Goal: Information Seeking & Learning: Learn about a topic

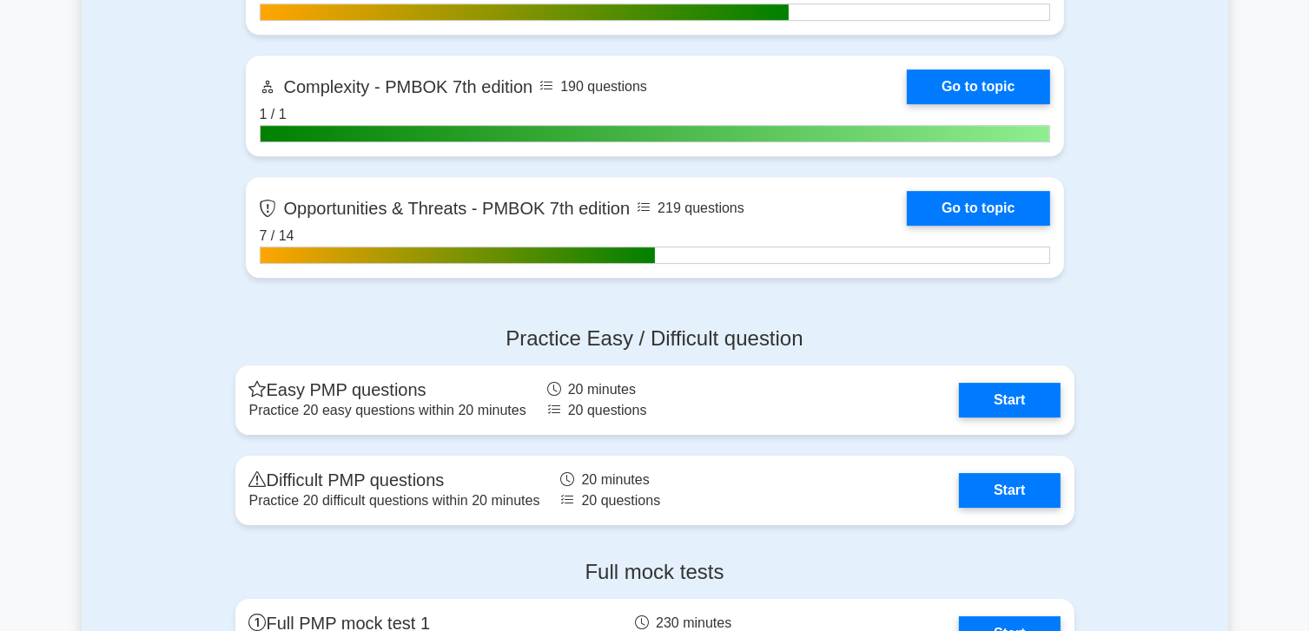
scroll to position [5384, 0]
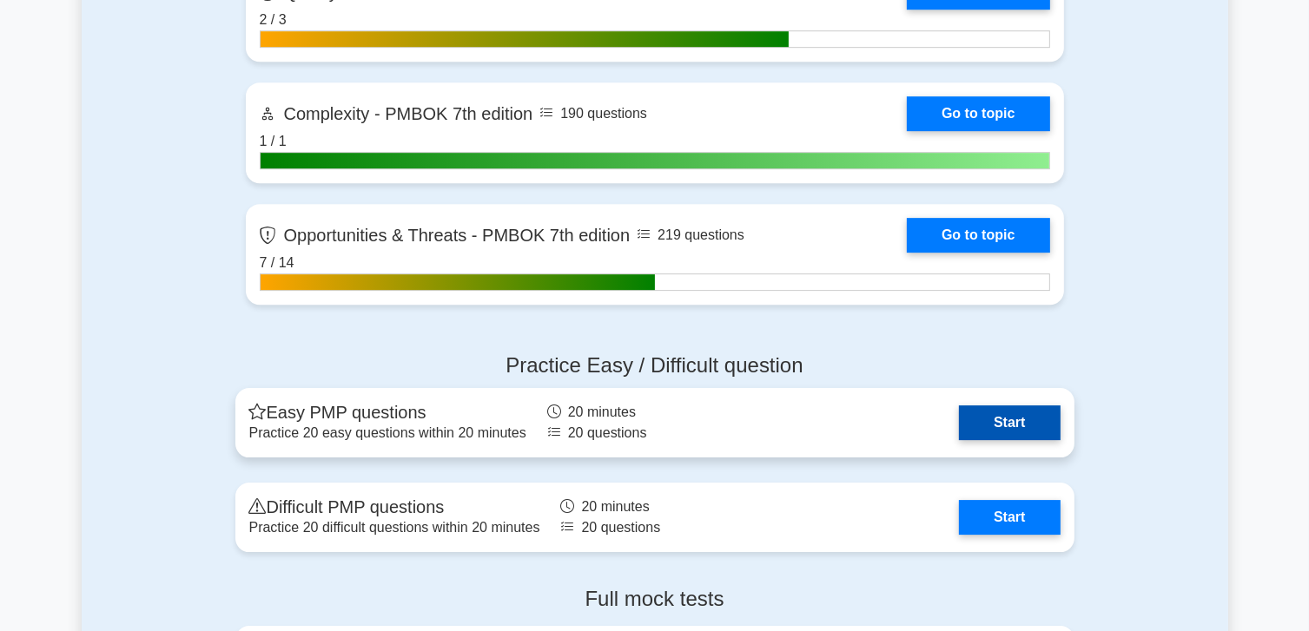
click at [1004, 426] on link "Start" at bounding box center [1009, 423] width 101 height 35
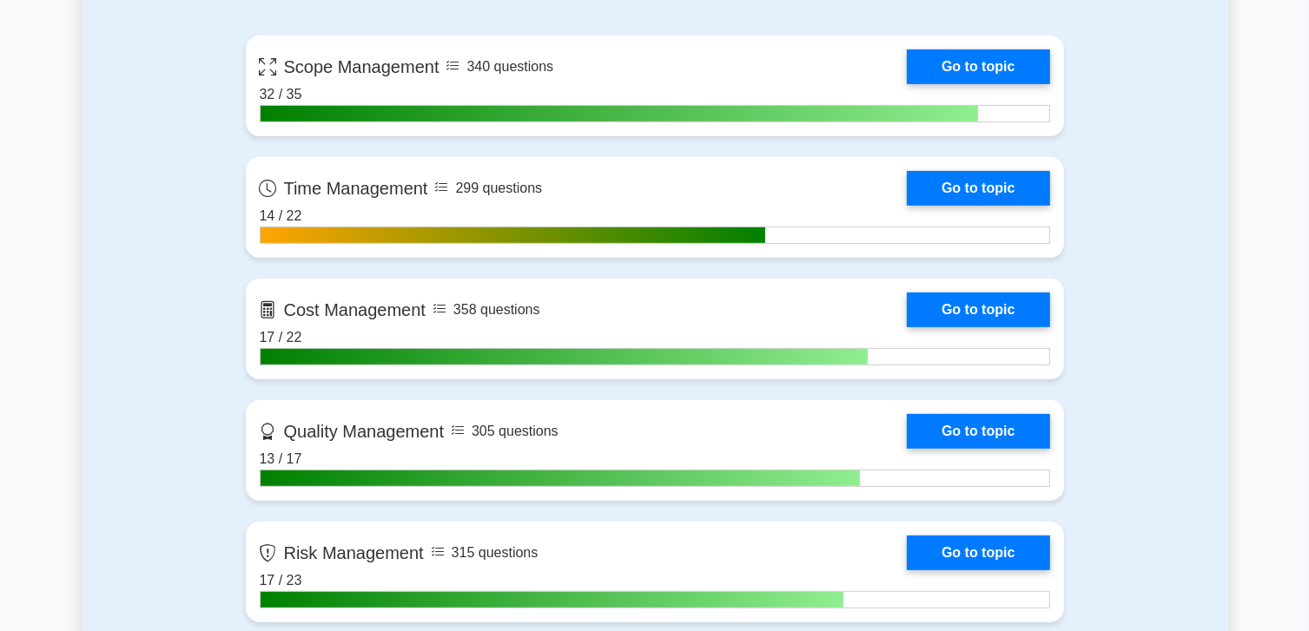
scroll to position [868, 0]
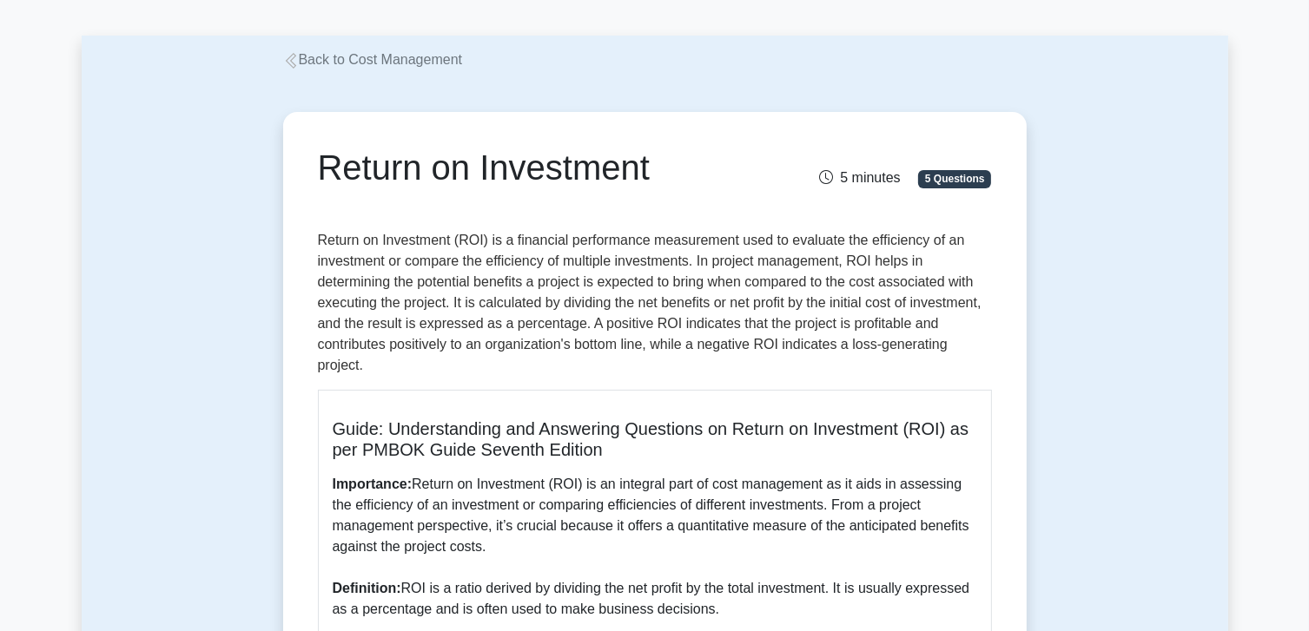
scroll to position [87, 0]
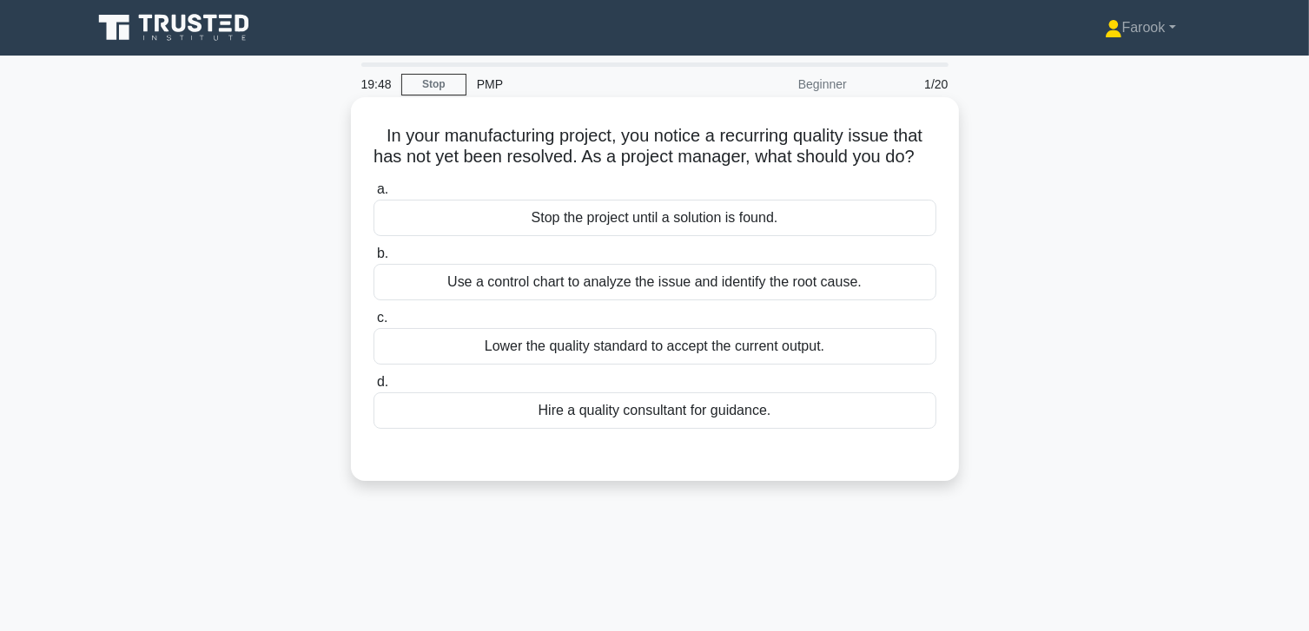
click at [656, 300] on div "Use a control chart to analyze the issue and identify the root cause." at bounding box center [654, 282] width 563 height 36
click at [373, 260] on input "b. Use a control chart to analyze the issue and identify the root cause." at bounding box center [373, 253] width 0 height 11
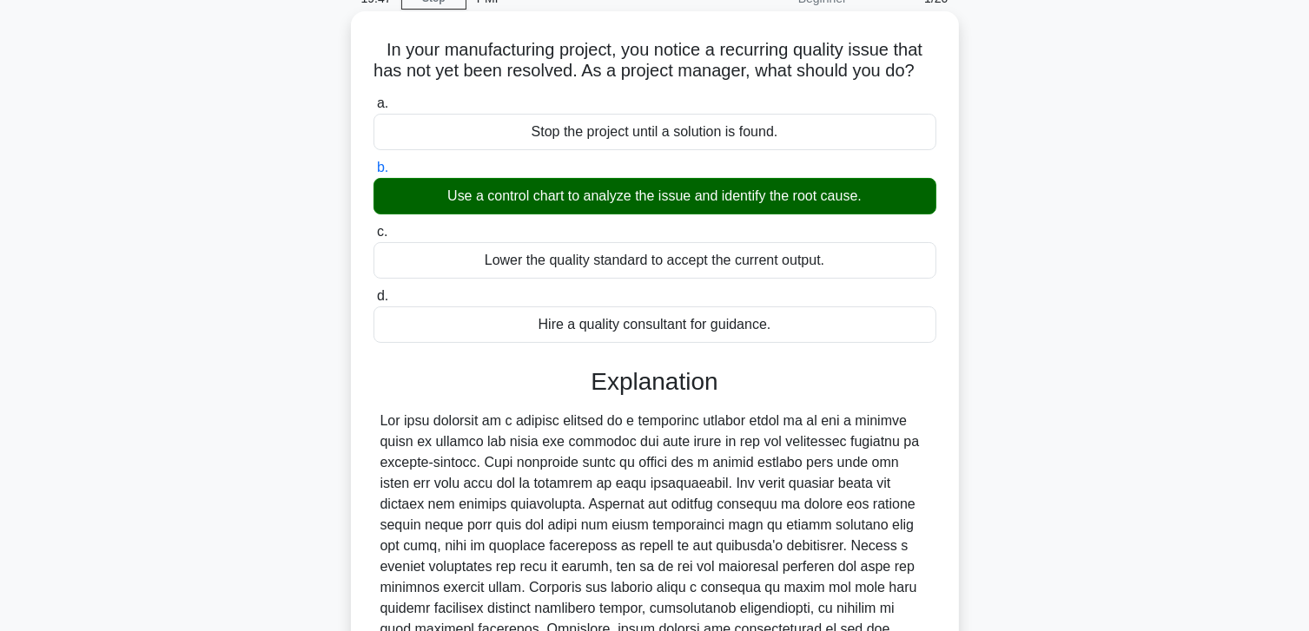
scroll to position [307, 0]
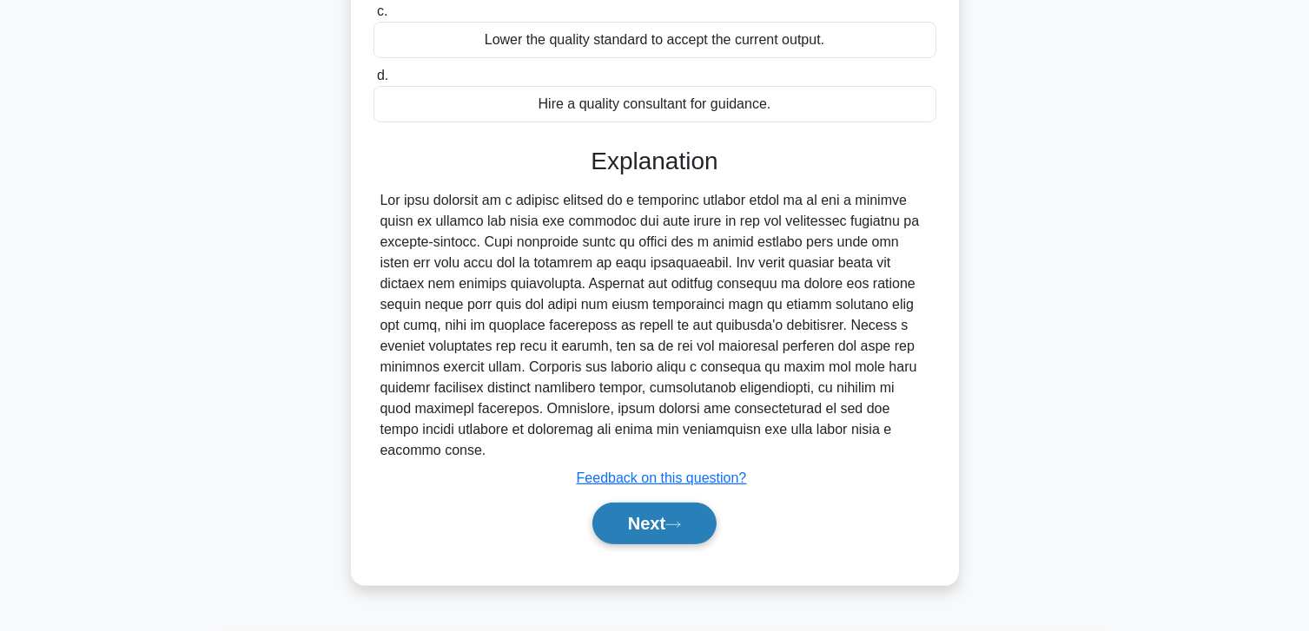
click at [649, 526] on button "Next" at bounding box center [654, 524] width 124 height 42
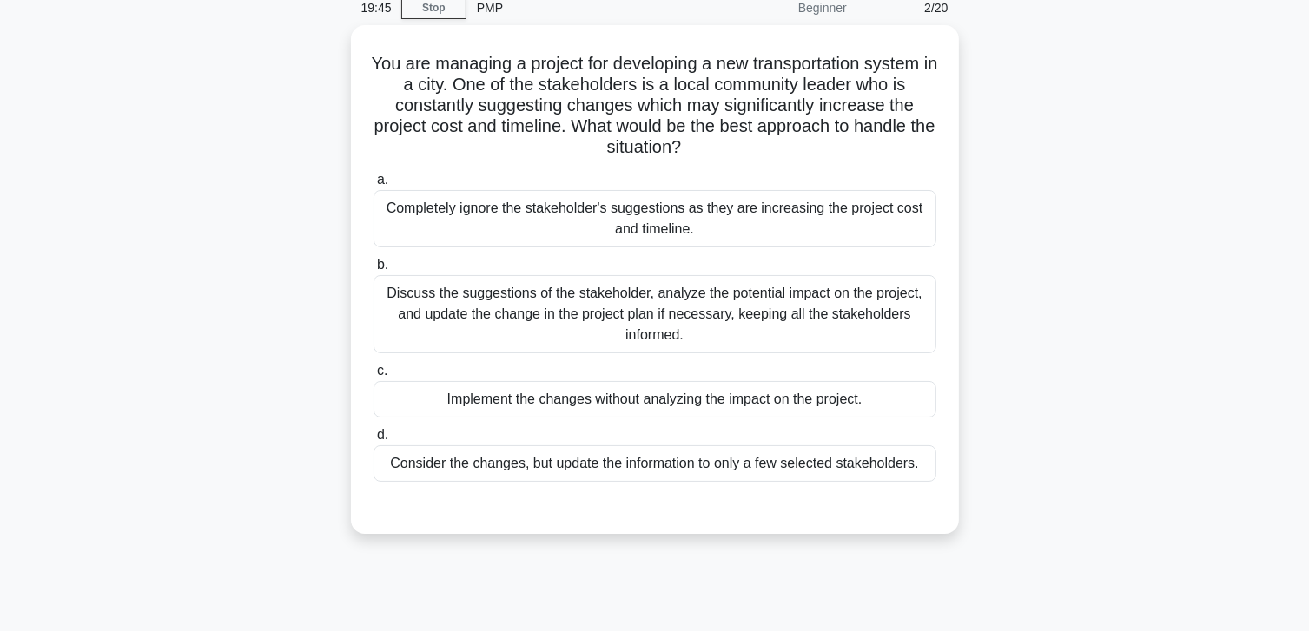
scroll to position [46, 0]
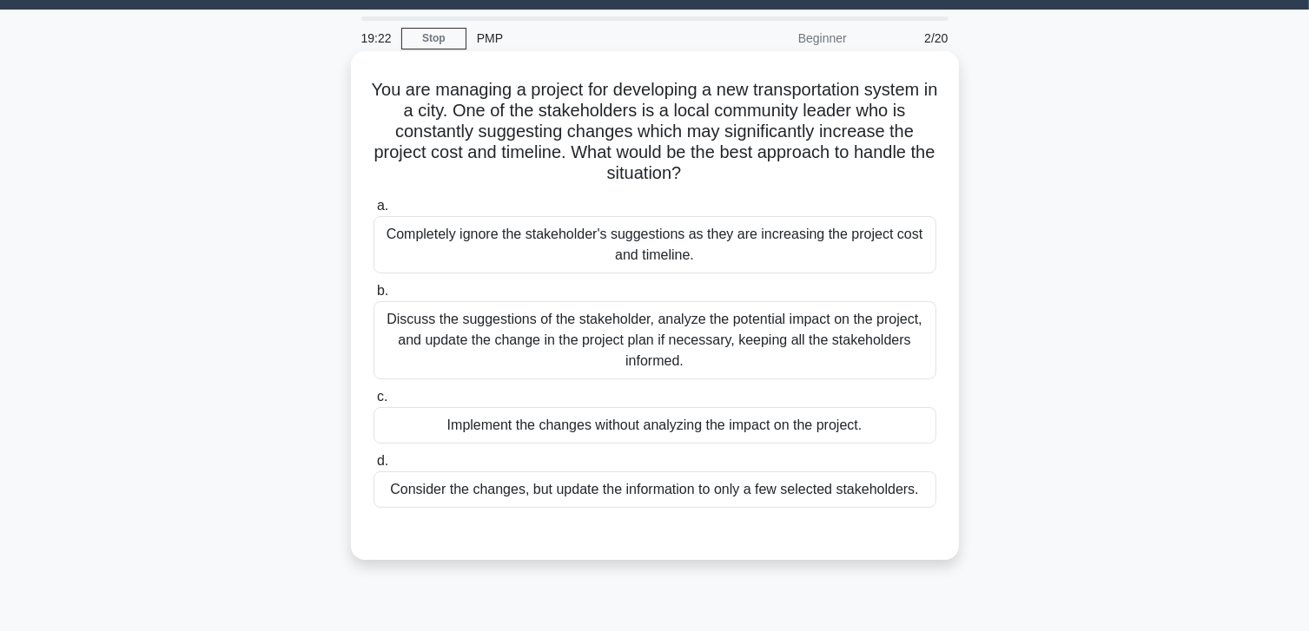
click at [715, 345] on div "Discuss the suggestions of the stakeholder, analyze the potential impact on the…" at bounding box center [654, 340] width 563 height 78
click at [373, 297] on input "b. Discuss the suggestions of the stakeholder, analyze the potential impact on …" at bounding box center [373, 291] width 0 height 11
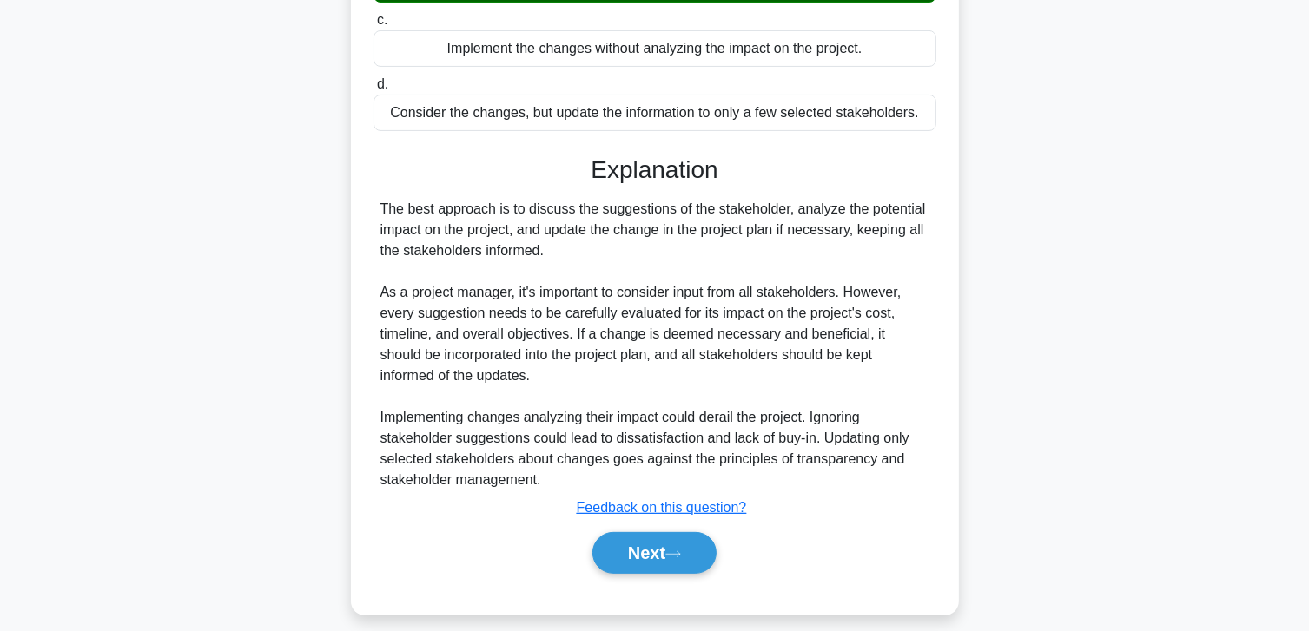
scroll to position [438, 0]
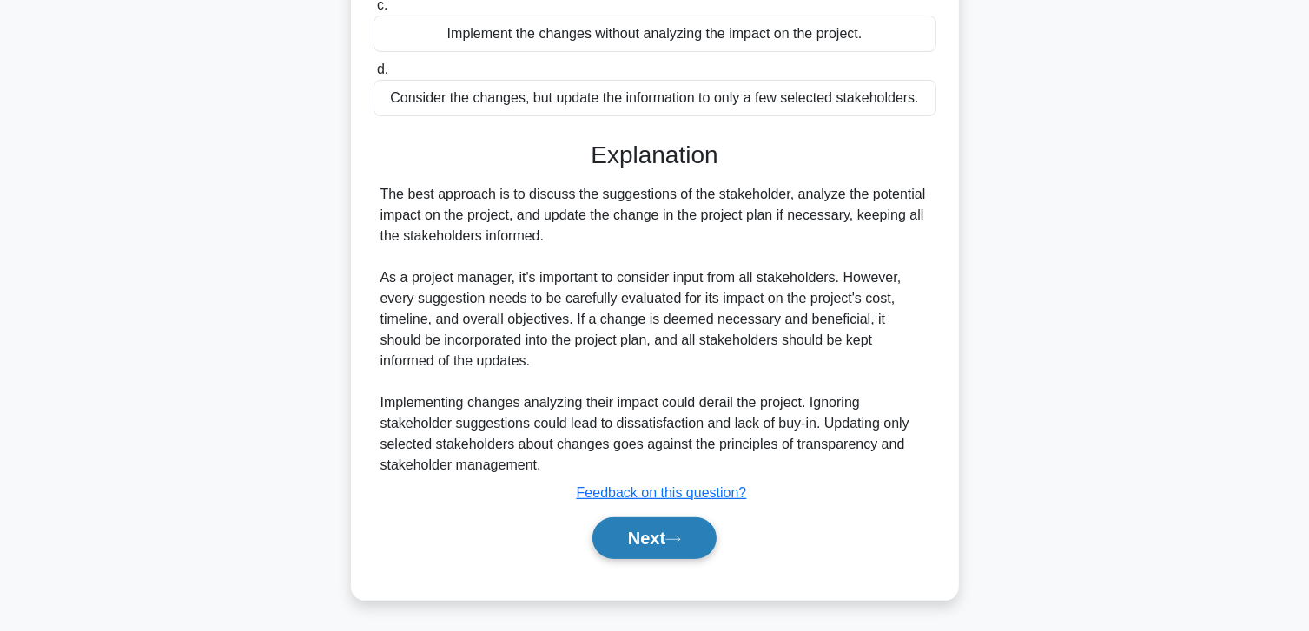
click at [630, 531] on button "Next" at bounding box center [654, 539] width 124 height 42
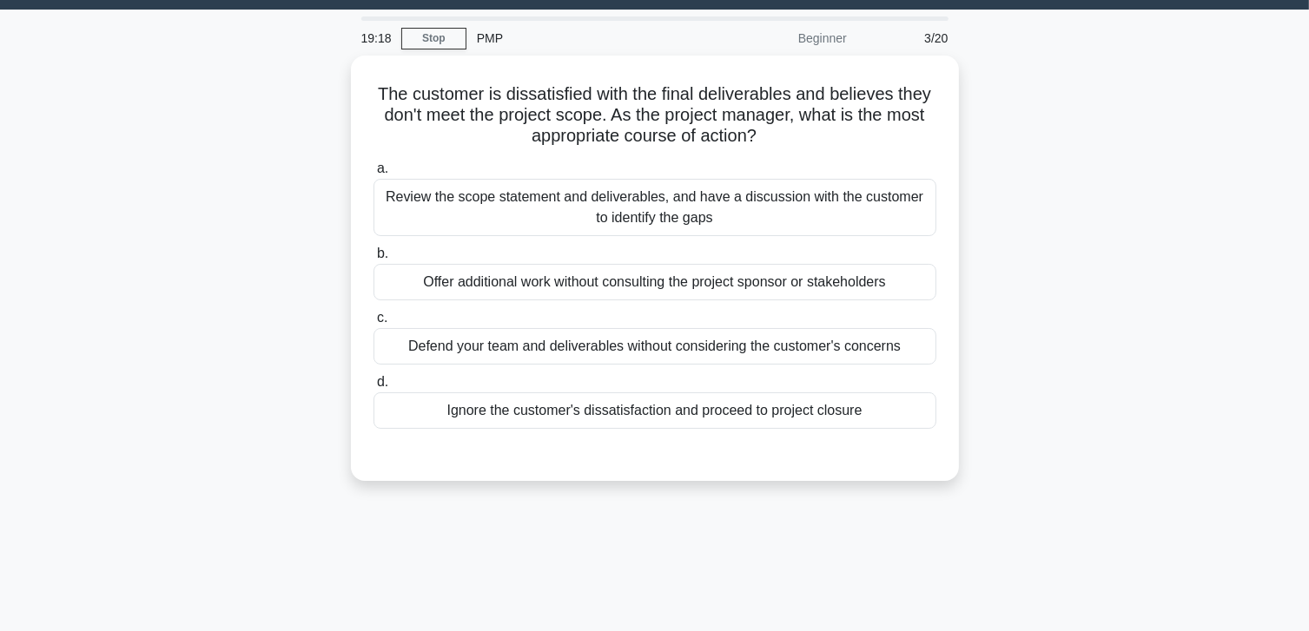
scroll to position [0, 0]
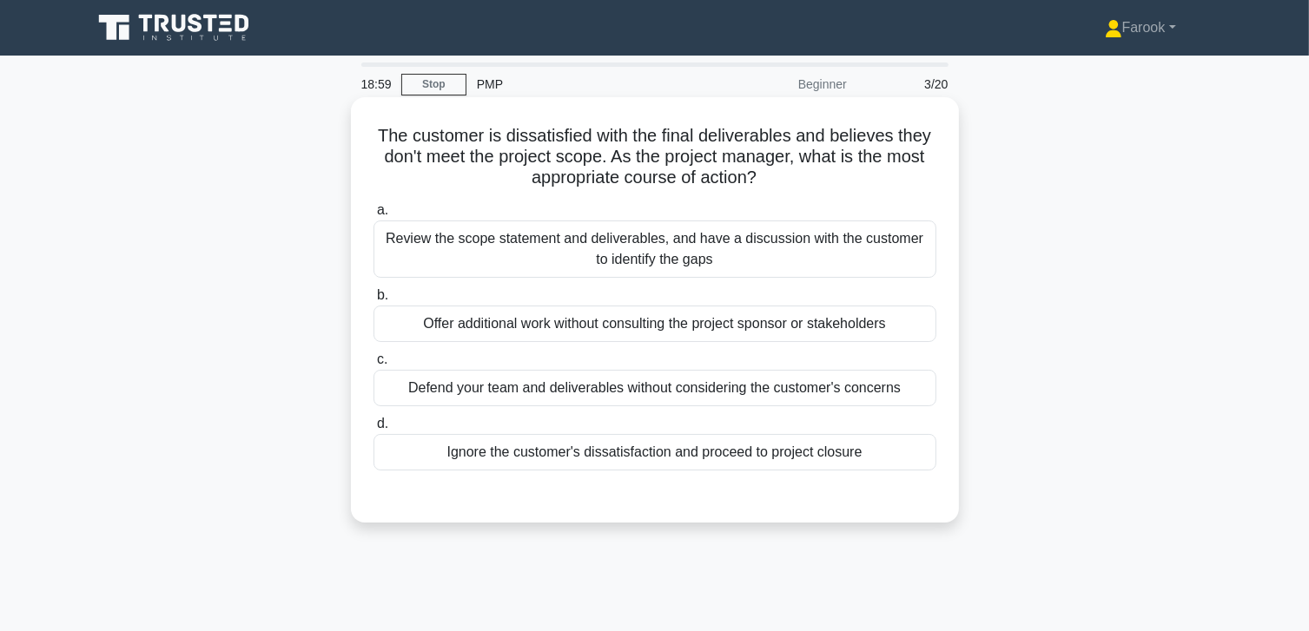
click at [719, 260] on div "Review the scope statement and deliverables, and have a discussion with the cus…" at bounding box center [654, 249] width 563 height 57
click at [373, 216] on input "a. Review the scope statement and deliverables, and have a discussion with the …" at bounding box center [373, 210] width 0 height 11
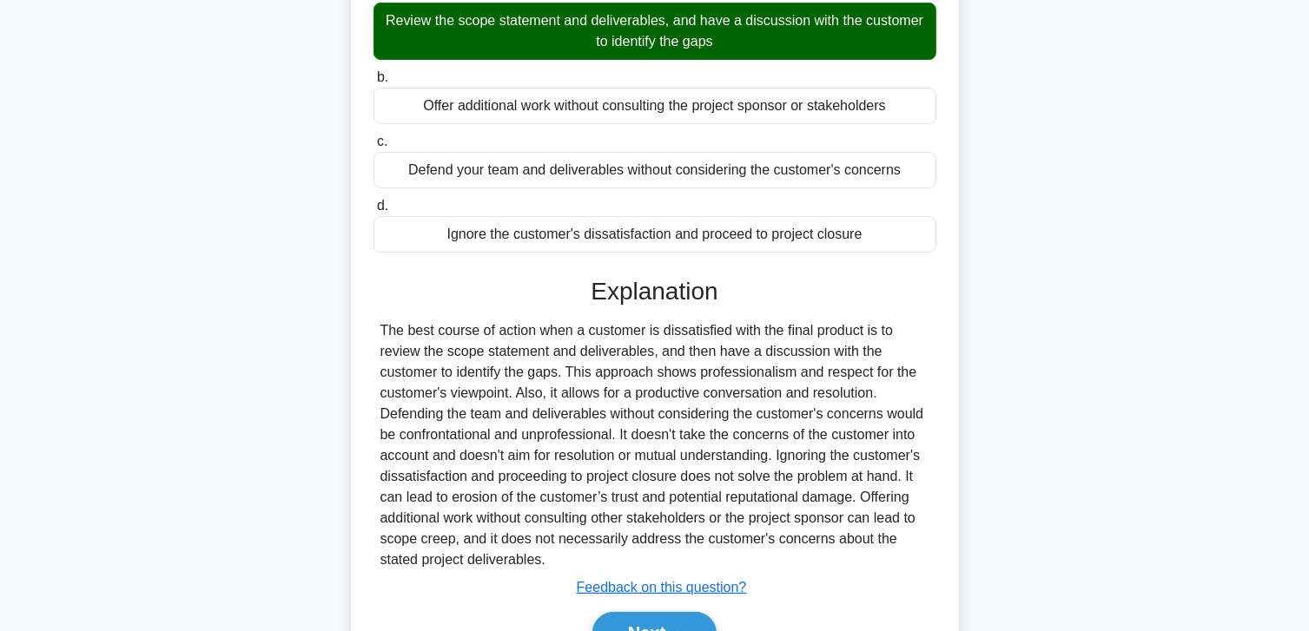
scroll to position [313, 0]
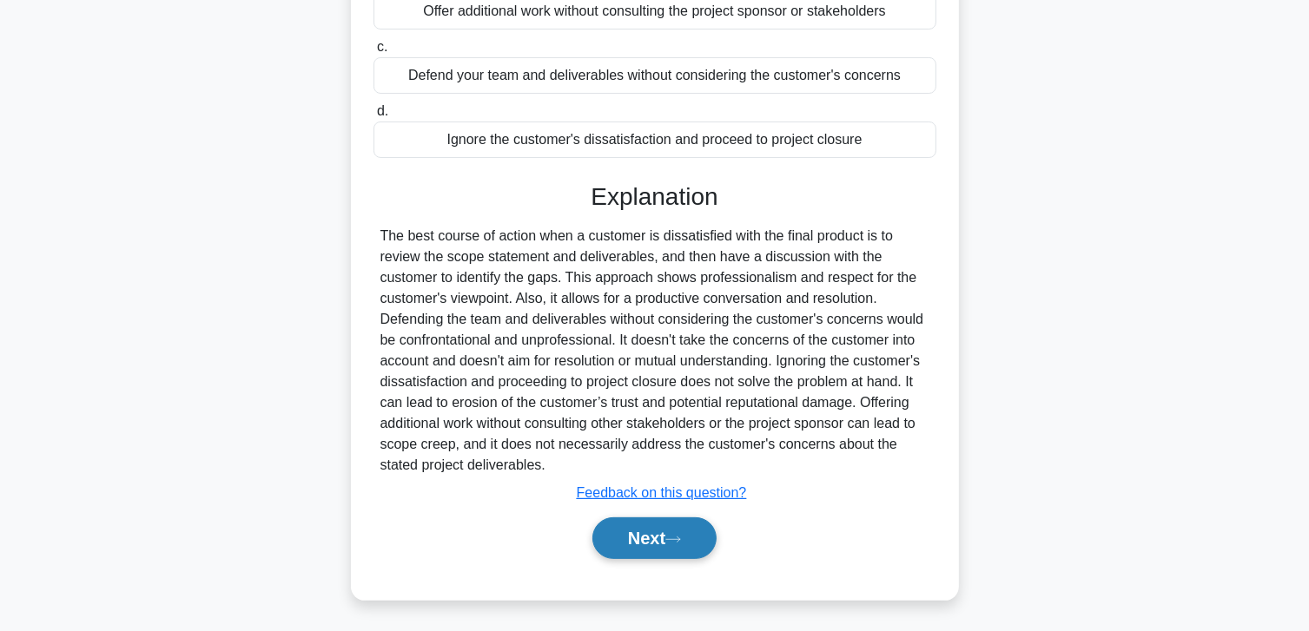
click at [620, 531] on button "Next" at bounding box center [654, 539] width 124 height 42
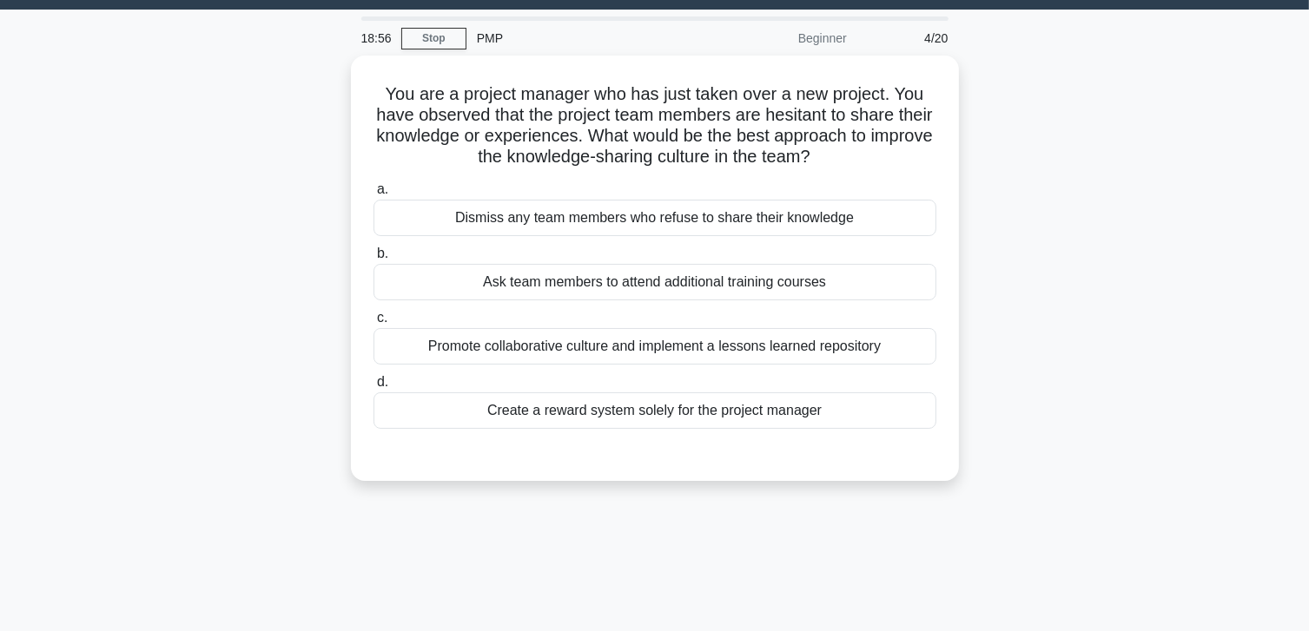
scroll to position [0, 0]
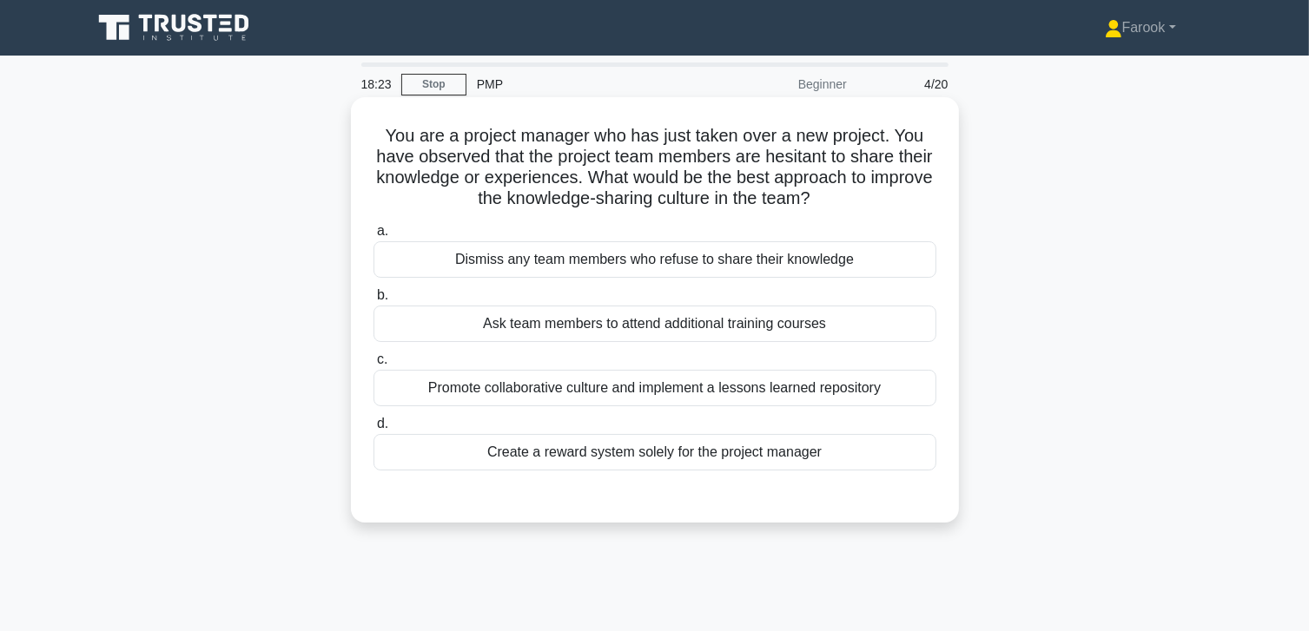
click at [671, 401] on div "Promote collaborative culture and implement a lessons learned repository" at bounding box center [654, 388] width 563 height 36
click at [373, 366] on input "c. Promote collaborative culture and implement a lessons learned repository" at bounding box center [373, 359] width 0 height 11
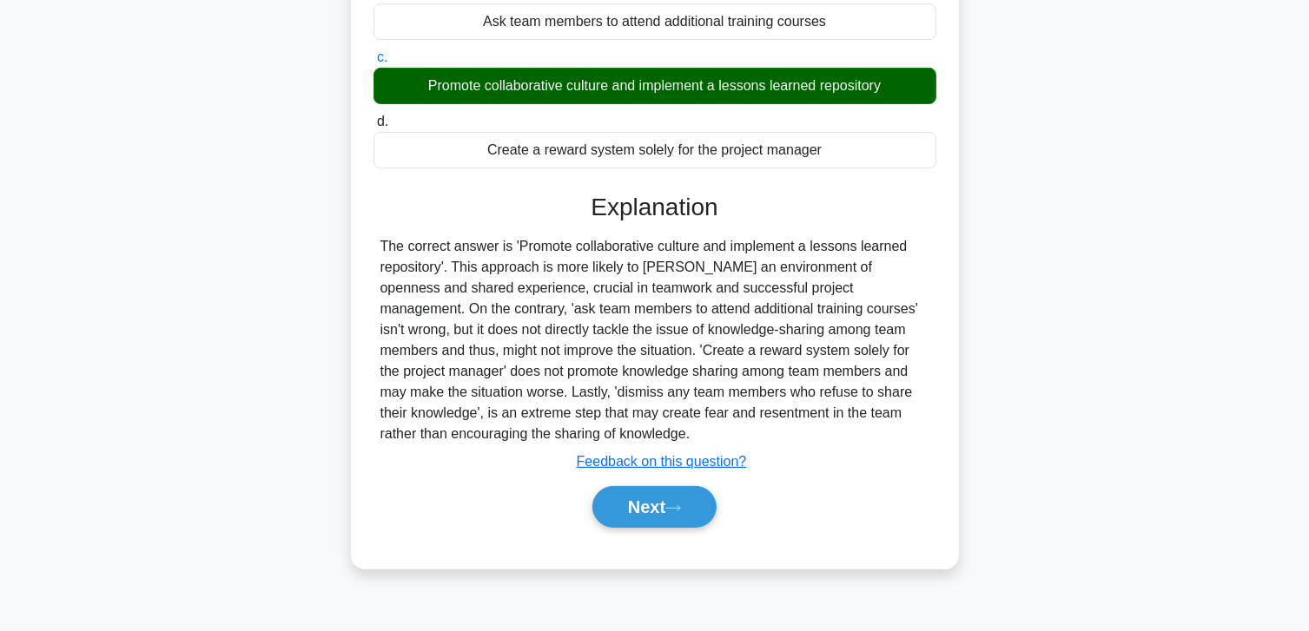
scroll to position [307, 0]
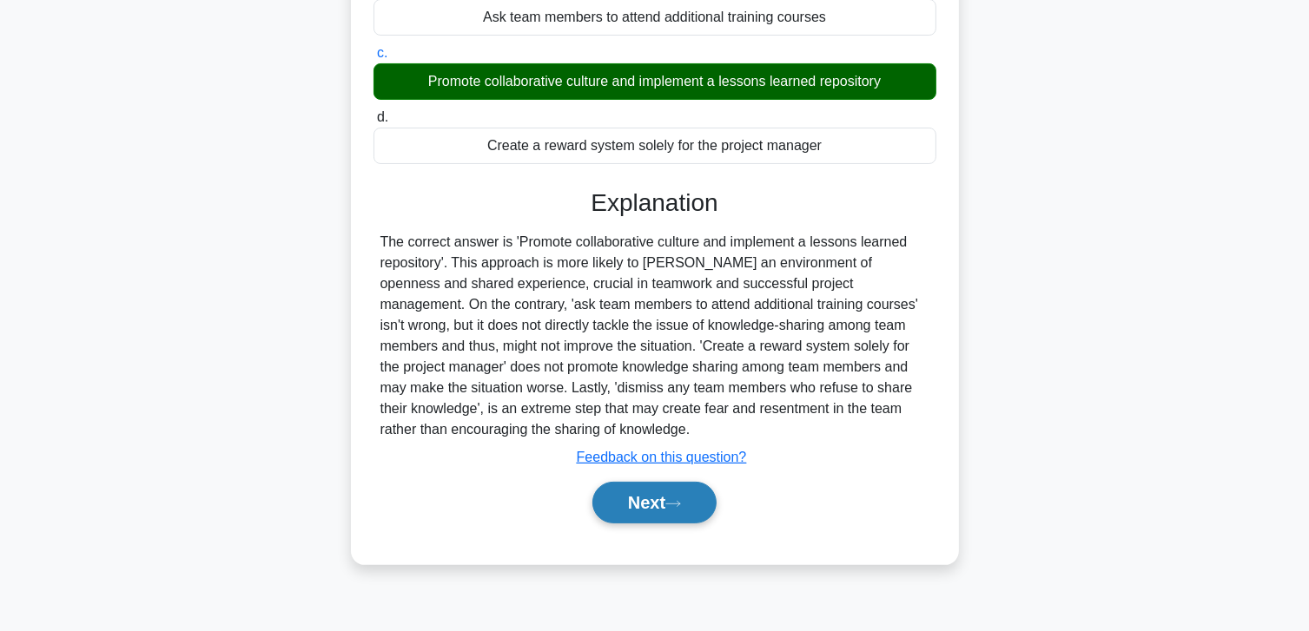
click at [644, 495] on button "Next" at bounding box center [654, 503] width 124 height 42
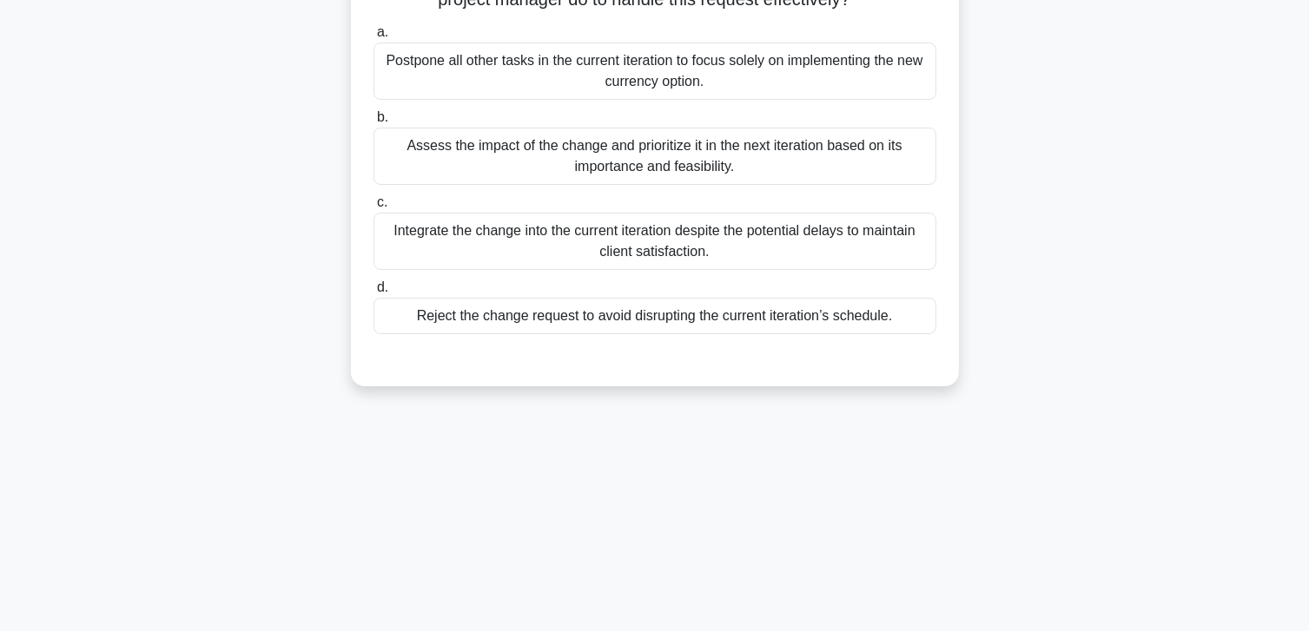
scroll to position [46, 0]
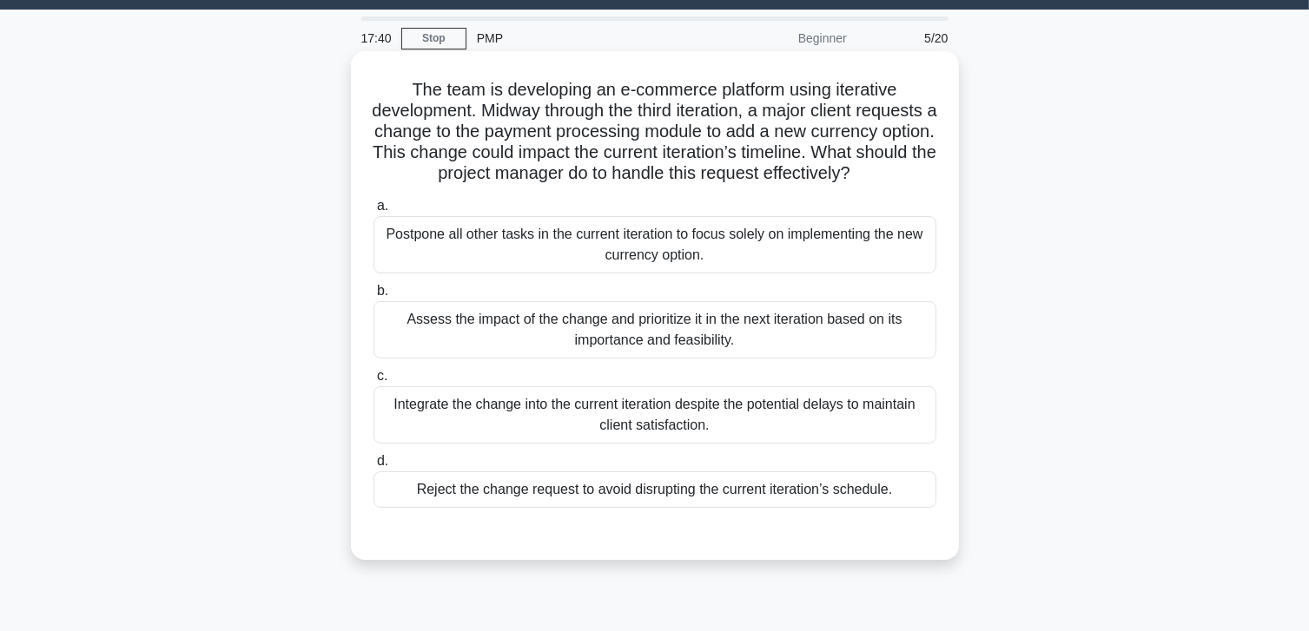
click at [670, 359] on div "Assess the impact of the change and prioritize it in the next iteration based o…" at bounding box center [654, 329] width 563 height 57
click at [373, 297] on input "b. Assess the impact of the change and prioritize it in the next iteration base…" at bounding box center [373, 291] width 0 height 11
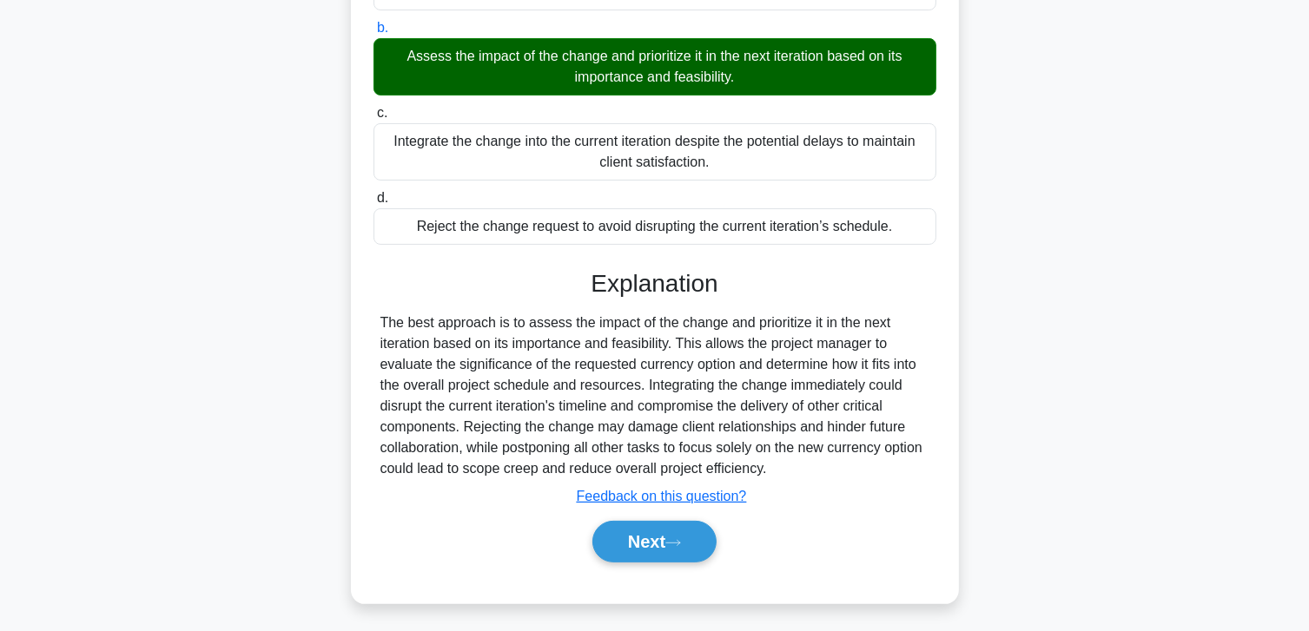
scroll to position [333, 0]
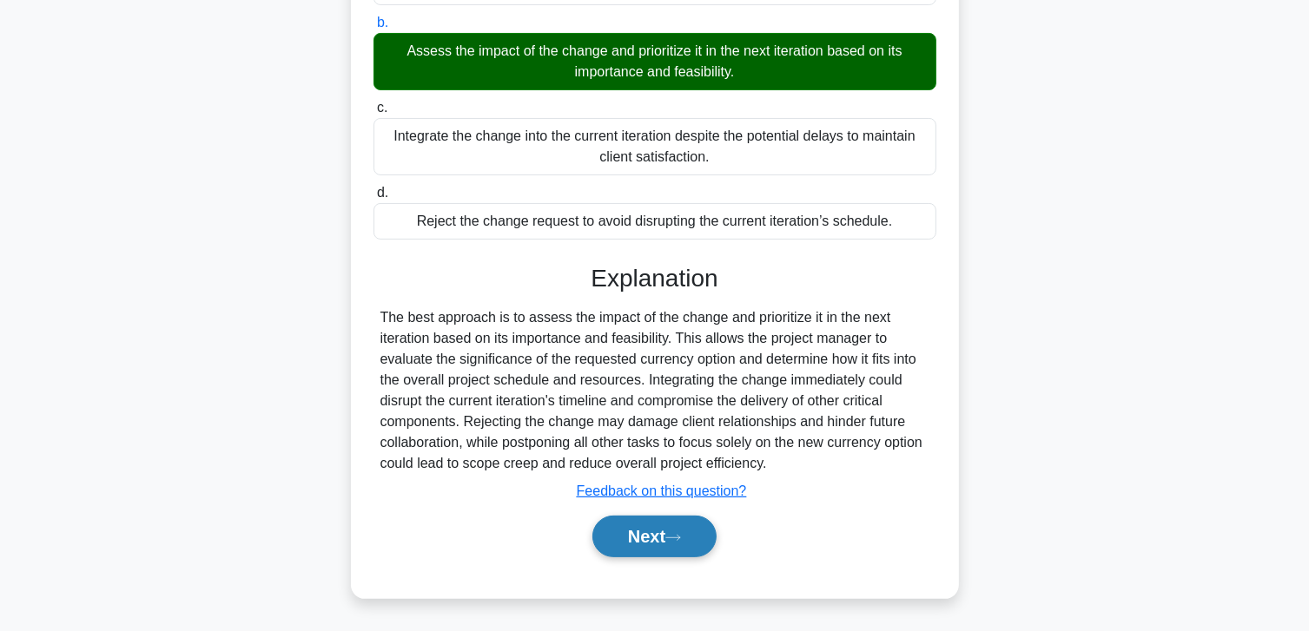
click at [629, 525] on button "Next" at bounding box center [654, 537] width 124 height 42
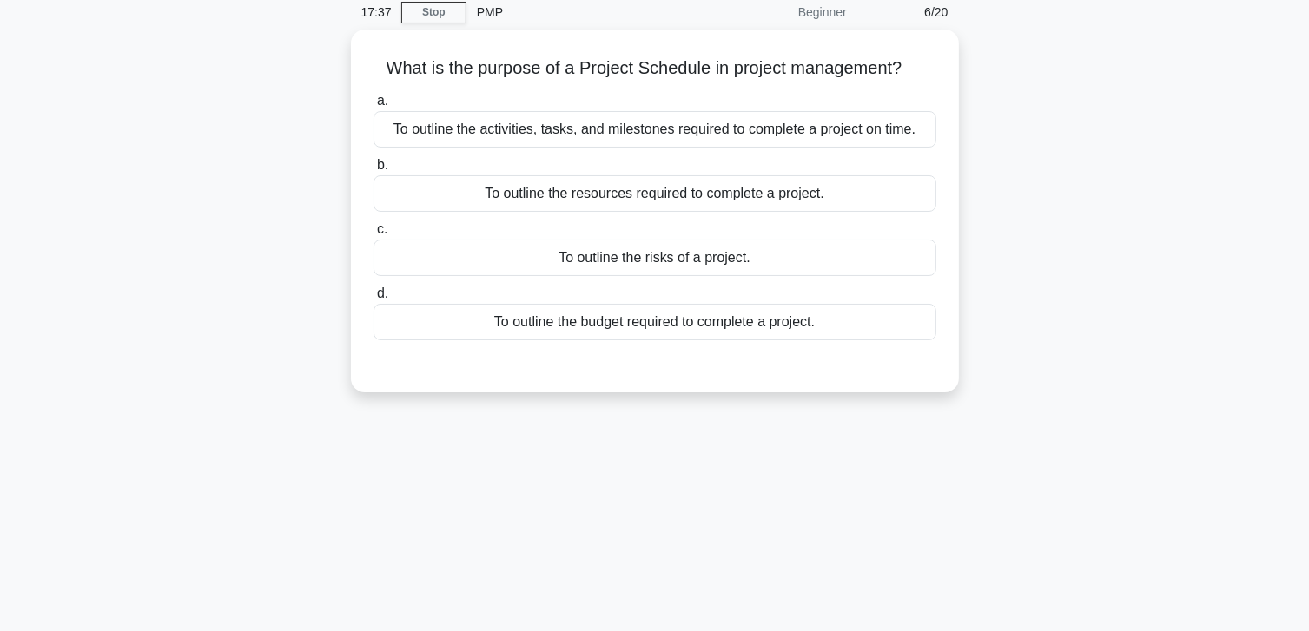
scroll to position [0, 0]
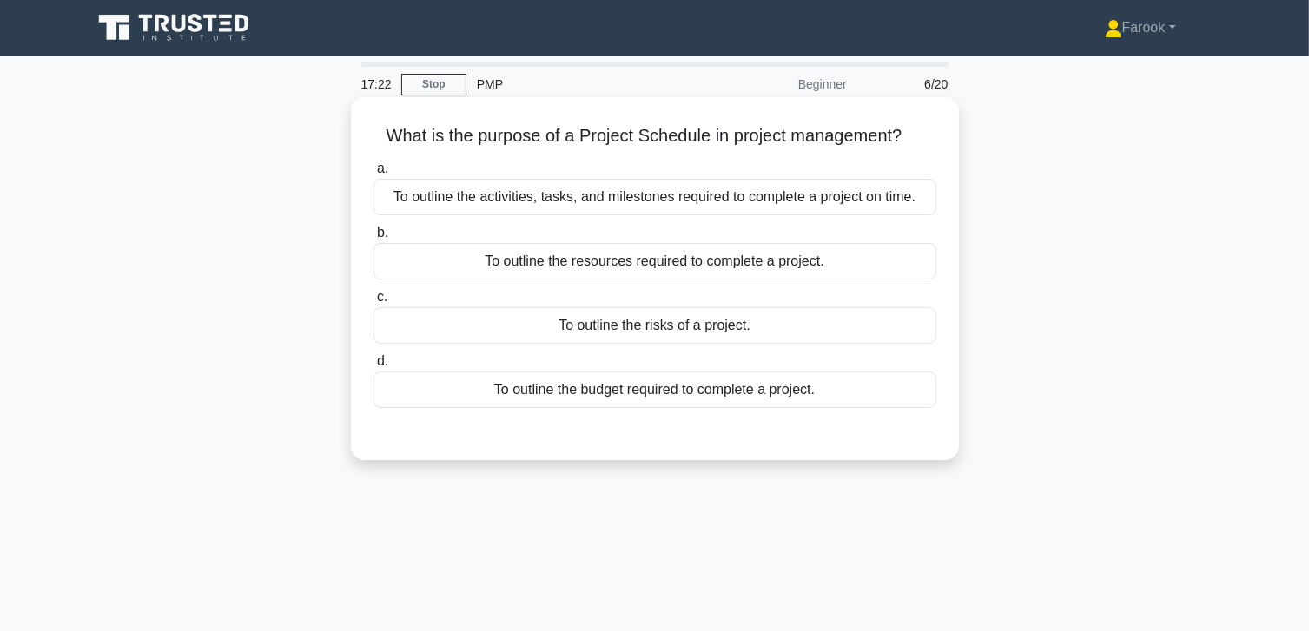
click at [638, 209] on div "To outline the activities, tasks, and milestones required to complete a project…" at bounding box center [654, 197] width 563 height 36
click at [373, 175] on input "a. To outline the activities, tasks, and milestones required to complete a proj…" at bounding box center [373, 168] width 0 height 11
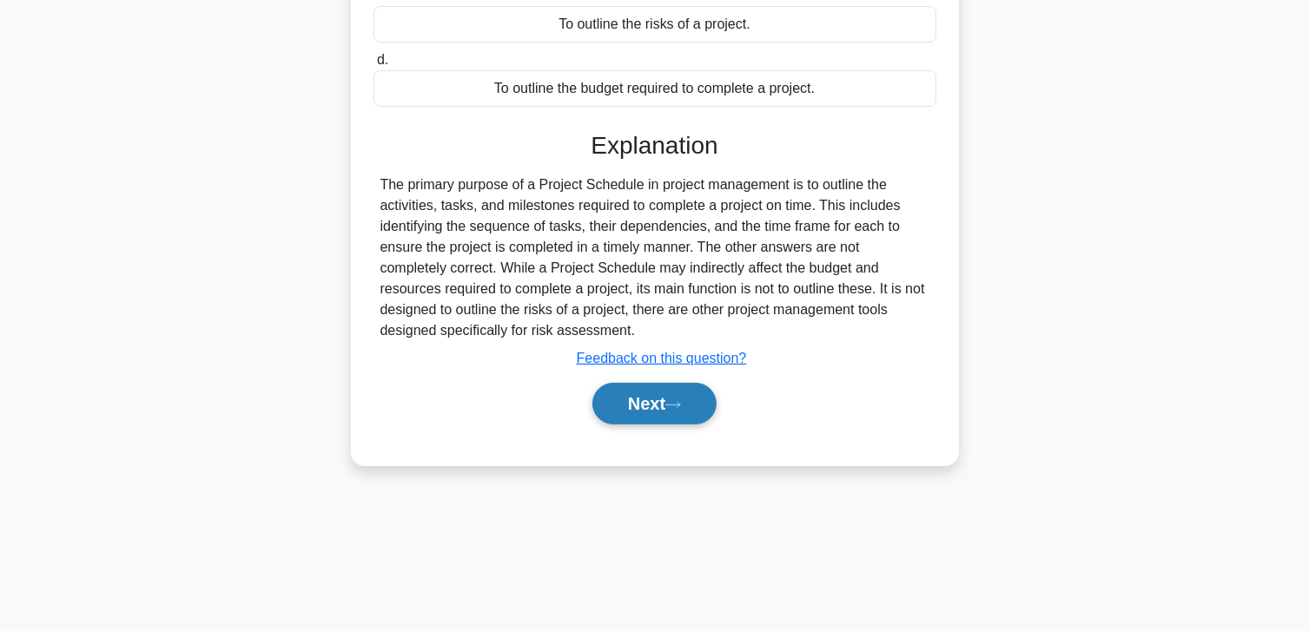
scroll to position [307, 0]
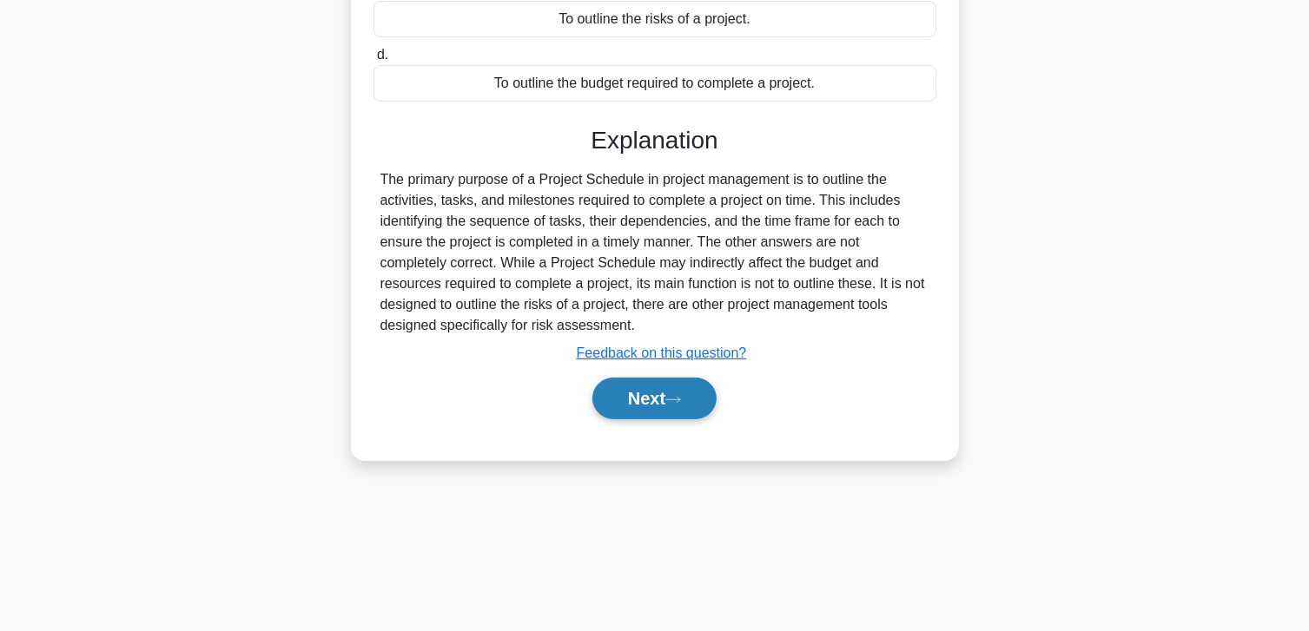
click at [648, 396] on button "Next" at bounding box center [654, 399] width 124 height 42
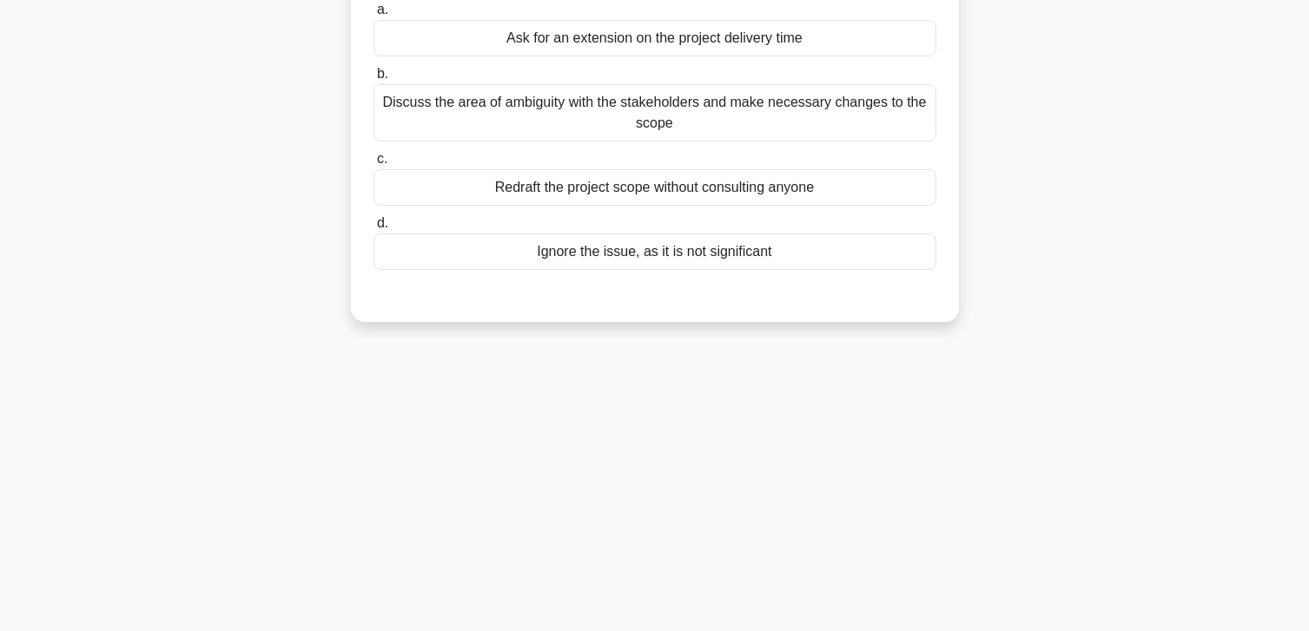
scroll to position [46, 0]
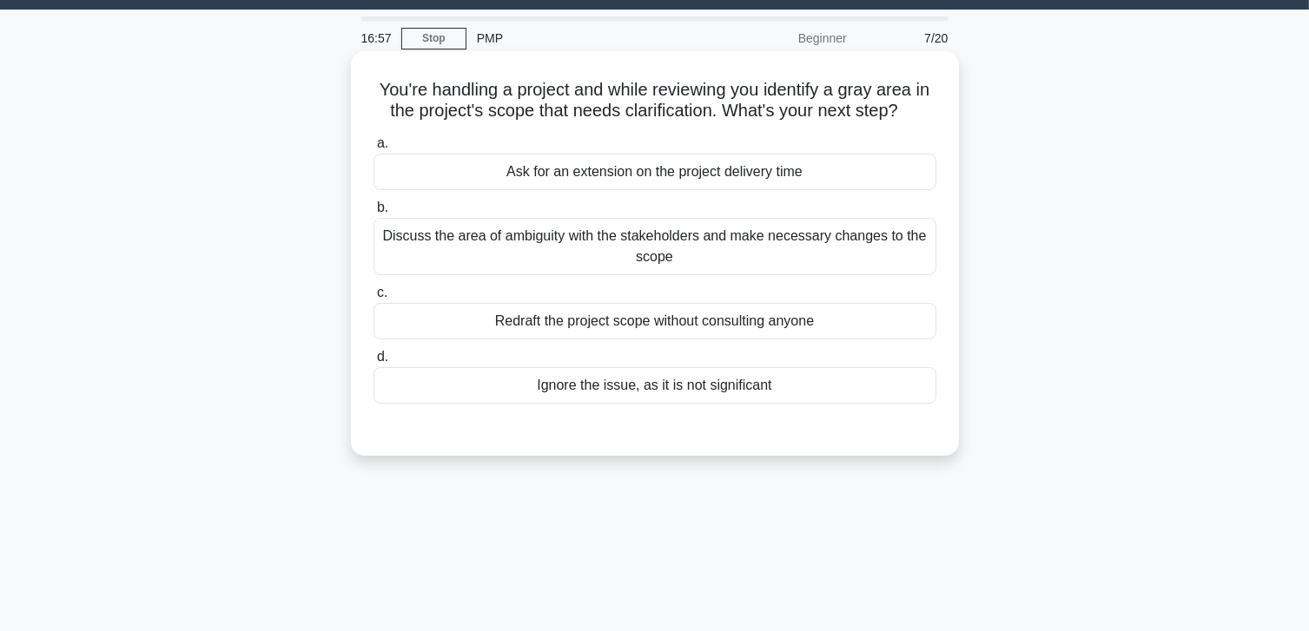
click at [820, 243] on div "Discuss the area of ambiguity with the stakeholders and make necessary changes …" at bounding box center [654, 246] width 563 height 57
click at [373, 214] on input "b. Discuss the area of ambiguity with the stakeholders and make necessary chang…" at bounding box center [373, 207] width 0 height 11
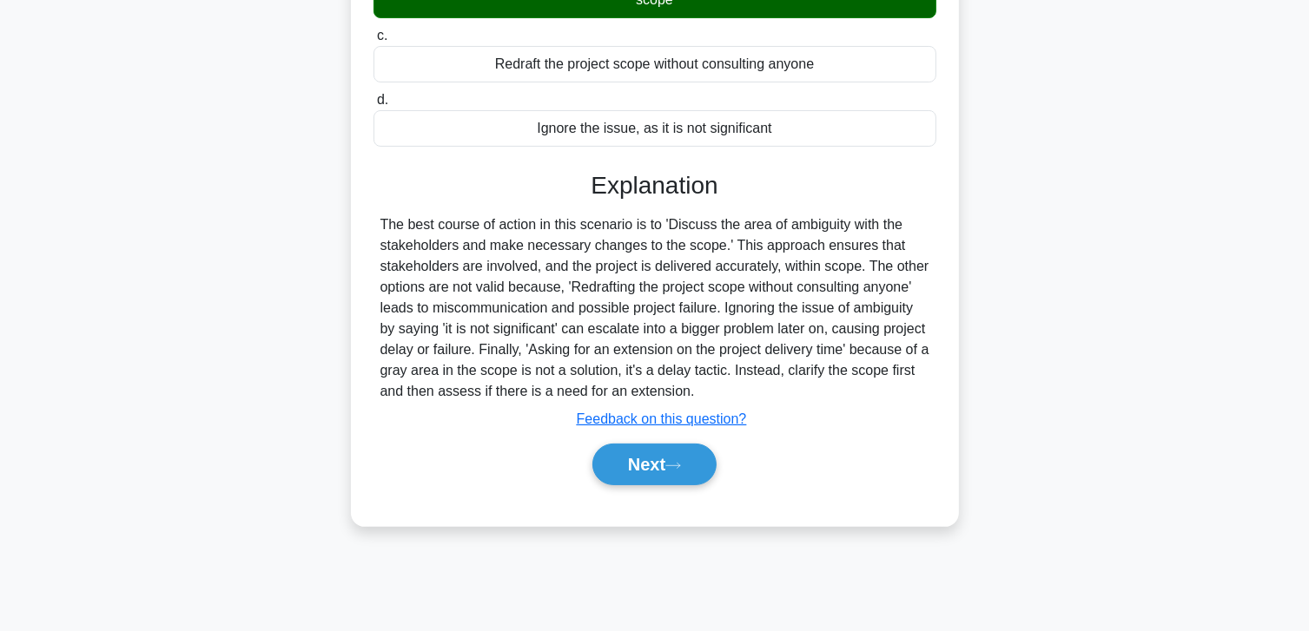
scroll to position [307, 0]
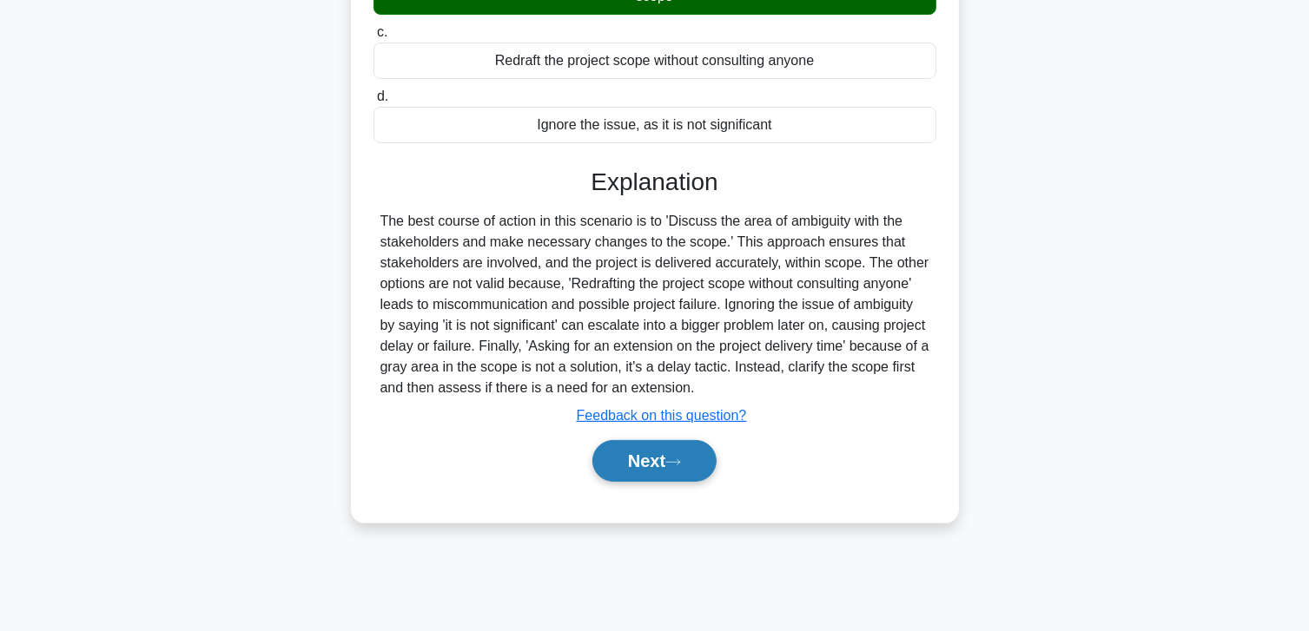
click at [658, 458] on button "Next" at bounding box center [654, 461] width 124 height 42
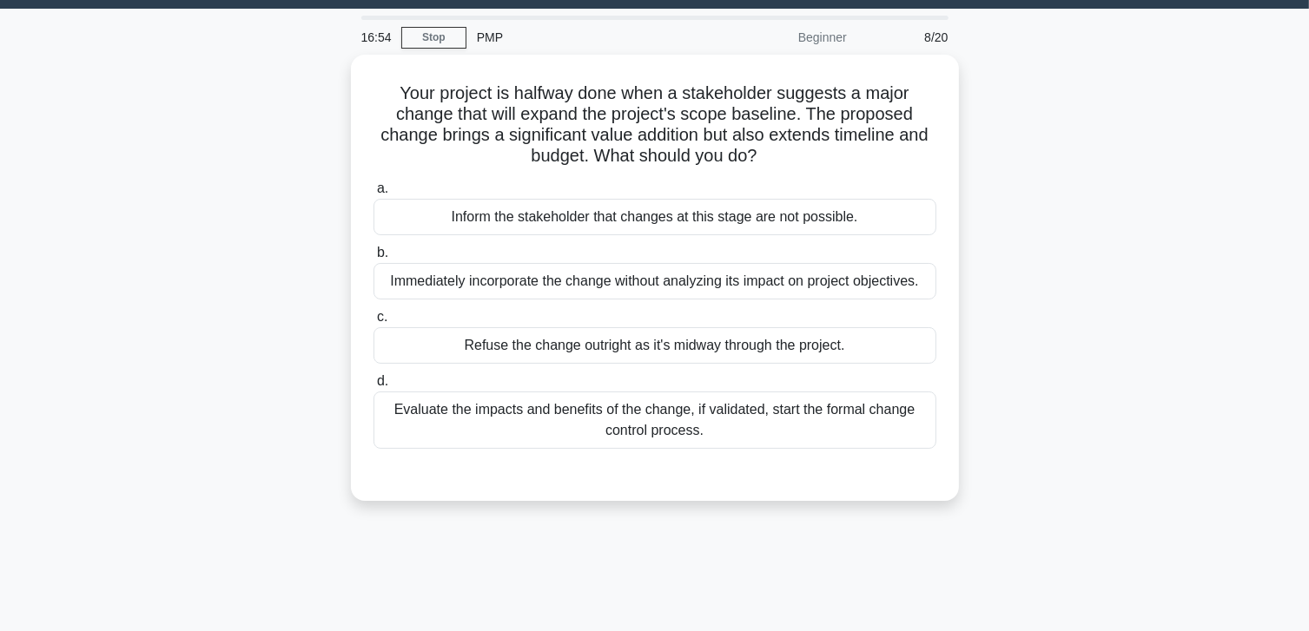
scroll to position [46, 0]
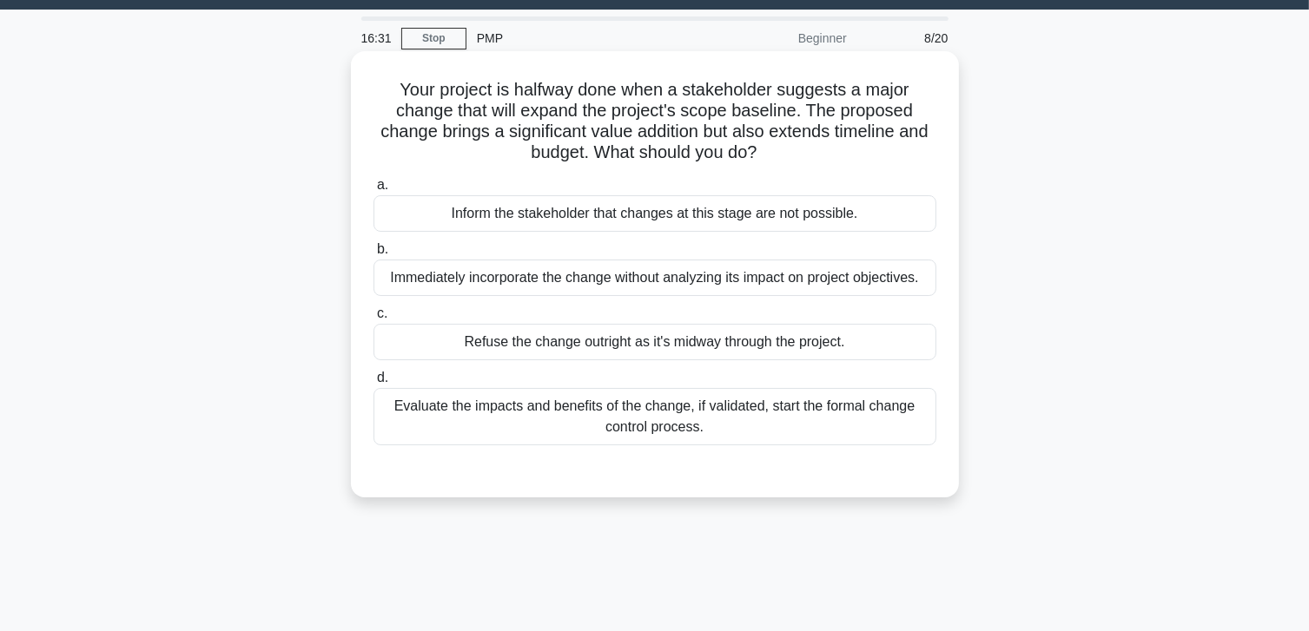
click at [695, 411] on div "Evaluate the impacts and benefits of the change, if validated, start the formal…" at bounding box center [654, 416] width 563 height 57
click at [373, 384] on input "d. Evaluate the impacts and benefits of the change, if validated, start the for…" at bounding box center [373, 378] width 0 height 11
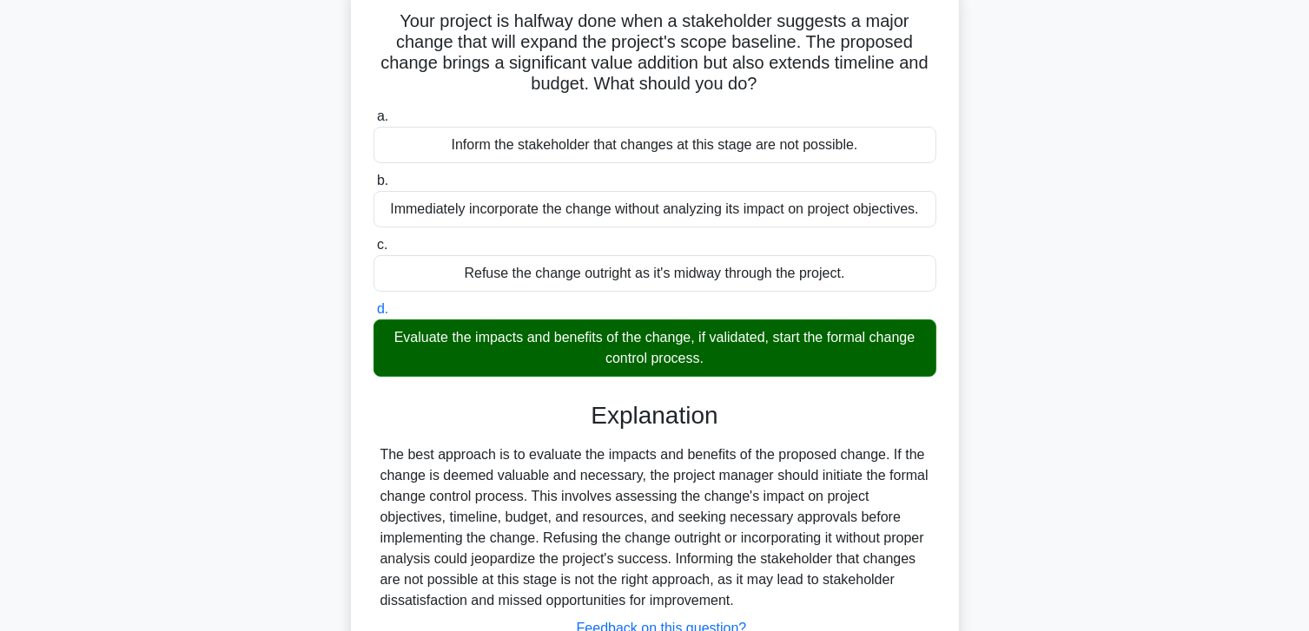
scroll to position [307, 0]
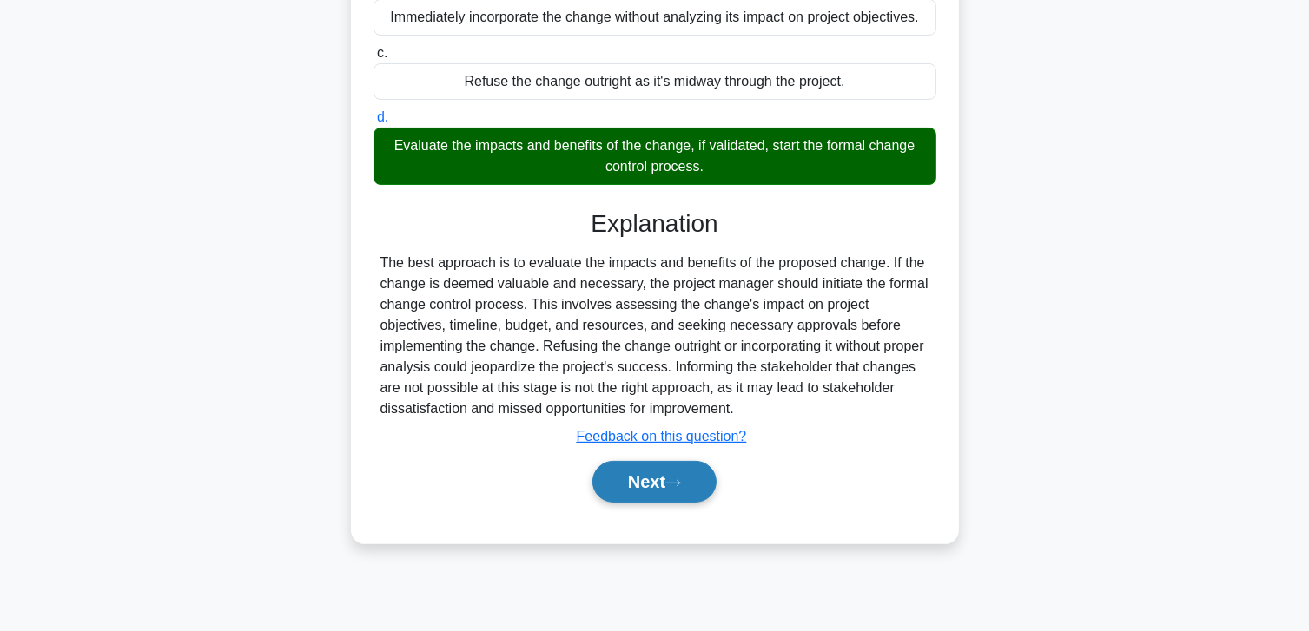
click at [642, 487] on button "Next" at bounding box center [654, 482] width 124 height 42
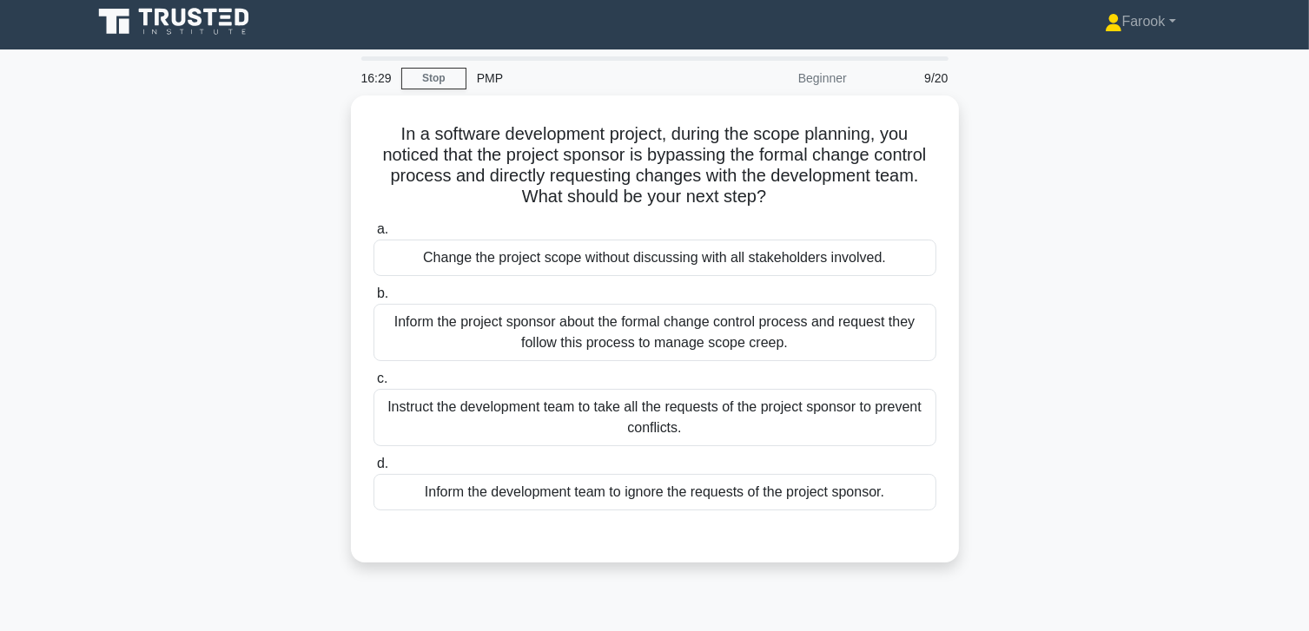
scroll to position [0, 0]
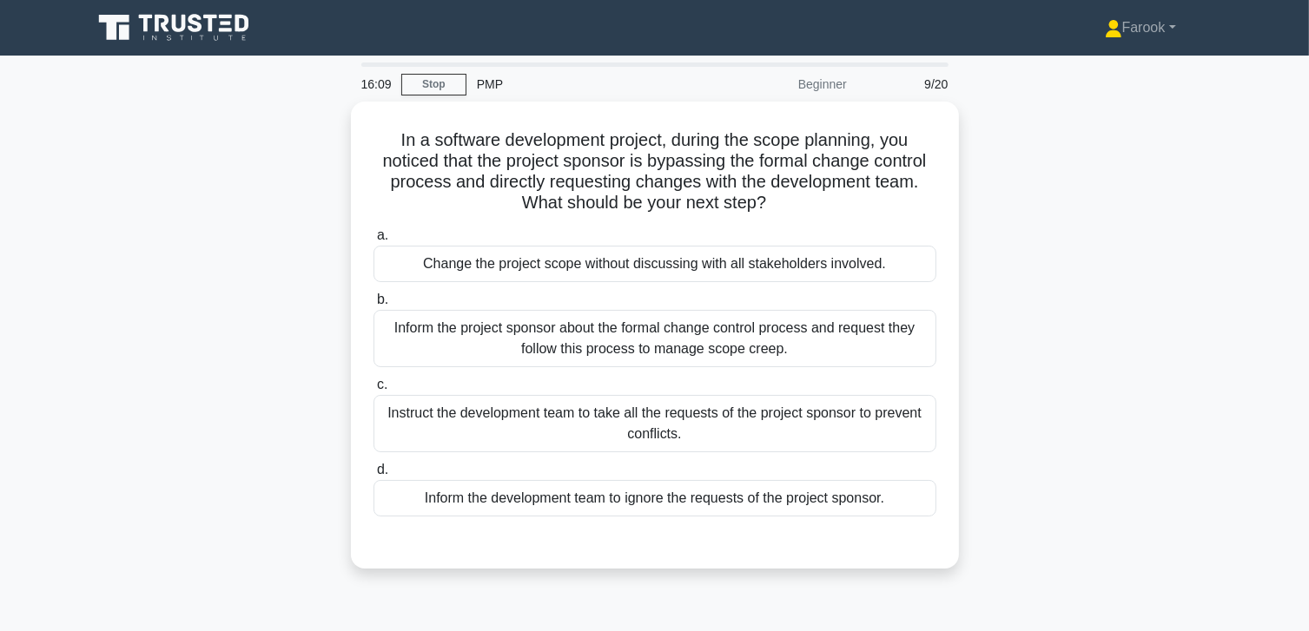
drag, startPoint x: 642, startPoint y: 487, endPoint x: 1044, endPoint y: 248, distance: 467.7
click at [1044, 248] on div "In a software development project, during the scope planning, you noticed that …" at bounding box center [655, 346] width 1146 height 488
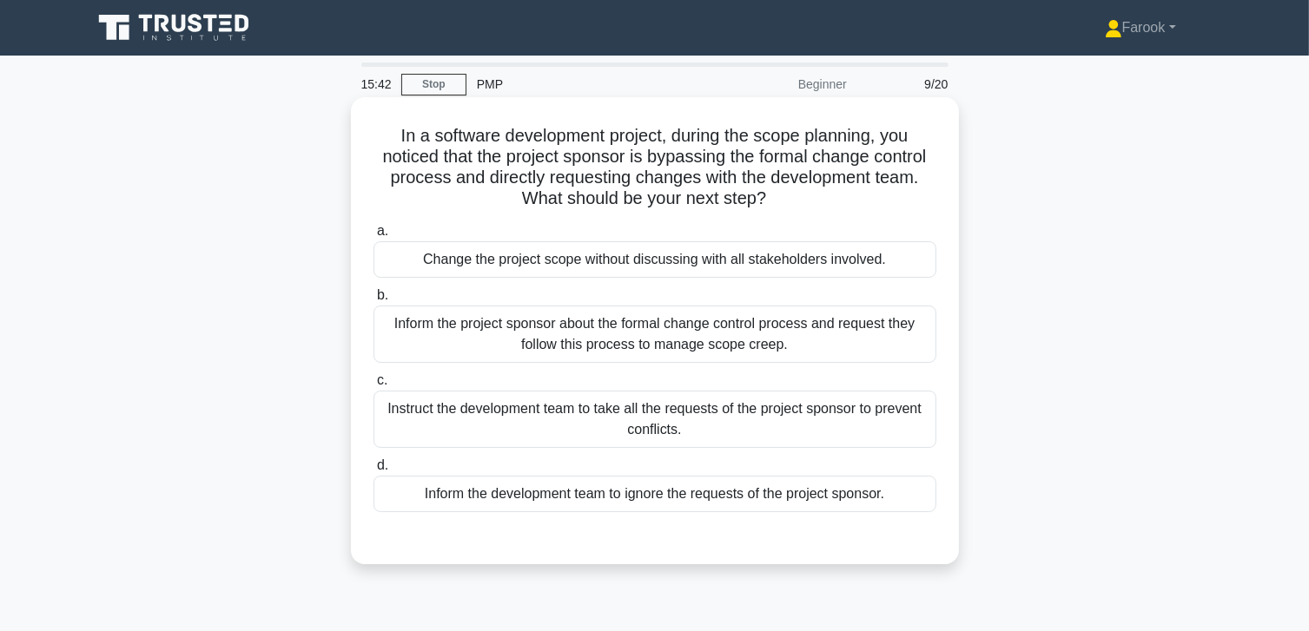
click at [609, 361] on div "Inform the project sponsor about the formal change control process and request …" at bounding box center [654, 334] width 563 height 57
click at [373, 301] on input "b. Inform the project sponsor about the formal change control process and reque…" at bounding box center [373, 295] width 0 height 11
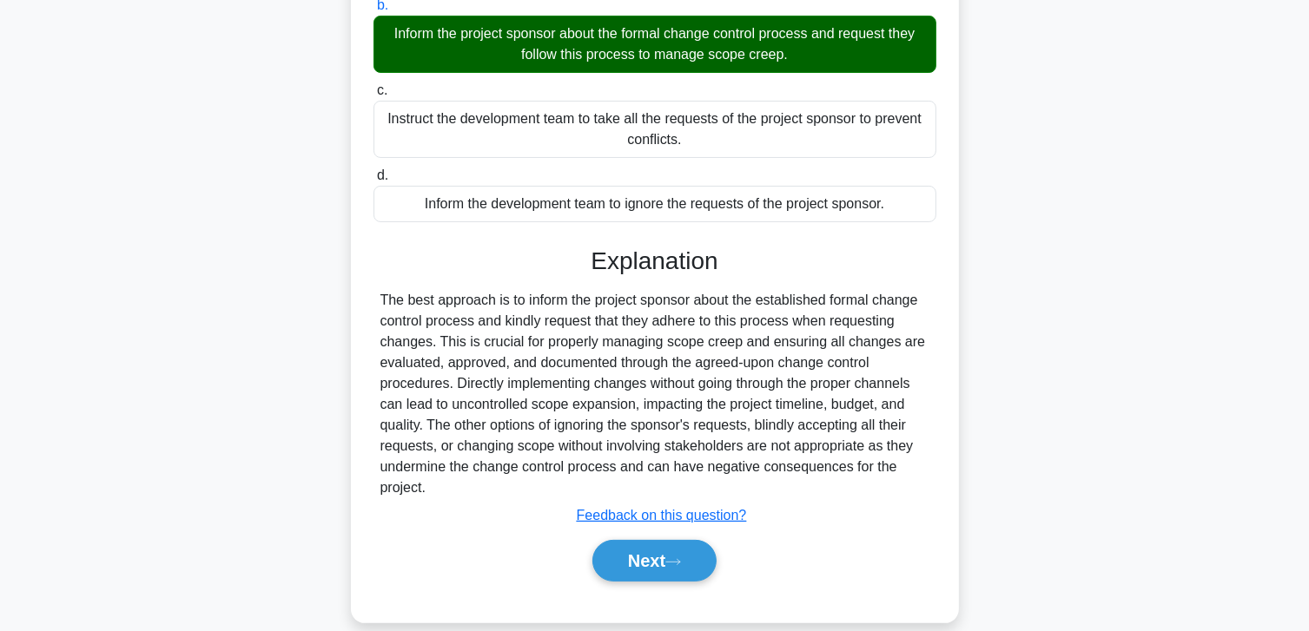
scroll to position [313, 0]
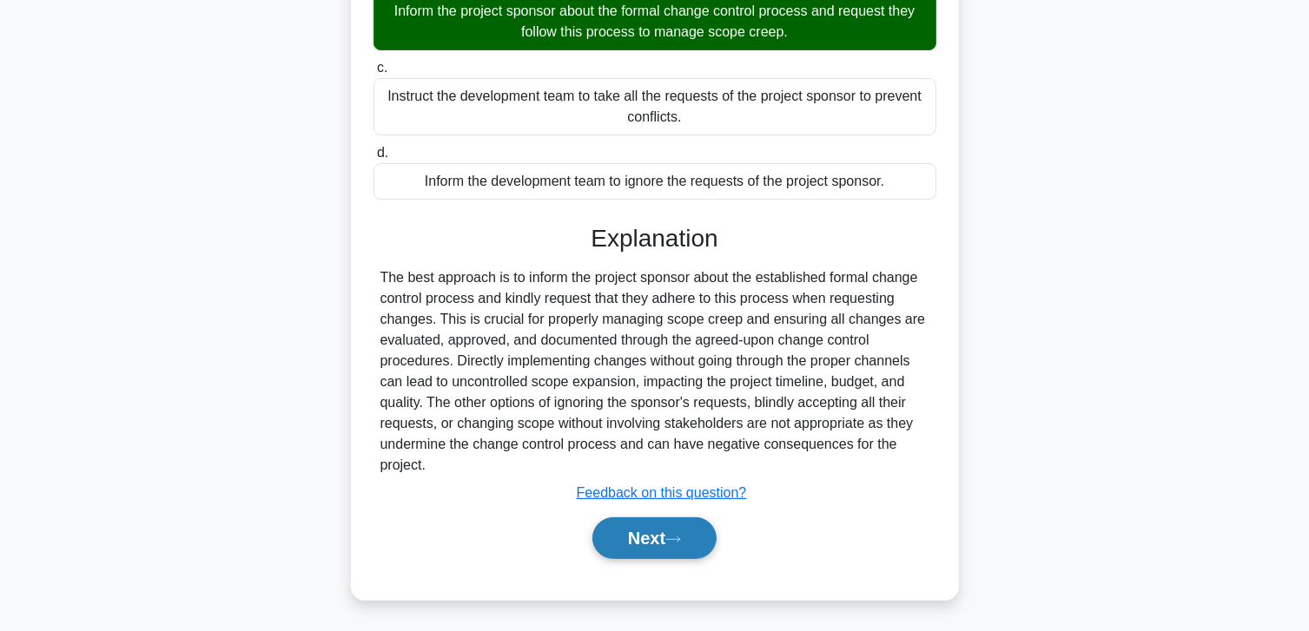
click at [611, 538] on button "Next" at bounding box center [654, 539] width 124 height 42
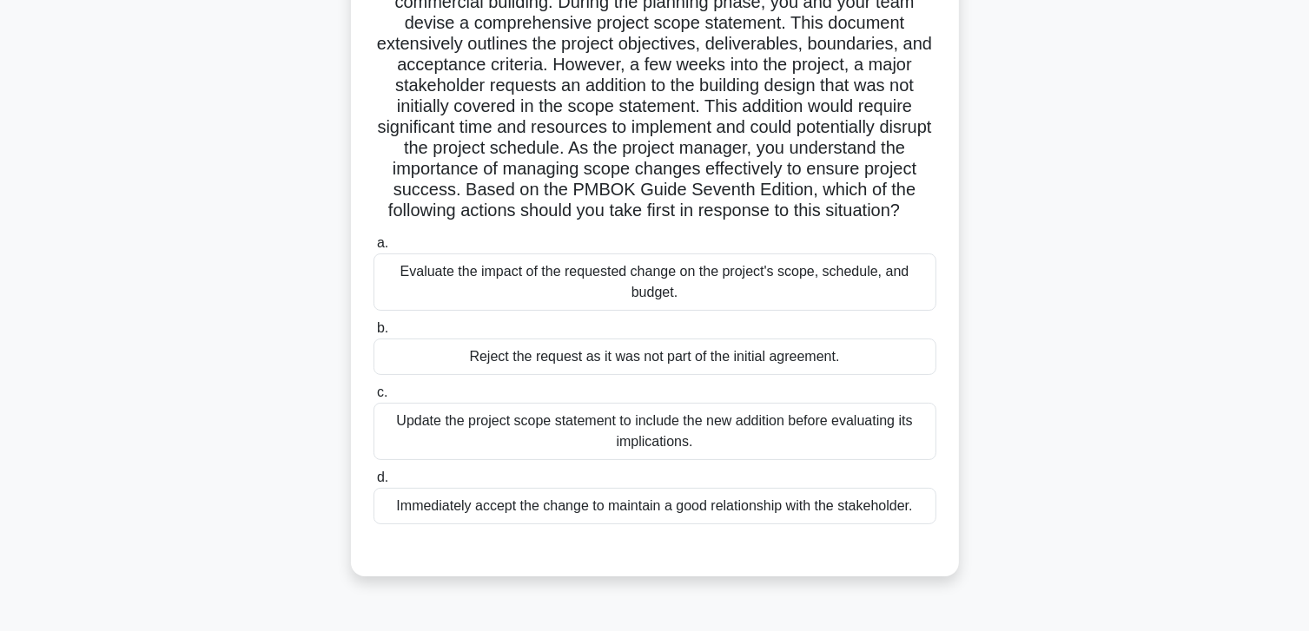
scroll to position [174, 0]
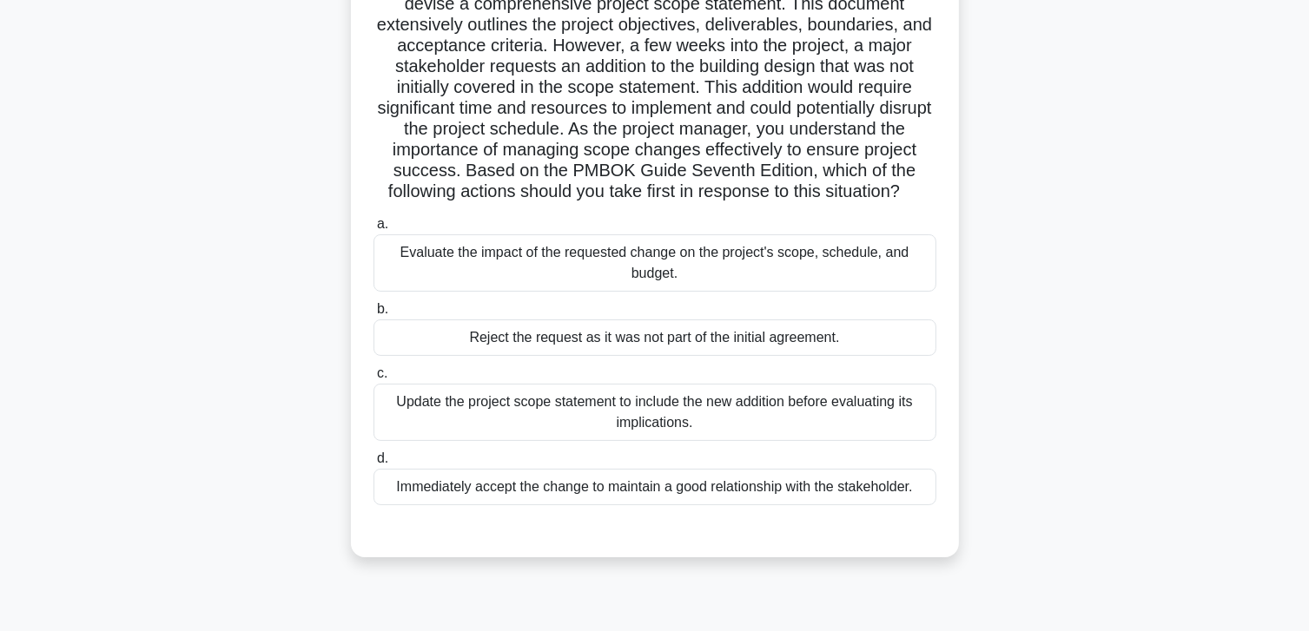
click at [591, 292] on div "Evaluate the impact of the requested change on the project's scope, schedule, a…" at bounding box center [654, 262] width 563 height 57
click at [373, 230] on input "a. Evaluate the impact of the requested change on the project's scope, schedule…" at bounding box center [373, 224] width 0 height 11
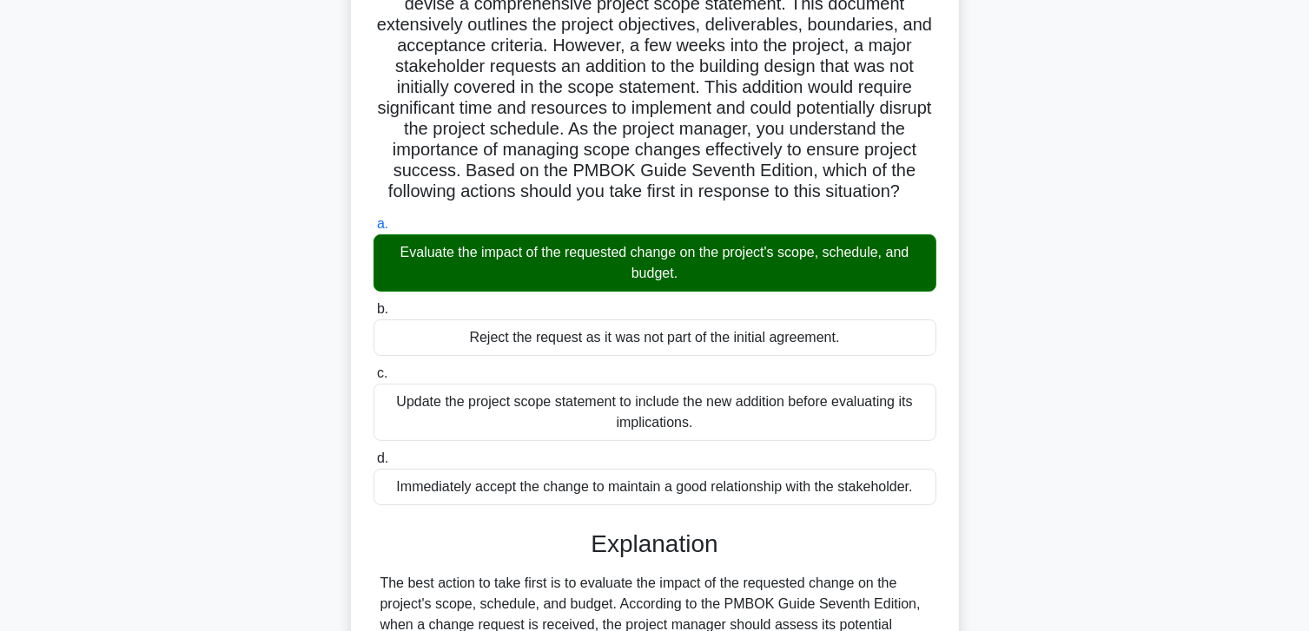
scroll to position [604, 0]
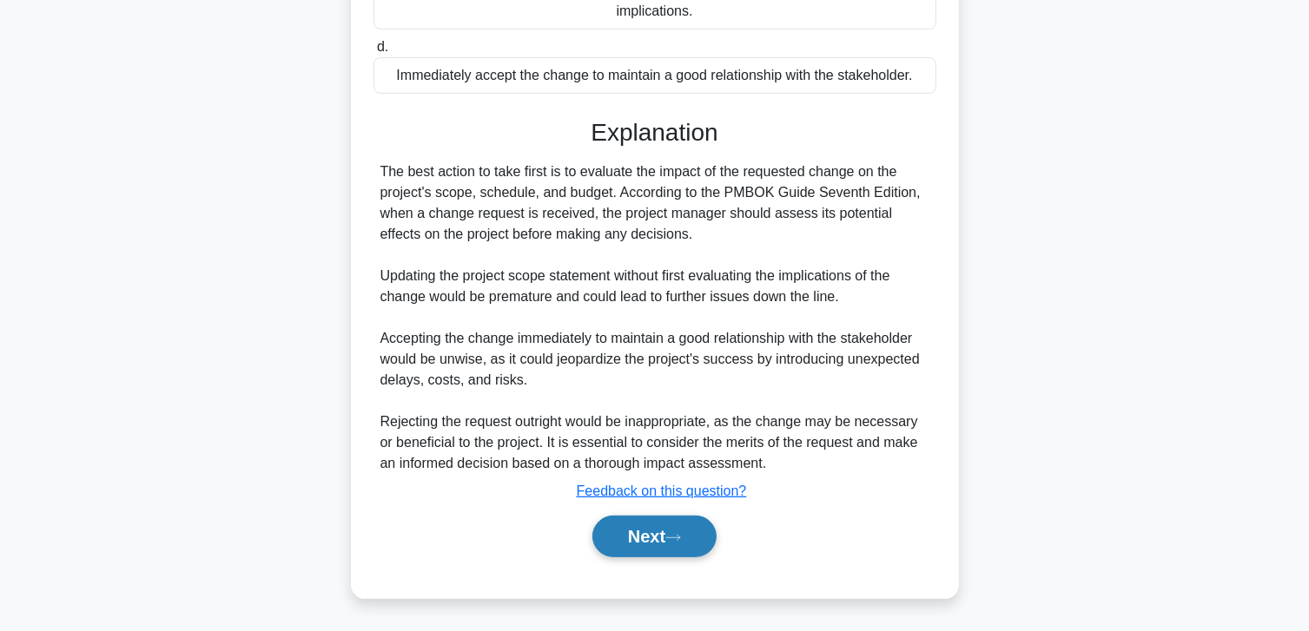
click at [637, 526] on button "Next" at bounding box center [654, 537] width 124 height 42
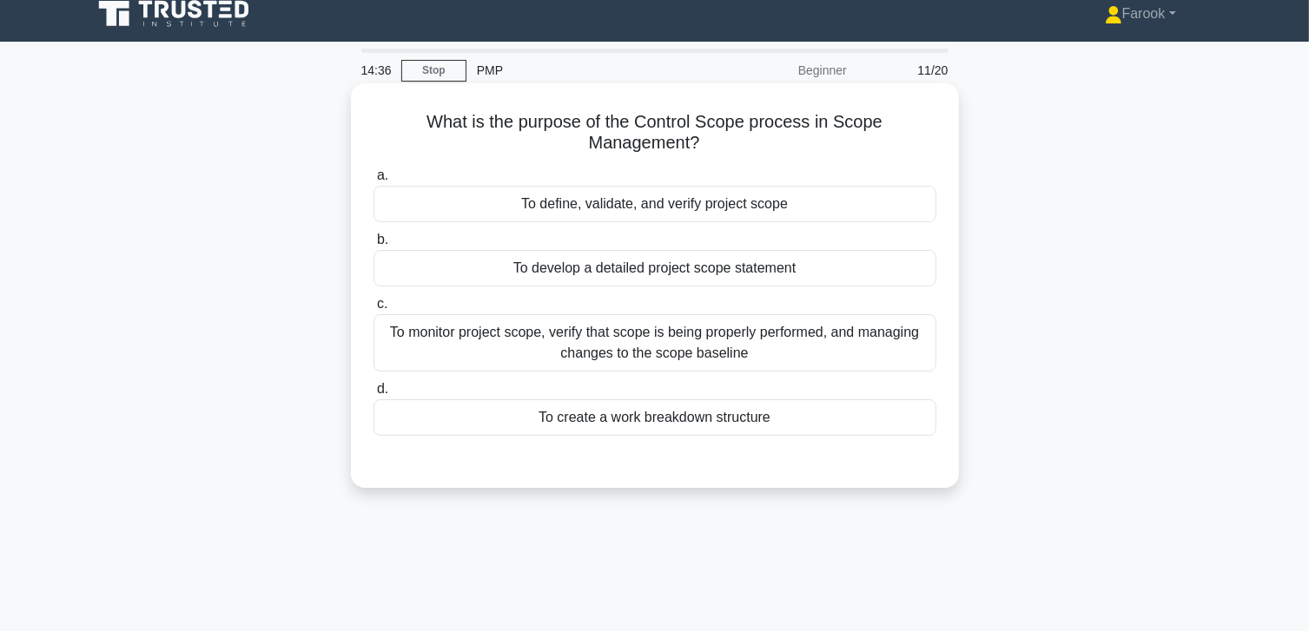
scroll to position [0, 0]
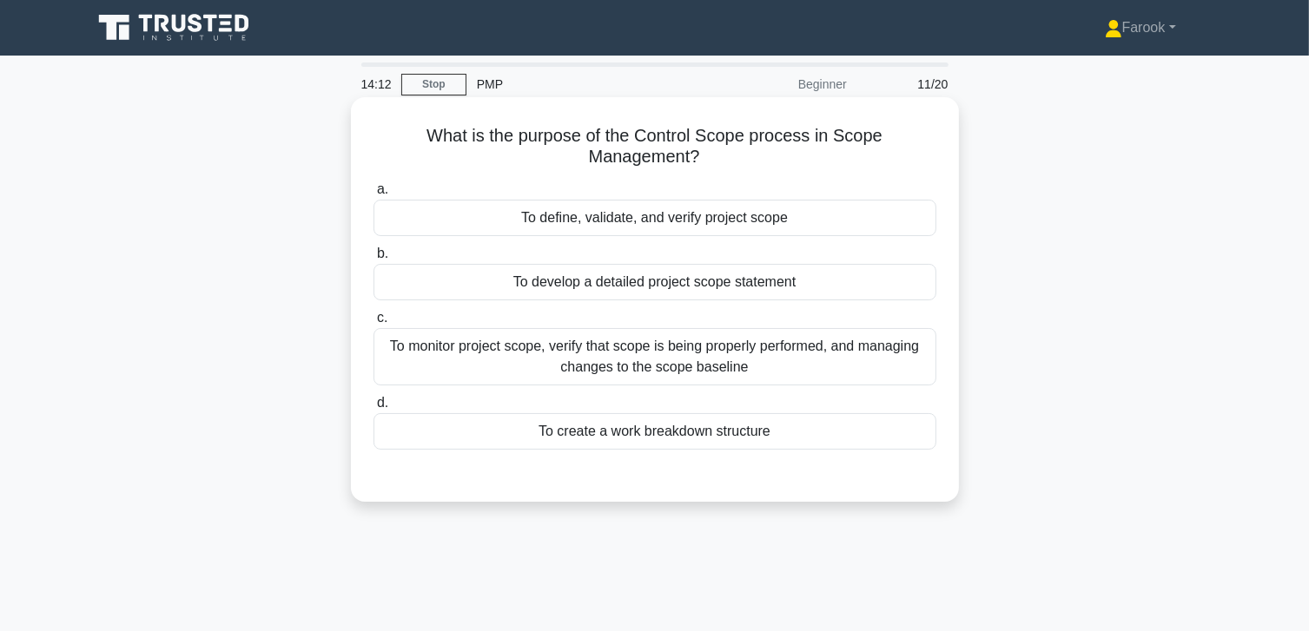
click at [620, 356] on div "To monitor project scope, verify that scope is being properly performed, and ma…" at bounding box center [654, 356] width 563 height 57
click at [373, 324] on input "c. To monitor project scope, verify that scope is being properly performed, and…" at bounding box center [373, 318] width 0 height 11
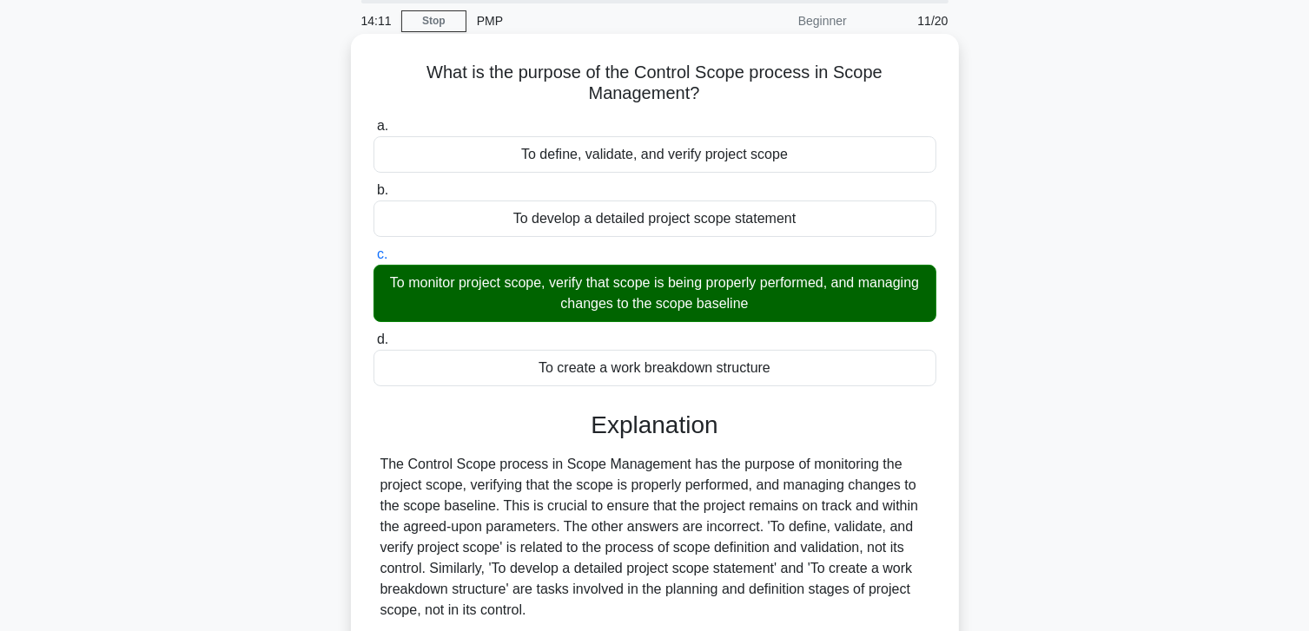
scroll to position [307, 0]
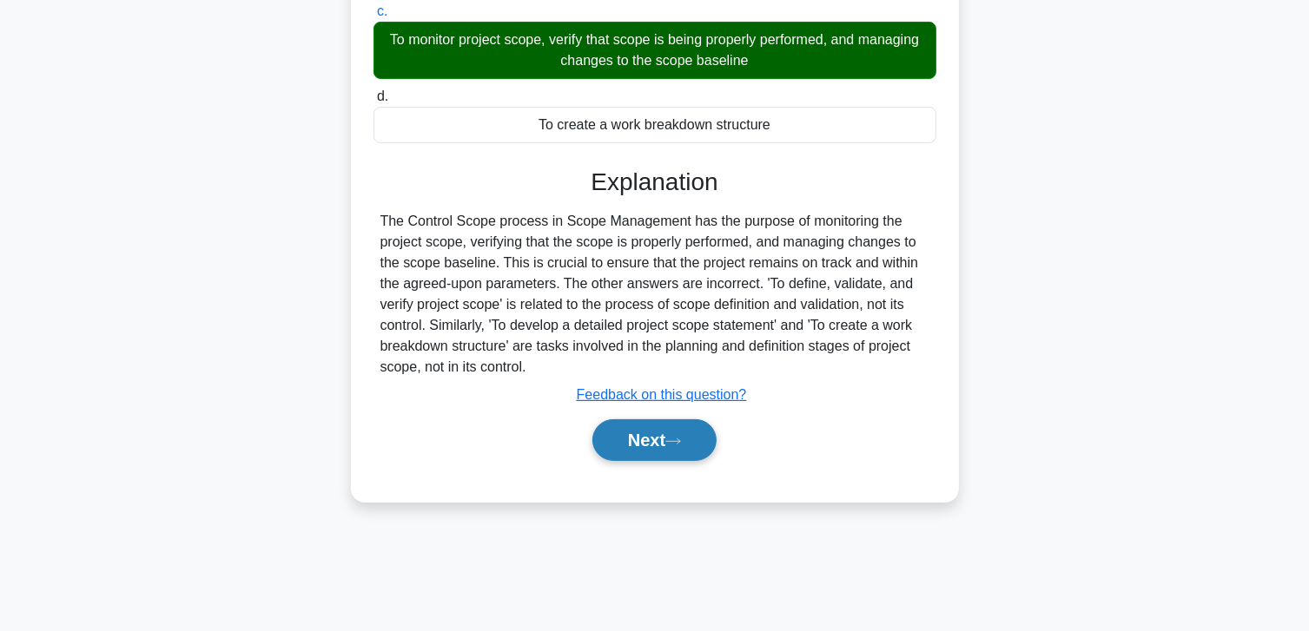
click at [631, 447] on button "Next" at bounding box center [654, 440] width 124 height 42
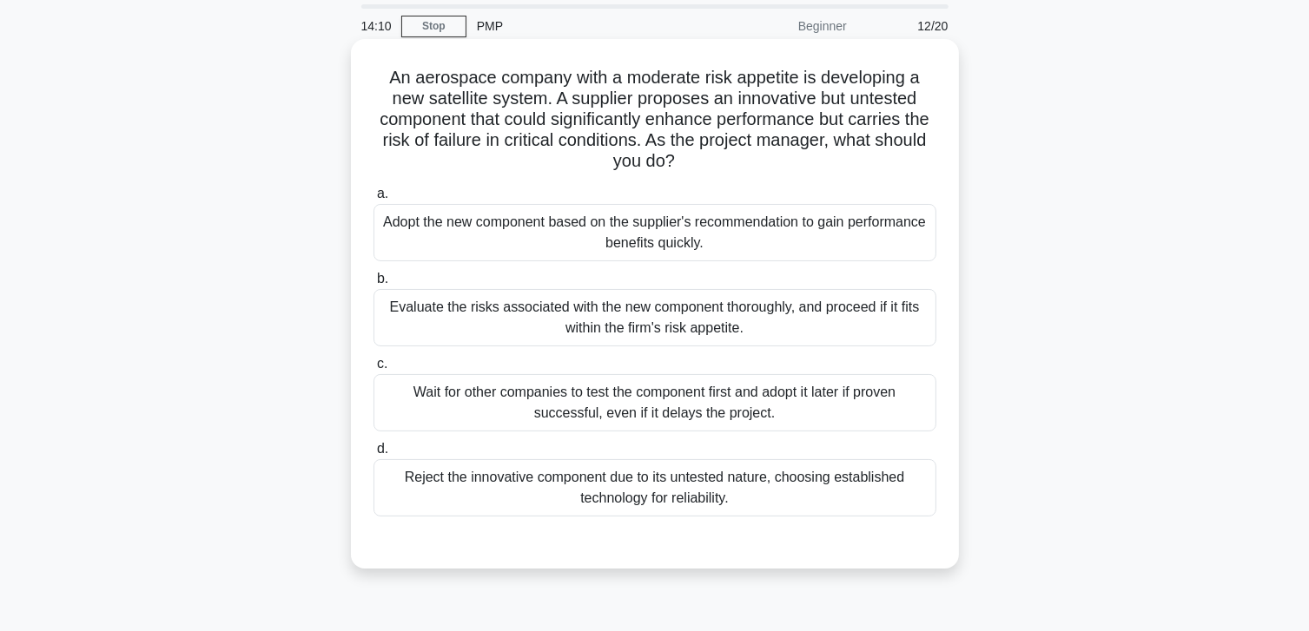
scroll to position [46, 0]
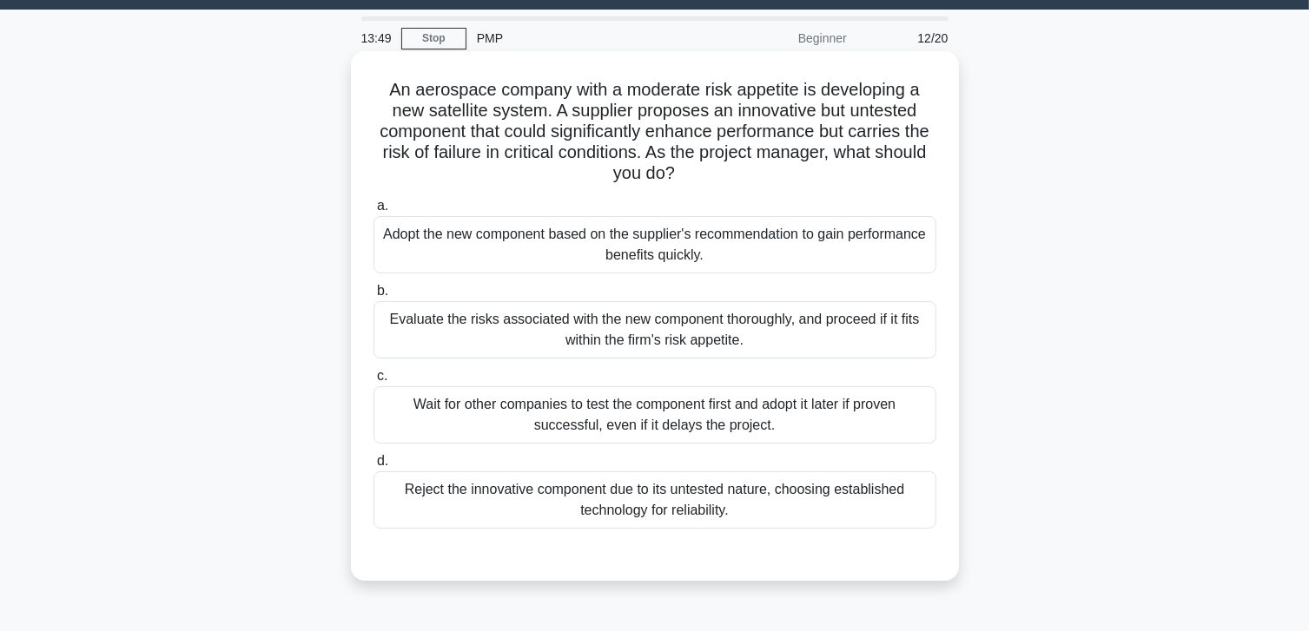
click at [672, 356] on div "Evaluate the risks associated with the new component thoroughly, and proceed if…" at bounding box center [654, 329] width 563 height 57
click at [373, 297] on input "b. Evaluate the risks associated with the new component thoroughly, and proceed…" at bounding box center [373, 291] width 0 height 11
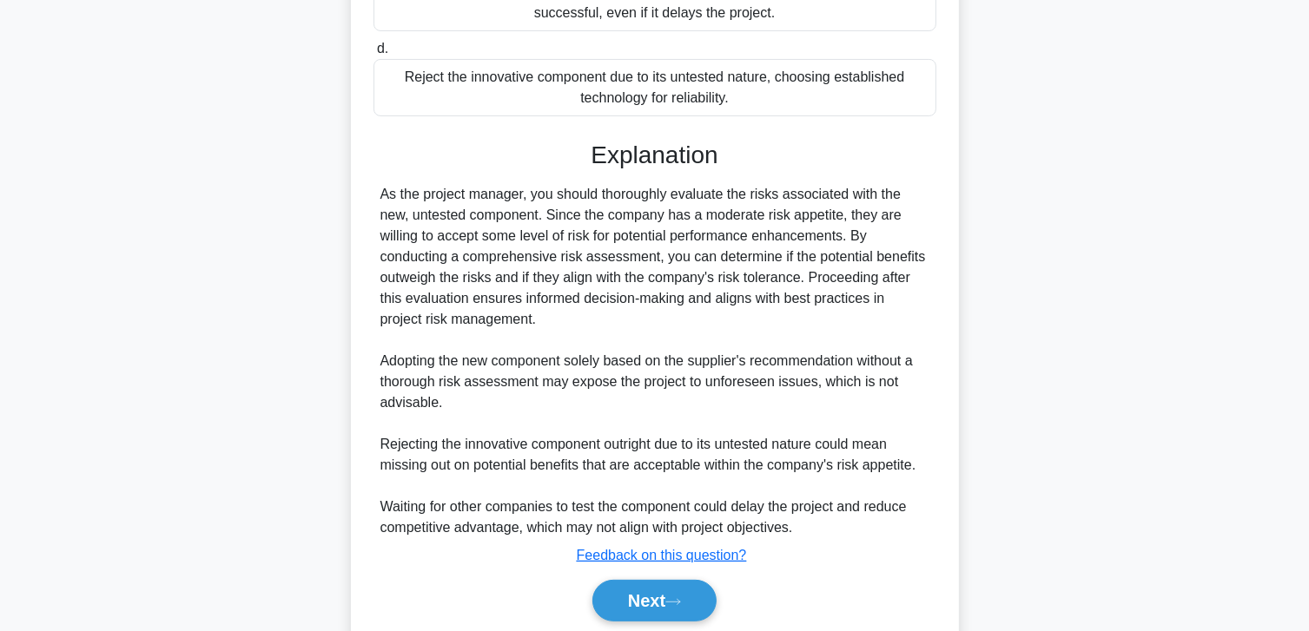
scroll to position [521, 0]
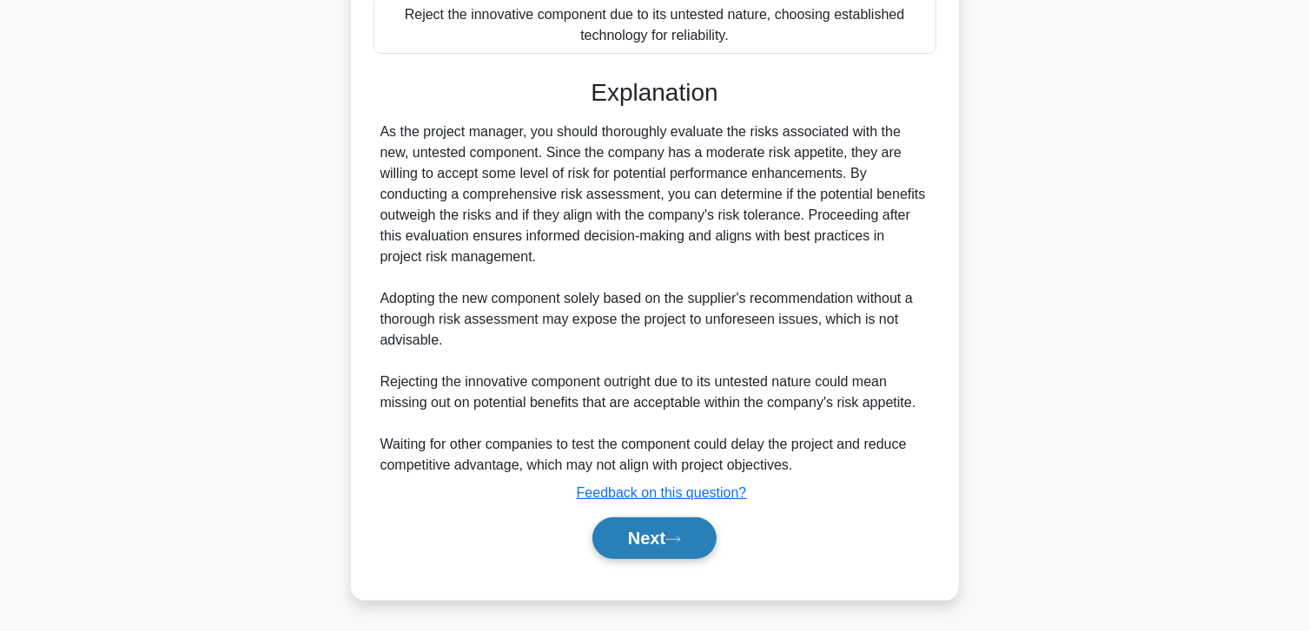
click at [639, 540] on button "Next" at bounding box center [654, 539] width 124 height 42
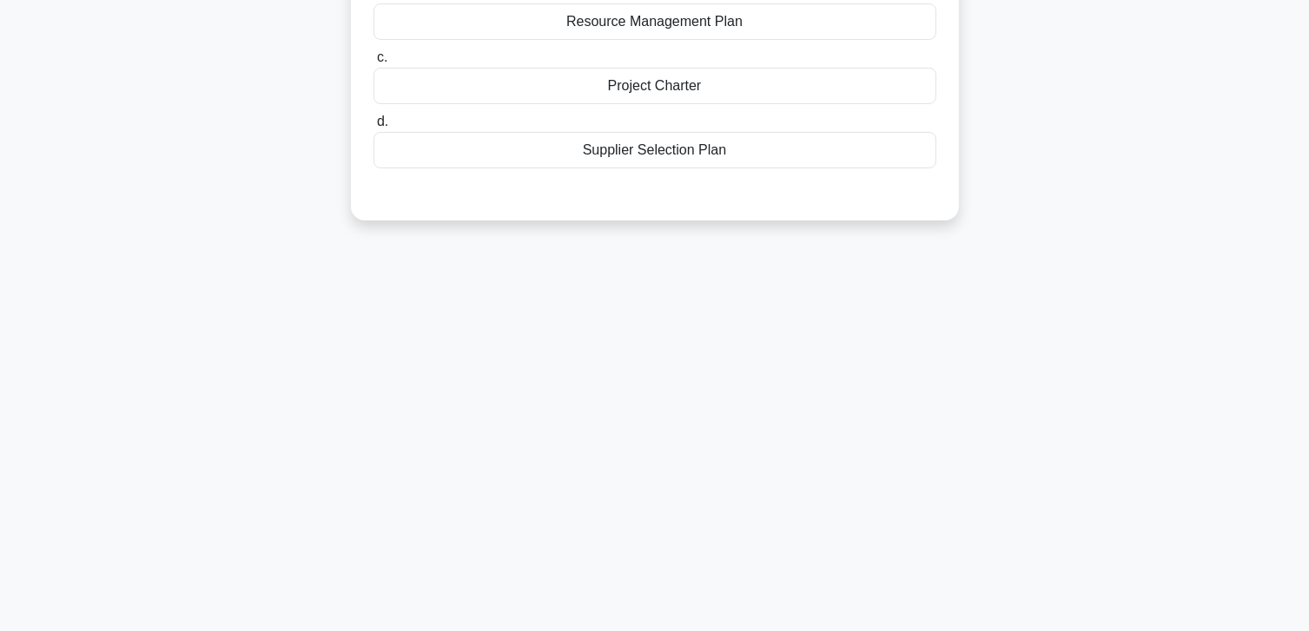
scroll to position [0, 0]
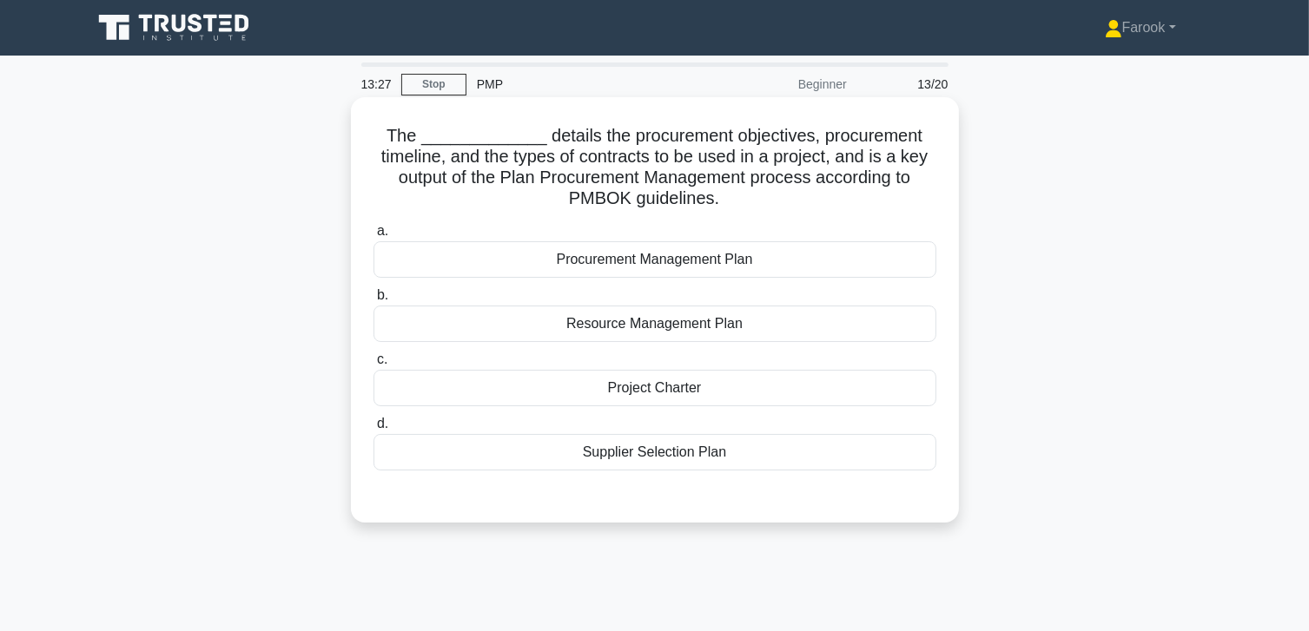
click at [688, 268] on div "Procurement Management Plan" at bounding box center [654, 259] width 563 height 36
click at [373, 237] on input "a. Procurement Management Plan" at bounding box center [373, 231] width 0 height 11
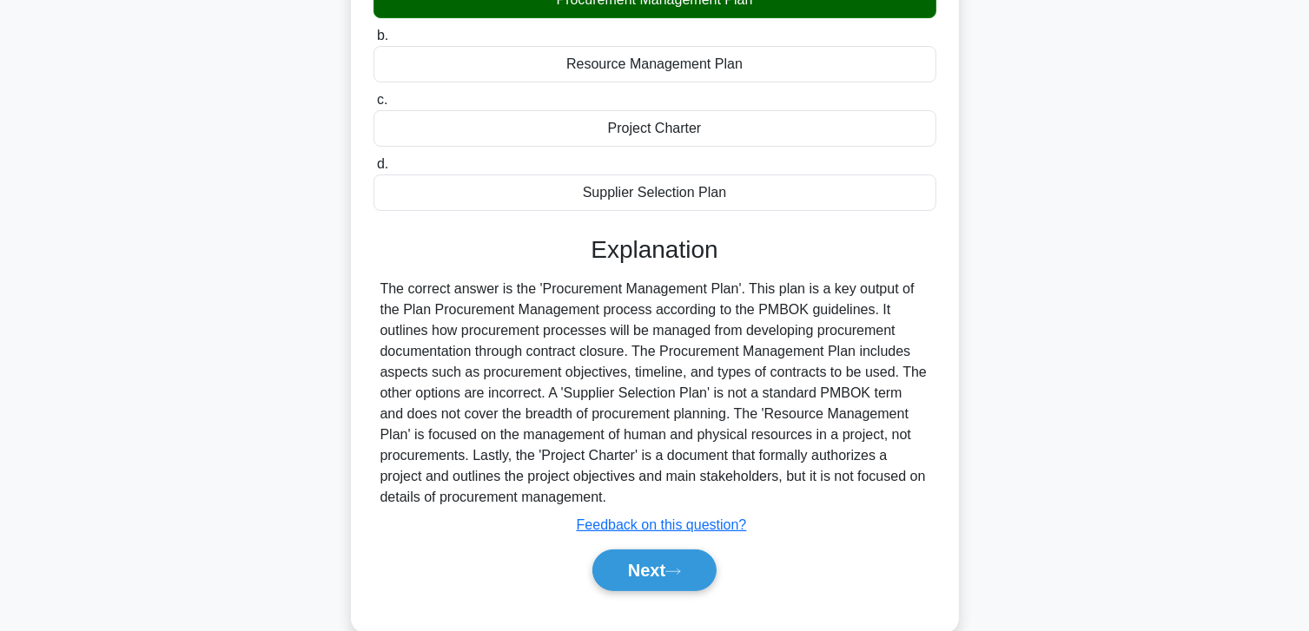
scroll to position [307, 0]
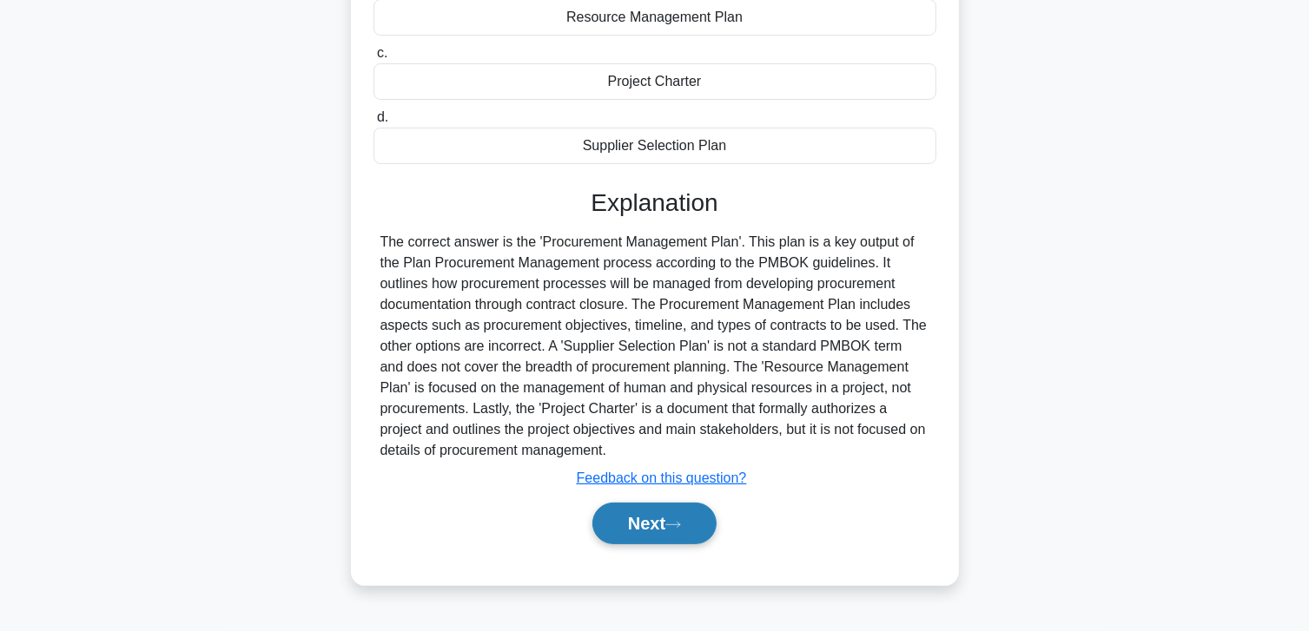
click at [608, 516] on button "Next" at bounding box center [654, 524] width 124 height 42
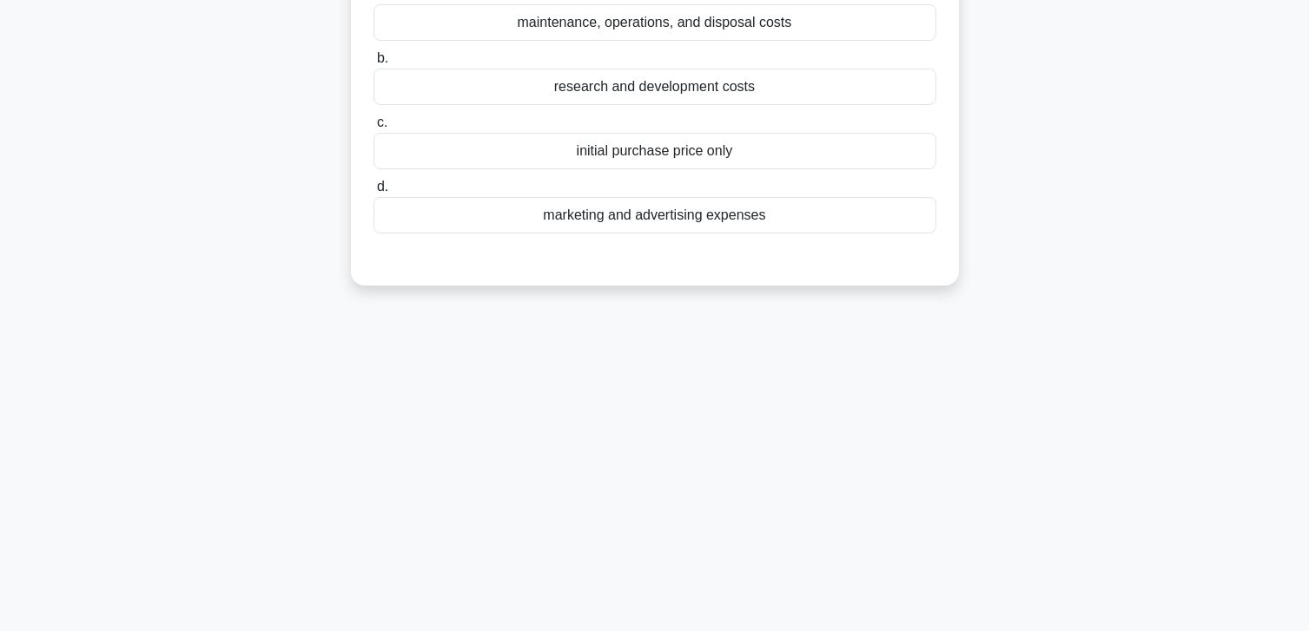
scroll to position [46, 0]
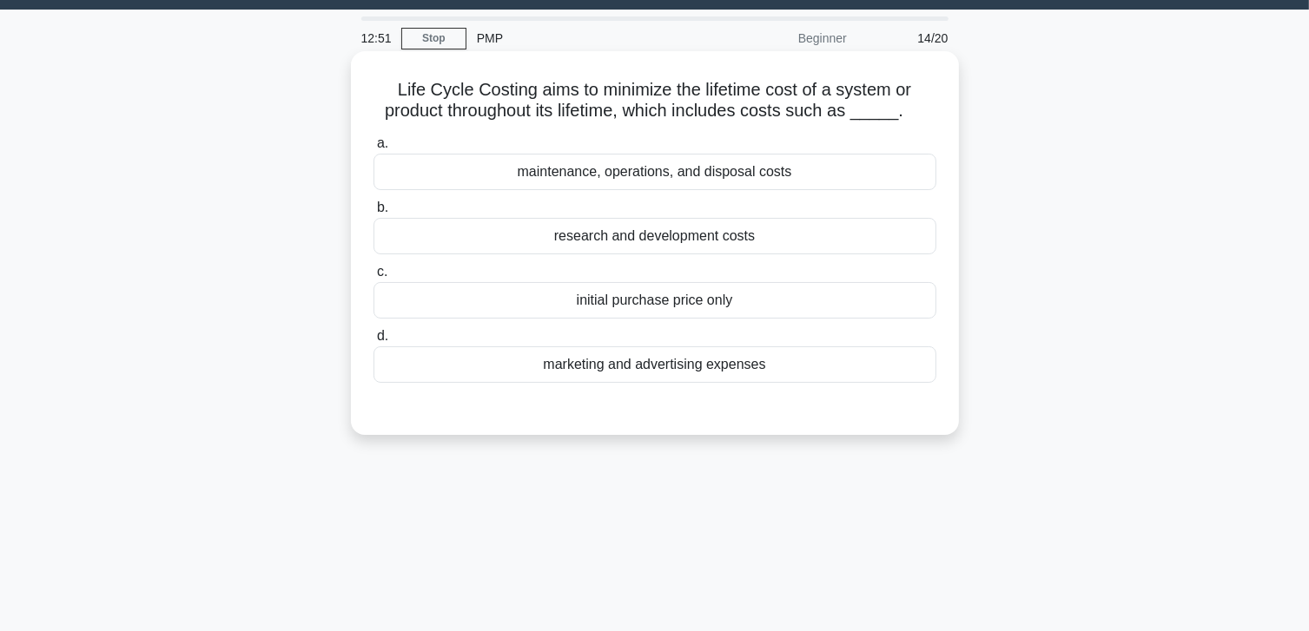
click at [710, 181] on div "maintenance, operations, and disposal costs" at bounding box center [654, 172] width 563 height 36
click at [373, 149] on input "a. maintenance, operations, and disposal costs" at bounding box center [373, 143] width 0 height 11
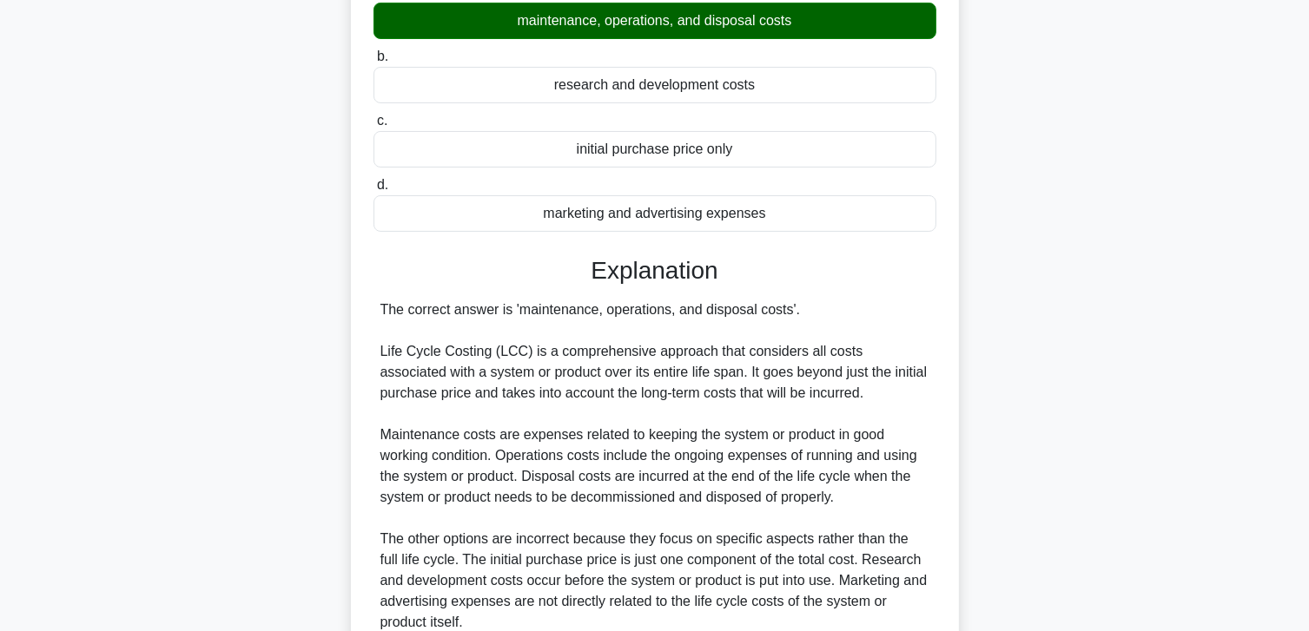
scroll to position [307, 0]
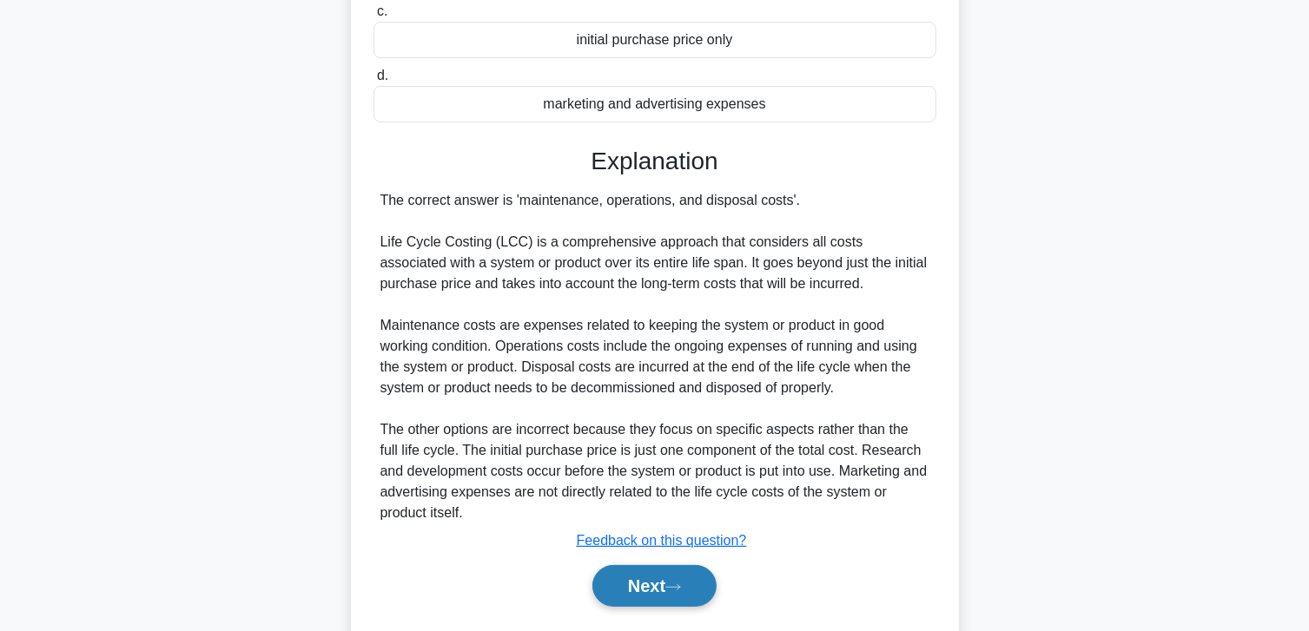
click at [627, 599] on button "Next" at bounding box center [654, 586] width 124 height 42
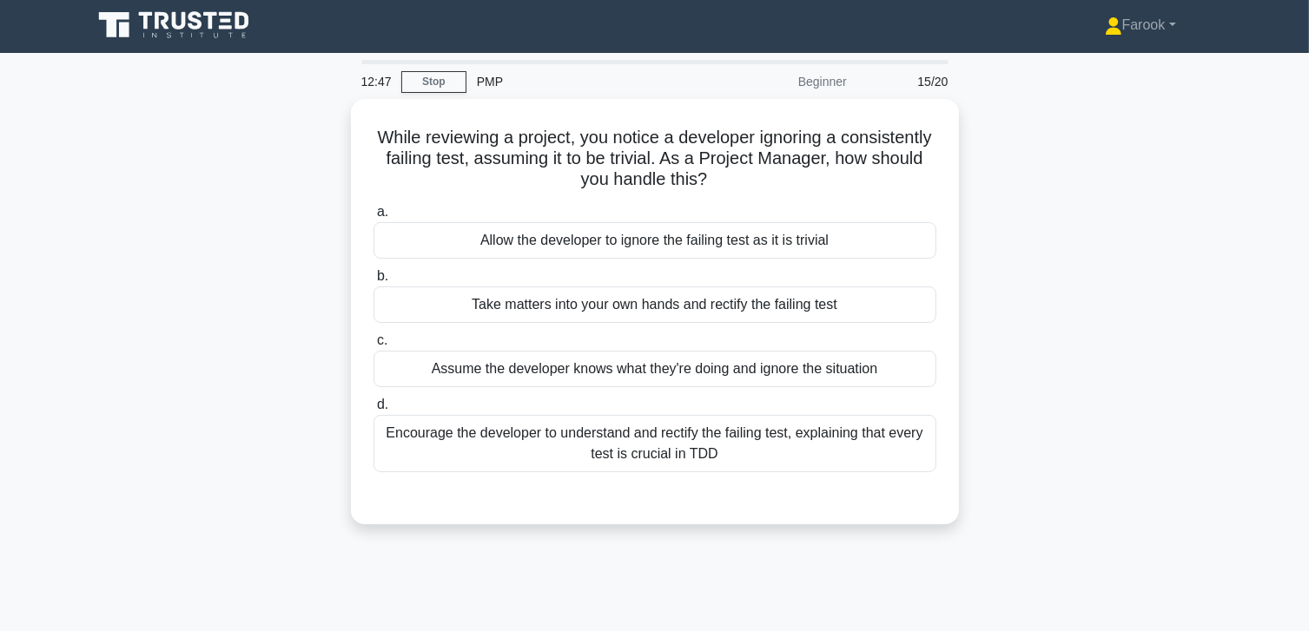
scroll to position [0, 0]
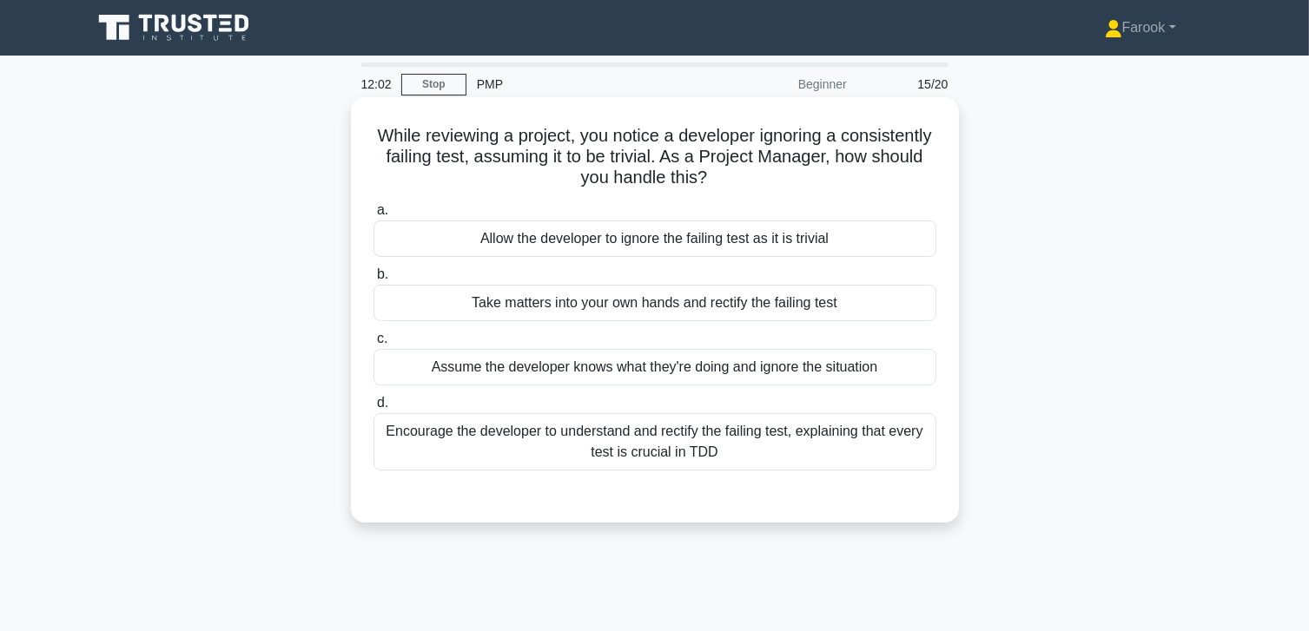
click at [622, 460] on div "Encourage the developer to understand and rectify the failing test, explaining …" at bounding box center [654, 441] width 563 height 57
click at [373, 409] on input "d. Encourage the developer to understand and rectify the failing test, explaini…" at bounding box center [373, 403] width 0 height 11
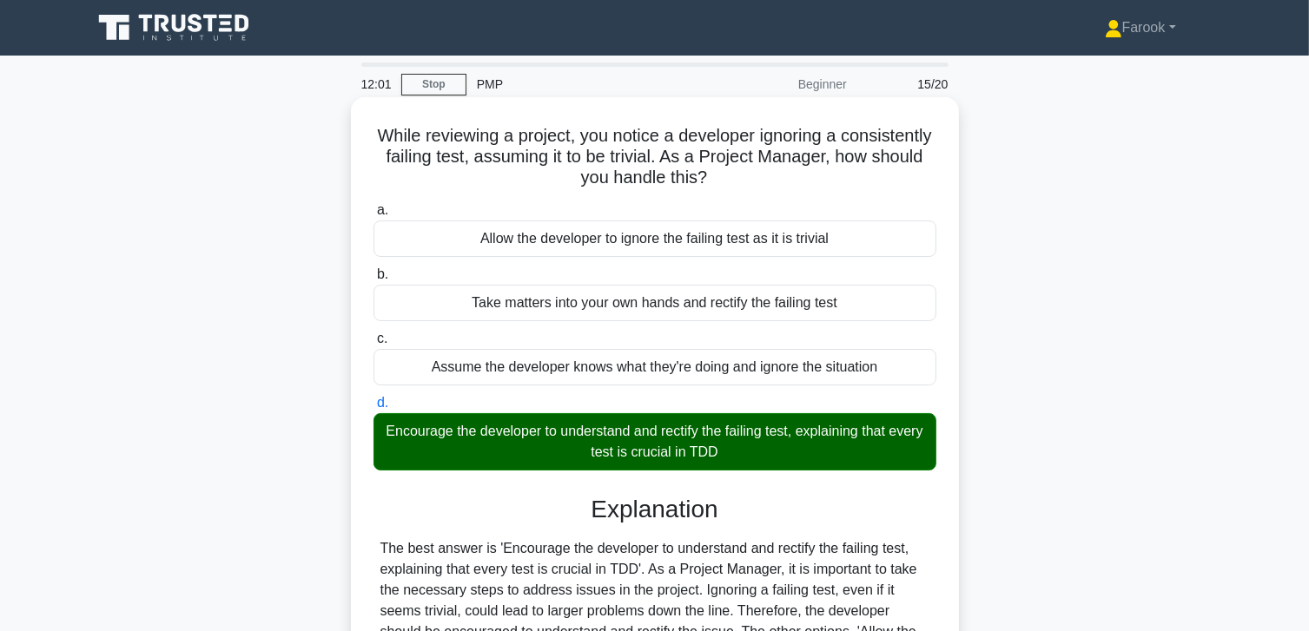
scroll to position [307, 0]
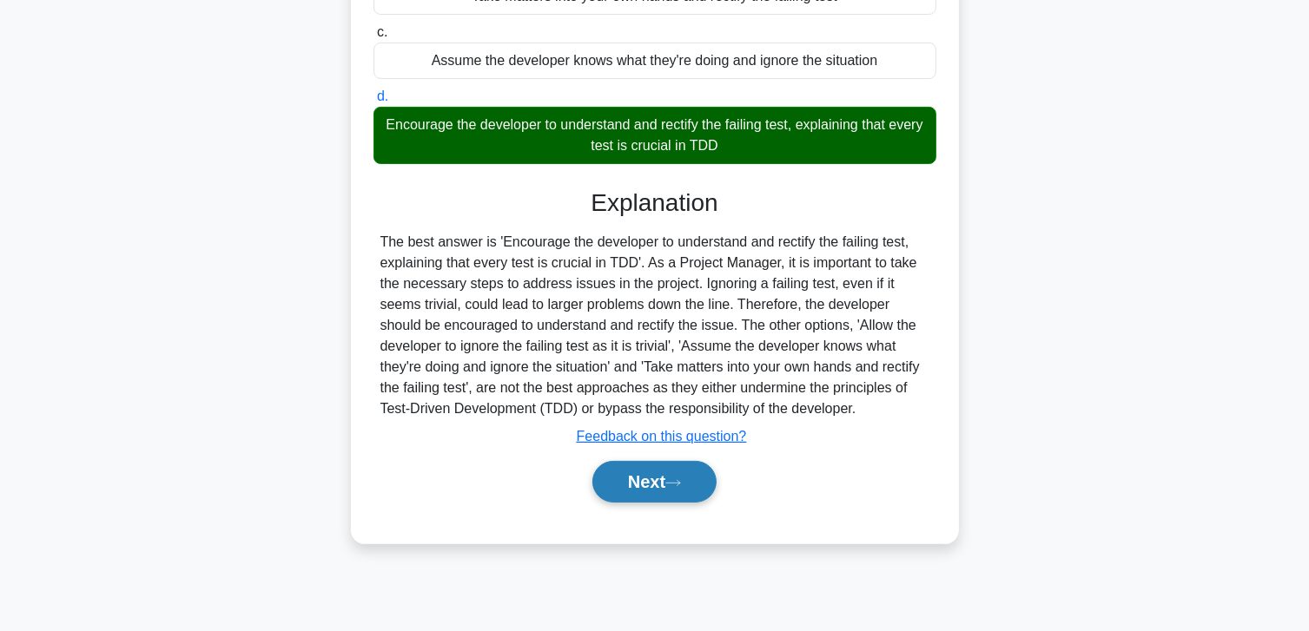
click at [631, 492] on button "Next" at bounding box center [654, 482] width 124 height 42
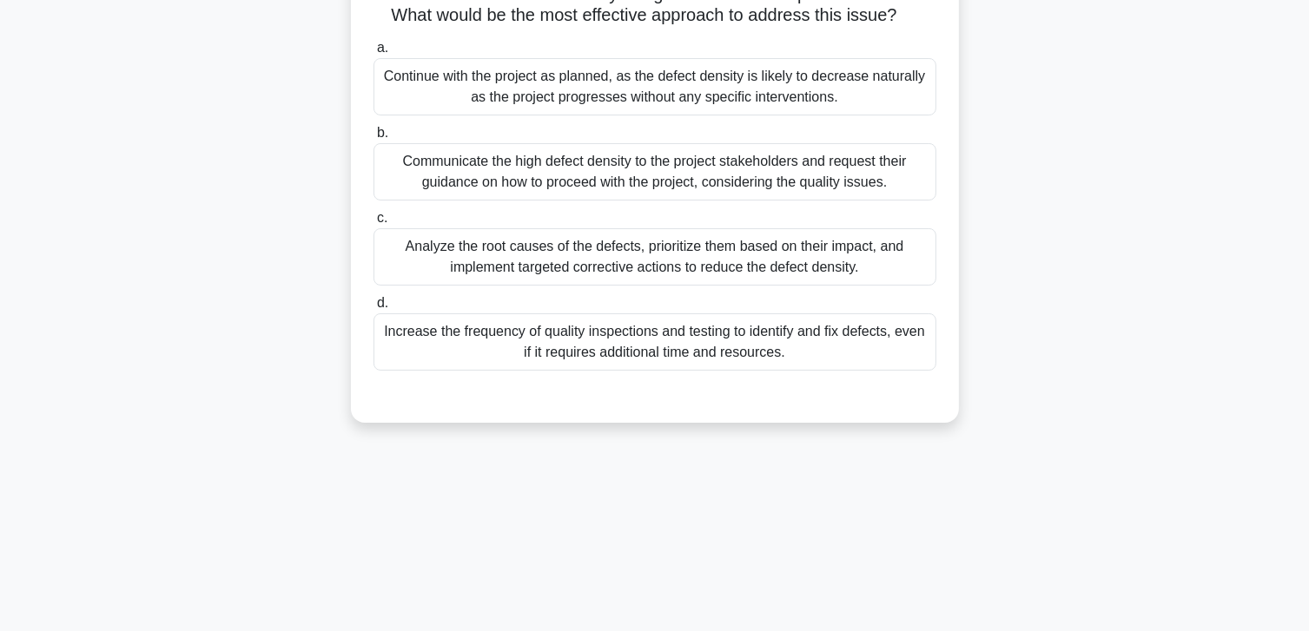
scroll to position [0, 0]
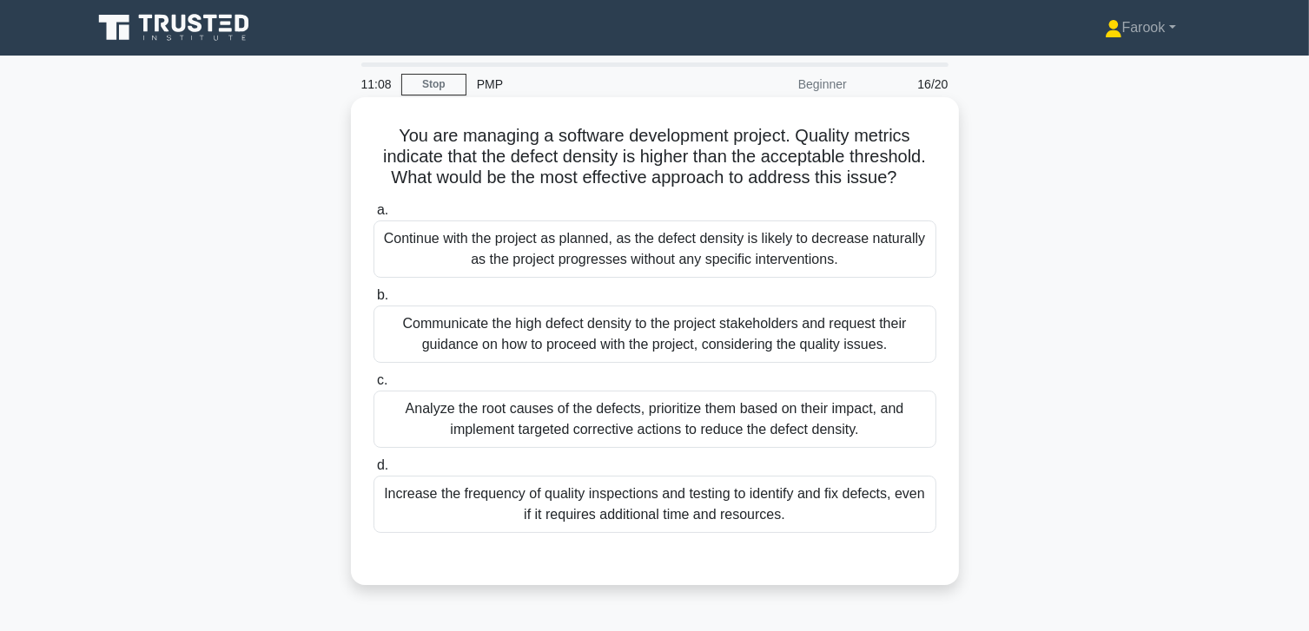
click at [534, 415] on div "Analyze the root causes of the defects, prioritize them based on their impact, …" at bounding box center [654, 419] width 563 height 57
click at [373, 386] on input "c. Analyze the root causes of the defects, prioritize them based on their impac…" at bounding box center [373, 380] width 0 height 11
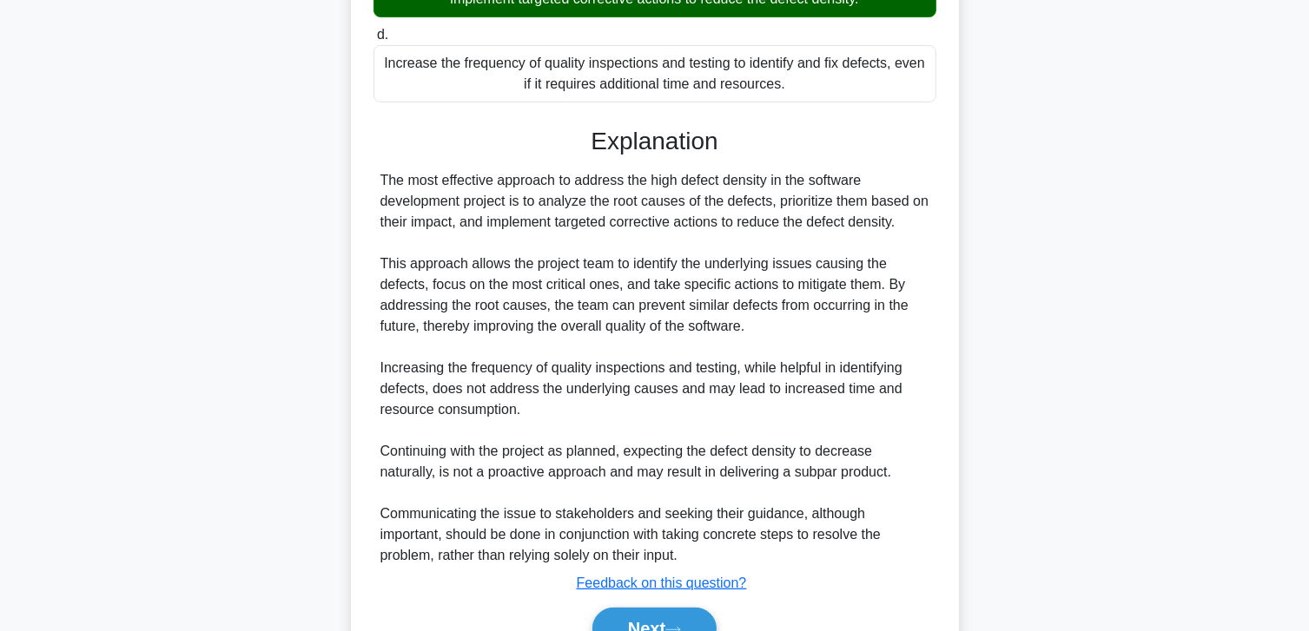
scroll to position [521, 0]
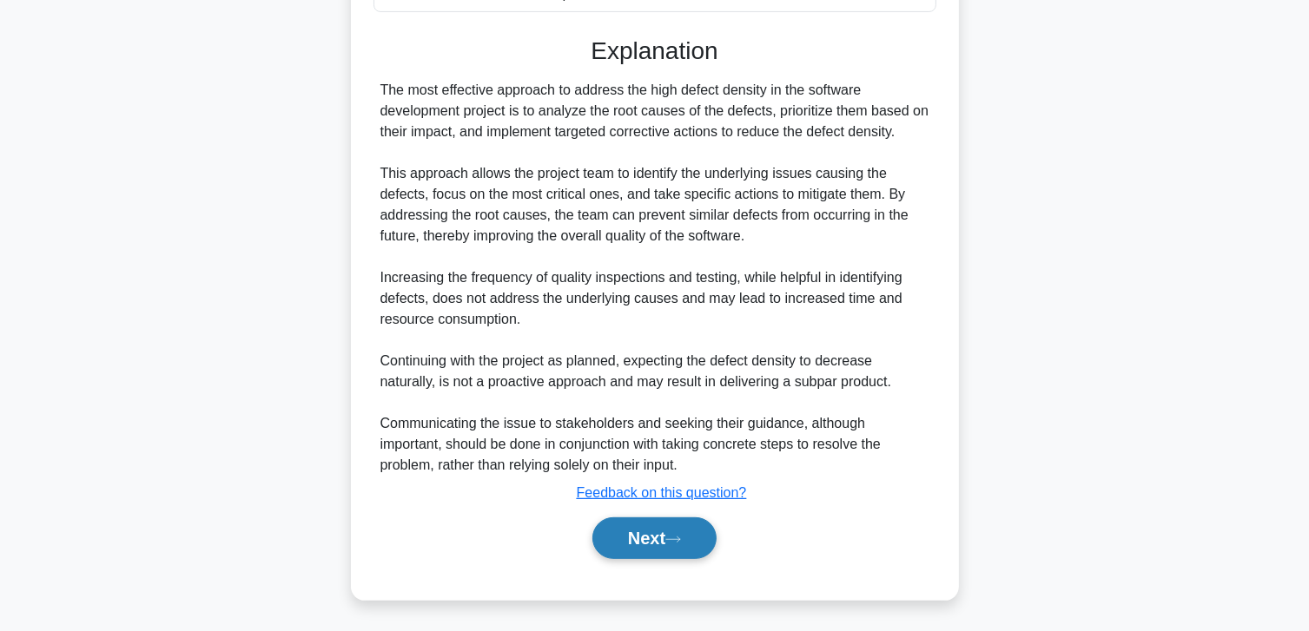
click at [625, 532] on button "Next" at bounding box center [654, 539] width 124 height 42
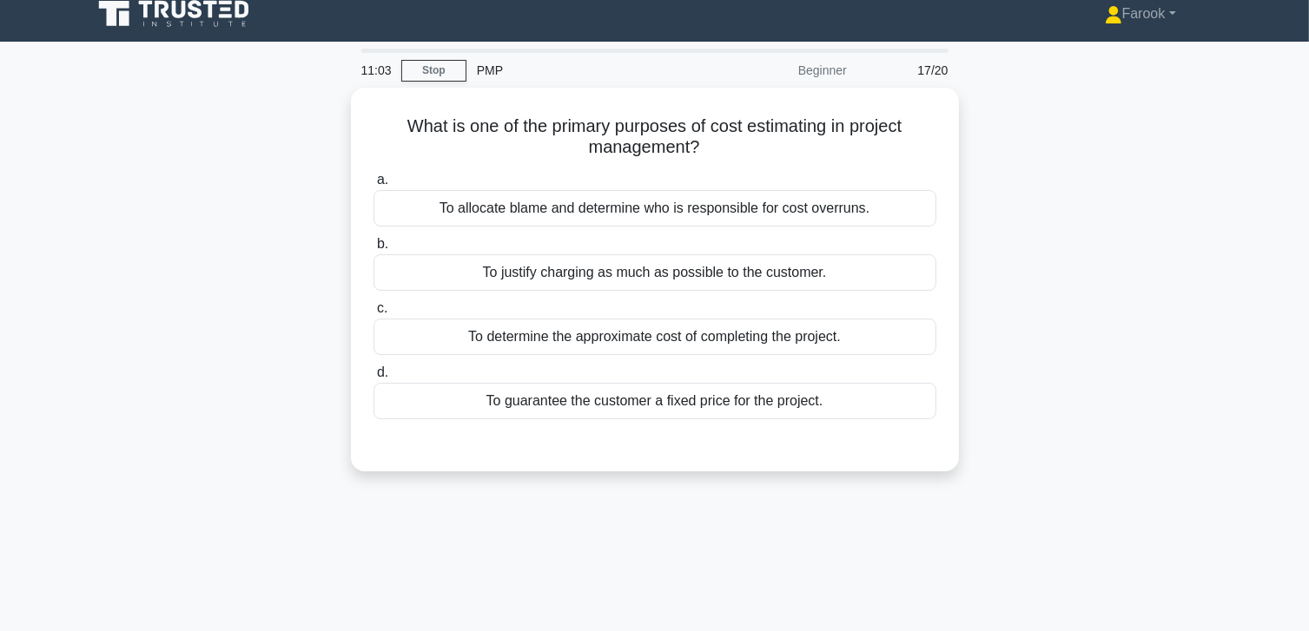
scroll to position [0, 0]
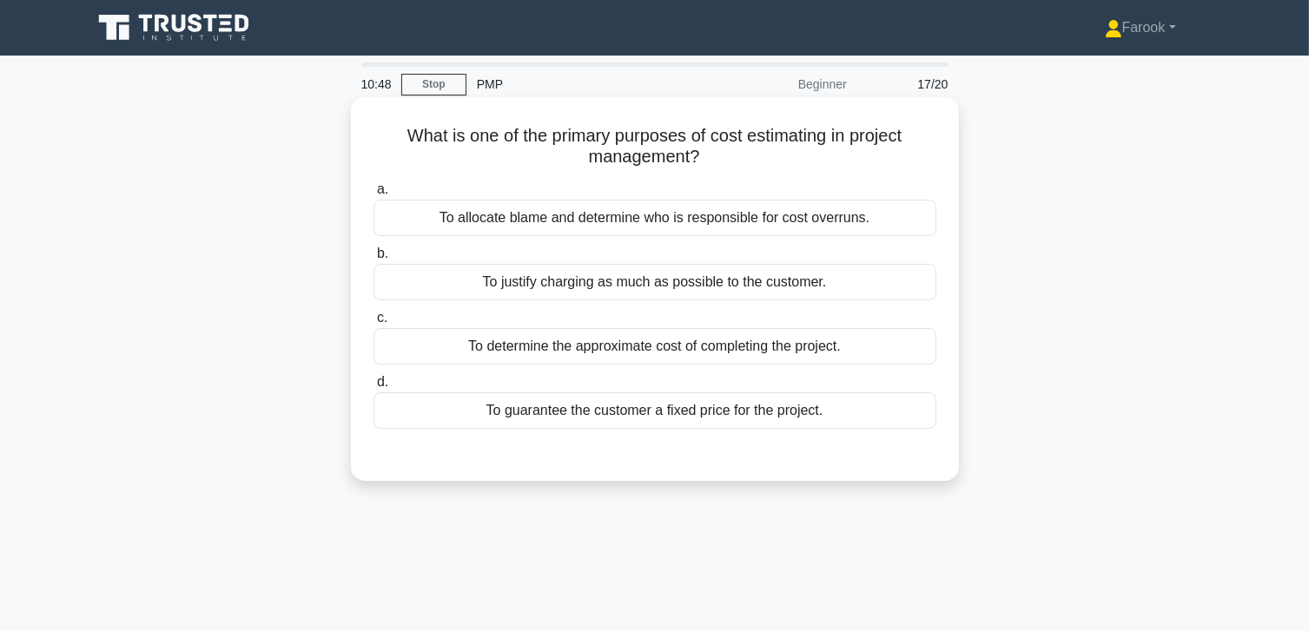
click at [632, 349] on div "To determine the approximate cost of completing the project." at bounding box center [654, 346] width 563 height 36
click at [373, 324] on input "c. To determine the approximate cost of completing the project." at bounding box center [373, 318] width 0 height 11
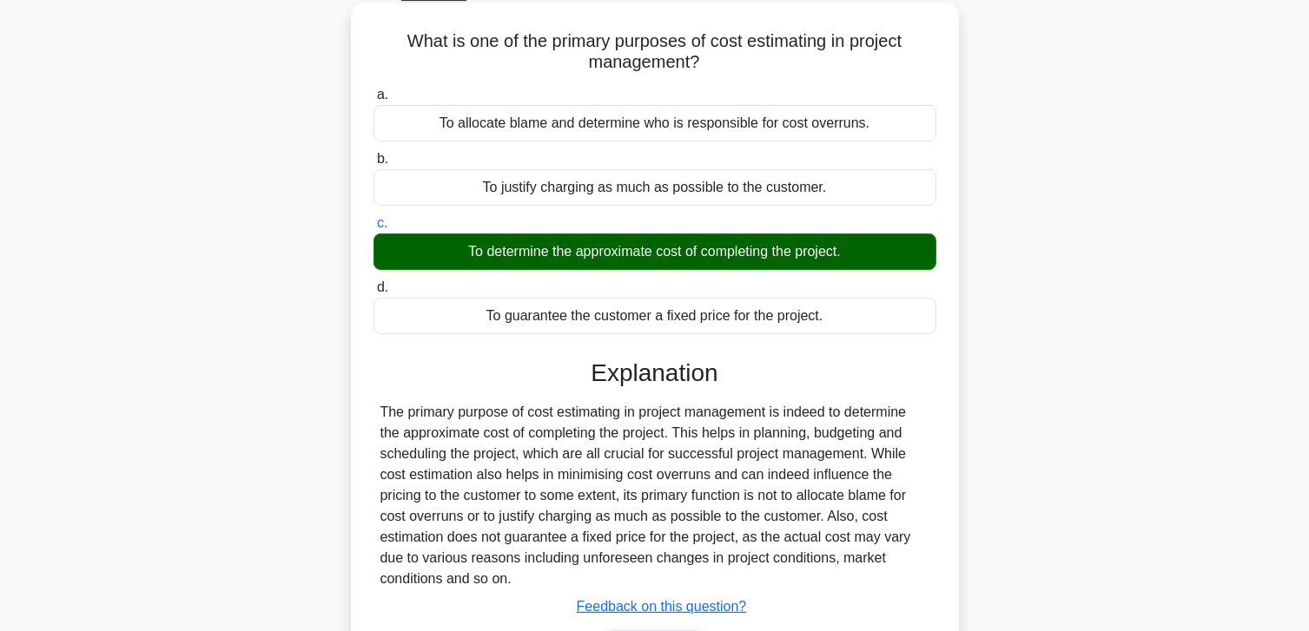
scroll to position [307, 0]
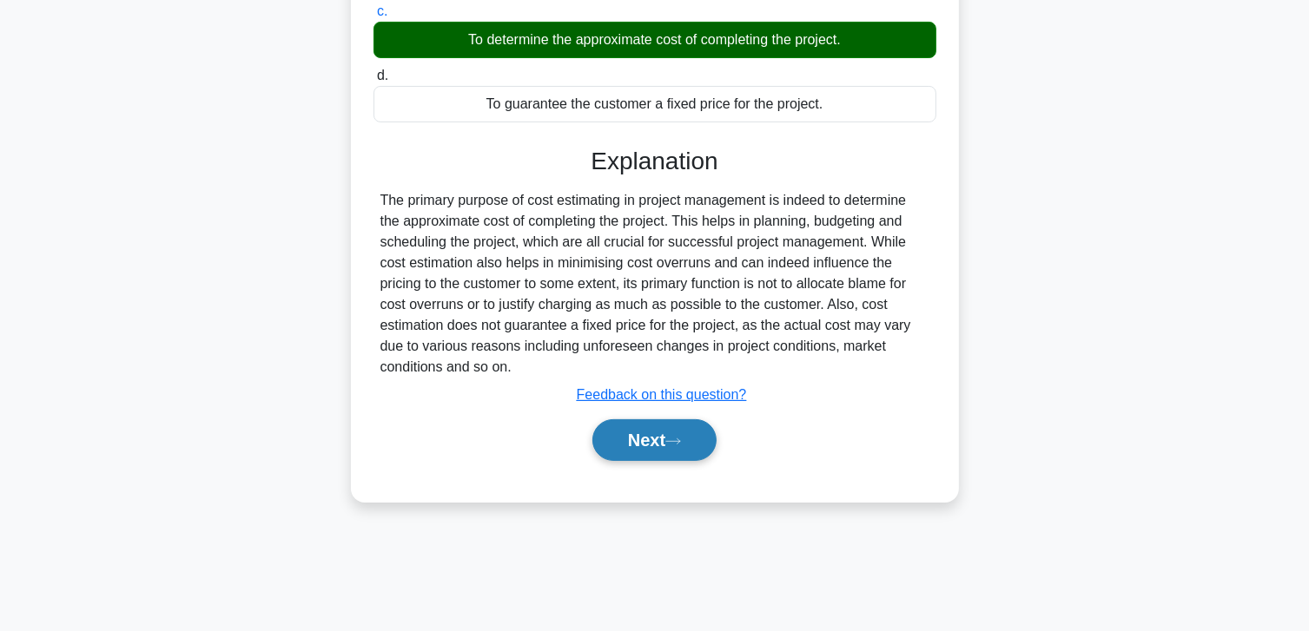
click at [657, 430] on button "Next" at bounding box center [654, 440] width 124 height 42
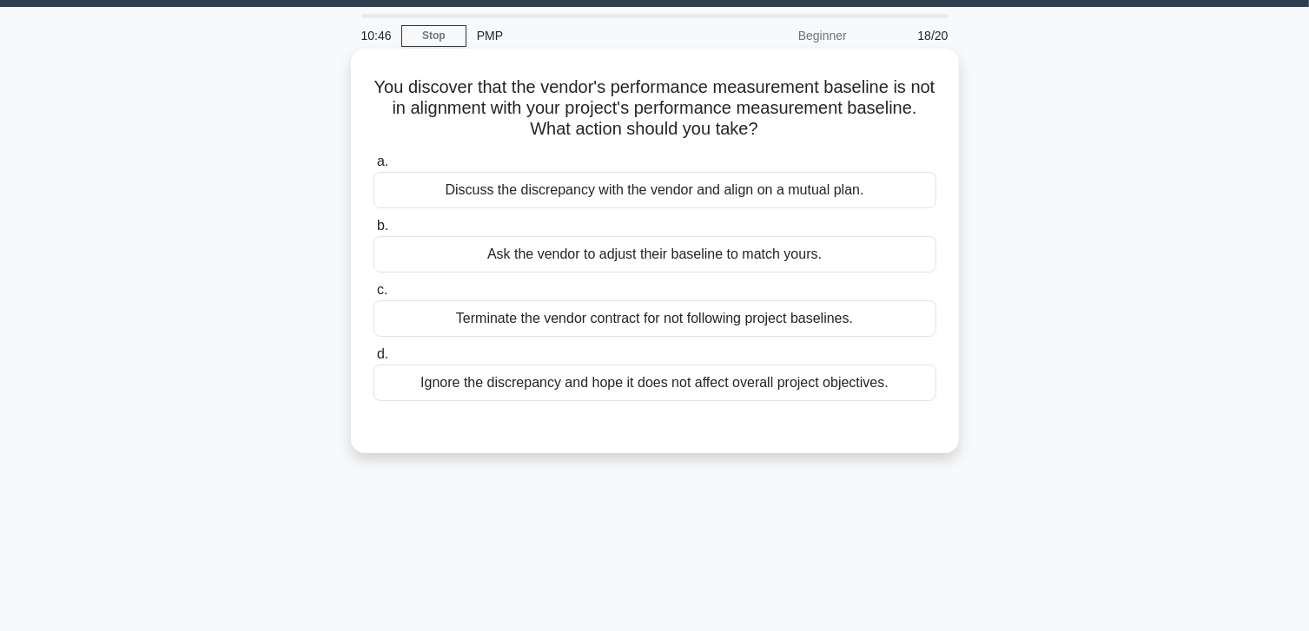
scroll to position [46, 0]
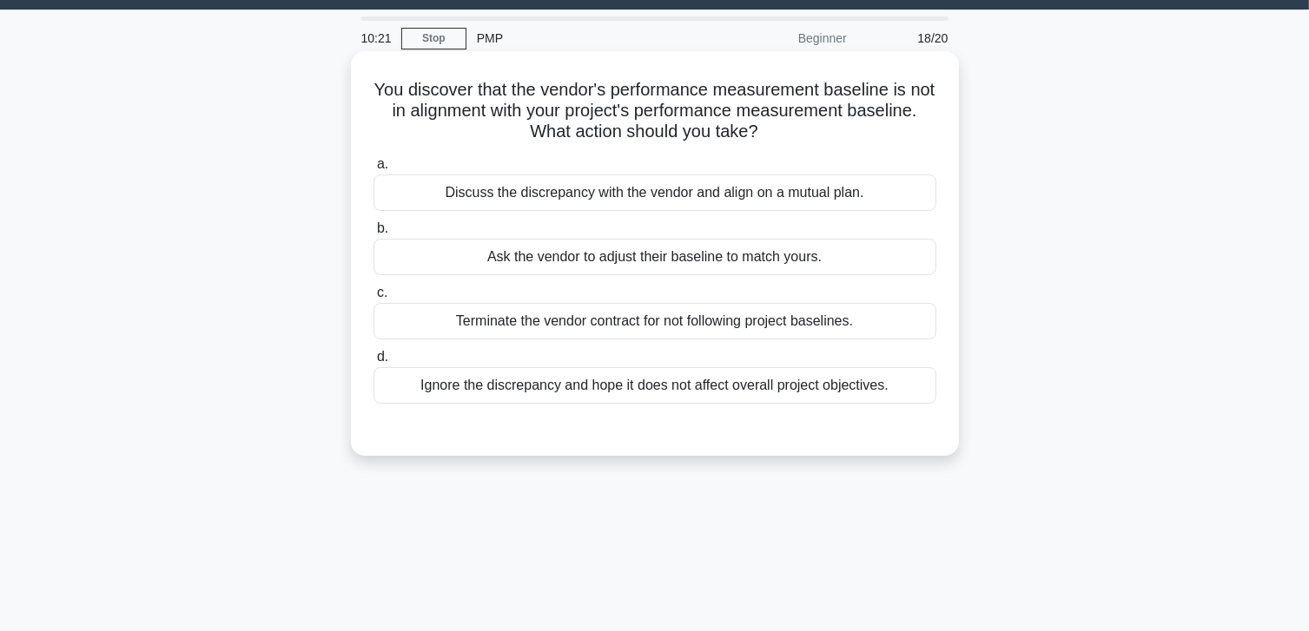
click at [664, 191] on div "Discuss the discrepancy with the vendor and align on a mutual plan." at bounding box center [654, 193] width 563 height 36
click at [373, 170] on input "a. Discuss the discrepancy with the vendor and align on a mutual plan." at bounding box center [373, 164] width 0 height 11
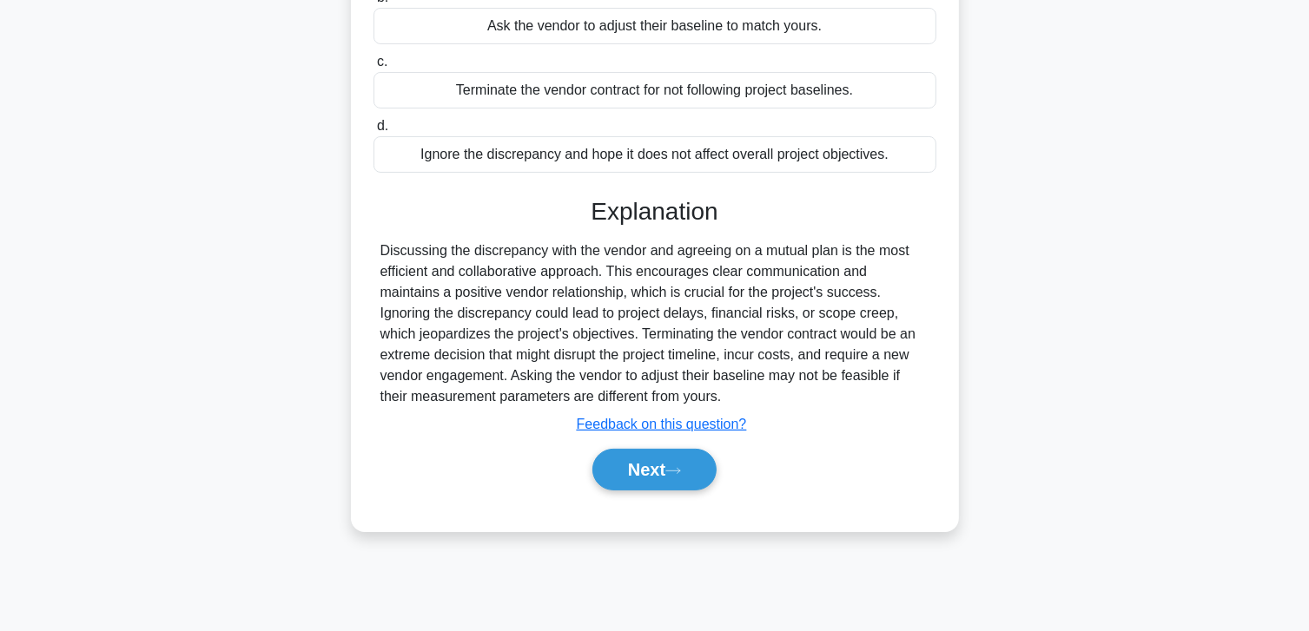
scroll to position [307, 0]
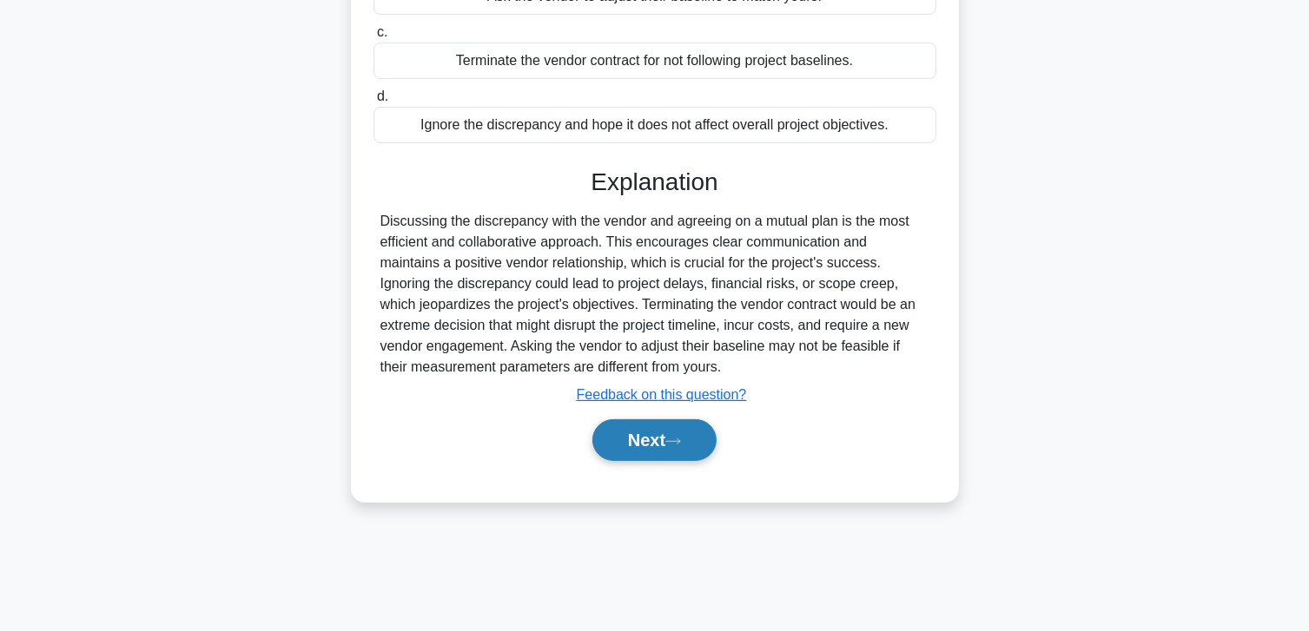
click at [648, 426] on button "Next" at bounding box center [654, 440] width 124 height 42
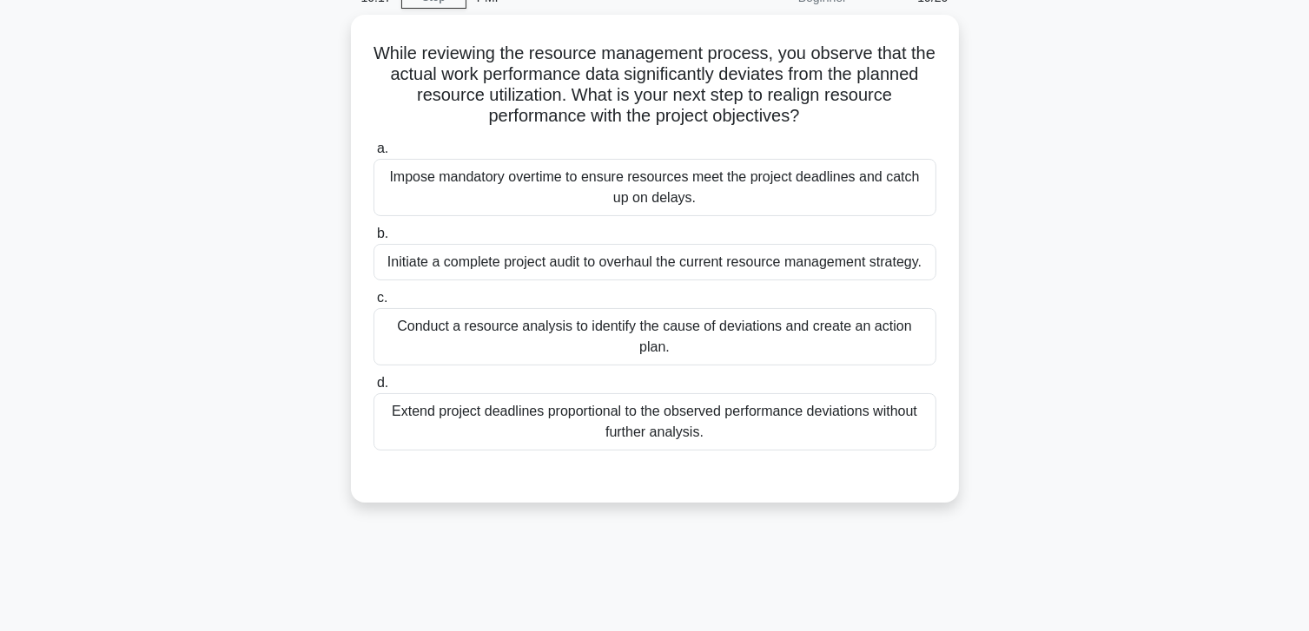
scroll to position [0, 0]
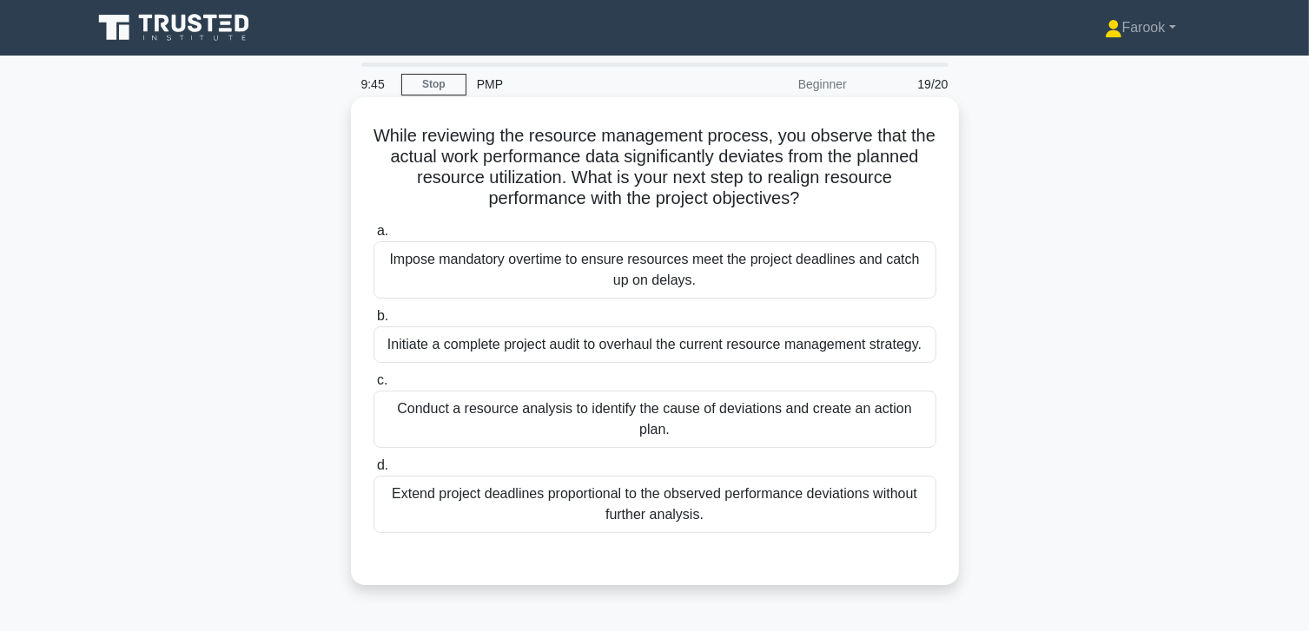
click at [705, 404] on div "Conduct a resource analysis to identify the cause of deviations and create an a…" at bounding box center [654, 419] width 563 height 57
click at [373, 386] on input "c. Conduct a resource analysis to identify the cause of deviations and create a…" at bounding box center [373, 380] width 0 height 11
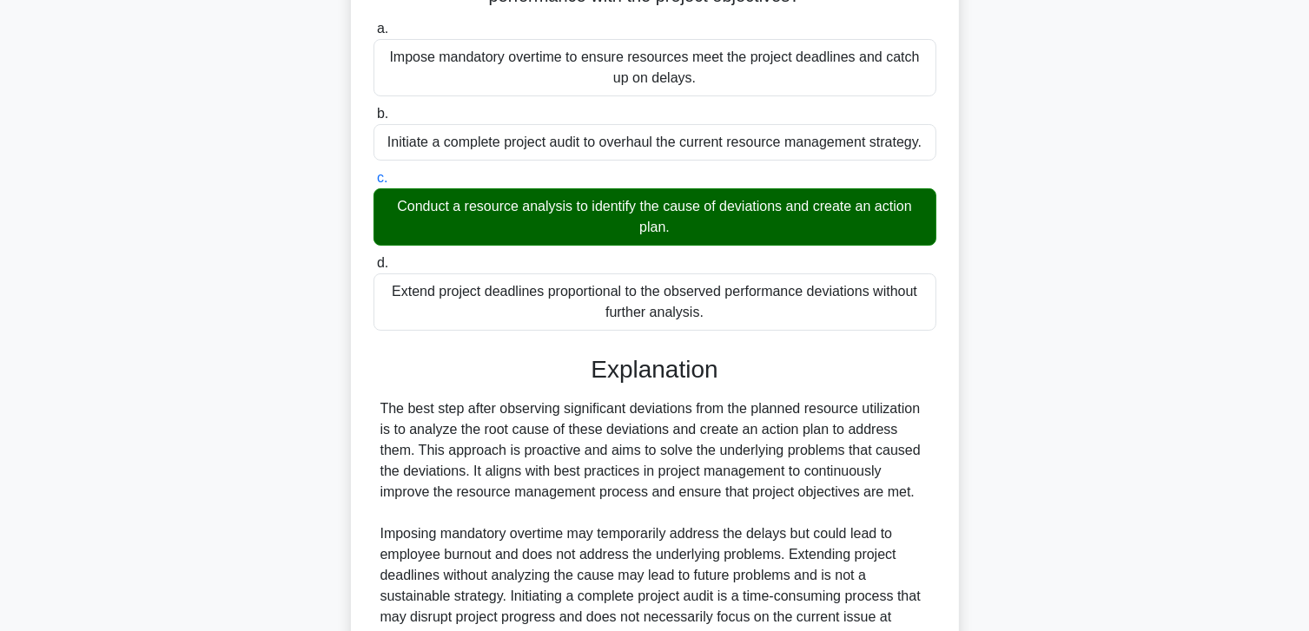
scroll to position [347, 0]
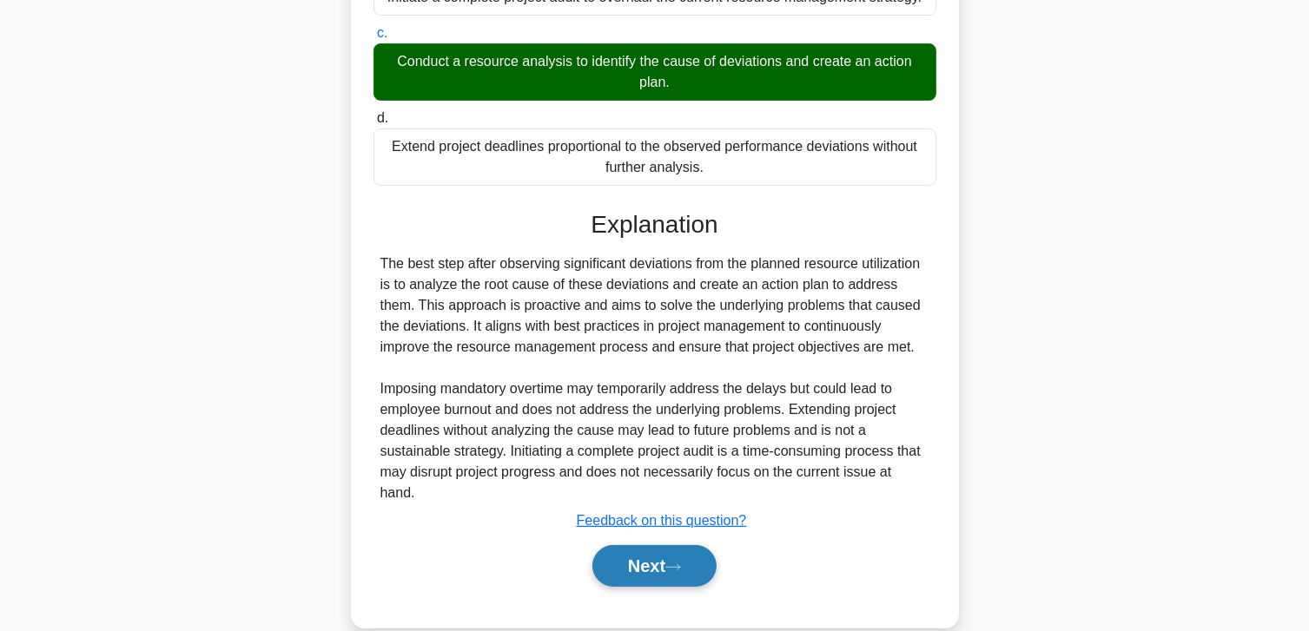
click at [657, 545] on button "Next" at bounding box center [654, 566] width 124 height 42
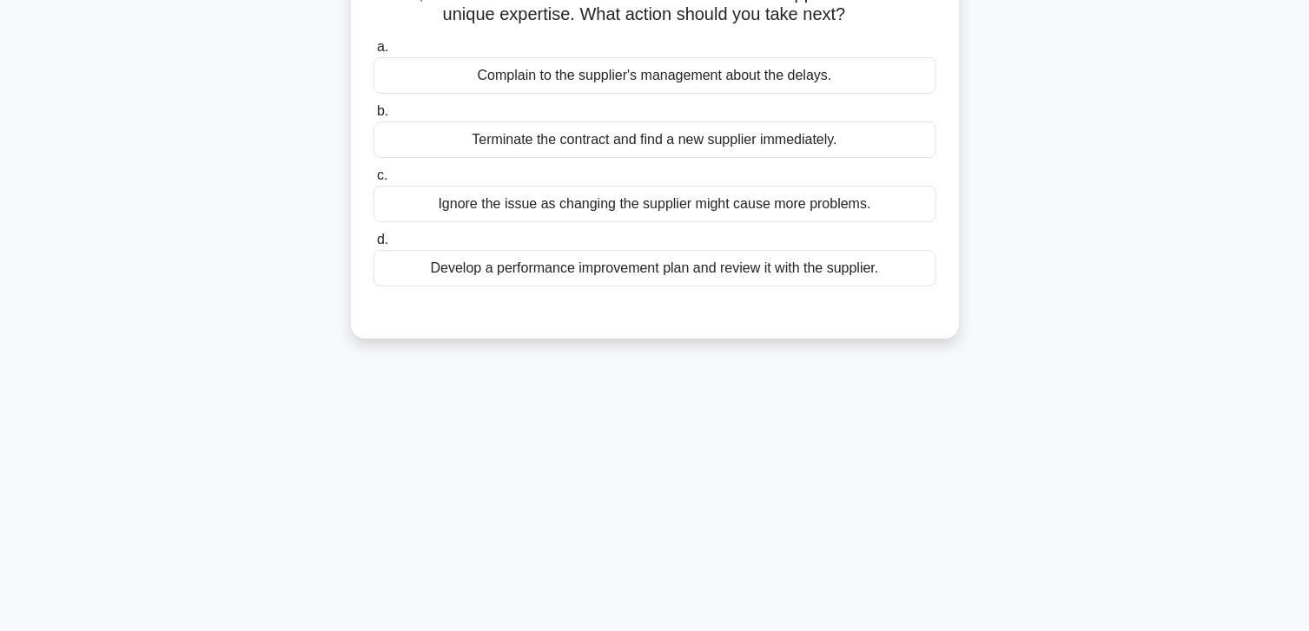
scroll to position [46, 0]
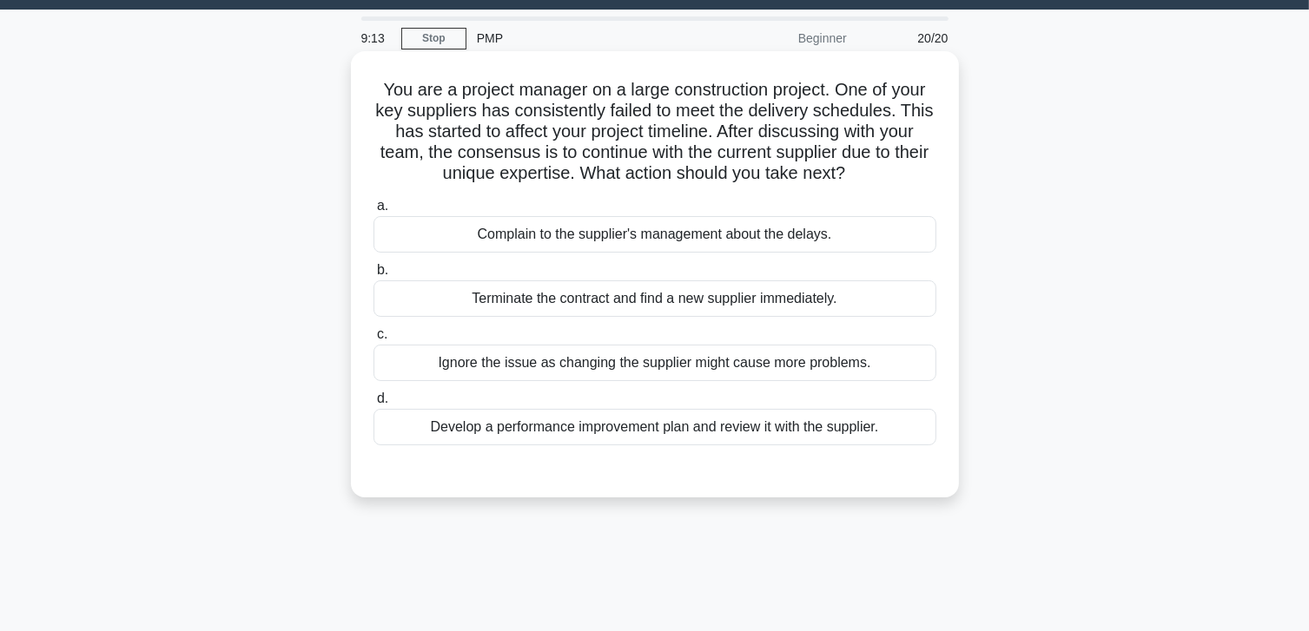
click at [716, 422] on div "Develop a performance improvement plan and review it with the supplier." at bounding box center [654, 427] width 563 height 36
click at [373, 405] on input "d. Develop a performance improvement plan and review it with the supplier." at bounding box center [373, 398] width 0 height 11
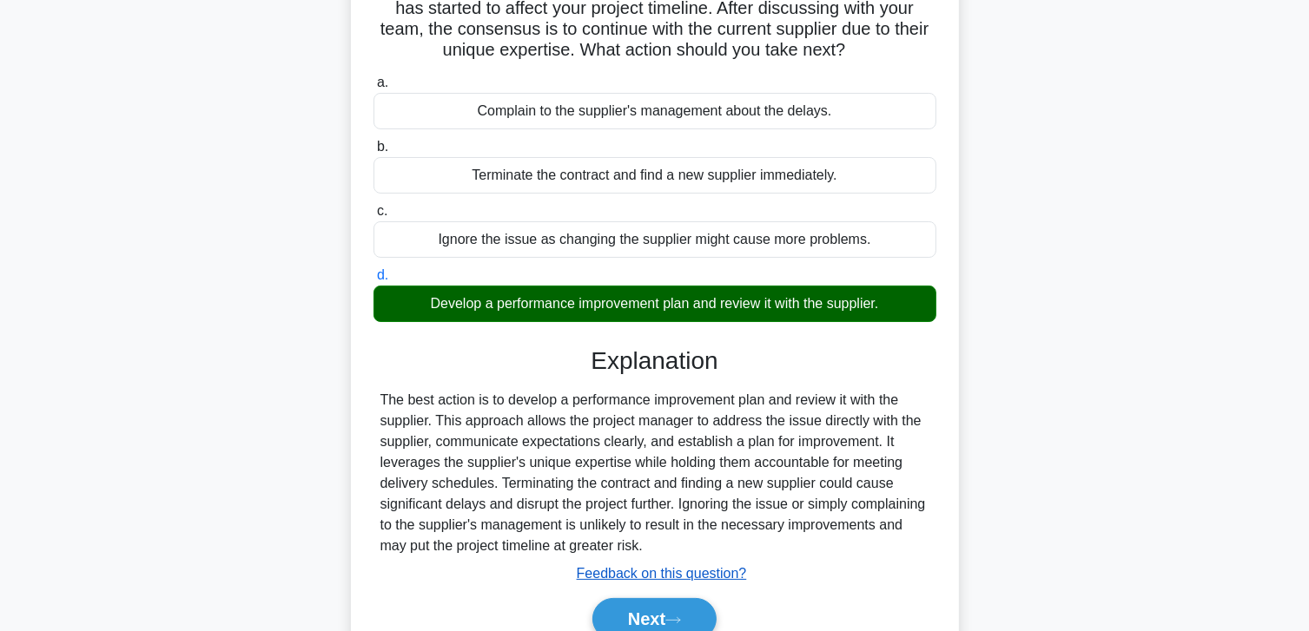
scroll to position [307, 0]
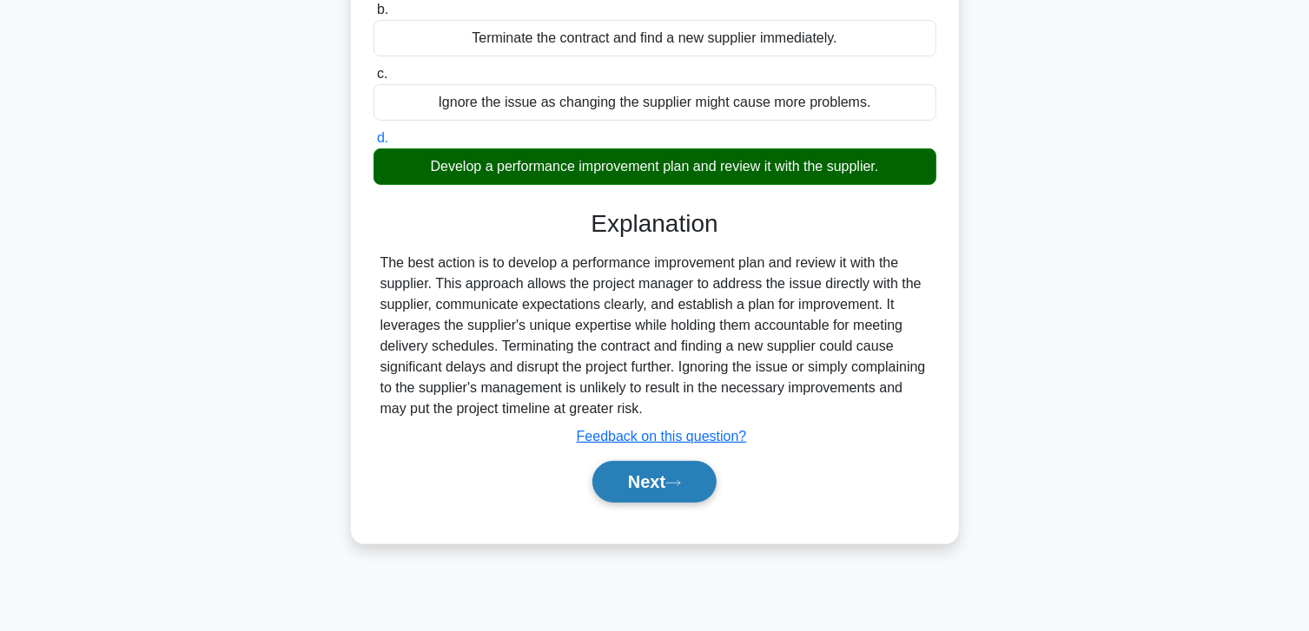
click at [623, 487] on button "Next" at bounding box center [654, 482] width 124 height 42
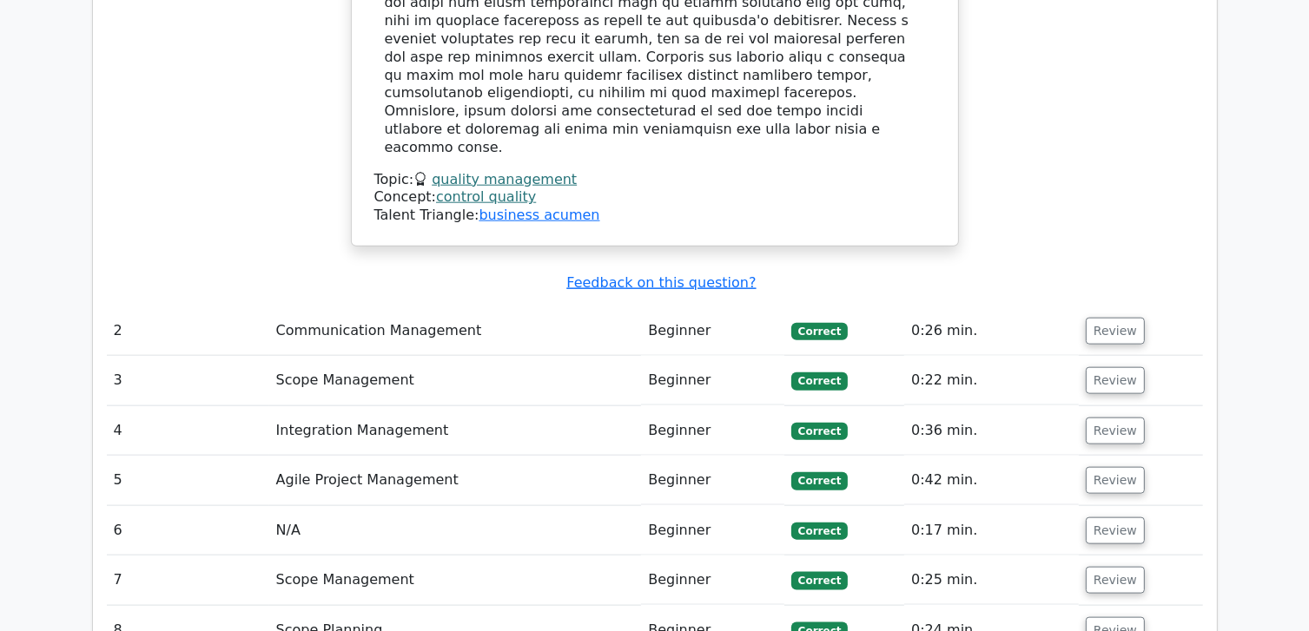
scroll to position [1997, 0]
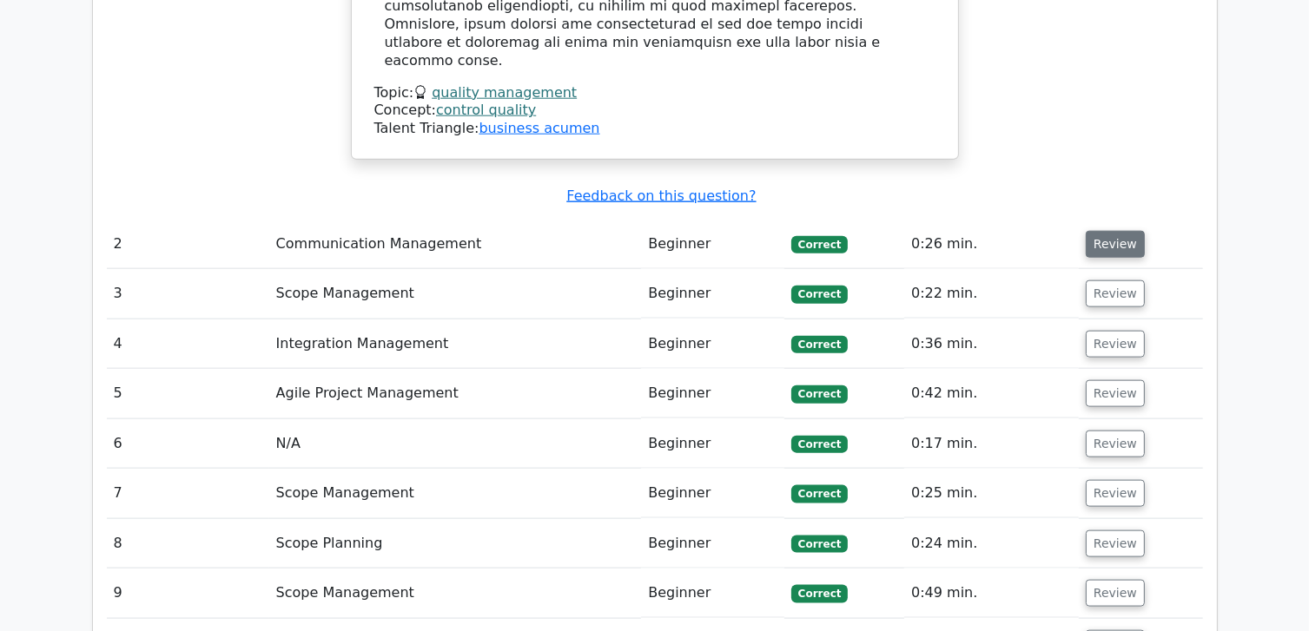
click at [1087, 231] on button "Review" at bounding box center [1115, 244] width 59 height 27
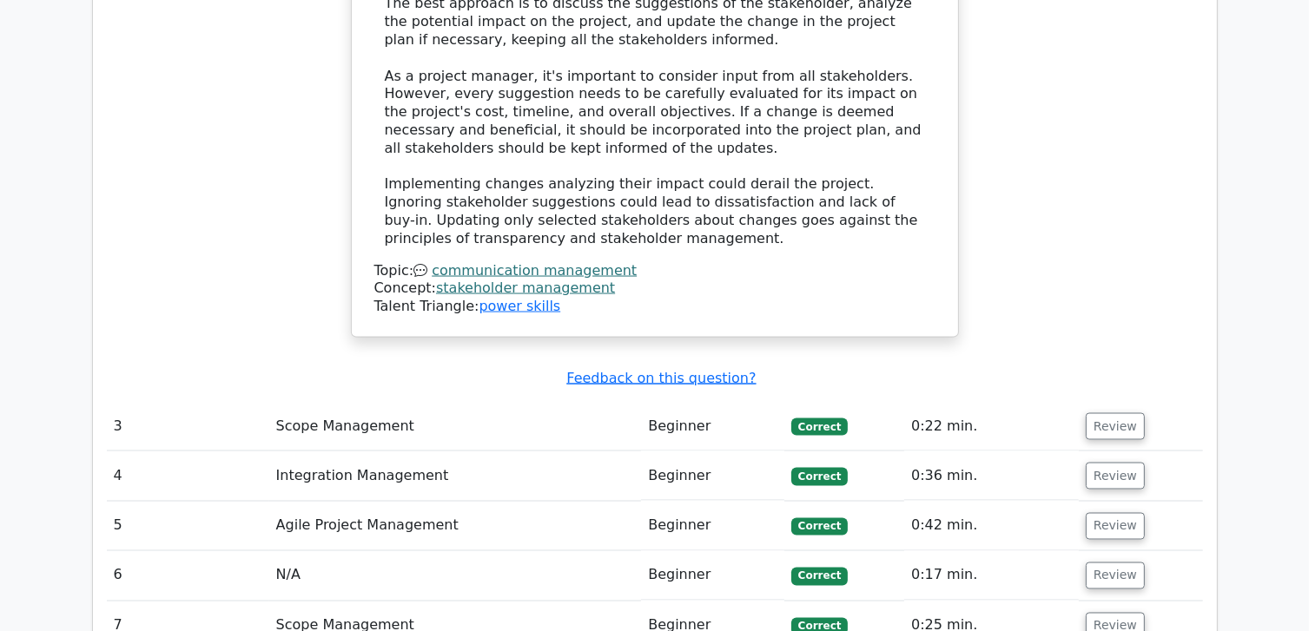
scroll to position [2779, 0]
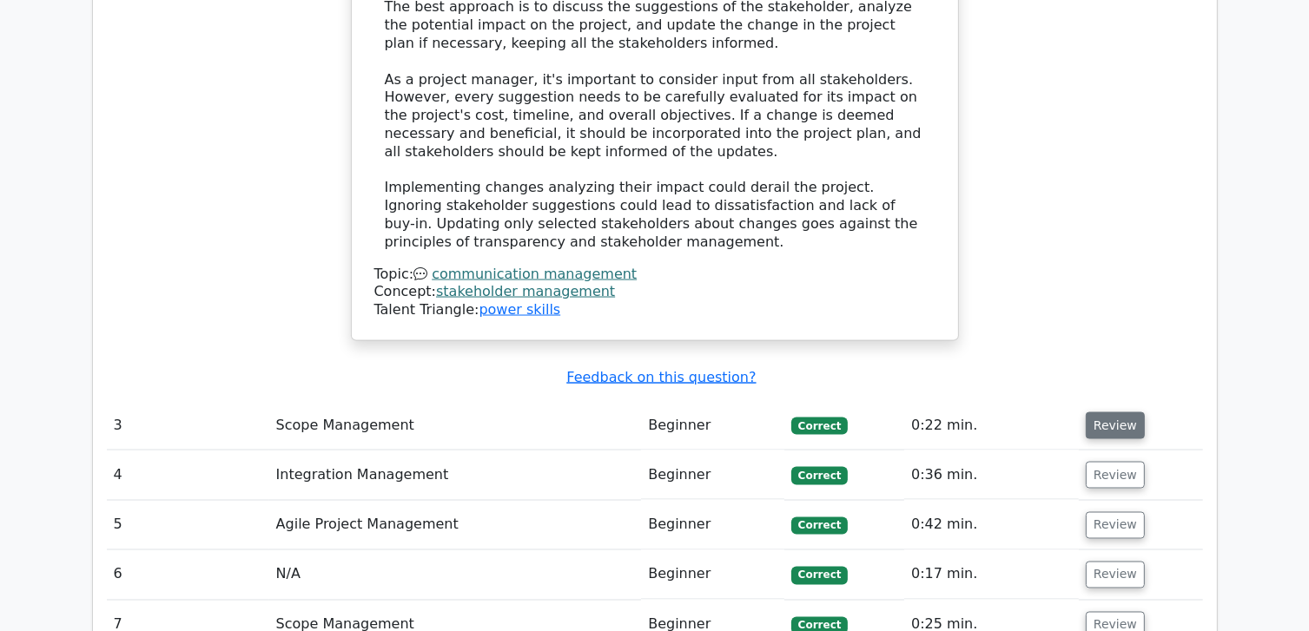
click at [1105, 413] on button "Review" at bounding box center [1115, 426] width 59 height 27
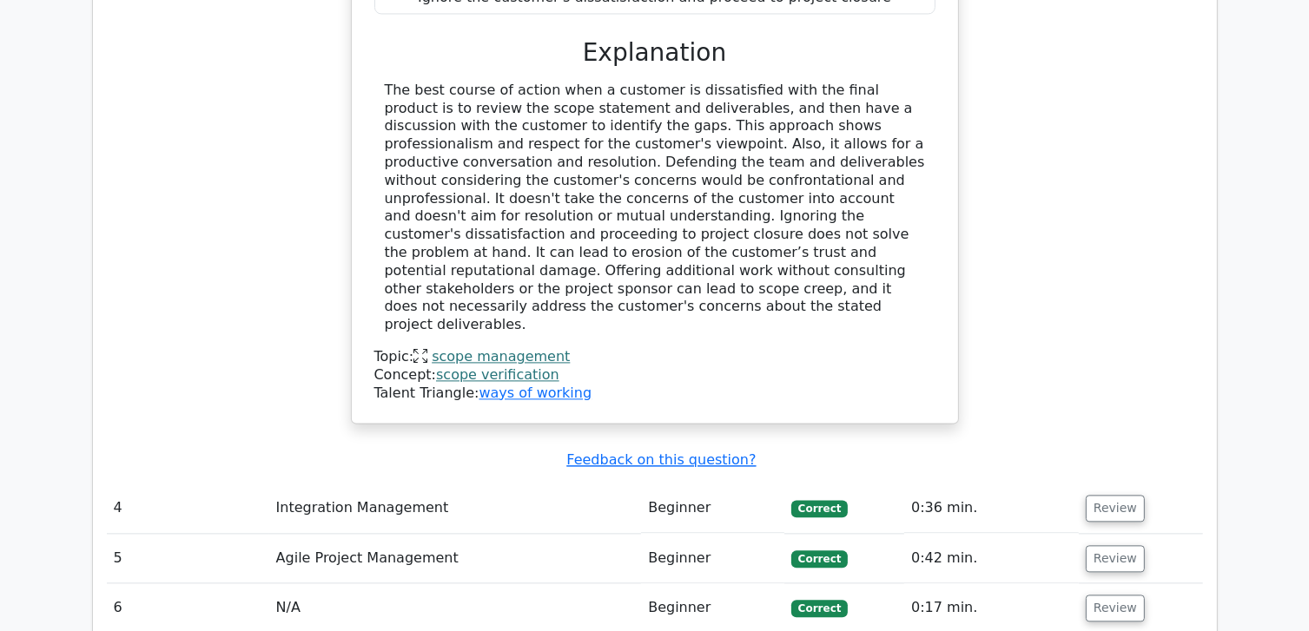
scroll to position [3734, 0]
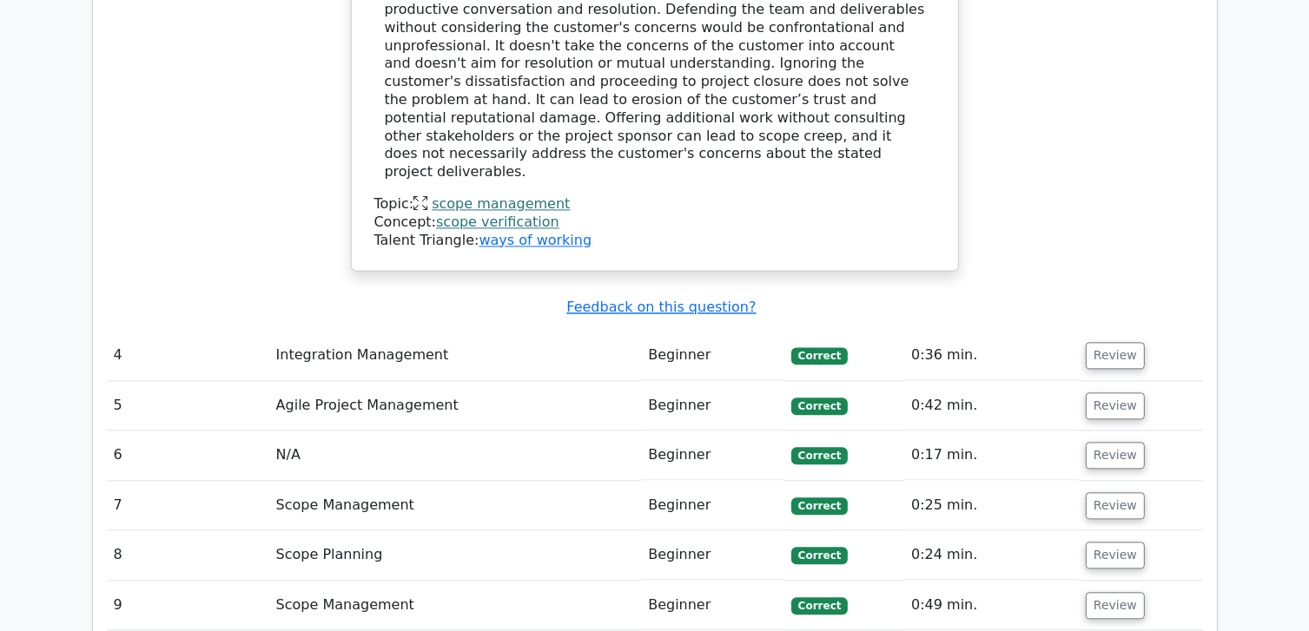
click at [1115, 331] on td "Review" at bounding box center [1141, 356] width 124 height 50
drag, startPoint x: 1104, startPoint y: 186, endPoint x: 1097, endPoint y: 194, distance: 10.5
click at [1097, 331] on td "Review" at bounding box center [1141, 356] width 124 height 50
click at [1097, 342] on button "Review" at bounding box center [1115, 355] width 59 height 27
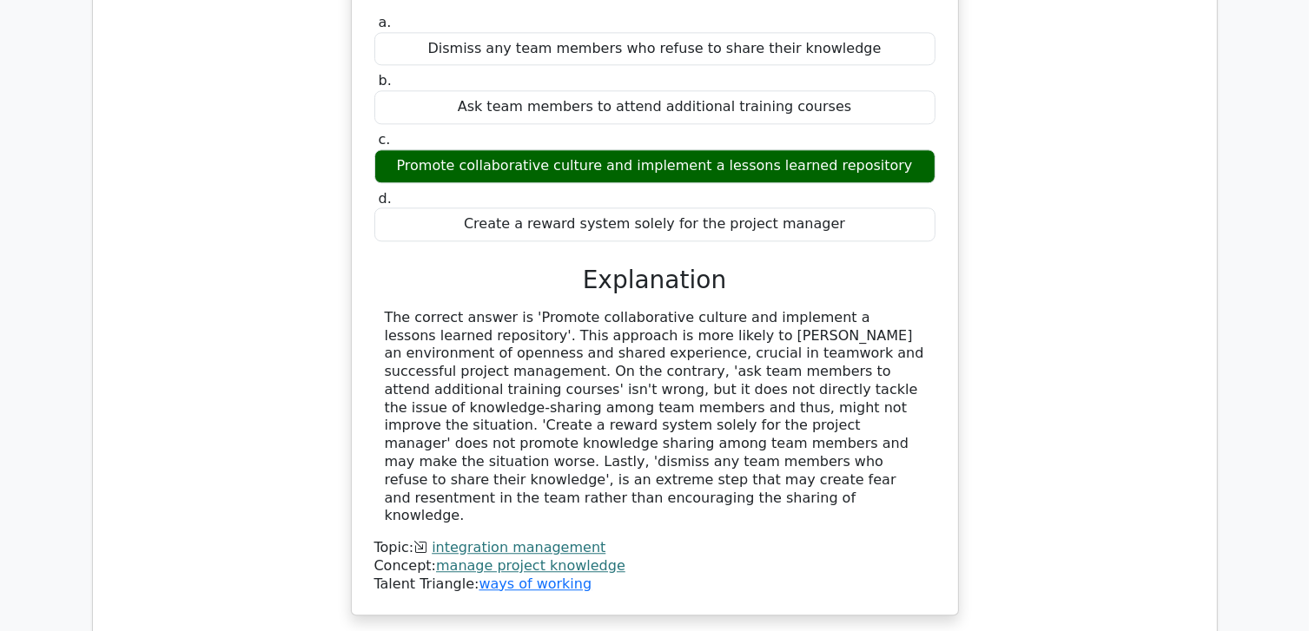
scroll to position [4342, 0]
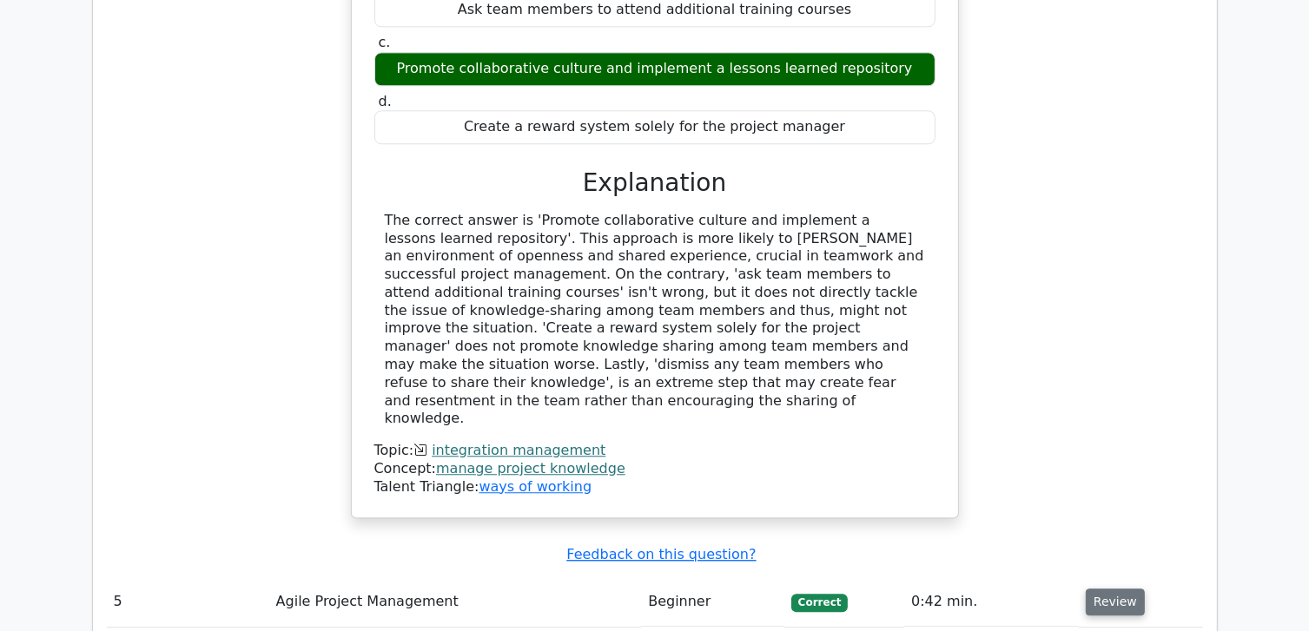
click at [1095, 589] on button "Review" at bounding box center [1115, 602] width 59 height 27
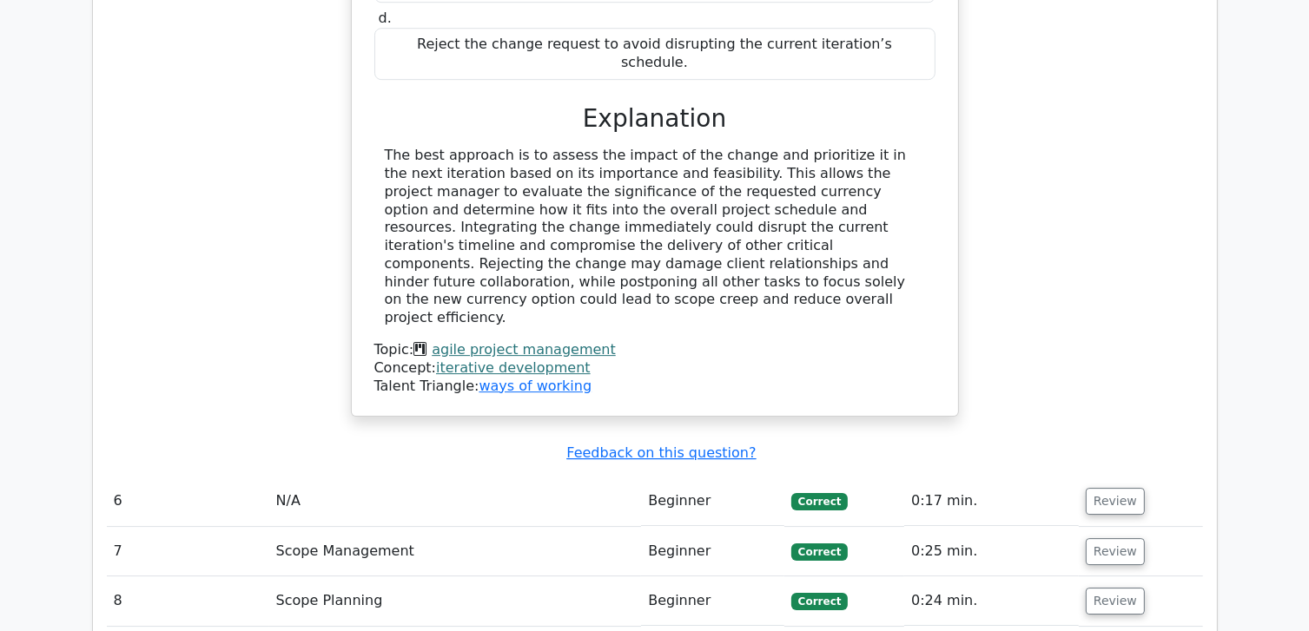
scroll to position [5384, 0]
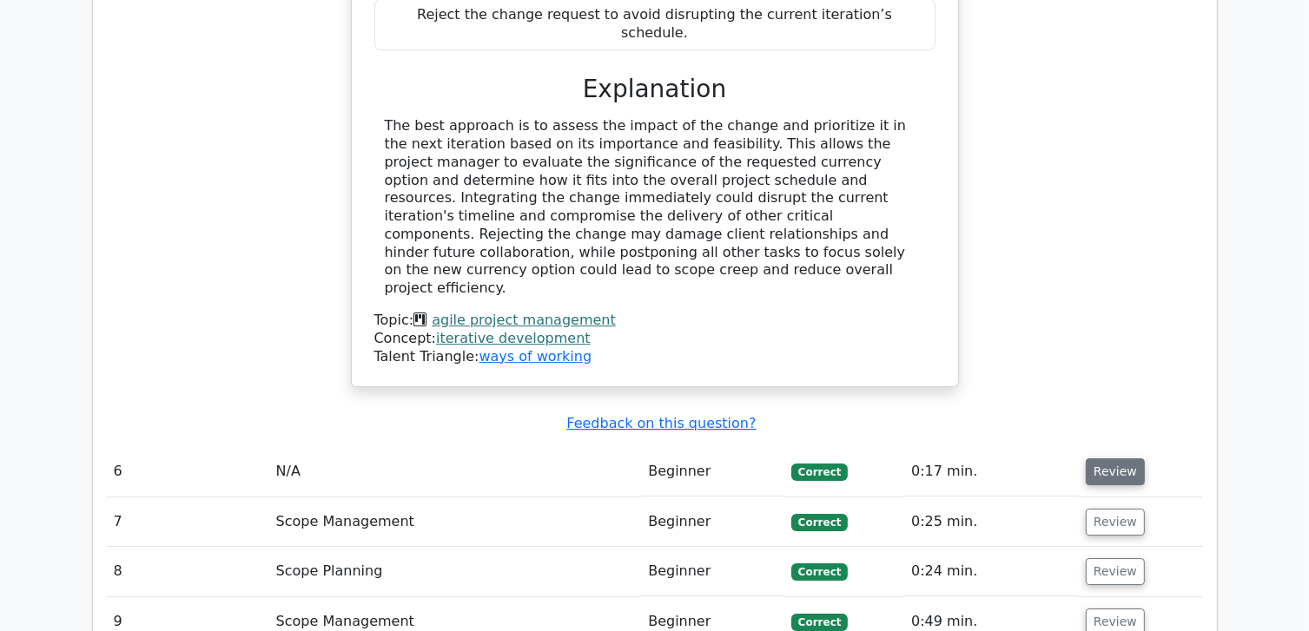
click at [1129, 459] on button "Review" at bounding box center [1115, 472] width 59 height 27
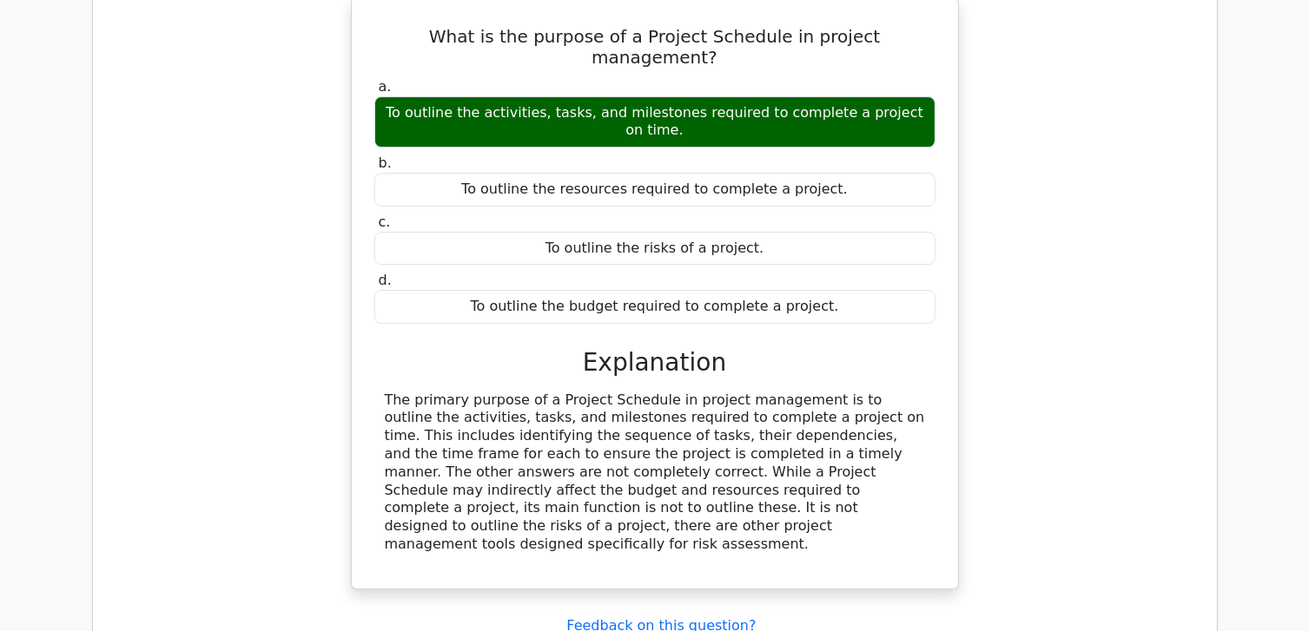
scroll to position [5992, 0]
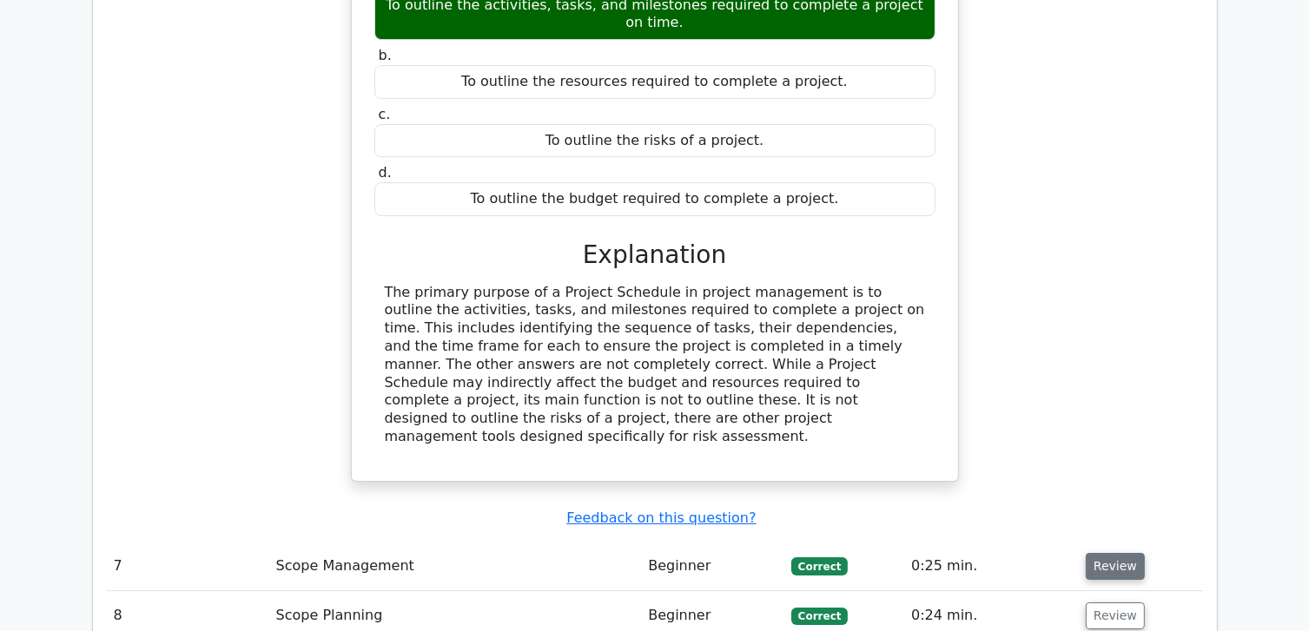
click at [1121, 553] on button "Review" at bounding box center [1115, 566] width 59 height 27
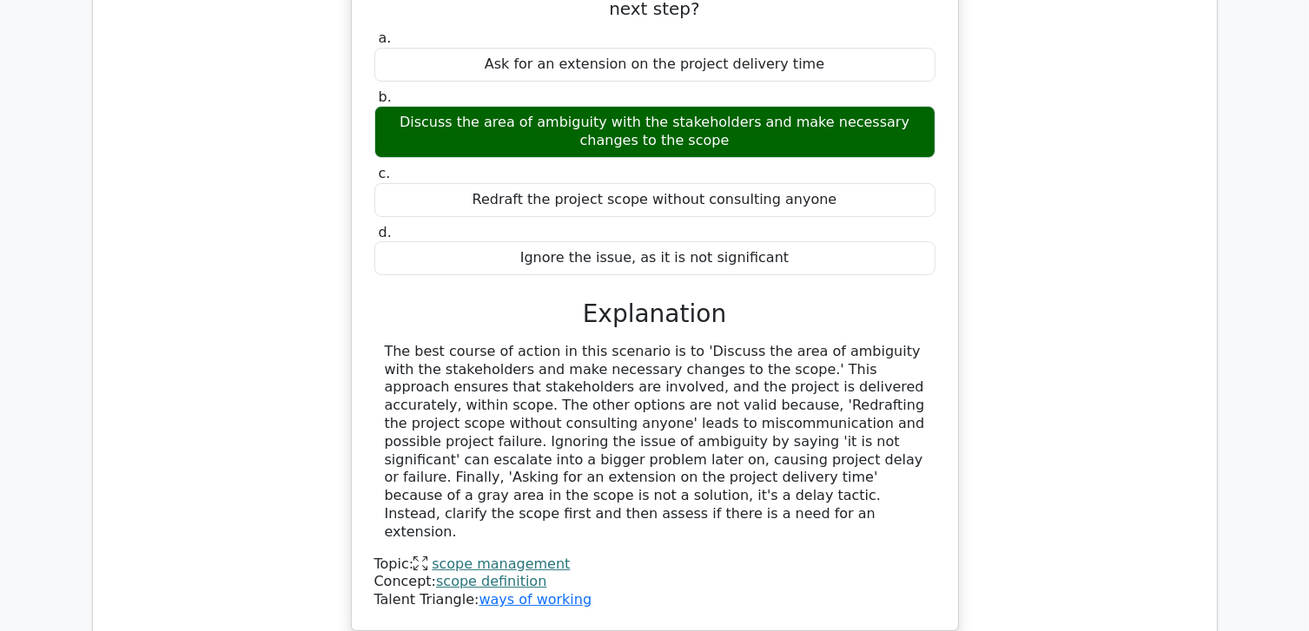
scroll to position [6687, 0]
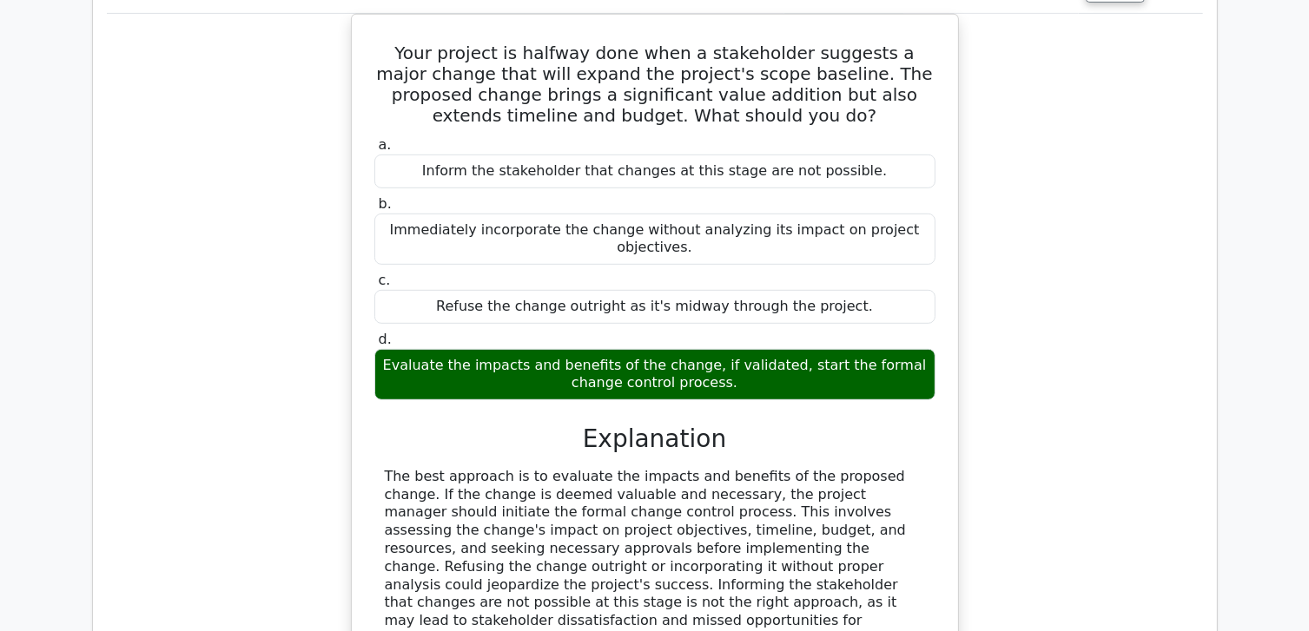
scroll to position [7469, 0]
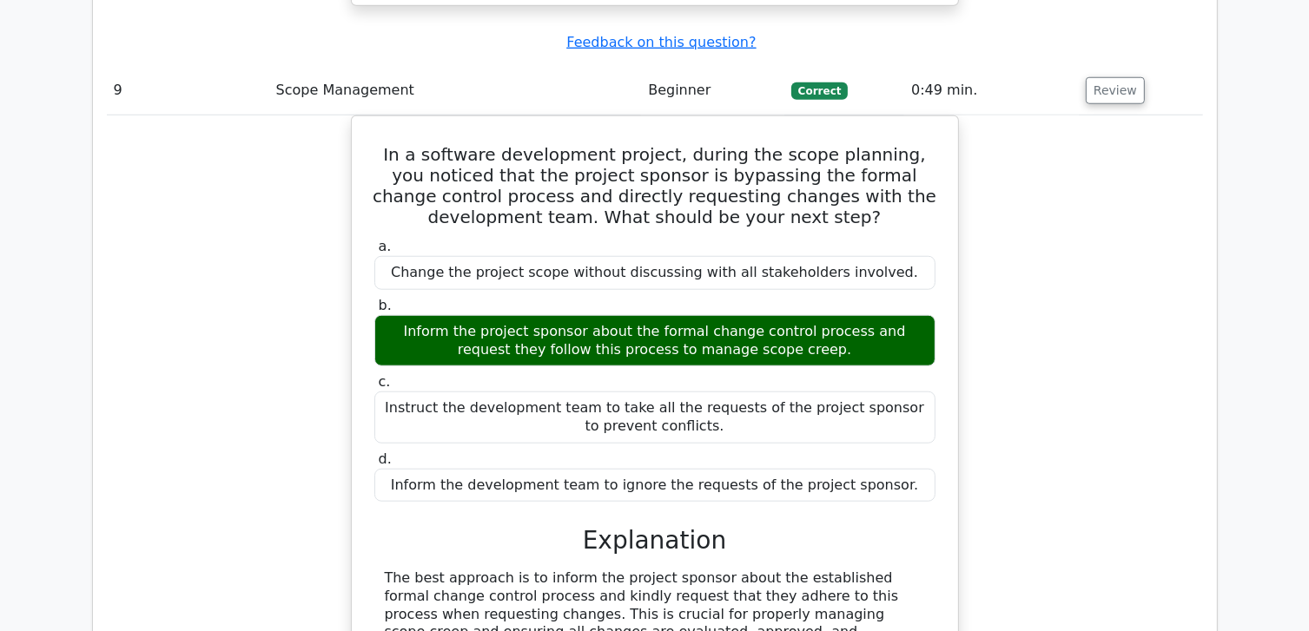
scroll to position [8164, 0]
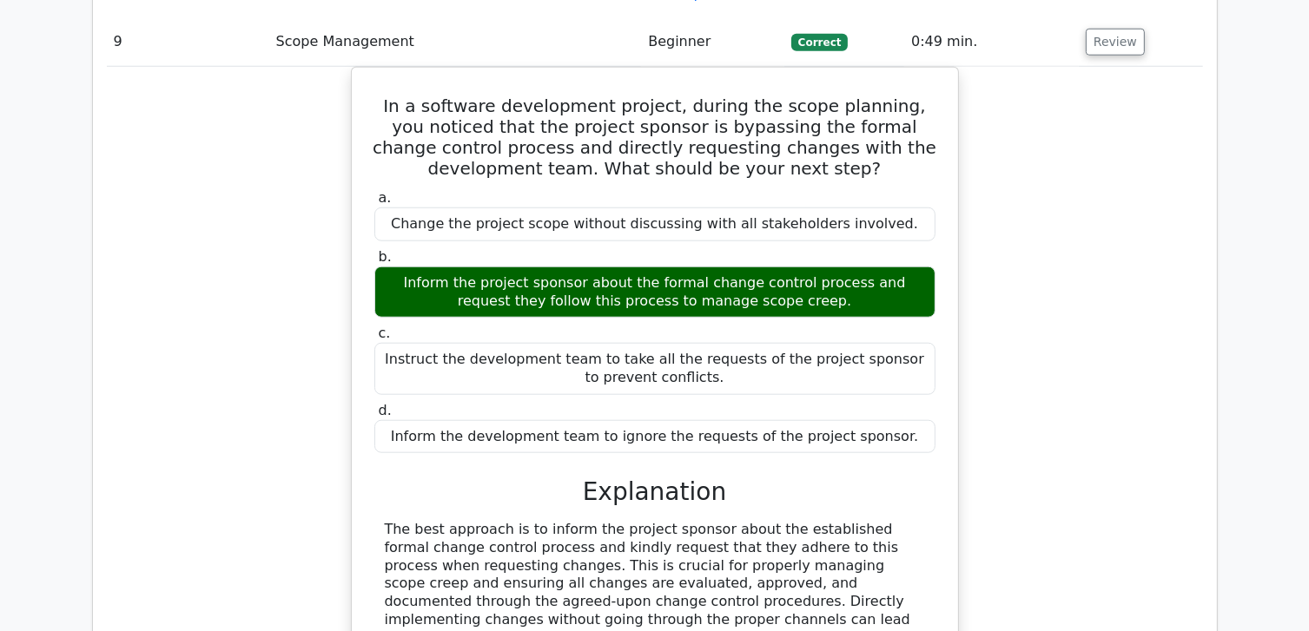
drag, startPoint x: 1047, startPoint y: 324, endPoint x: 1010, endPoint y: 383, distance: 69.9
drag, startPoint x: 1010, startPoint y: 383, endPoint x: 1129, endPoint y: 452, distance: 137.3
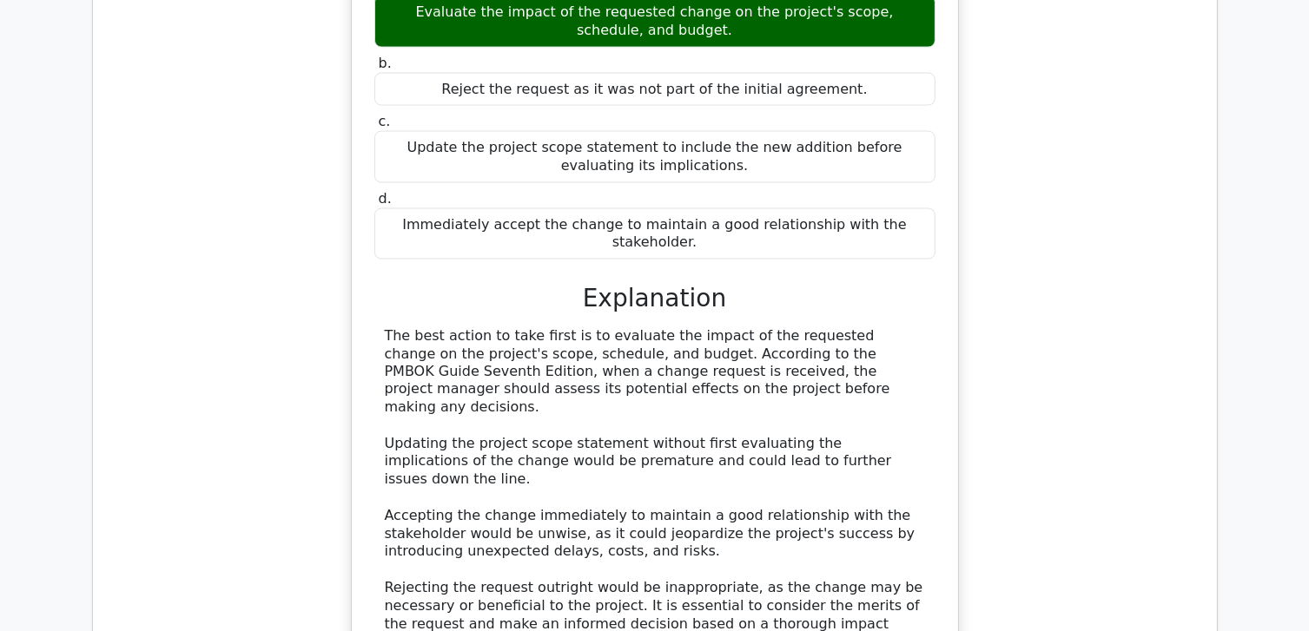
scroll to position [9466, 0]
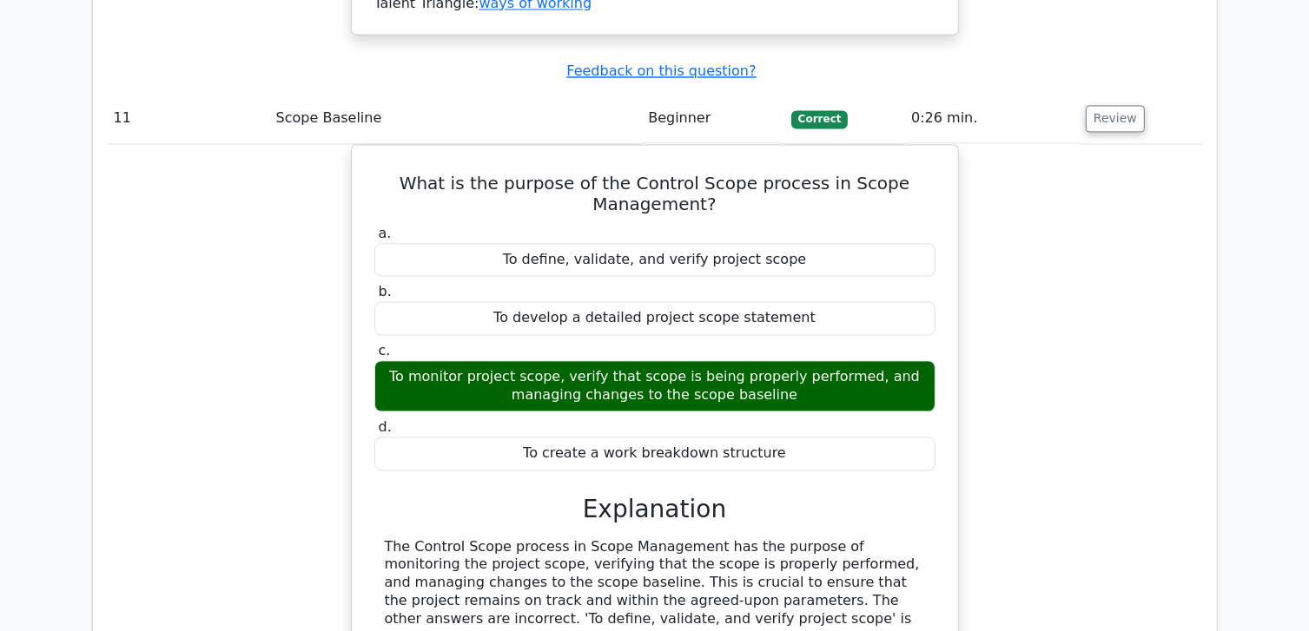
scroll to position [10161, 0]
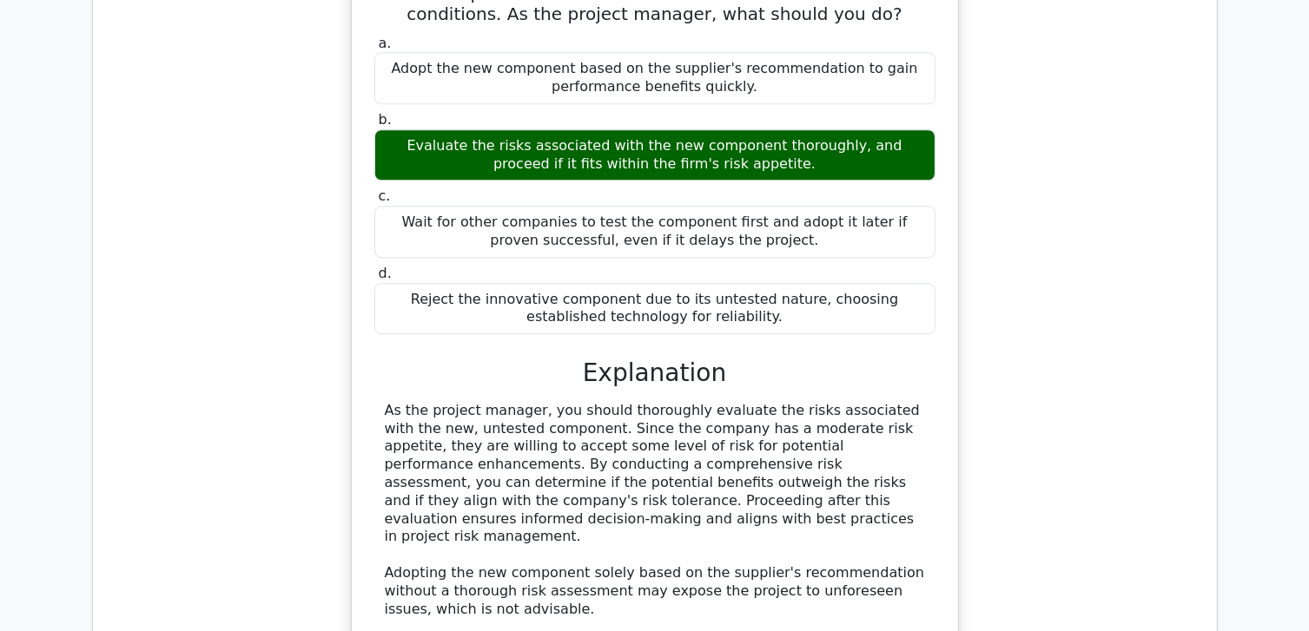
scroll to position [11290, 0]
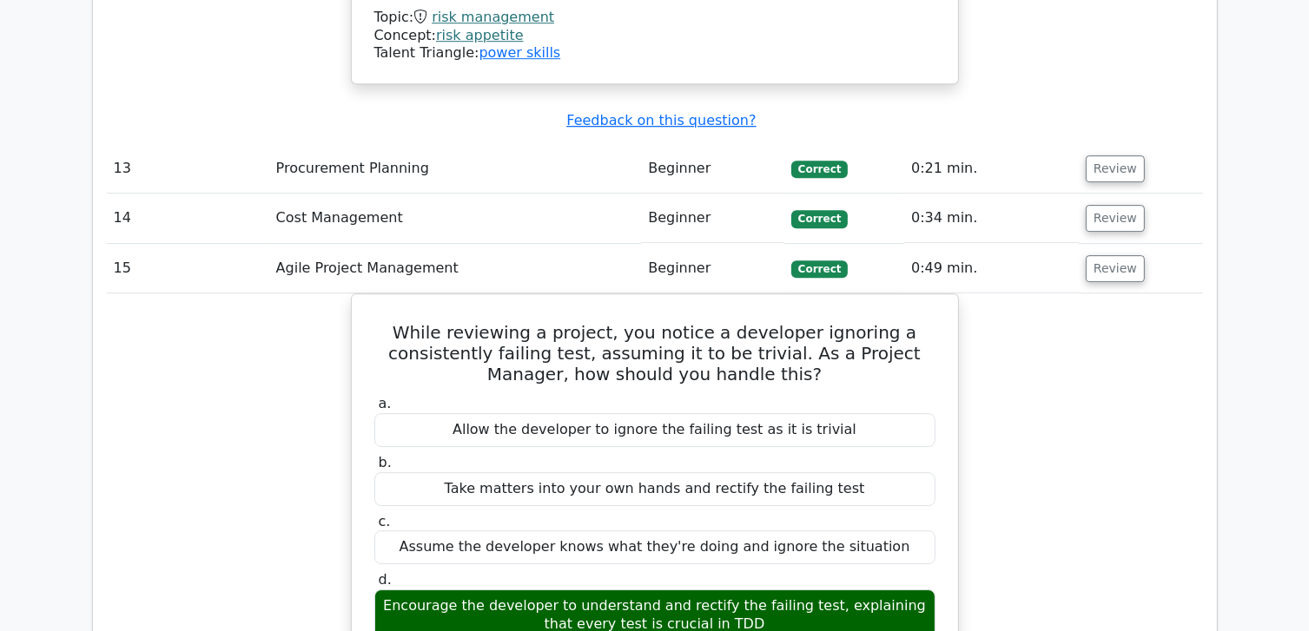
scroll to position [12158, 0]
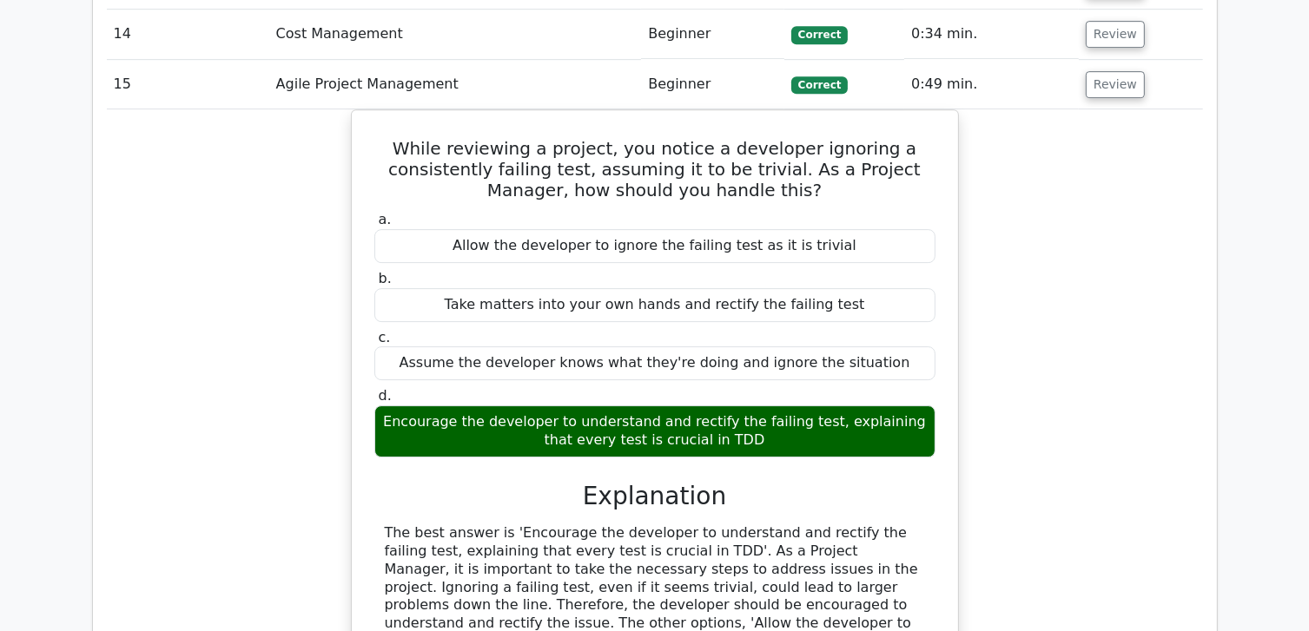
scroll to position [11985, 0]
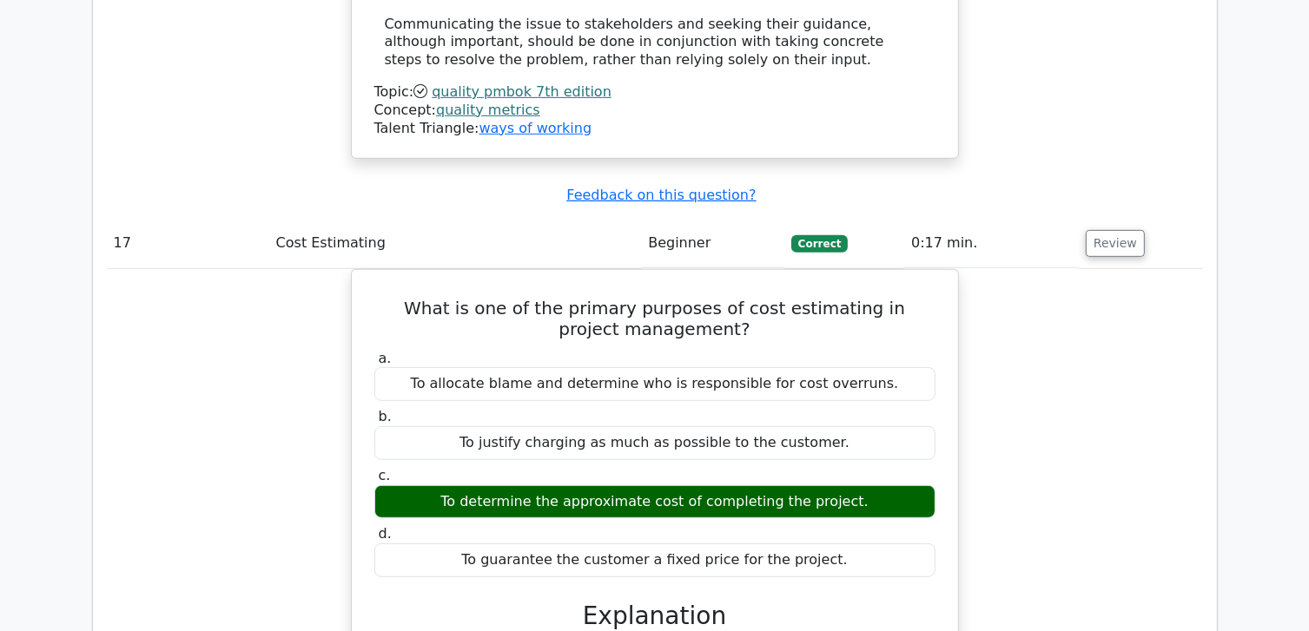
scroll to position [13918, 0]
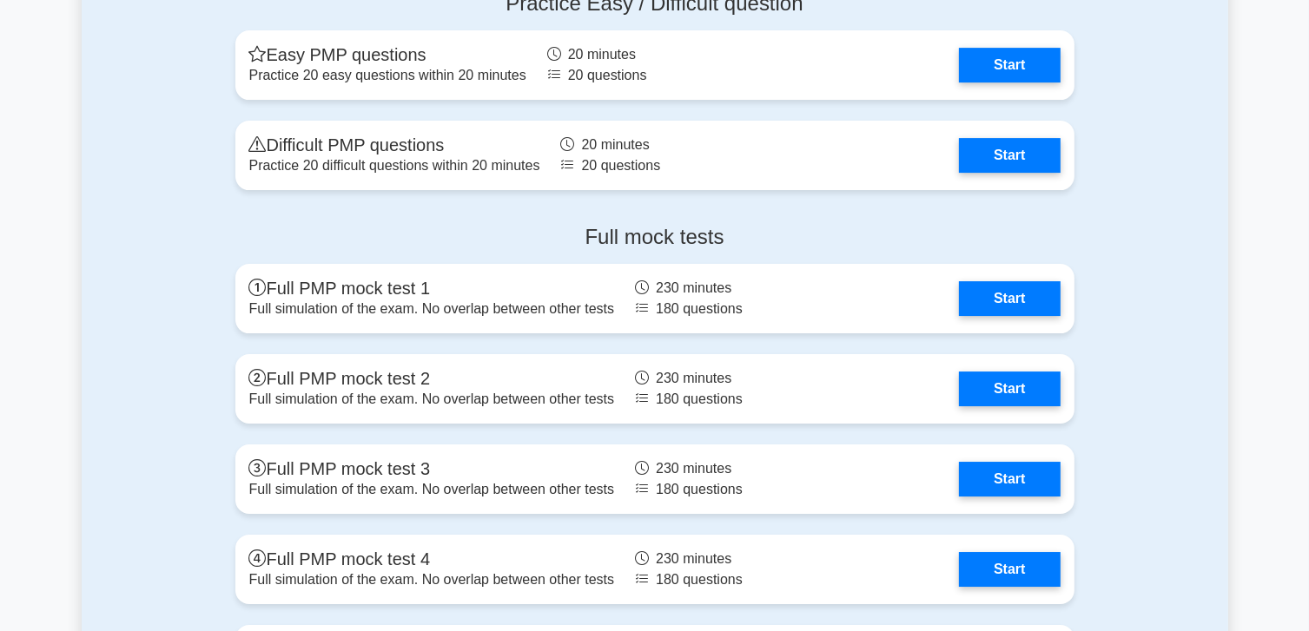
scroll to position [5645, 0]
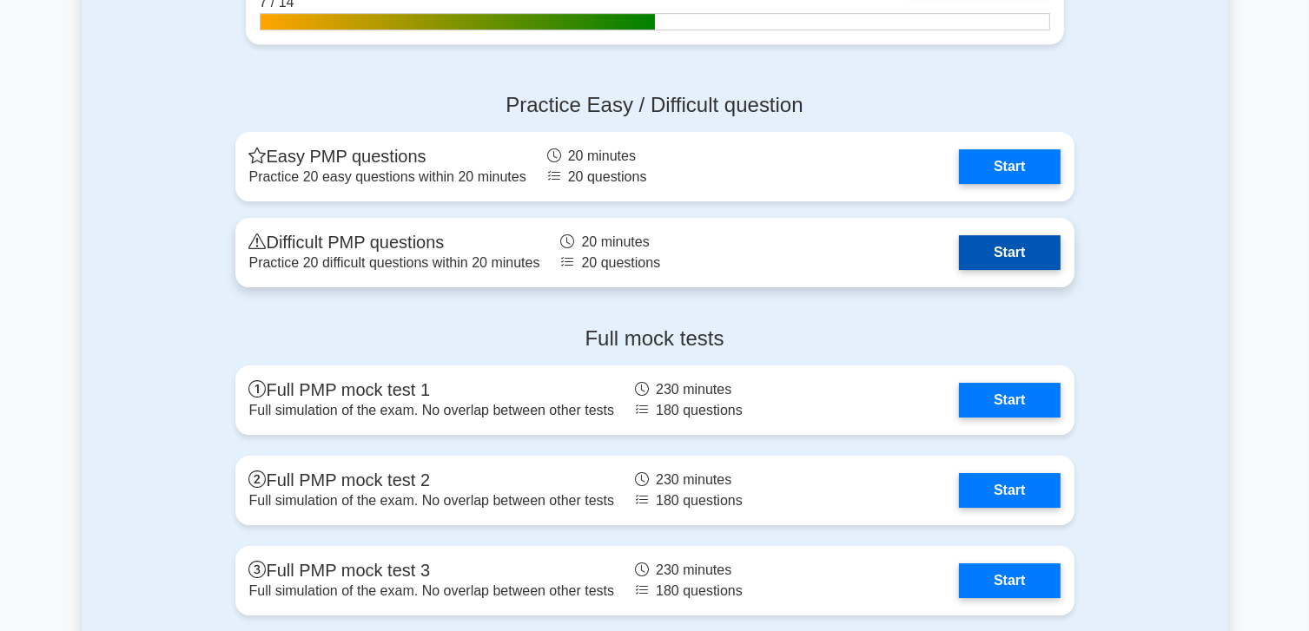
click at [973, 254] on link "Start" at bounding box center [1009, 252] width 101 height 35
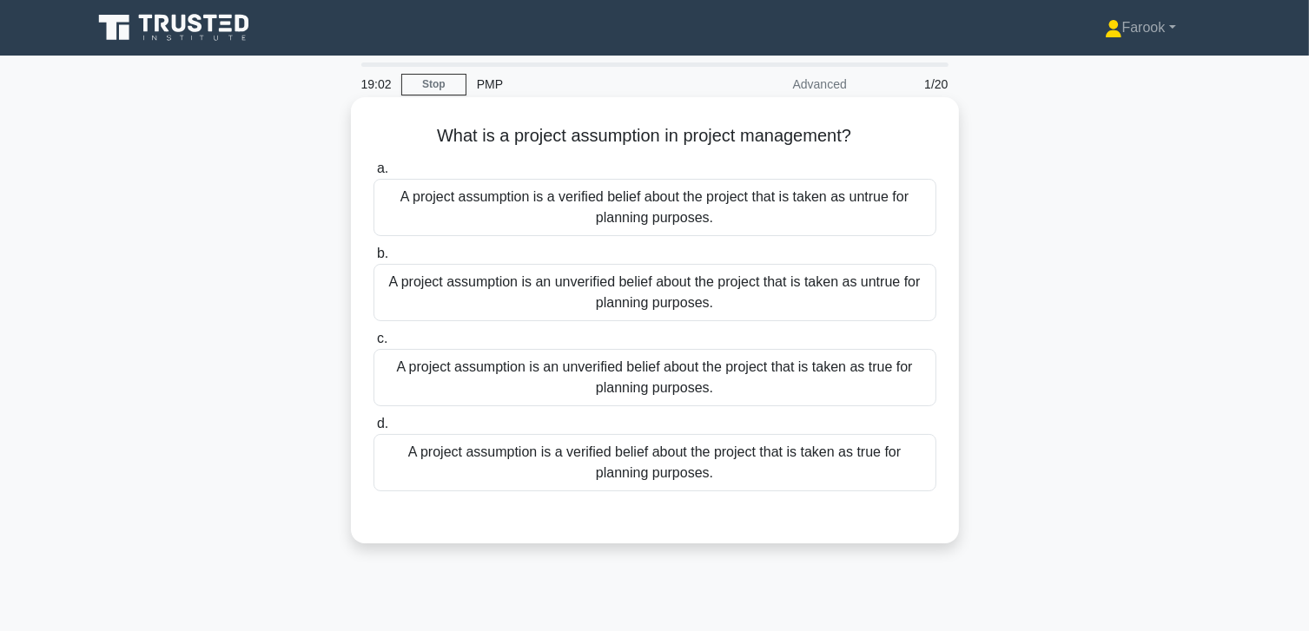
click at [802, 366] on div "A project assumption is an unverified belief about the project that is taken as…" at bounding box center [654, 377] width 563 height 57
click at [373, 345] on input "c. A project assumption is an unverified belief about the project that is taken…" at bounding box center [373, 338] width 0 height 11
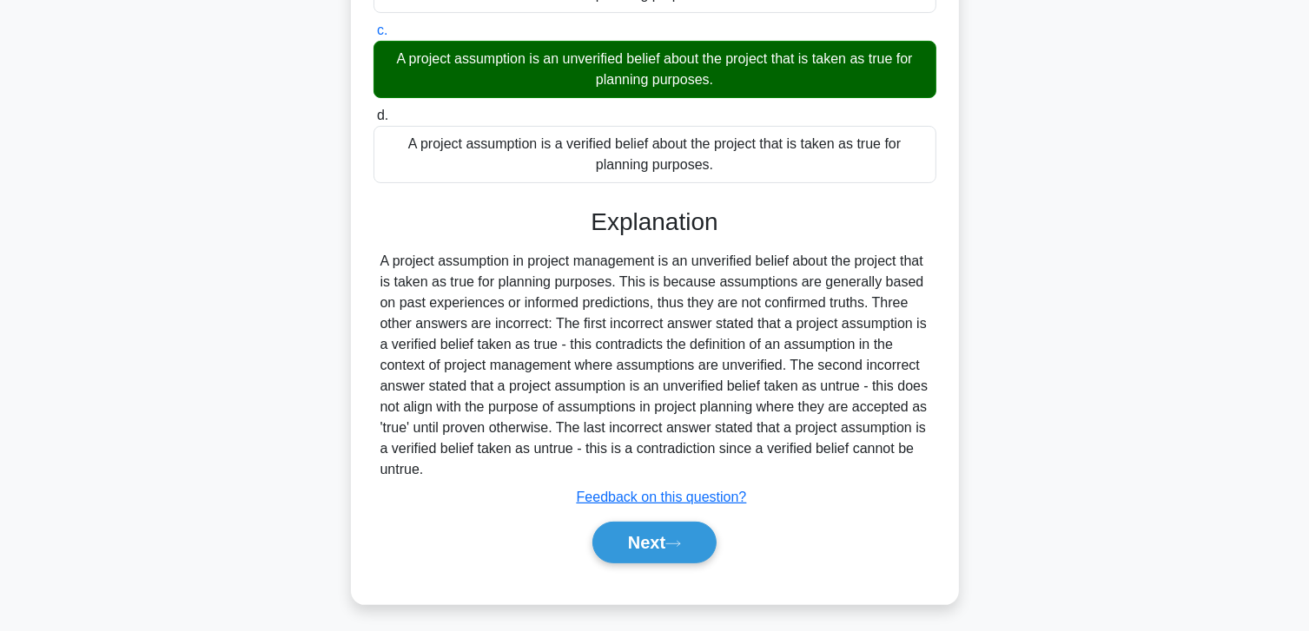
scroll to position [313, 0]
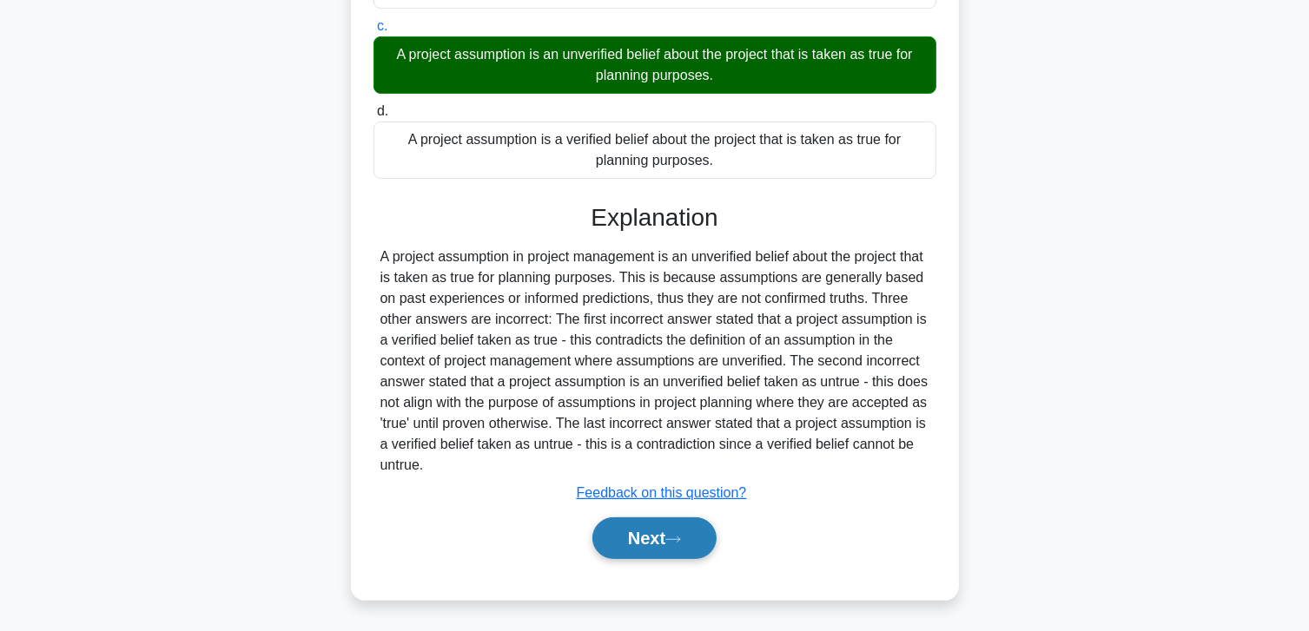
click at [618, 522] on button "Next" at bounding box center [654, 539] width 124 height 42
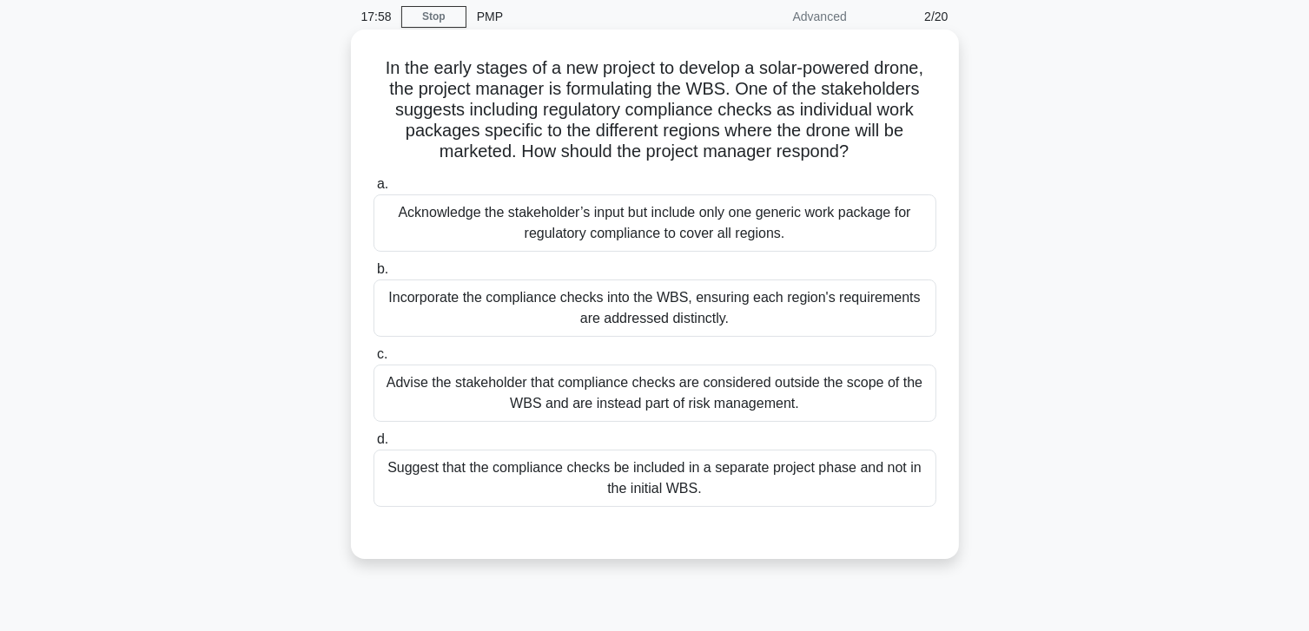
scroll to position [87, 0]
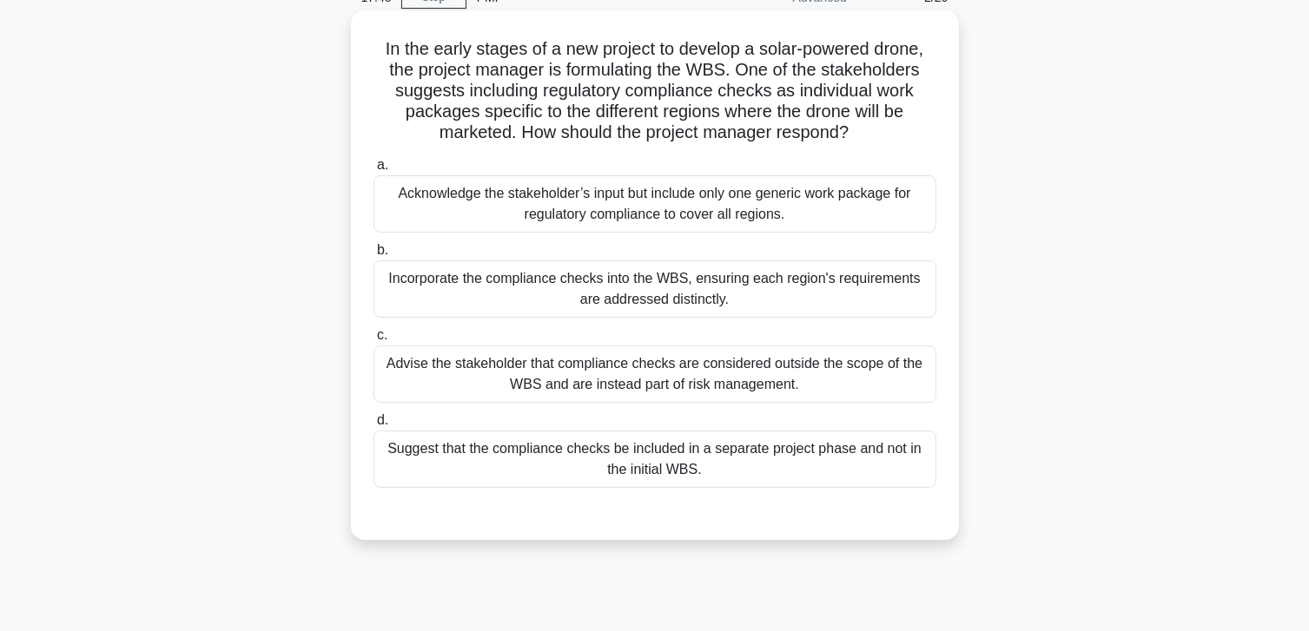
click at [778, 300] on div "Incorporate the compliance checks into the WBS, ensuring each region's requirem…" at bounding box center [654, 289] width 563 height 57
click at [373, 256] on input "b. Incorporate the compliance checks into the WBS, ensuring each region's requi…" at bounding box center [373, 250] width 0 height 11
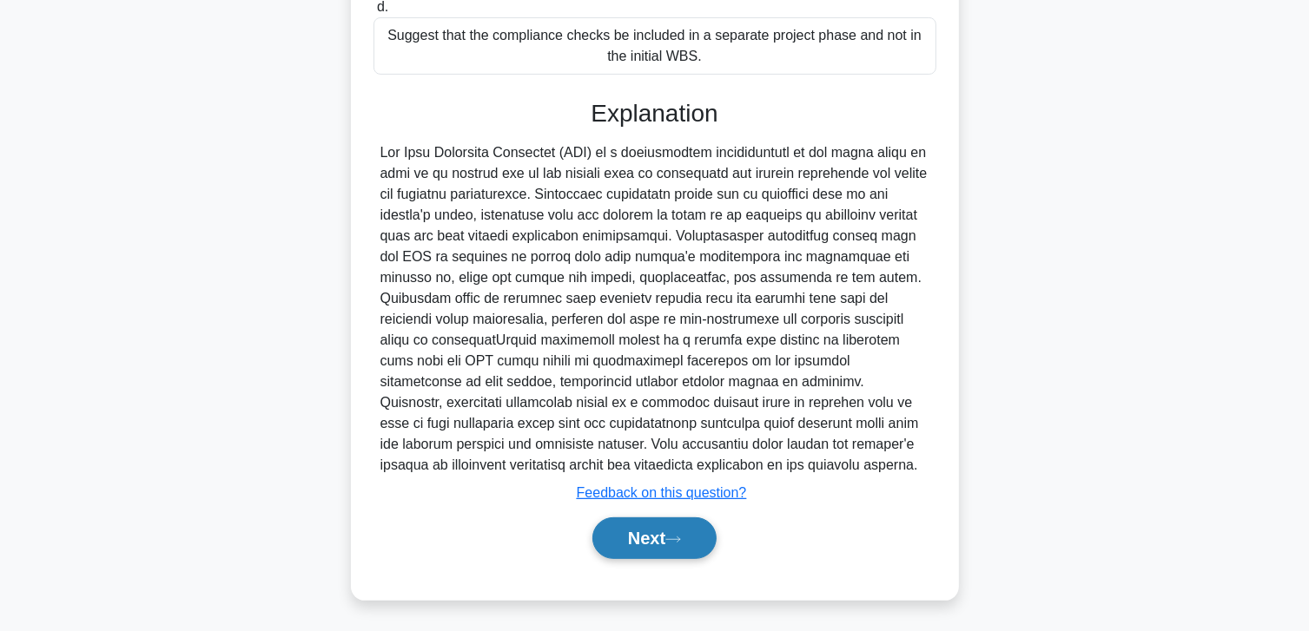
click at [638, 528] on button "Next" at bounding box center [654, 539] width 124 height 42
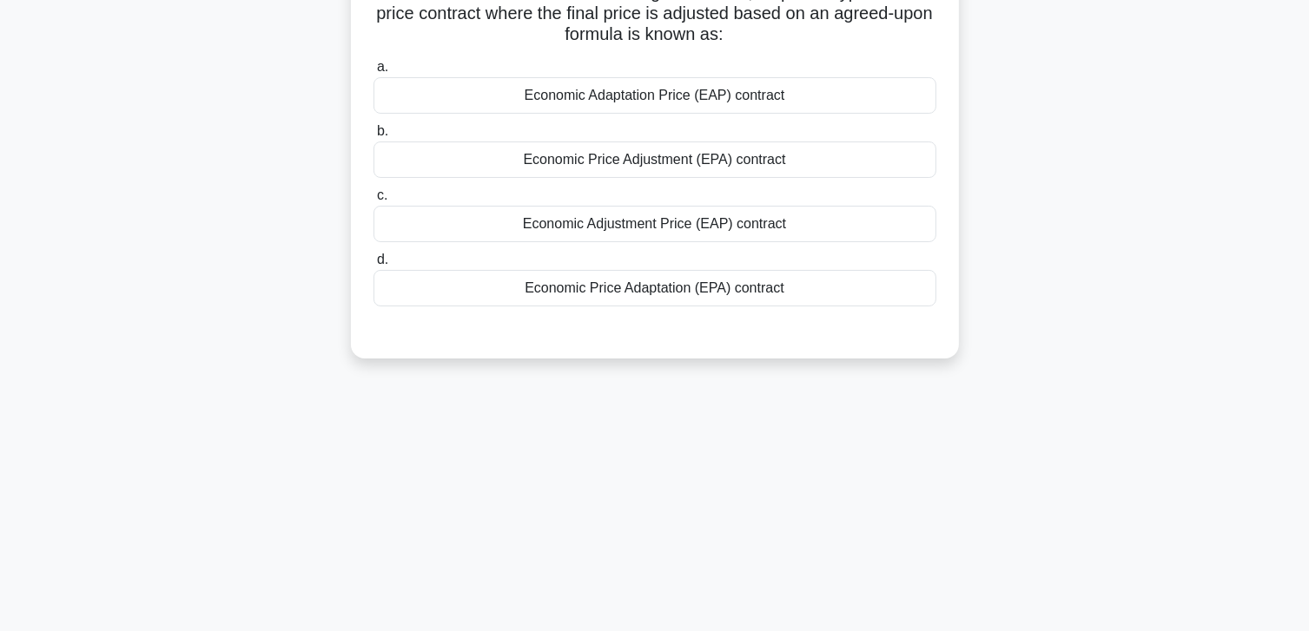
scroll to position [0, 0]
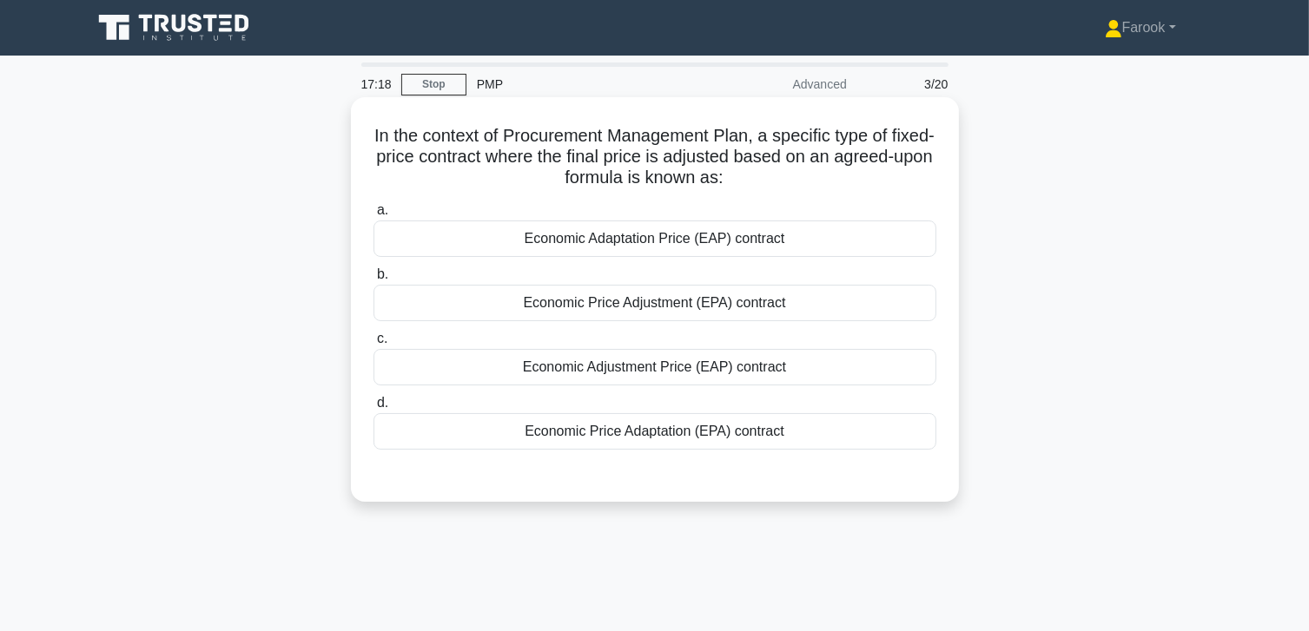
click at [665, 306] on div "Economic Price Adjustment (EPA) contract" at bounding box center [654, 303] width 563 height 36
click at [373, 281] on input "b. Economic Price Adjustment (EPA) contract" at bounding box center [373, 274] width 0 height 11
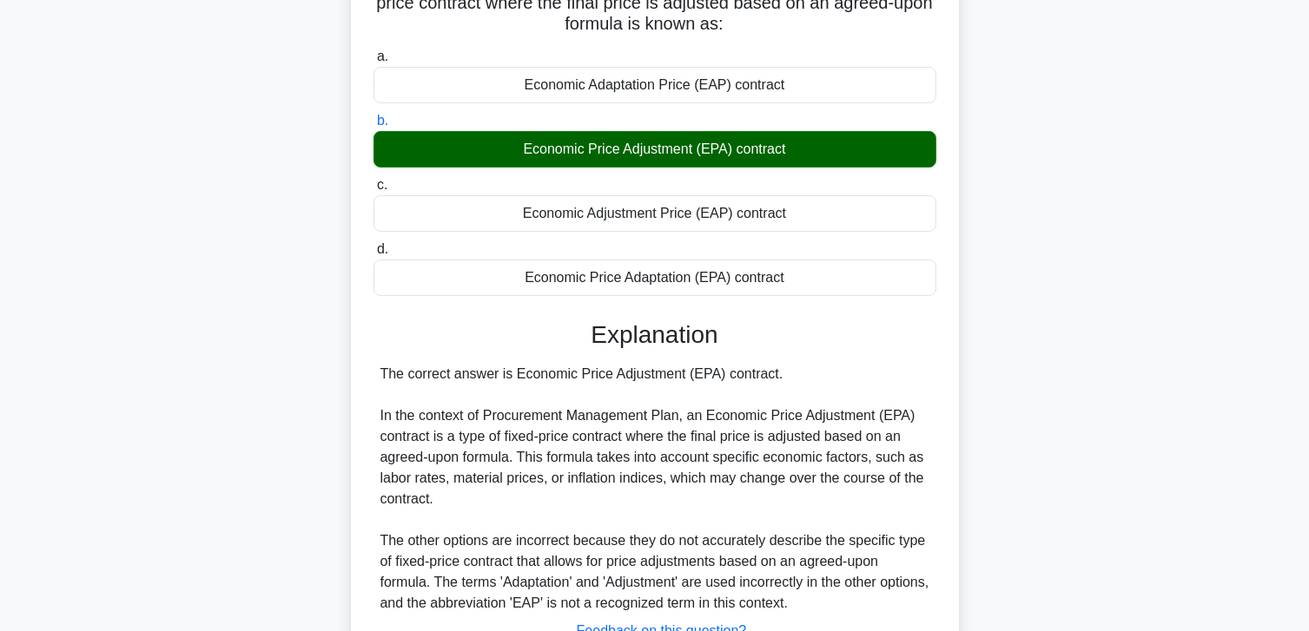
scroll to position [307, 0]
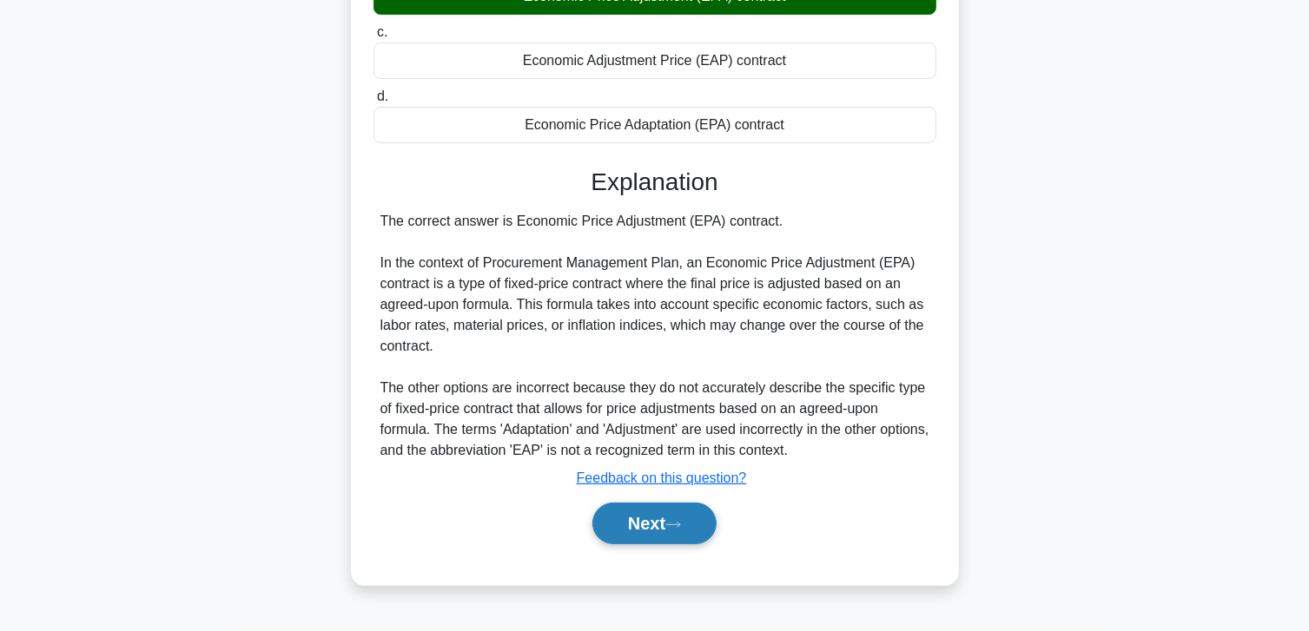
click at [653, 512] on button "Next" at bounding box center [654, 524] width 124 height 42
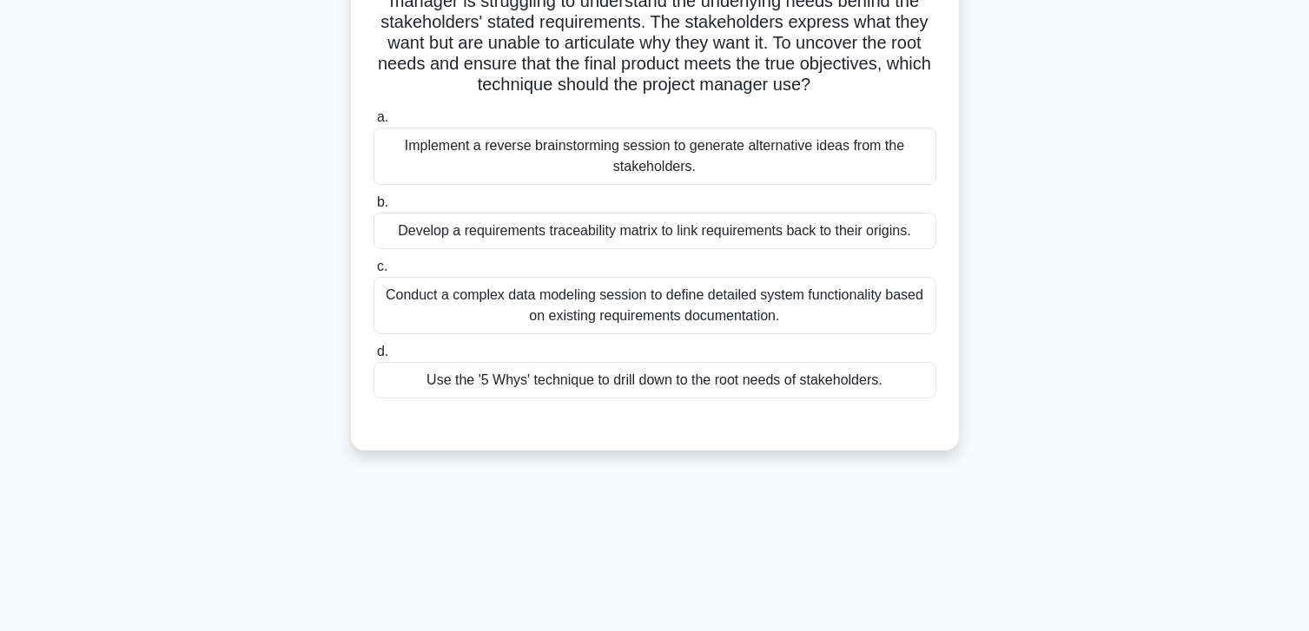
scroll to position [0, 0]
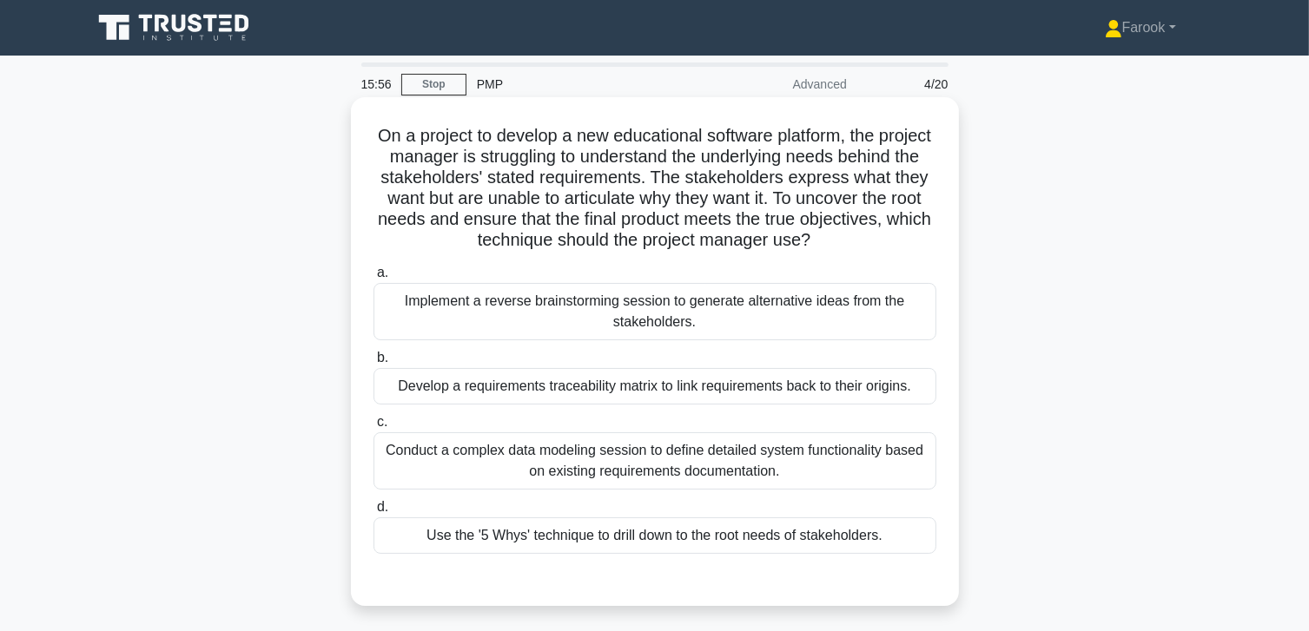
click at [639, 531] on div "Use the '5 Whys' technique to drill down to the root needs of stakeholders." at bounding box center [654, 536] width 563 height 36
click at [373, 513] on input "d. Use the '5 Whys' technique to drill down to the root needs of stakeholders." at bounding box center [373, 507] width 0 height 11
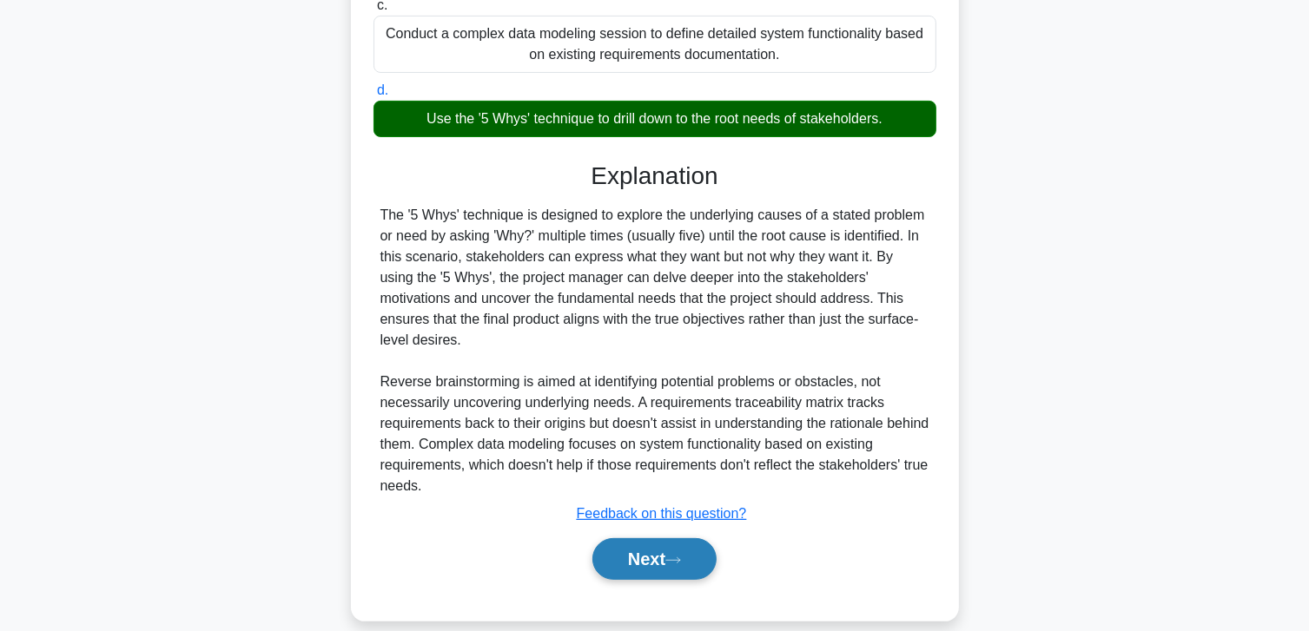
click at [629, 548] on button "Next" at bounding box center [654, 559] width 124 height 42
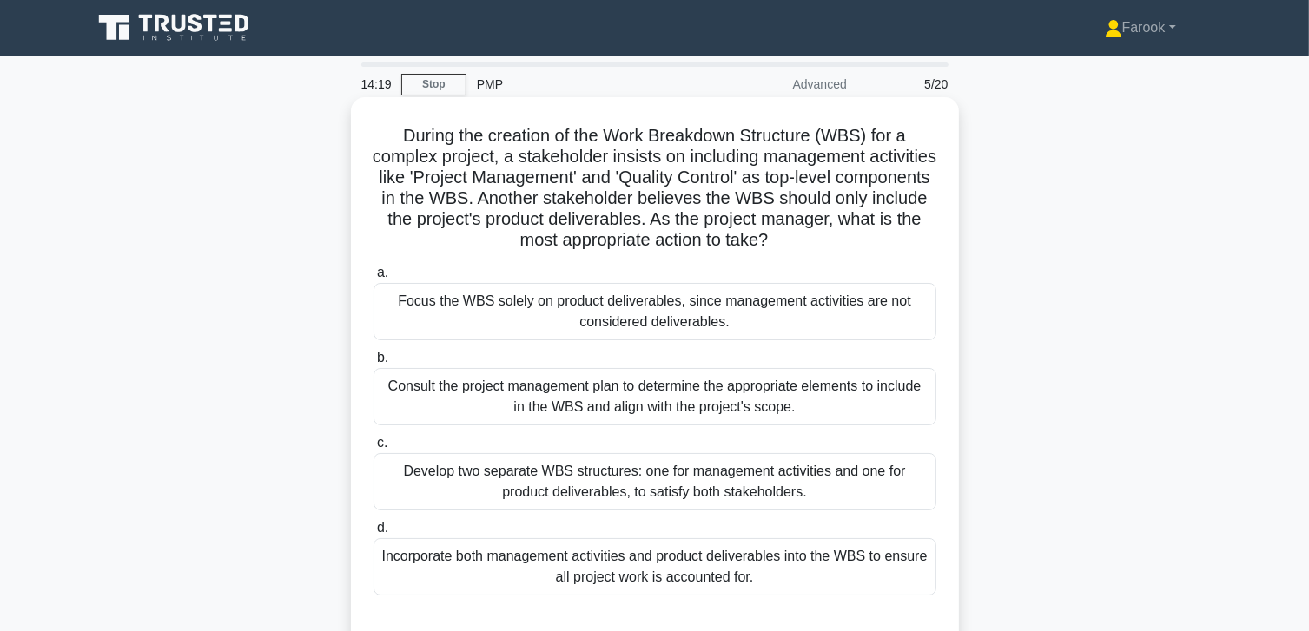
click at [698, 406] on div "Consult the project management plan to determine the appropriate elements to in…" at bounding box center [654, 396] width 563 height 57
click at [373, 364] on input "b. Consult the project management plan to determine the appropriate elements to…" at bounding box center [373, 358] width 0 height 11
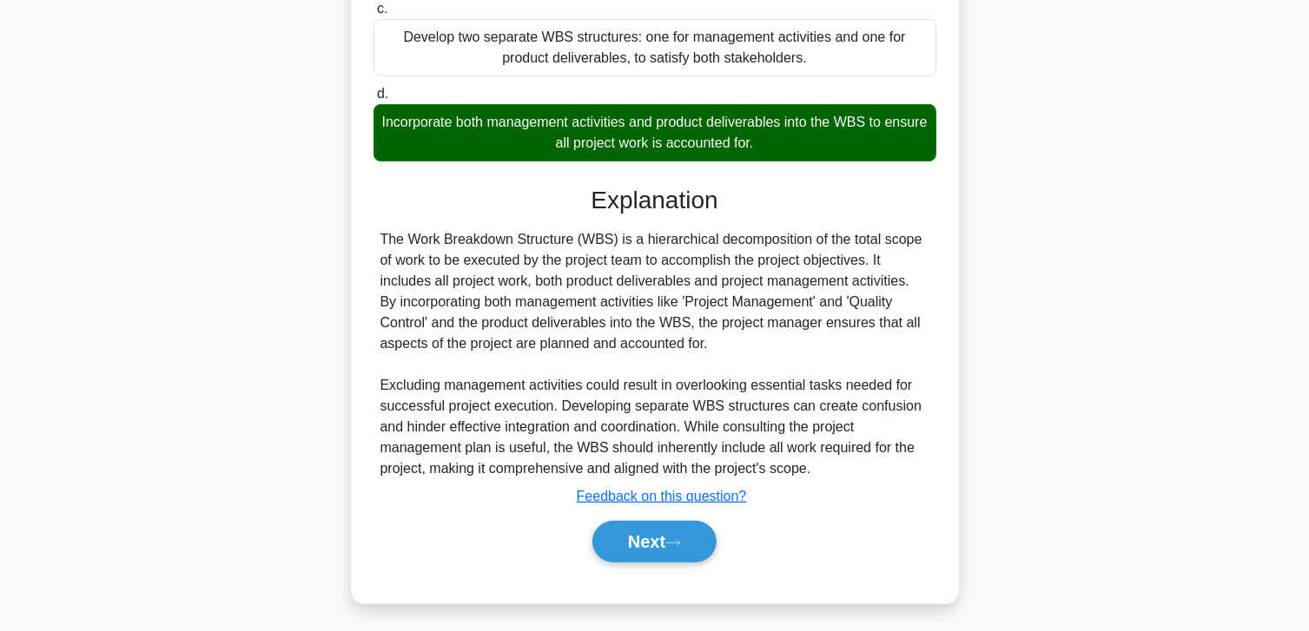
scroll to position [439, 0]
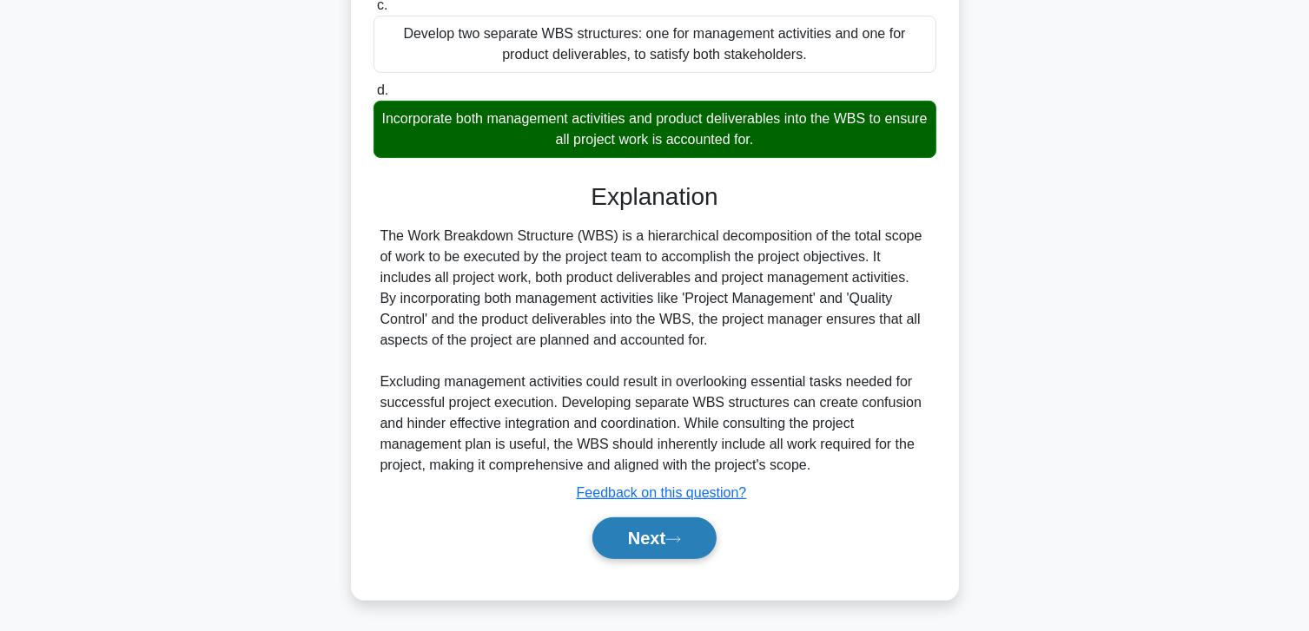
click at [636, 554] on button "Next" at bounding box center [654, 539] width 124 height 42
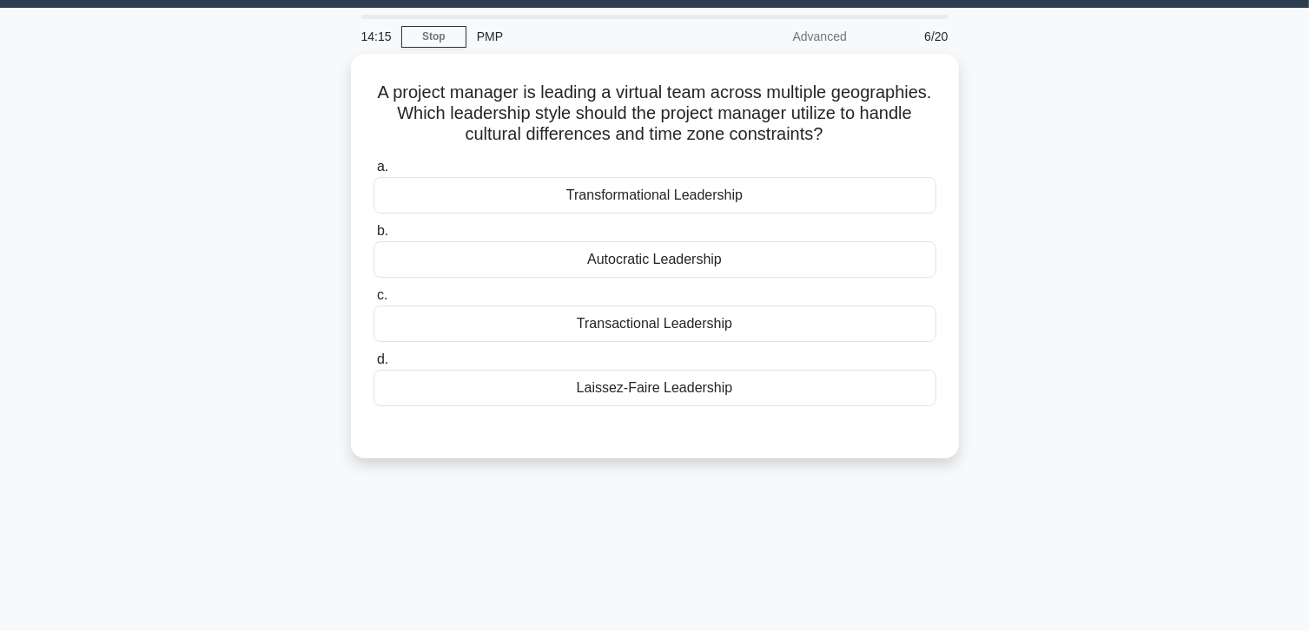
scroll to position [46, 0]
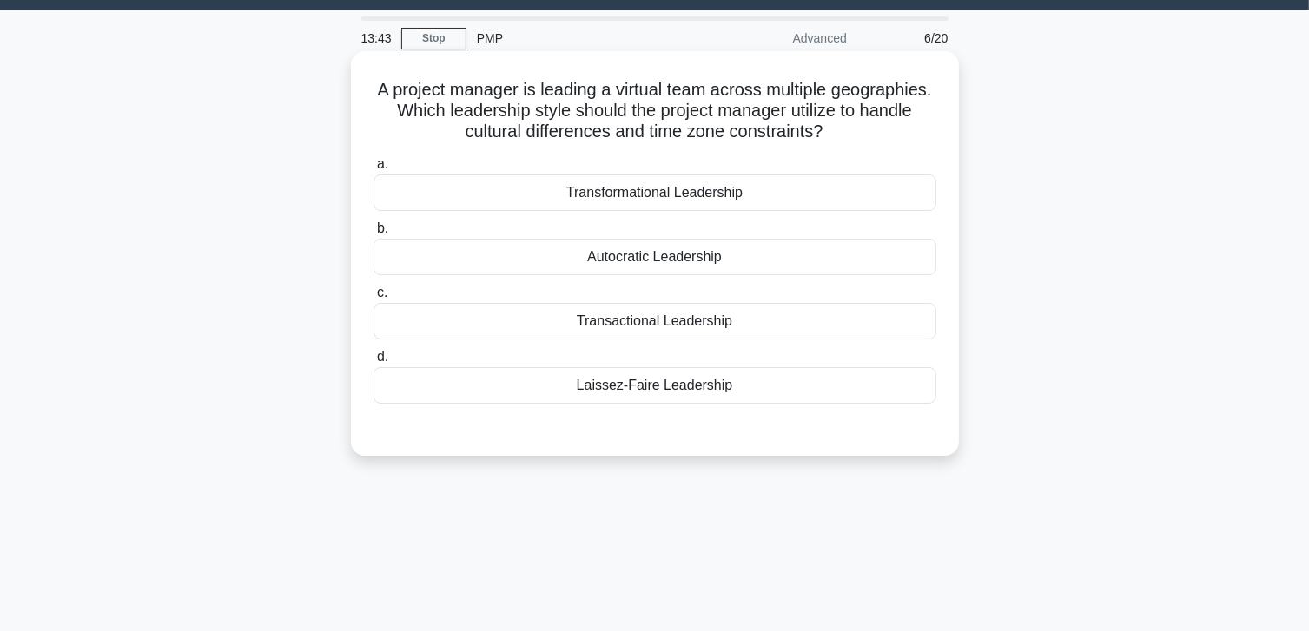
click at [647, 205] on div "Transformational Leadership" at bounding box center [654, 193] width 563 height 36
click at [373, 170] on input "a. Transformational Leadership" at bounding box center [373, 164] width 0 height 11
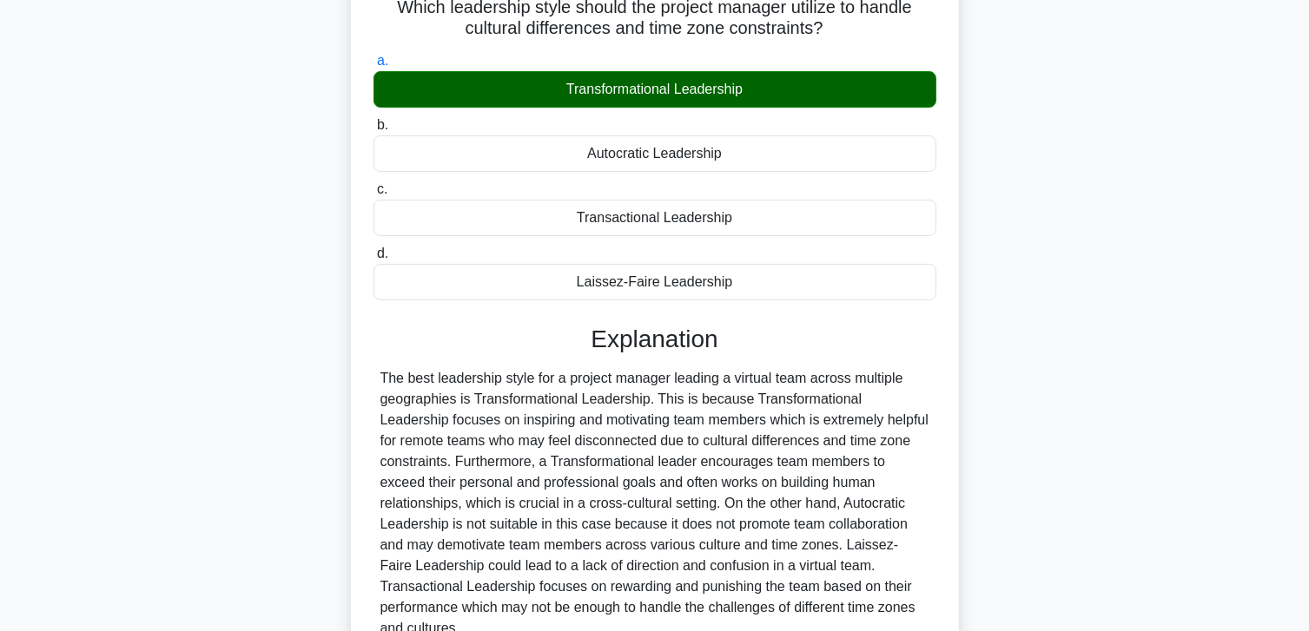
scroll to position [307, 0]
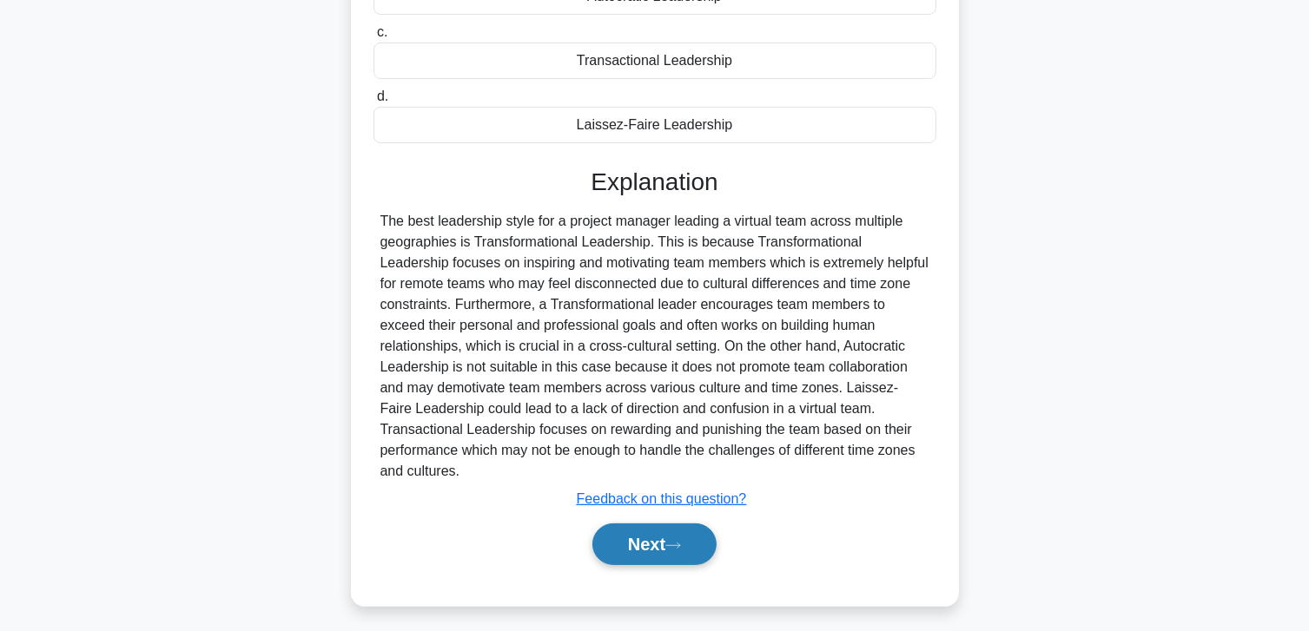
click at [627, 524] on button "Next" at bounding box center [654, 545] width 124 height 42
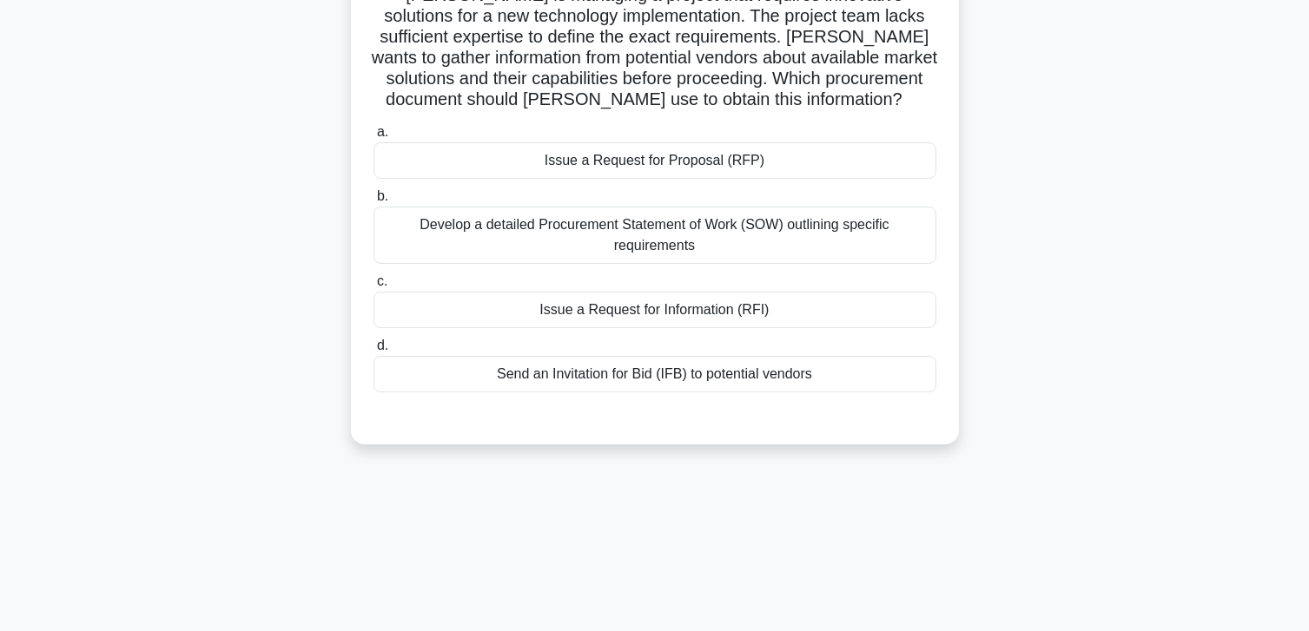
scroll to position [0, 0]
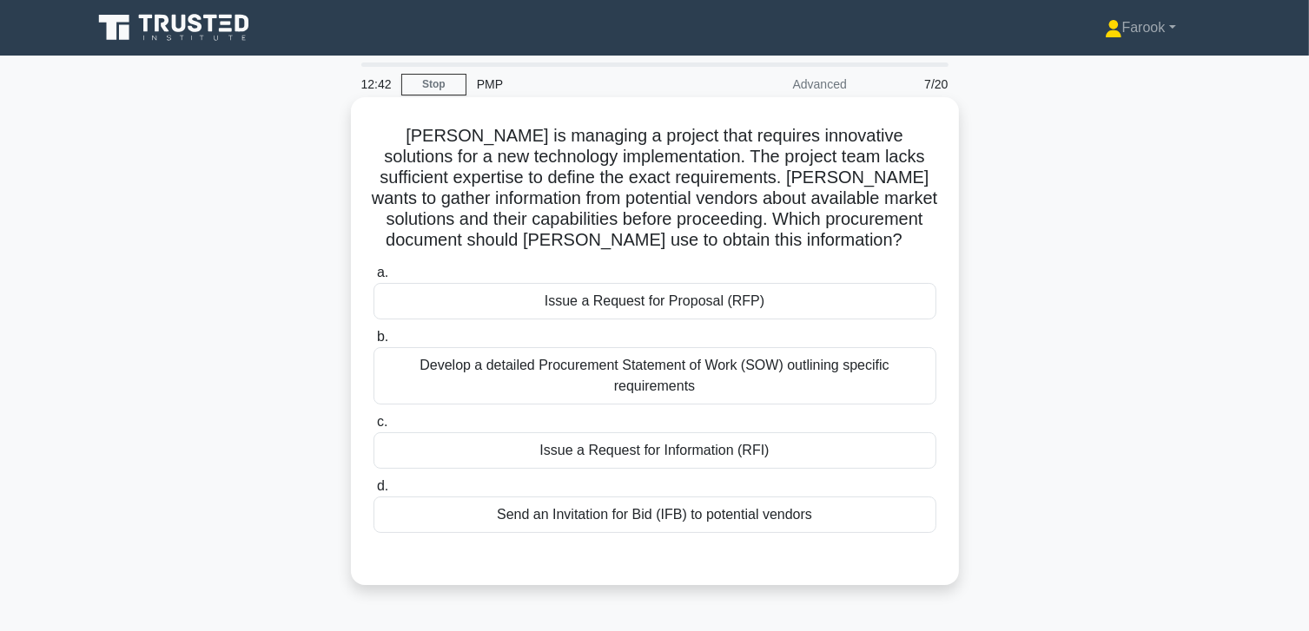
click at [705, 458] on div "Issue a Request for Information (RFI)" at bounding box center [654, 450] width 563 height 36
click at [373, 428] on input "c. Issue a Request for Information (RFI)" at bounding box center [373, 422] width 0 height 11
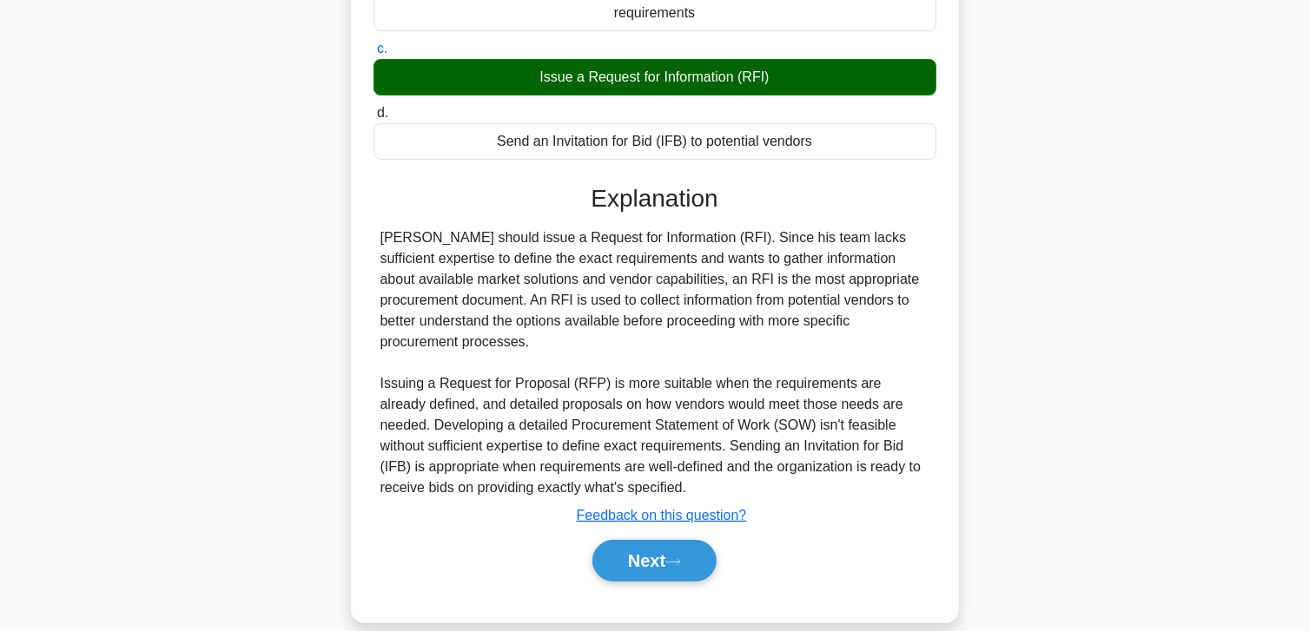
scroll to position [396, 0]
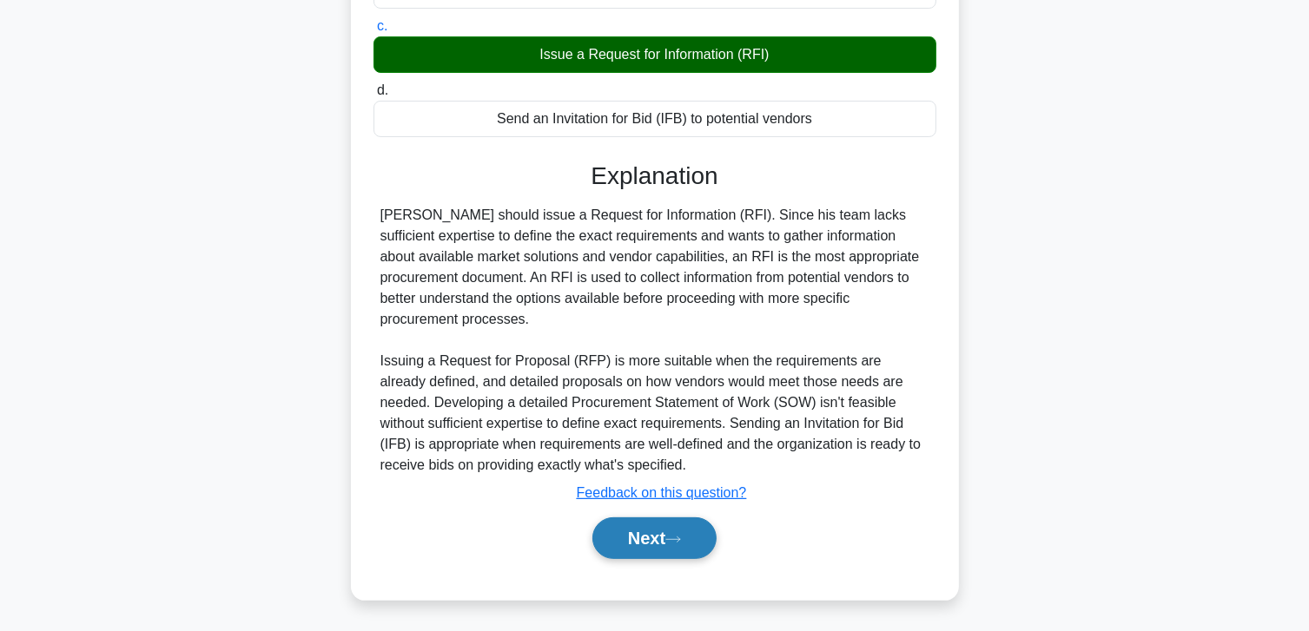
click at [663, 543] on button "Next" at bounding box center [654, 539] width 124 height 42
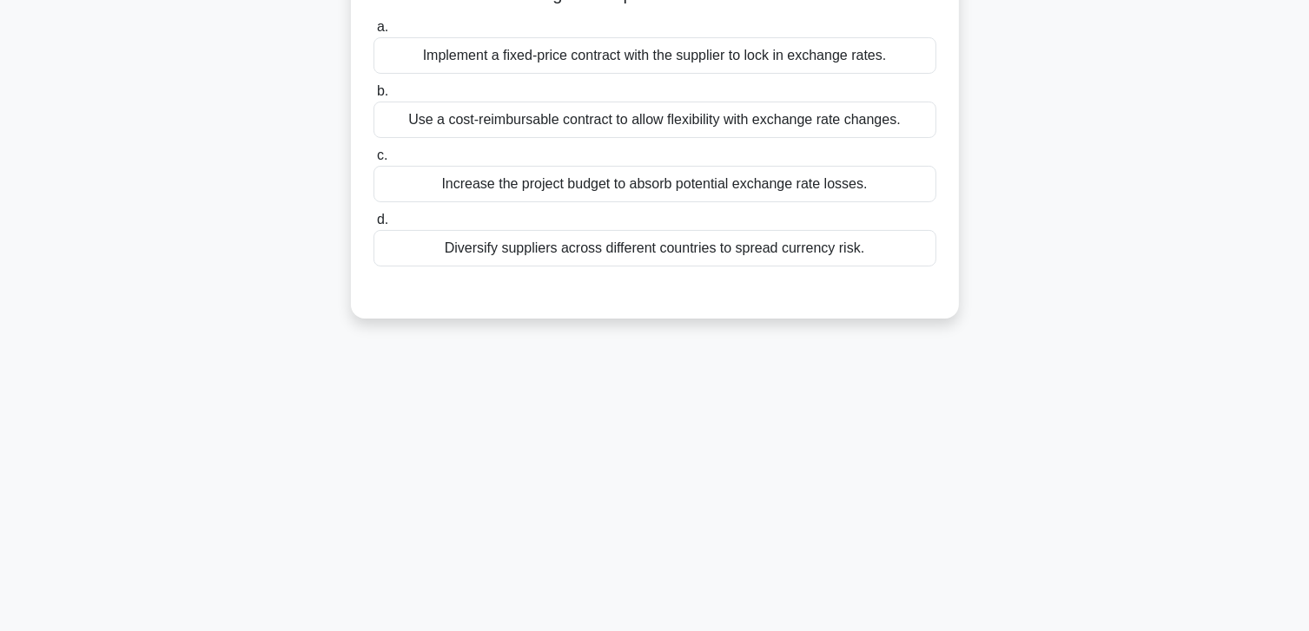
scroll to position [46, 0]
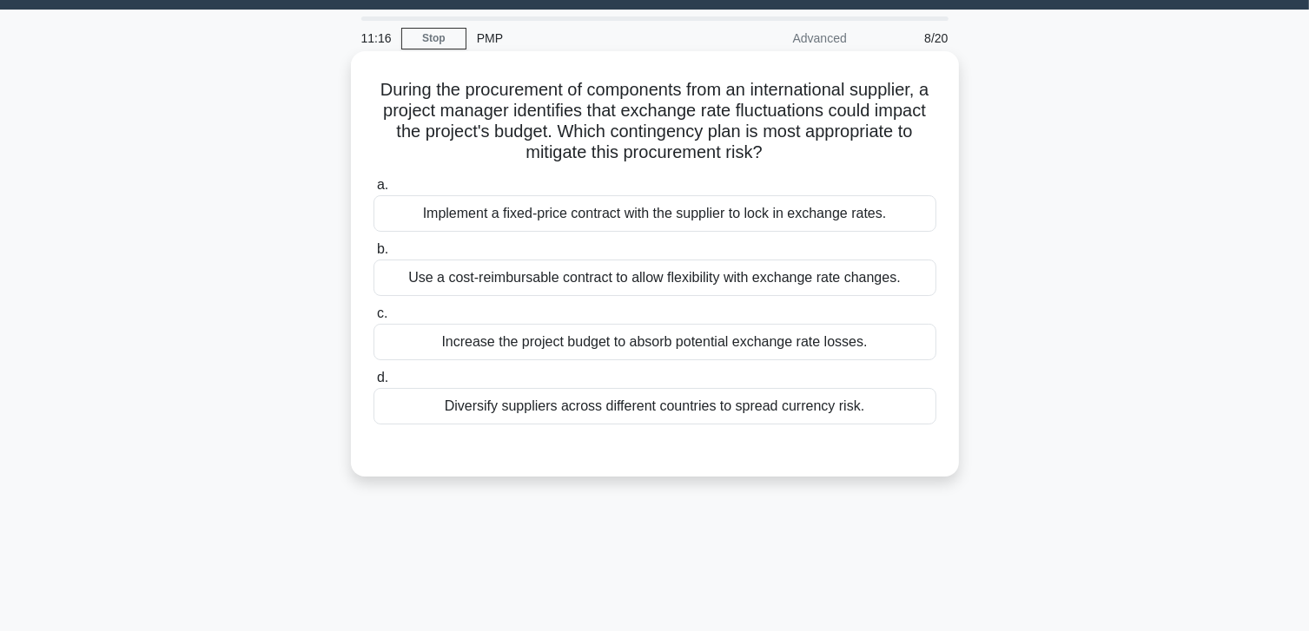
click at [579, 283] on div "Use a cost-reimbursable contract to allow flexibility with exchange rate change…" at bounding box center [654, 278] width 563 height 36
click at [373, 255] on input "b. Use a cost-reimbursable contract to allow flexibility with exchange rate cha…" at bounding box center [373, 249] width 0 height 11
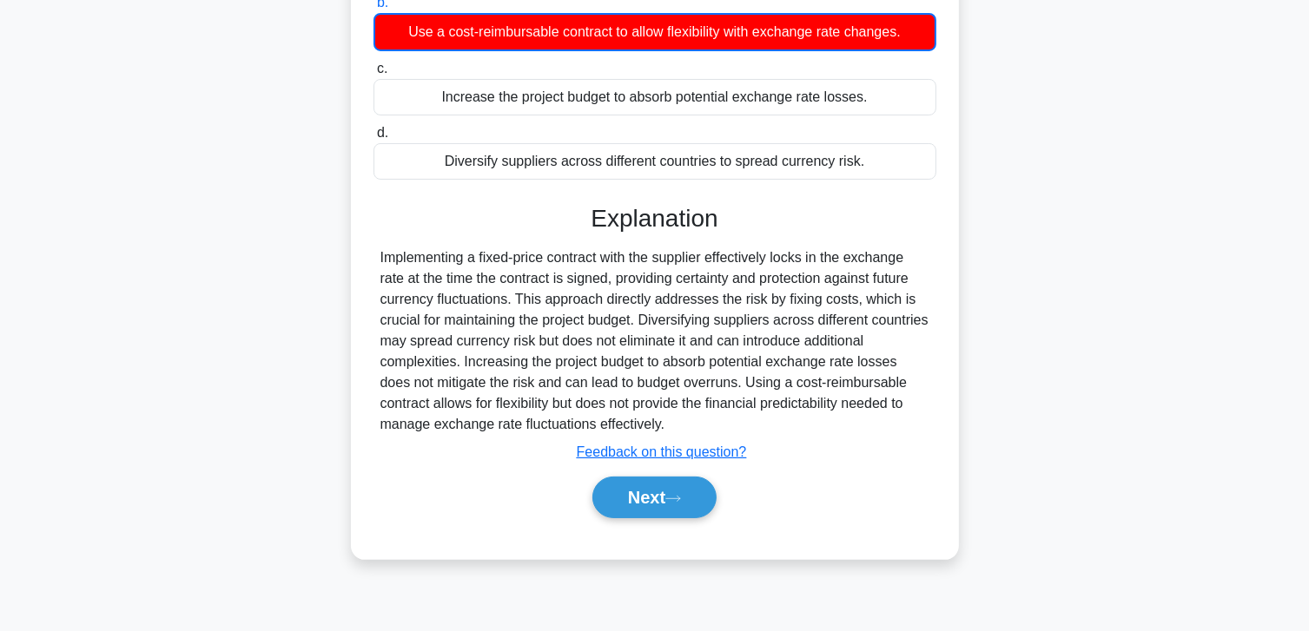
scroll to position [307, 0]
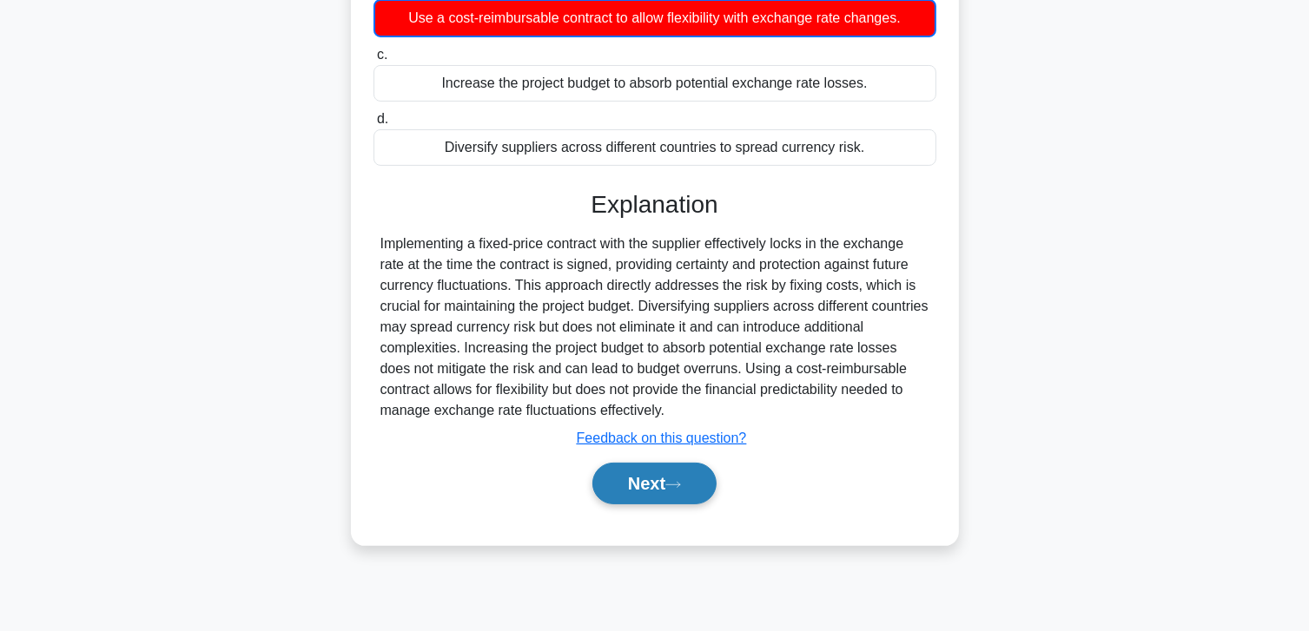
click at [599, 482] on button "Next" at bounding box center [654, 484] width 124 height 42
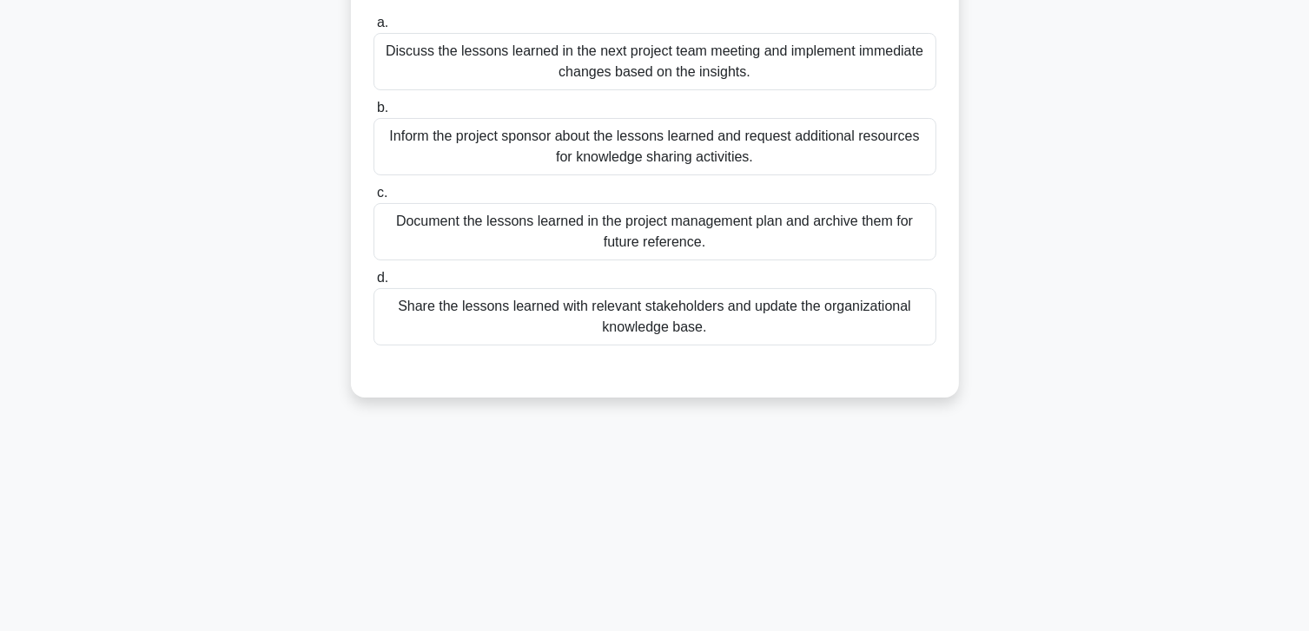
scroll to position [46, 0]
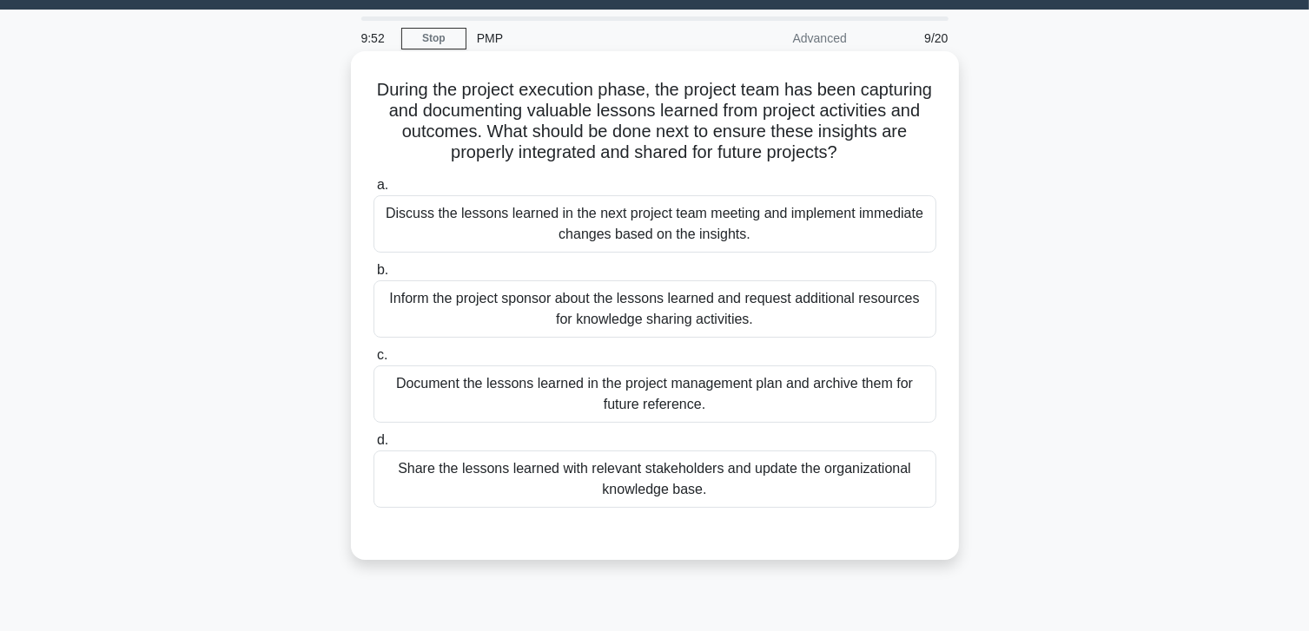
click at [744, 395] on div "Document the lessons learned in the project management plan and archive them fo…" at bounding box center [654, 394] width 563 height 57
click at [373, 361] on input "c. Document the lessons learned in the project management plan and archive them…" at bounding box center [373, 355] width 0 height 11
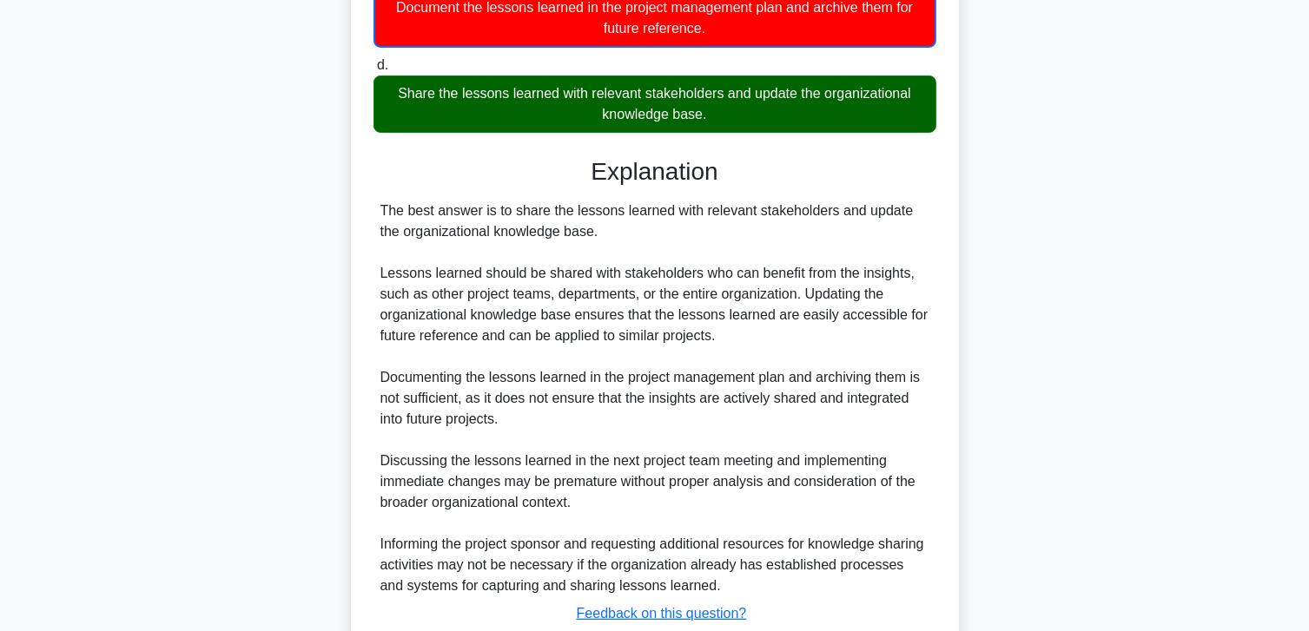
scroll to position [544, 0]
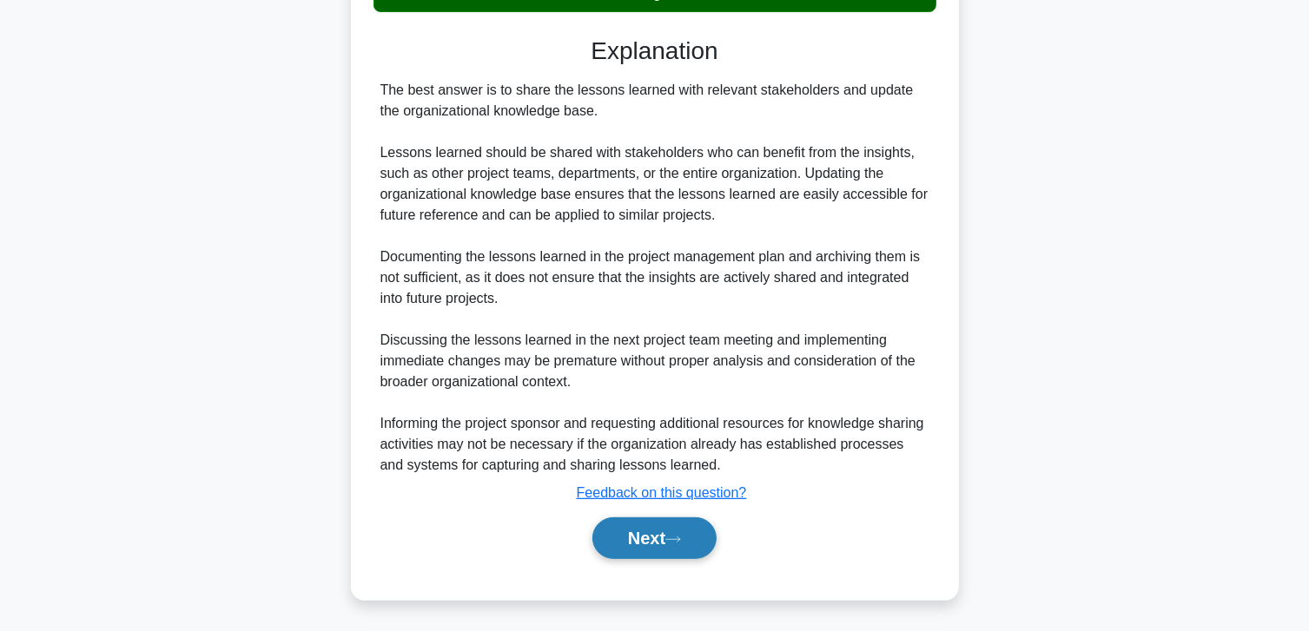
click at [636, 544] on button "Next" at bounding box center [654, 539] width 124 height 42
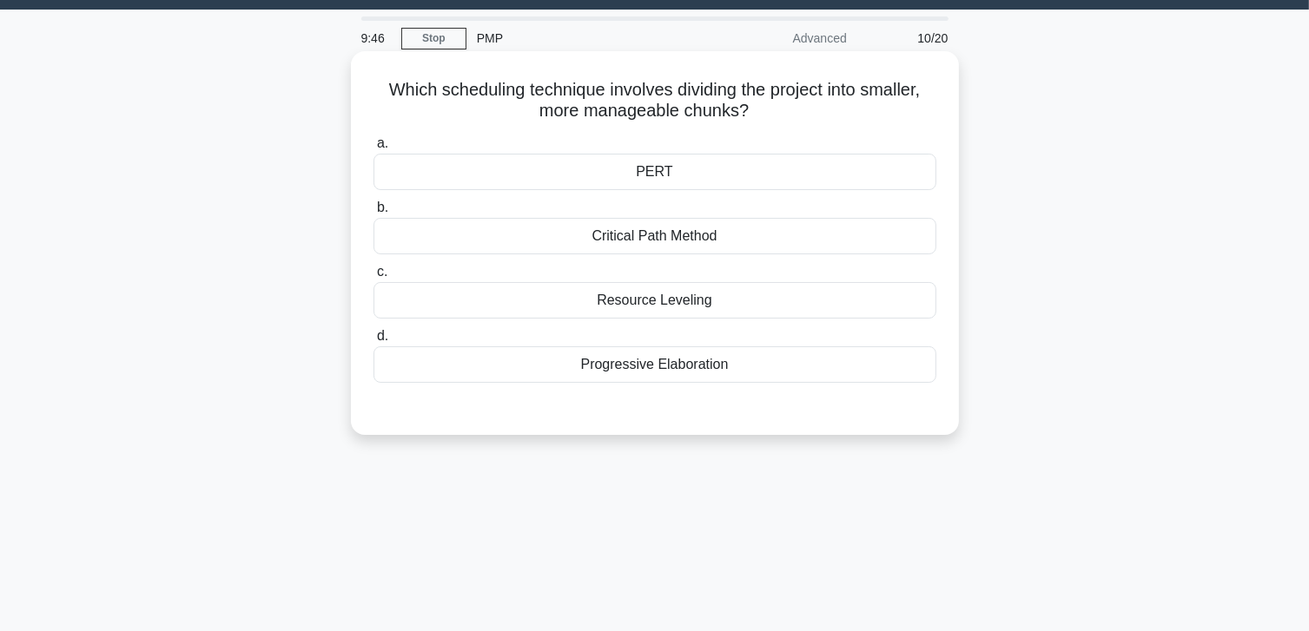
scroll to position [0, 0]
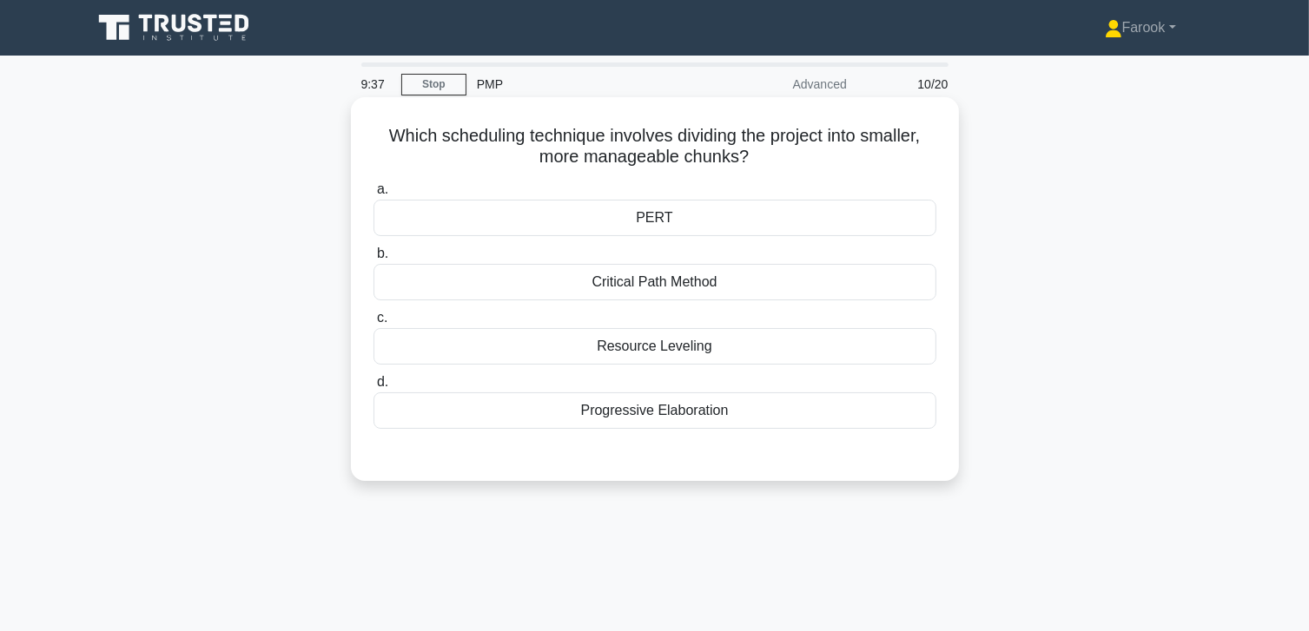
click at [632, 417] on div "Progressive Elaboration" at bounding box center [654, 411] width 563 height 36
click at [373, 388] on input "d. Progressive Elaboration" at bounding box center [373, 382] width 0 height 11
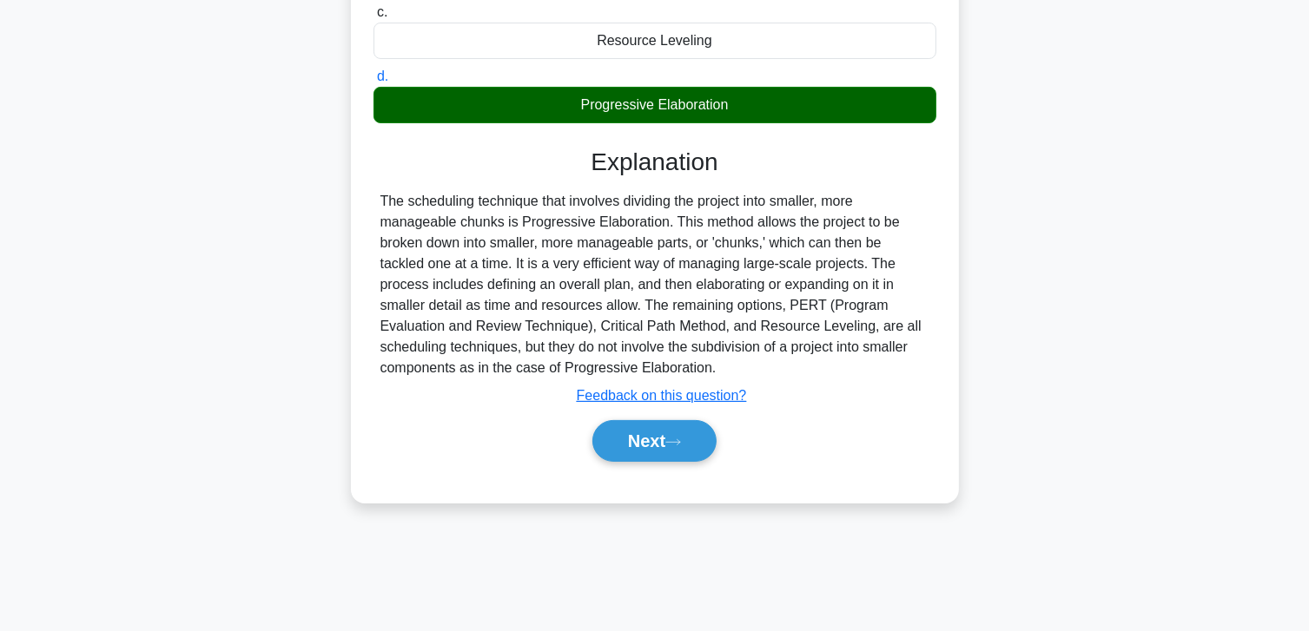
scroll to position [307, 0]
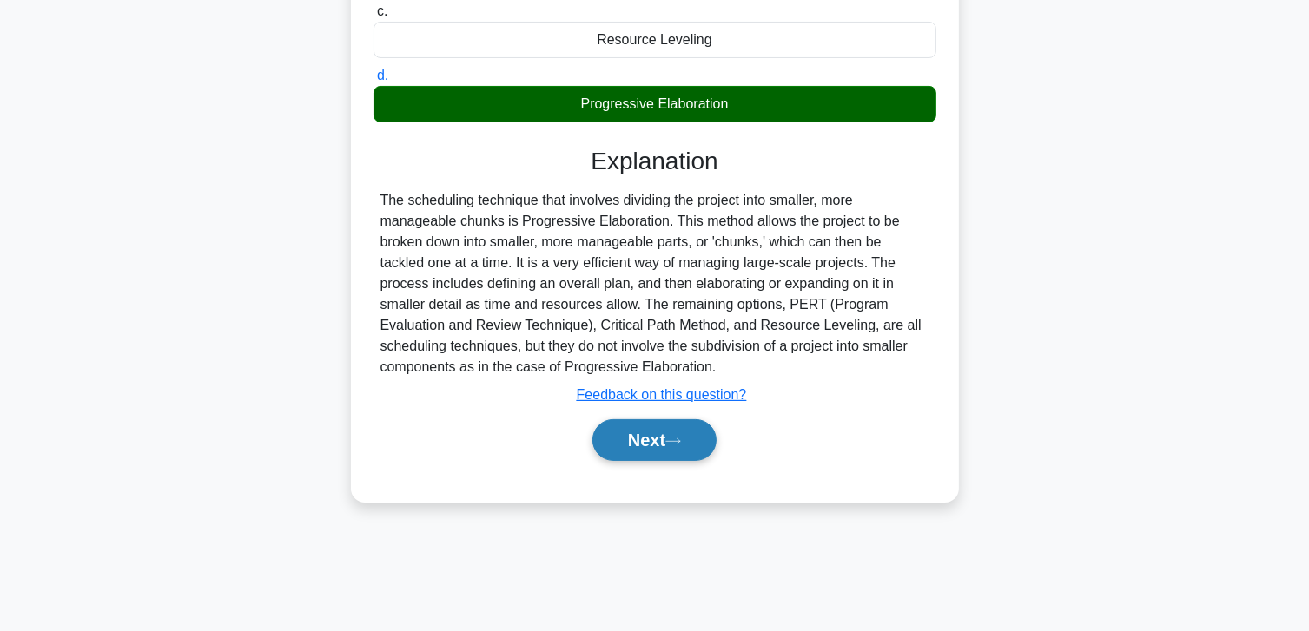
click at [639, 446] on button "Next" at bounding box center [654, 440] width 124 height 42
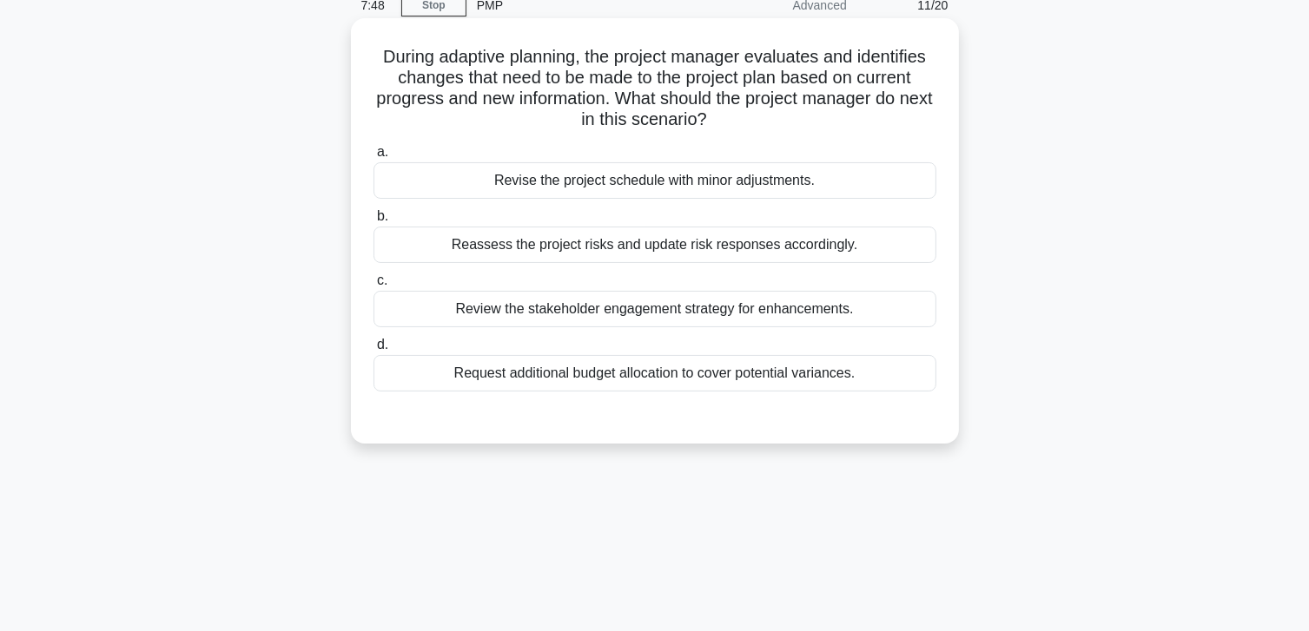
scroll to position [133, 0]
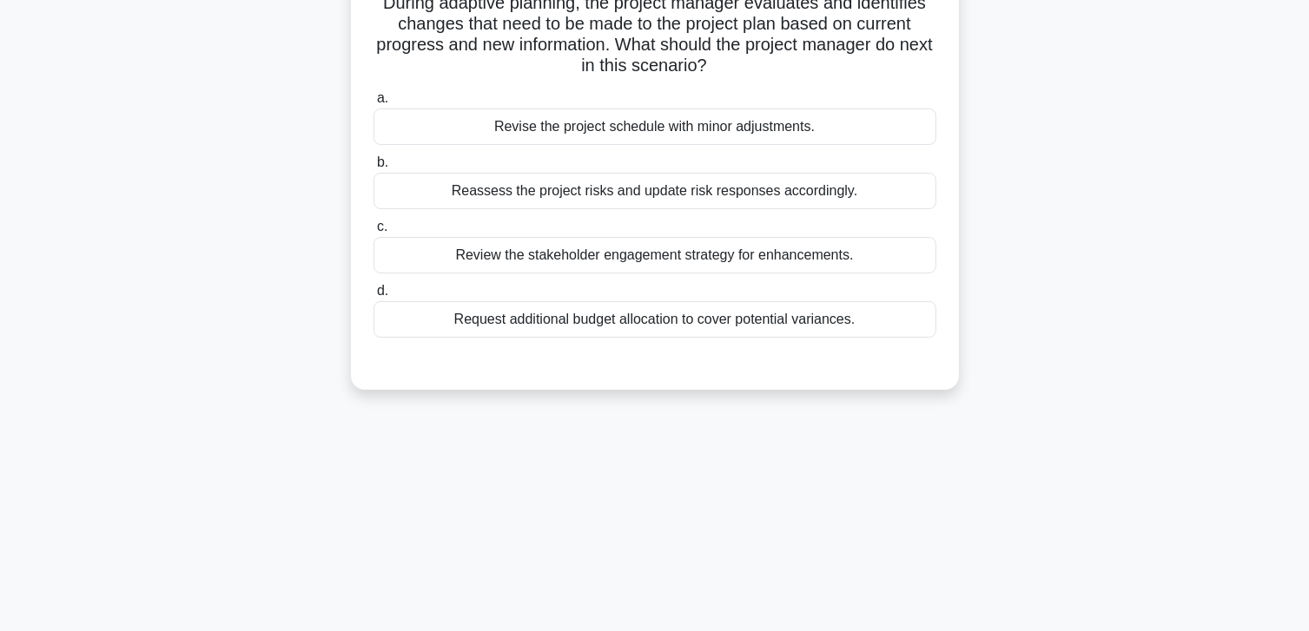
click at [667, 206] on div "Reassess the project risks and update risk responses accordingly." at bounding box center [654, 191] width 563 height 36
click at [373, 168] on input "b. Reassess the project risks and update risk responses accordingly." at bounding box center [373, 162] width 0 height 11
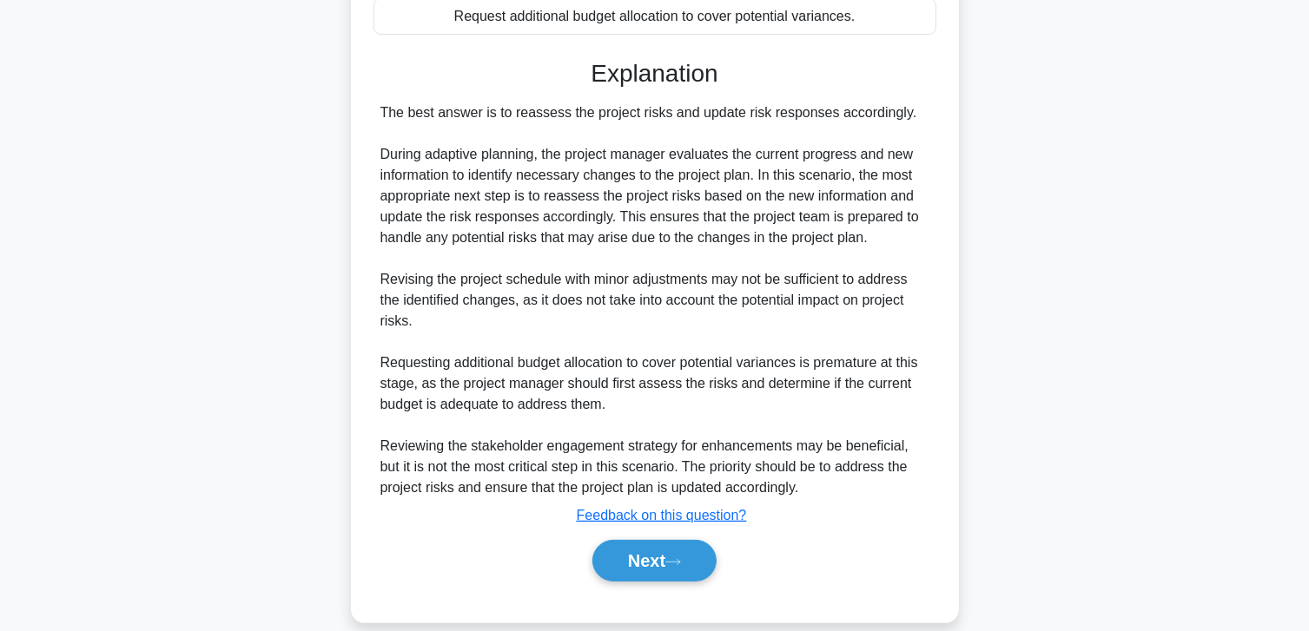
scroll to position [459, 0]
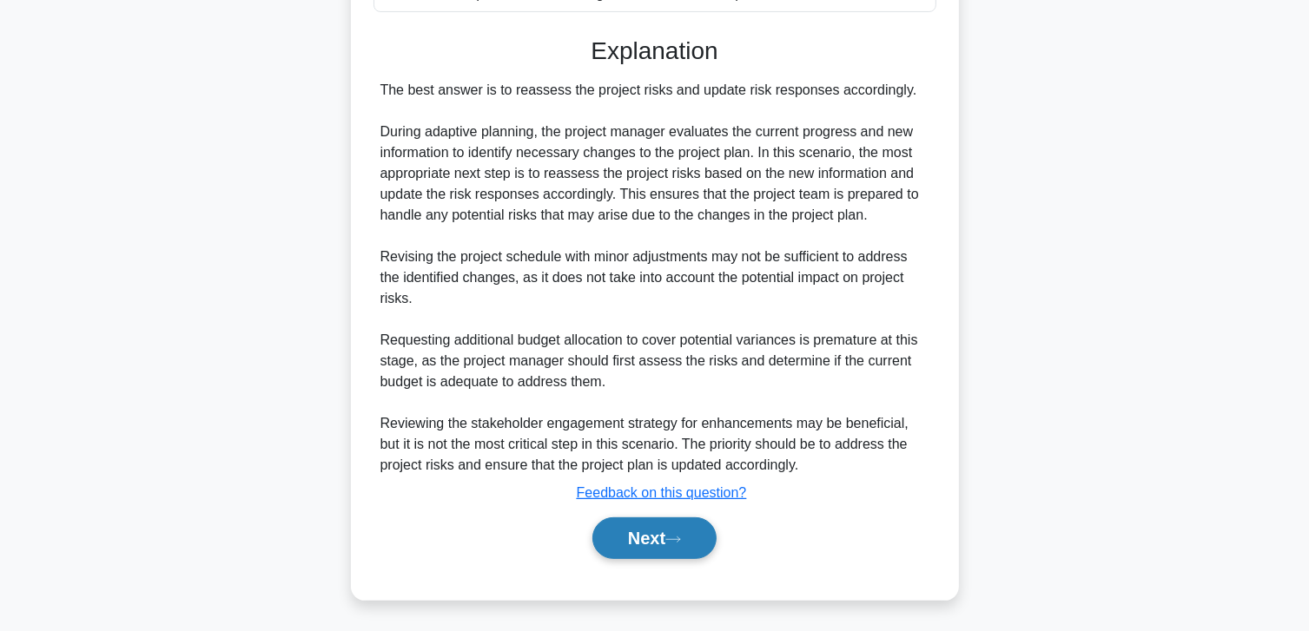
click at [631, 535] on button "Next" at bounding box center [654, 539] width 124 height 42
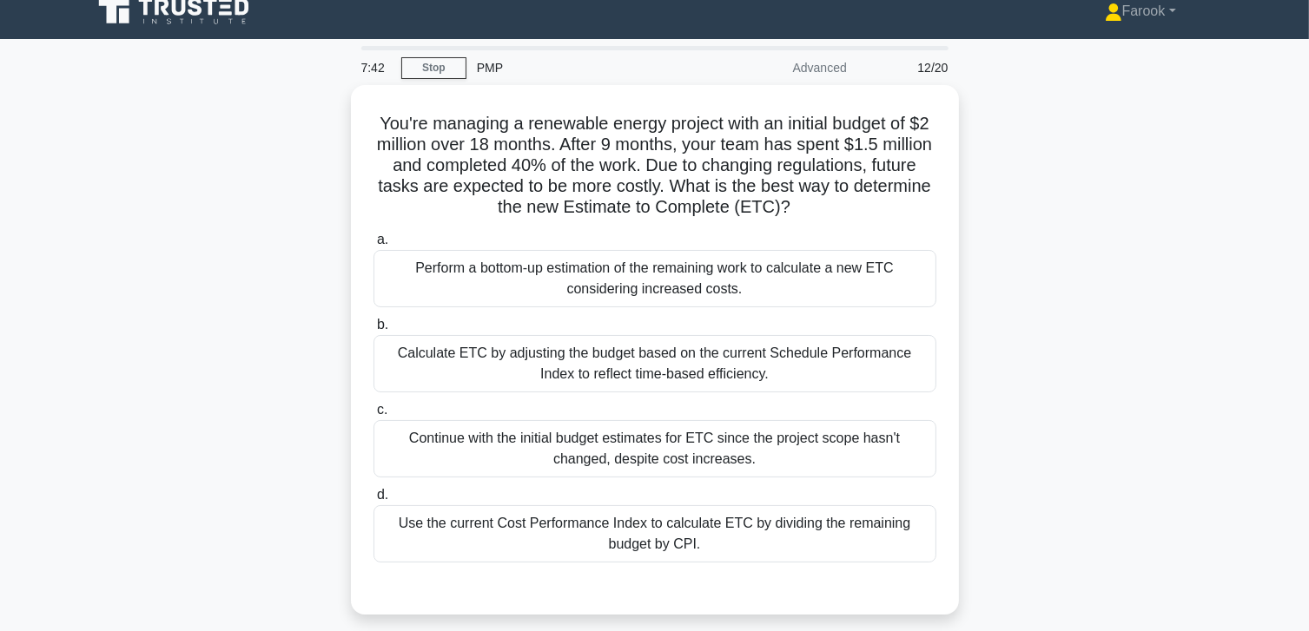
scroll to position [0, 0]
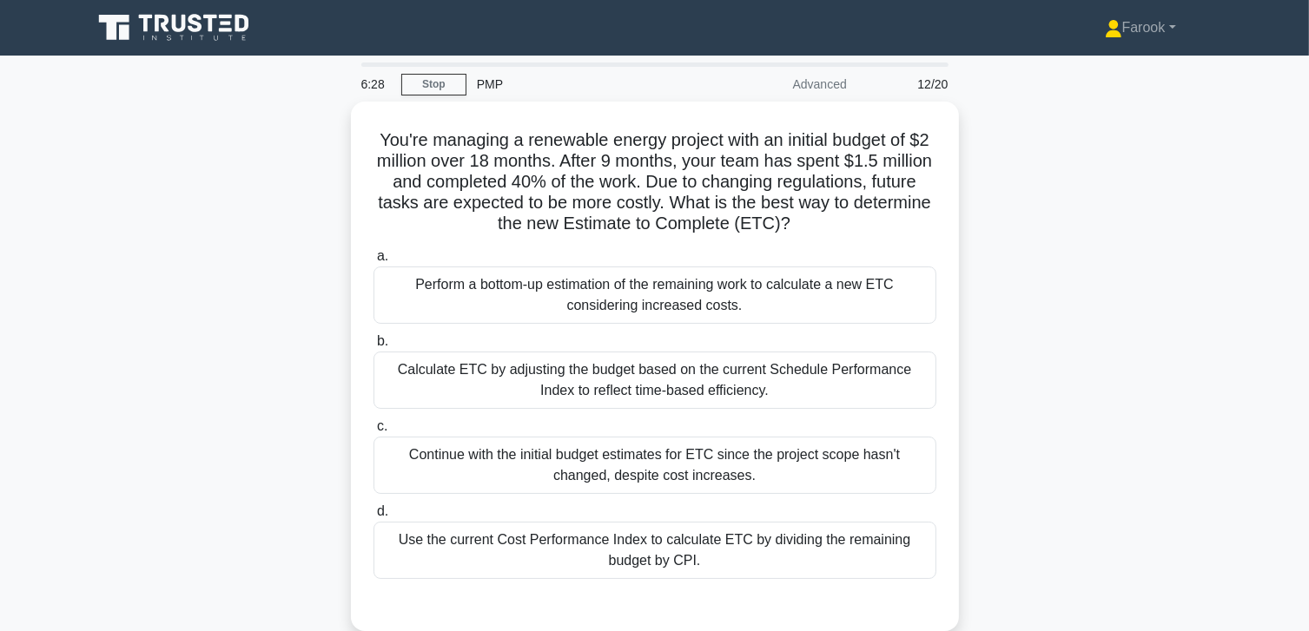
drag, startPoint x: 754, startPoint y: 367, endPoint x: 1184, endPoint y: 523, distance: 457.1
drag, startPoint x: 1184, startPoint y: 523, endPoint x: 999, endPoint y: 412, distance: 215.8
click at [999, 412] on div "You're managing a renewable energy project with an initial budget of $2 million…" at bounding box center [655, 377] width 1146 height 551
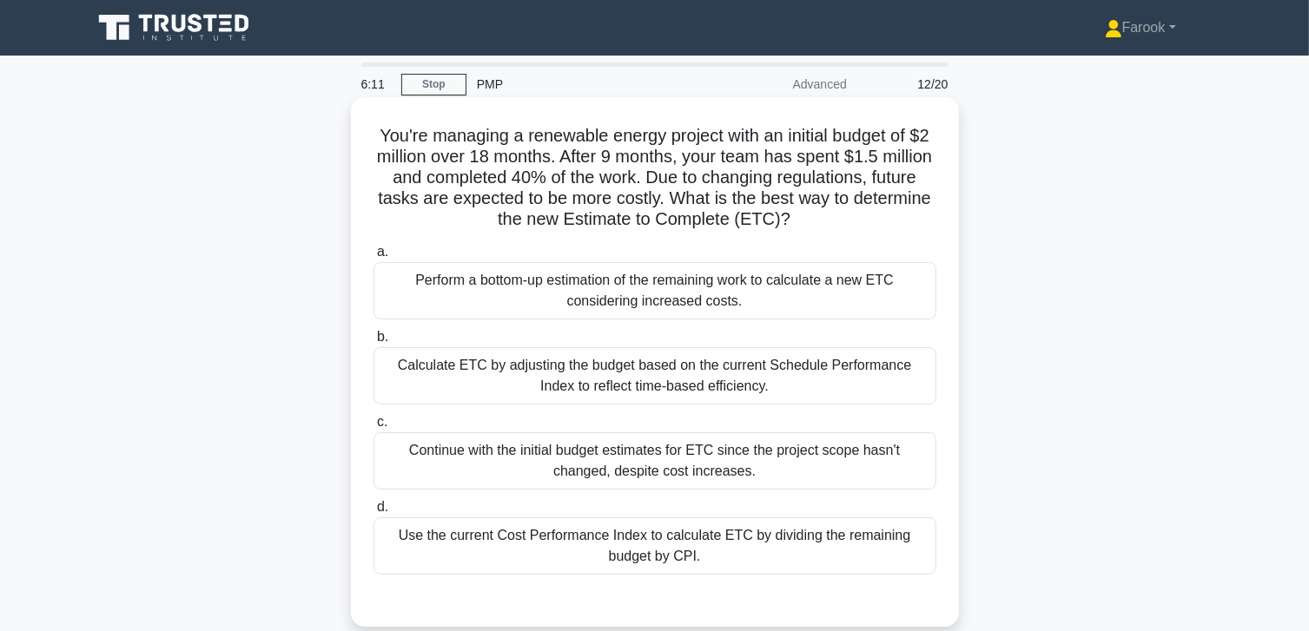
click at [809, 311] on div "Perform a bottom-up estimation of the remaining work to calculate a new ETC con…" at bounding box center [654, 290] width 563 height 57
click at [373, 258] on input "a. Perform a bottom-up estimation of the remaining work to calculate a new ETC …" at bounding box center [373, 252] width 0 height 11
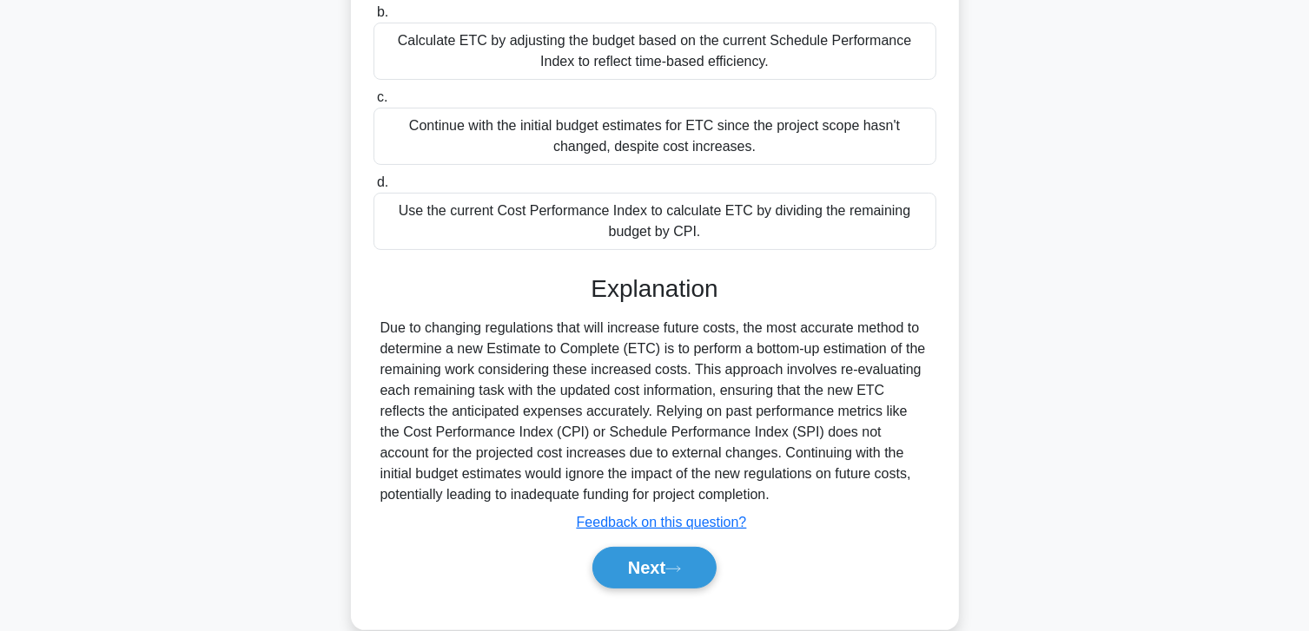
scroll to position [354, 0]
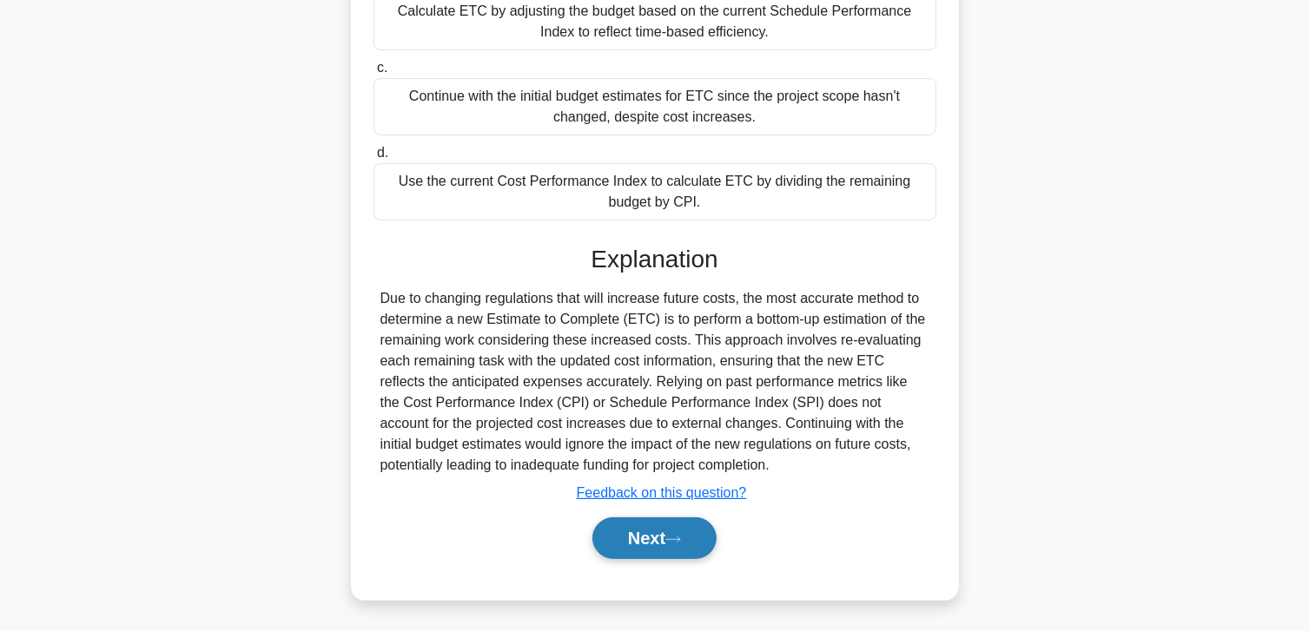
click at [648, 544] on button "Next" at bounding box center [654, 539] width 124 height 42
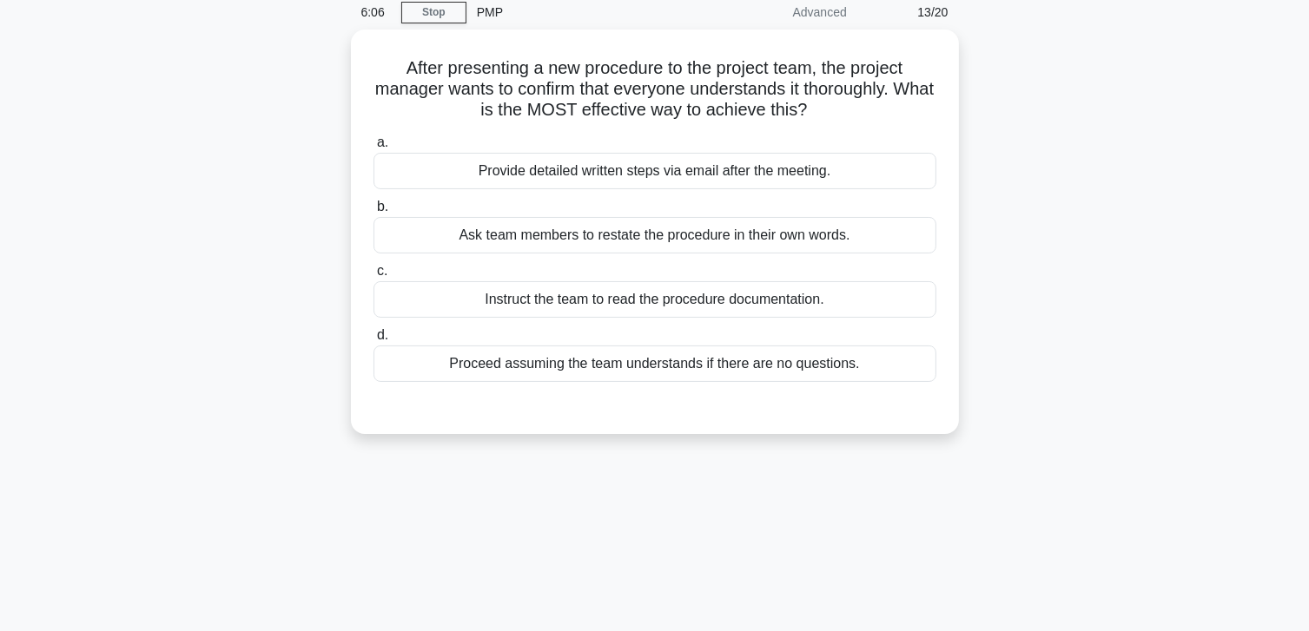
scroll to position [0, 0]
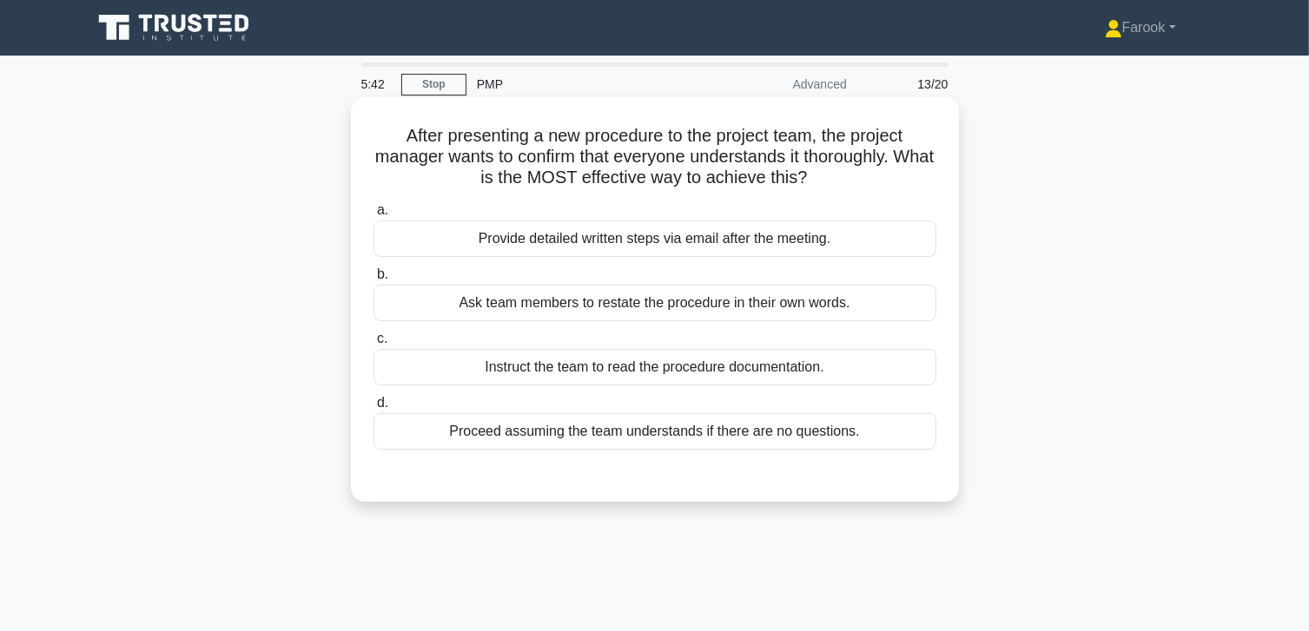
click at [888, 287] on div "Ask team members to restate the procedure in their own words." at bounding box center [654, 303] width 563 height 36
click at [373, 281] on input "b. Ask team members to restate the procedure in their own words." at bounding box center [373, 274] width 0 height 11
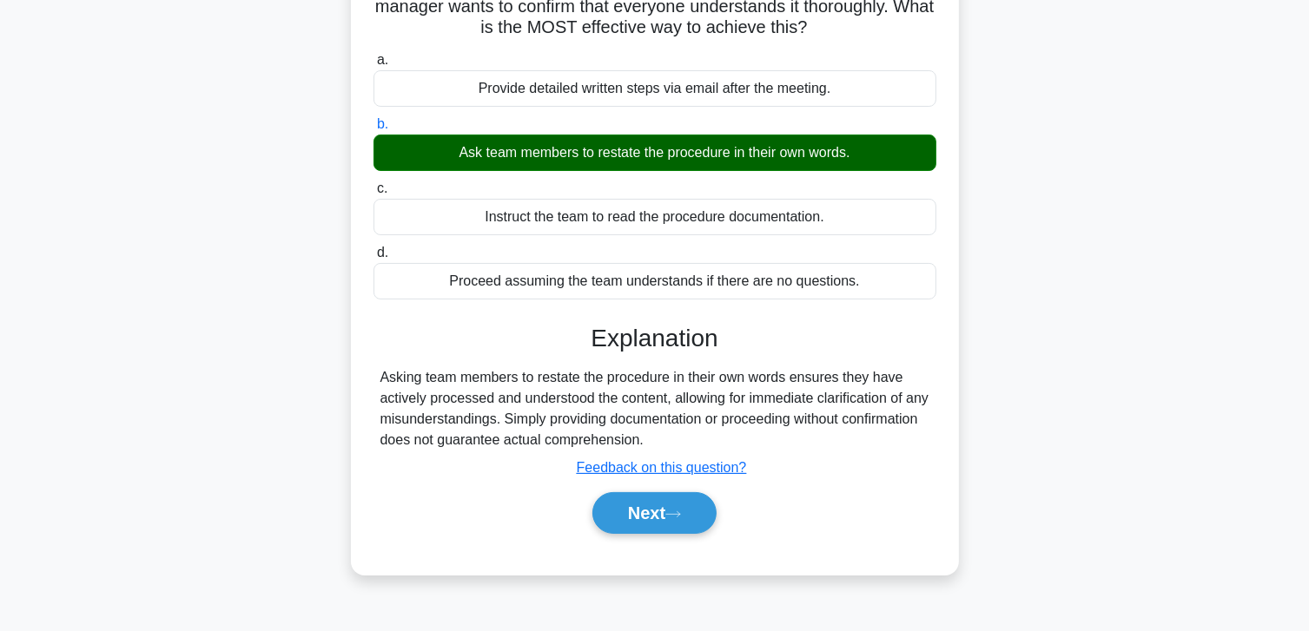
scroll to position [261, 0]
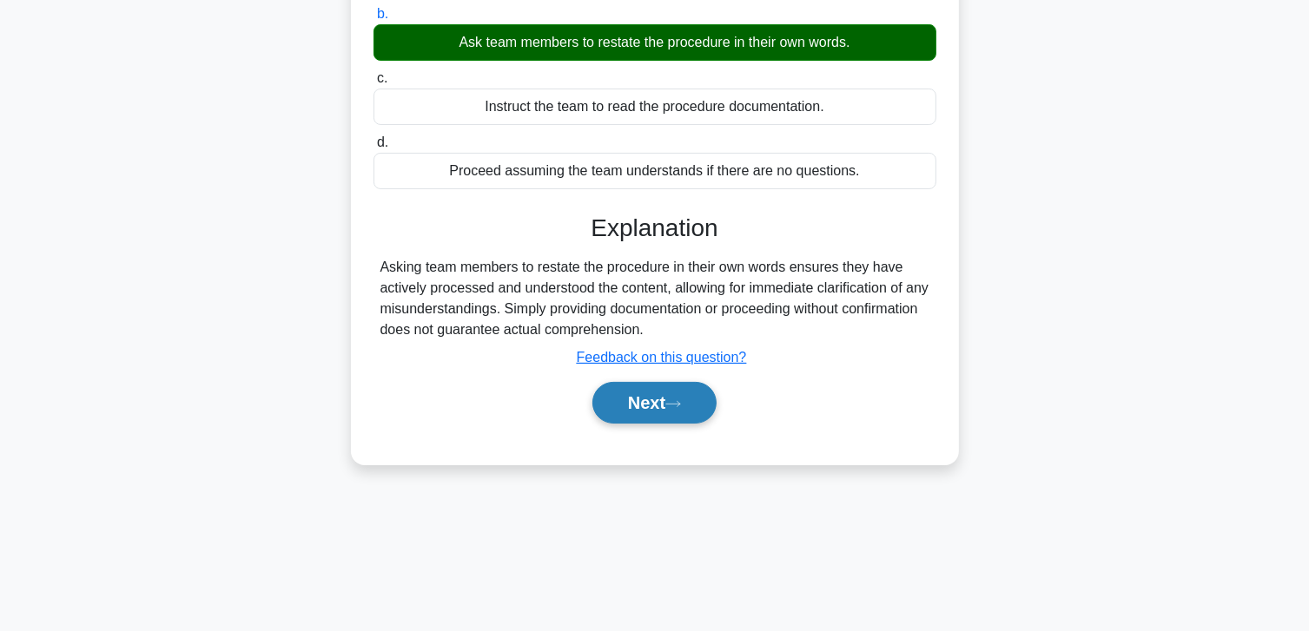
click at [650, 390] on button "Next" at bounding box center [654, 403] width 124 height 42
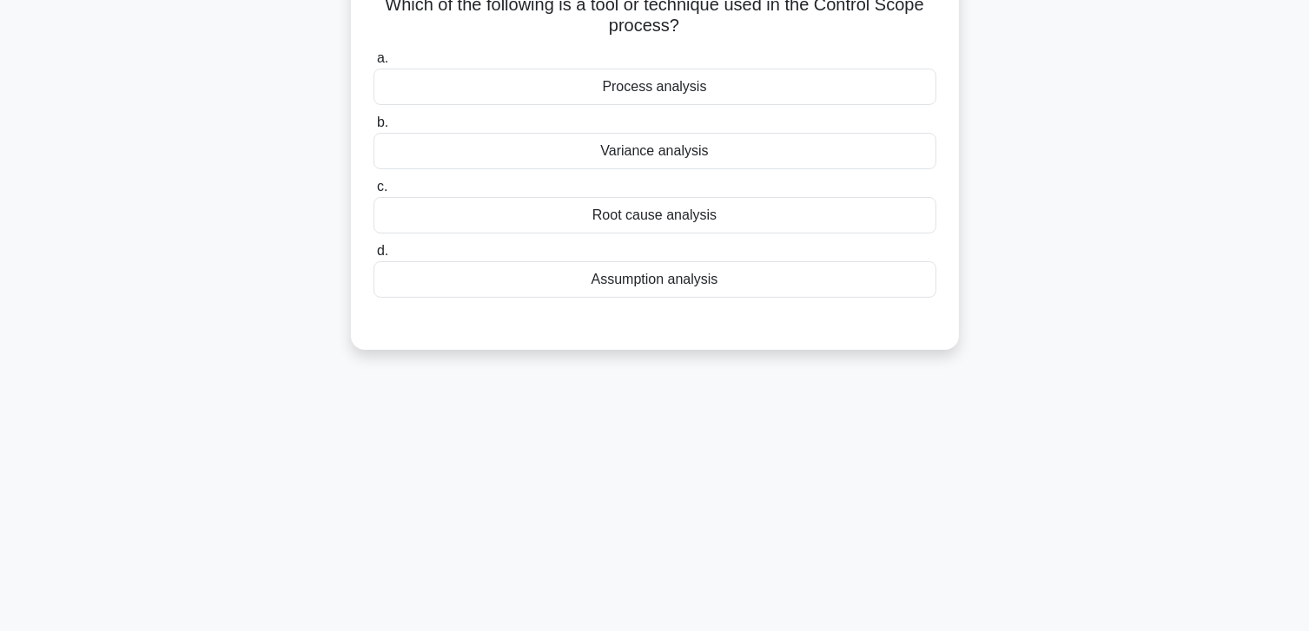
scroll to position [0, 0]
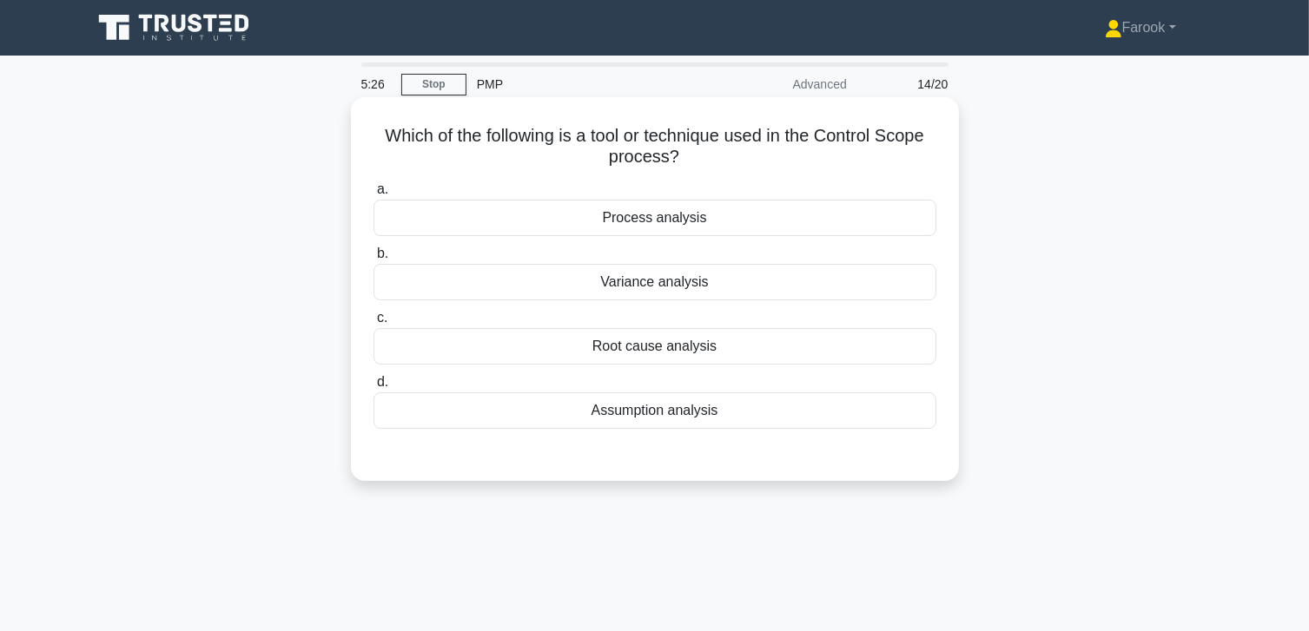
click at [773, 221] on div "Process analysis" at bounding box center [654, 218] width 563 height 36
click at [373, 195] on input "a. Process analysis" at bounding box center [373, 189] width 0 height 11
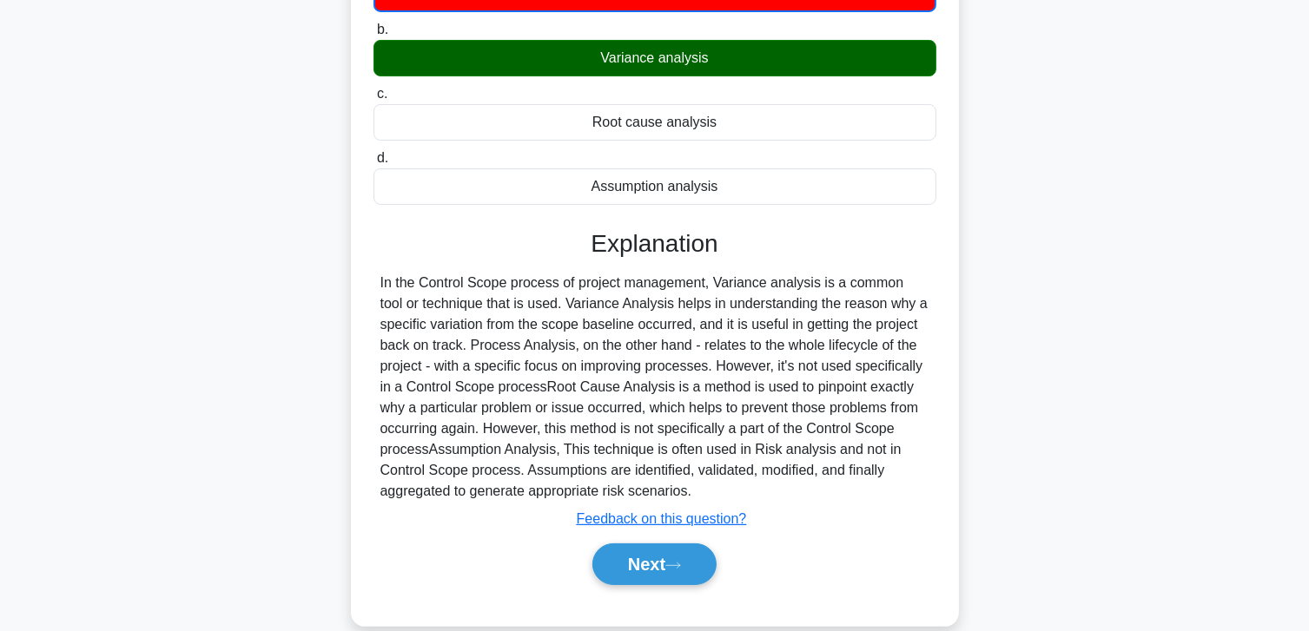
scroll to position [261, 0]
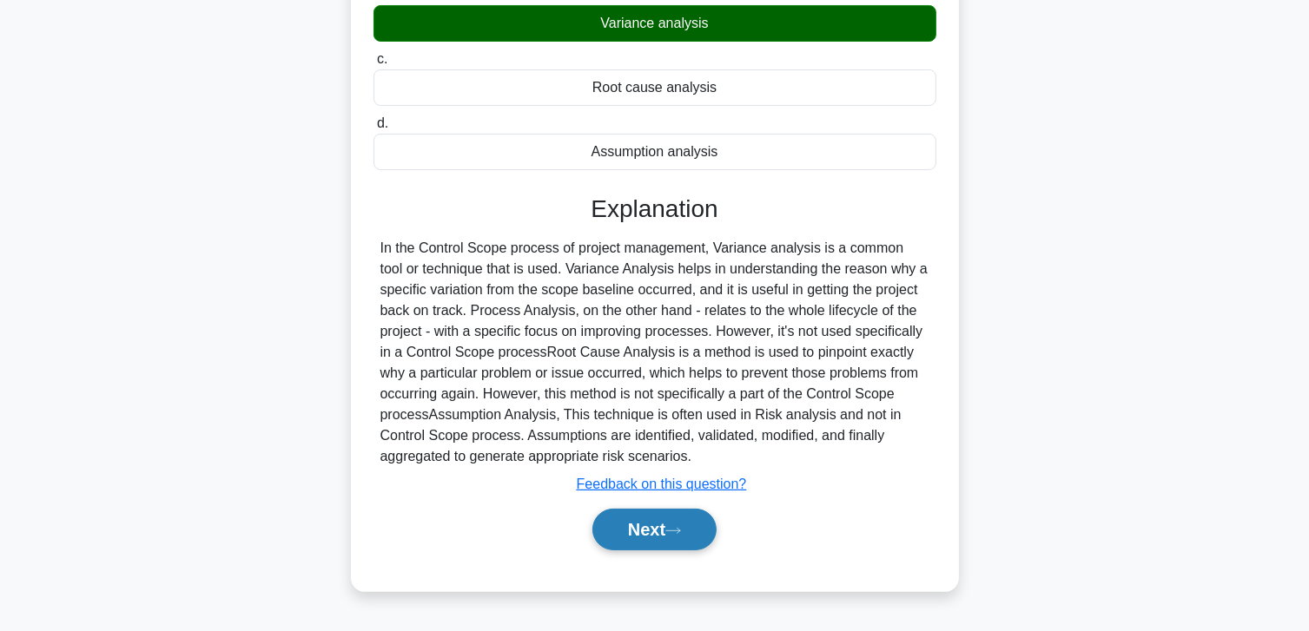
click at [640, 523] on button "Next" at bounding box center [654, 530] width 124 height 42
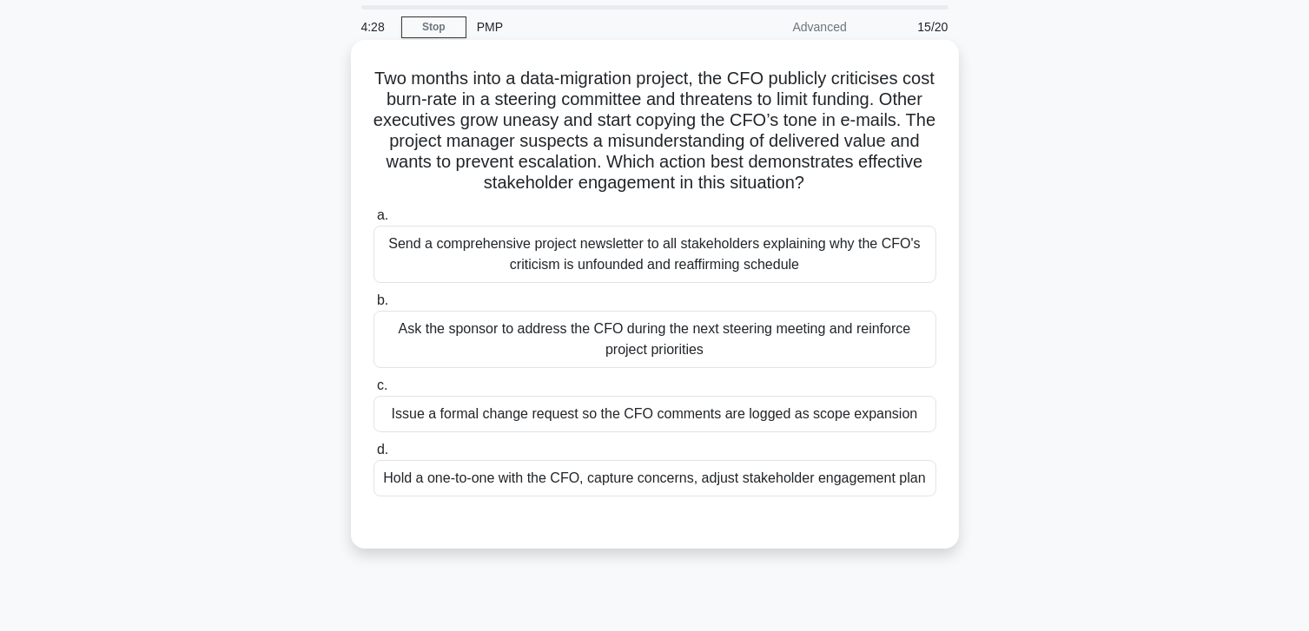
scroll to position [87, 0]
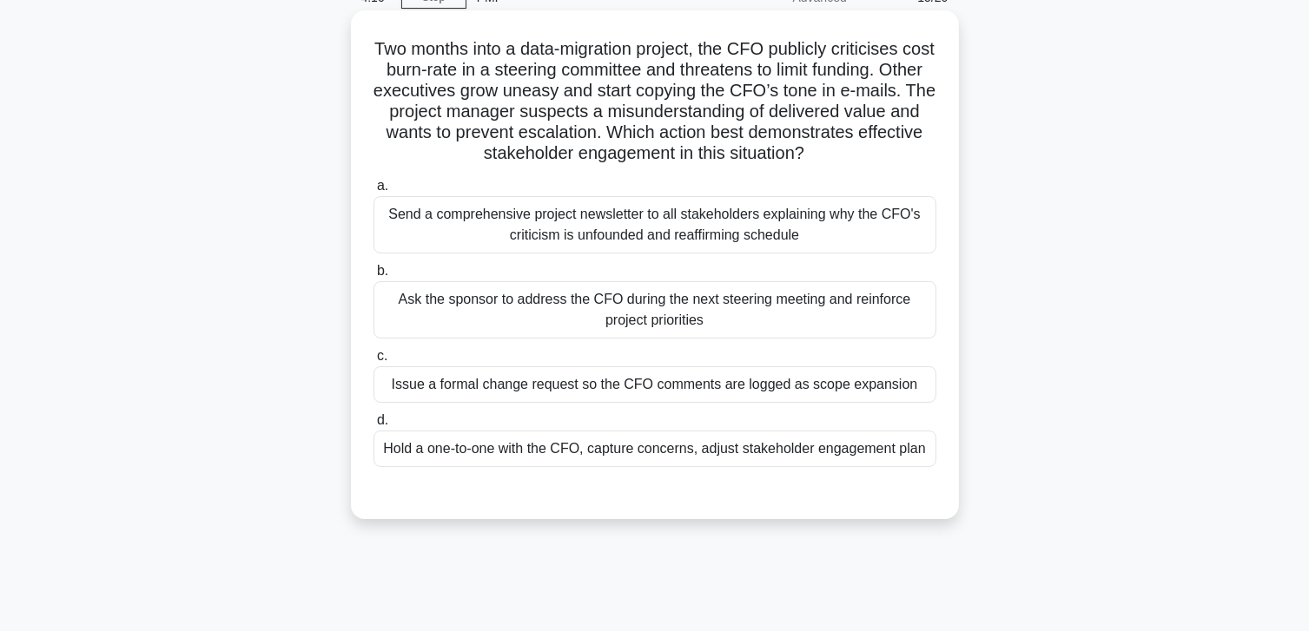
click at [536, 452] on div "Hold a one-to-one with the CFO, capture concerns, adjust stakeholder engagement…" at bounding box center [654, 449] width 563 height 36
click at [373, 426] on input "d. Hold a one-to-one with the CFO, capture concerns, adjust stakeholder engagem…" at bounding box center [373, 420] width 0 height 11
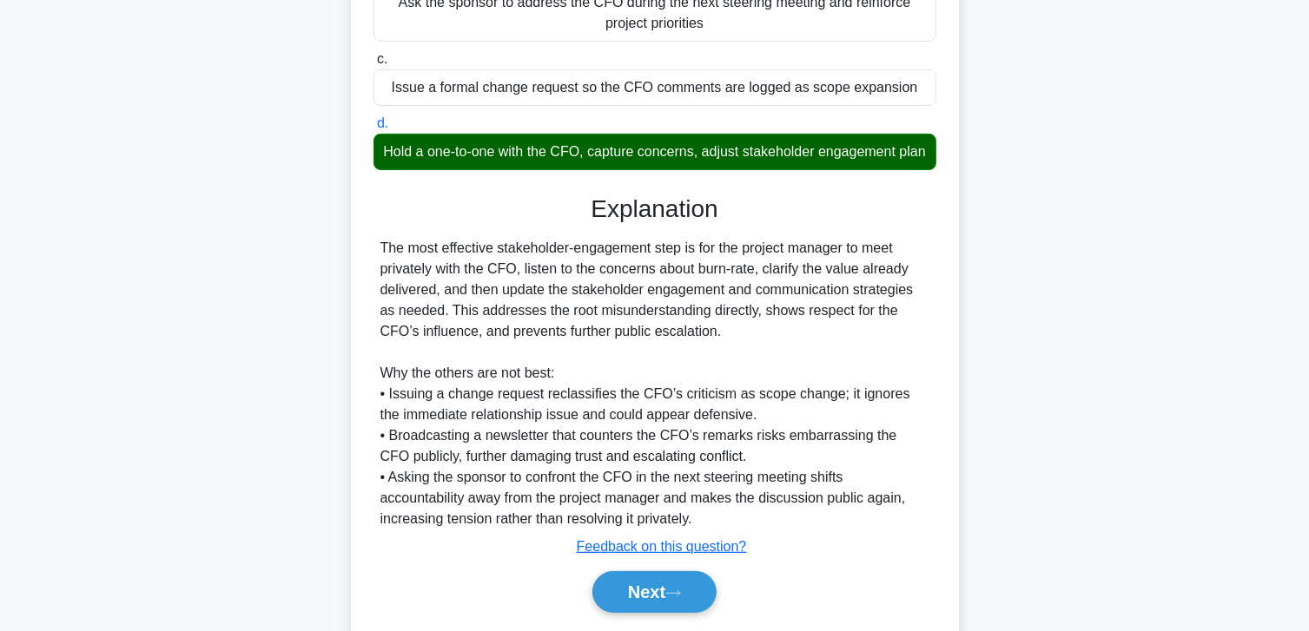
scroll to position [459, 0]
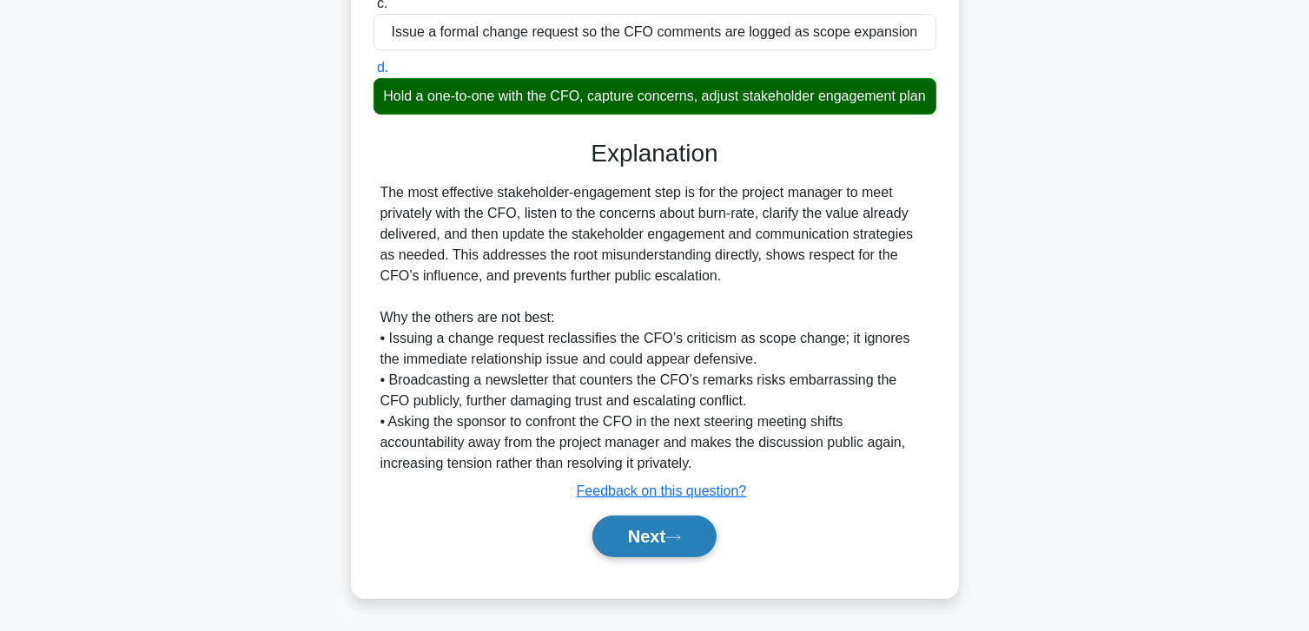
click at [603, 542] on button "Next" at bounding box center [654, 537] width 124 height 42
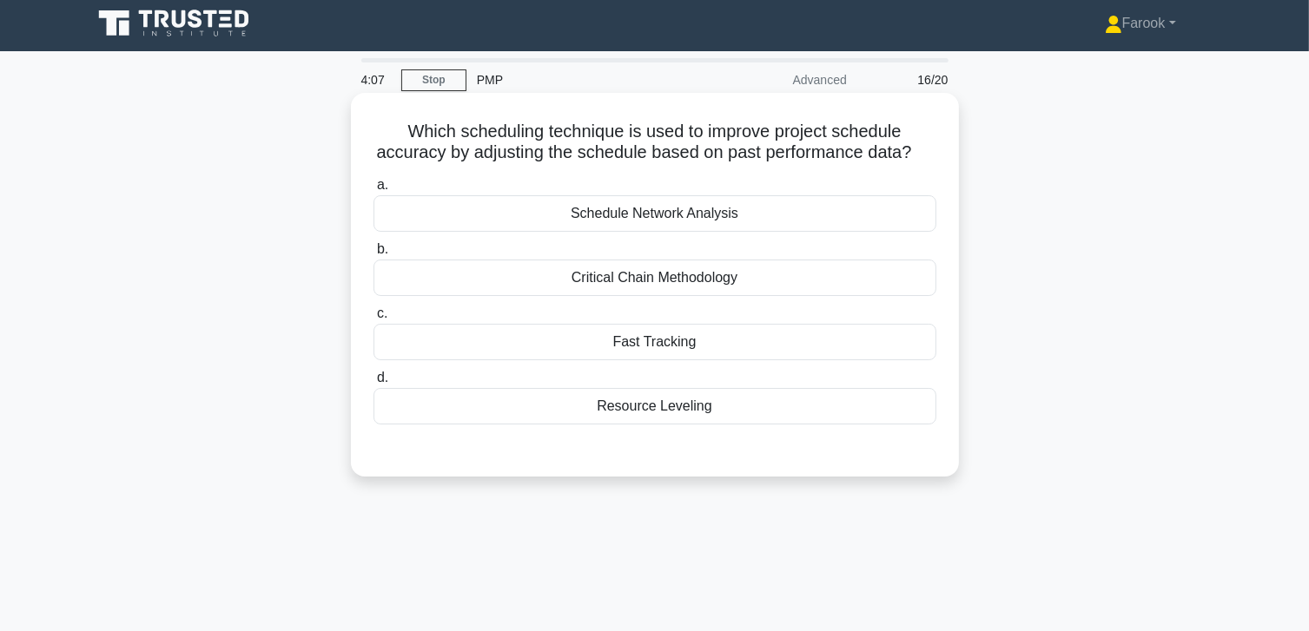
scroll to position [0, 0]
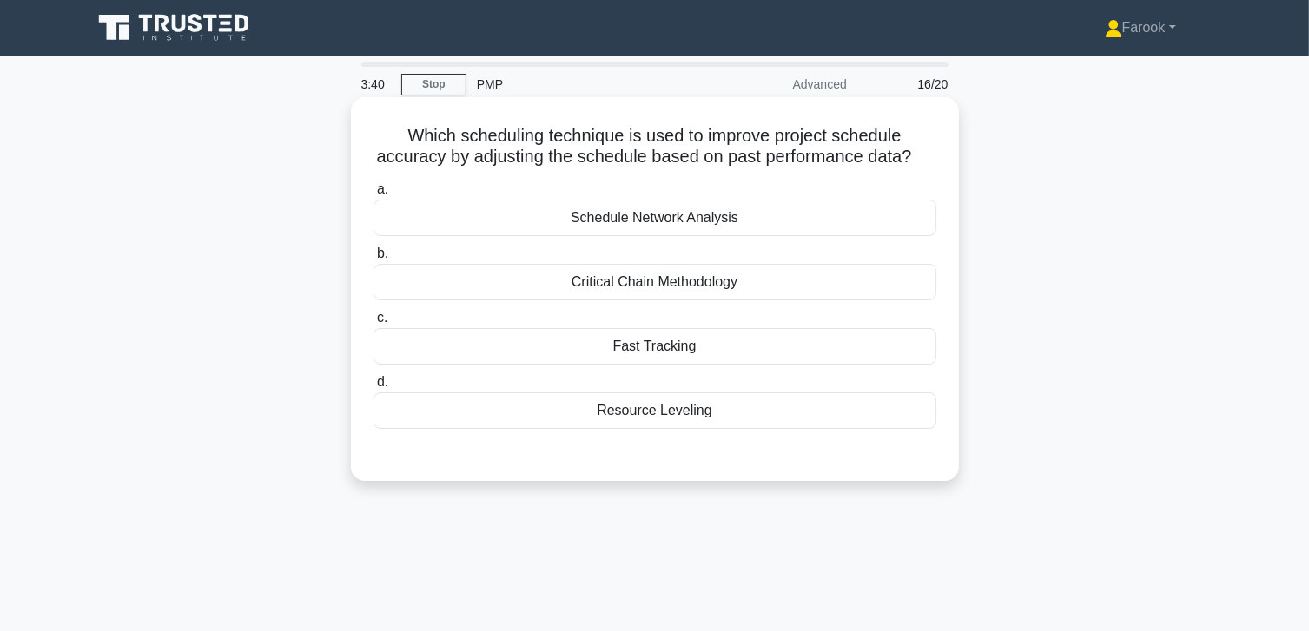
click at [751, 365] on div "Fast Tracking" at bounding box center [654, 346] width 563 height 36
click at [373, 324] on input "c. Fast Tracking" at bounding box center [373, 318] width 0 height 11
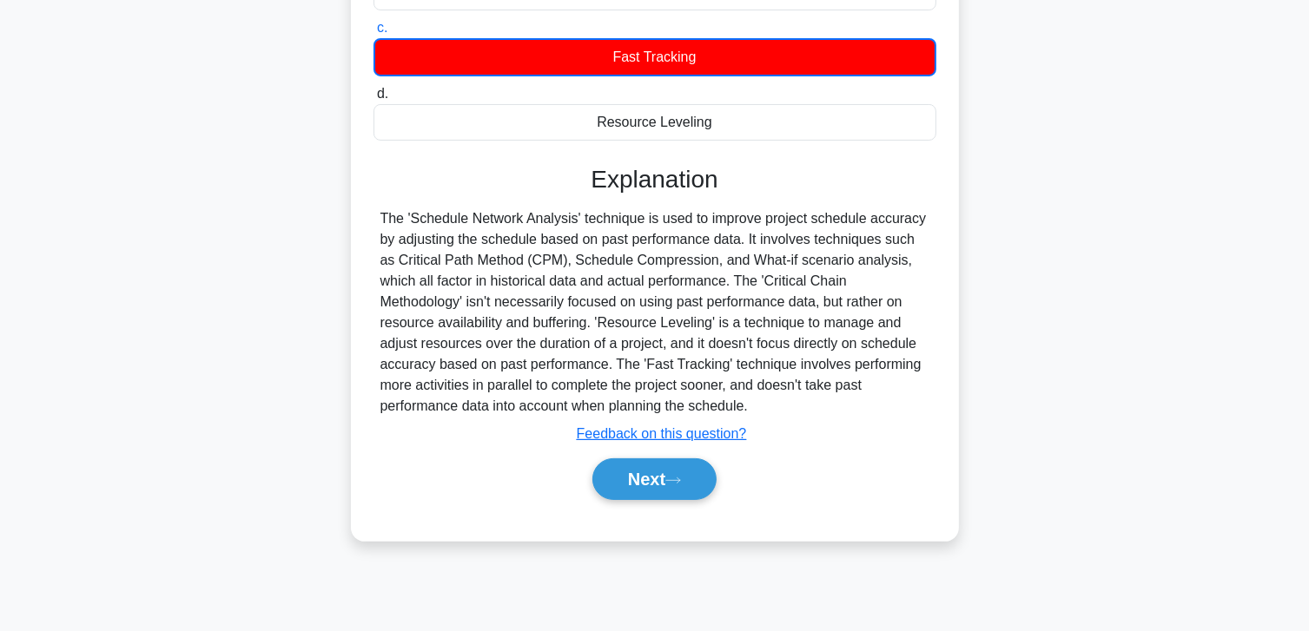
scroll to position [307, 0]
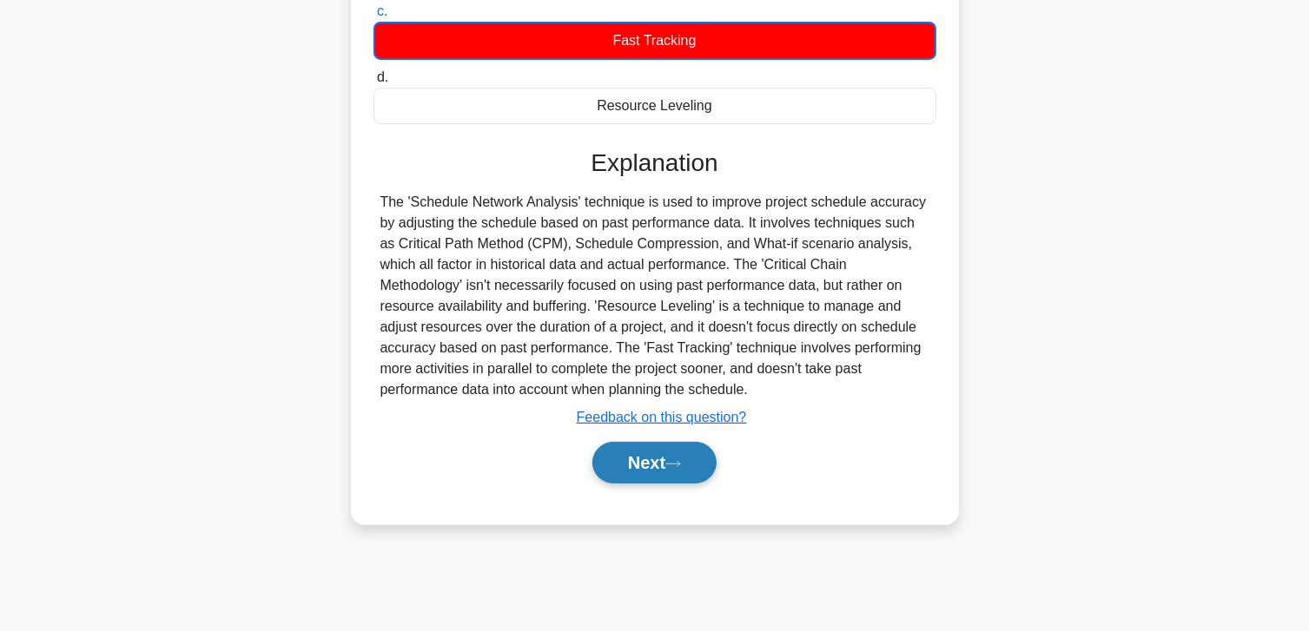
click at [666, 470] on button "Next" at bounding box center [654, 463] width 124 height 42
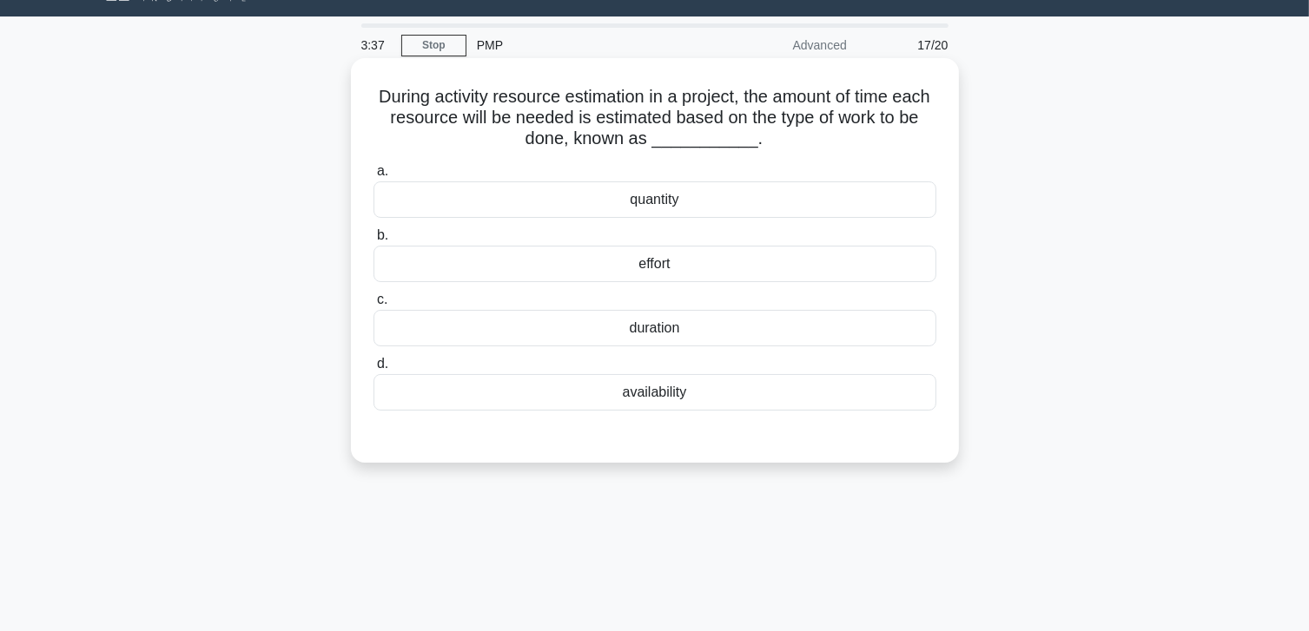
scroll to position [0, 0]
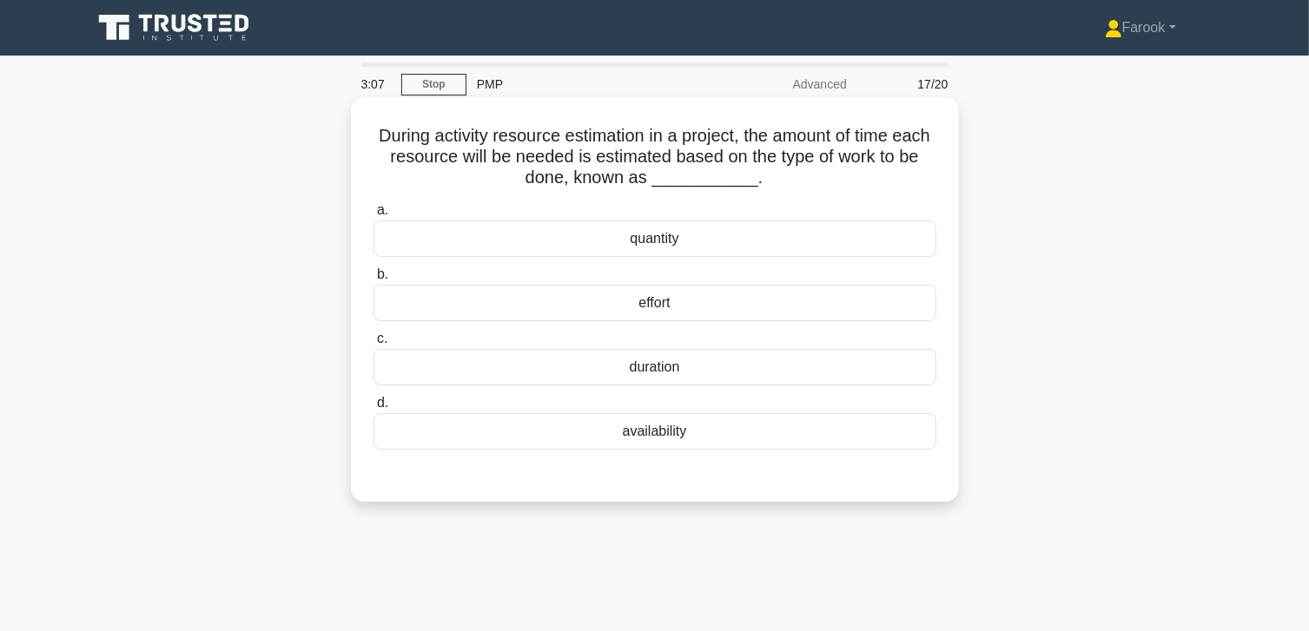
click at [704, 304] on div "effort" at bounding box center [654, 303] width 563 height 36
click at [373, 281] on input "b. effort" at bounding box center [373, 274] width 0 height 11
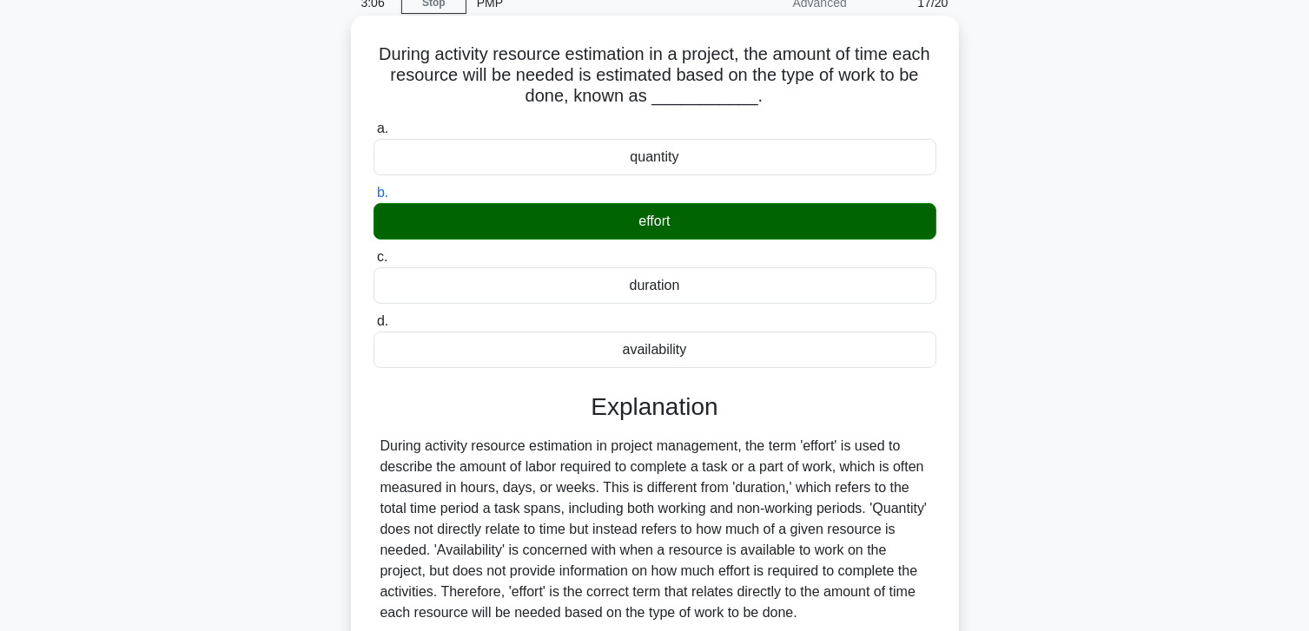
scroll to position [261, 0]
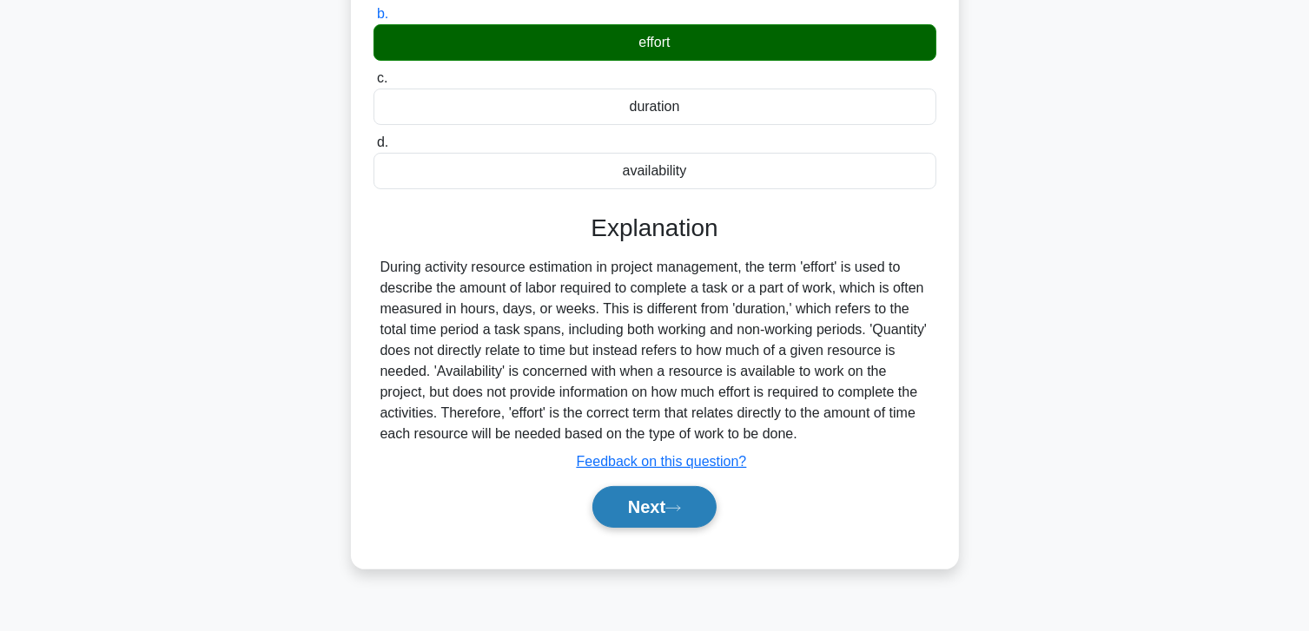
click at [644, 495] on button "Next" at bounding box center [654, 507] width 124 height 42
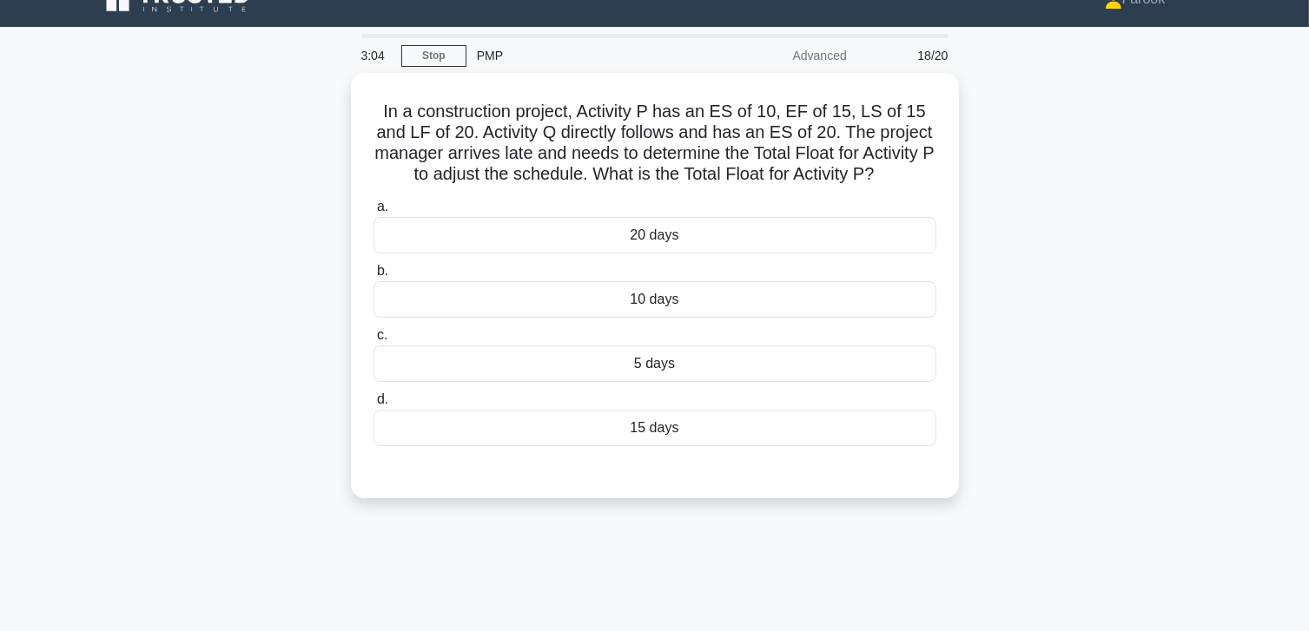
scroll to position [0, 0]
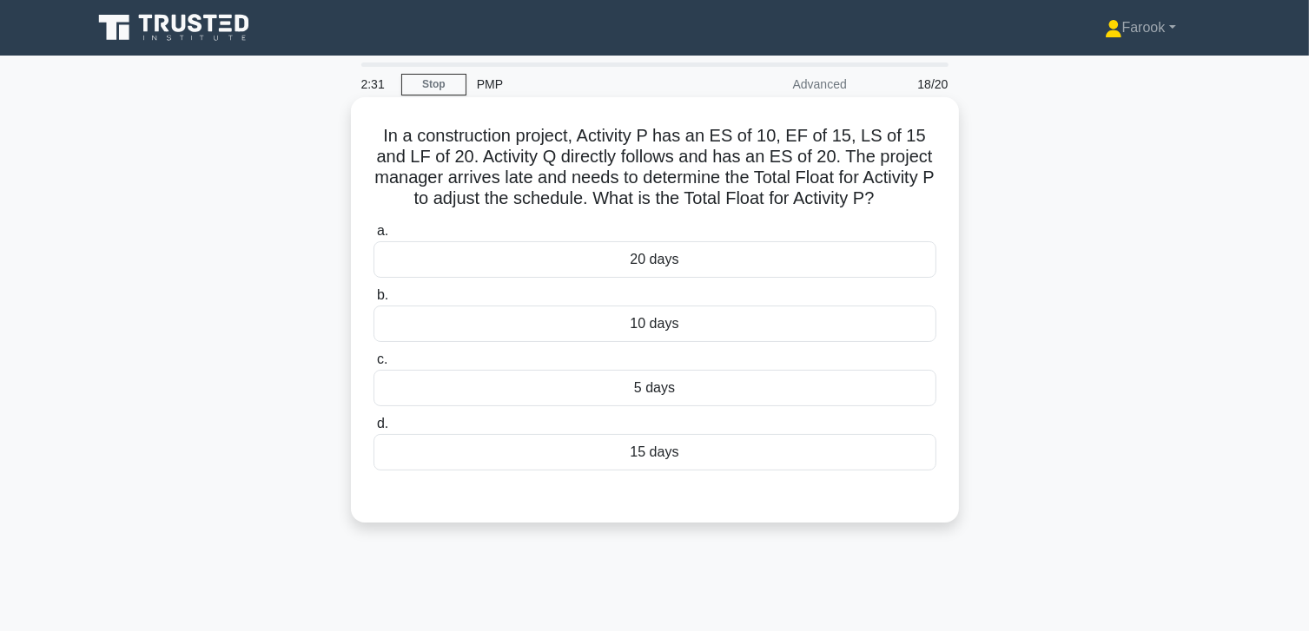
click at [723, 396] on div "5 days" at bounding box center [654, 388] width 563 height 36
click at [373, 366] on input "c. 5 days" at bounding box center [373, 359] width 0 height 11
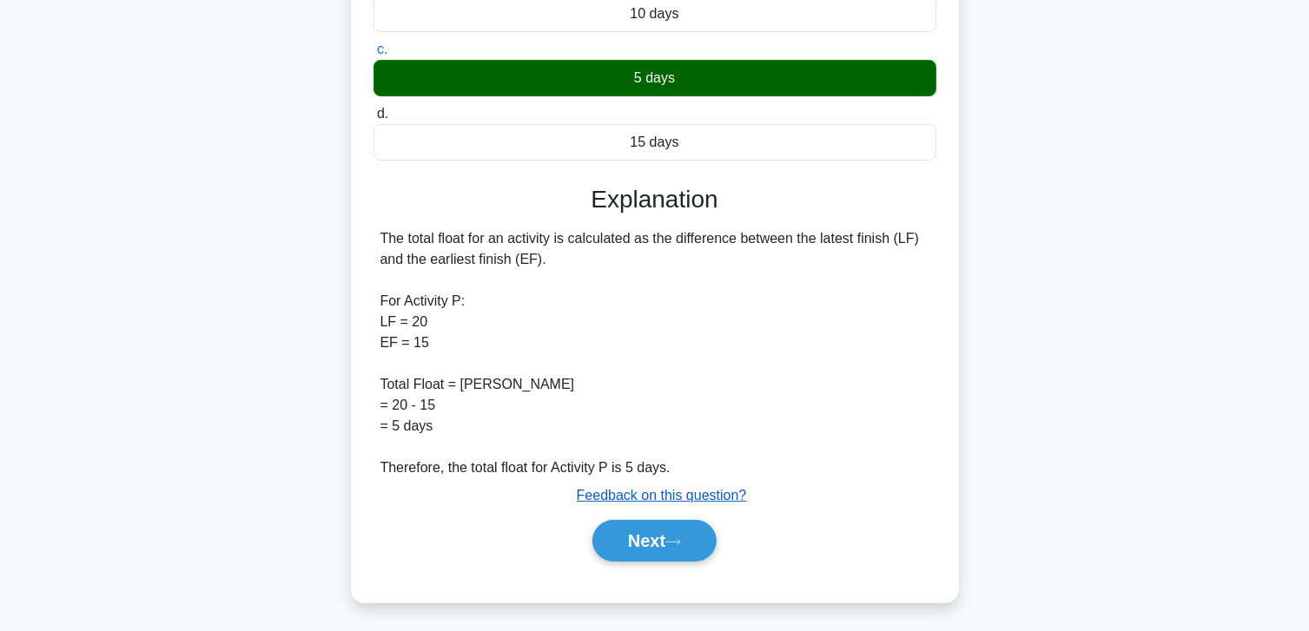
scroll to position [313, 0]
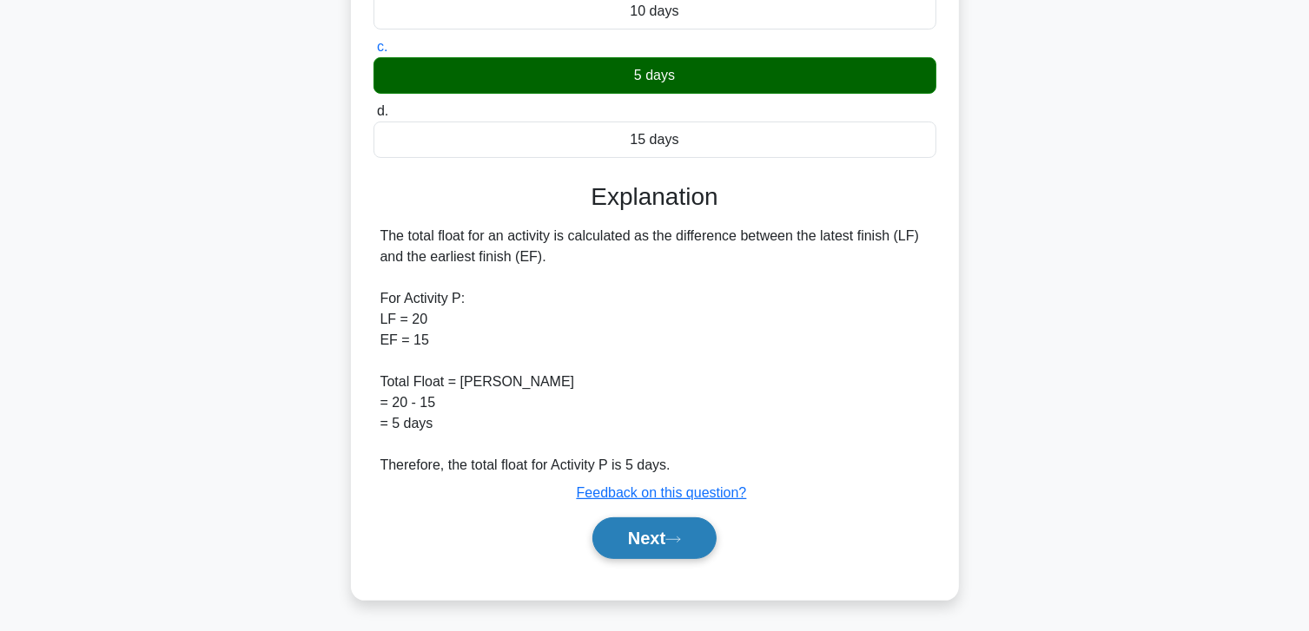
click at [632, 537] on button "Next" at bounding box center [654, 539] width 124 height 42
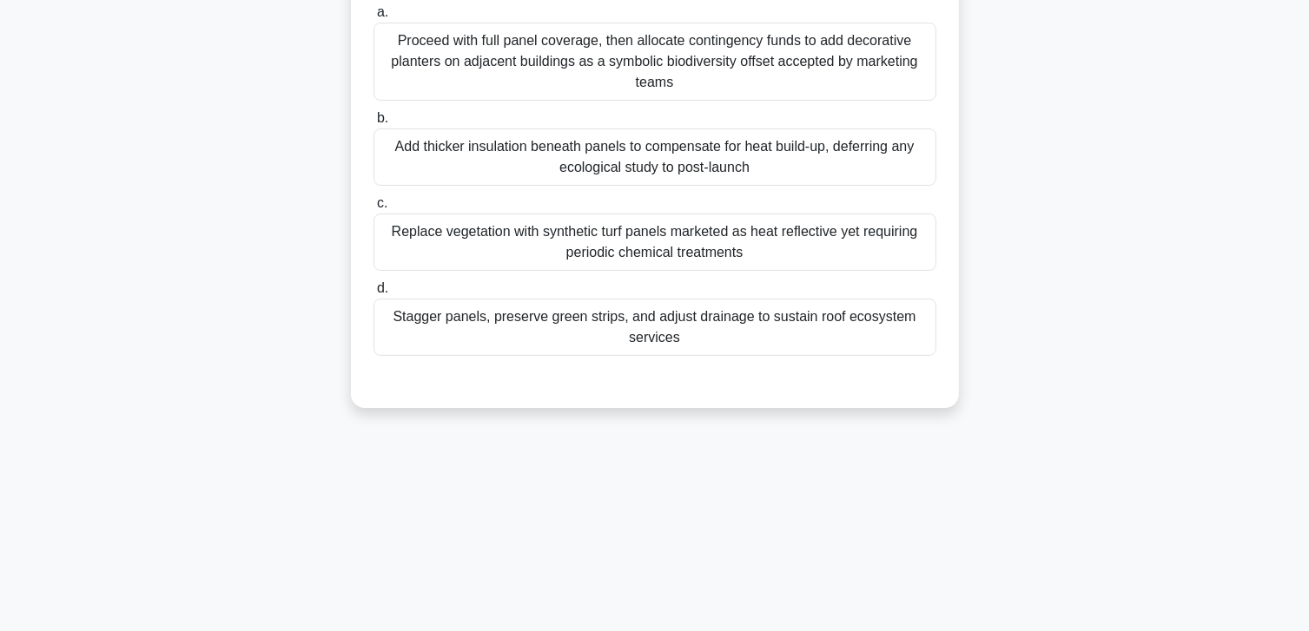
scroll to position [174, 0]
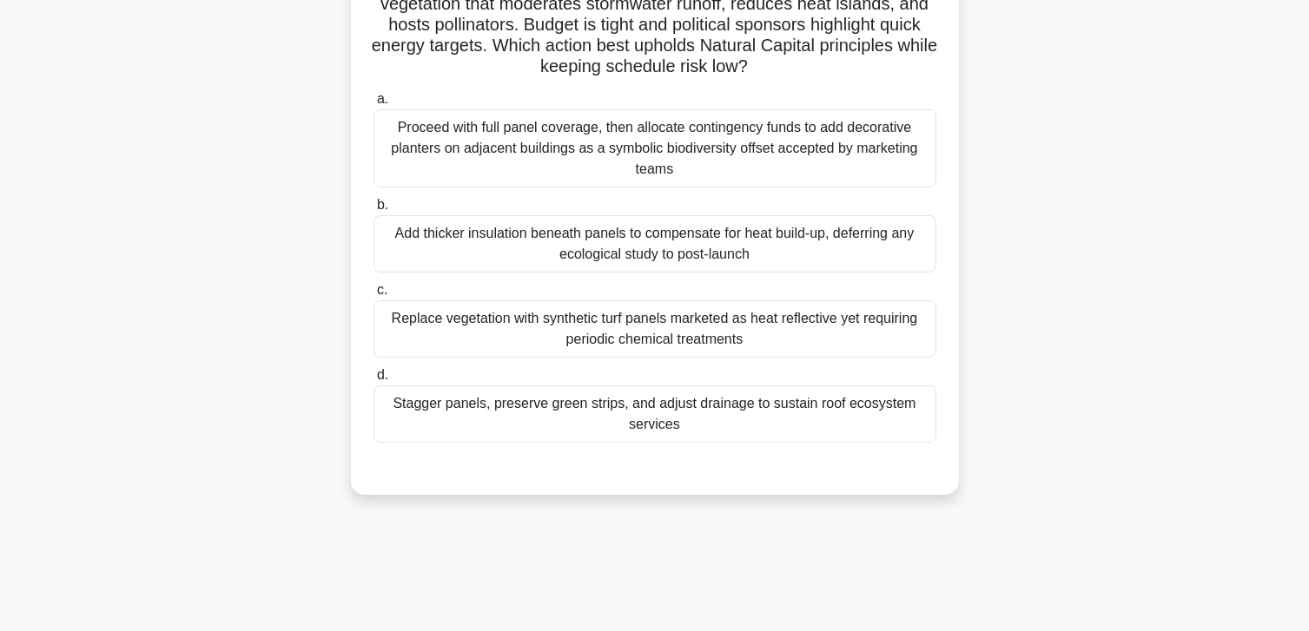
click at [561, 241] on div "Add thicker insulation beneath panels to compensate for heat build-up, deferrin…" at bounding box center [654, 243] width 563 height 57
click at [373, 211] on input "b. Add thicker insulation beneath panels to compensate for heat build-up, defer…" at bounding box center [373, 205] width 0 height 11
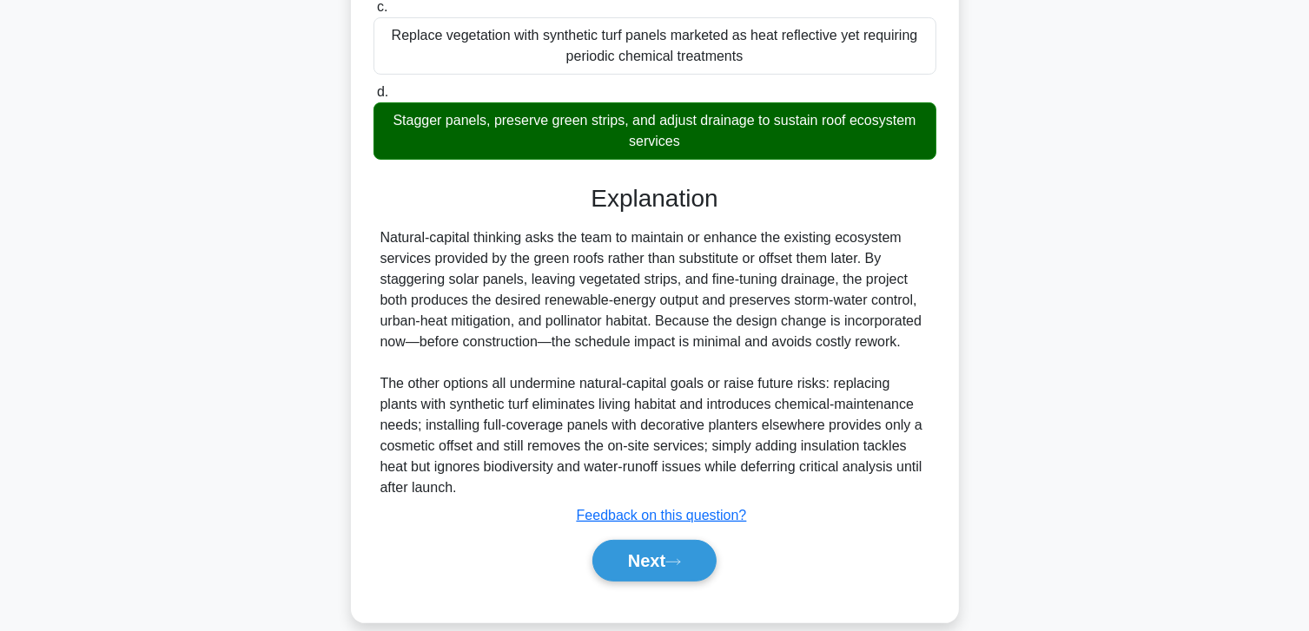
scroll to position [481, 0]
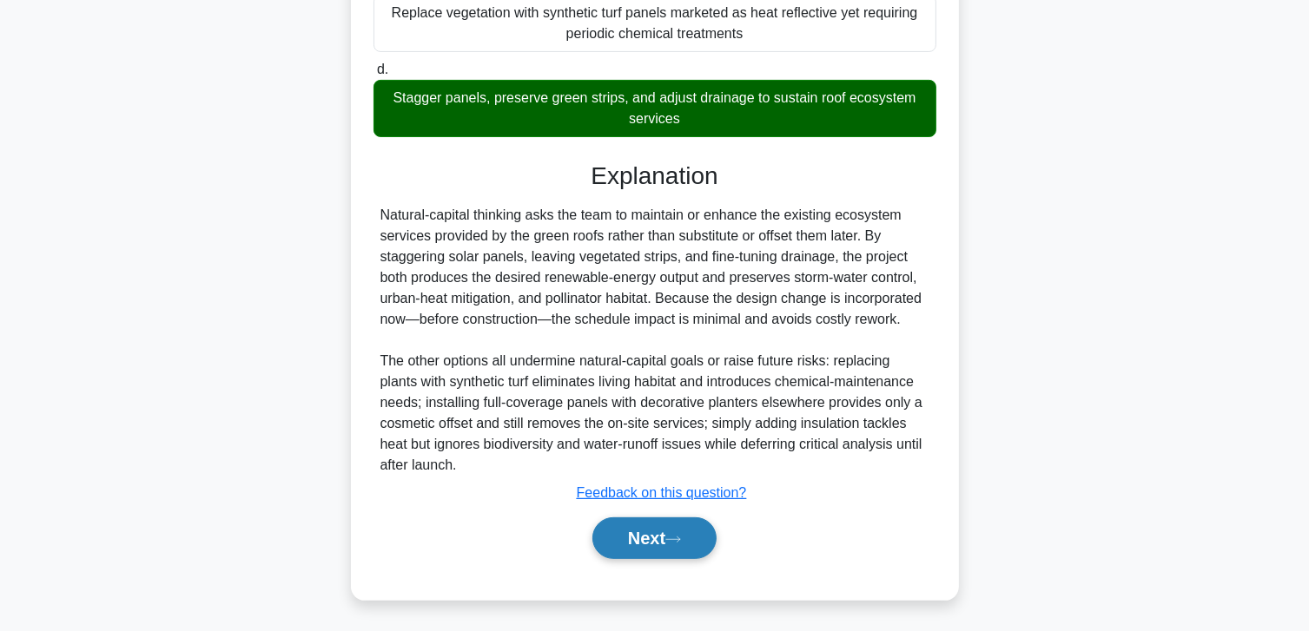
click at [610, 533] on button "Next" at bounding box center [654, 539] width 124 height 42
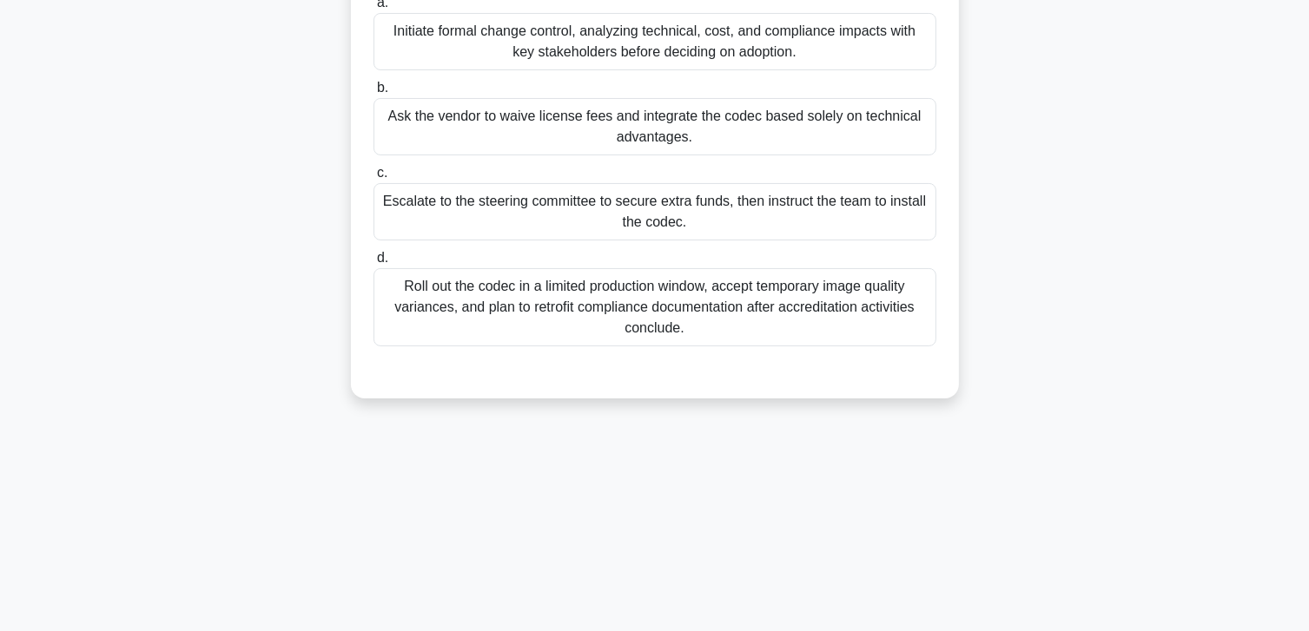
scroll to position [46, 0]
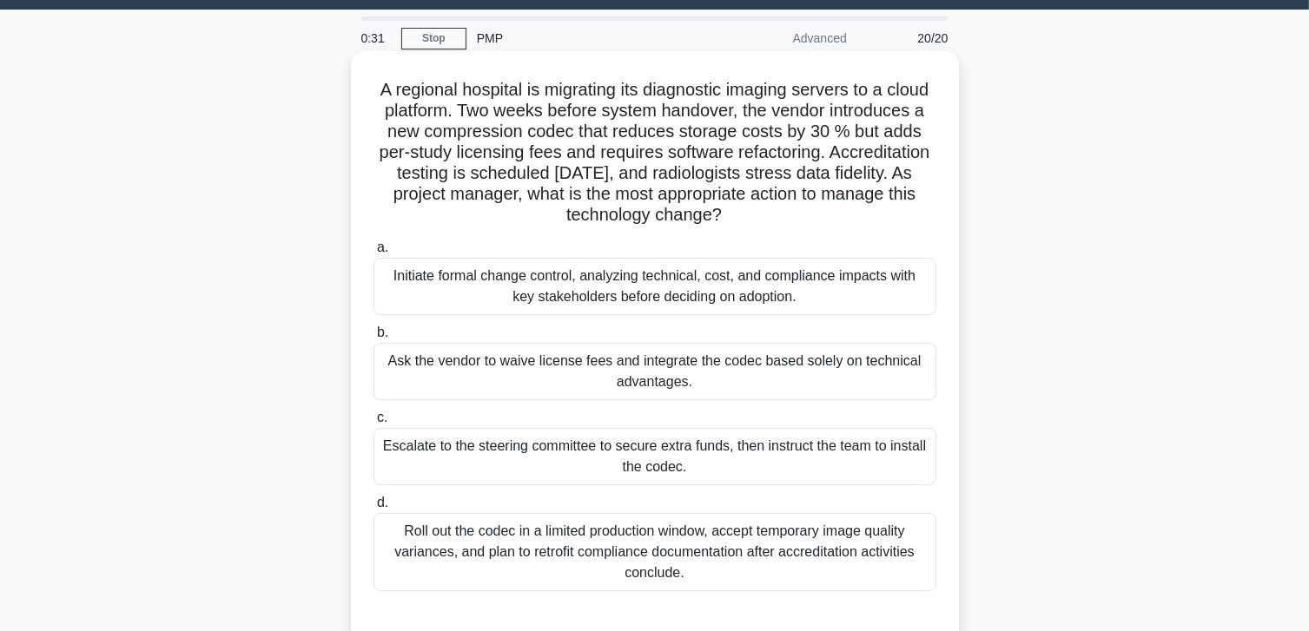
click at [622, 278] on div "Initiate formal change control, analyzing technical, cost, and compliance impac…" at bounding box center [654, 286] width 563 height 57
click at [373, 254] on input "a. Initiate formal change control, analyzing technical, cost, and compliance im…" at bounding box center [373, 247] width 0 height 11
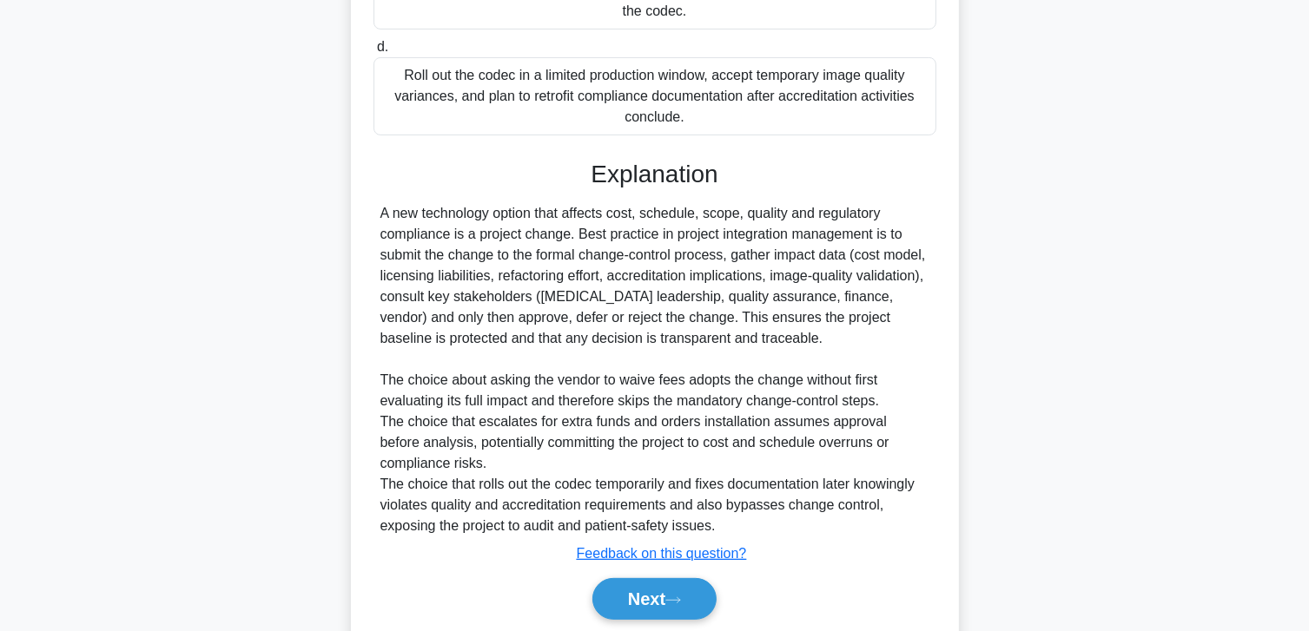
scroll to position [563, 0]
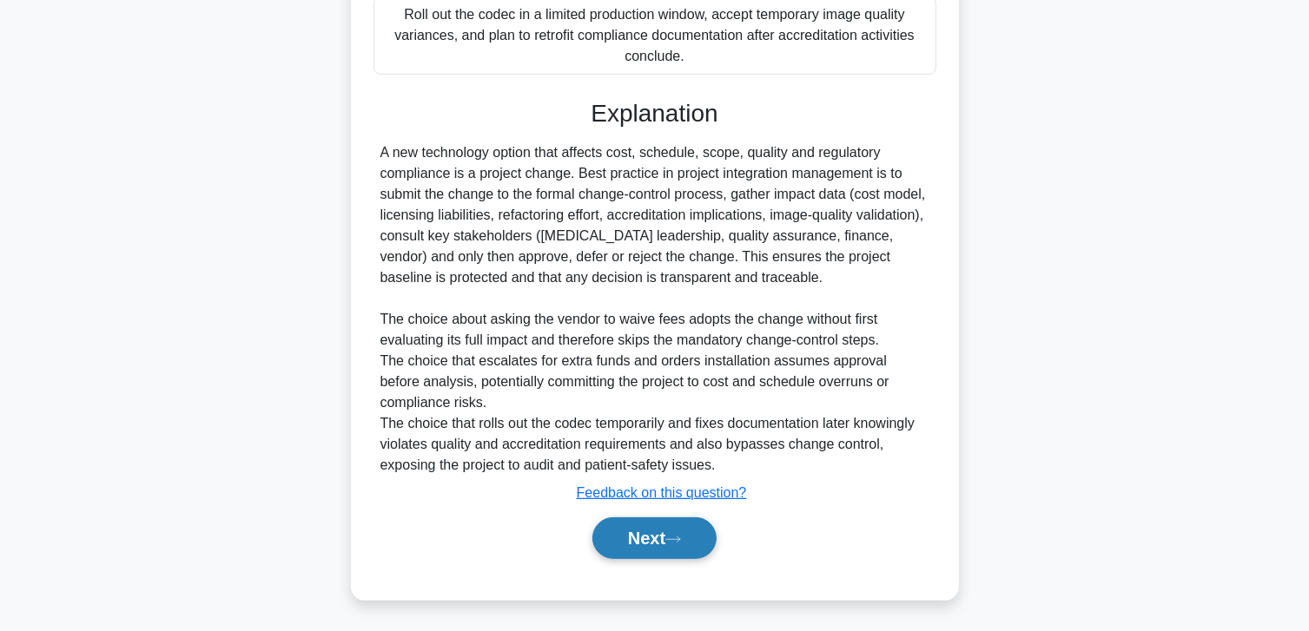
click at [627, 543] on button "Next" at bounding box center [654, 539] width 124 height 42
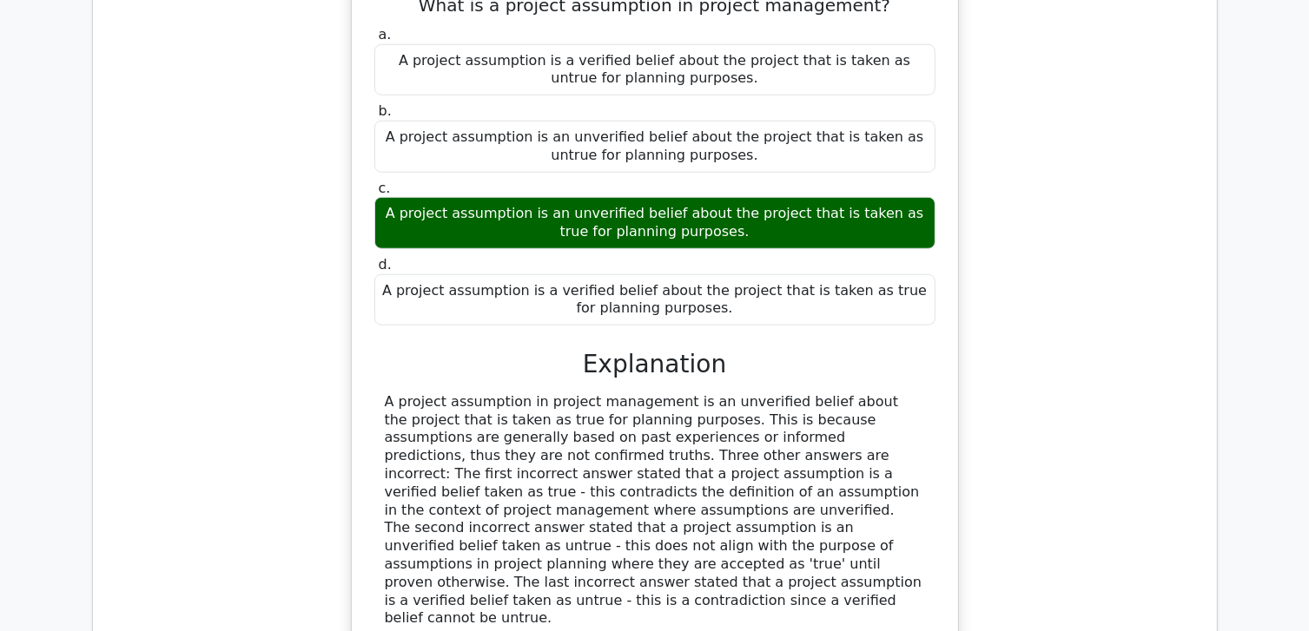
scroll to position [1563, 0]
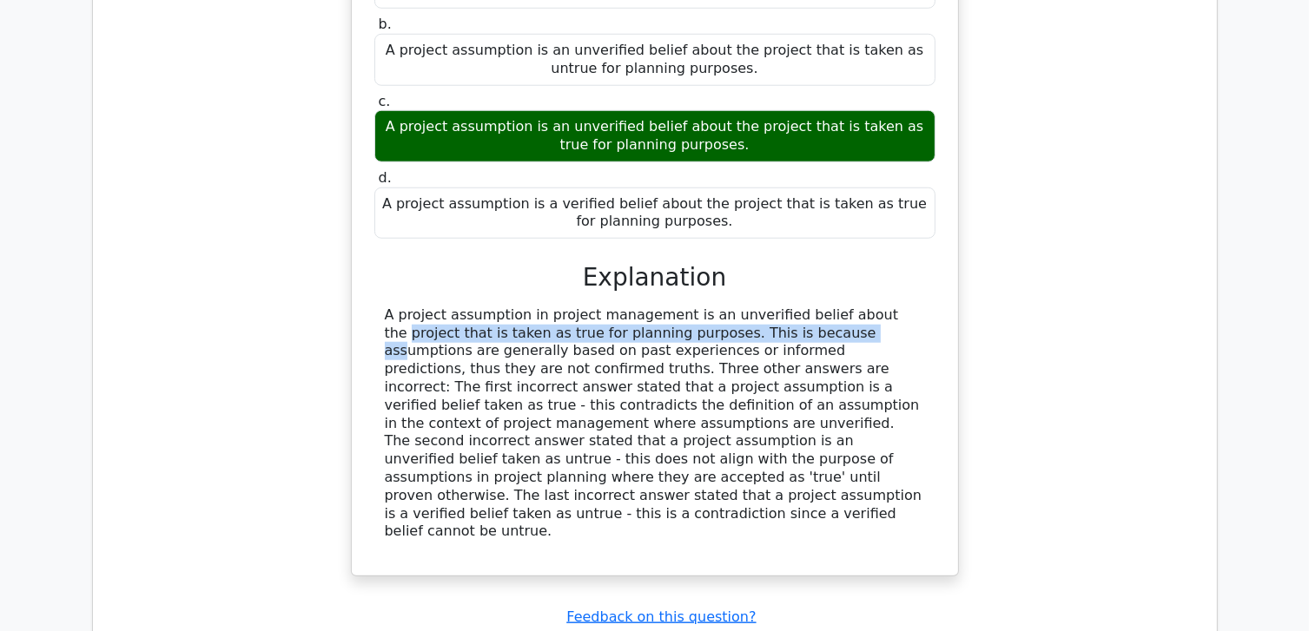
drag, startPoint x: 665, startPoint y: 328, endPoint x: 760, endPoint y: 318, distance: 95.2
click at [760, 318] on div "A project assumption in project management is an unverified belief about the pr…" at bounding box center [655, 424] width 540 height 234
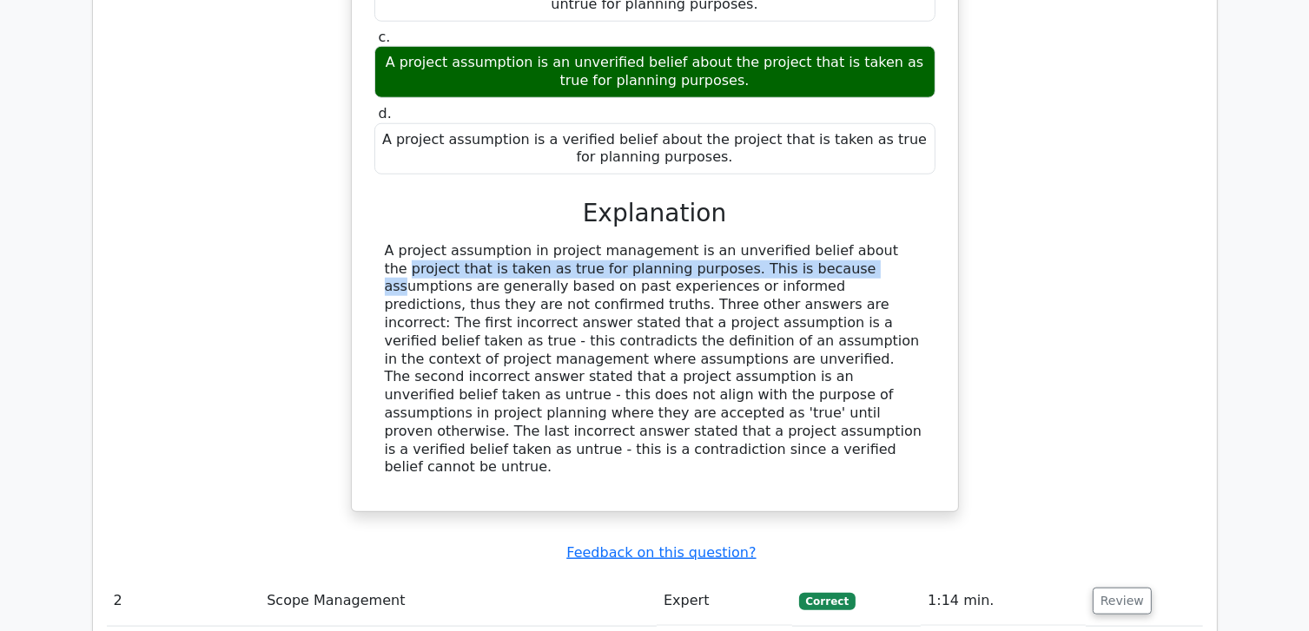
scroll to position [1650, 0]
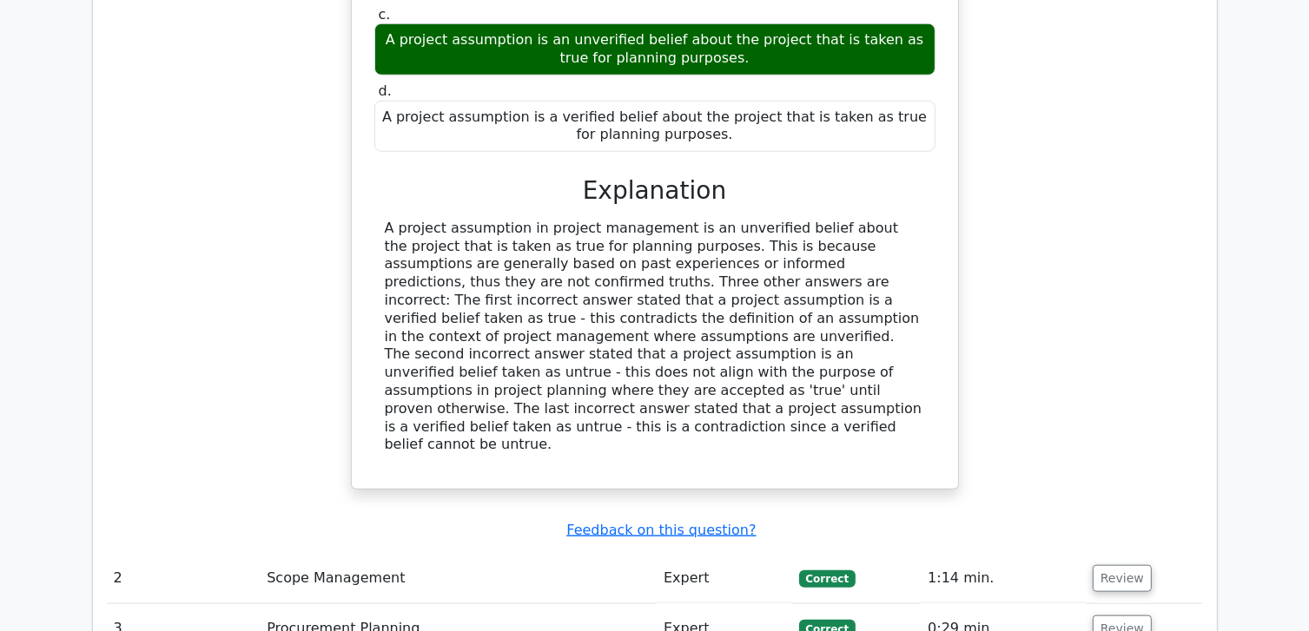
click at [687, 240] on div "A project assumption in project management is an unverified belief about the pr…" at bounding box center [655, 337] width 540 height 234
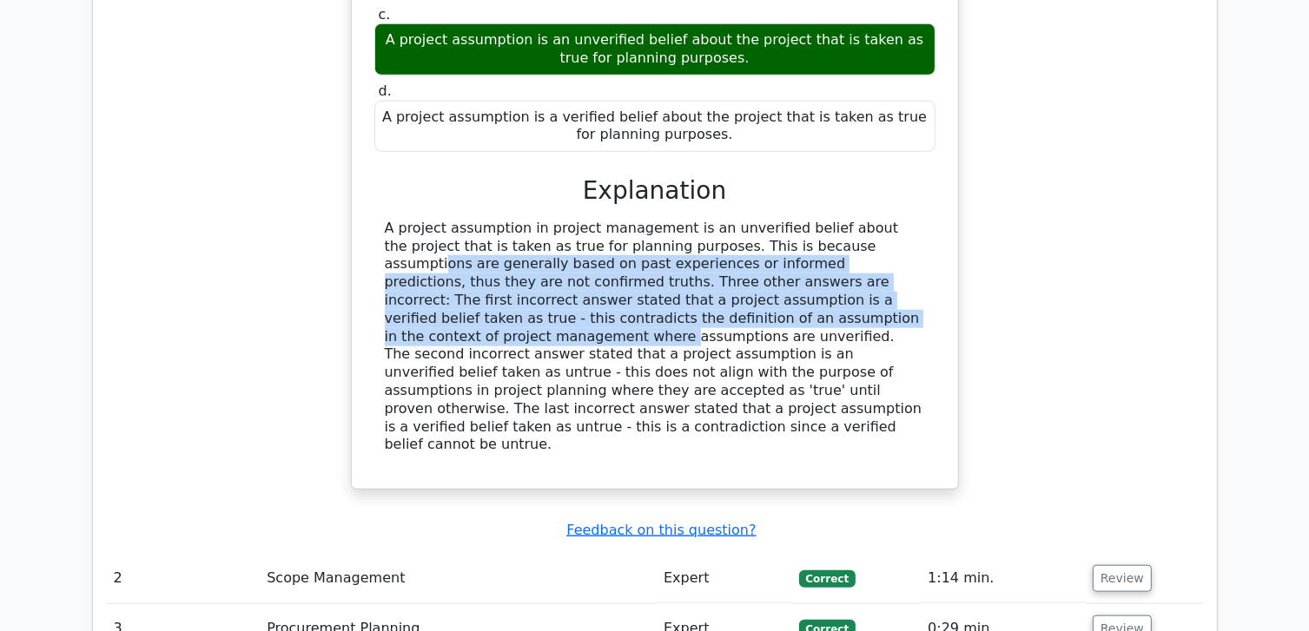
drag, startPoint x: 687, startPoint y: 240, endPoint x: 616, endPoint y: 311, distance: 100.7
click at [616, 311] on div "A project assumption in project management is an unverified belief about the pr…" at bounding box center [655, 337] width 540 height 234
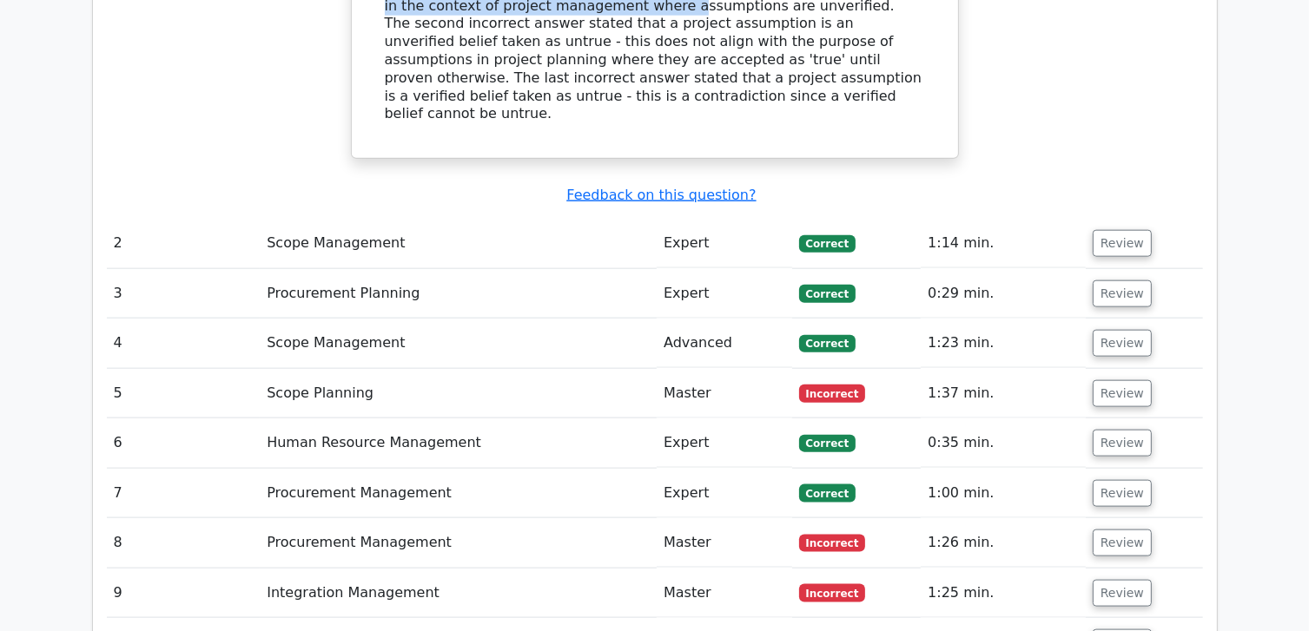
scroll to position [1997, 0]
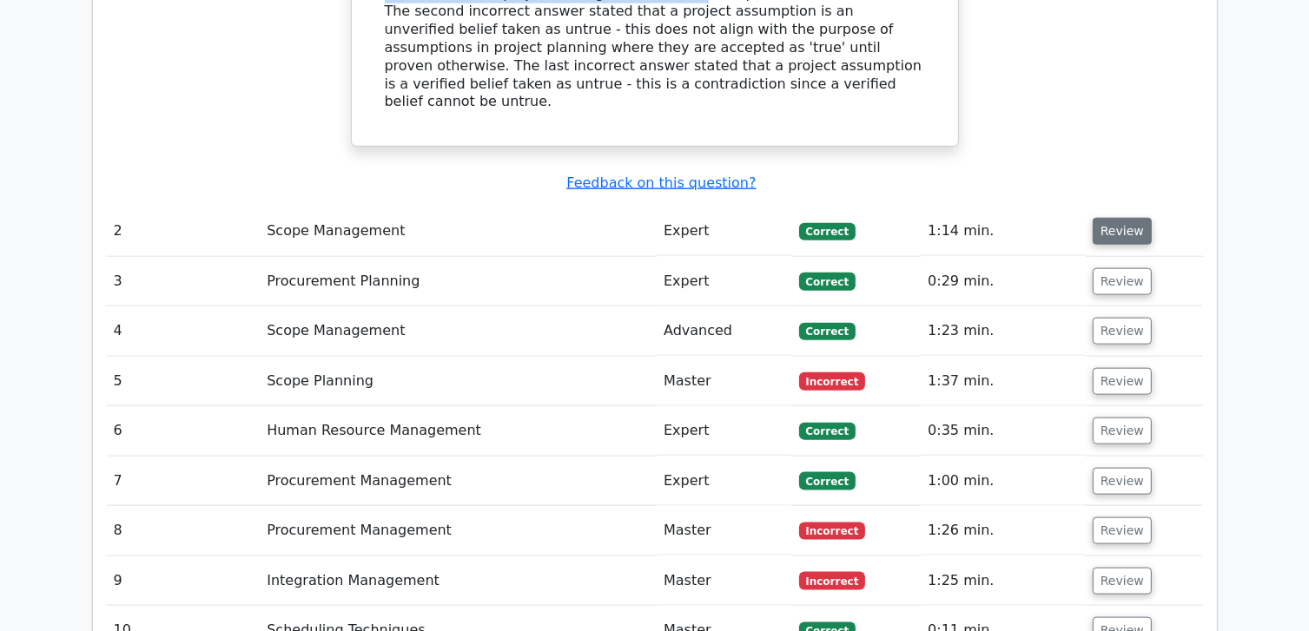
click at [1125, 218] on button "Review" at bounding box center [1122, 231] width 59 height 27
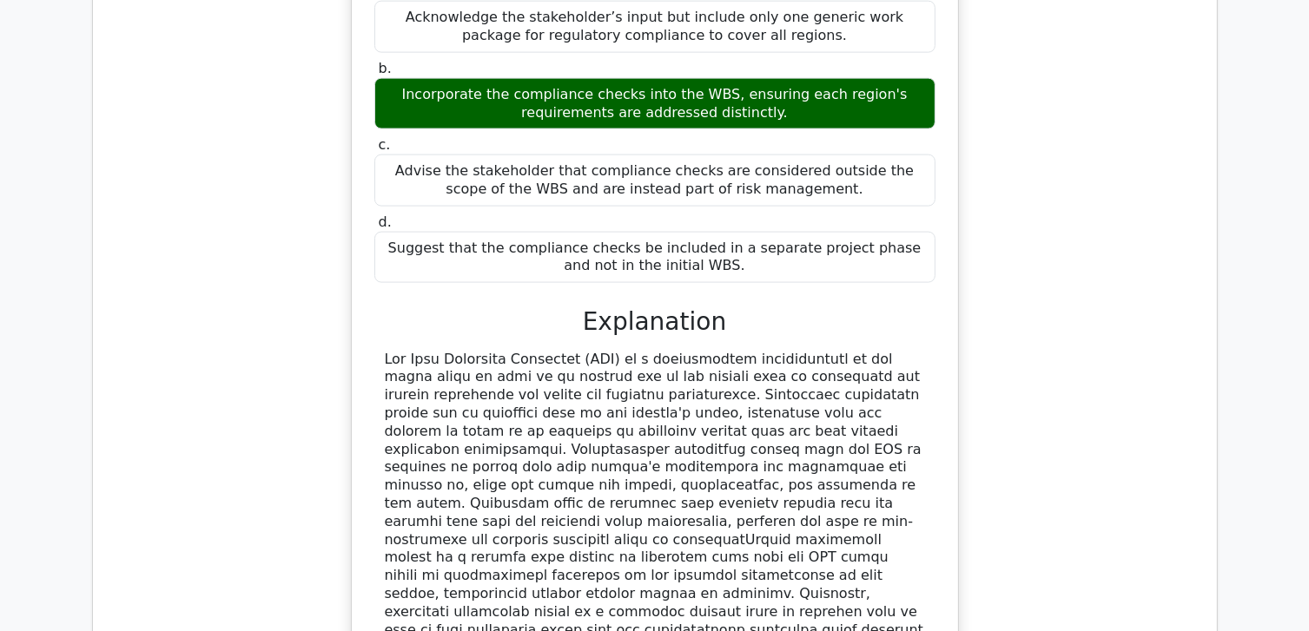
scroll to position [2519, 0]
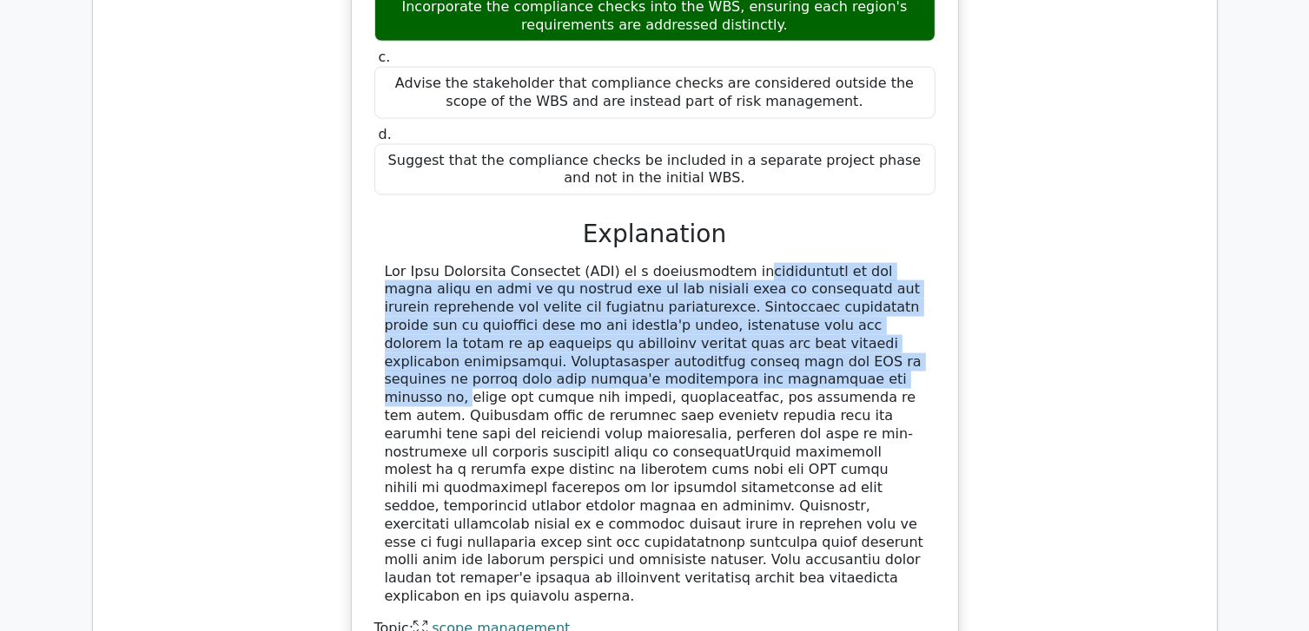
drag, startPoint x: 634, startPoint y: 215, endPoint x: 910, endPoint y: 307, distance: 291.1
click at [910, 307] on div at bounding box center [655, 434] width 540 height 343
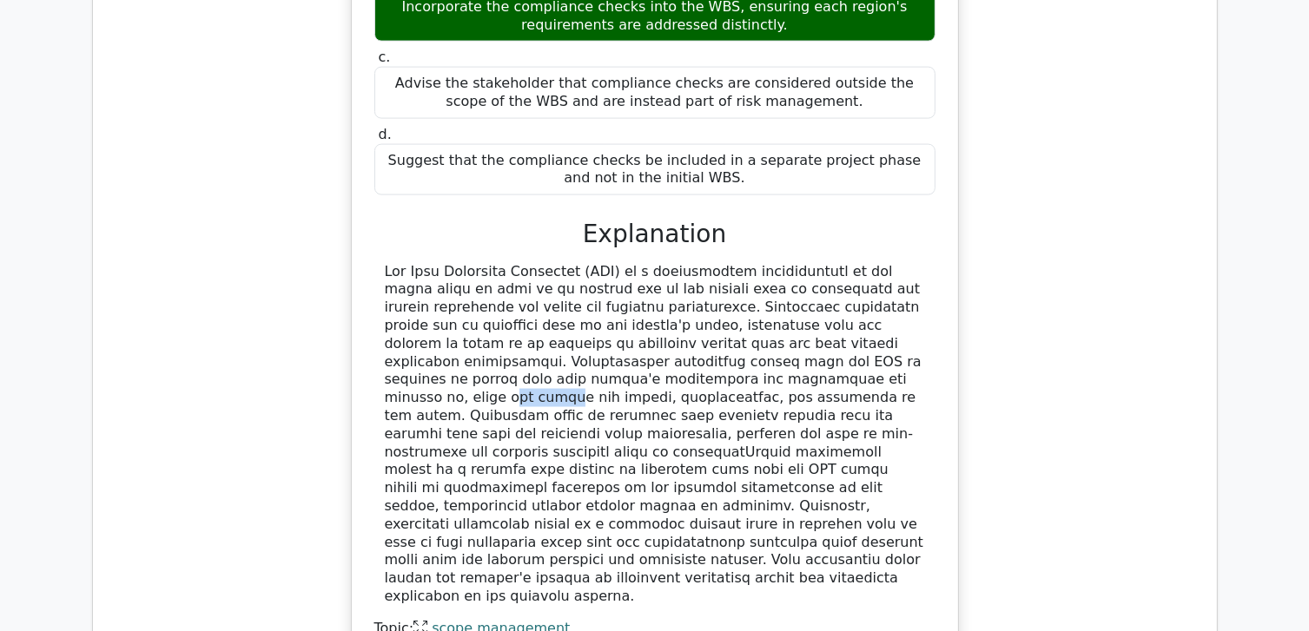
drag, startPoint x: 431, startPoint y: 317, endPoint x: 475, endPoint y: 325, distance: 45.0
click at [475, 325] on div at bounding box center [655, 434] width 540 height 343
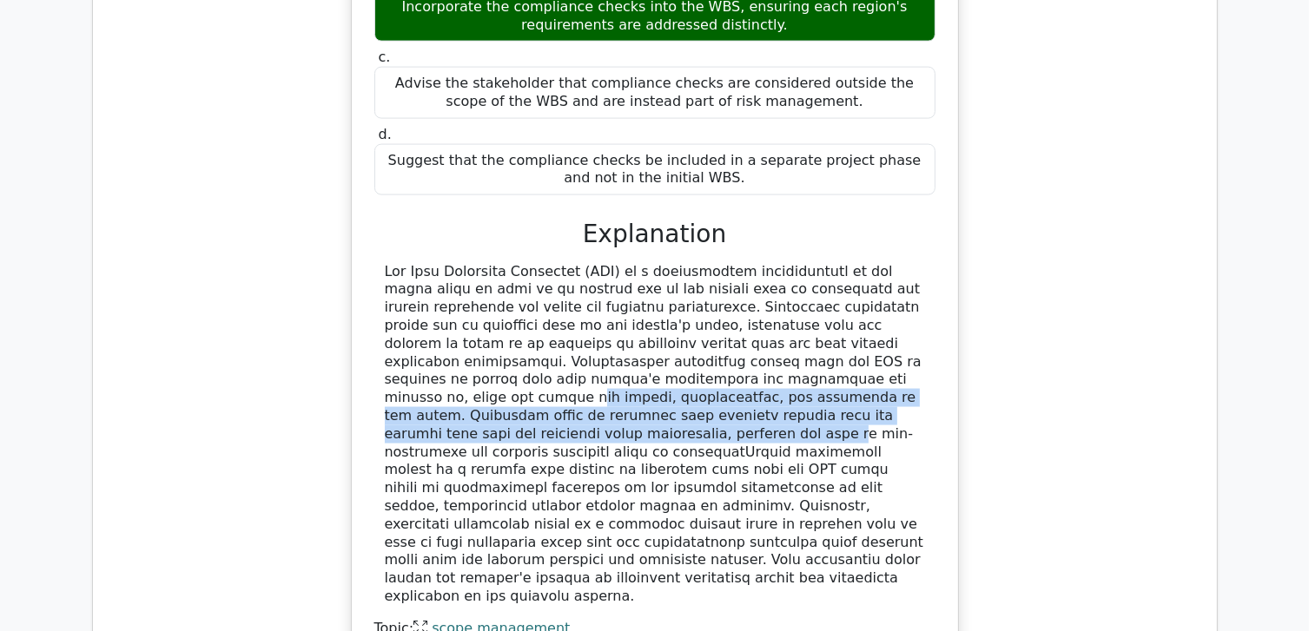
drag, startPoint x: 475, startPoint y: 325, endPoint x: 567, endPoint y: 346, distance: 94.4
click at [567, 346] on div at bounding box center [655, 434] width 540 height 343
drag, startPoint x: 567, startPoint y: 346, endPoint x: 496, endPoint y: 344, distance: 71.2
click at [496, 344] on div at bounding box center [655, 434] width 540 height 343
click at [435, 333] on div at bounding box center [655, 434] width 540 height 343
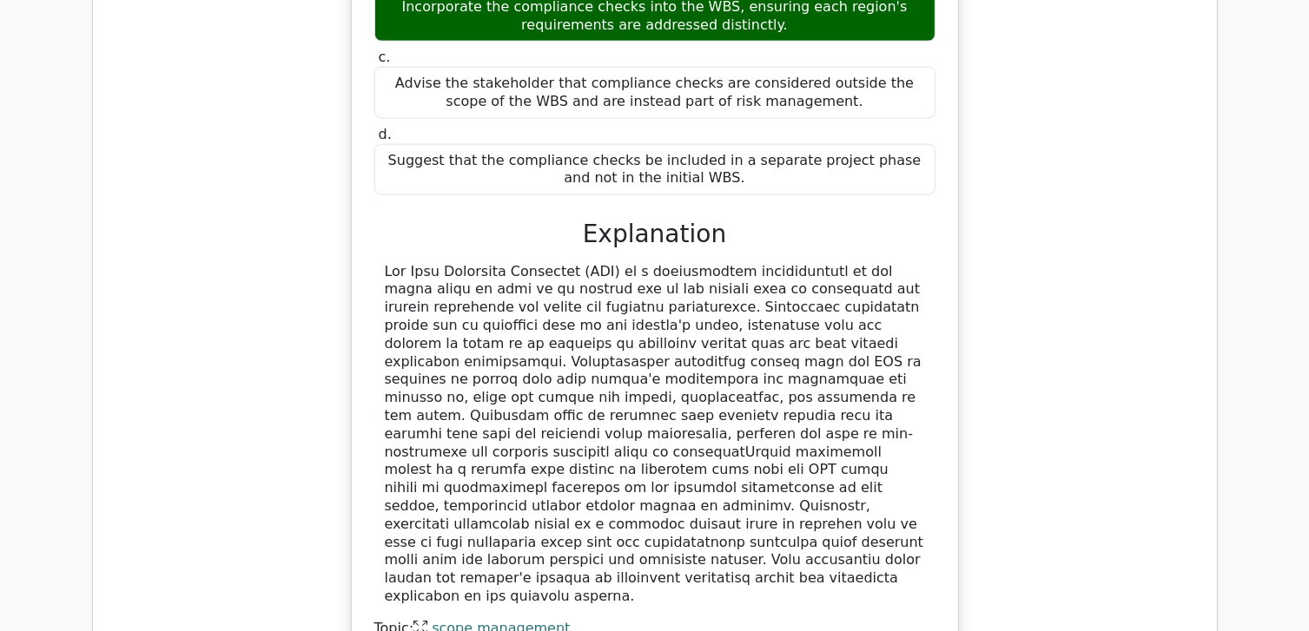
click at [471, 333] on div at bounding box center [655, 434] width 540 height 343
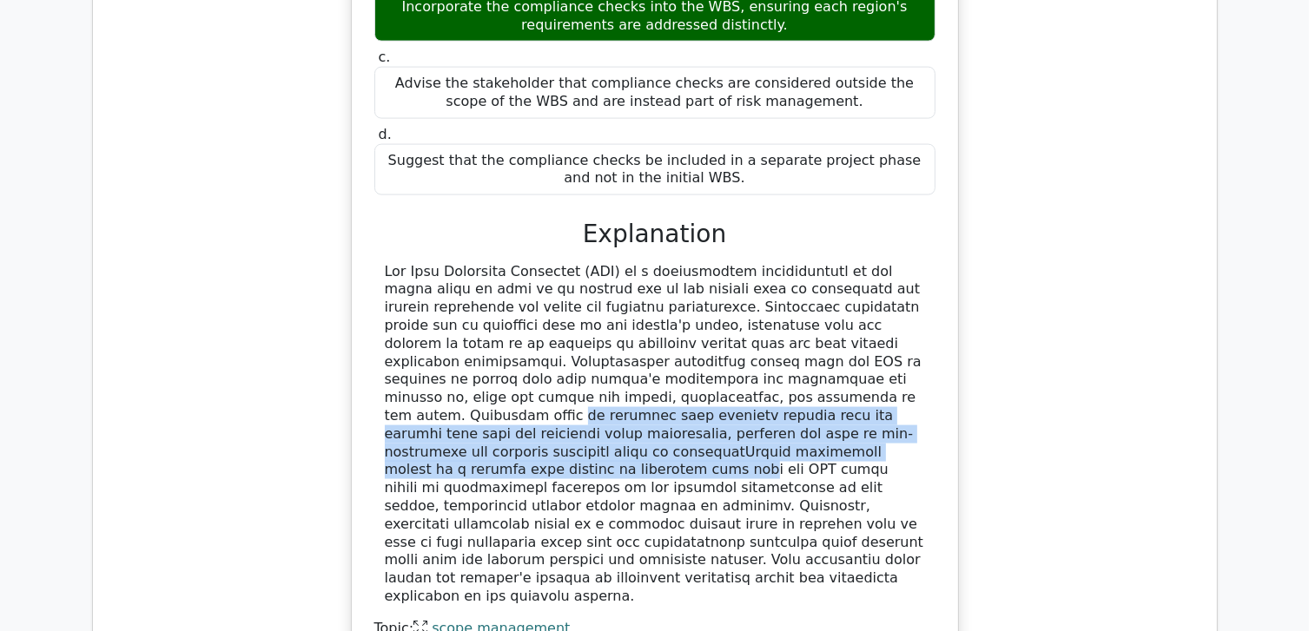
drag, startPoint x: 423, startPoint y: 335, endPoint x: 851, endPoint y: 372, distance: 429.7
click at [851, 372] on div at bounding box center [655, 434] width 540 height 343
click at [850, 373] on div at bounding box center [655, 434] width 540 height 343
click at [551, 357] on div at bounding box center [655, 434] width 540 height 343
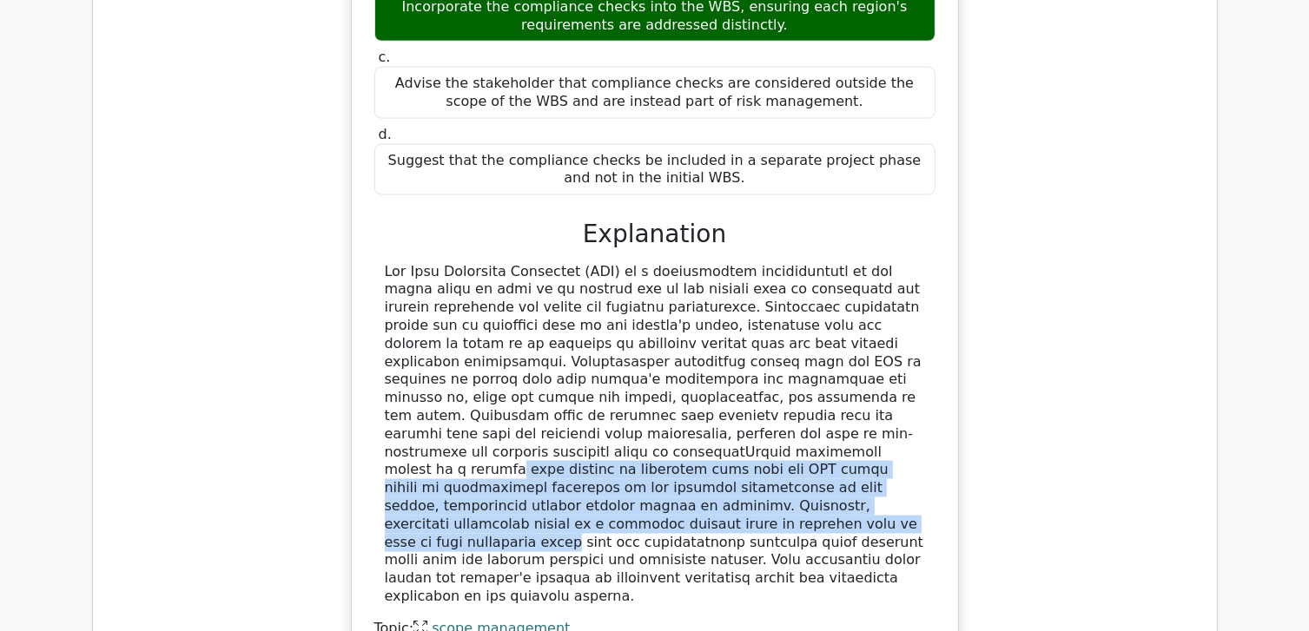
drag, startPoint x: 629, startPoint y: 375, endPoint x: 862, endPoint y: 428, distance: 238.7
click at [862, 428] on div at bounding box center [655, 434] width 540 height 343
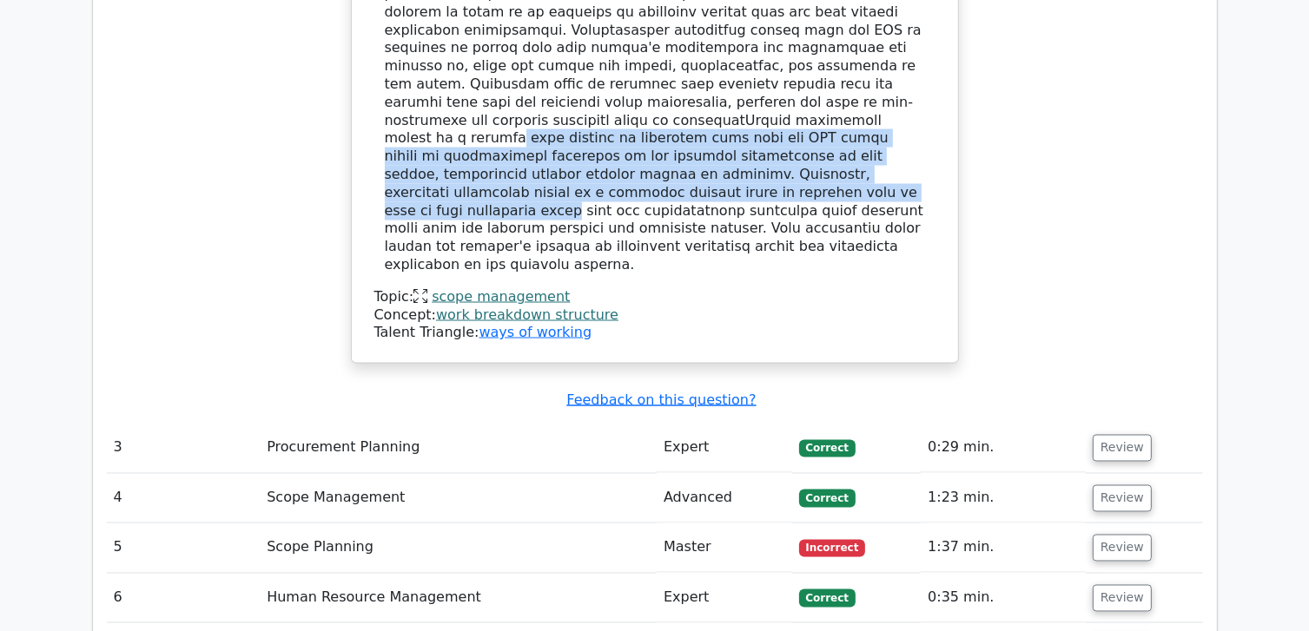
scroll to position [2866, 0]
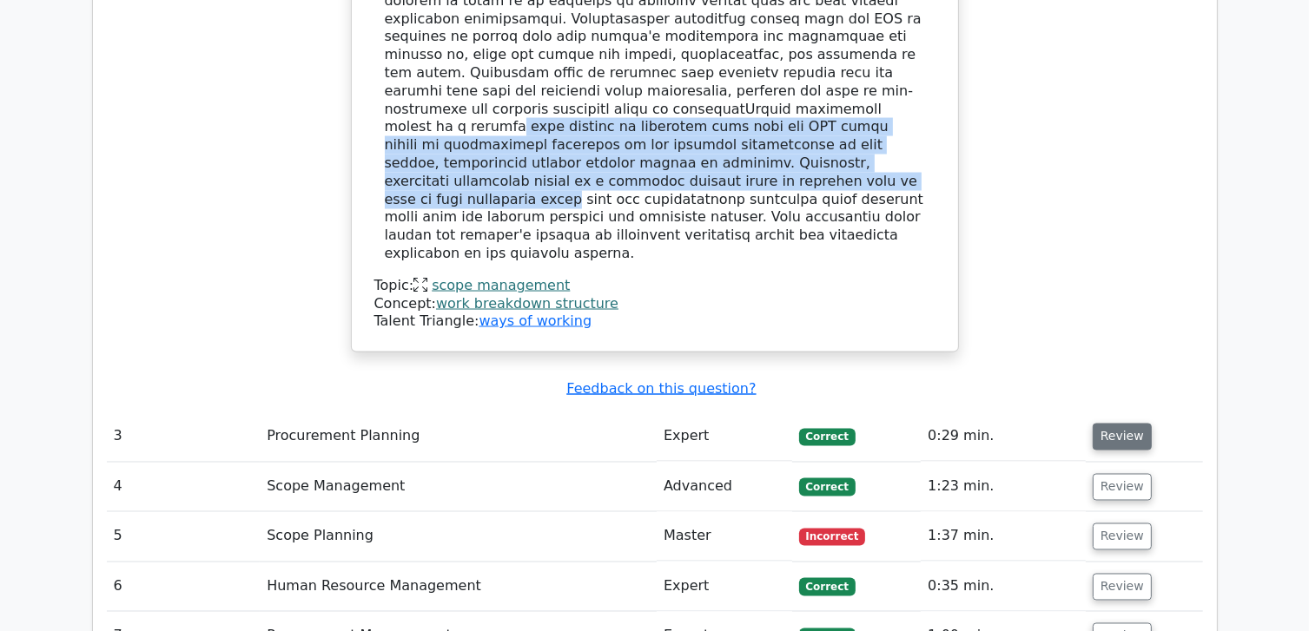
click at [1106, 424] on button "Review" at bounding box center [1122, 437] width 59 height 27
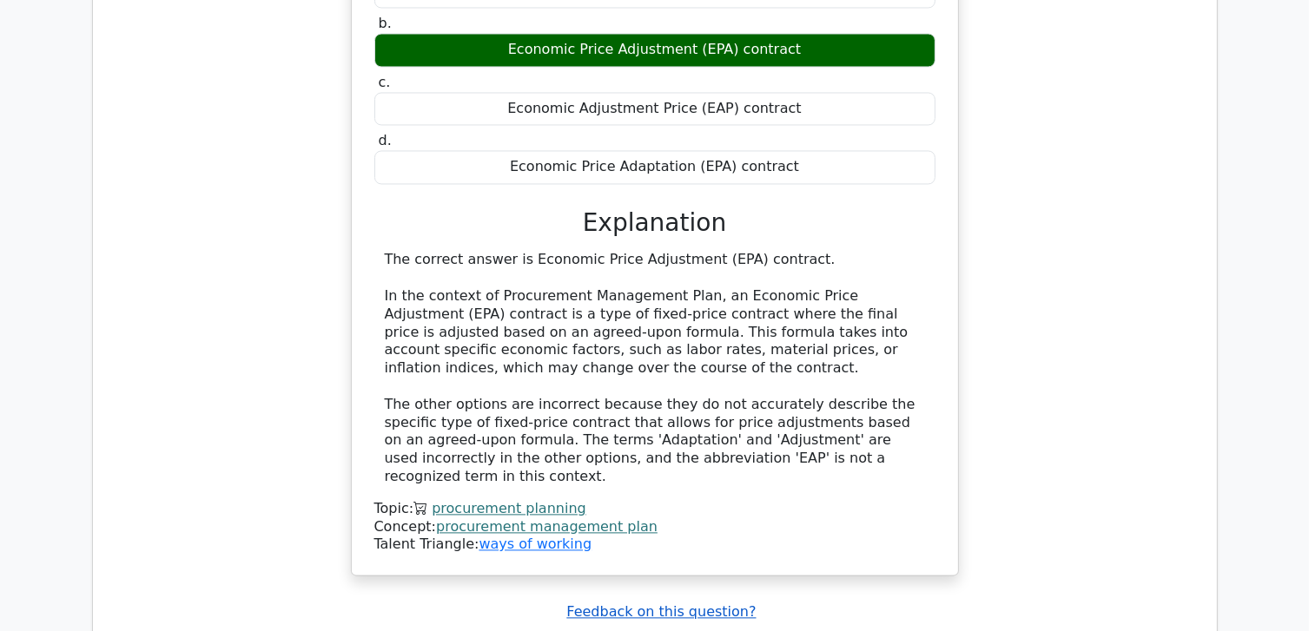
scroll to position [3561, 0]
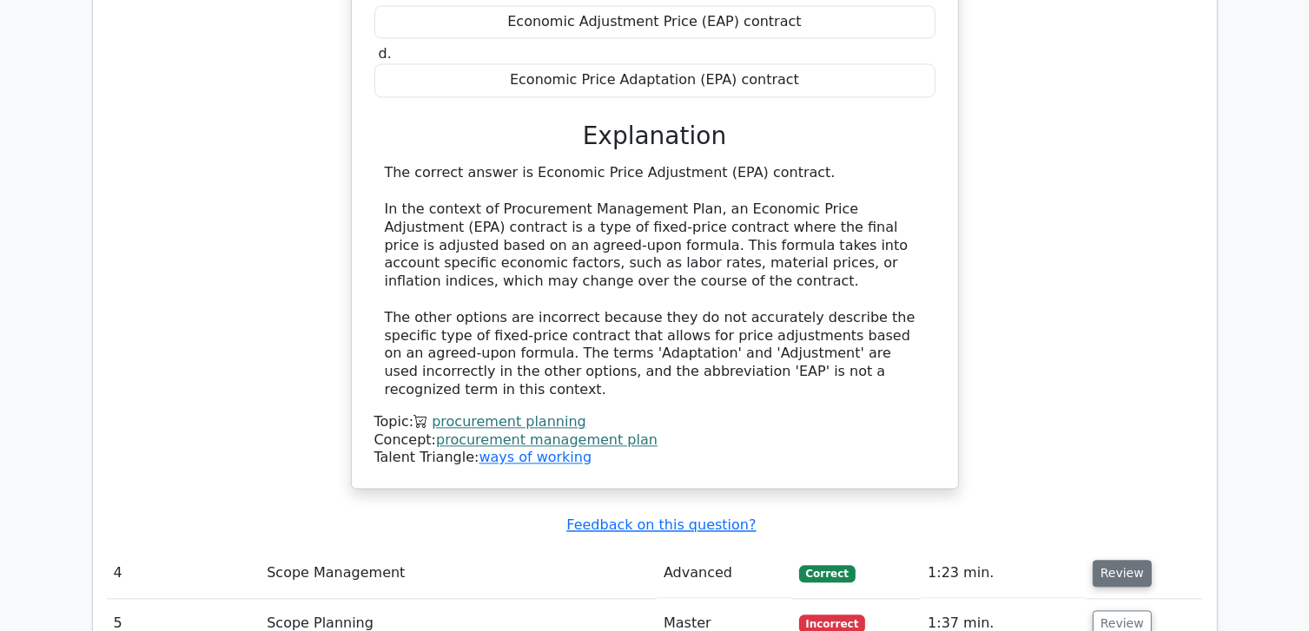
click at [1123, 560] on button "Review" at bounding box center [1122, 573] width 59 height 27
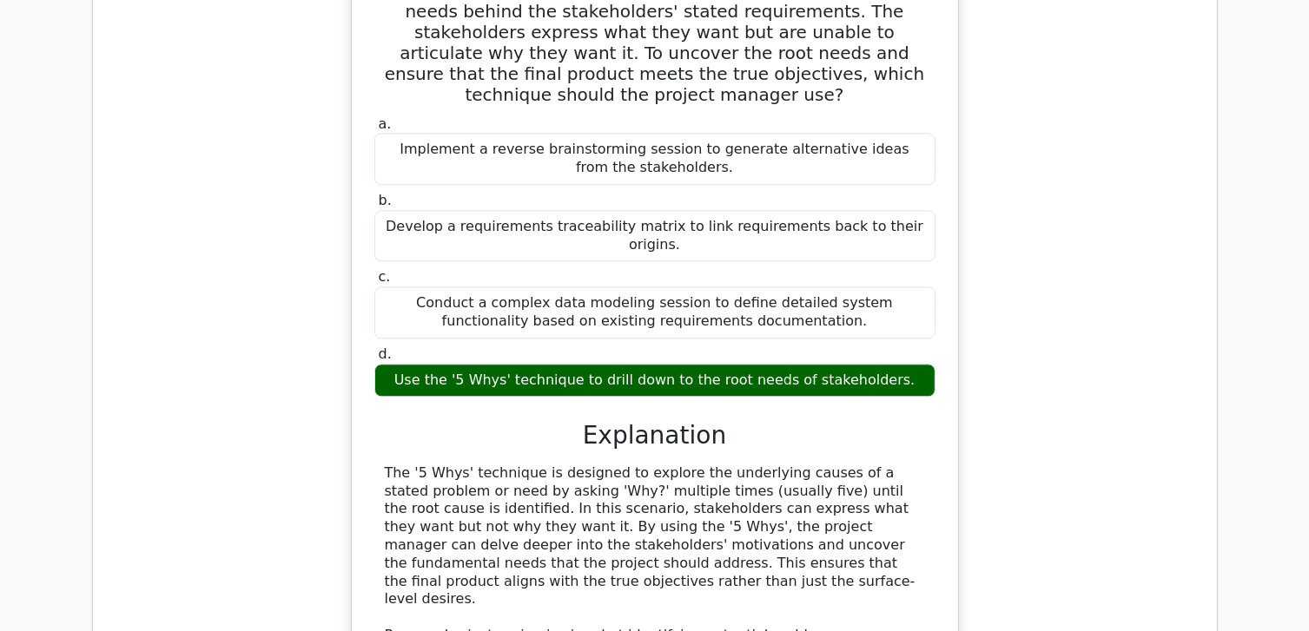
scroll to position [4255, 0]
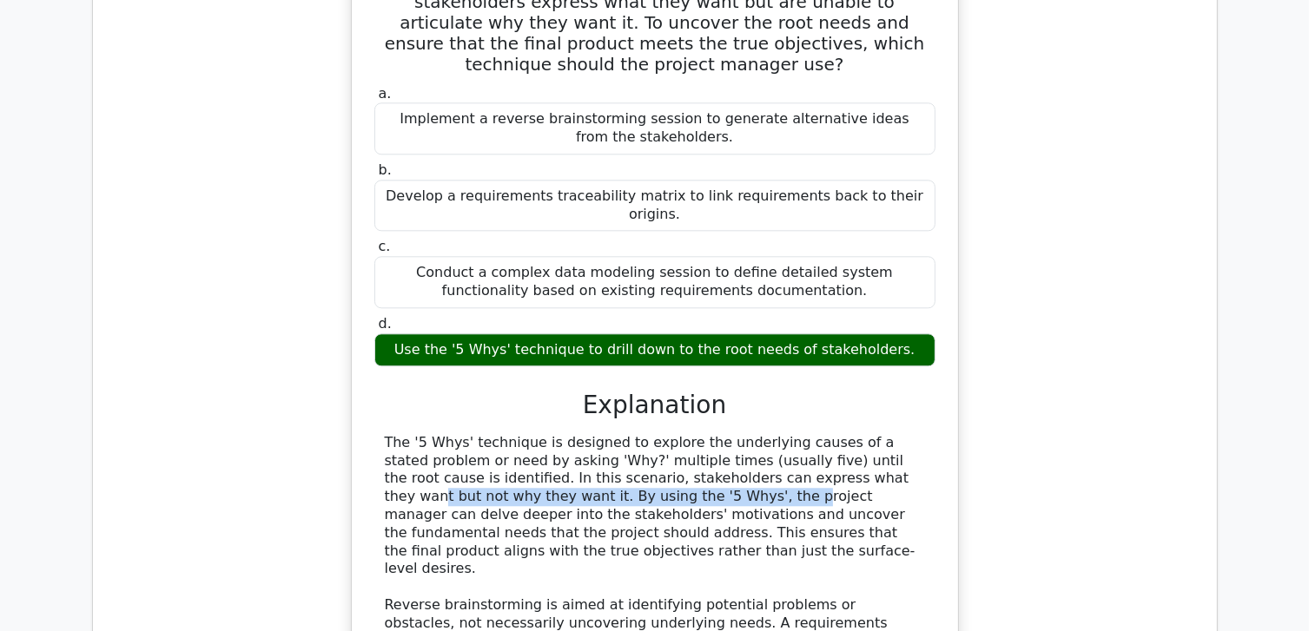
drag, startPoint x: 500, startPoint y: 318, endPoint x: 679, endPoint y: 300, distance: 179.7
click at [679, 434] on div "The '5 Whys' technique is designed to explore the underlying causes of a stated…" at bounding box center [655, 569] width 540 height 271
click at [508, 434] on div "The '5 Whys' technique is designed to explore the underlying causes of a stated…" at bounding box center [655, 569] width 540 height 271
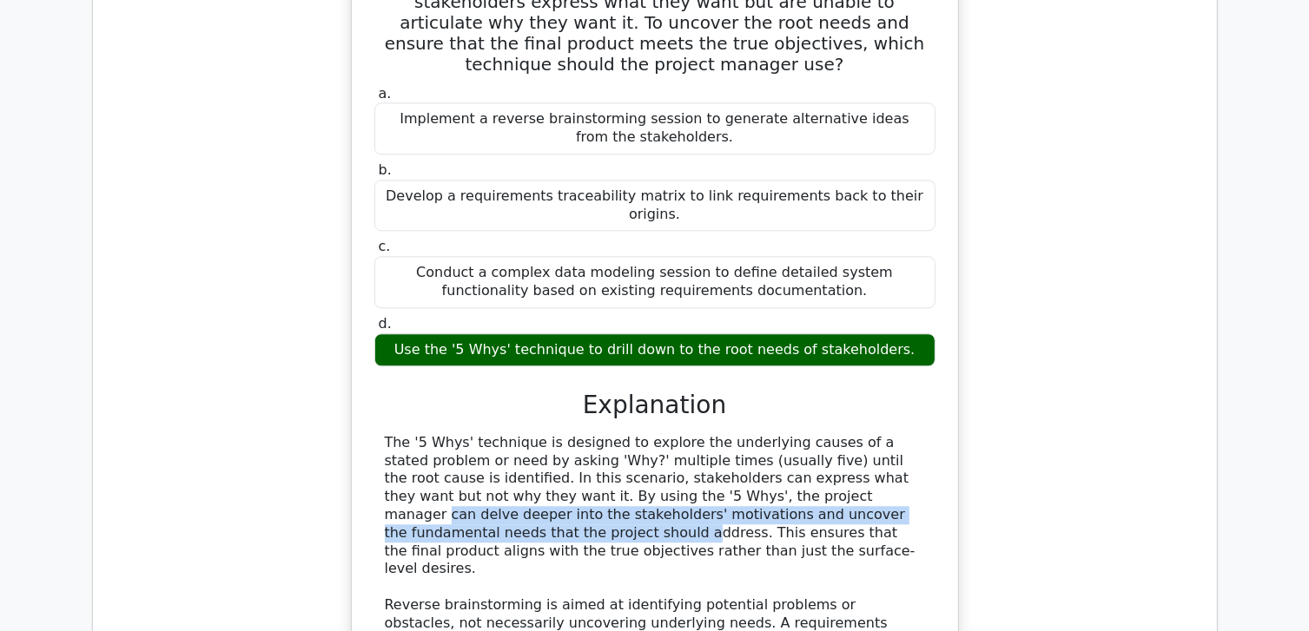
drag, startPoint x: 508, startPoint y: 330, endPoint x: 815, endPoint y: 346, distance: 307.8
click at [815, 434] on div "The '5 Whys' technique is designed to explore the underlying causes of a stated…" at bounding box center [655, 569] width 540 height 271
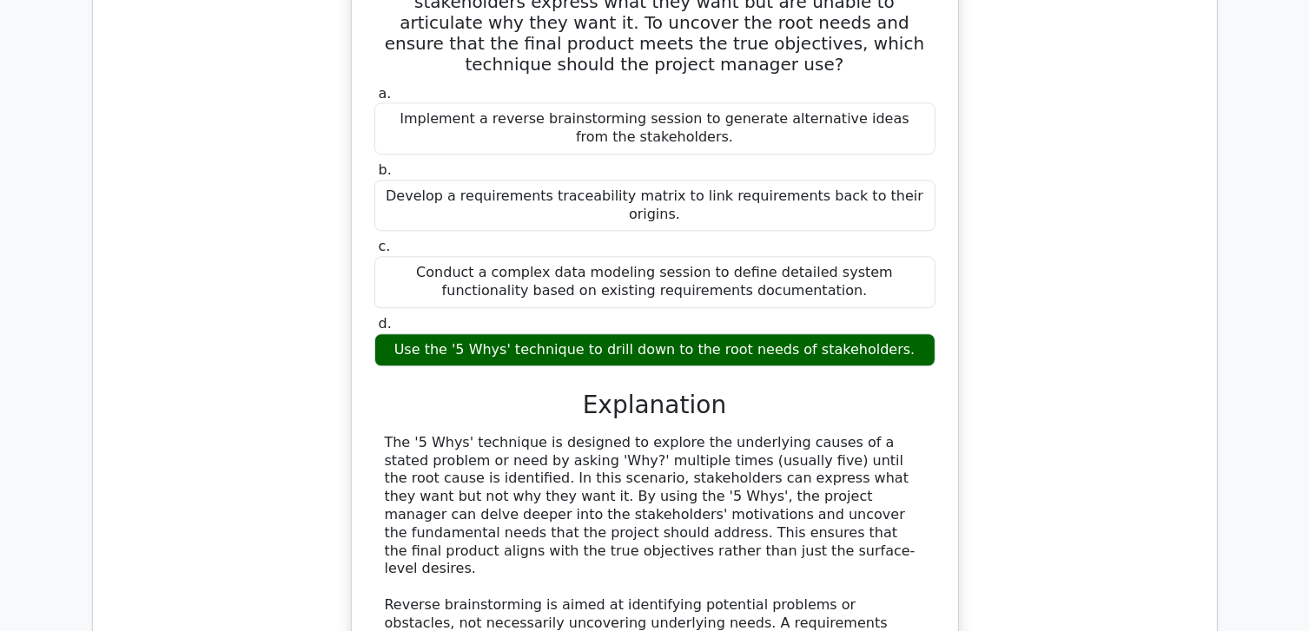
click at [782, 434] on div "The '5 Whys' technique is designed to explore the underlying causes of a stated…" at bounding box center [655, 569] width 540 height 271
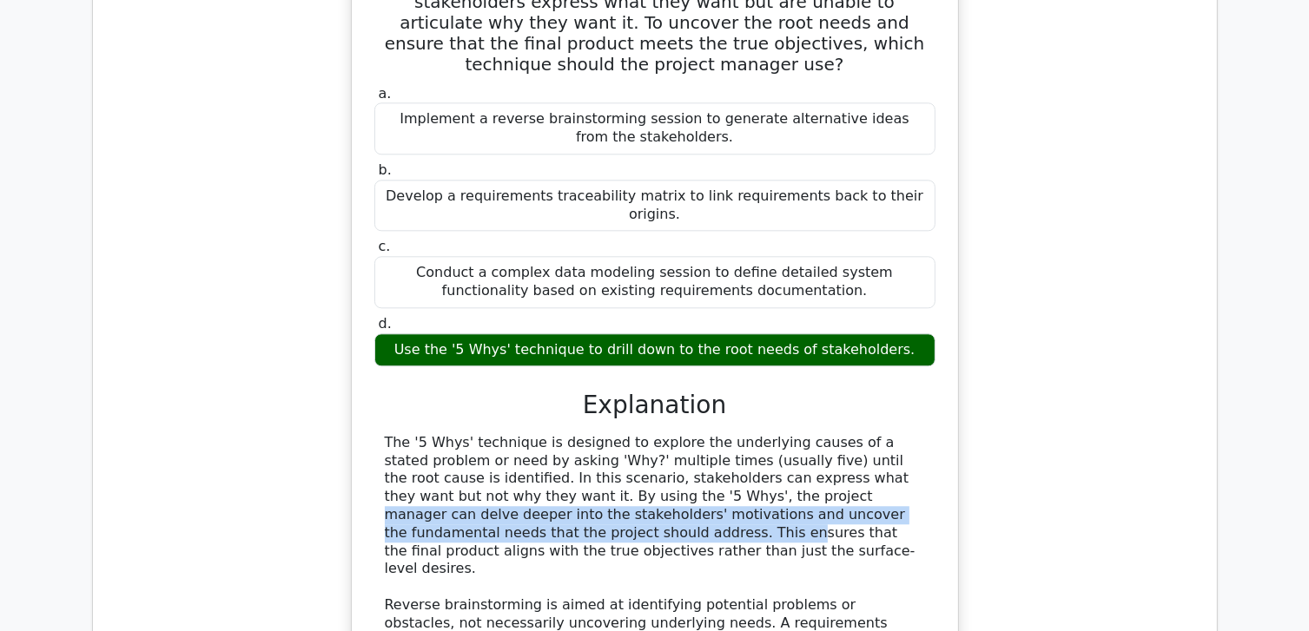
drag, startPoint x: 550, startPoint y: 320, endPoint x: 925, endPoint y: 343, distance: 375.9
click at [925, 434] on div "The '5 Whys' technique is designed to explore the underlying causes of a stated…" at bounding box center [654, 569] width 561 height 271
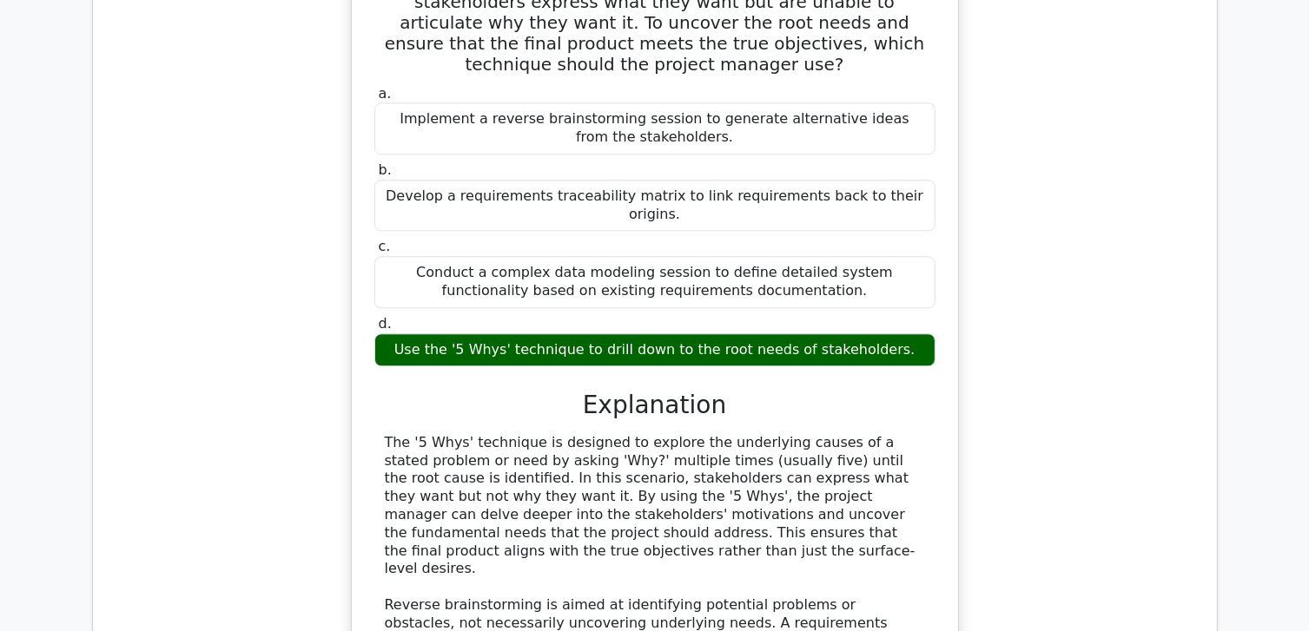
drag, startPoint x: 925, startPoint y: 343, endPoint x: 888, endPoint y: 353, distance: 37.7
click at [888, 434] on div "The '5 Whys' technique is designed to explore the underlying causes of a stated…" at bounding box center [655, 569] width 540 height 271
drag, startPoint x: 448, startPoint y: 347, endPoint x: 535, endPoint y: 349, distance: 86.9
click at [535, 434] on div "The '5 Whys' technique is designed to explore the underlying causes of a stated…" at bounding box center [655, 569] width 540 height 271
drag, startPoint x: 433, startPoint y: 339, endPoint x: 802, endPoint y: 369, distance: 370.3
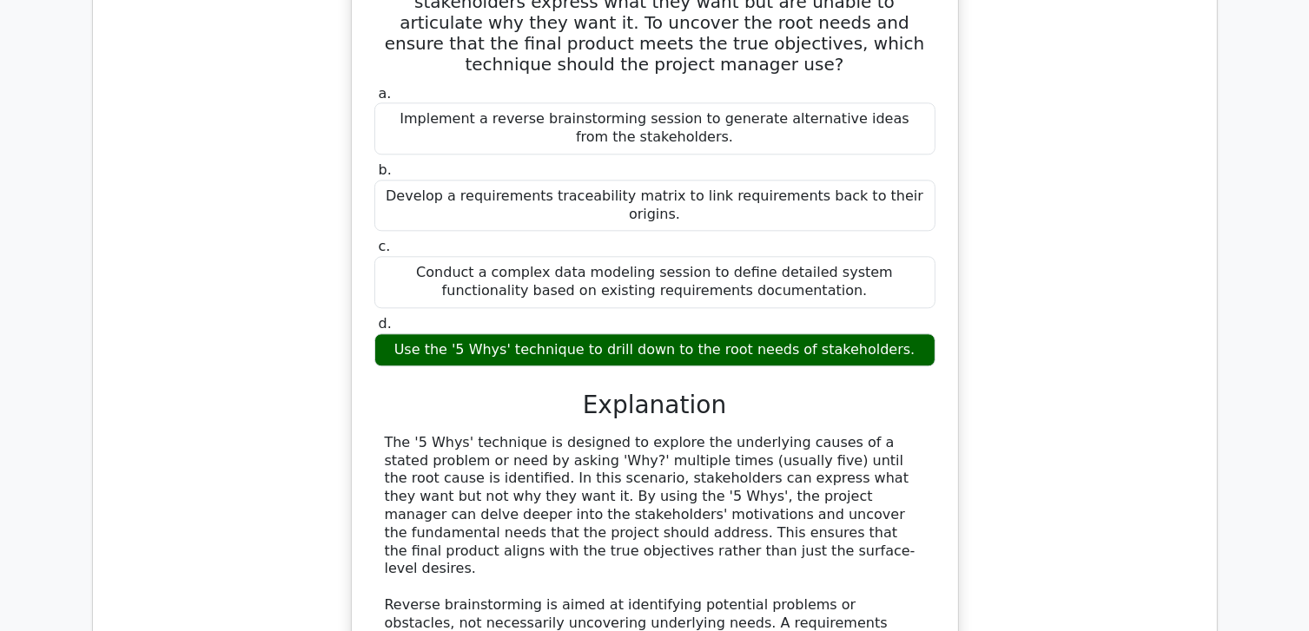
click at [802, 434] on div "The '5 Whys' technique is designed to explore the underlying causes of a stated…" at bounding box center [655, 569] width 540 height 271
click at [743, 434] on div "The '5 Whys' technique is designed to explore the underlying causes of a stated…" at bounding box center [655, 569] width 540 height 271
drag, startPoint x: 424, startPoint y: 370, endPoint x: 530, endPoint y: 378, distance: 106.2
click at [530, 434] on div "The '5 Whys' technique is designed to explore the underlying causes of a stated…" at bounding box center [655, 569] width 540 height 271
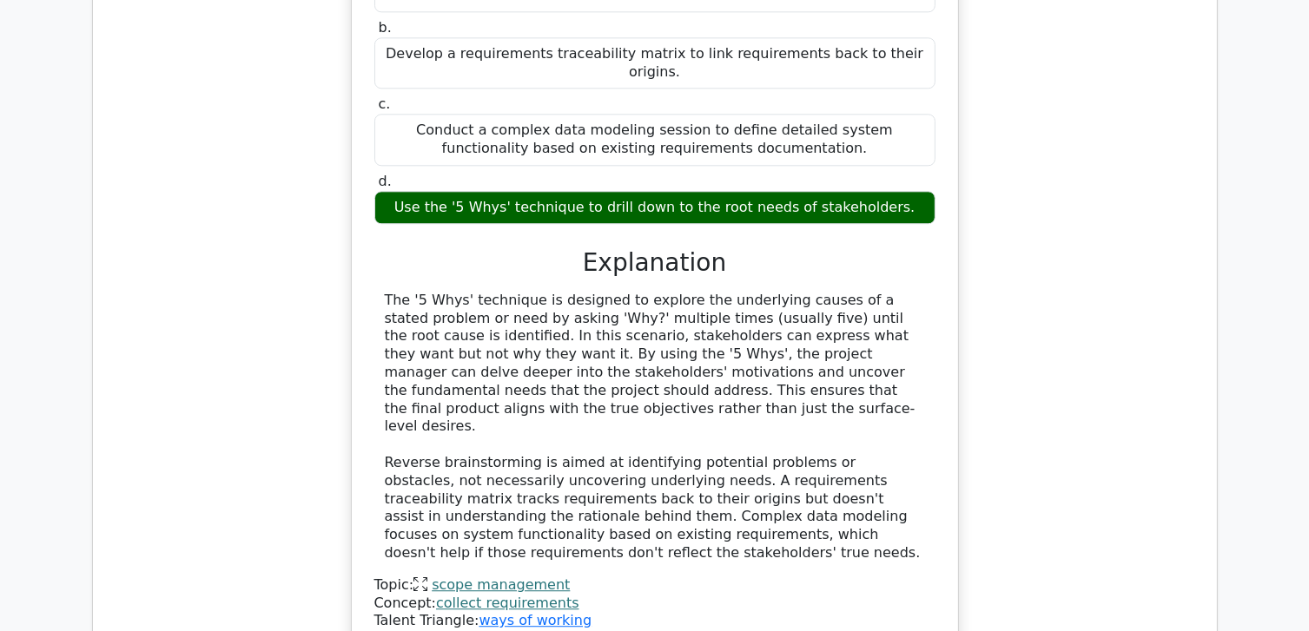
scroll to position [4429, 0]
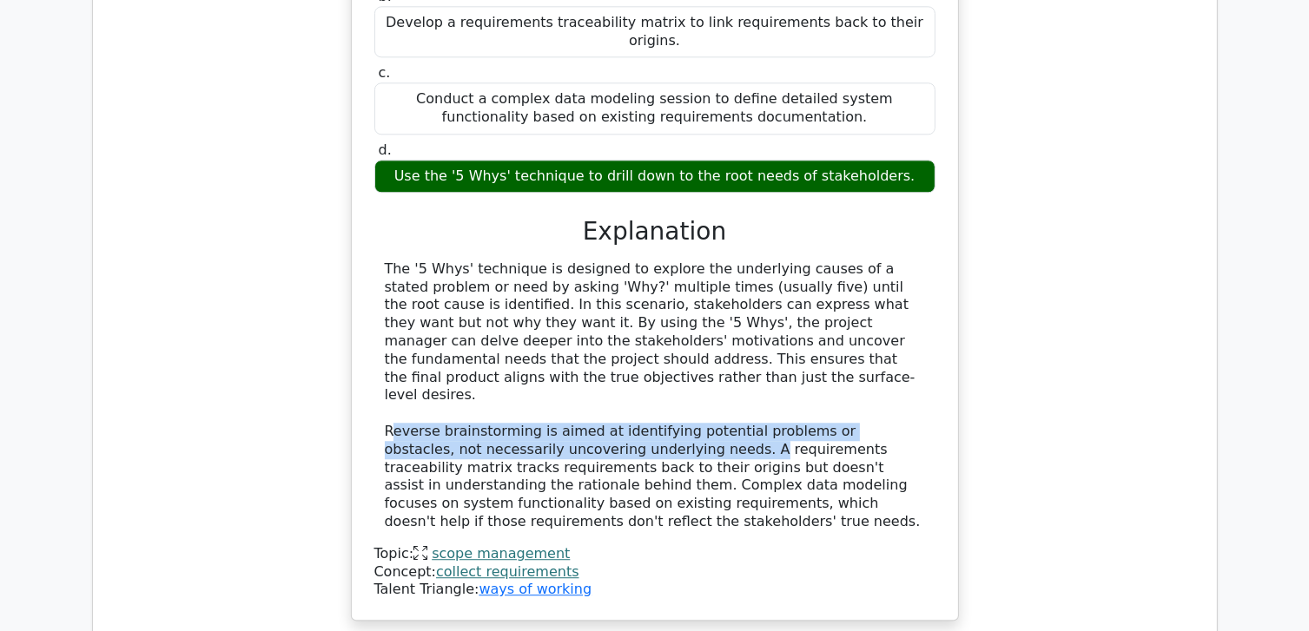
drag, startPoint x: 389, startPoint y: 237, endPoint x: 645, endPoint y: 248, distance: 256.4
click at [645, 261] on div "The '5 Whys' technique is designed to explore the underlying causes of a stated…" at bounding box center [655, 396] width 540 height 271
drag, startPoint x: 645, startPoint y: 248, endPoint x: 633, endPoint y: 261, distance: 17.8
click at [633, 261] on div "The '5 Whys' technique is designed to explore the underlying causes of a stated…" at bounding box center [655, 396] width 540 height 271
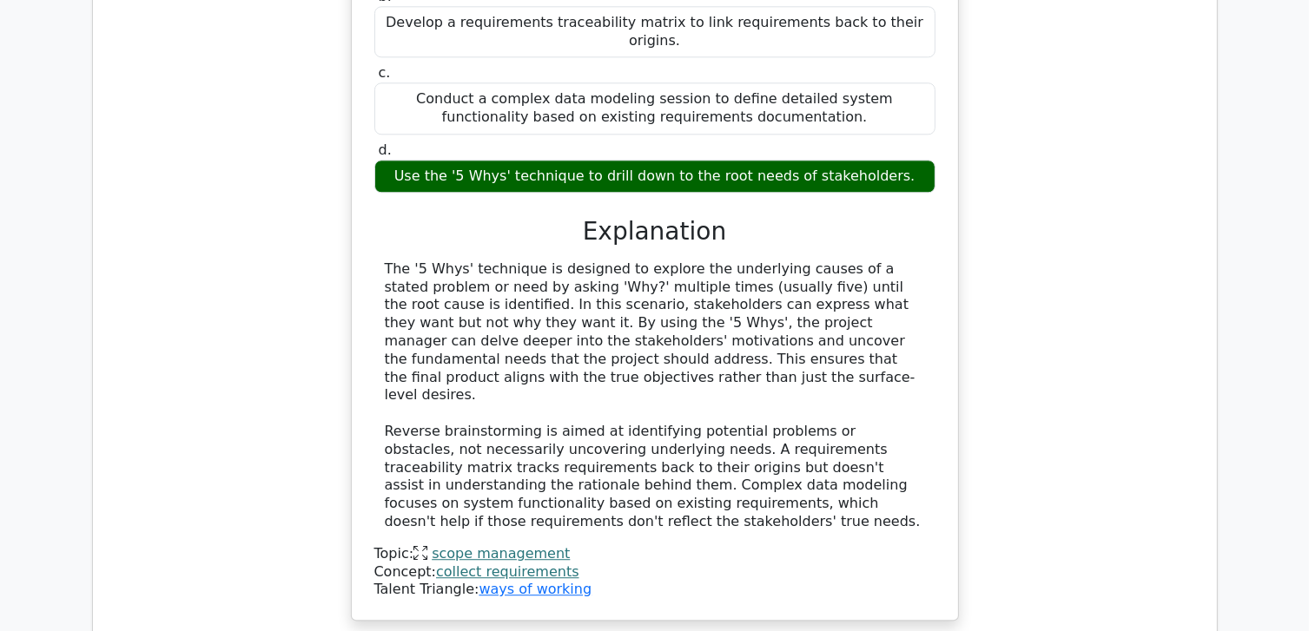
click at [637, 274] on div "The '5 Whys' technique is designed to explore the underlying causes of a stated…" at bounding box center [655, 396] width 540 height 271
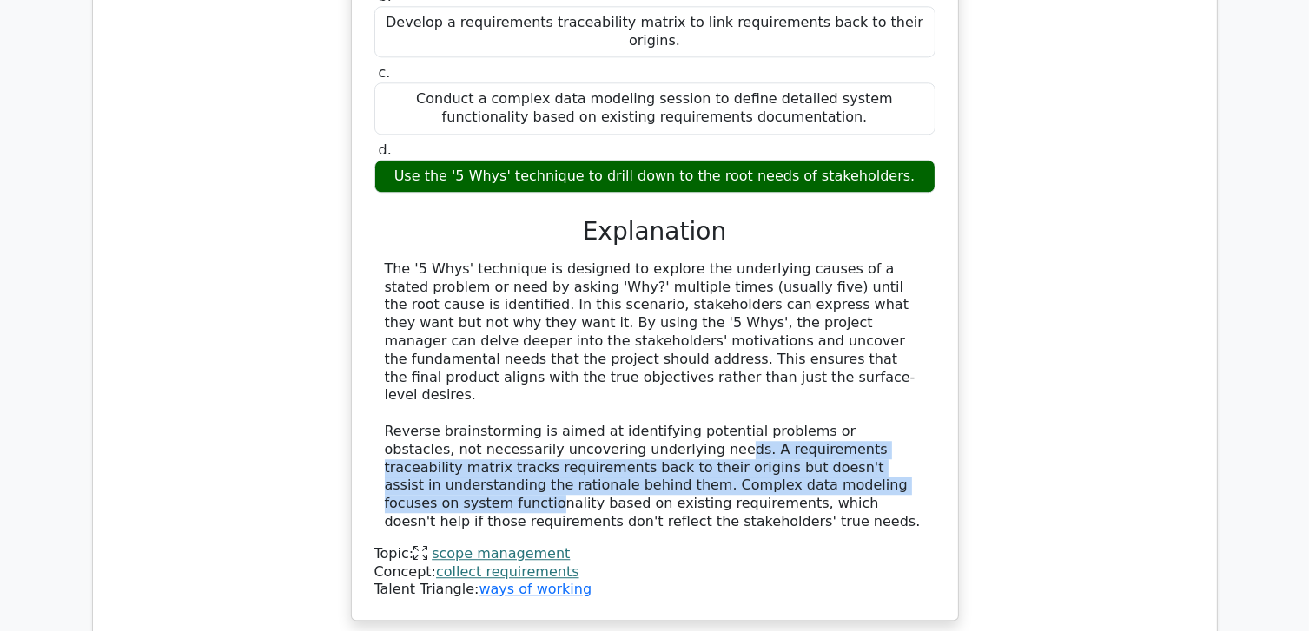
drag, startPoint x: 621, startPoint y: 262, endPoint x: 771, endPoint y: 296, distance: 154.0
click at [771, 296] on div "The '5 Whys' technique is designed to explore the underlying causes of a stated…" at bounding box center [655, 396] width 540 height 271
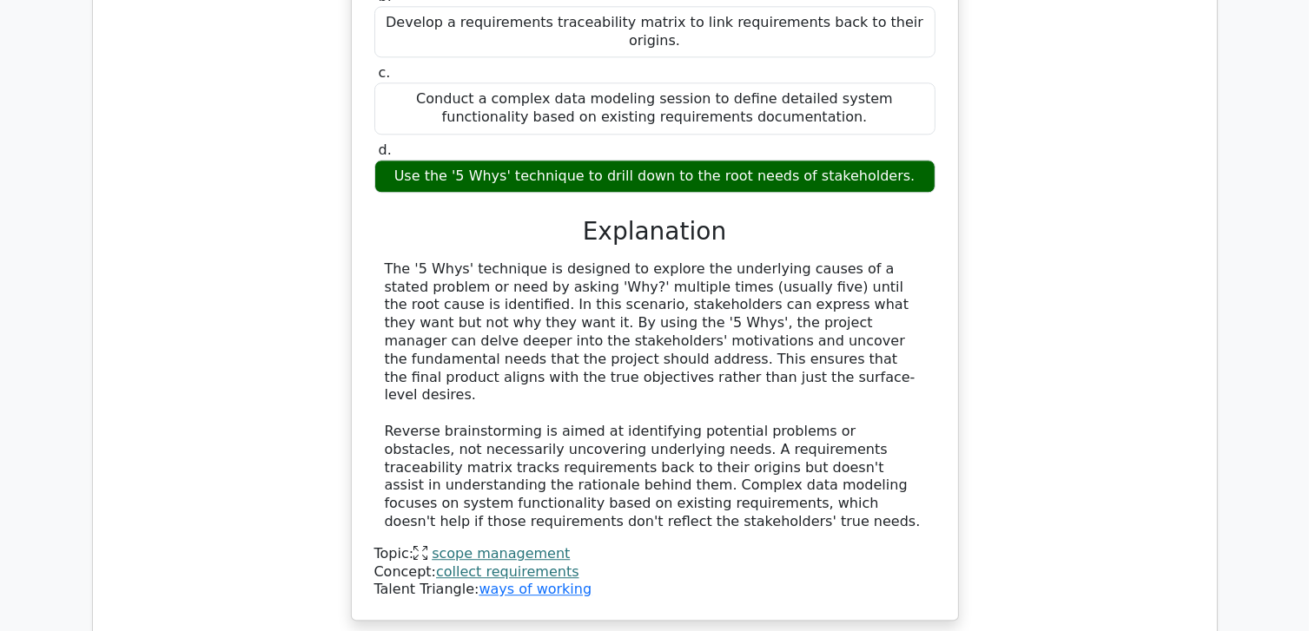
drag, startPoint x: 771, startPoint y: 296, endPoint x: 743, endPoint y: 304, distance: 28.9
click at [743, 304] on div "The '5 Whys' technique is designed to explore the underlying causes of a stated…" at bounding box center [655, 396] width 540 height 271
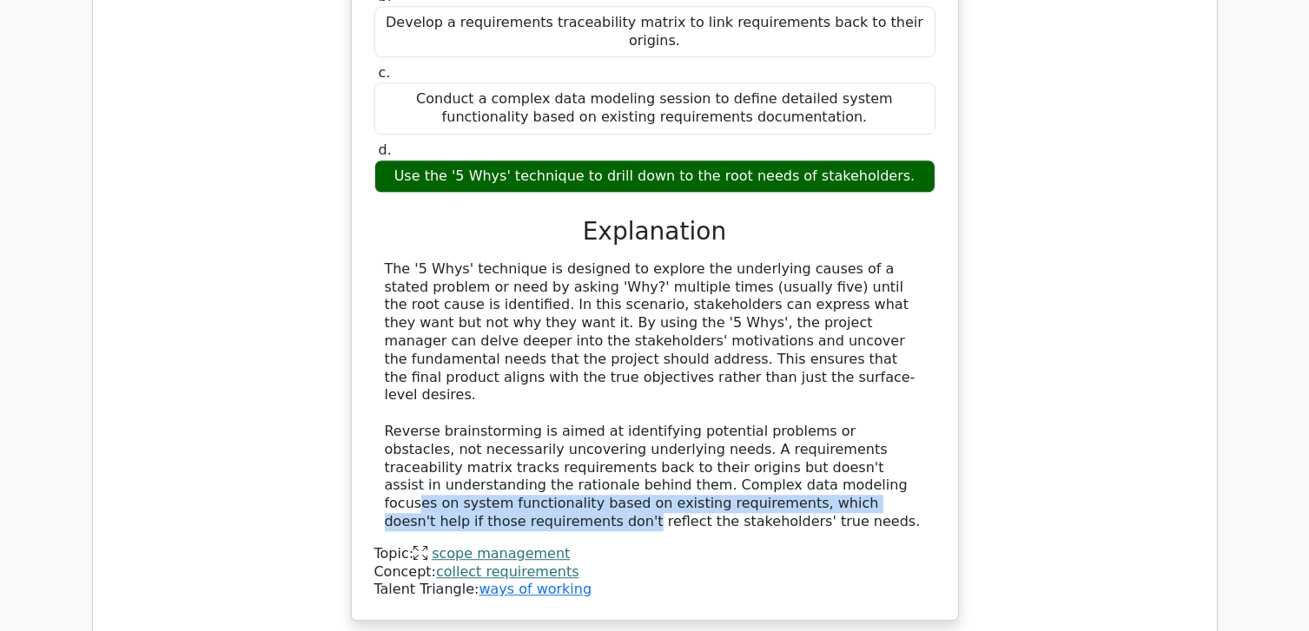
drag, startPoint x: 651, startPoint y: 297, endPoint x: 757, endPoint y: 311, distance: 106.9
click at [757, 311] on div "The '5 Whys' technique is designed to explore the underlying causes of a stated…" at bounding box center [655, 396] width 540 height 271
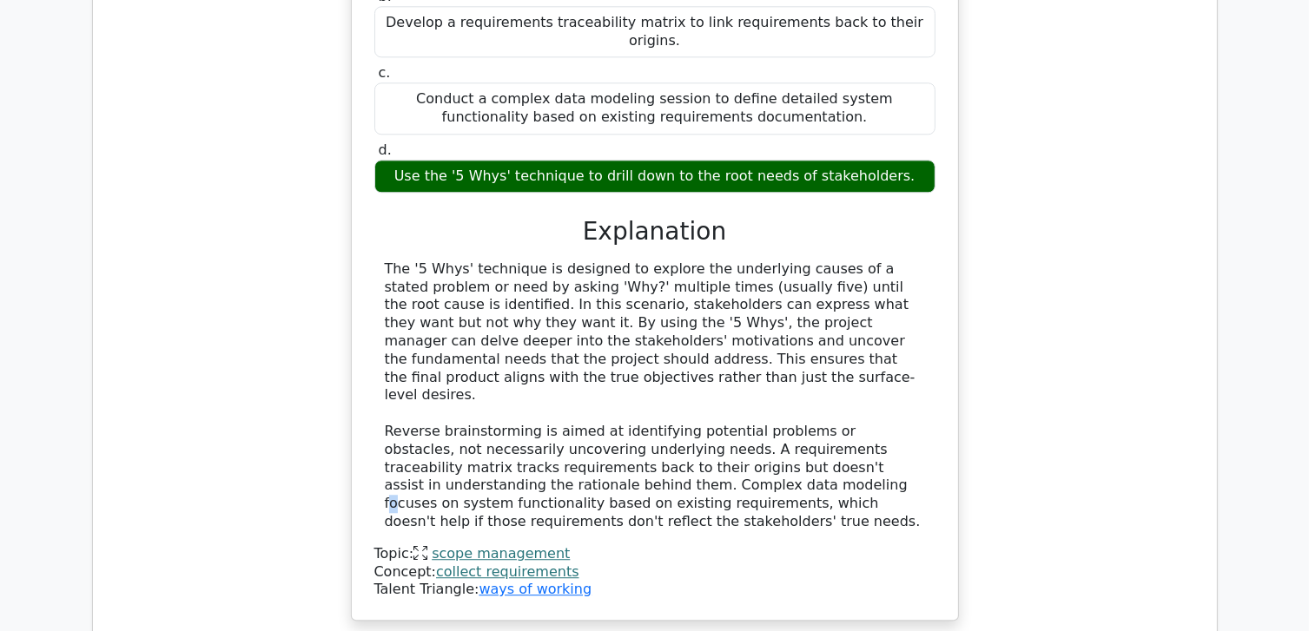
drag, startPoint x: 757, startPoint y: 311, endPoint x: 629, endPoint y: 294, distance: 129.7
click at [629, 294] on div "The '5 Whys' technique is designed to explore the underlying causes of a stated…" at bounding box center [655, 396] width 540 height 271
click at [668, 294] on div "The '5 Whys' technique is designed to explore the underlying causes of a stated…" at bounding box center [655, 396] width 540 height 271
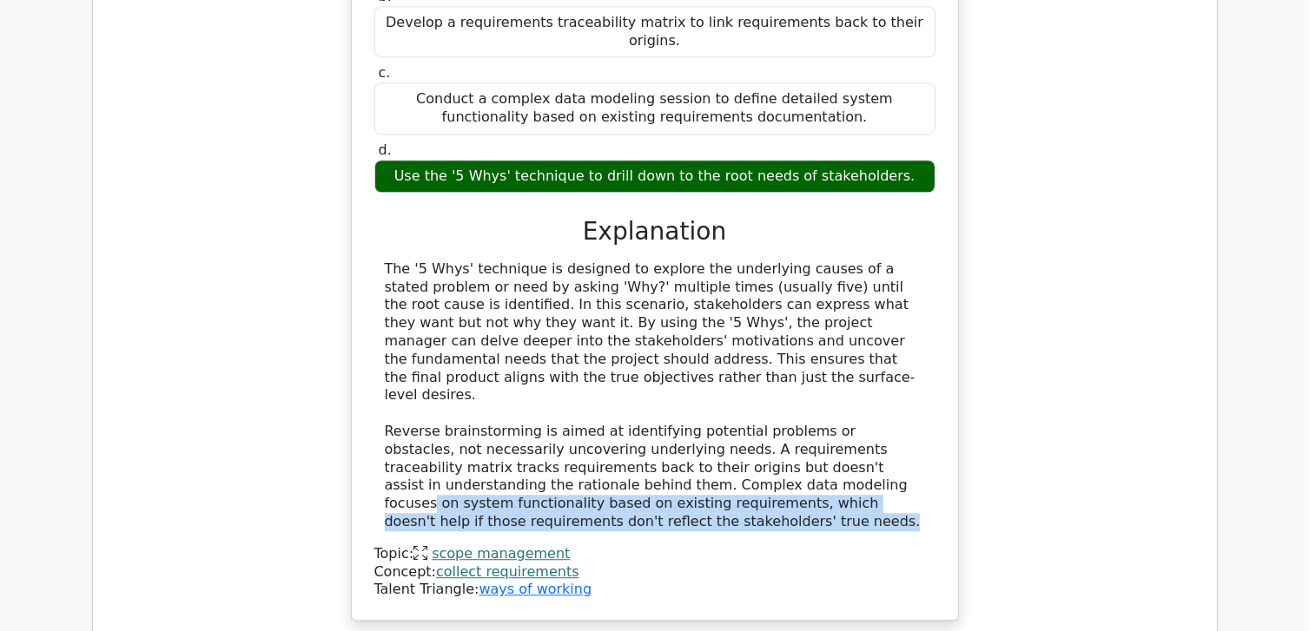
drag, startPoint x: 667, startPoint y: 293, endPoint x: 860, endPoint y: 323, distance: 195.2
click at [860, 323] on div "The '5 Whys' technique is designed to explore the underlying causes of a stated…" at bounding box center [655, 396] width 540 height 271
drag, startPoint x: 860, startPoint y: 323, endPoint x: 716, endPoint y: 311, distance: 144.7
click at [716, 311] on div "The '5 Whys' technique is designed to explore the underlying causes of a stated…" at bounding box center [655, 396] width 540 height 271
click at [594, 325] on div "The '5 Whys' technique is designed to explore the underlying causes of a stated…" at bounding box center [655, 396] width 540 height 271
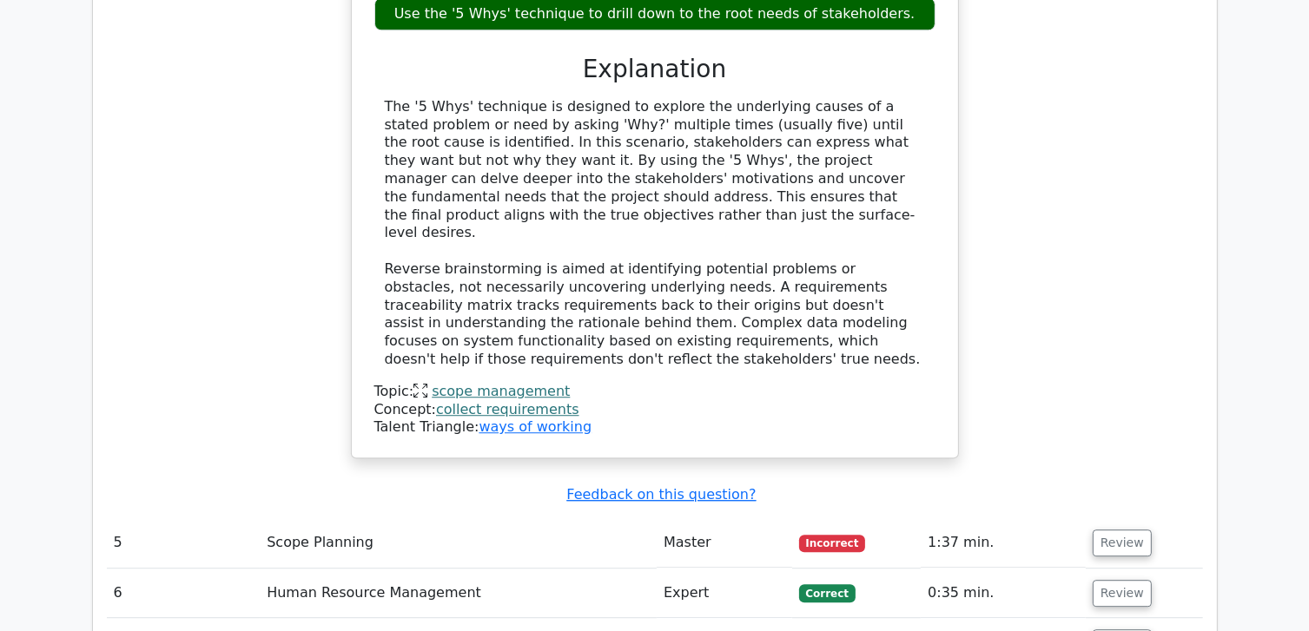
scroll to position [4603, 0]
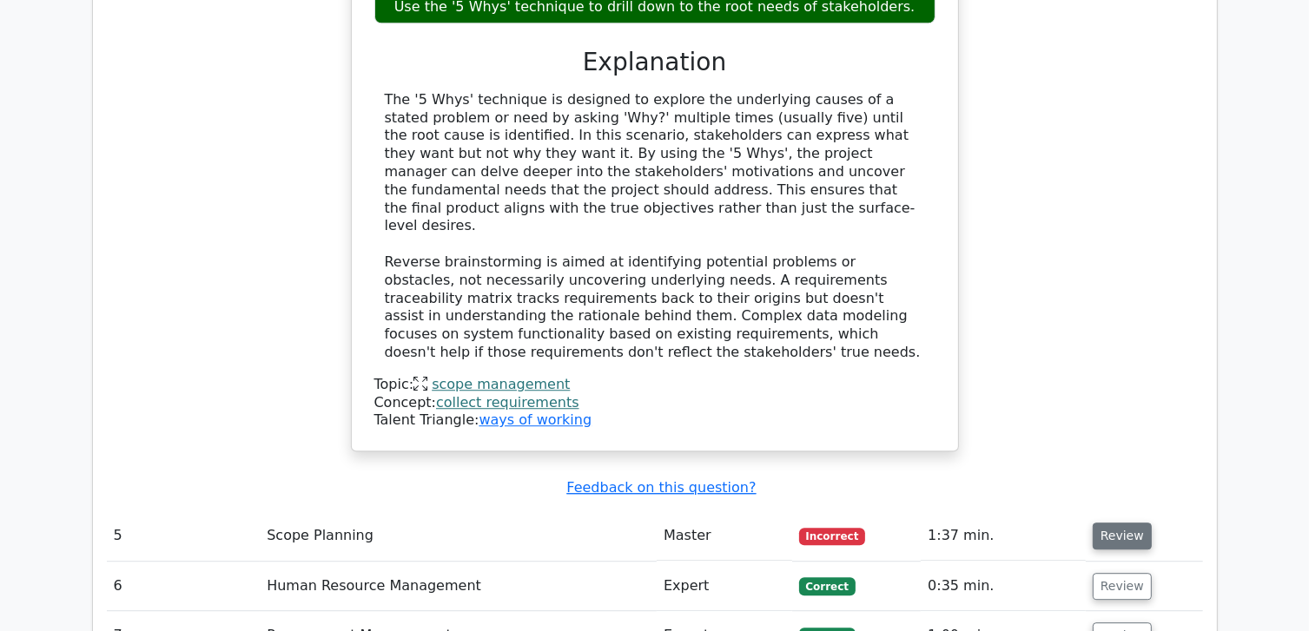
click at [1130, 523] on button "Review" at bounding box center [1122, 536] width 59 height 27
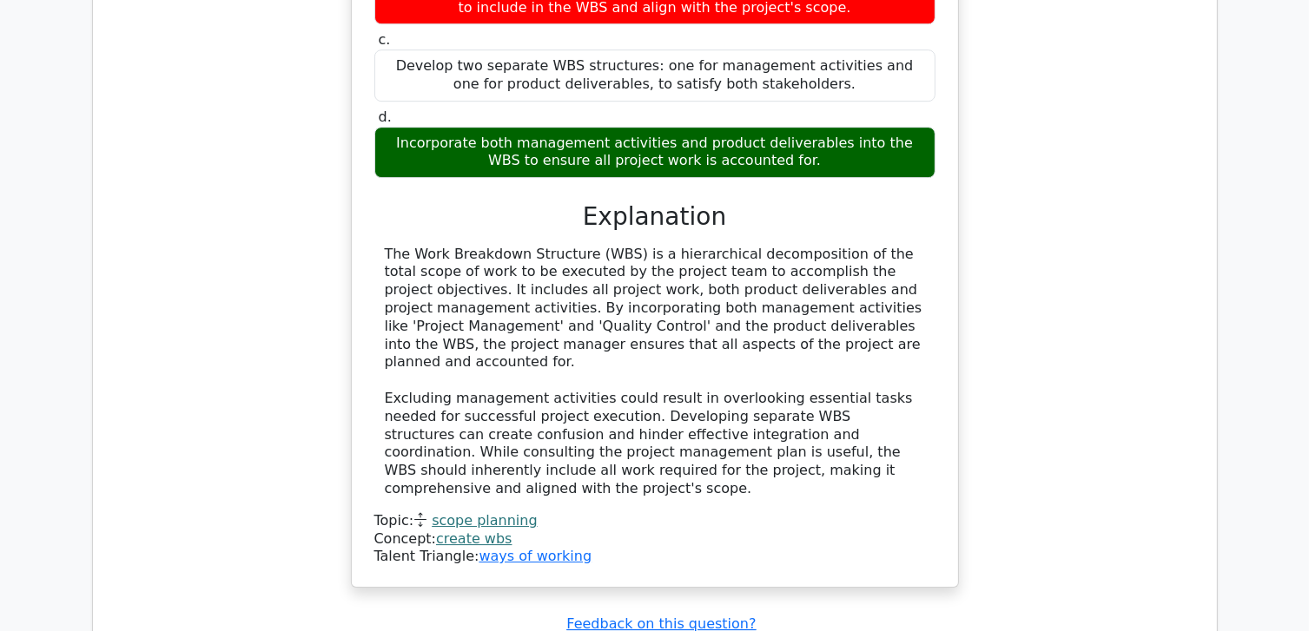
scroll to position [5558, 0]
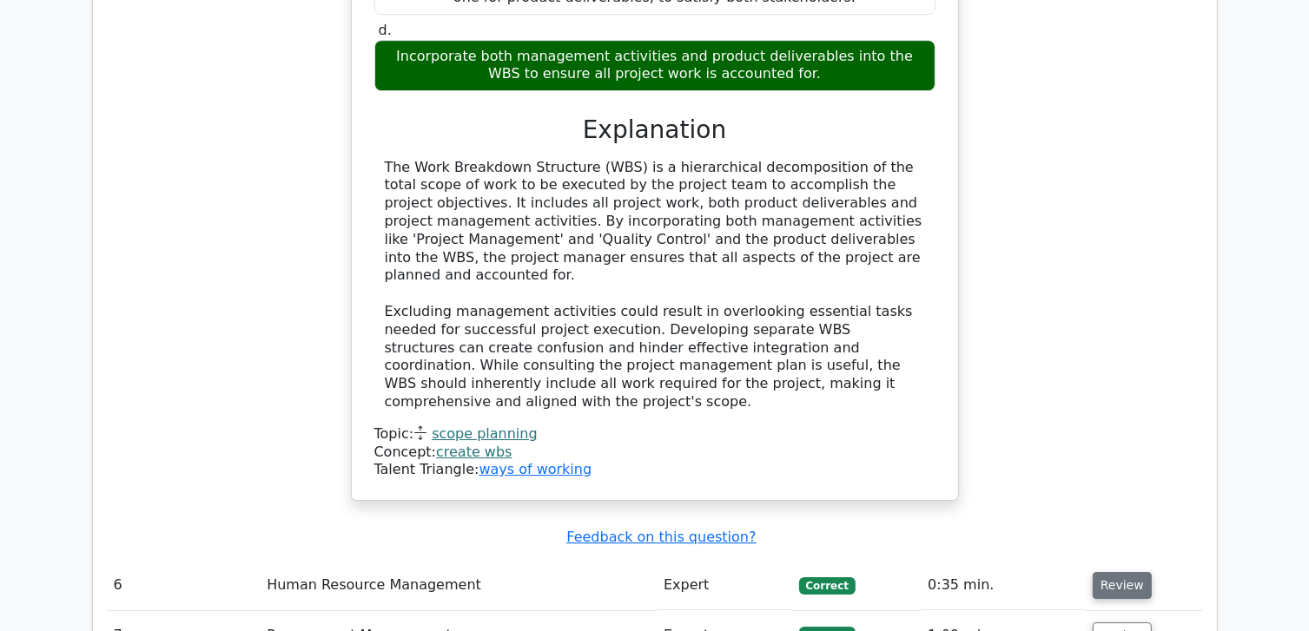
click at [1106, 572] on button "Review" at bounding box center [1122, 585] width 59 height 27
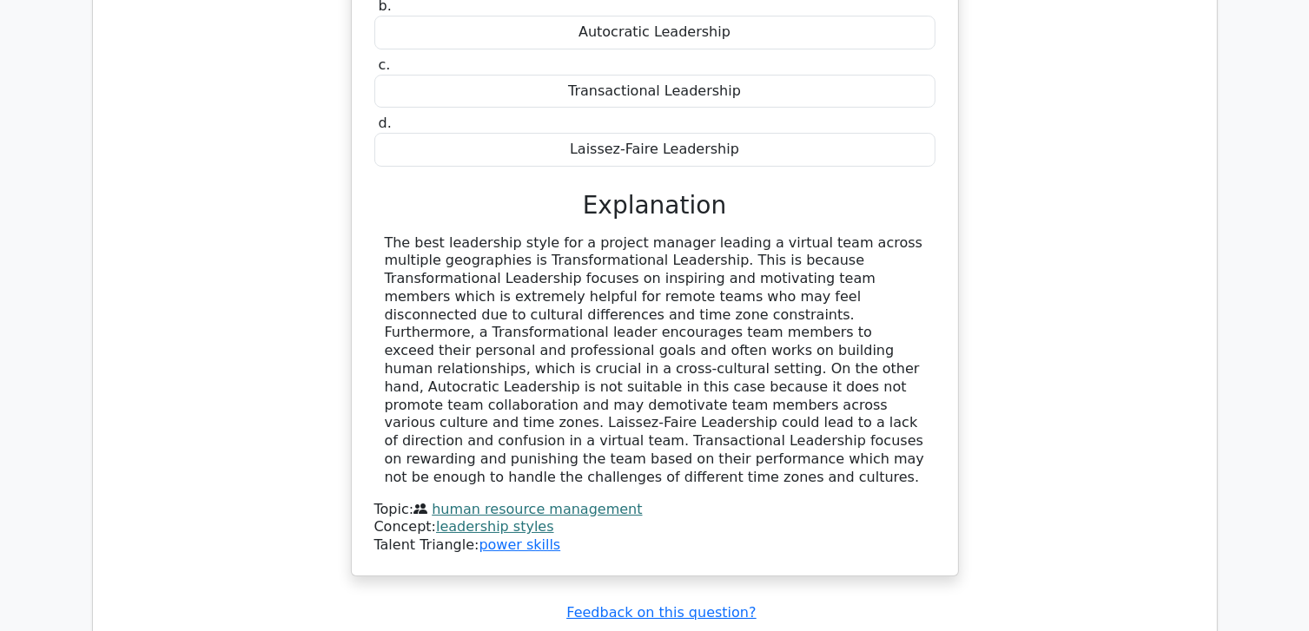
scroll to position [6427, 0]
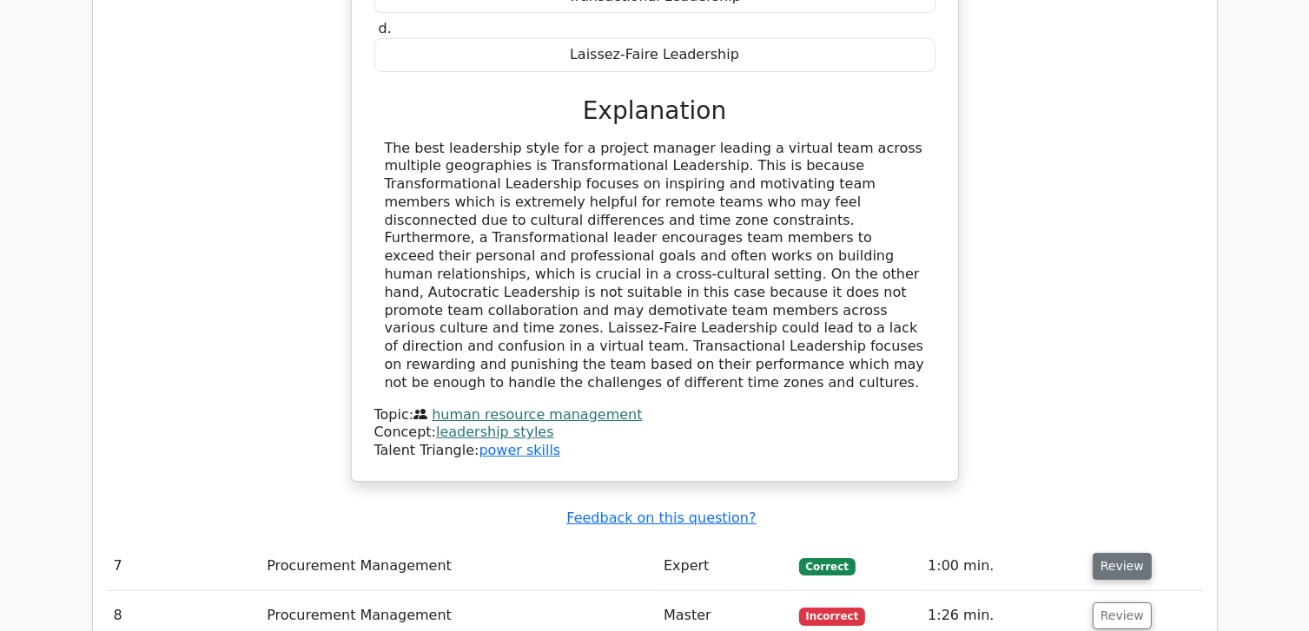
click at [1112, 553] on button "Review" at bounding box center [1122, 566] width 59 height 27
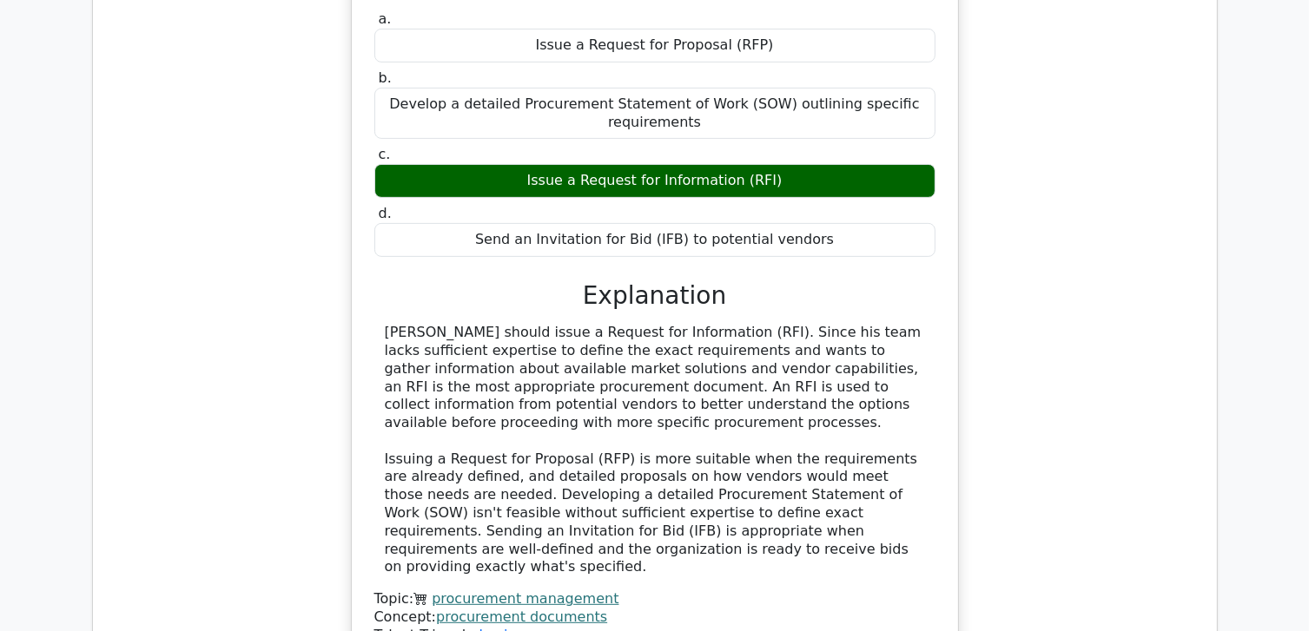
scroll to position [7295, 0]
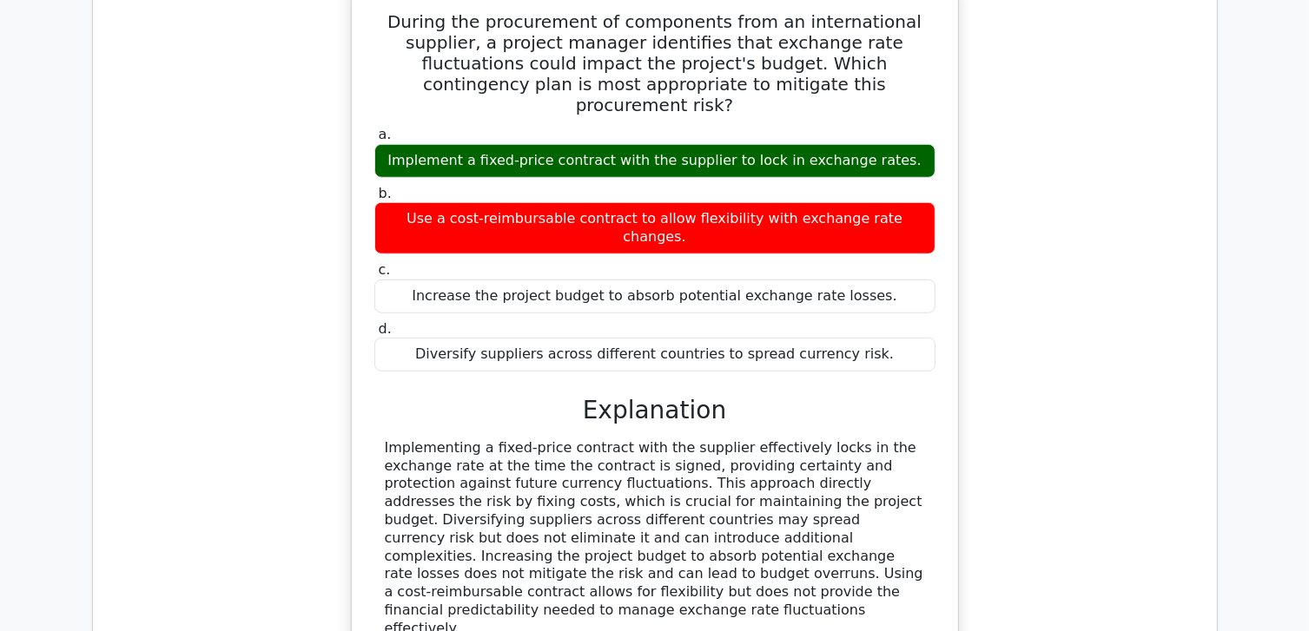
scroll to position [7990, 0]
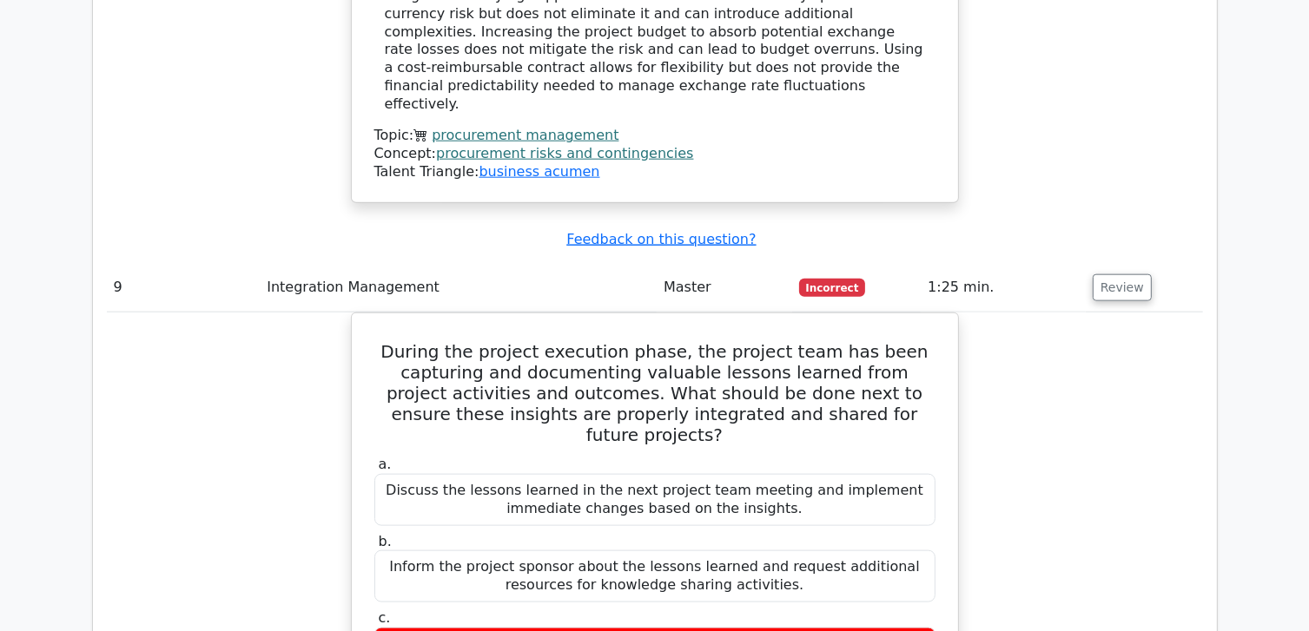
scroll to position [8598, 0]
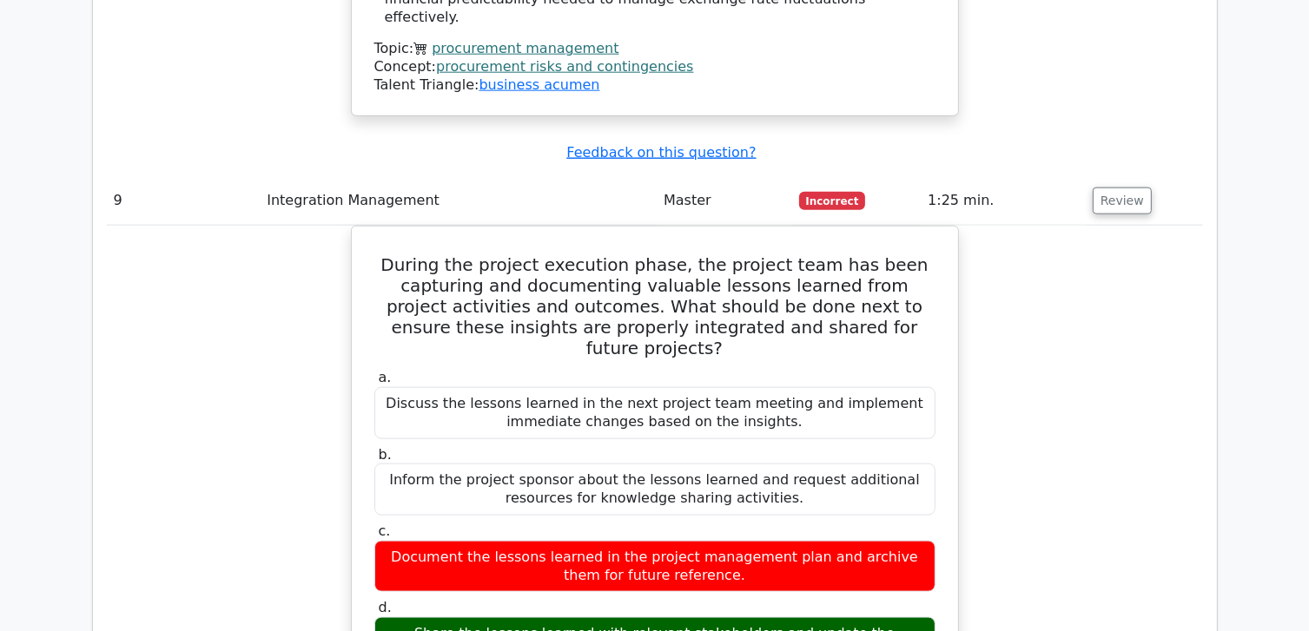
drag, startPoint x: 1052, startPoint y: 368, endPoint x: 989, endPoint y: 419, distance: 80.3
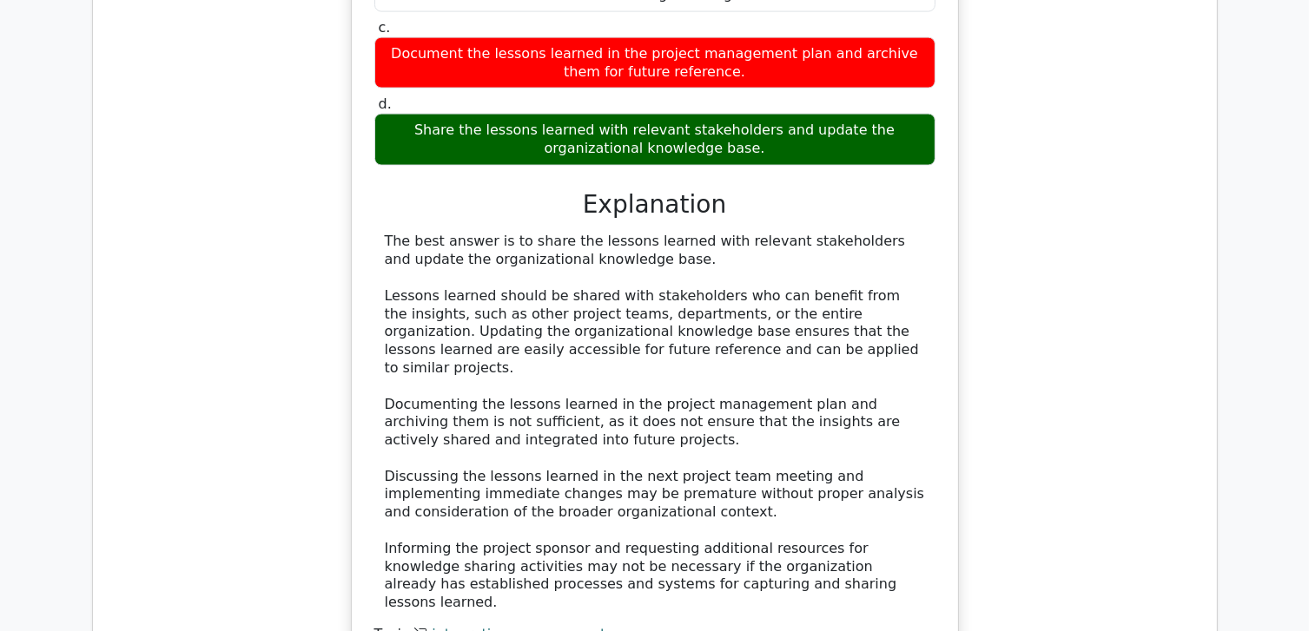
scroll to position [9119, 0]
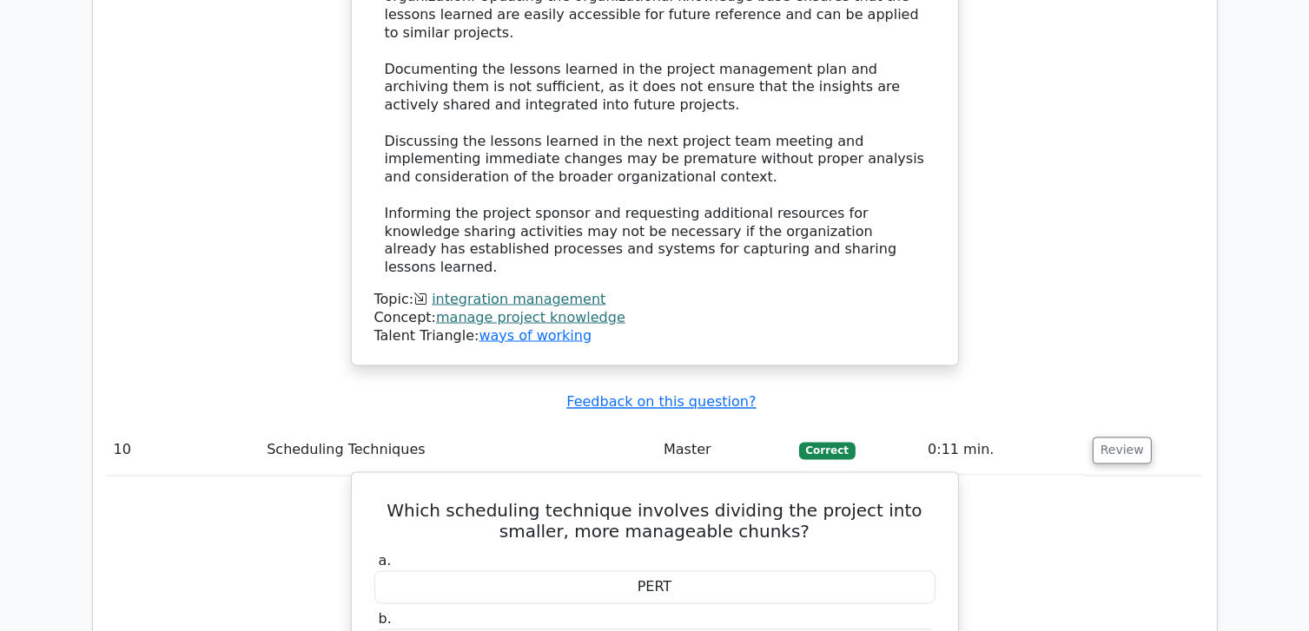
scroll to position [9466, 0]
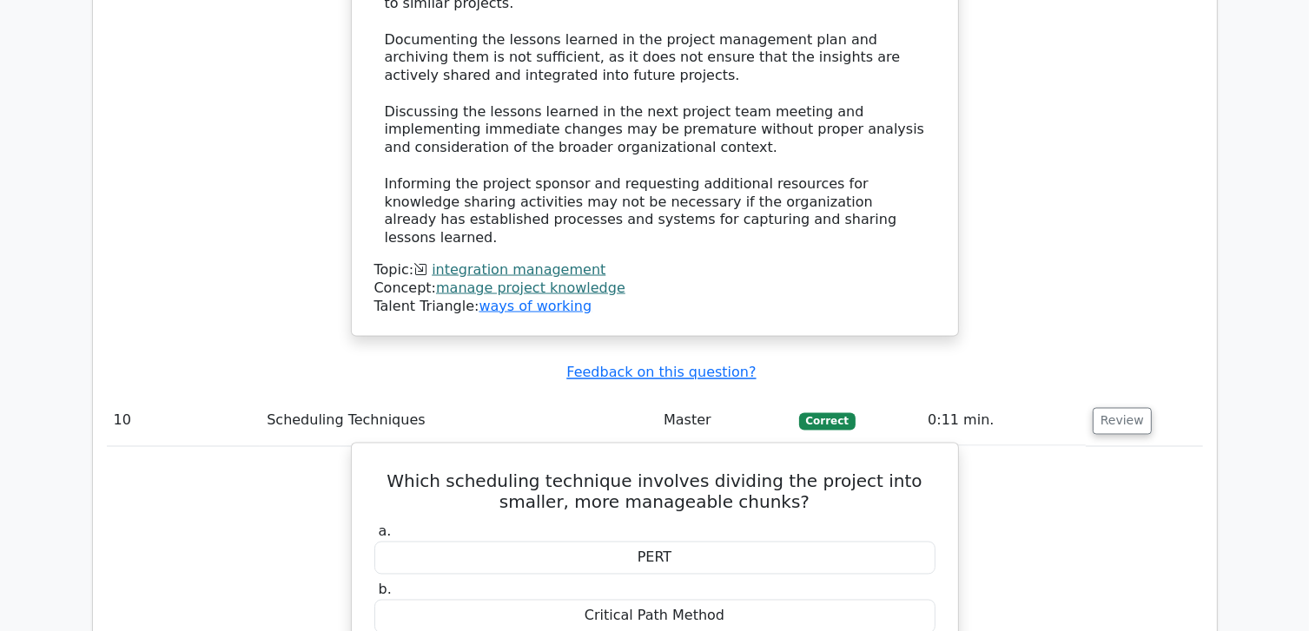
drag, startPoint x: 748, startPoint y: 419, endPoint x: 706, endPoint y: 448, distance: 50.6
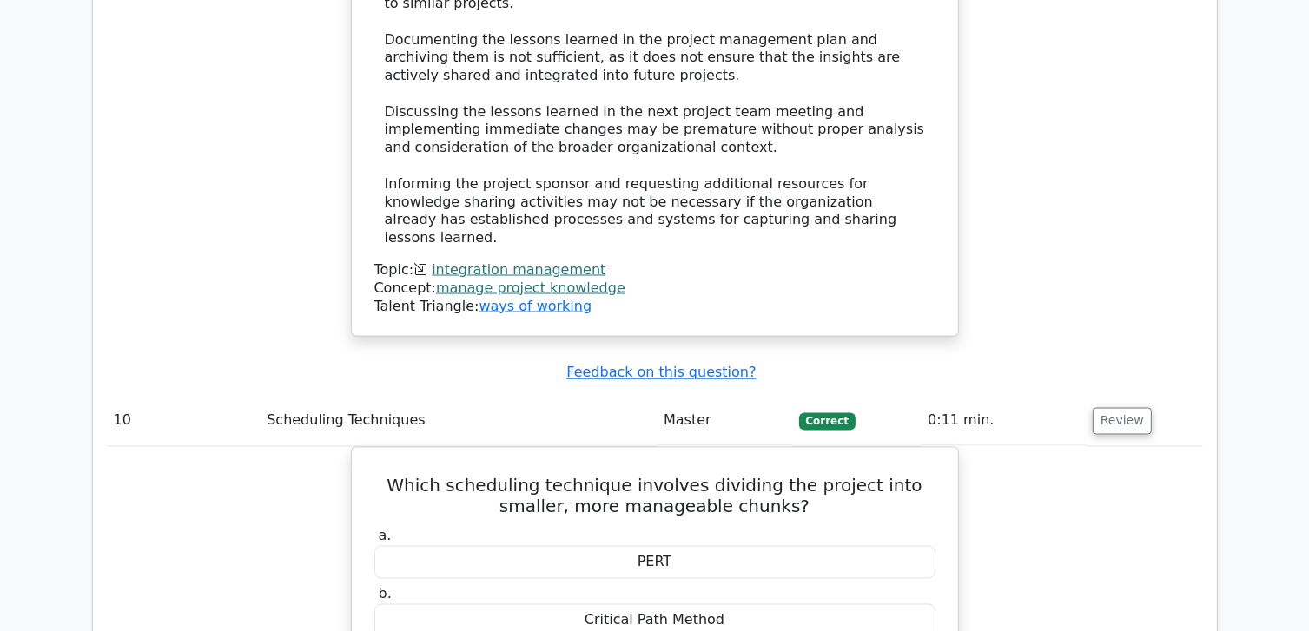
drag, startPoint x: 706, startPoint y: 448, endPoint x: 1118, endPoint y: 368, distance: 419.3
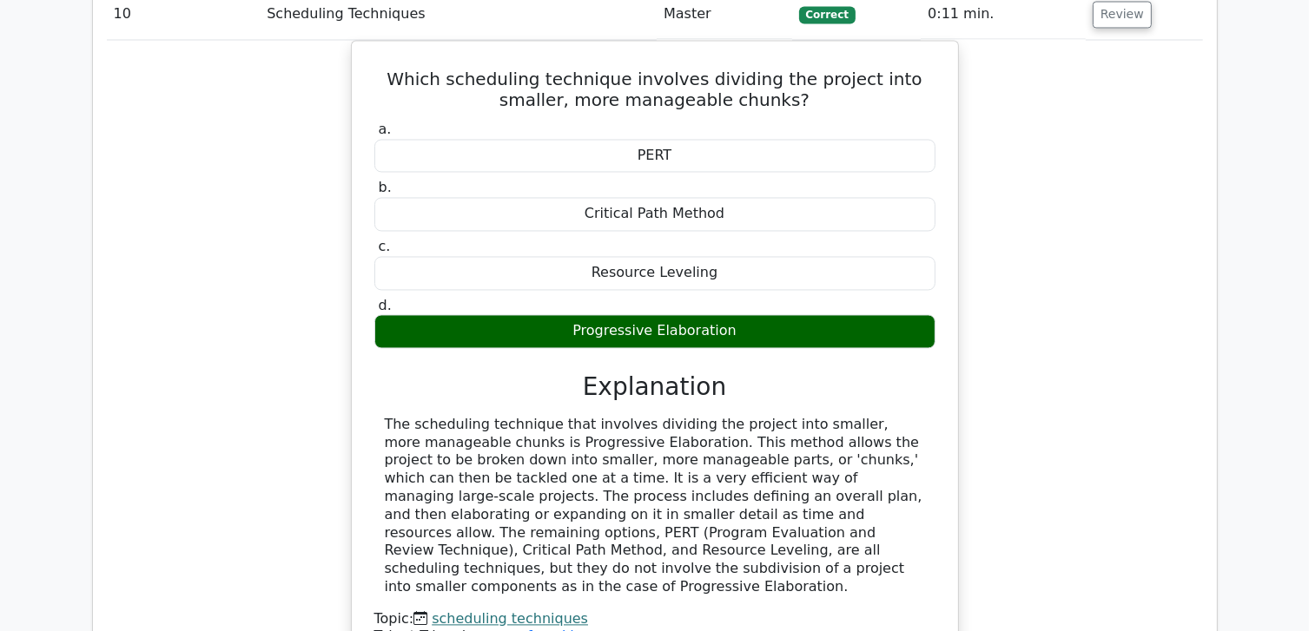
scroll to position [9900, 0]
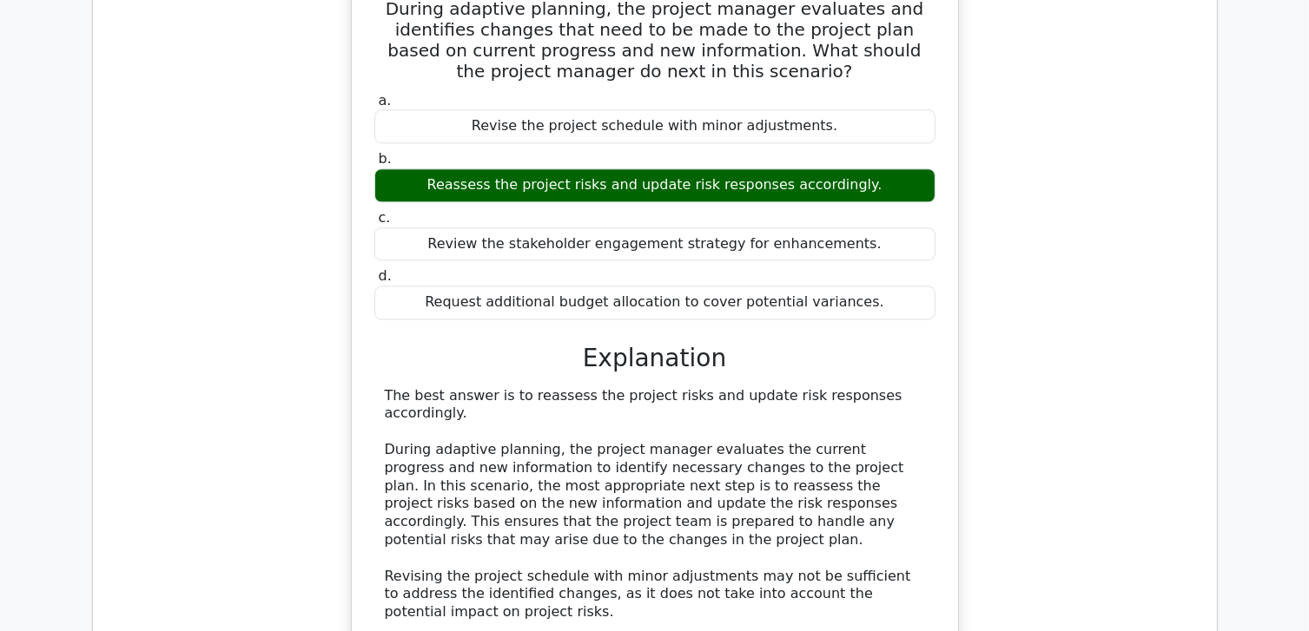
scroll to position [10769, 0]
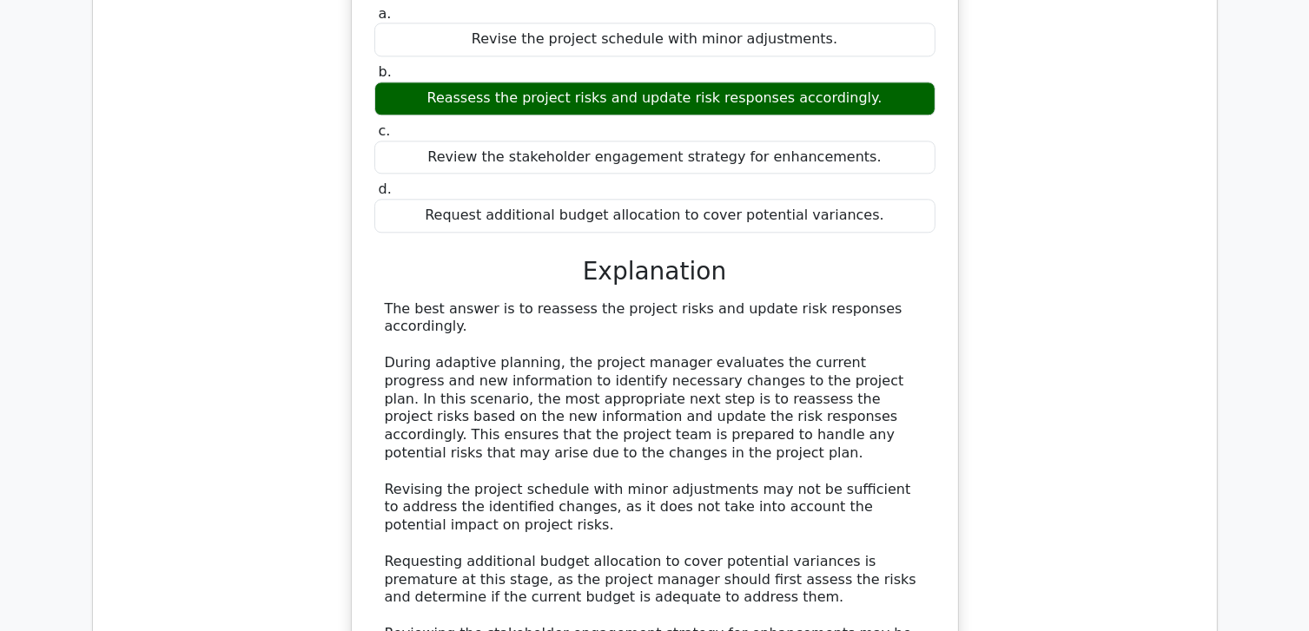
drag, startPoint x: 1022, startPoint y: 286, endPoint x: 1050, endPoint y: 234, distance: 58.3
click at [1050, 234] on div "During adaptive planning, the project manager evaluates and identifies changes …" at bounding box center [655, 346] width 1096 height 926
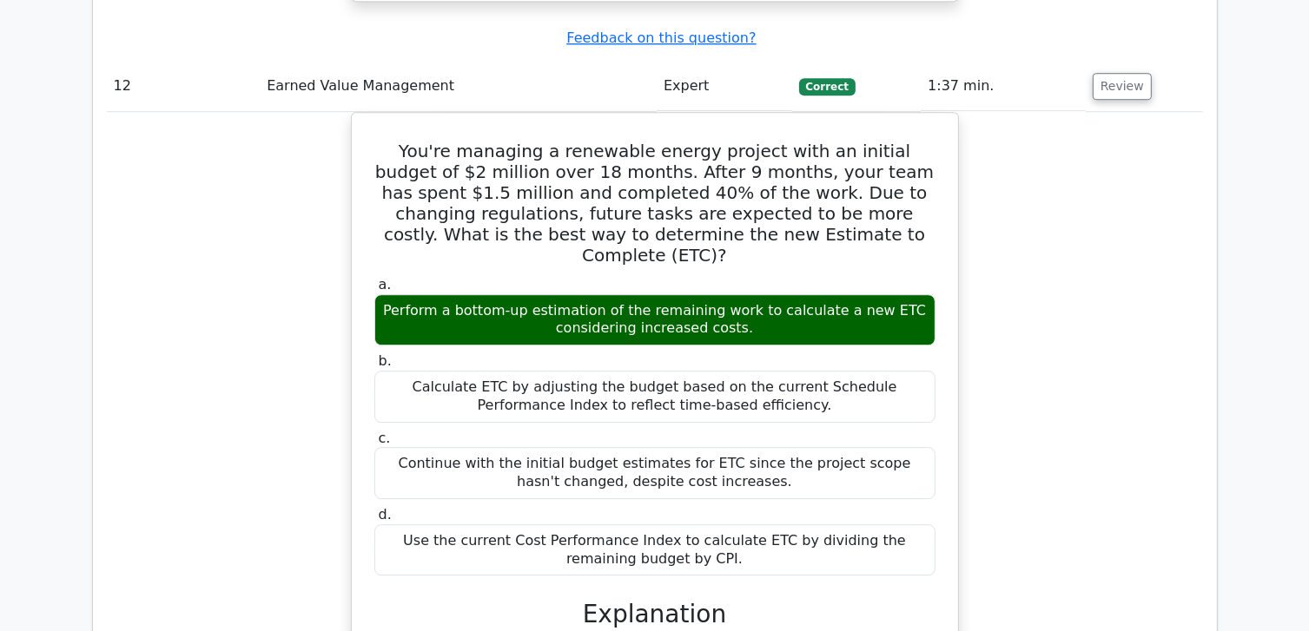
scroll to position [11551, 0]
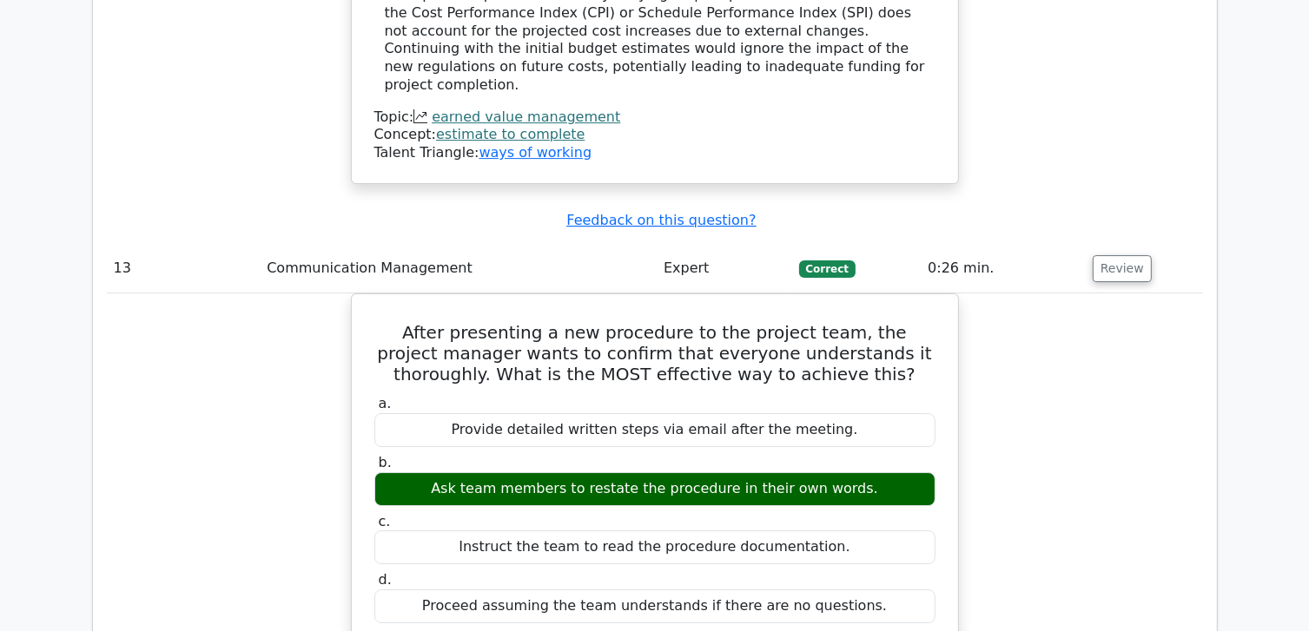
scroll to position [12332, 0]
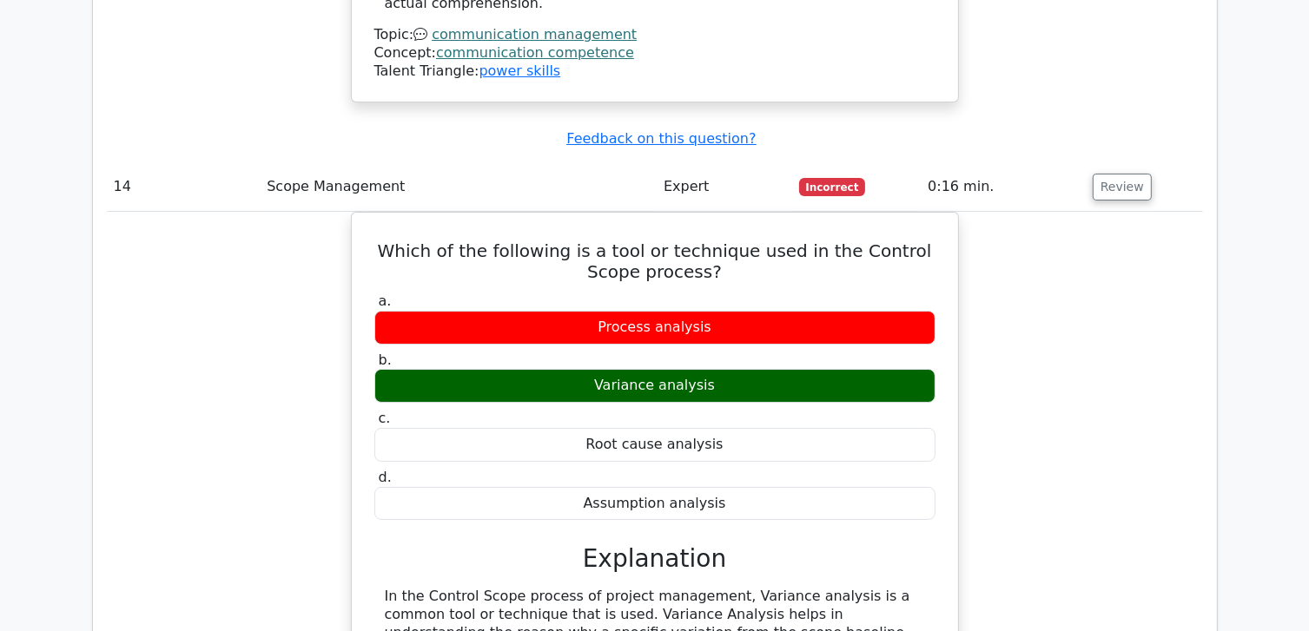
scroll to position [13114, 0]
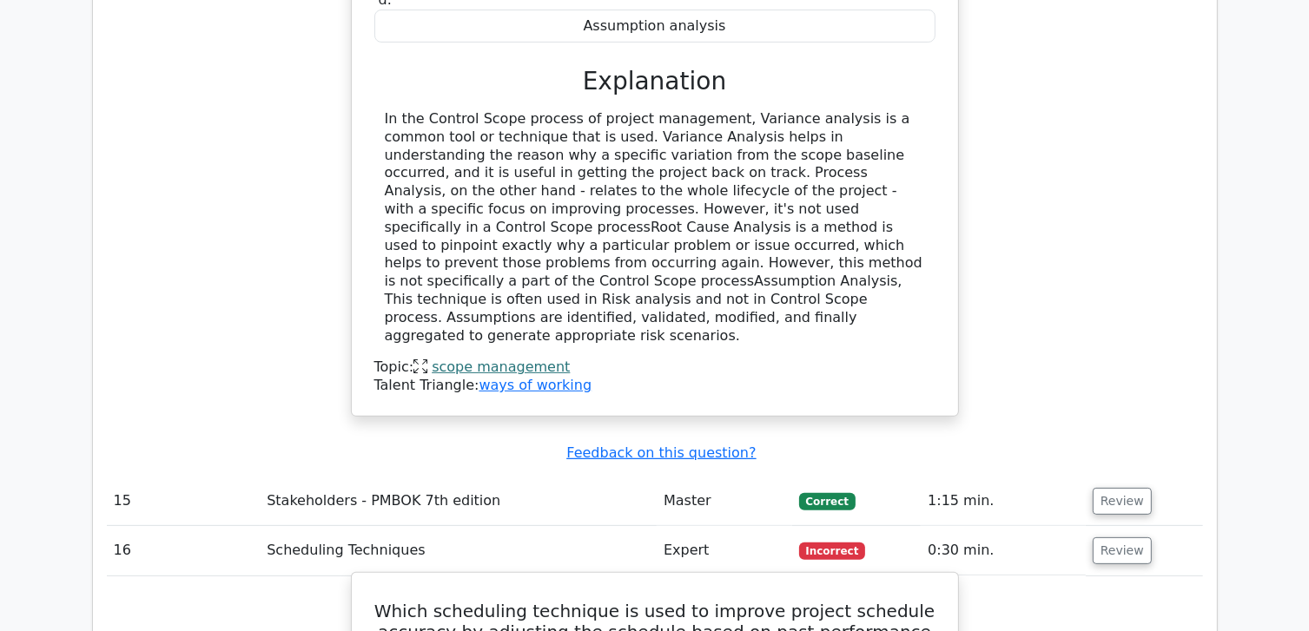
scroll to position [13982, 0]
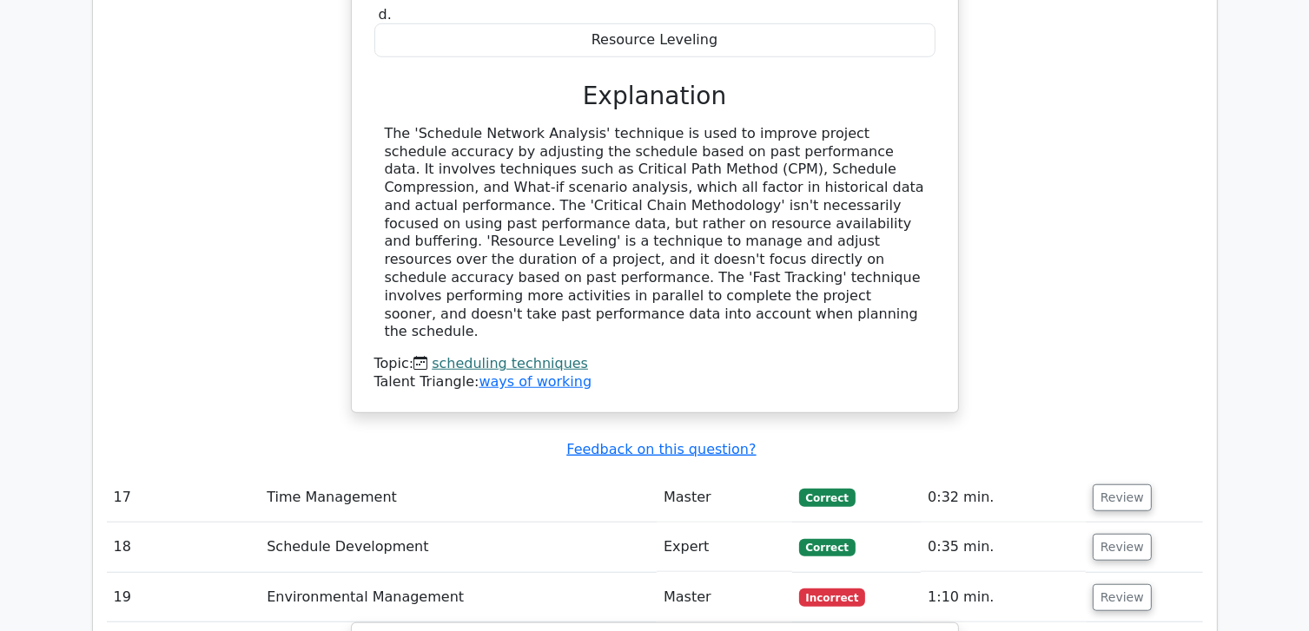
scroll to position [14416, 0]
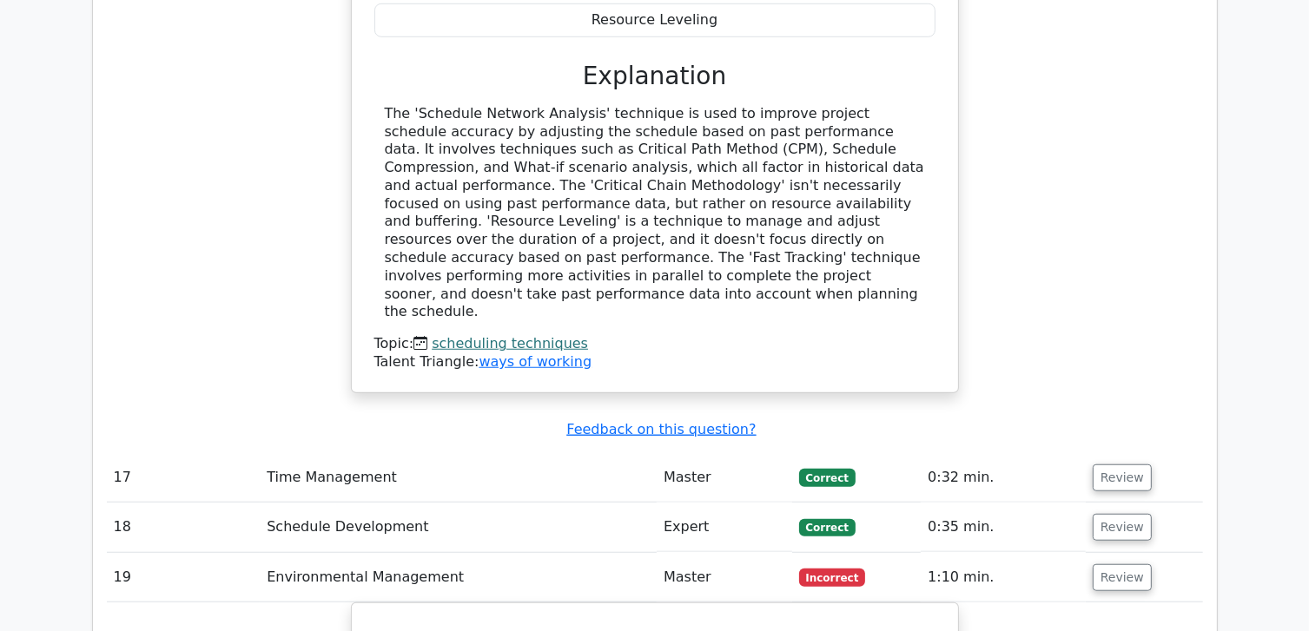
drag, startPoint x: 1040, startPoint y: 310, endPoint x: 1053, endPoint y: 179, distance: 131.8
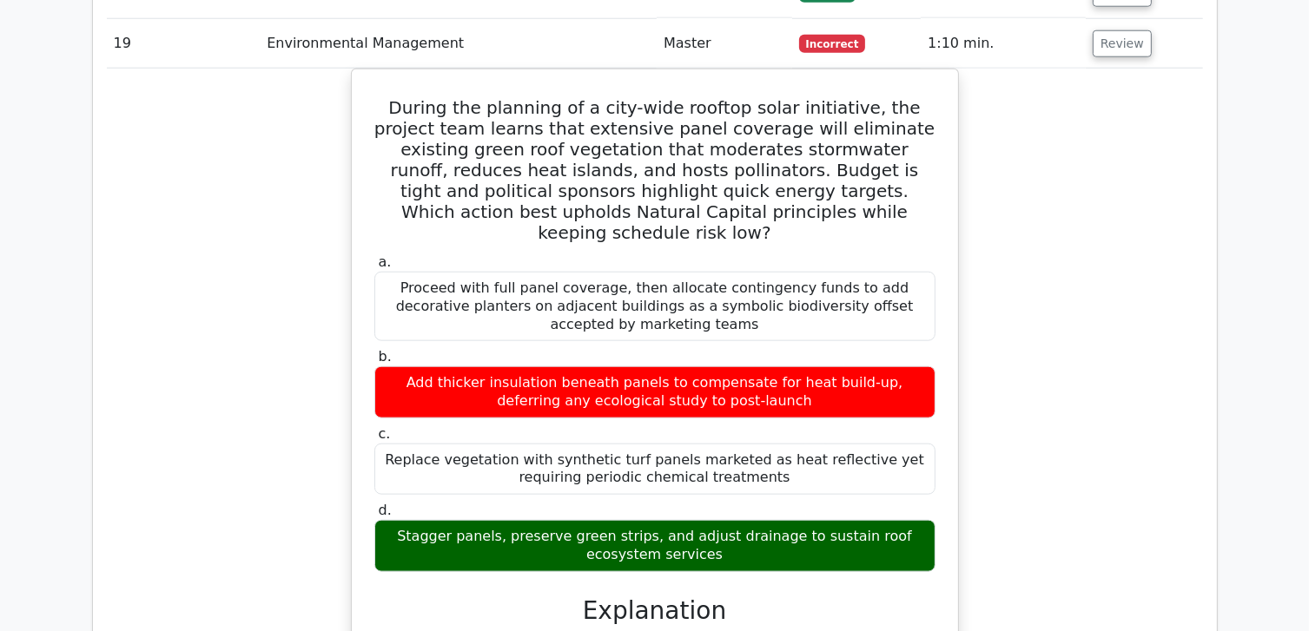
scroll to position [15024, 0]
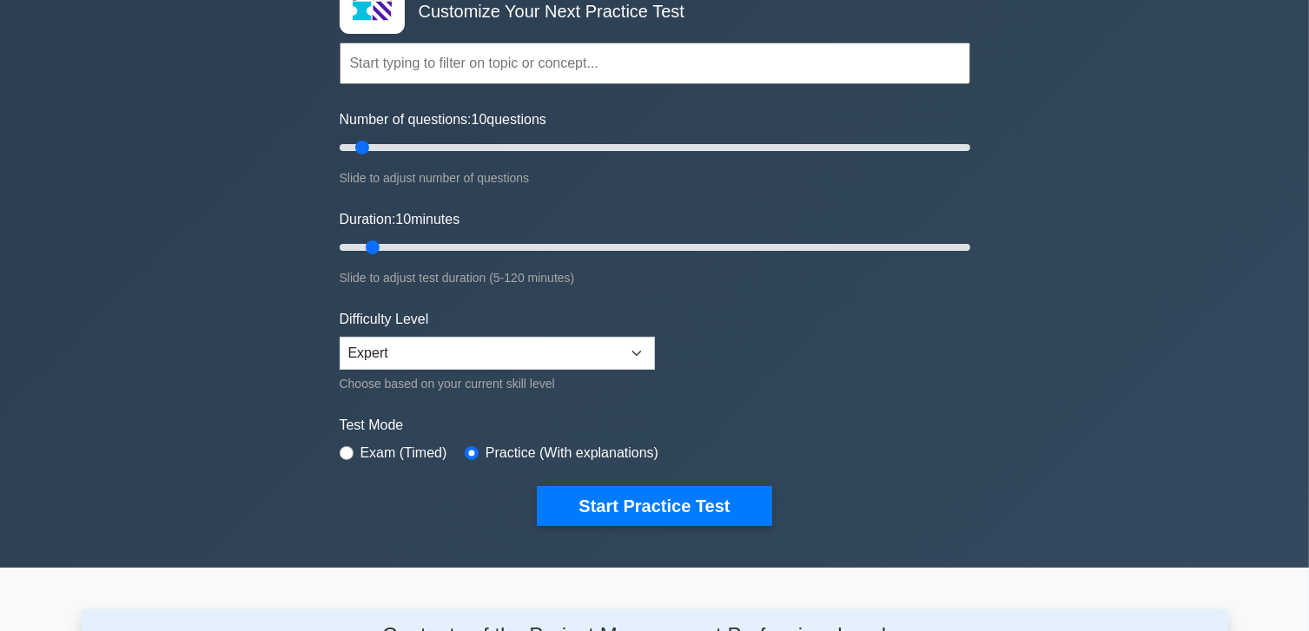
scroll to position [87, 0]
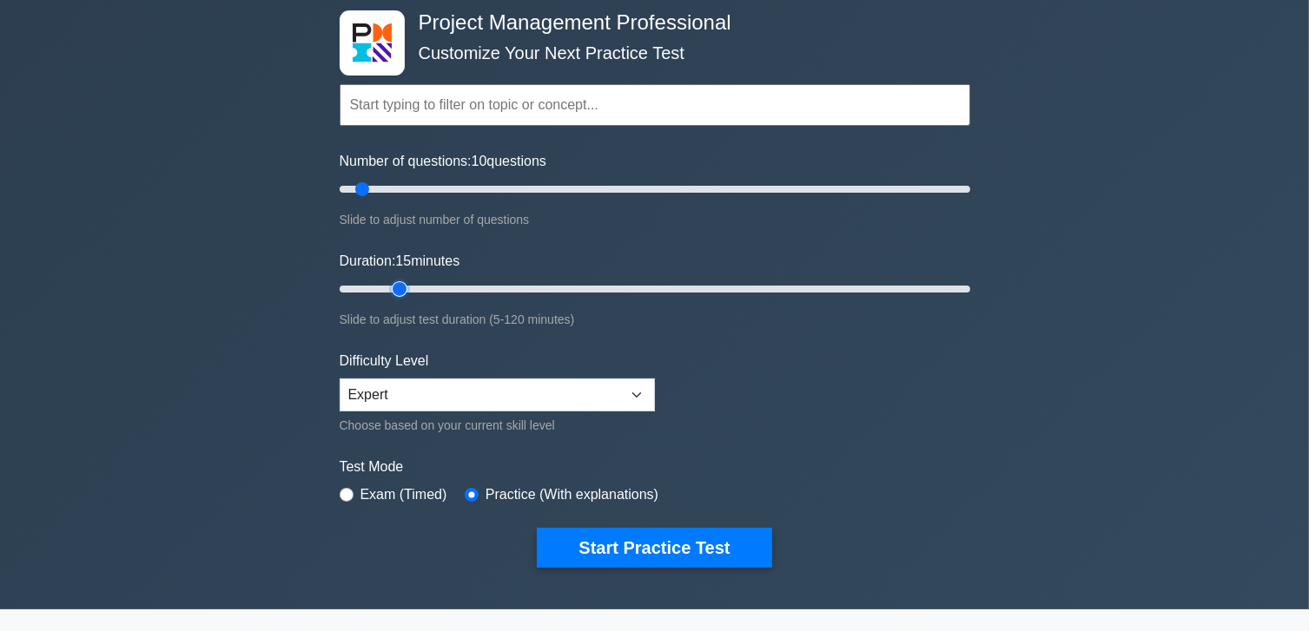
drag, startPoint x: 373, startPoint y: 290, endPoint x: 393, endPoint y: 294, distance: 21.1
type input "15"
click at [393, 294] on input "Duration: 15 minutes" at bounding box center [655, 289] width 631 height 21
drag, startPoint x: 362, startPoint y: 188, endPoint x: 372, endPoint y: 199, distance: 14.1
type input "15"
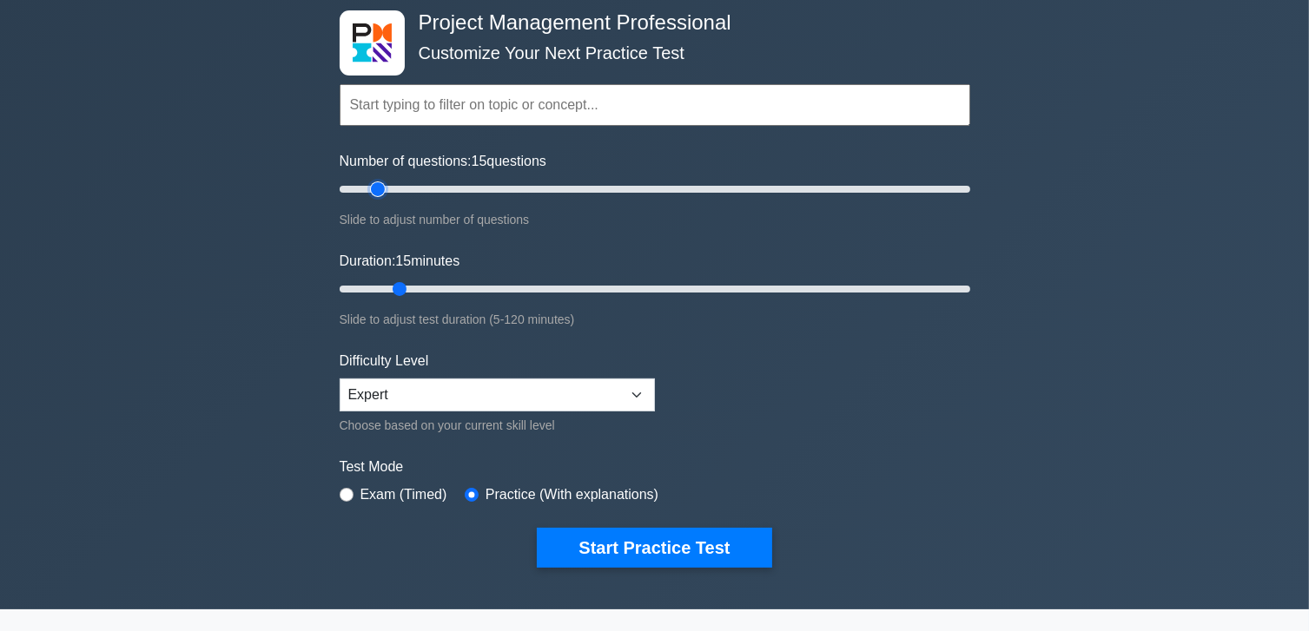
click at [372, 199] on input "Number of questions: 15 questions" at bounding box center [655, 189] width 631 height 21
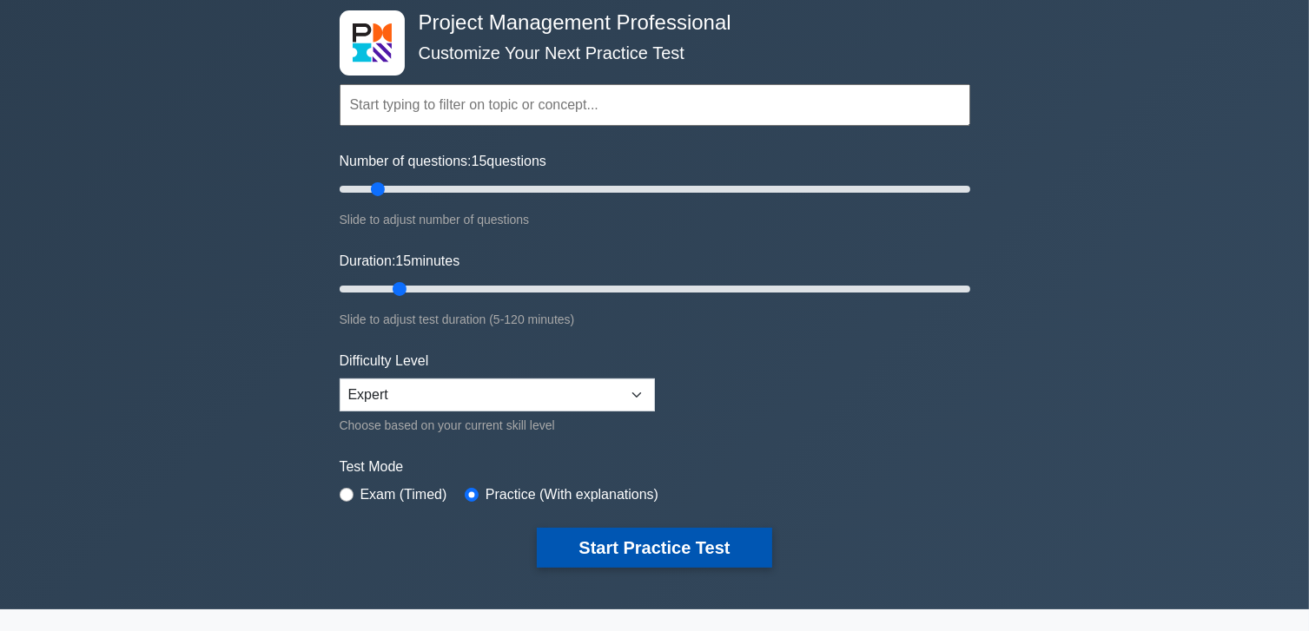
click at [630, 544] on button "Start Practice Test" at bounding box center [654, 548] width 234 height 40
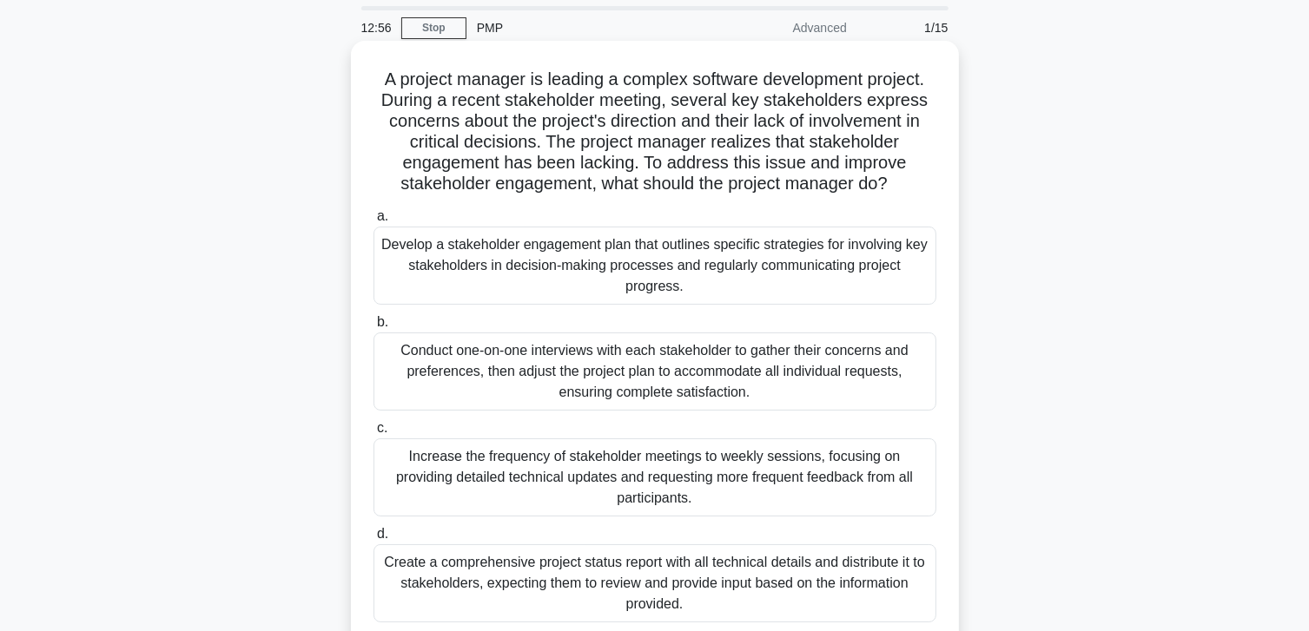
scroll to position [87, 0]
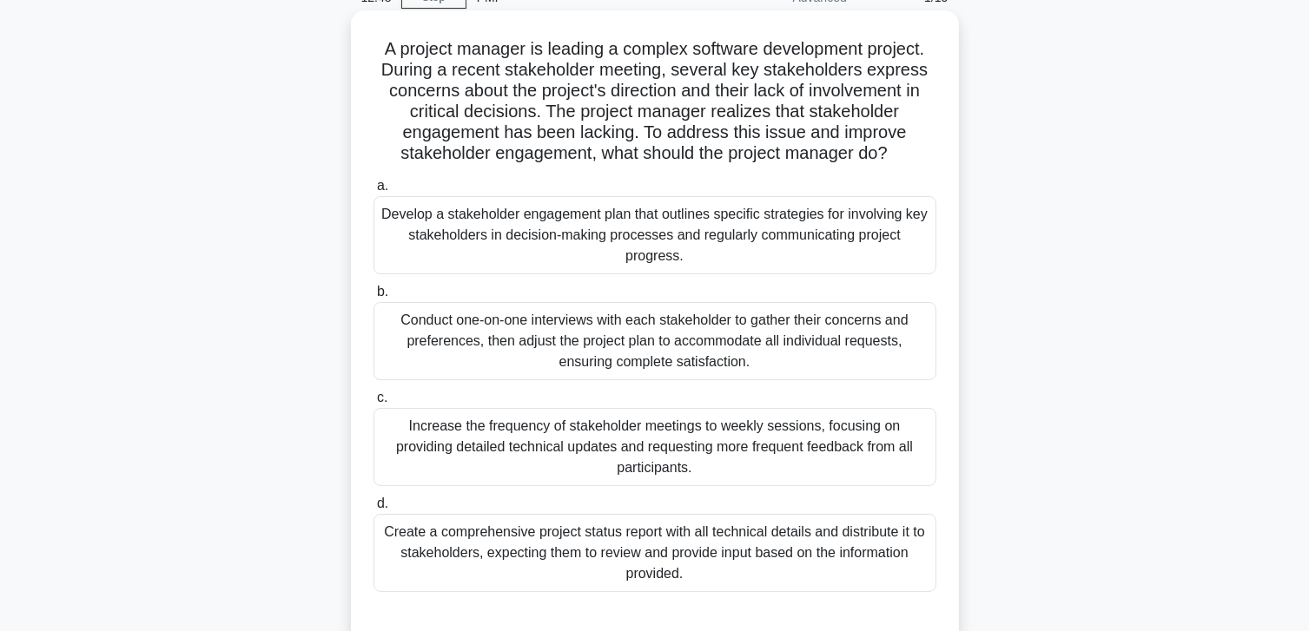
click at [645, 247] on div "Develop a stakeholder engagement plan that outlines specific strategies for inv…" at bounding box center [654, 235] width 563 height 78
click at [373, 192] on input "a. Develop a stakeholder engagement plan that outlines specific strategies for …" at bounding box center [373, 186] width 0 height 11
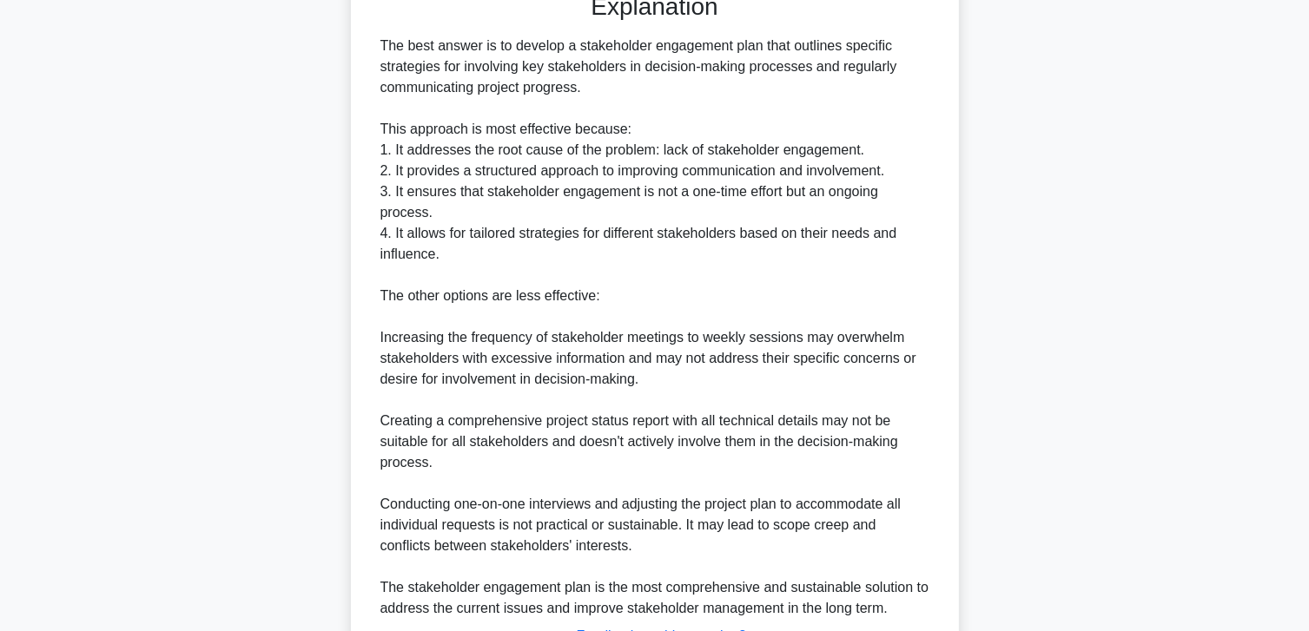
scroll to position [855, 0]
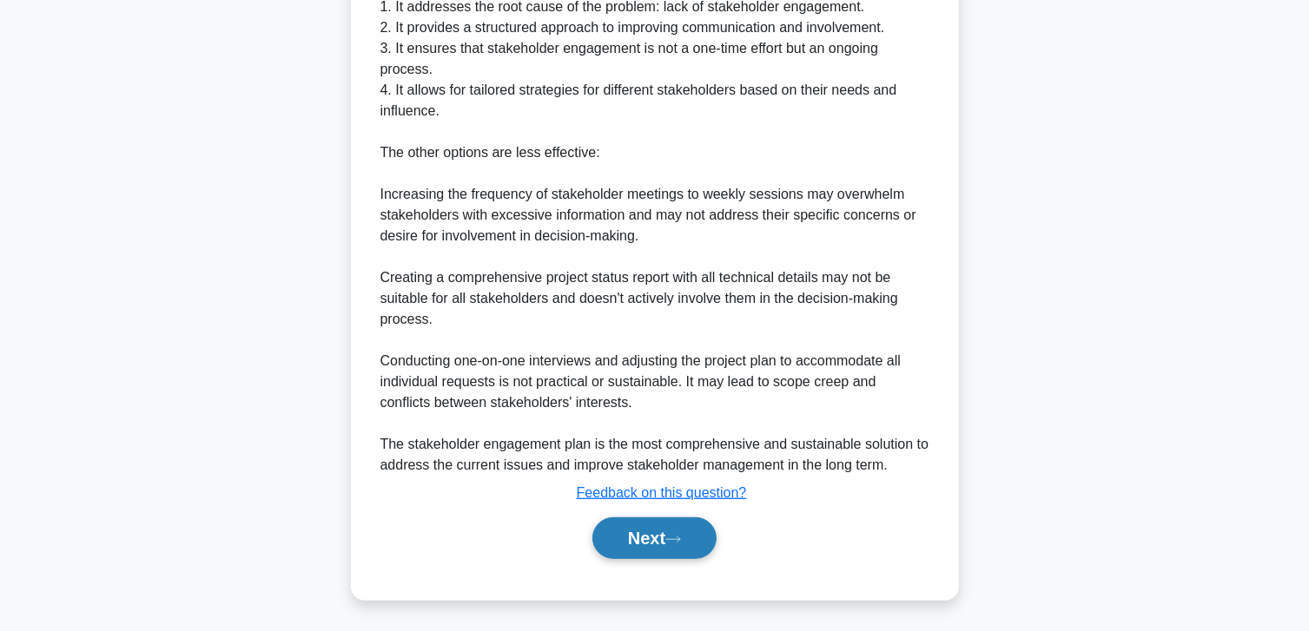
click at [679, 529] on button "Next" at bounding box center [654, 539] width 124 height 42
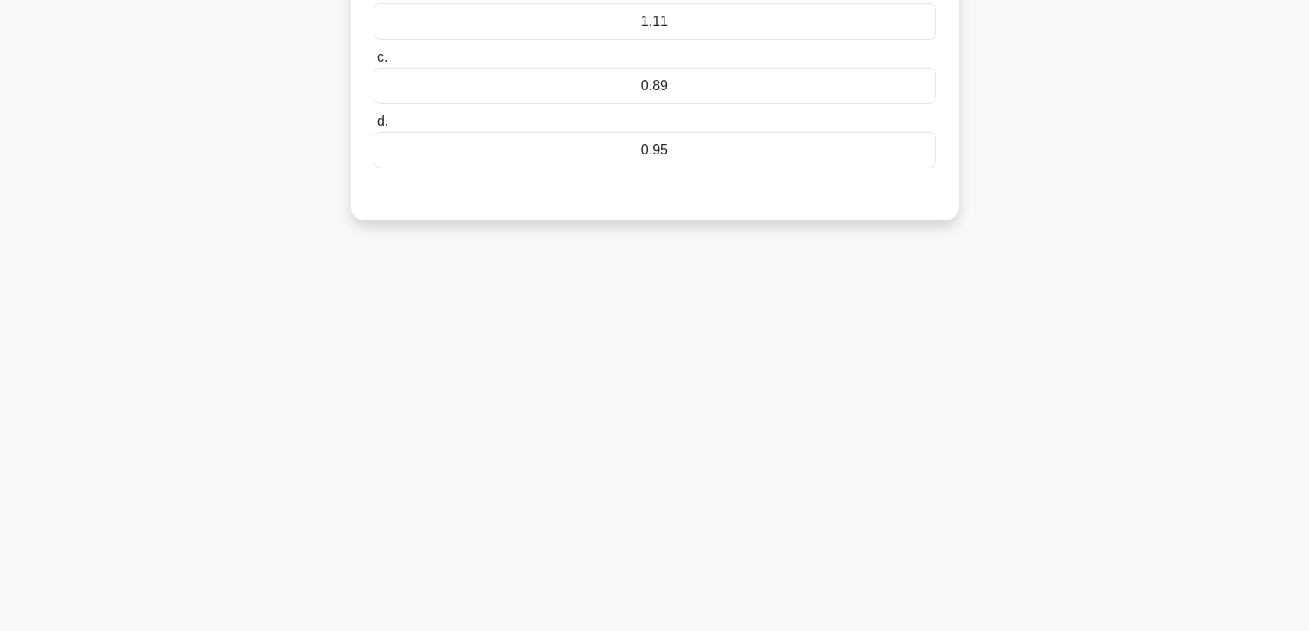
scroll to position [46, 0]
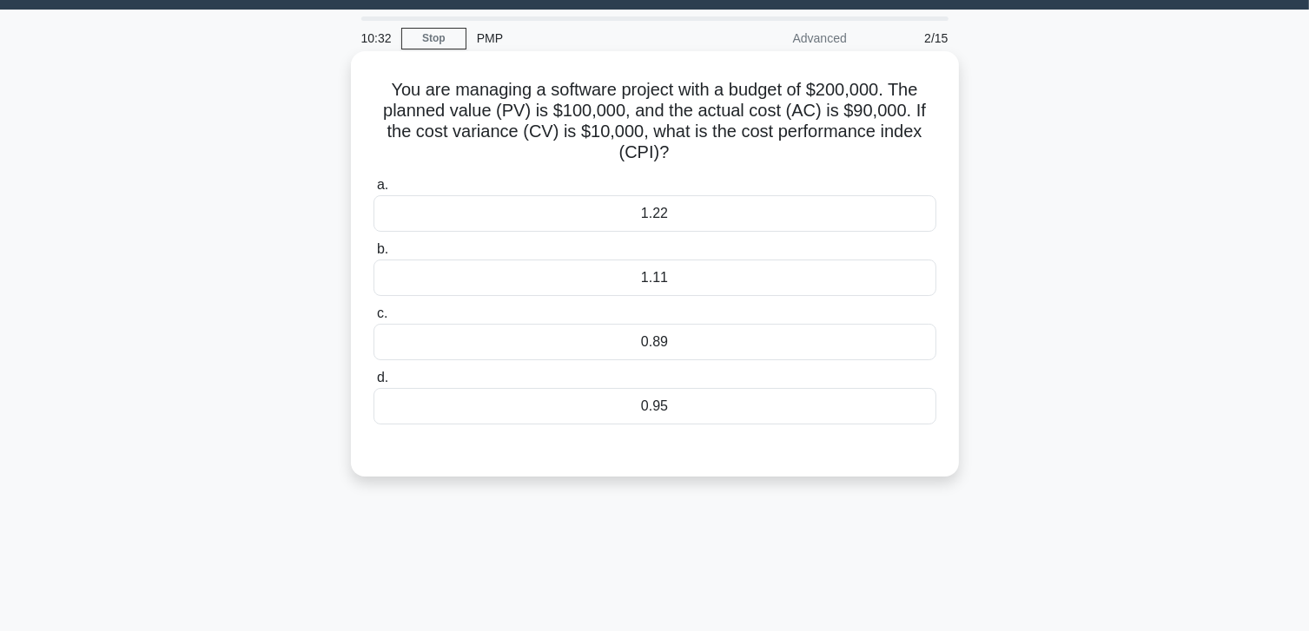
click at [730, 293] on div "1.11" at bounding box center [654, 278] width 563 height 36
click at [373, 255] on input "b. 1.11" at bounding box center [373, 249] width 0 height 11
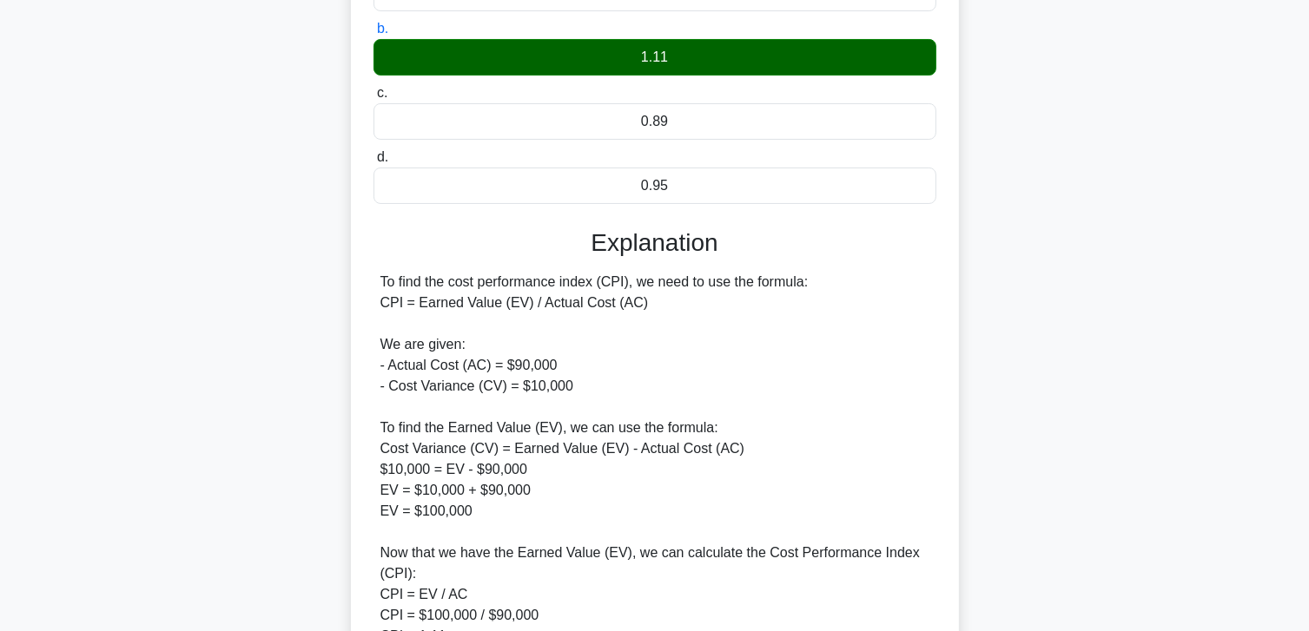
scroll to position [393, 0]
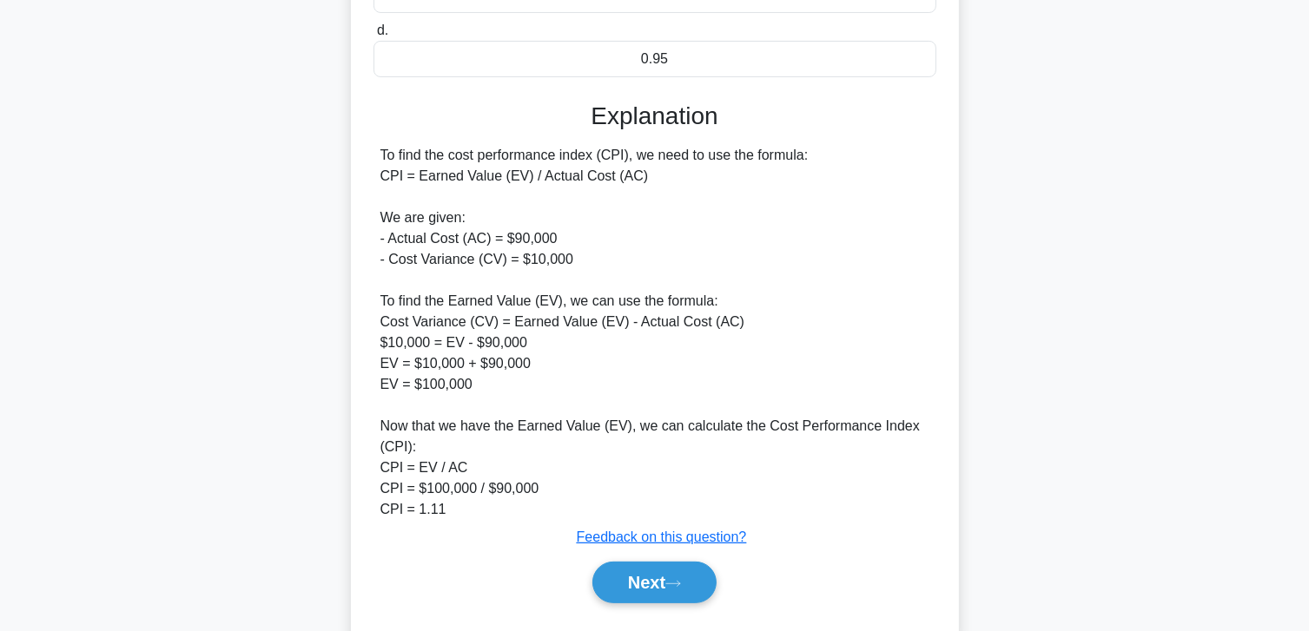
click at [645, 574] on button "Next" at bounding box center [654, 583] width 124 height 42
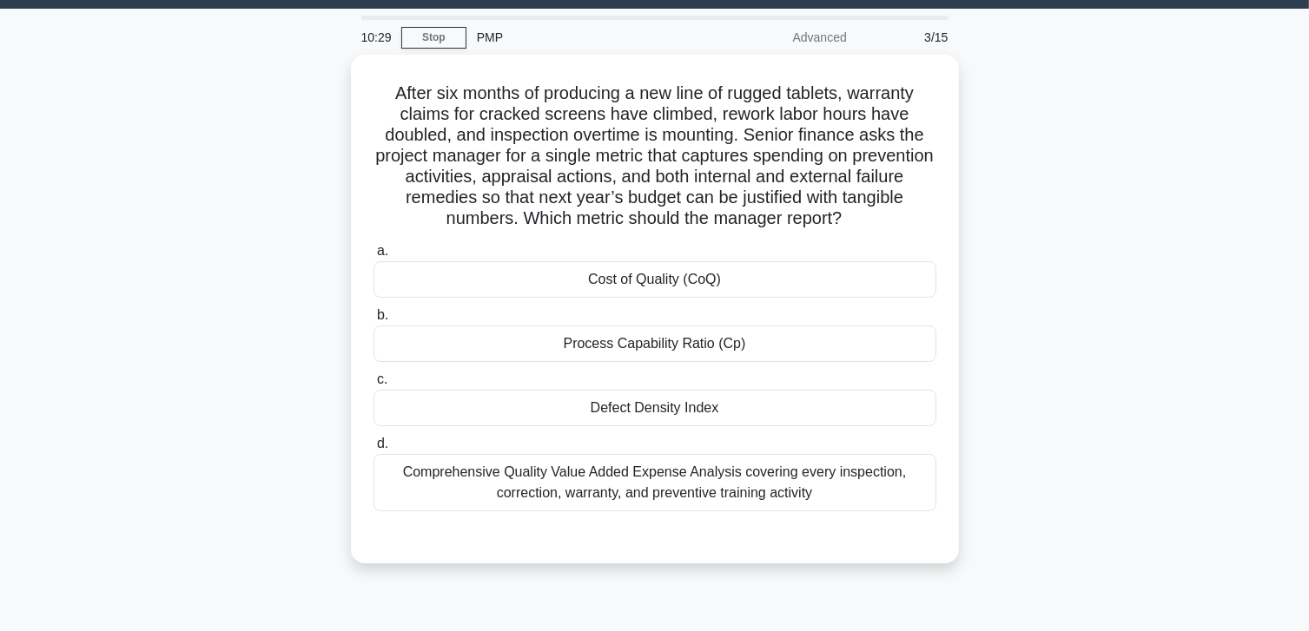
scroll to position [46, 0]
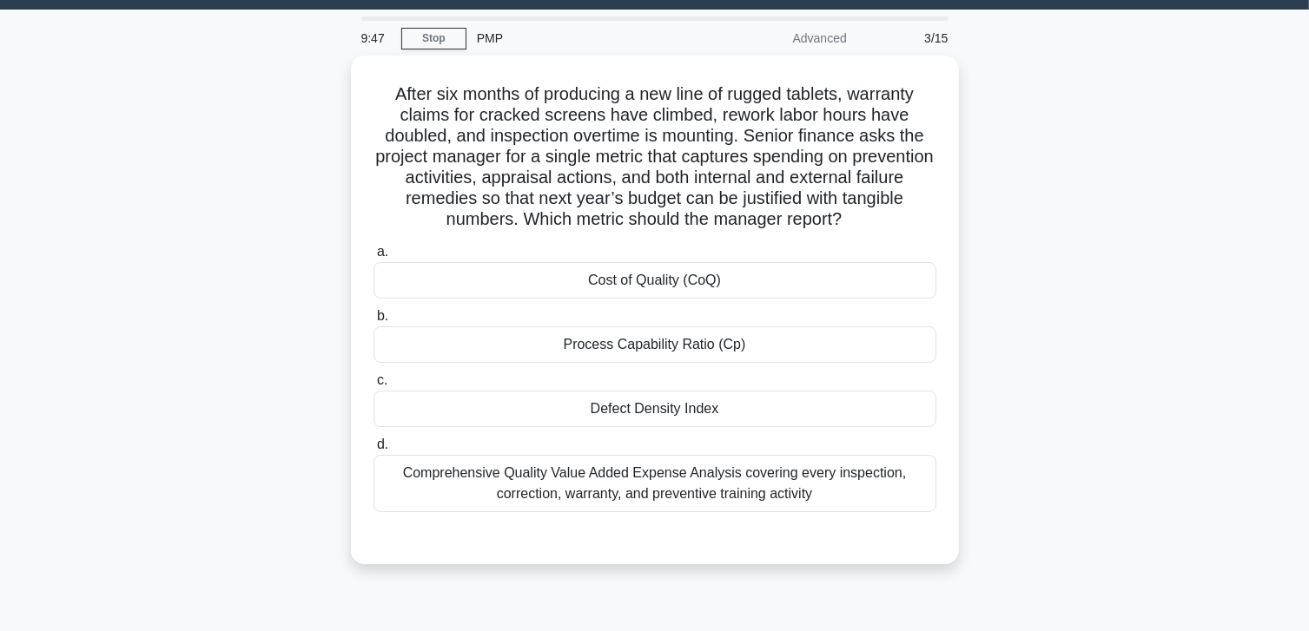
click at [1271, 256] on main "9:47 Stop PMP Advanced 3/15 After six months of producing a new line of rugged …" at bounding box center [654, 451] width 1309 height 882
click at [1268, 270] on main "9:45 Stop PMP Advanced 3/15 After six months of producing a new line of rugged …" at bounding box center [654, 451] width 1309 height 882
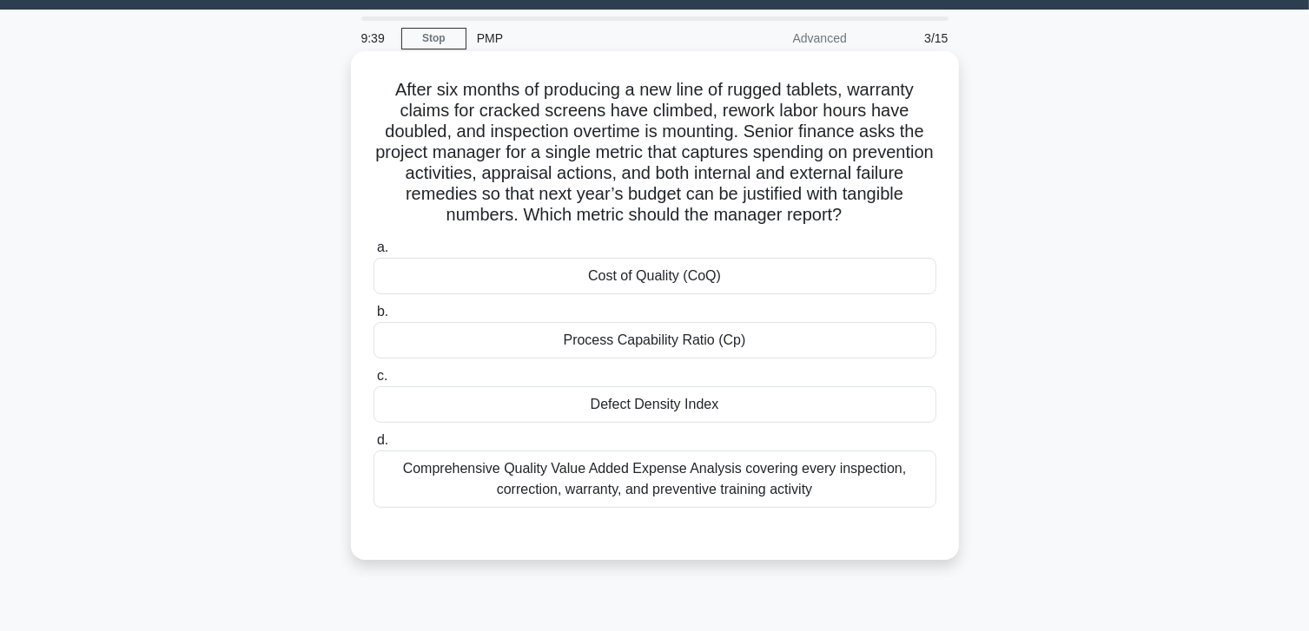
click at [826, 261] on div "Cost of Quality (CoQ)" at bounding box center [654, 276] width 563 height 36
click at [373, 254] on input "a. Cost of Quality (CoQ)" at bounding box center [373, 247] width 0 height 11
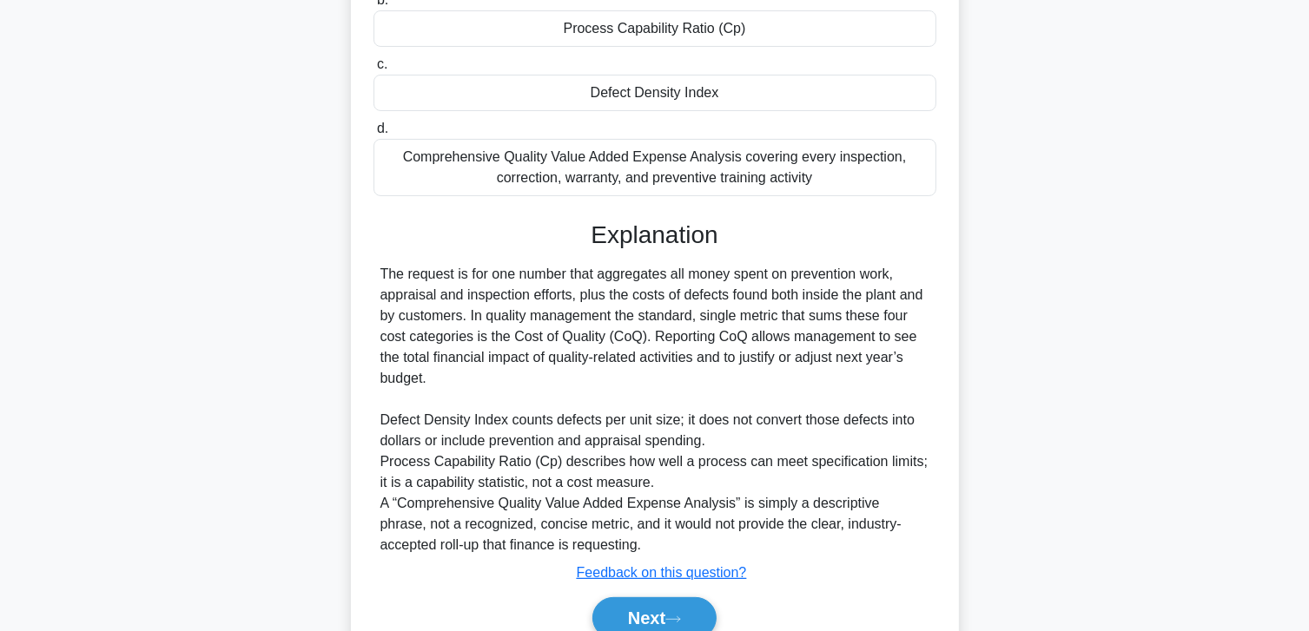
scroll to position [438, 0]
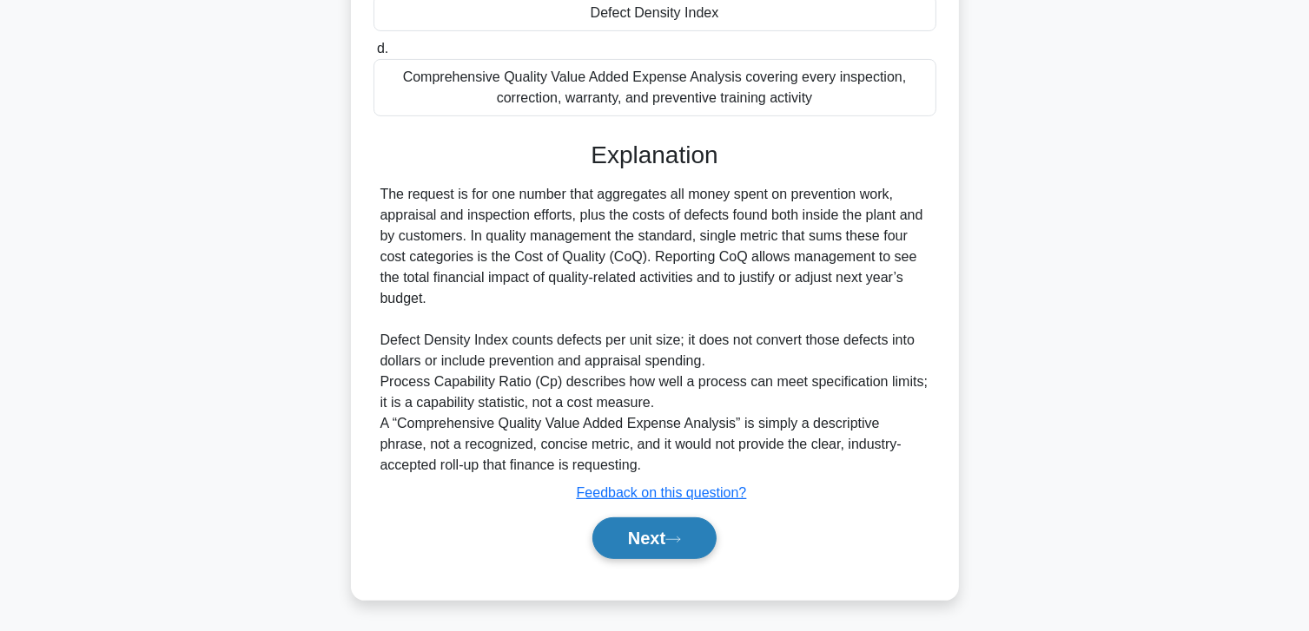
click at [662, 552] on button "Next" at bounding box center [654, 539] width 124 height 42
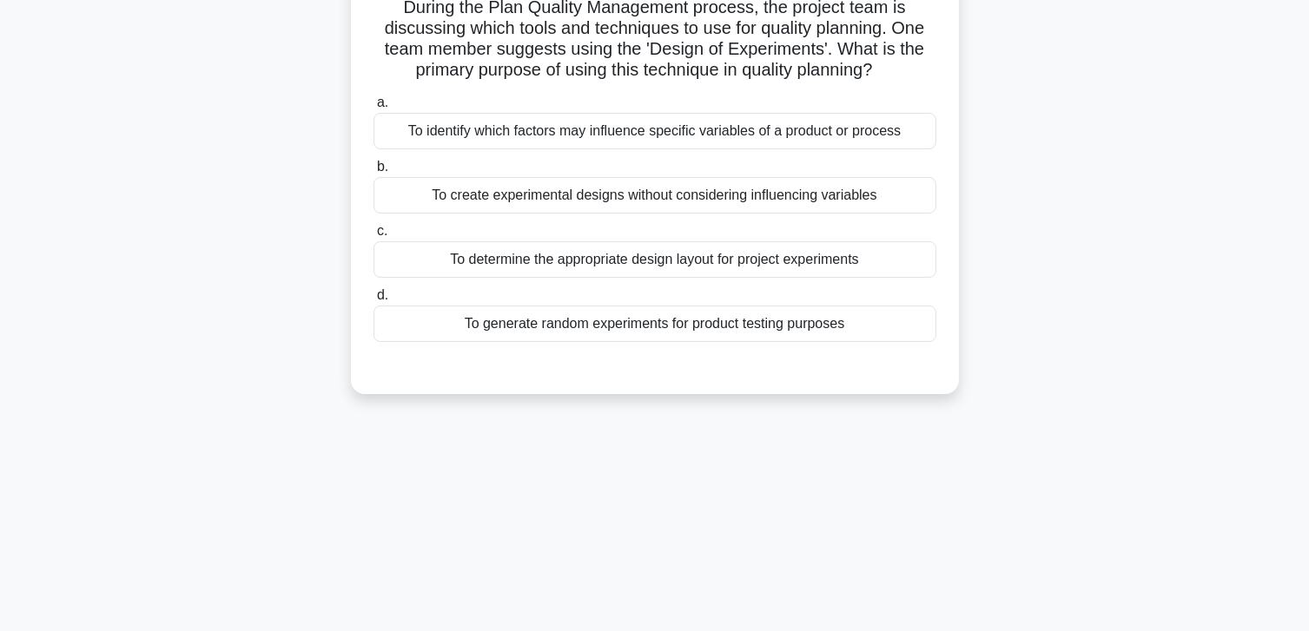
scroll to position [0, 0]
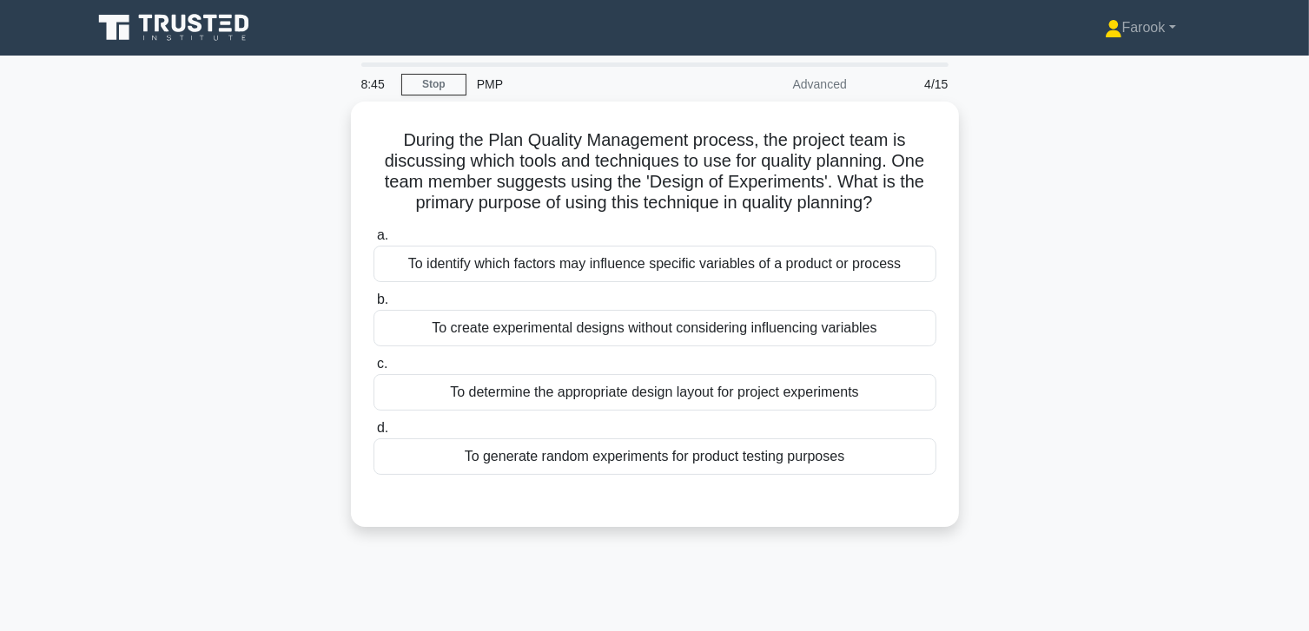
drag, startPoint x: 733, startPoint y: 458, endPoint x: 974, endPoint y: 515, distance: 247.3
drag, startPoint x: 1021, startPoint y: 505, endPoint x: 941, endPoint y: 534, distance: 85.2
click at [941, 534] on div "During the Plan Quality Management process, the project team is discussing whic…" at bounding box center [655, 325] width 1146 height 446
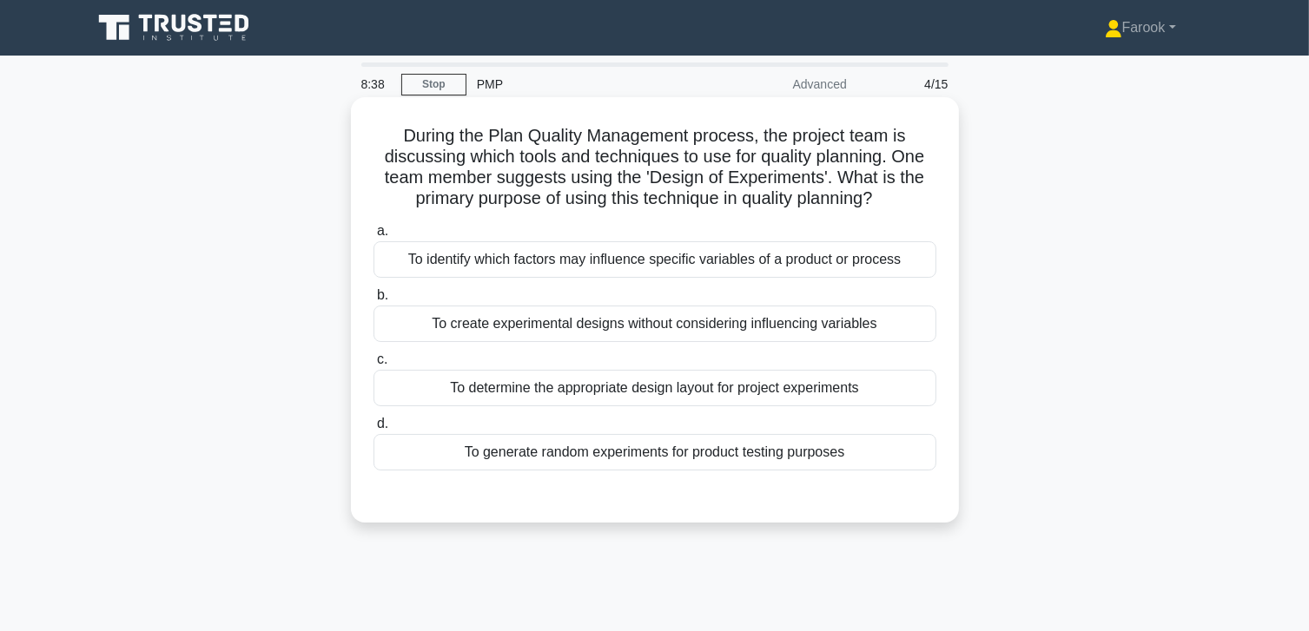
click at [520, 261] on div "To identify which factors may influence specific variables of a product or proc…" at bounding box center [654, 259] width 563 height 36
click at [373, 237] on input "a. To identify which factors may influence specific variables of a product or p…" at bounding box center [373, 231] width 0 height 11
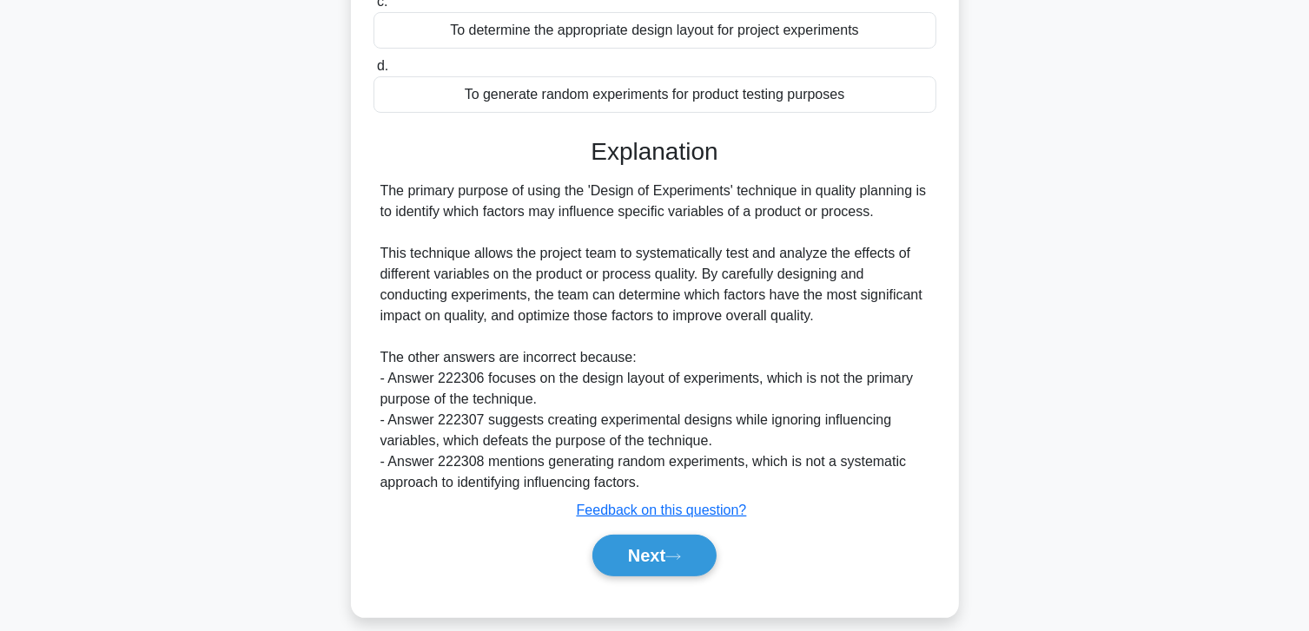
scroll to position [375, 0]
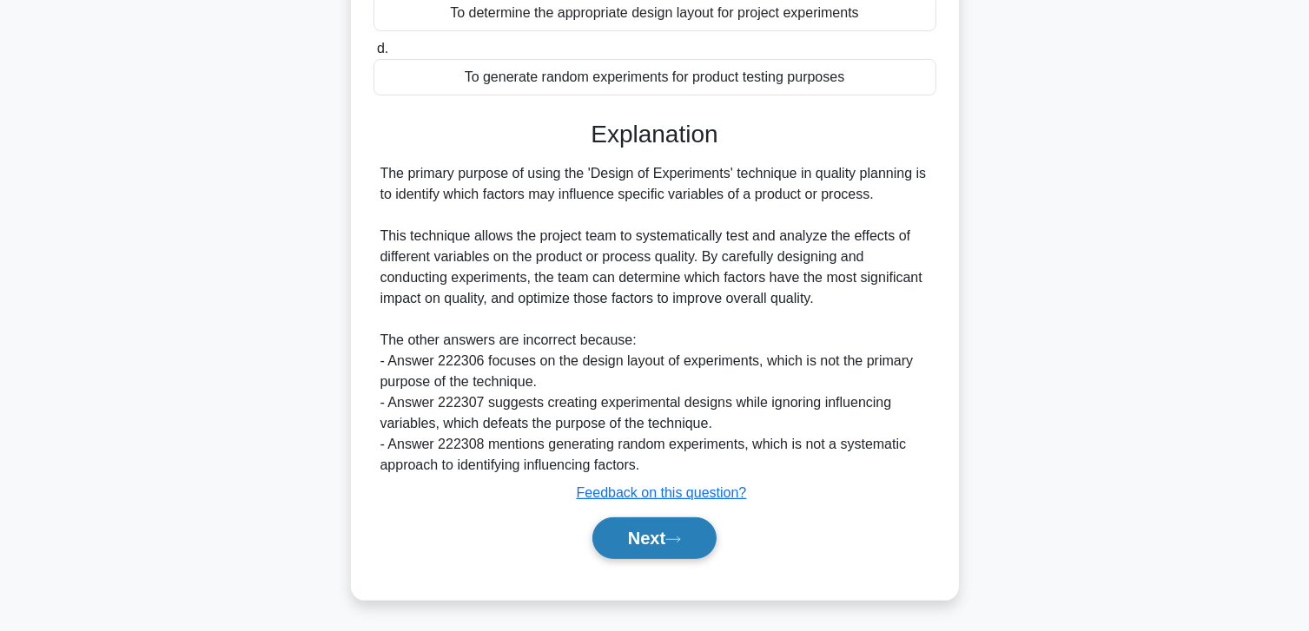
click at [651, 549] on button "Next" at bounding box center [654, 539] width 124 height 42
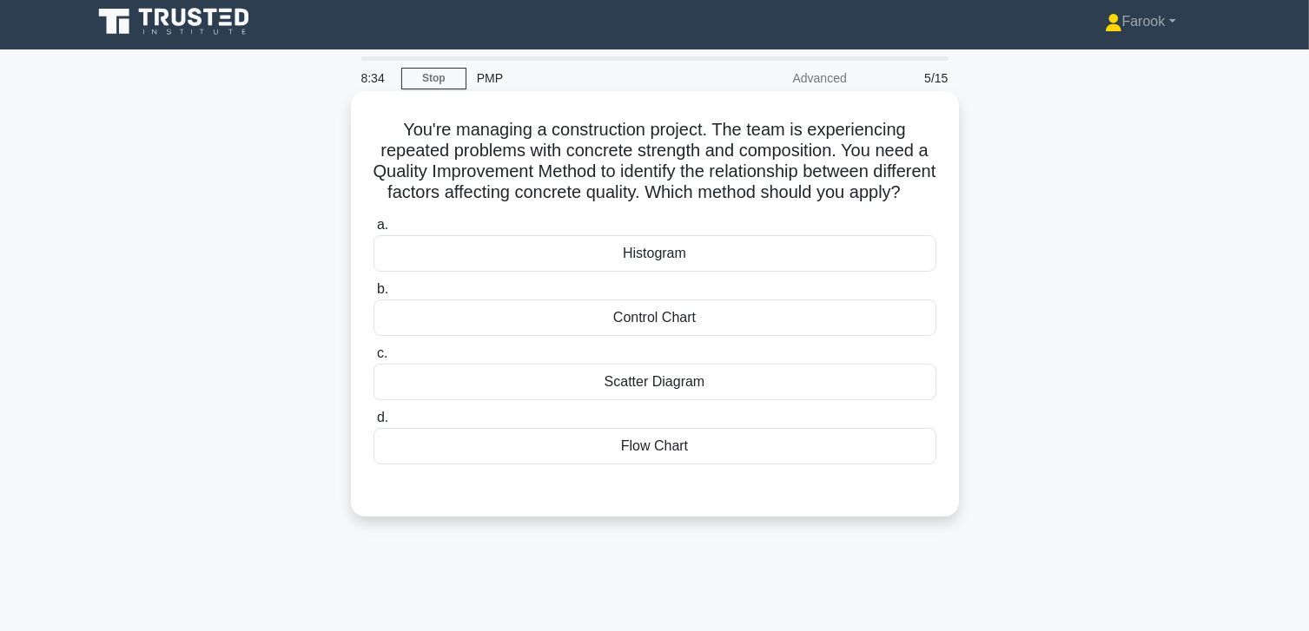
scroll to position [0, 0]
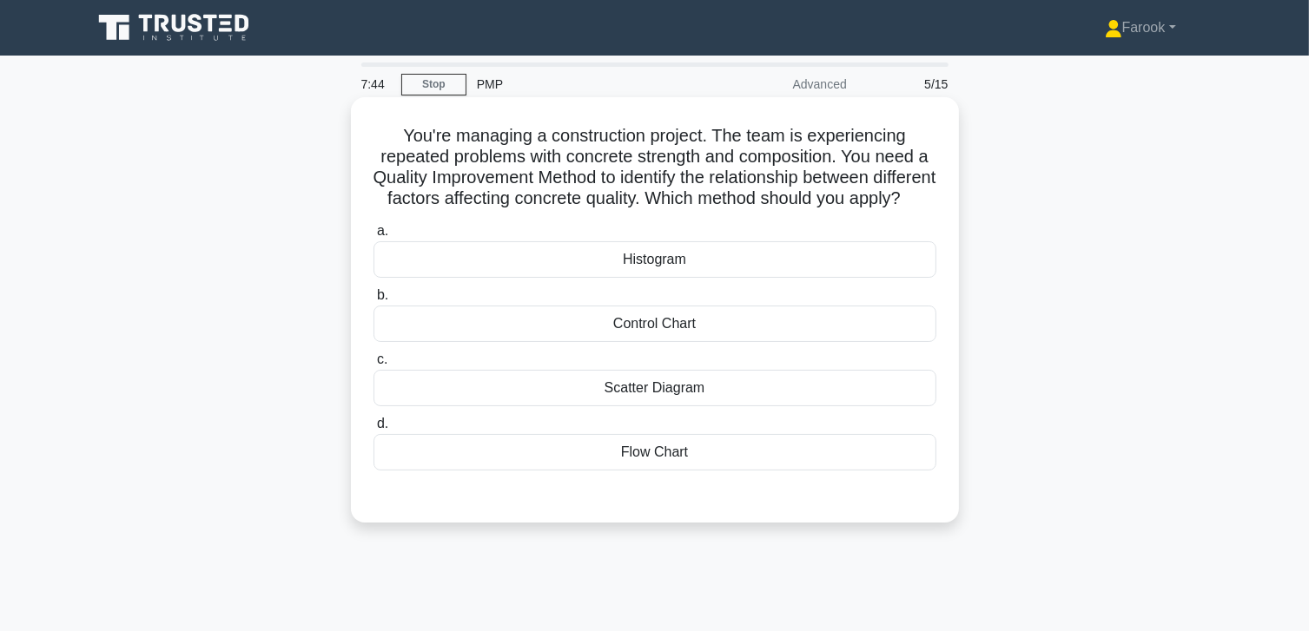
click at [556, 393] on div "Scatter Diagram" at bounding box center [654, 388] width 563 height 36
click at [373, 366] on input "c. Scatter Diagram" at bounding box center [373, 359] width 0 height 11
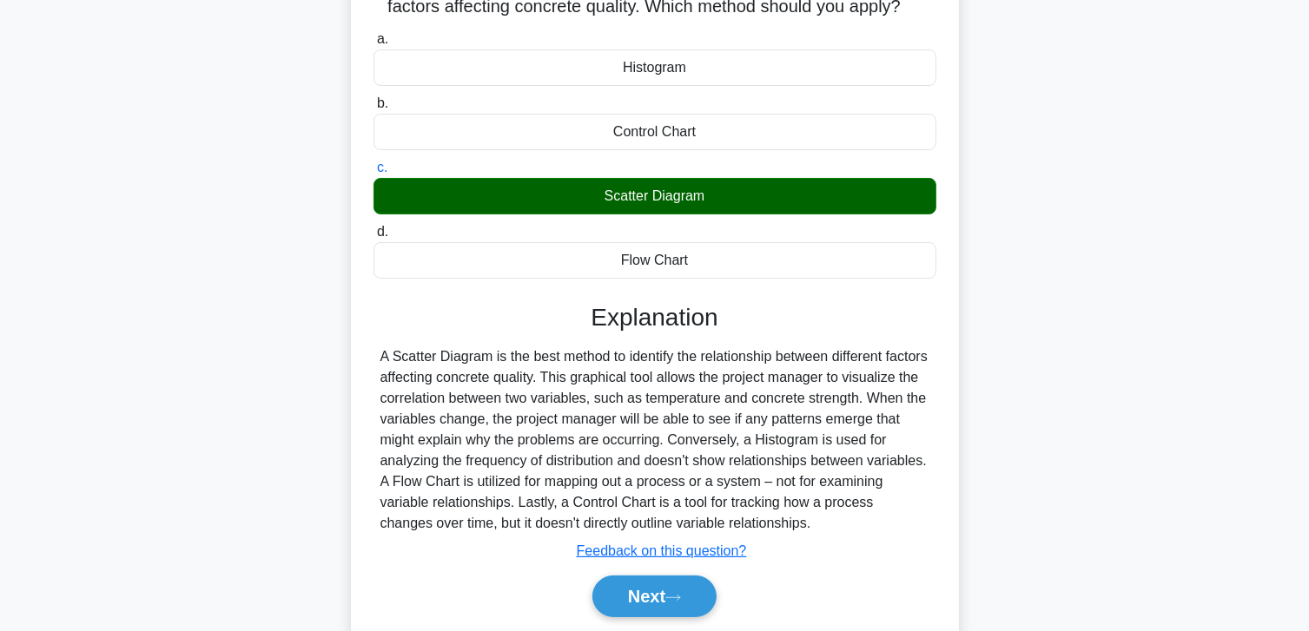
scroll to position [307, 0]
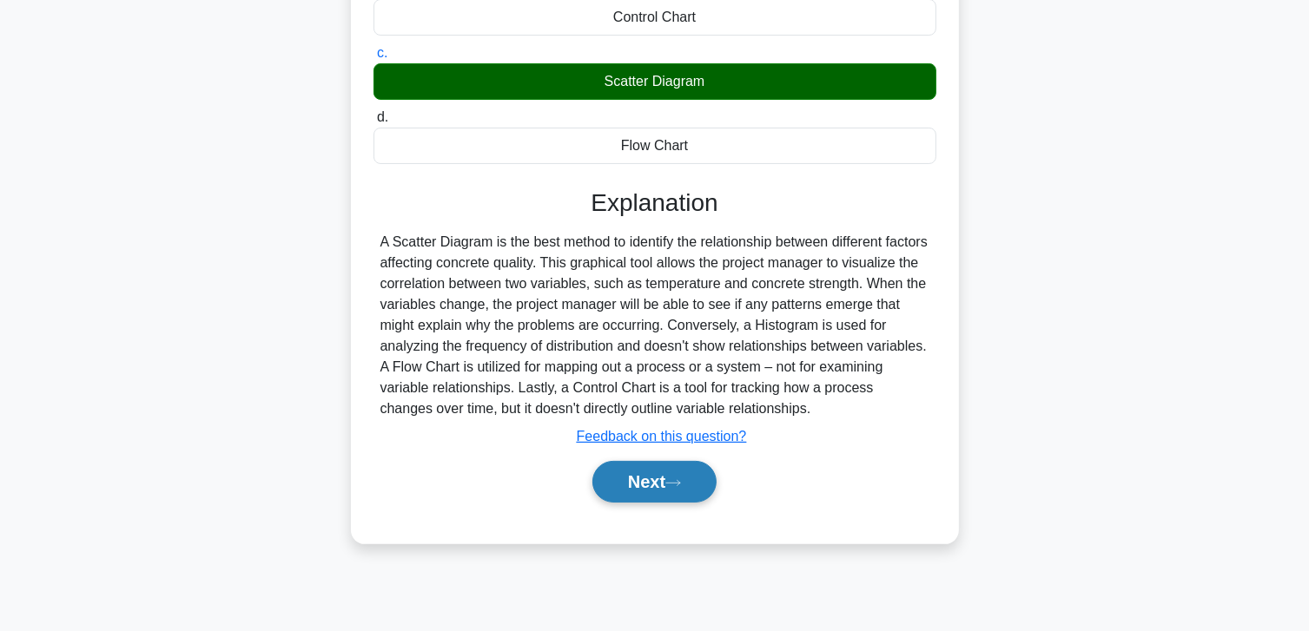
click at [617, 503] on button "Next" at bounding box center [654, 482] width 124 height 42
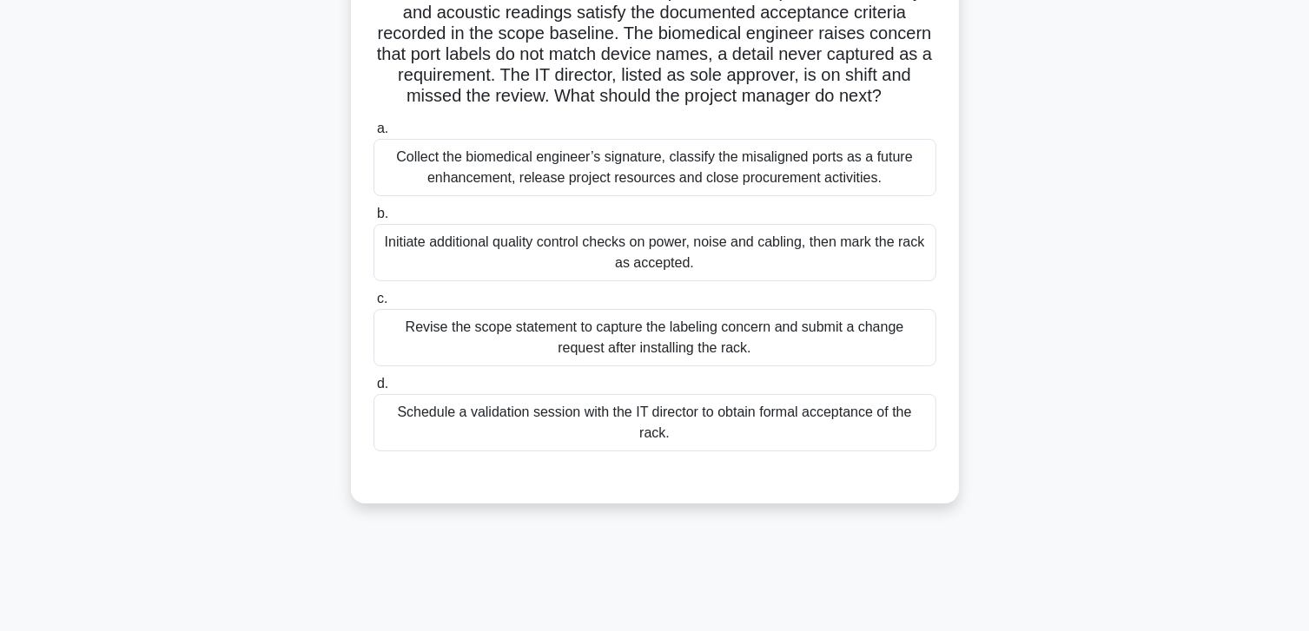
scroll to position [174, 0]
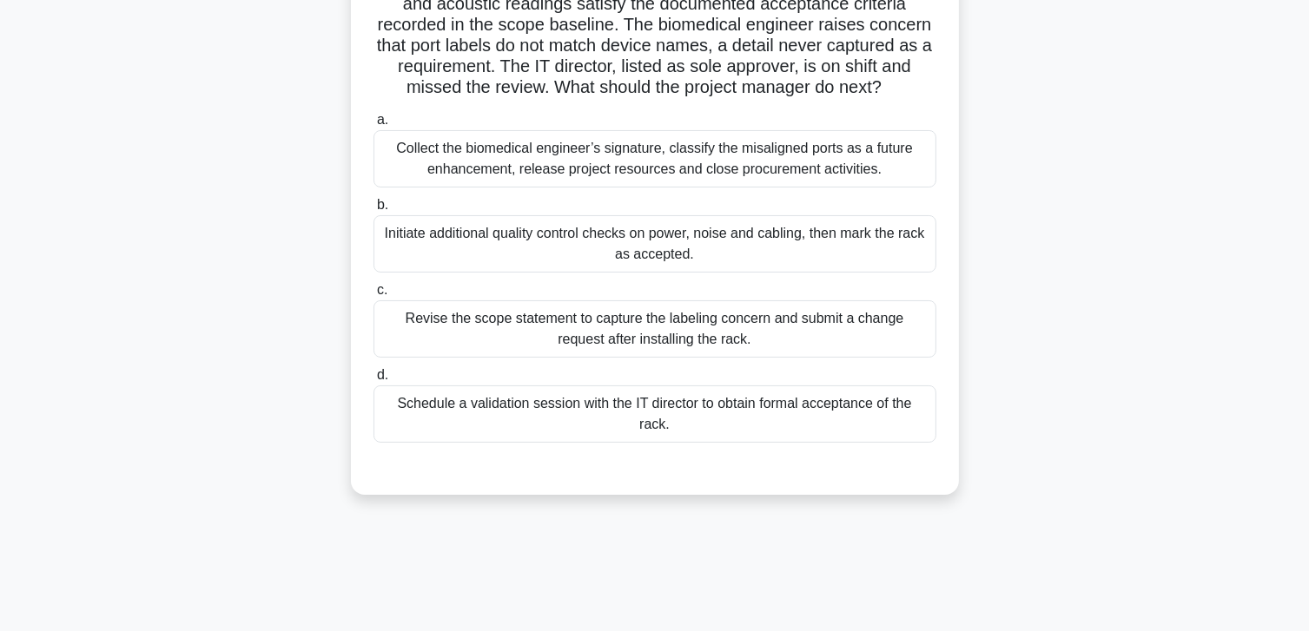
click at [861, 429] on div "Schedule a validation session with the IT director to obtain formal acceptance …" at bounding box center [654, 414] width 563 height 57
click at [373, 381] on input "d. Schedule a validation session with the IT director to obtain formal acceptan…" at bounding box center [373, 375] width 0 height 11
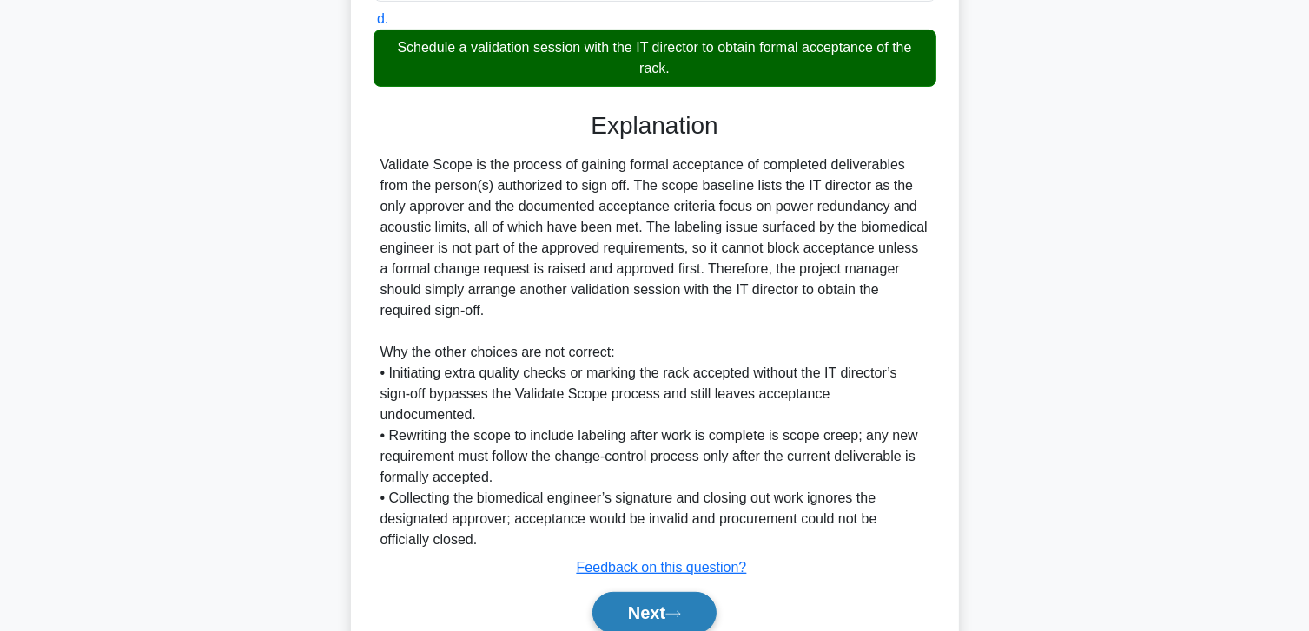
scroll to position [604, 0]
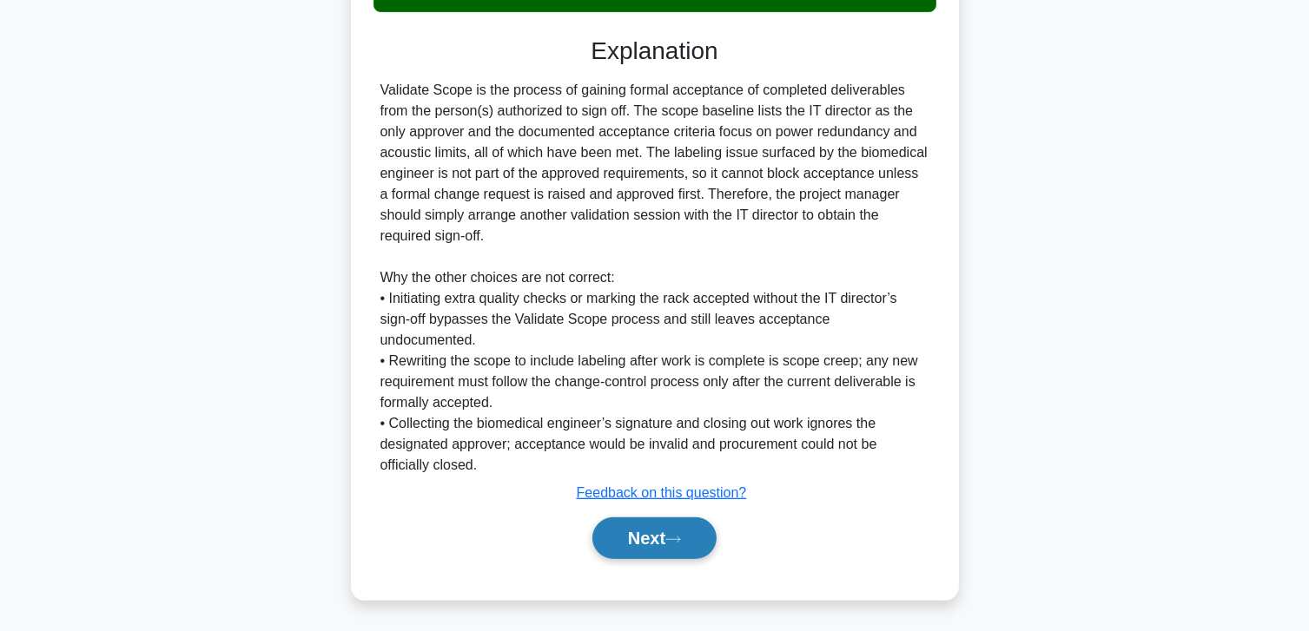
click at [620, 531] on button "Next" at bounding box center [654, 539] width 124 height 42
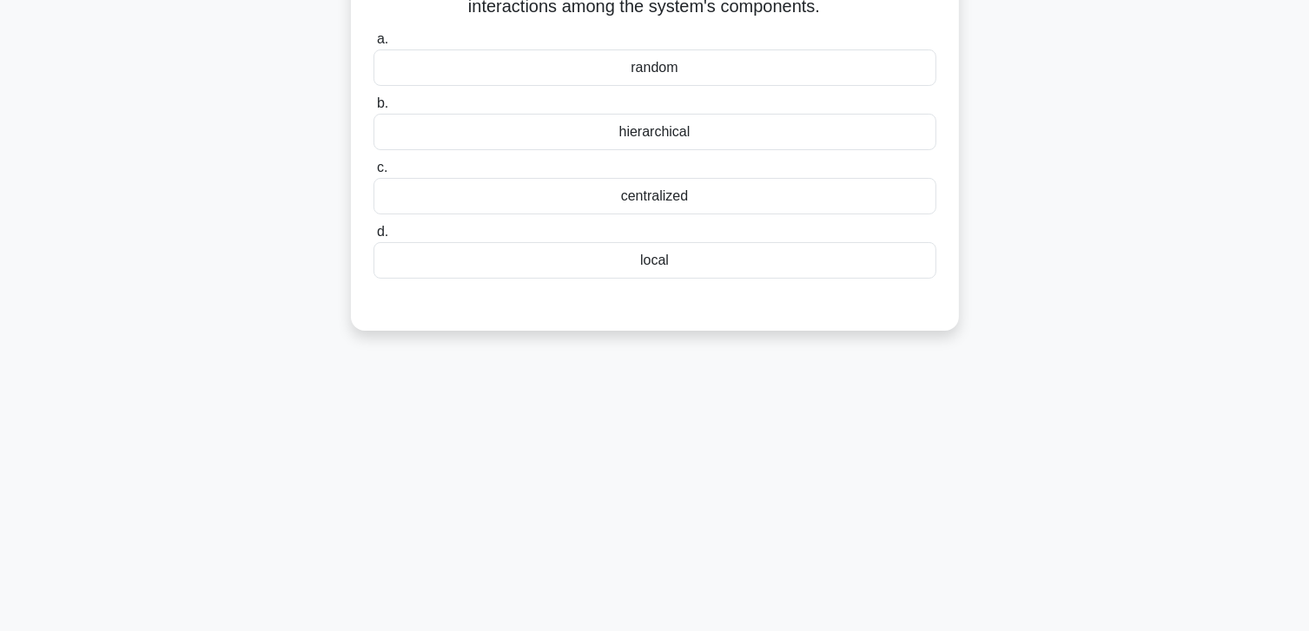
scroll to position [46, 0]
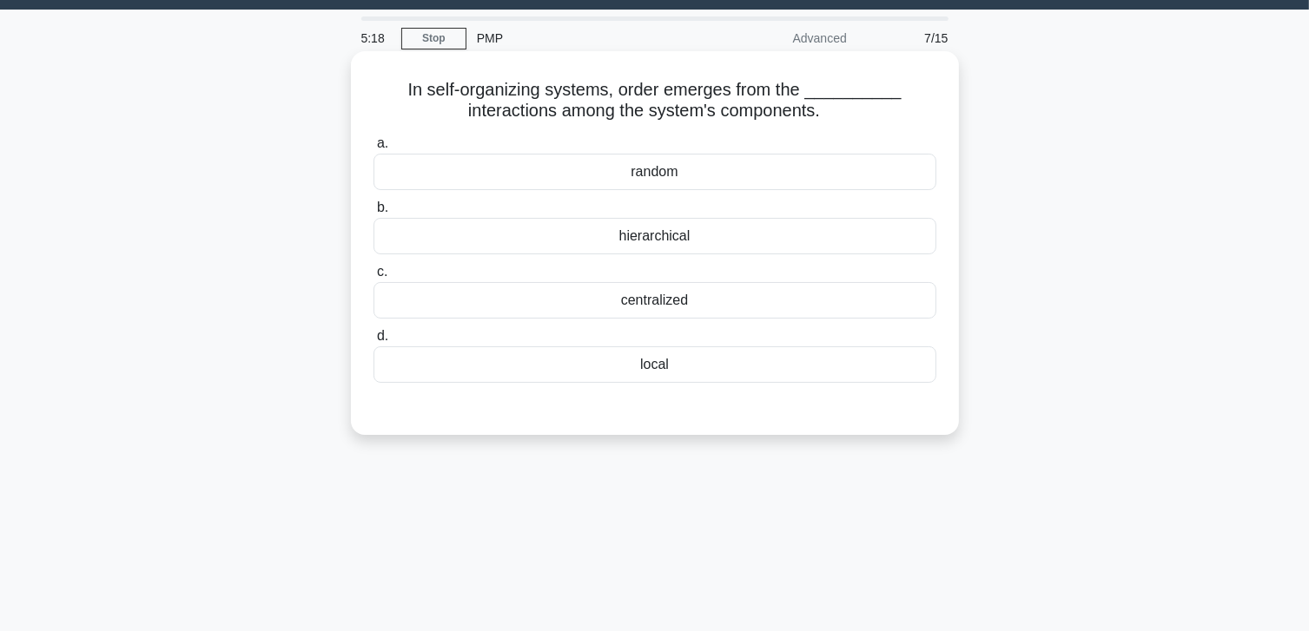
click at [698, 230] on div "hierarchical" at bounding box center [654, 236] width 563 height 36
click at [373, 214] on input "b. hierarchical" at bounding box center [373, 207] width 0 height 11
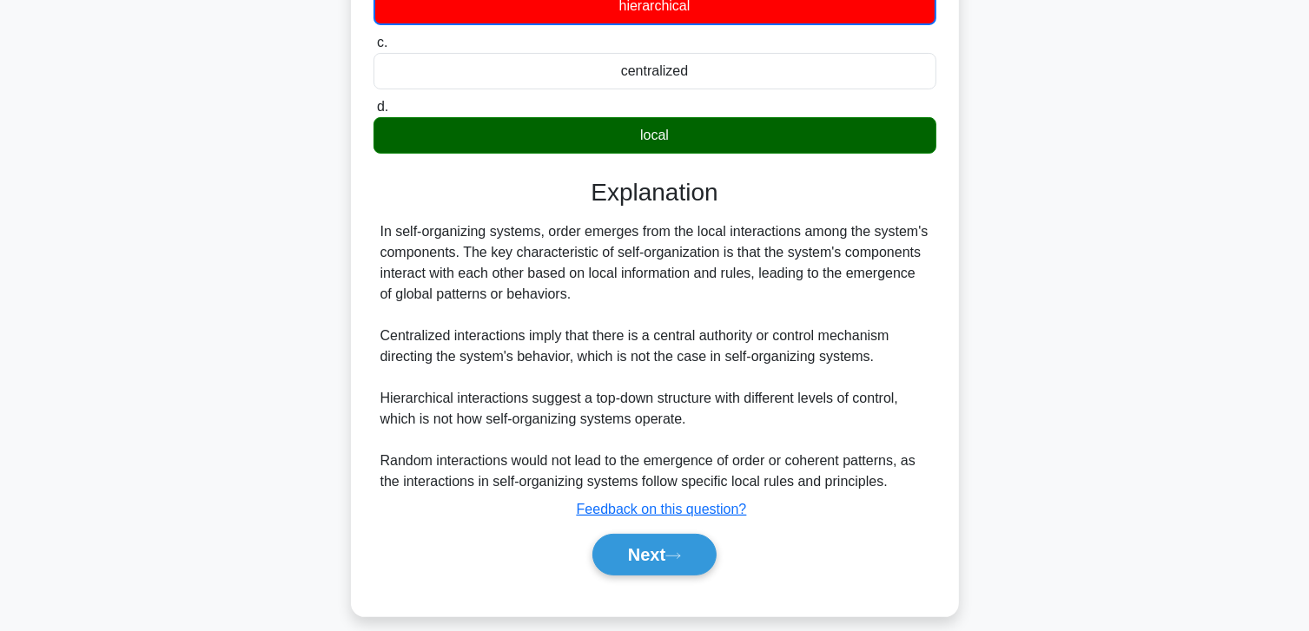
scroll to position [307, 0]
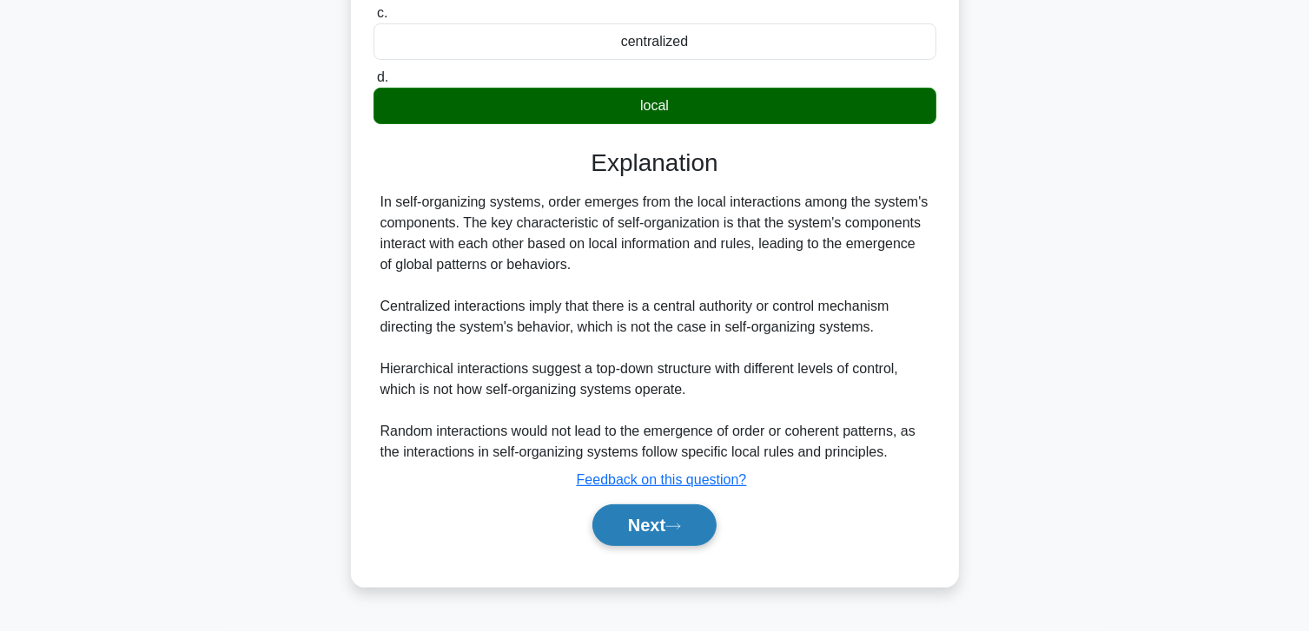
click at [666, 511] on button "Next" at bounding box center [654, 526] width 124 height 42
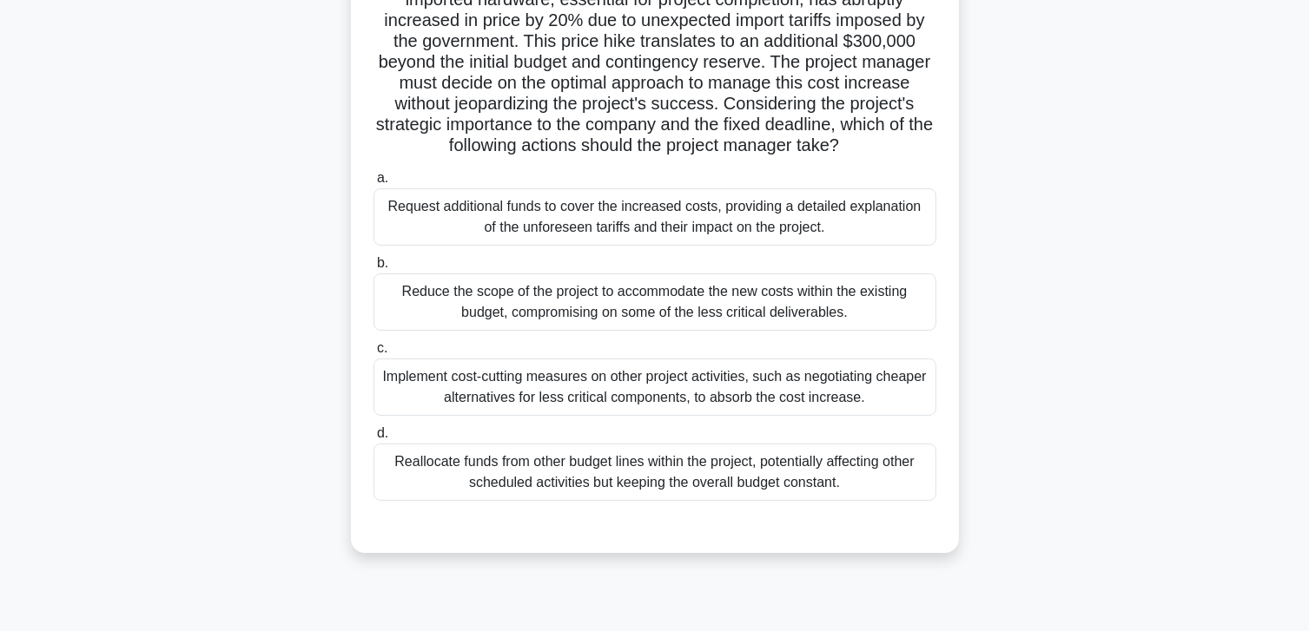
scroll to position [133, 0]
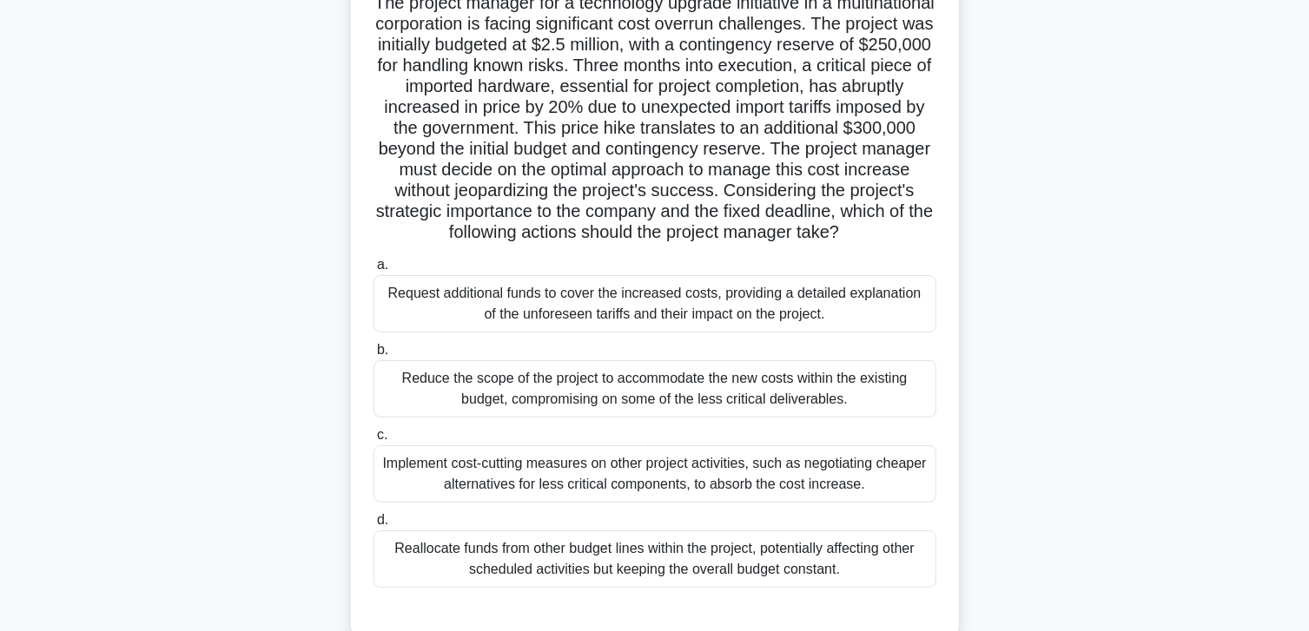
click at [681, 333] on div "Request additional funds to cover the increased costs, providing a detailed exp…" at bounding box center [654, 303] width 563 height 57
click at [373, 271] on input "a. Request additional funds to cover the increased costs, providing a detailed …" at bounding box center [373, 265] width 0 height 11
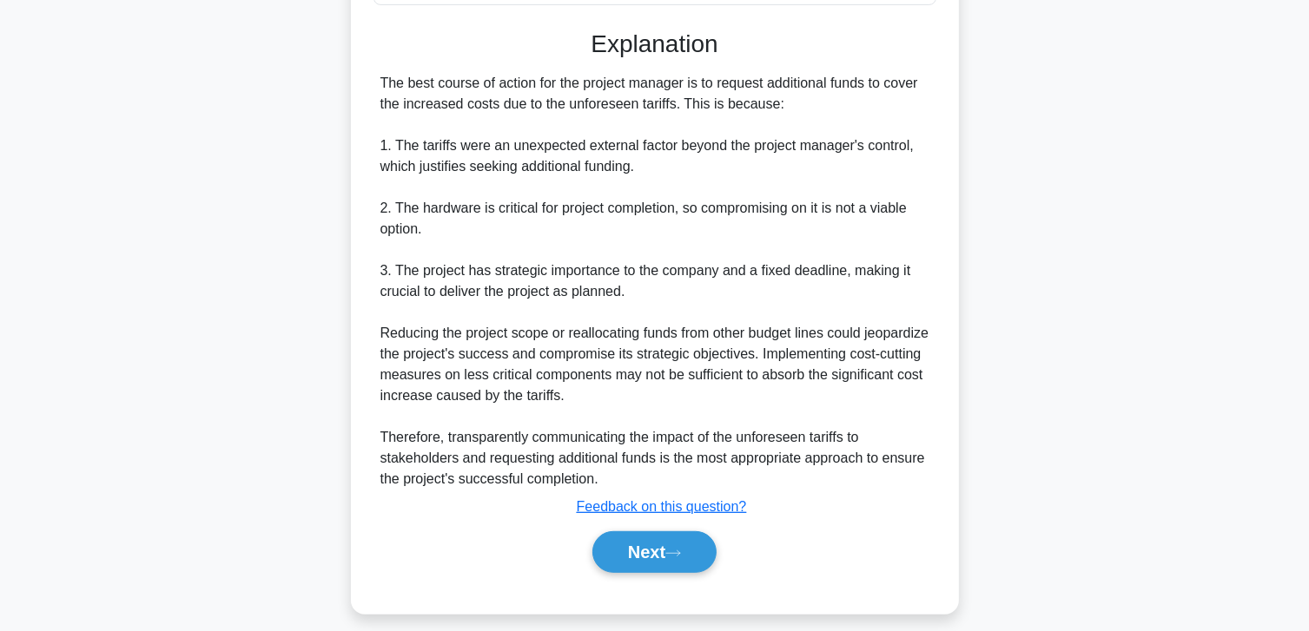
scroll to position [750, 0]
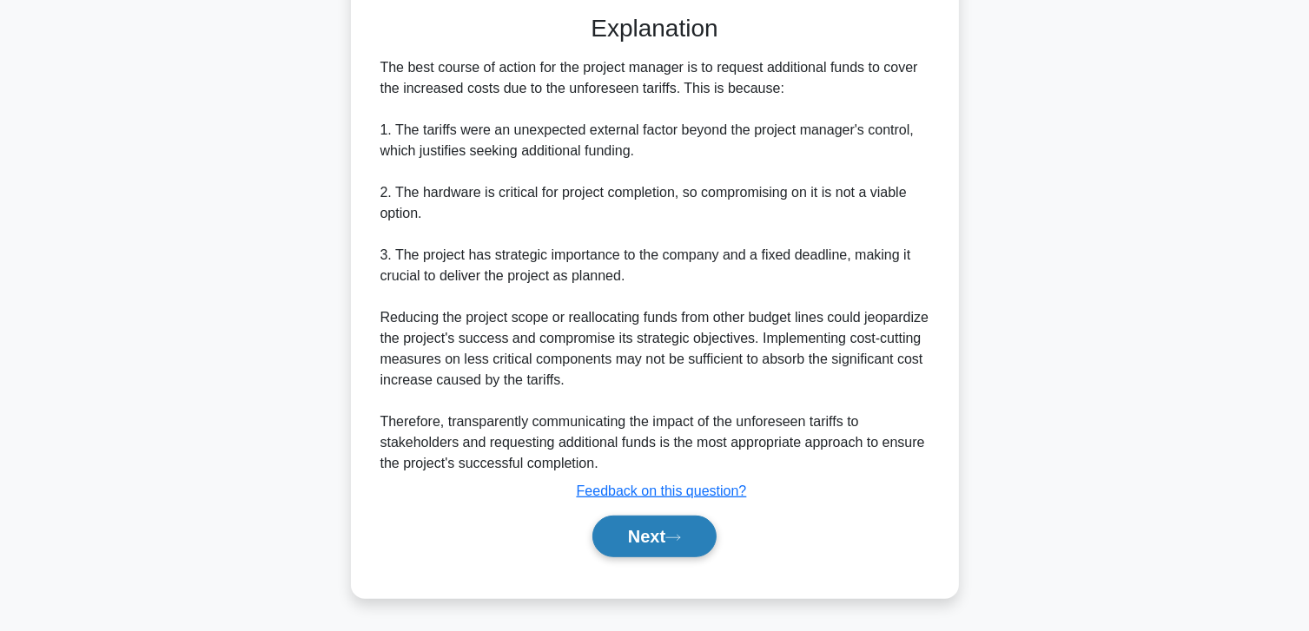
click at [634, 537] on button "Next" at bounding box center [654, 537] width 124 height 42
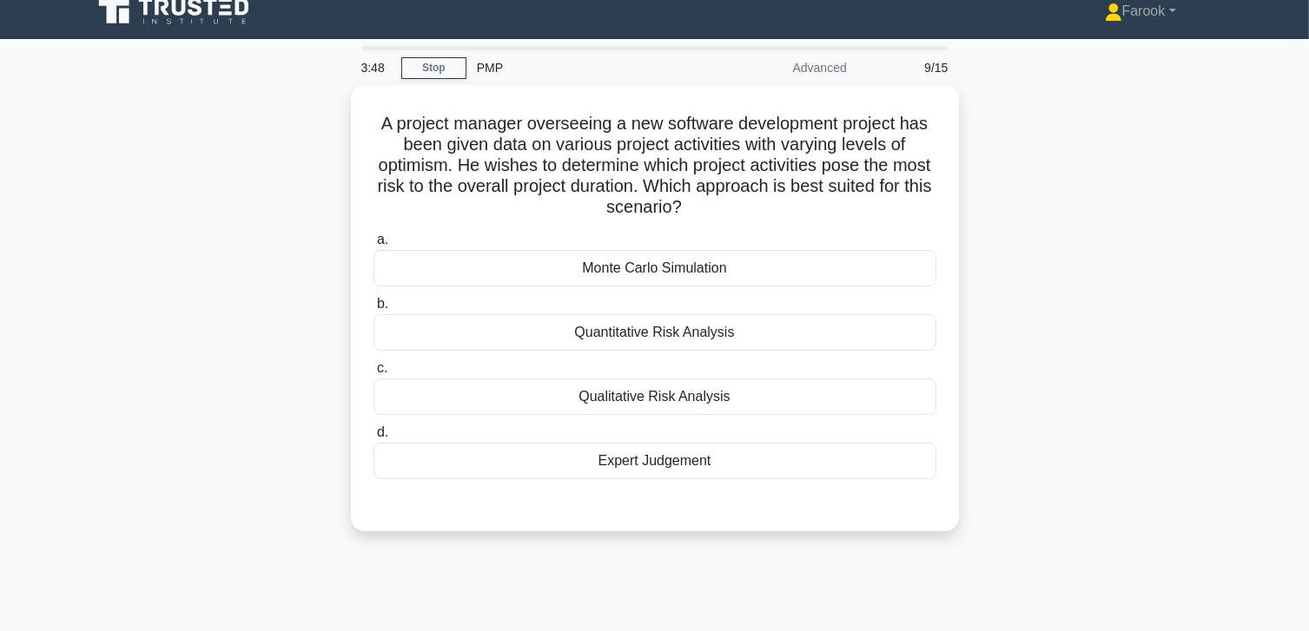
scroll to position [0, 0]
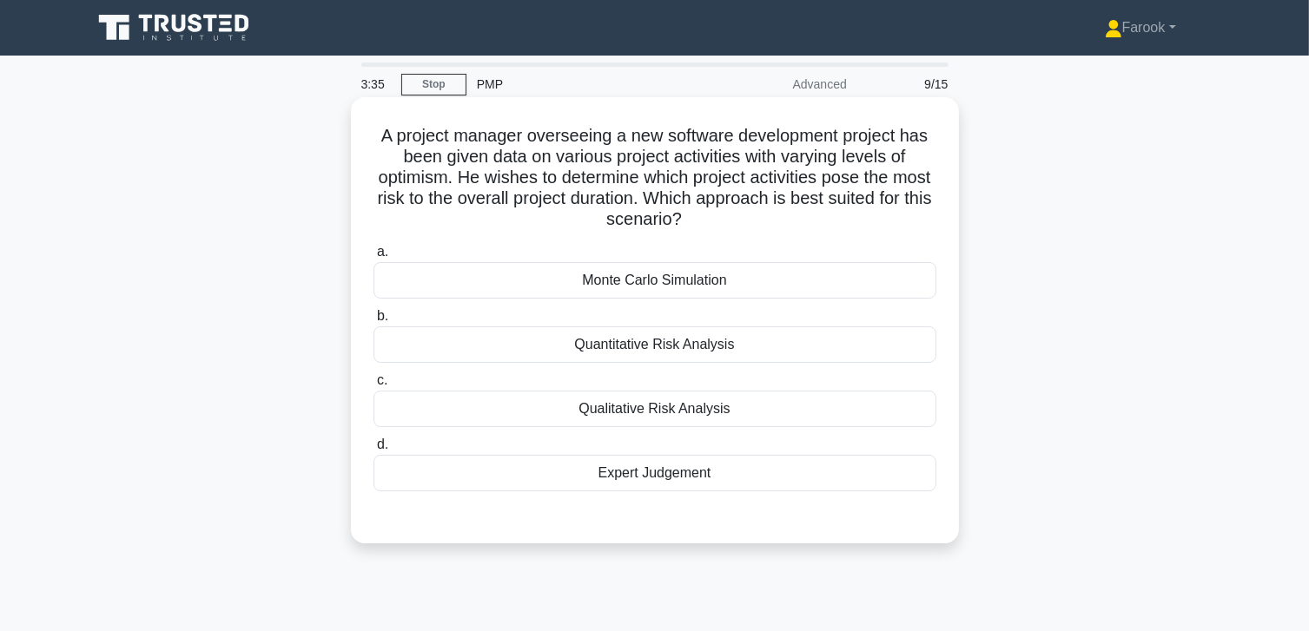
click at [641, 401] on div "Qualitative Risk Analysis" at bounding box center [654, 409] width 563 height 36
click at [373, 386] on input "c. Qualitative Risk Analysis" at bounding box center [373, 380] width 0 height 11
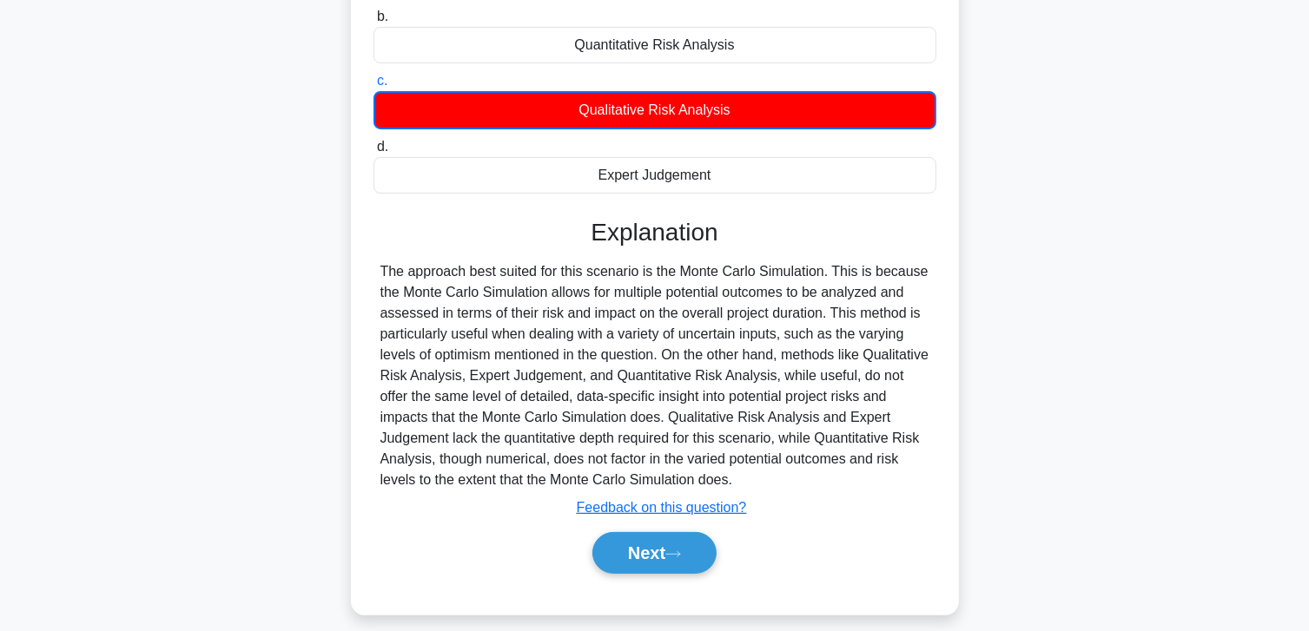
scroll to position [314, 0]
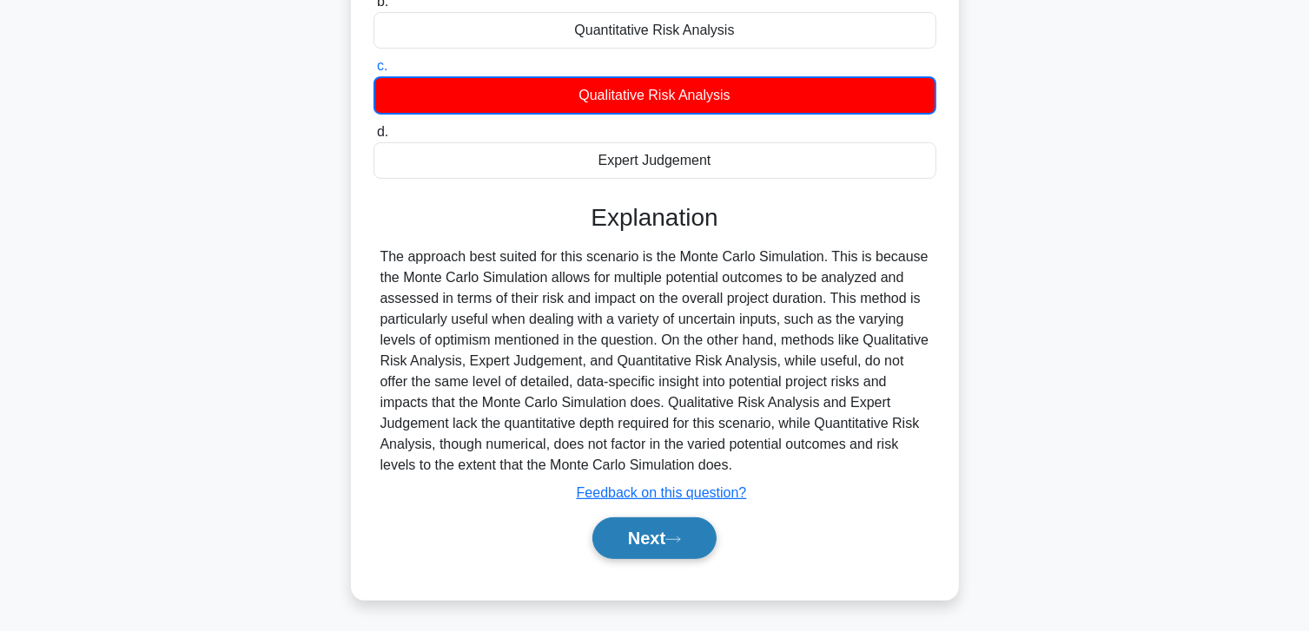
click at [645, 530] on button "Next" at bounding box center [654, 539] width 124 height 42
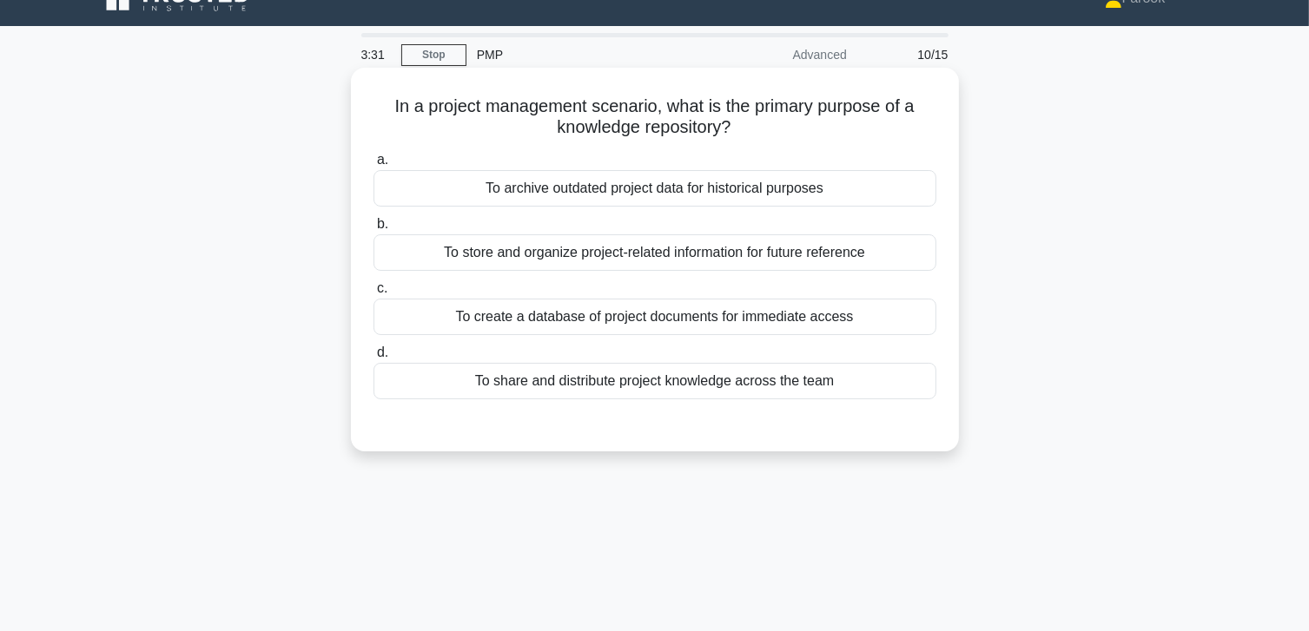
scroll to position [0, 0]
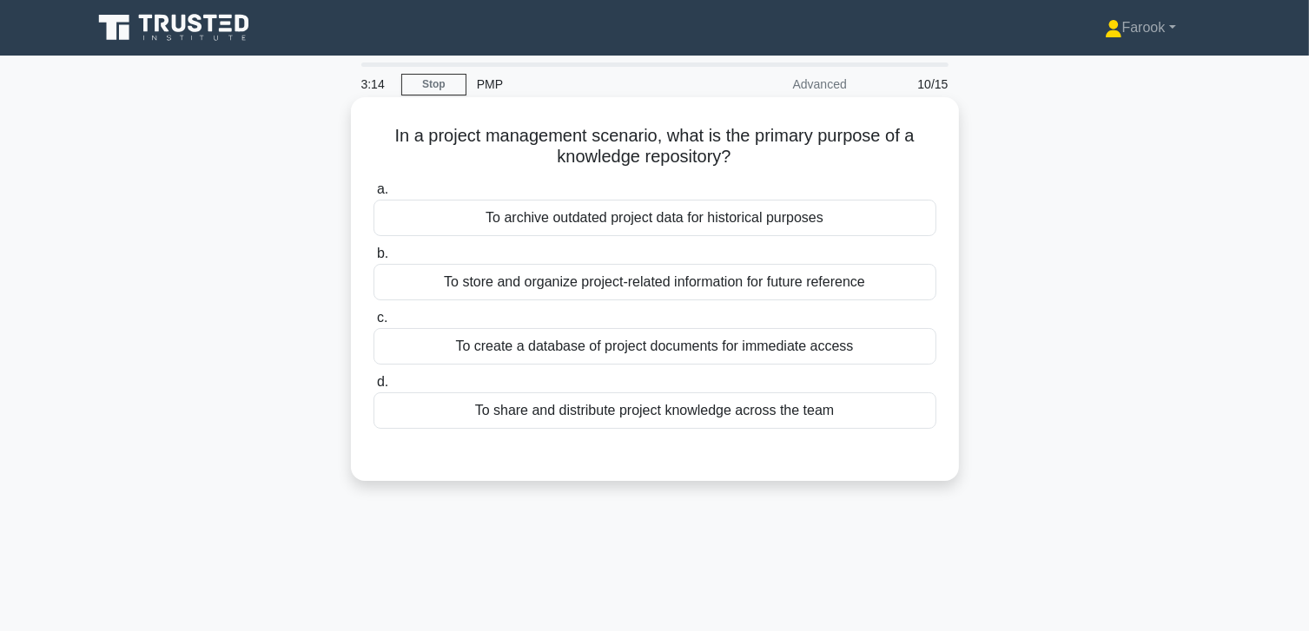
click at [646, 419] on div "To share and distribute project knowledge across the team" at bounding box center [654, 411] width 563 height 36
click at [373, 388] on input "d. To share and distribute project knowledge across the team" at bounding box center [373, 382] width 0 height 11
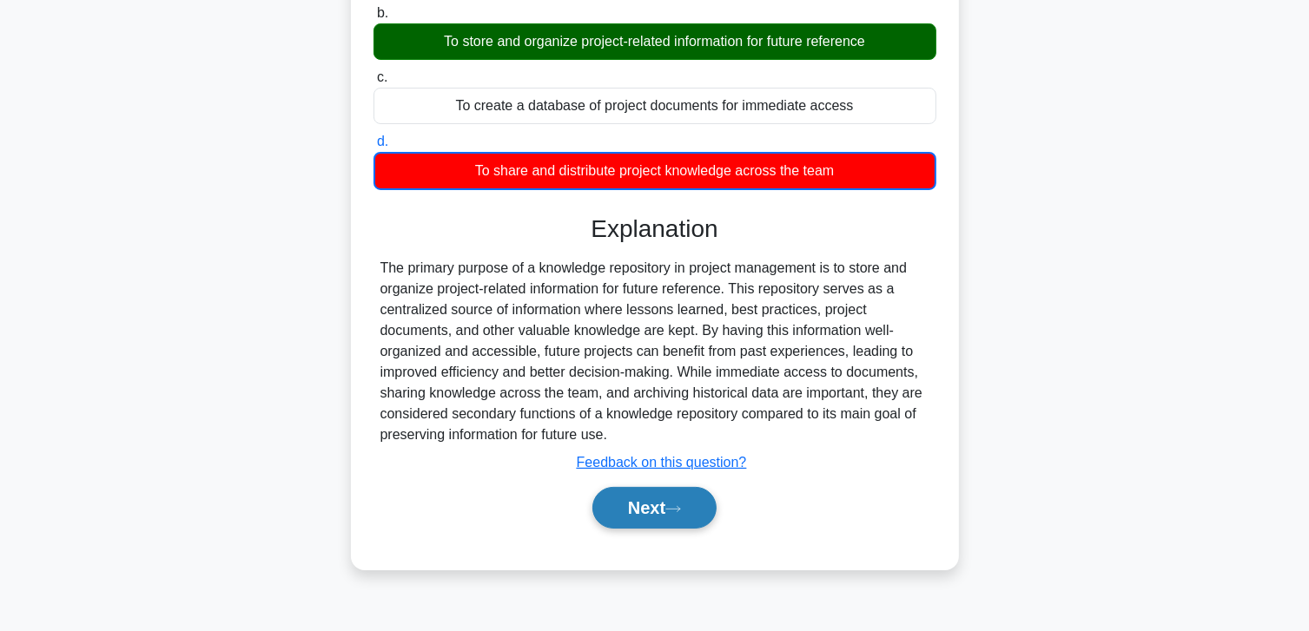
scroll to position [261, 0]
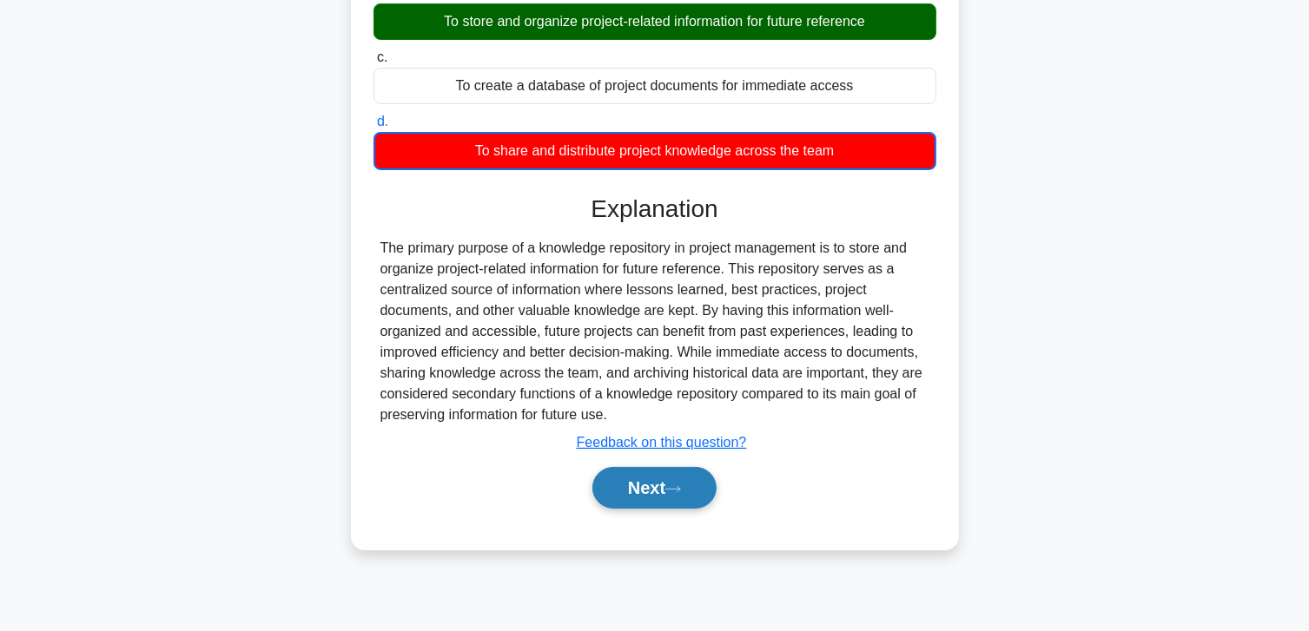
click at [650, 497] on button "Next" at bounding box center [654, 488] width 124 height 42
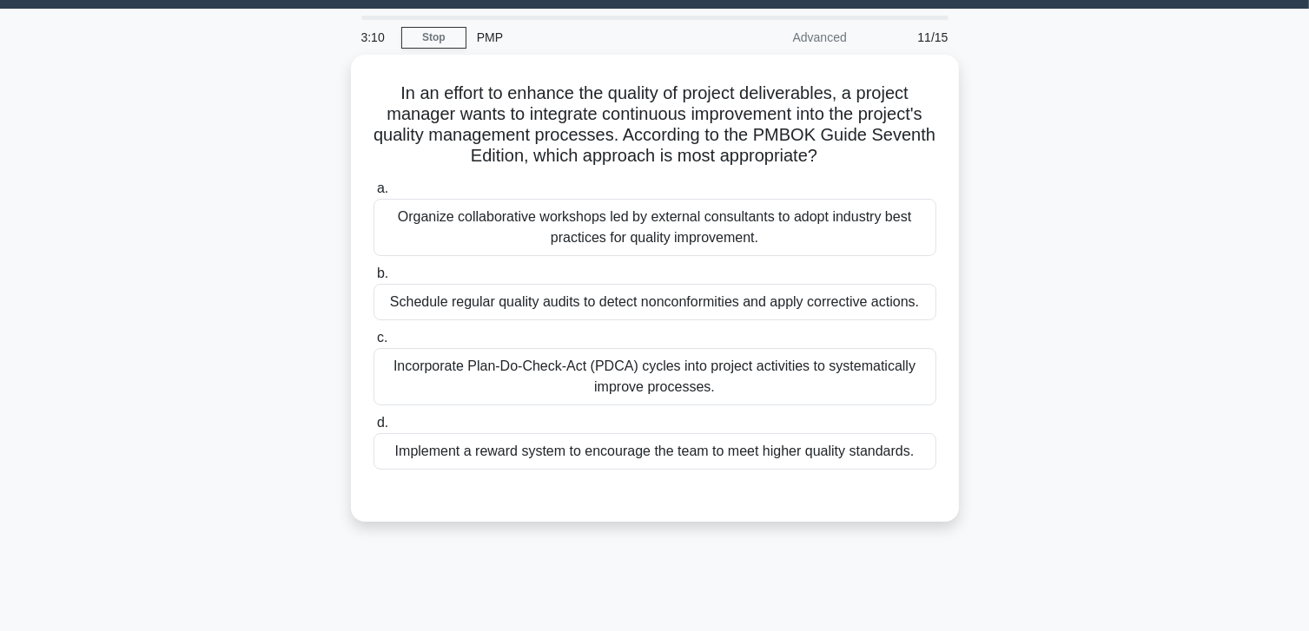
scroll to position [0, 0]
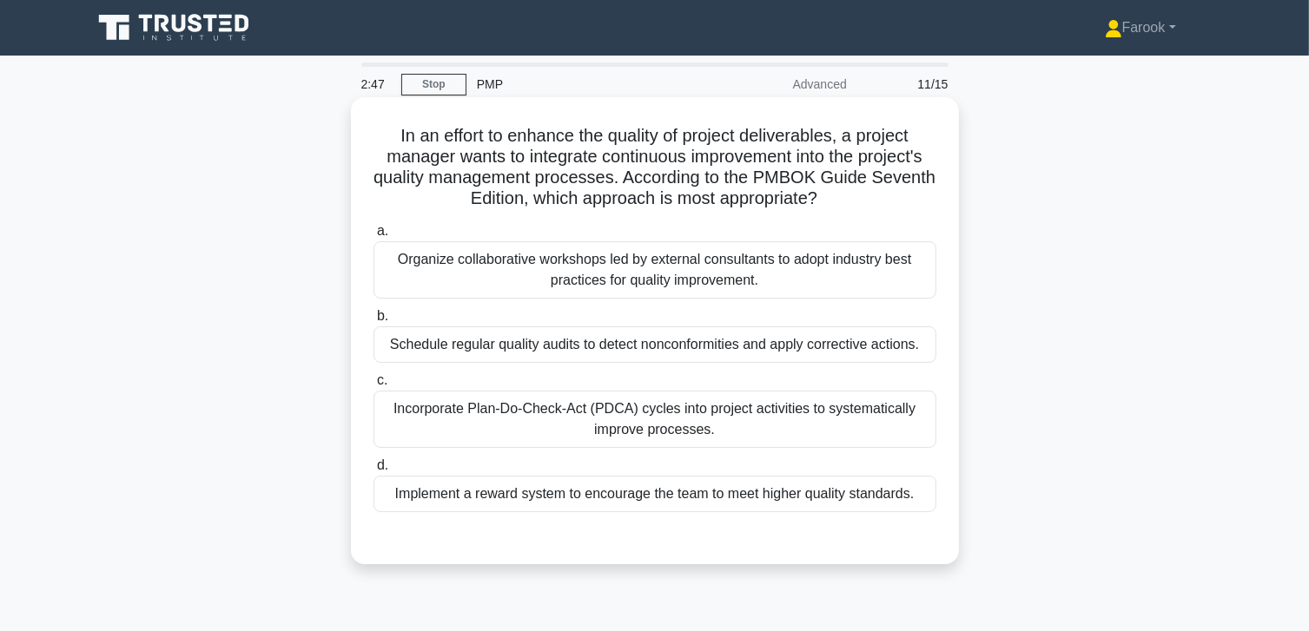
click at [628, 413] on div "Incorporate Plan-Do-Check-Act (PDCA) cycles into project activities to systemat…" at bounding box center [654, 419] width 563 height 57
click at [373, 386] on input "c. Incorporate Plan-Do-Check-Act (PDCA) cycles into project activities to syste…" at bounding box center [373, 380] width 0 height 11
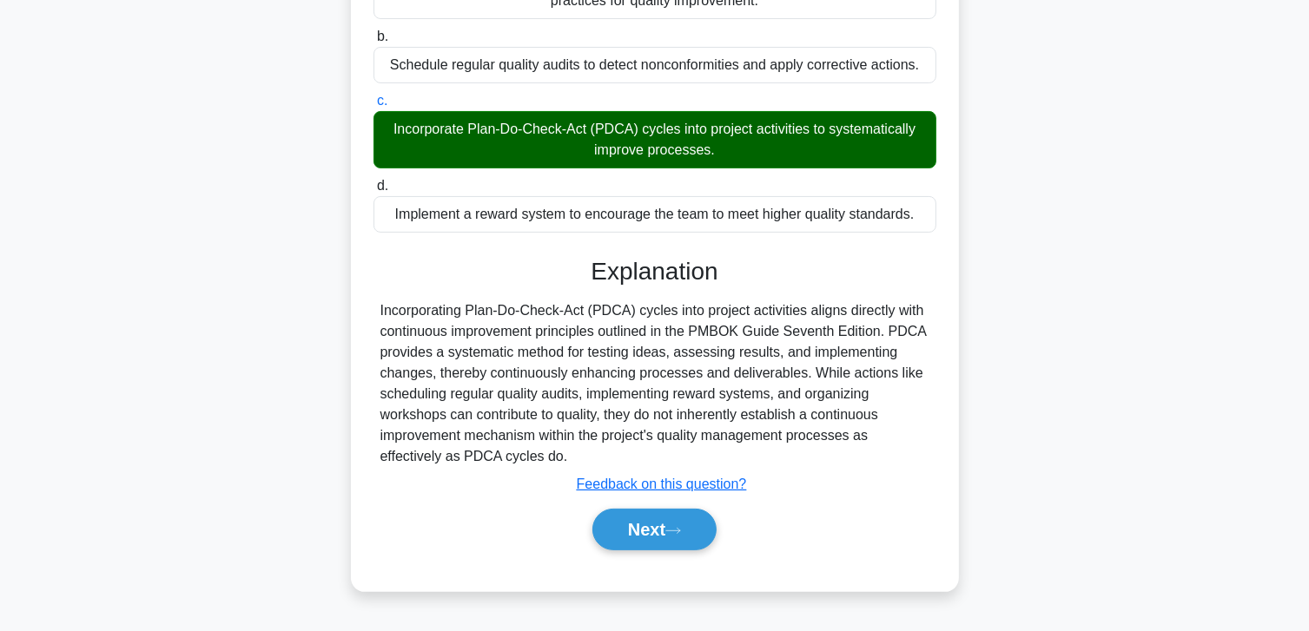
scroll to position [307, 0]
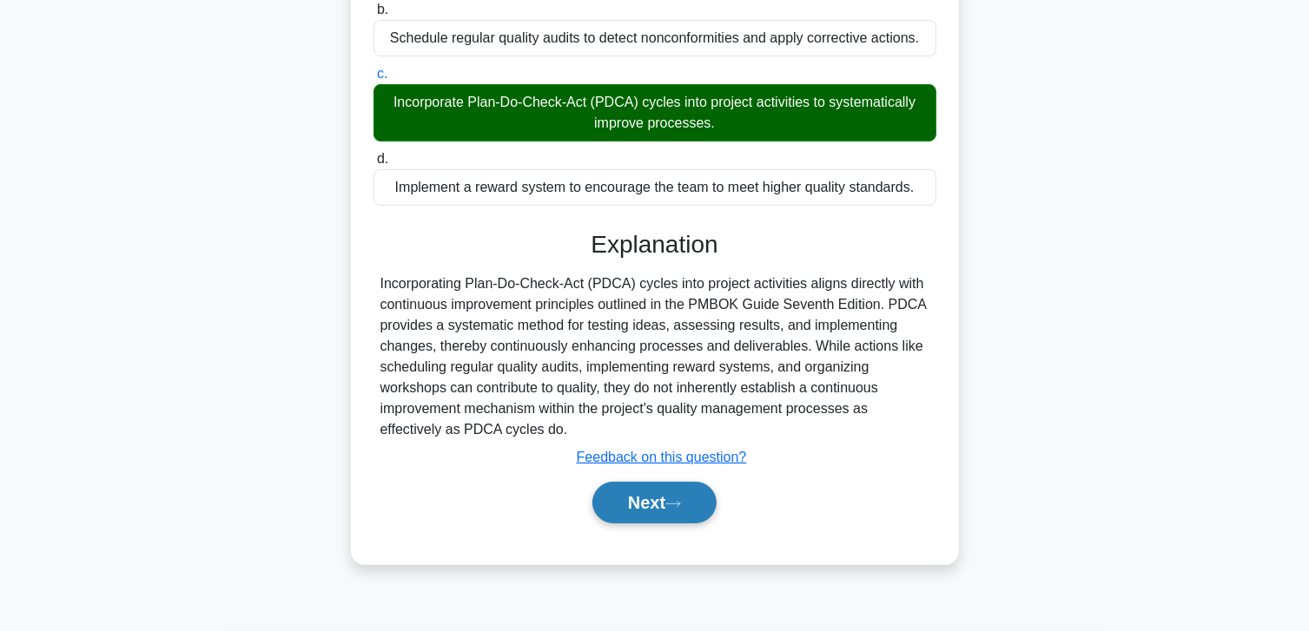
click at [647, 491] on button "Next" at bounding box center [654, 503] width 124 height 42
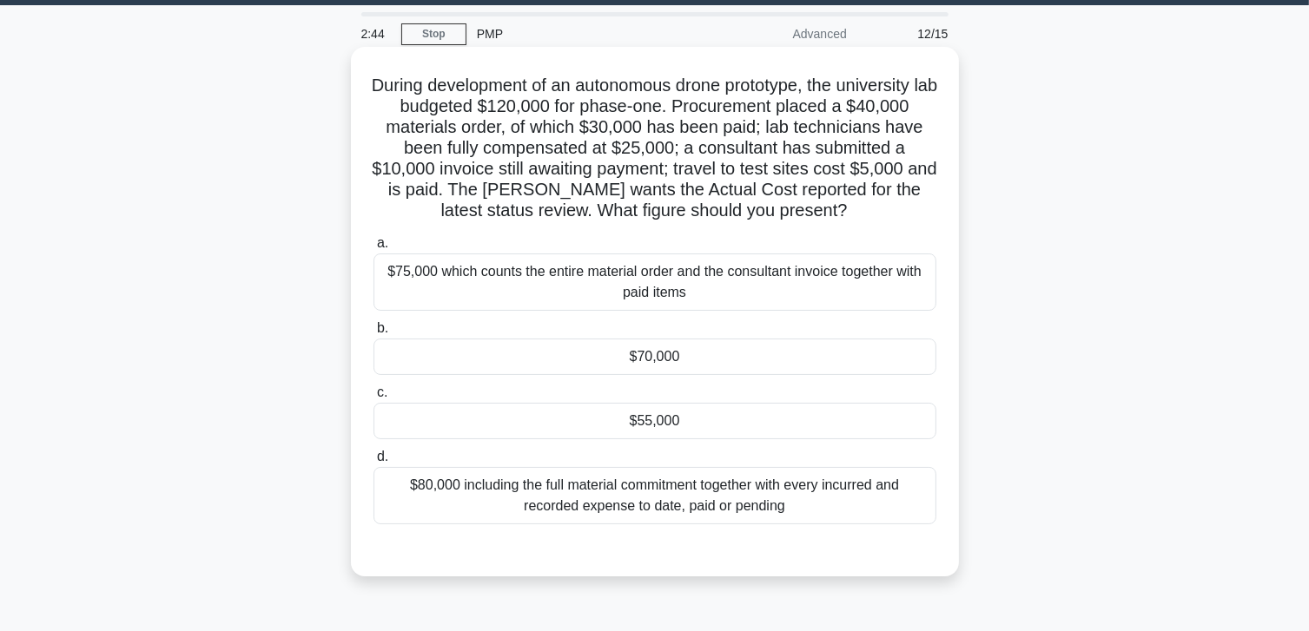
scroll to position [46, 0]
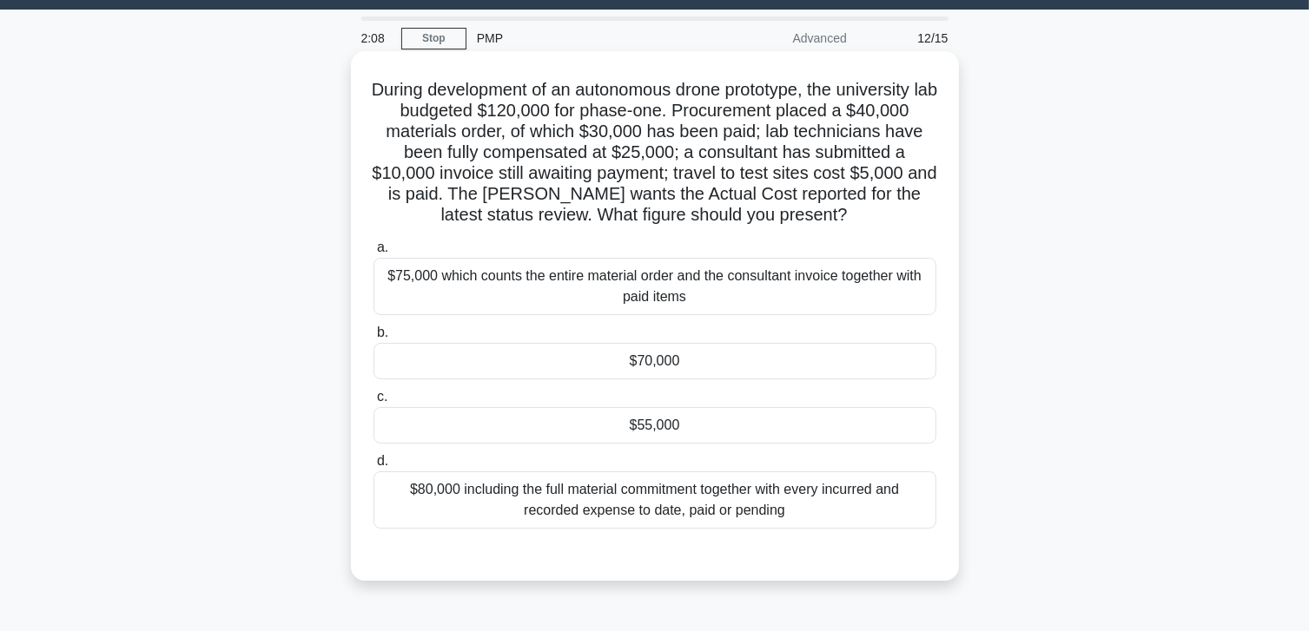
drag, startPoint x: 682, startPoint y: 143, endPoint x: 695, endPoint y: 201, distance: 59.6
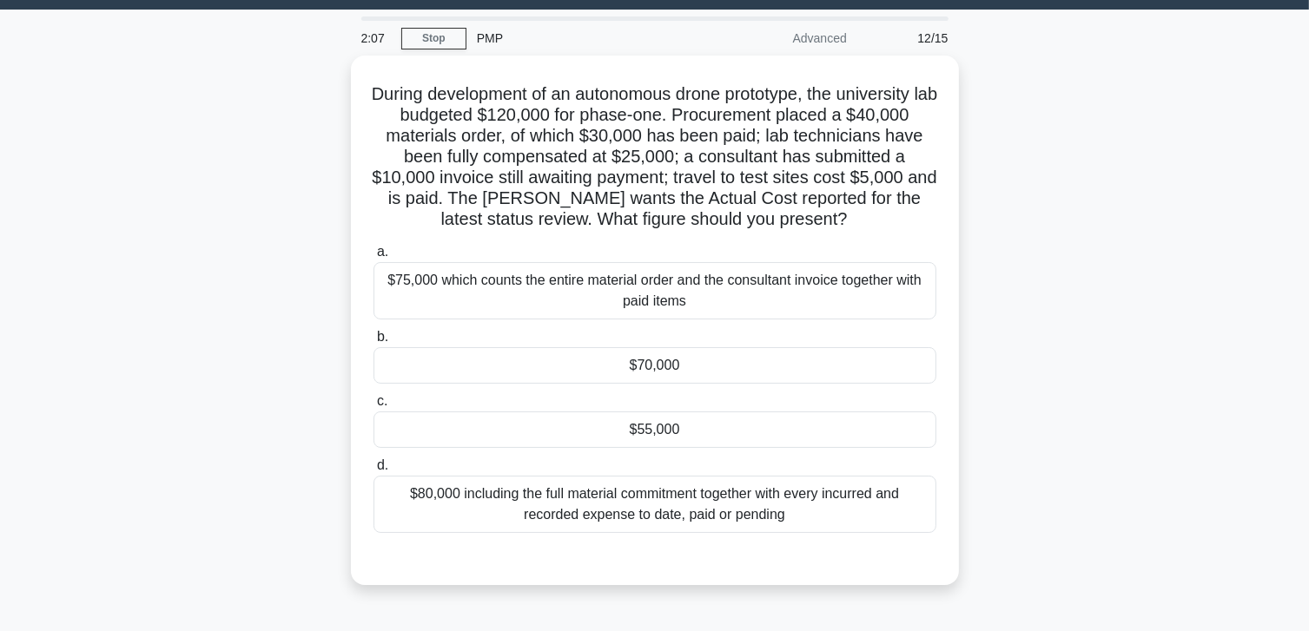
drag, startPoint x: 695, startPoint y: 201, endPoint x: 1021, endPoint y: 137, distance: 332.8
click at [1014, 141] on div "During development of an autonomous drone prototype, the university lab budgete…" at bounding box center [655, 331] width 1146 height 551
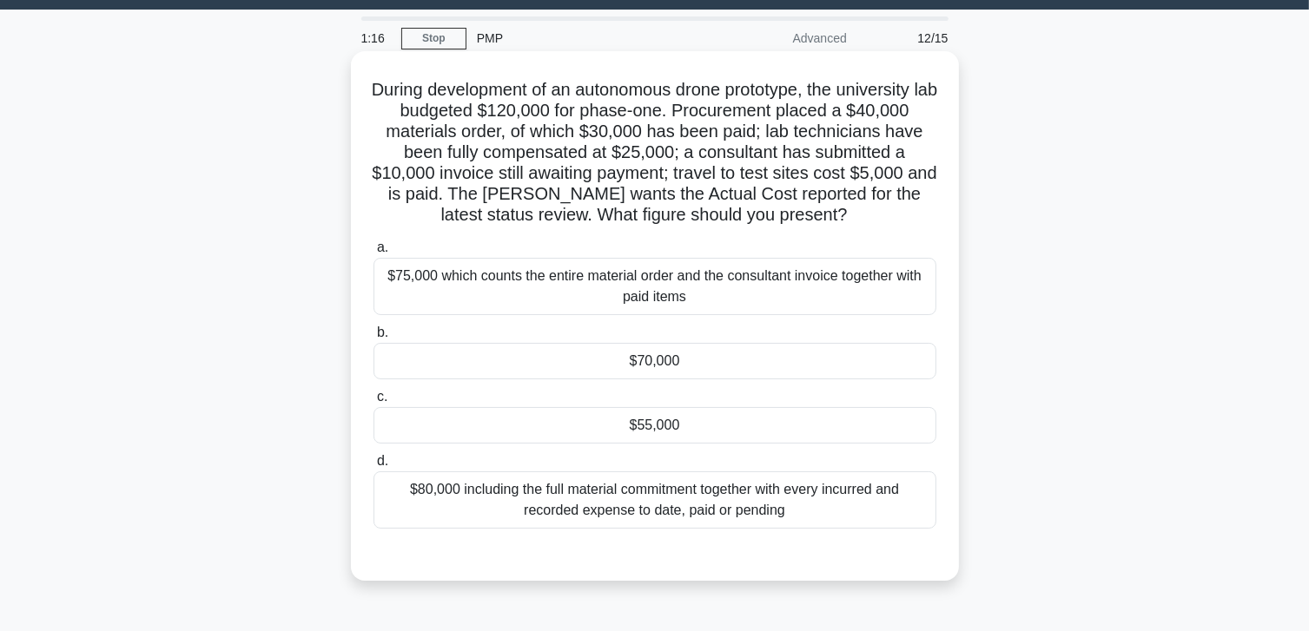
drag, startPoint x: 490, startPoint y: 135, endPoint x: 466, endPoint y: 149, distance: 27.3
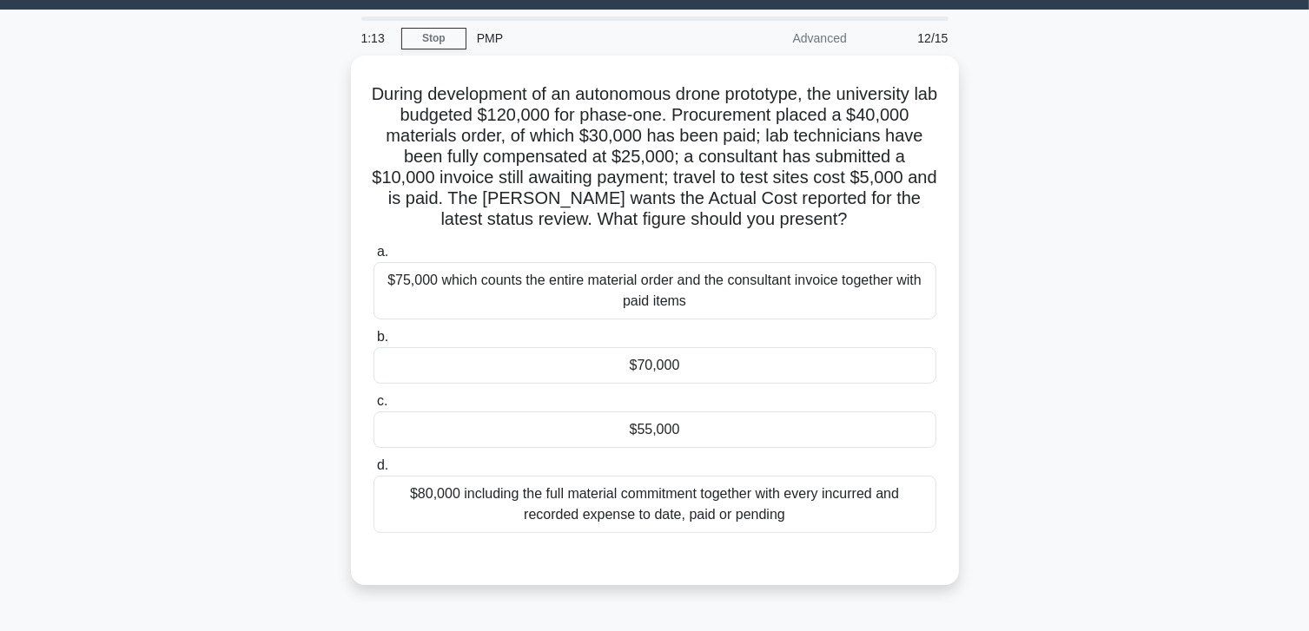
drag, startPoint x: 466, startPoint y: 149, endPoint x: 1181, endPoint y: 276, distance: 726.1
click at [1181, 276] on div "During development of an autonomous drone prototype, the university lab budgete…" at bounding box center [655, 331] width 1146 height 551
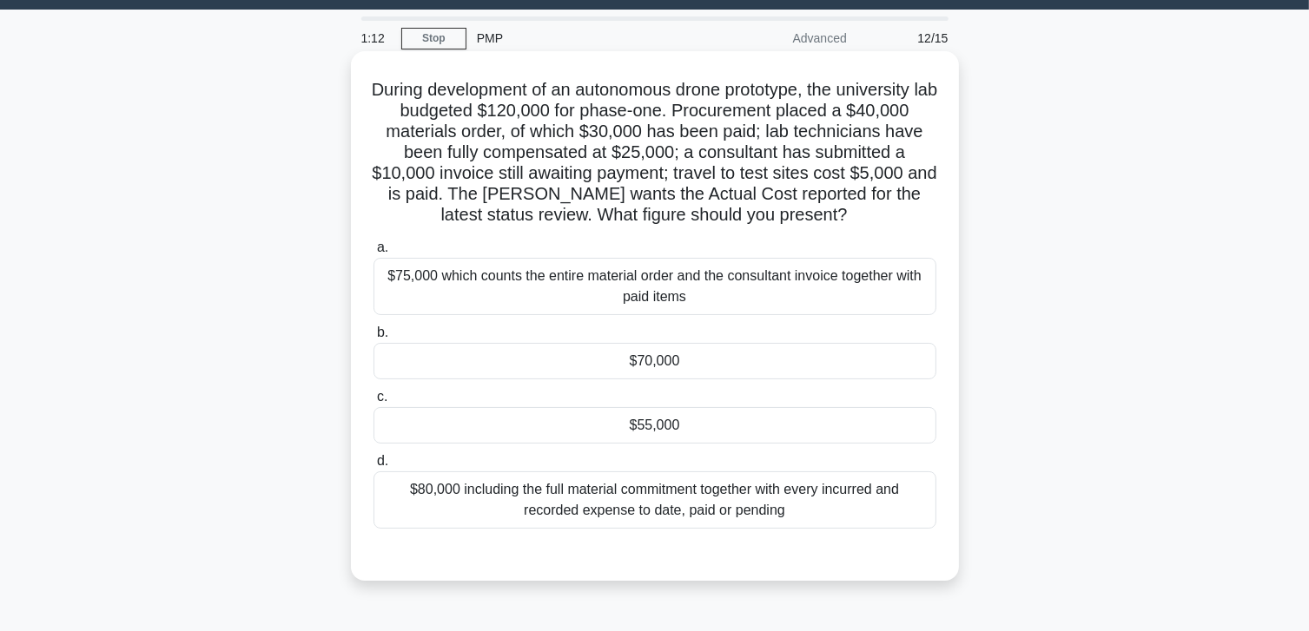
click at [683, 361] on div "$70,000" at bounding box center [654, 361] width 563 height 36
click at [373, 339] on input "b. $70,000" at bounding box center [373, 332] width 0 height 11
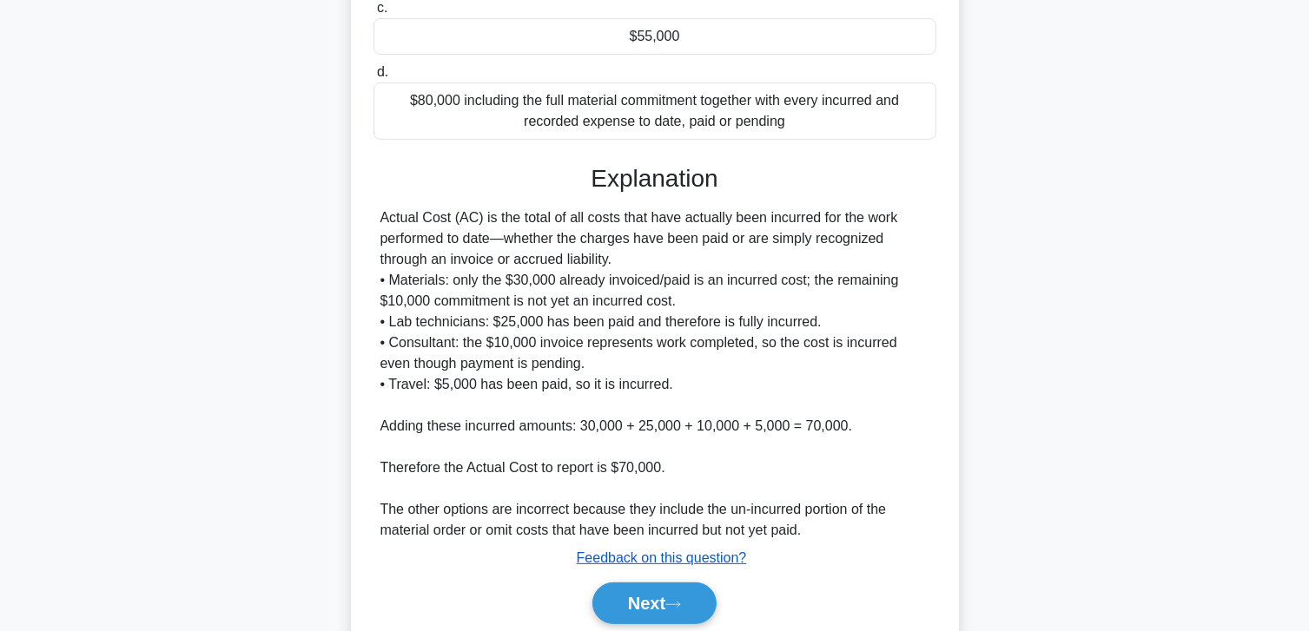
scroll to position [500, 0]
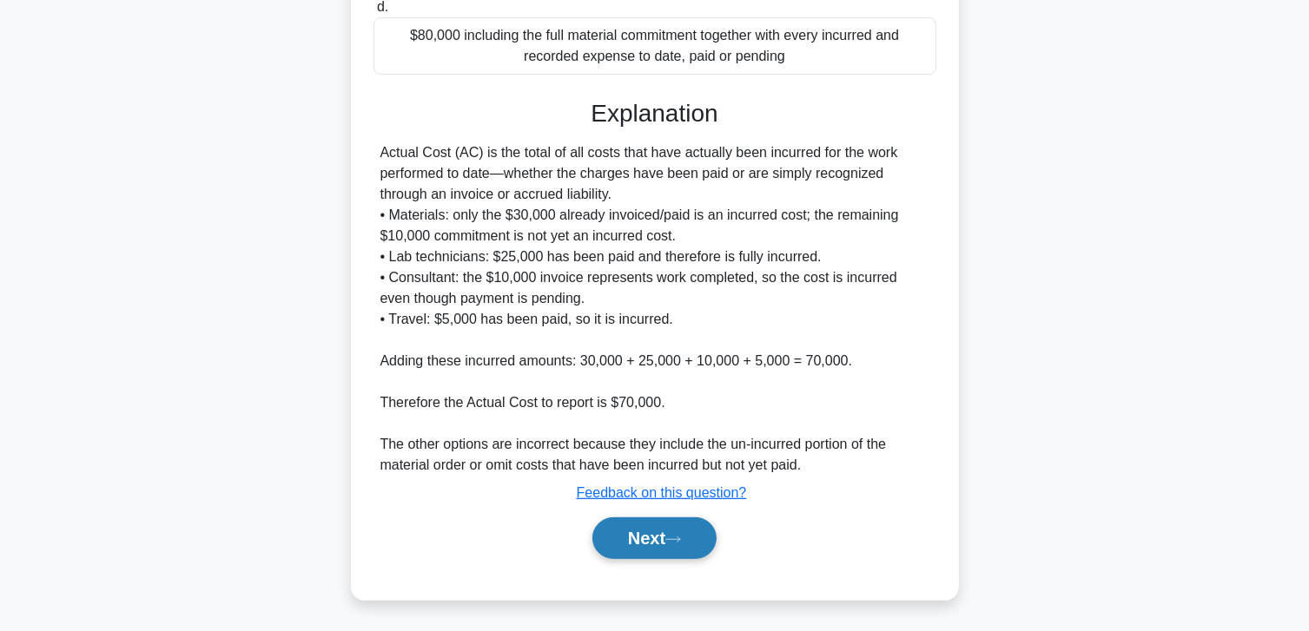
click at [617, 540] on button "Next" at bounding box center [654, 539] width 124 height 42
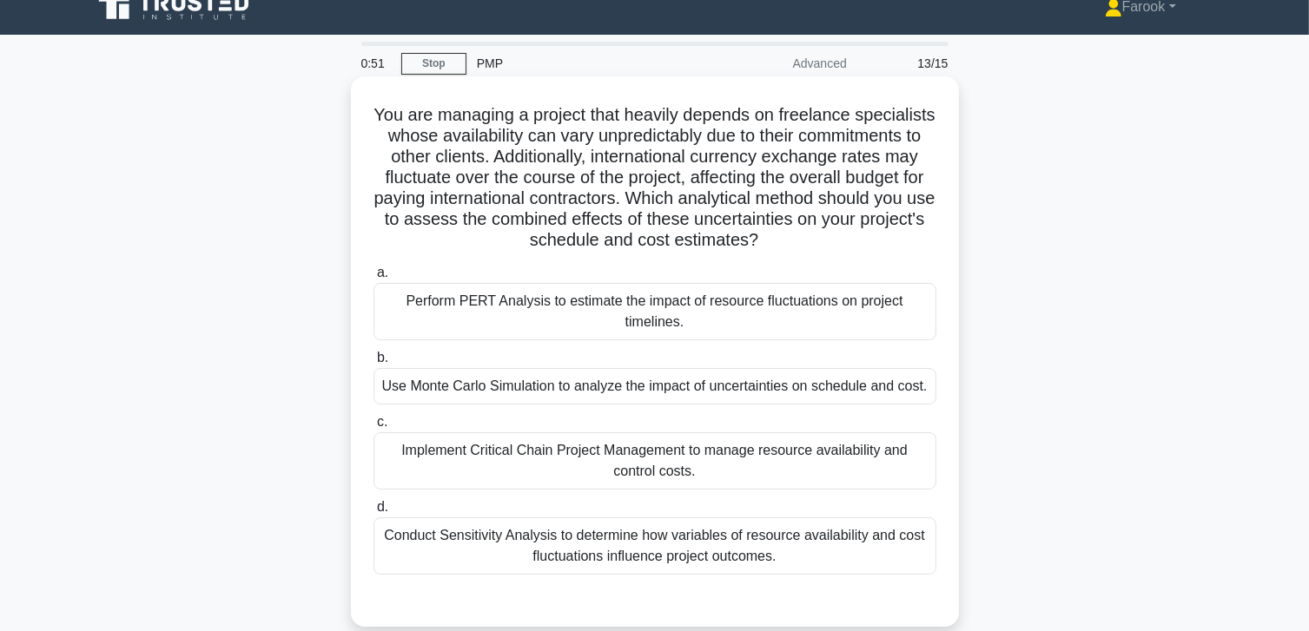
scroll to position [87, 0]
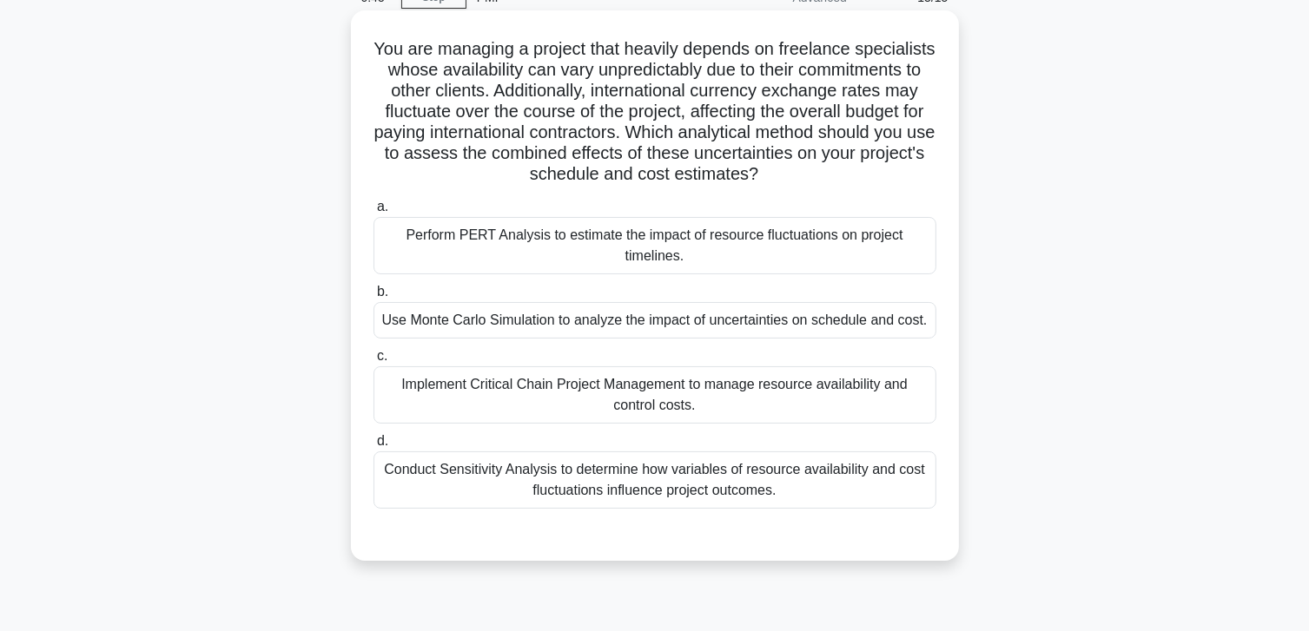
click at [620, 460] on div "Conduct Sensitivity Analysis to determine how variables of resource availabilit…" at bounding box center [654, 480] width 563 height 57
click at [373, 447] on input "d. Conduct Sensitivity Analysis to determine how variables of resource availabi…" at bounding box center [373, 441] width 0 height 11
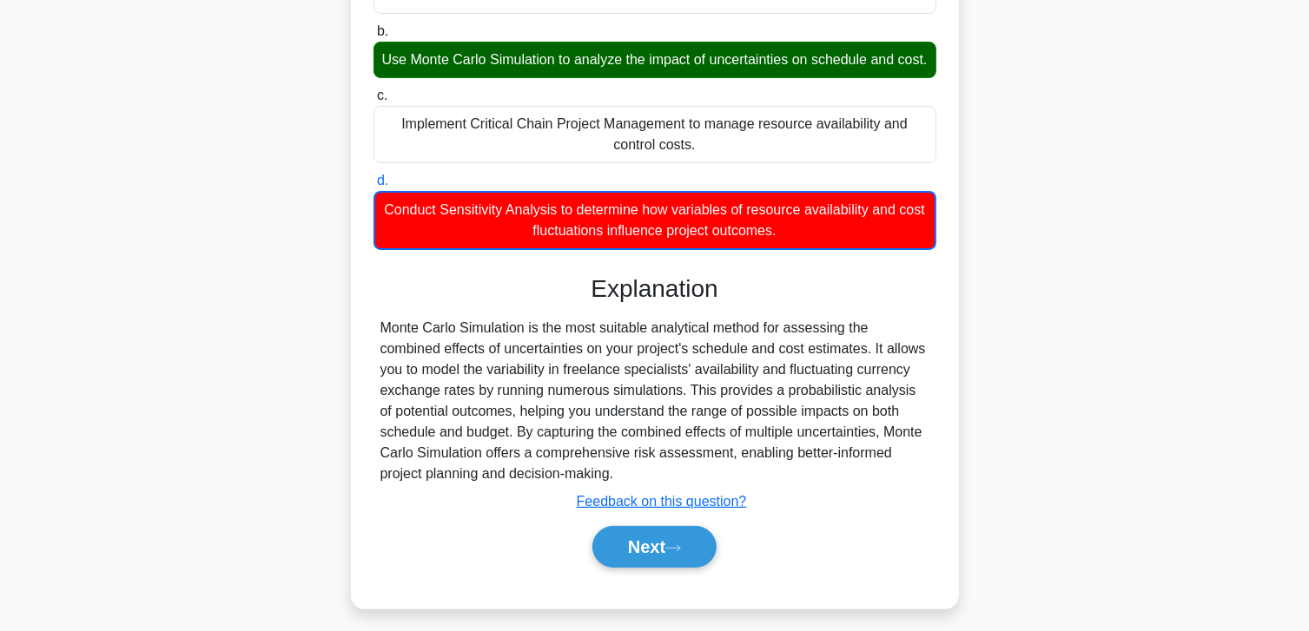
scroll to position [377, 0]
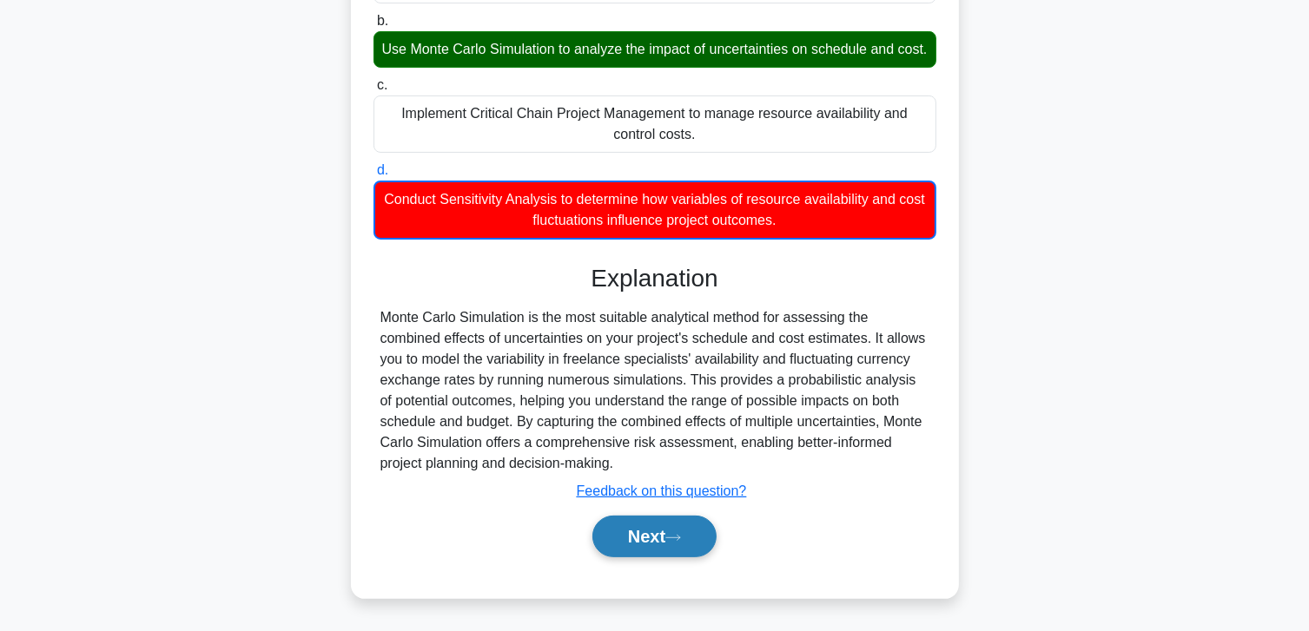
click at [628, 531] on button "Next" at bounding box center [654, 537] width 124 height 42
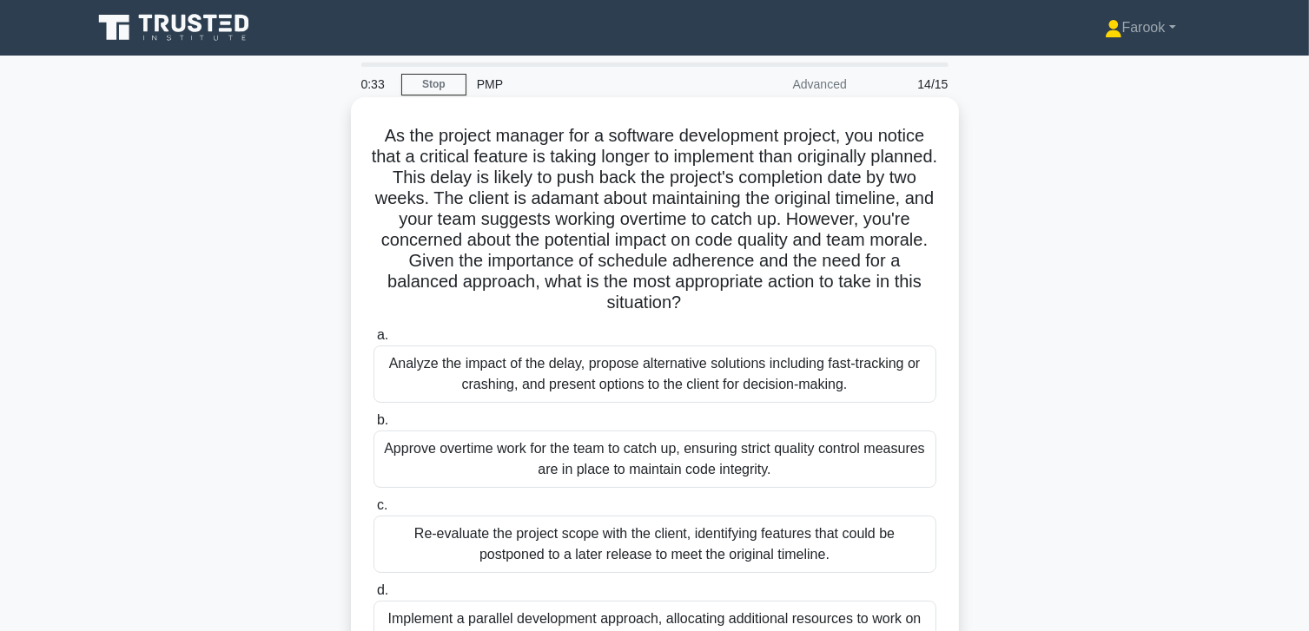
scroll to position [87, 0]
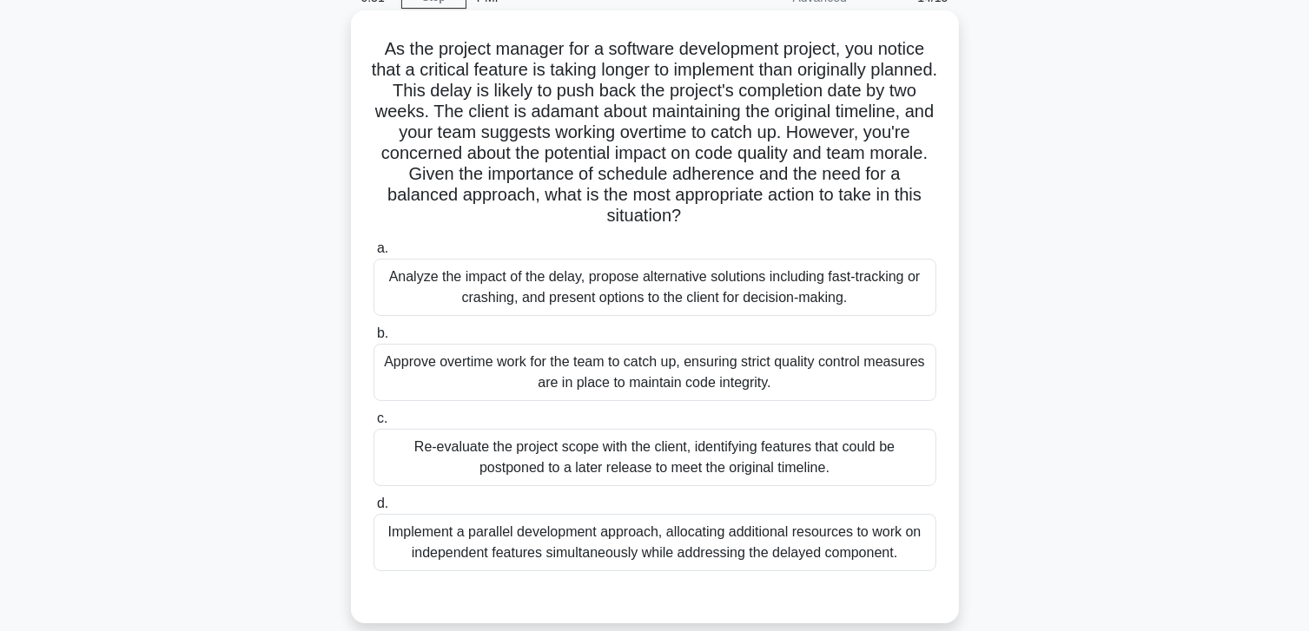
click at [602, 287] on div "Analyze the impact of the delay, propose alternative solutions including fast-t…" at bounding box center [654, 287] width 563 height 57
click at [373, 254] on input "a. Analyze the impact of the delay, propose alternative solutions including fas…" at bounding box center [373, 248] width 0 height 11
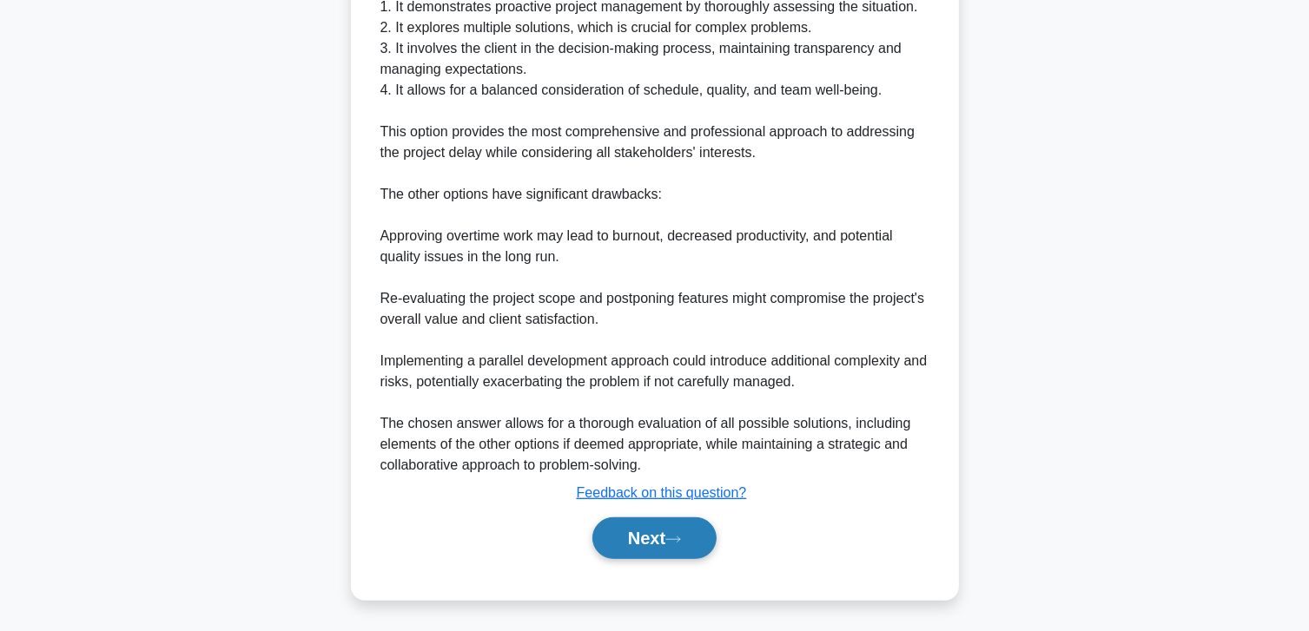
drag, startPoint x: 604, startPoint y: 528, endPoint x: 601, endPoint y: 519, distance: 9.1
click at [604, 528] on button "Next" at bounding box center [654, 539] width 124 height 42
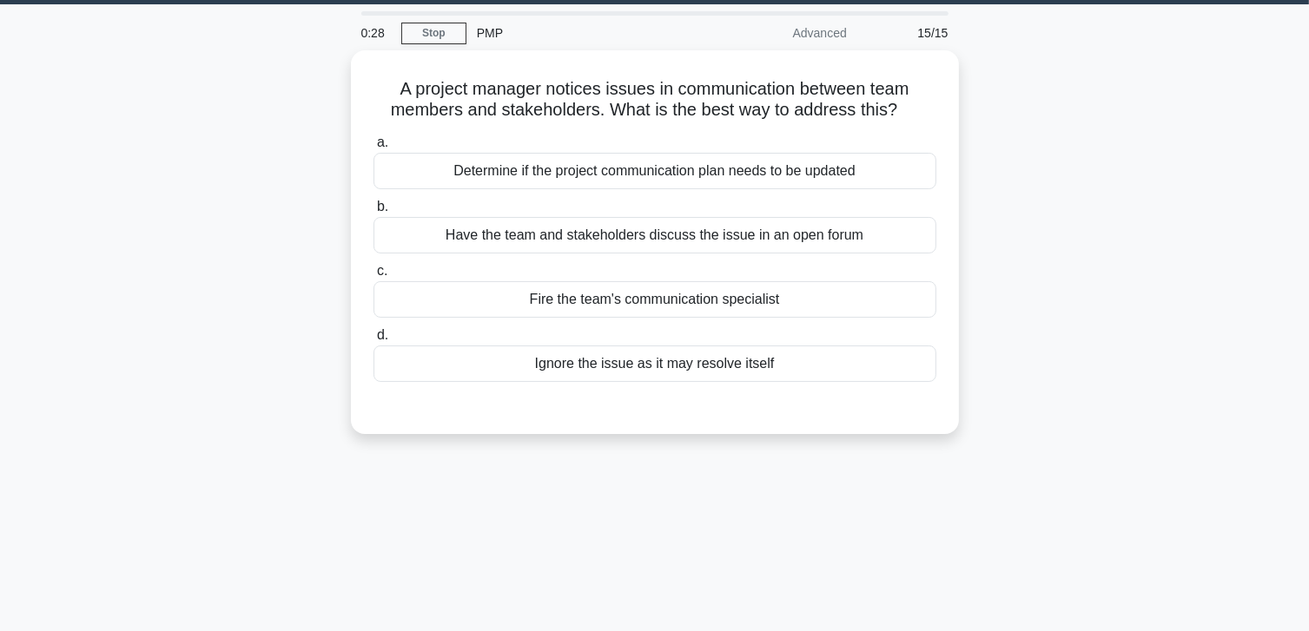
scroll to position [0, 0]
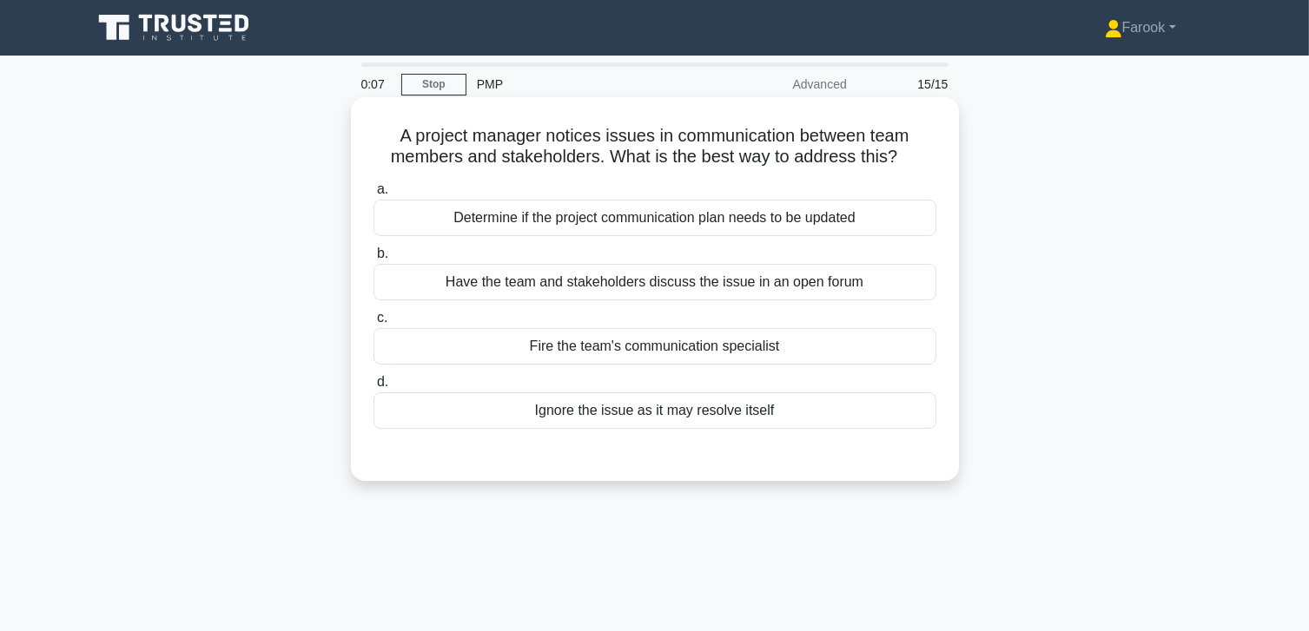
click at [615, 231] on div "Determine if the project communication plan needs to be updated" at bounding box center [654, 218] width 563 height 36
click at [373, 195] on input "a. Determine if the project communication plan needs to be updated" at bounding box center [373, 189] width 0 height 11
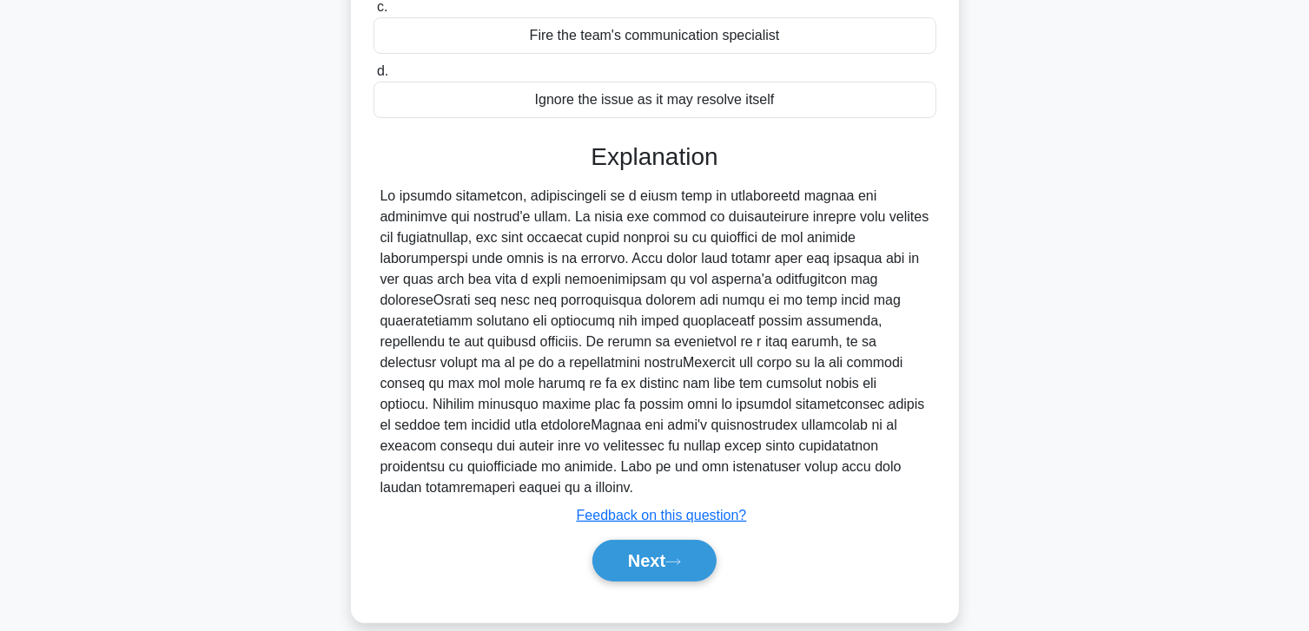
scroll to position [313, 0]
click at [625, 544] on button "Next" at bounding box center [654, 559] width 124 height 42
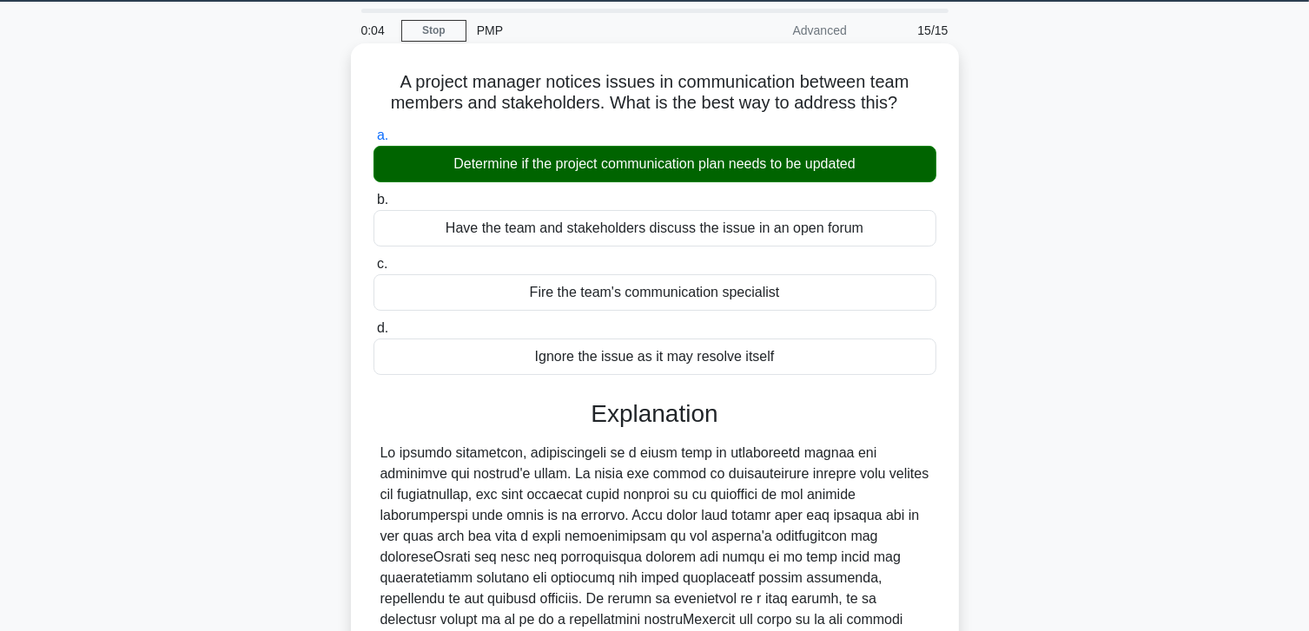
scroll to position [0, 0]
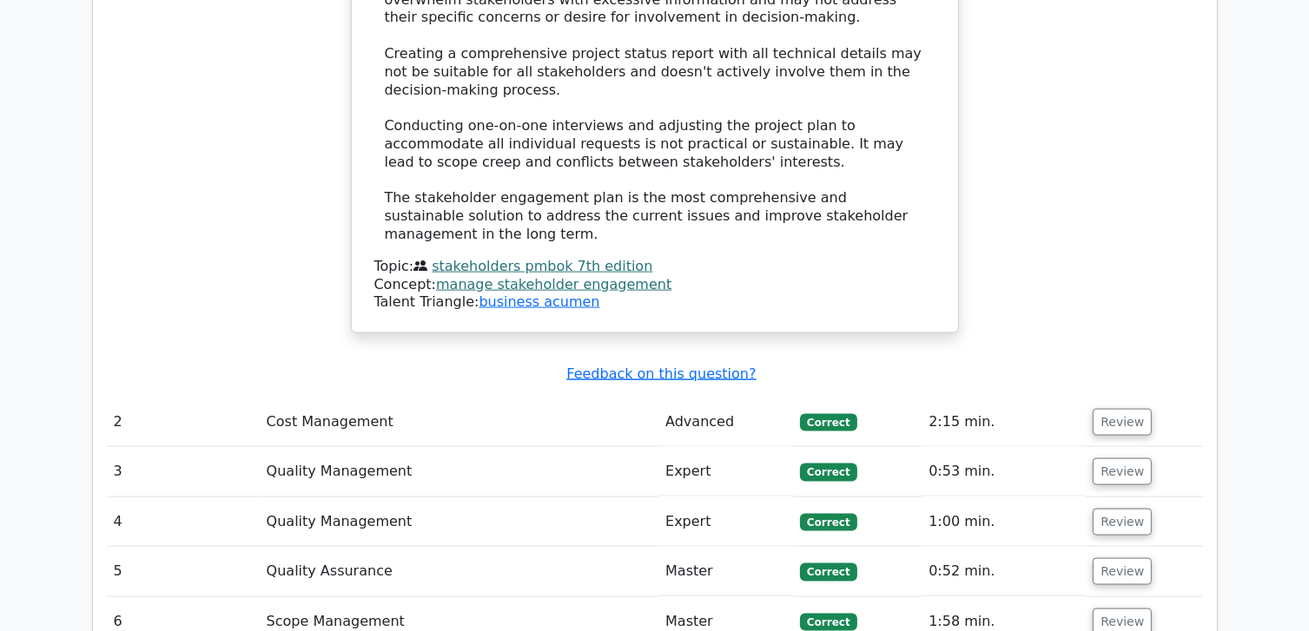
scroll to position [2345, 0]
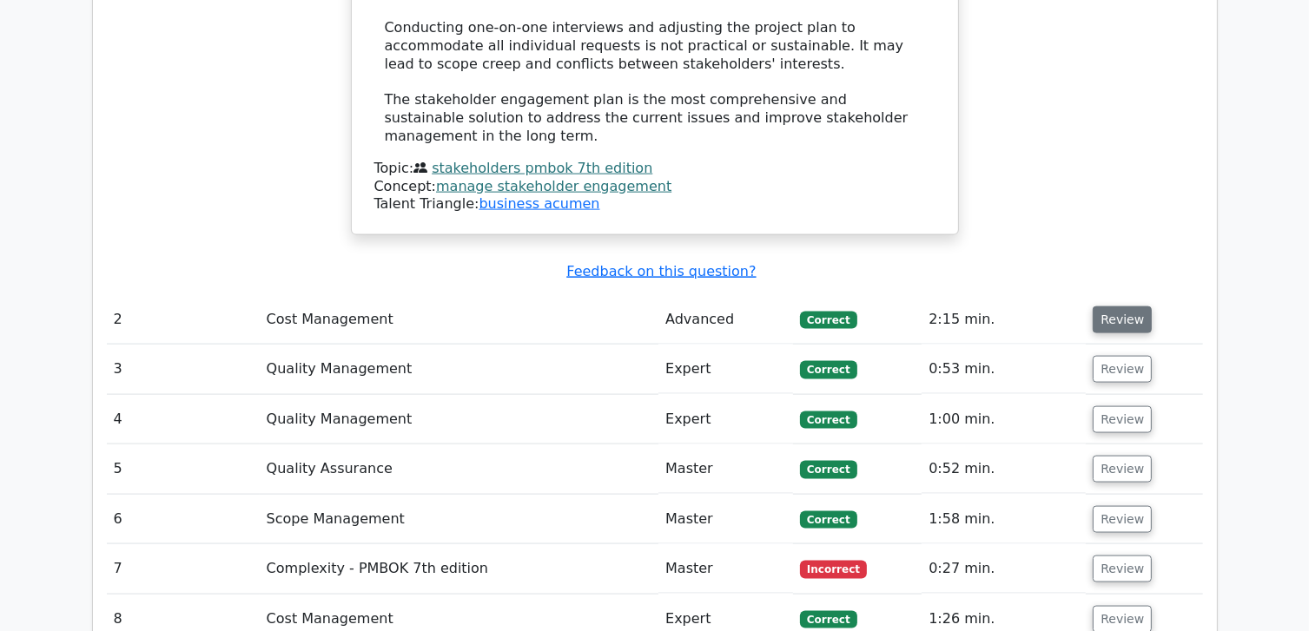
click at [1113, 307] on button "Review" at bounding box center [1122, 320] width 59 height 27
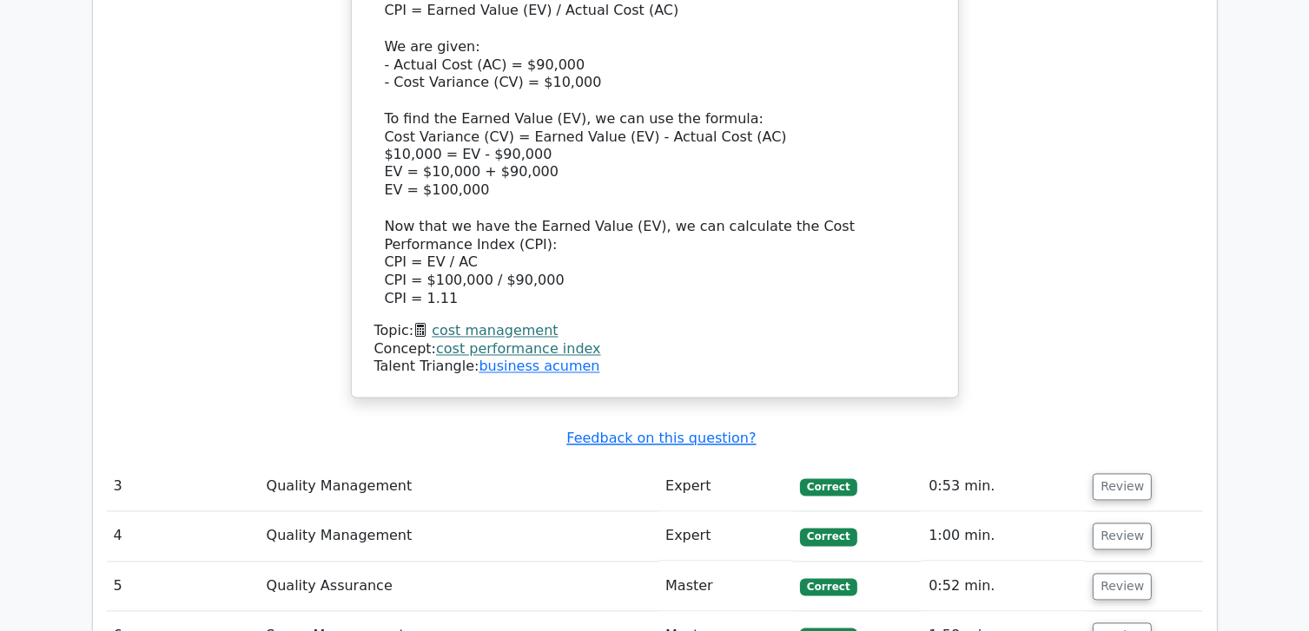
scroll to position [3213, 0]
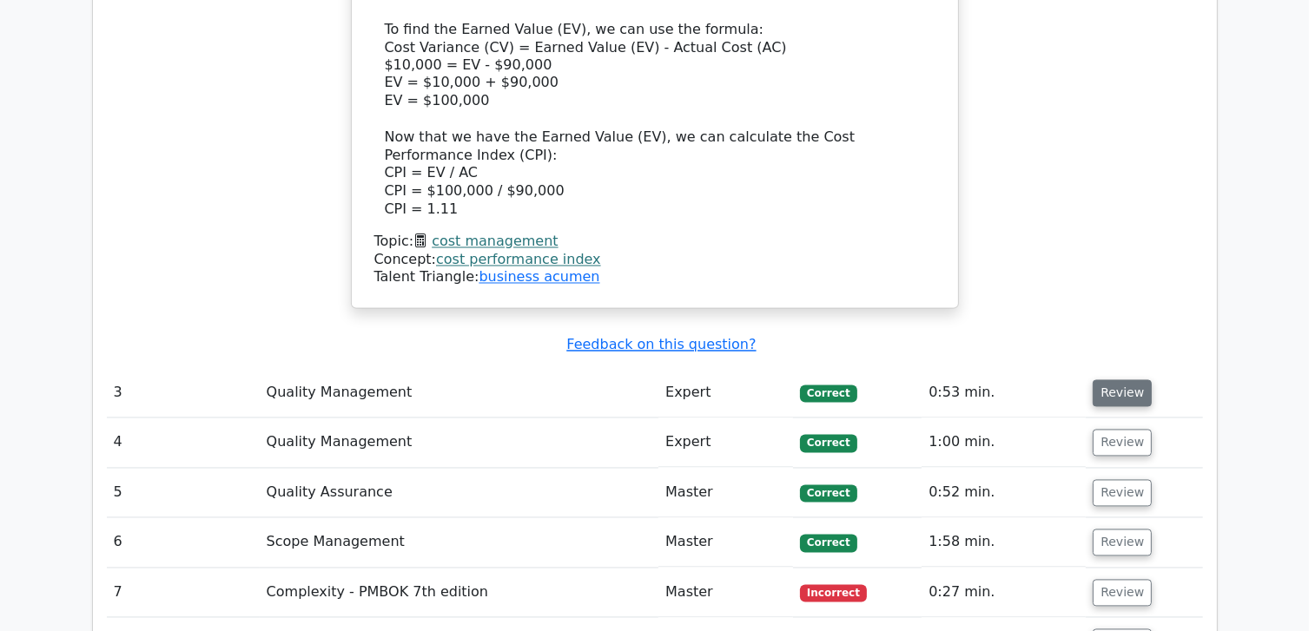
click at [1121, 380] on button "Review" at bounding box center [1122, 393] width 59 height 27
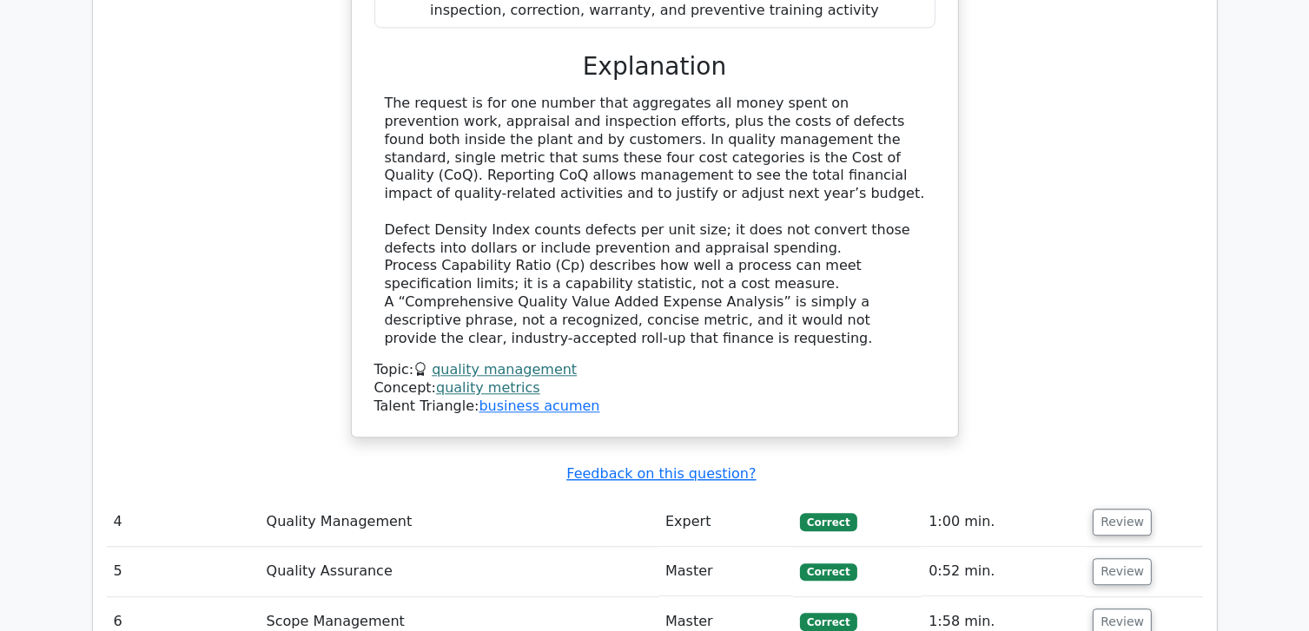
scroll to position [4082, 0]
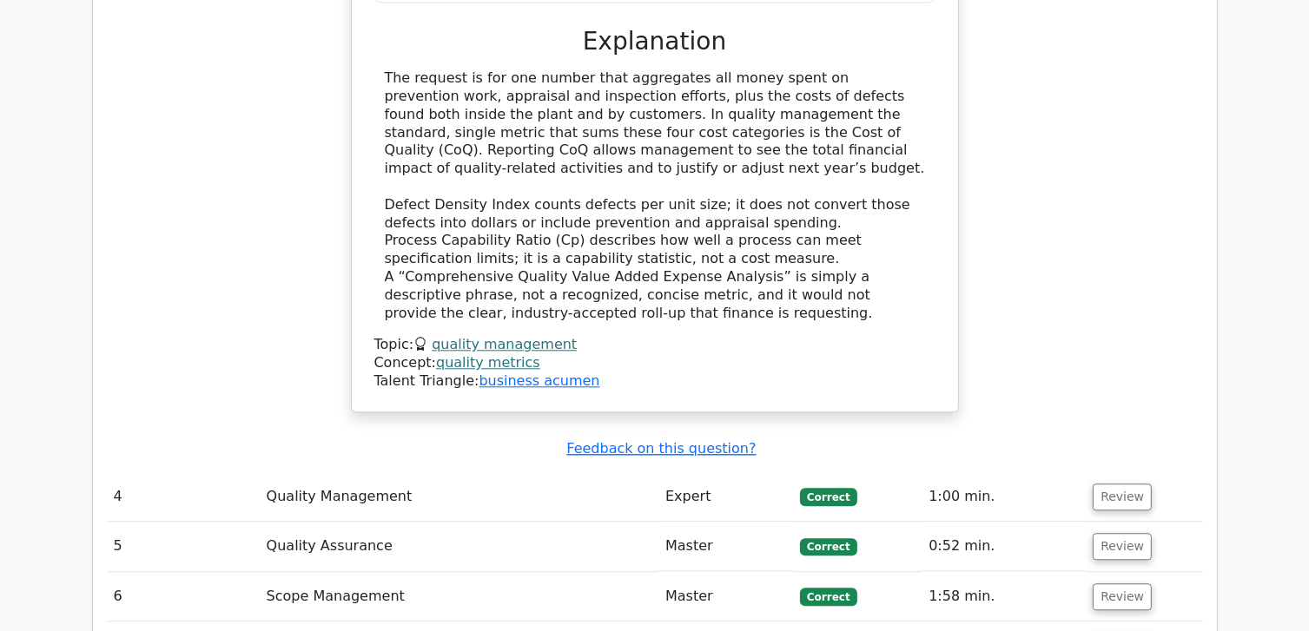
click at [1081, 472] on td "1:00 min." at bounding box center [1003, 497] width 164 height 50
click at [1093, 484] on button "Review" at bounding box center [1122, 497] width 59 height 27
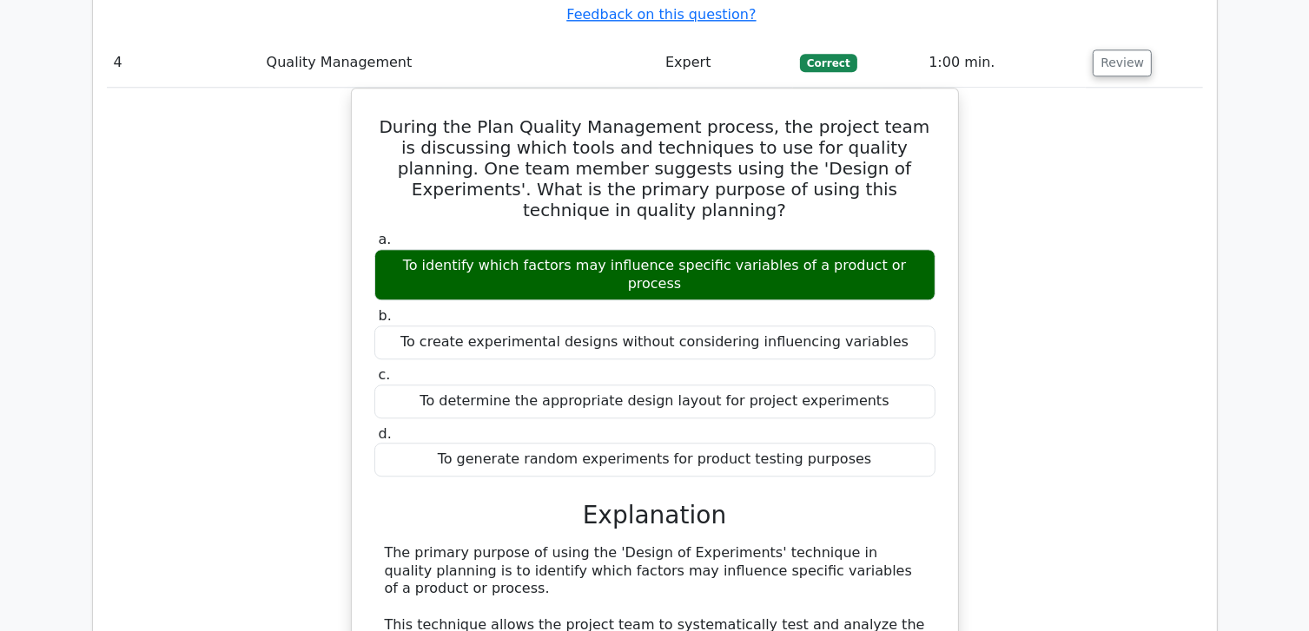
scroll to position [4603, 0]
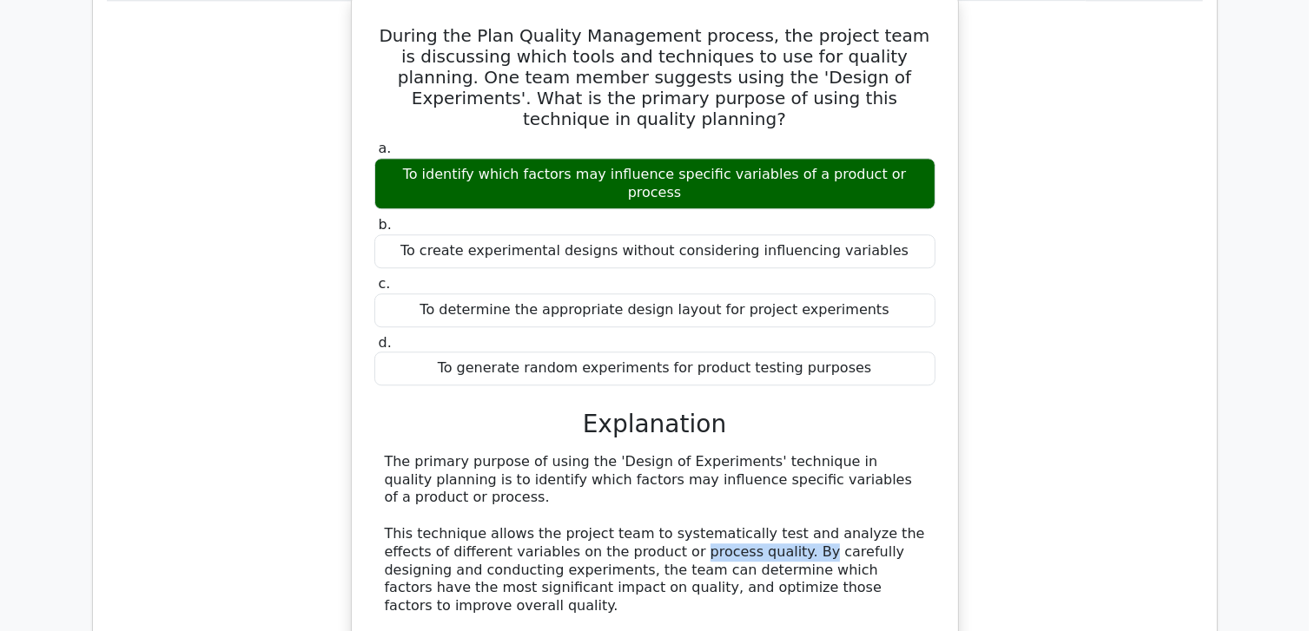
drag, startPoint x: 629, startPoint y: 386, endPoint x: 723, endPoint y: 391, distance: 93.9
click at [723, 453] on div "The primary purpose of using the 'Design of Experiments' technique in quality p…" at bounding box center [655, 606] width 540 height 307
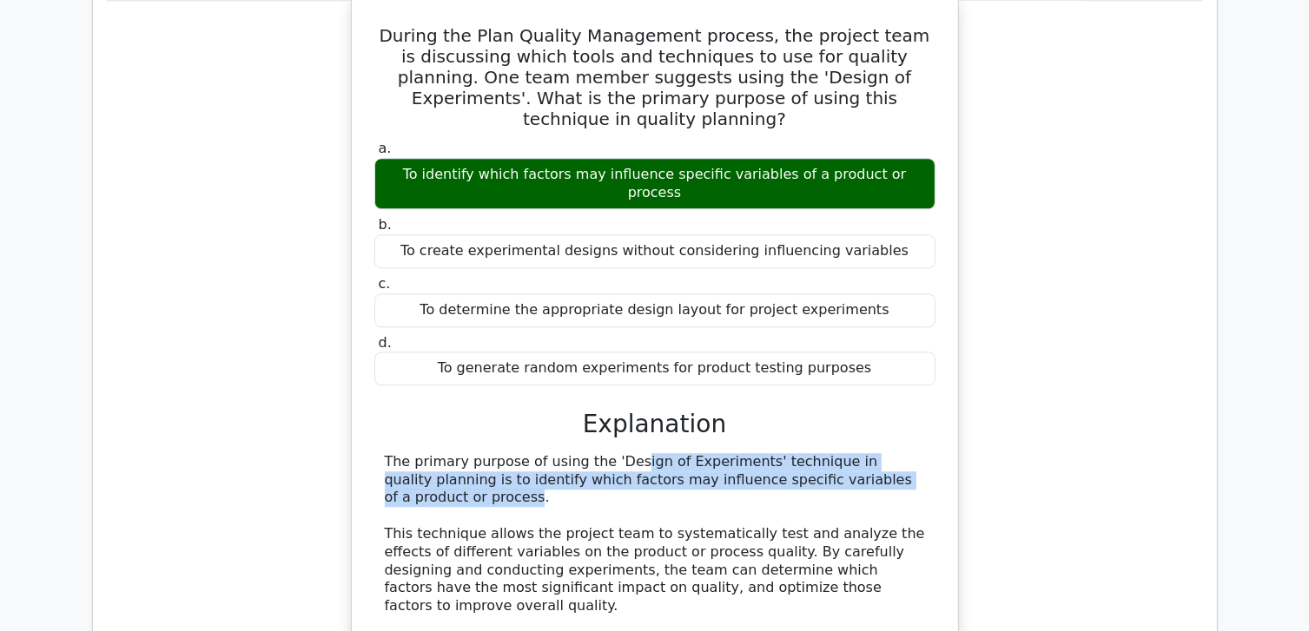
drag, startPoint x: 514, startPoint y: 317, endPoint x: 789, endPoint y: 338, distance: 276.1
click at [789, 453] on div "The primary purpose of using the 'Design of Experiments' technique in quality p…" at bounding box center [655, 606] width 540 height 307
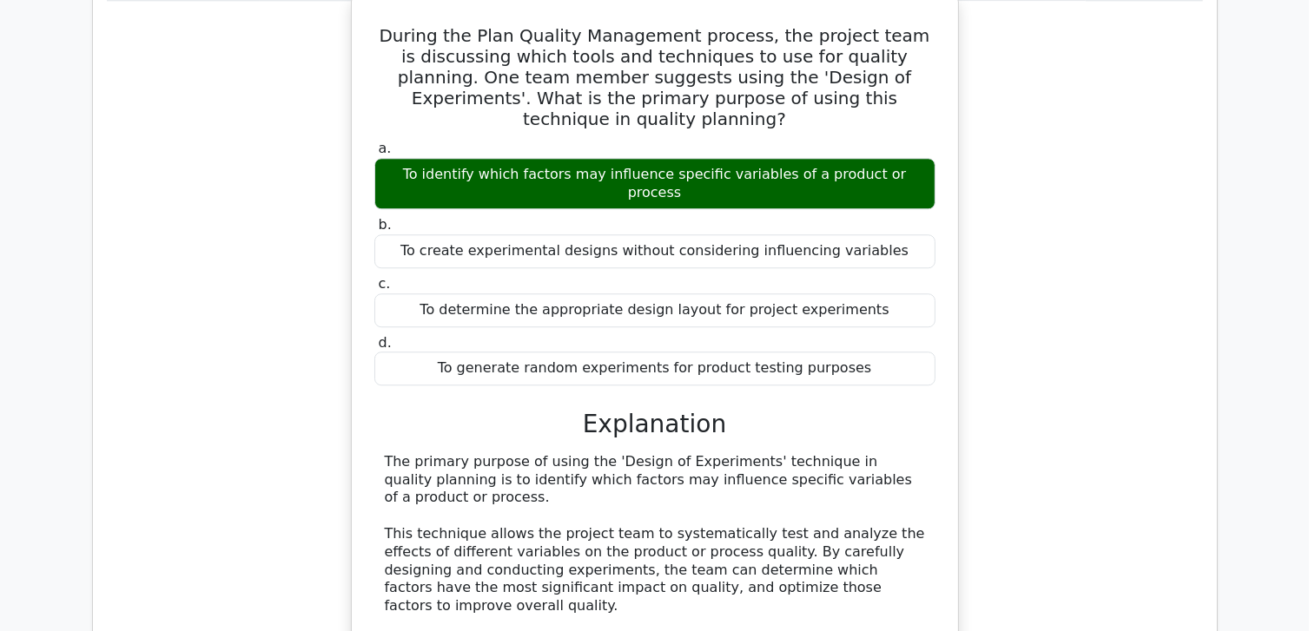
drag, startPoint x: 789, startPoint y: 338, endPoint x: 867, endPoint y: 333, distance: 77.5
click at [867, 453] on div "The primary purpose of using the 'Design of Experiments' technique in quality p…" at bounding box center [655, 606] width 540 height 307
drag, startPoint x: 455, startPoint y: 335, endPoint x: 842, endPoint y: 346, distance: 387.5
click at [842, 453] on div "The primary purpose of using the 'Design of Experiments' technique in quality p…" at bounding box center [655, 606] width 540 height 307
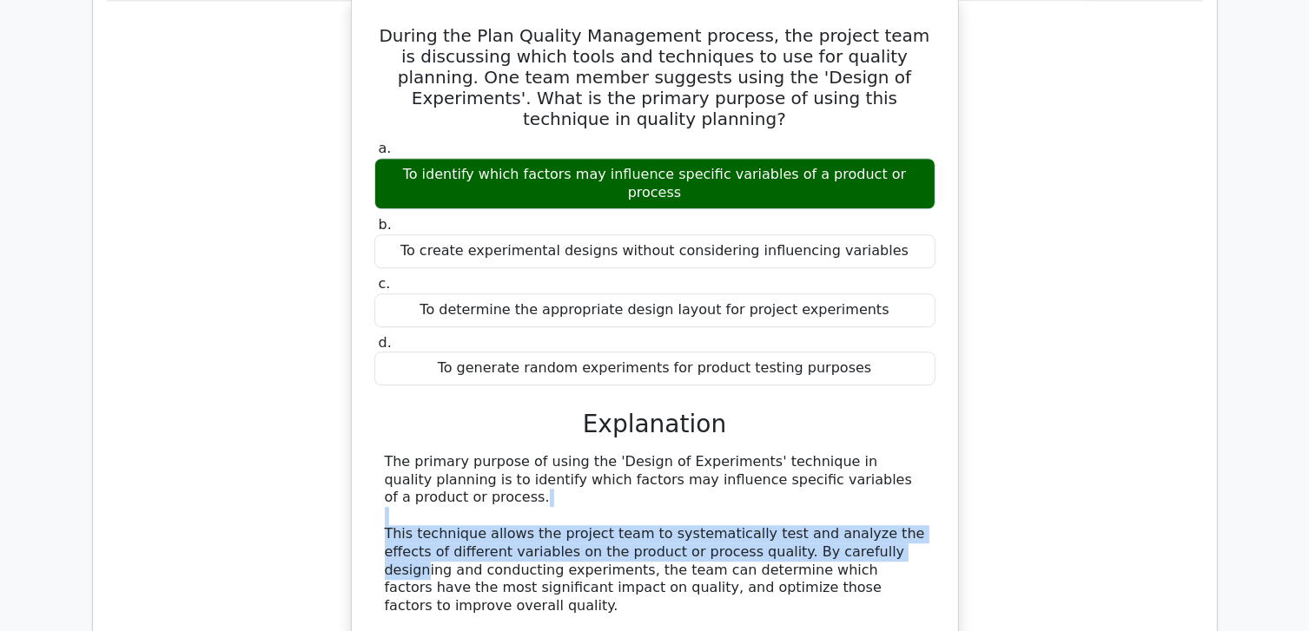
drag, startPoint x: 393, startPoint y: 363, endPoint x: 816, endPoint y: 394, distance: 425.0
click at [816, 453] on div "The primary purpose of using the 'Design of Experiments' technique in quality p…" at bounding box center [655, 606] width 540 height 307
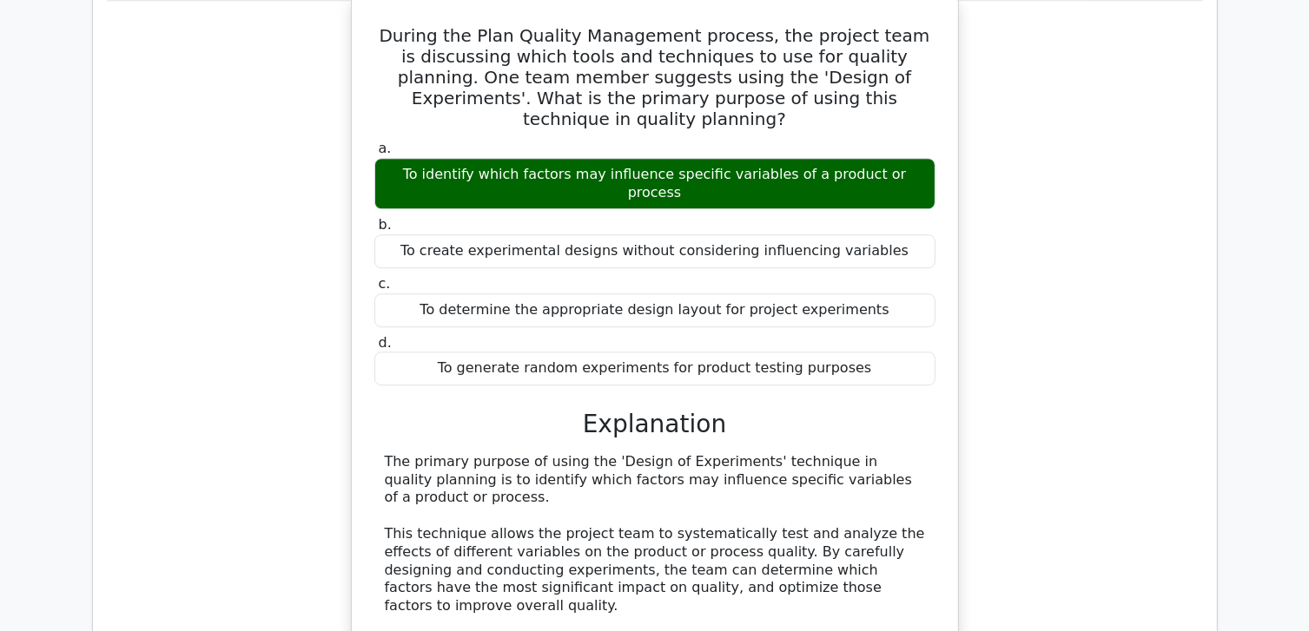
drag, startPoint x: 816, startPoint y: 394, endPoint x: 791, endPoint y: 405, distance: 27.3
click at [791, 453] on div "The primary purpose of using the 'Design of Experiments' technique in quality p…" at bounding box center [655, 606] width 540 height 307
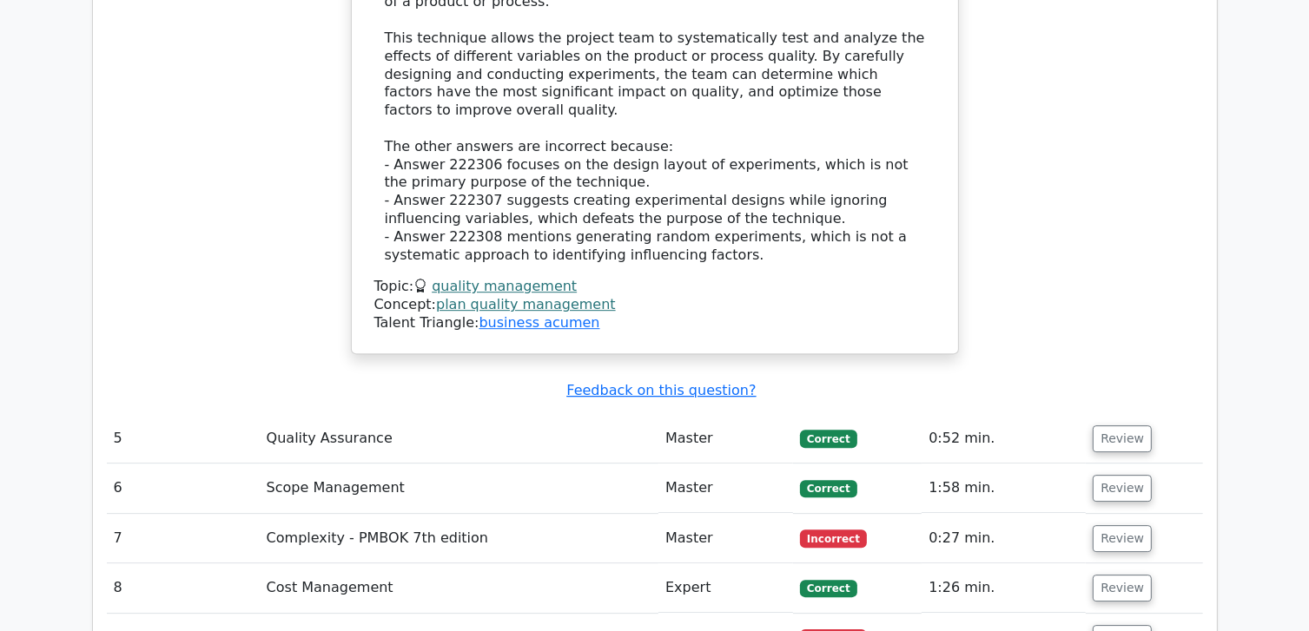
scroll to position [5124, 0]
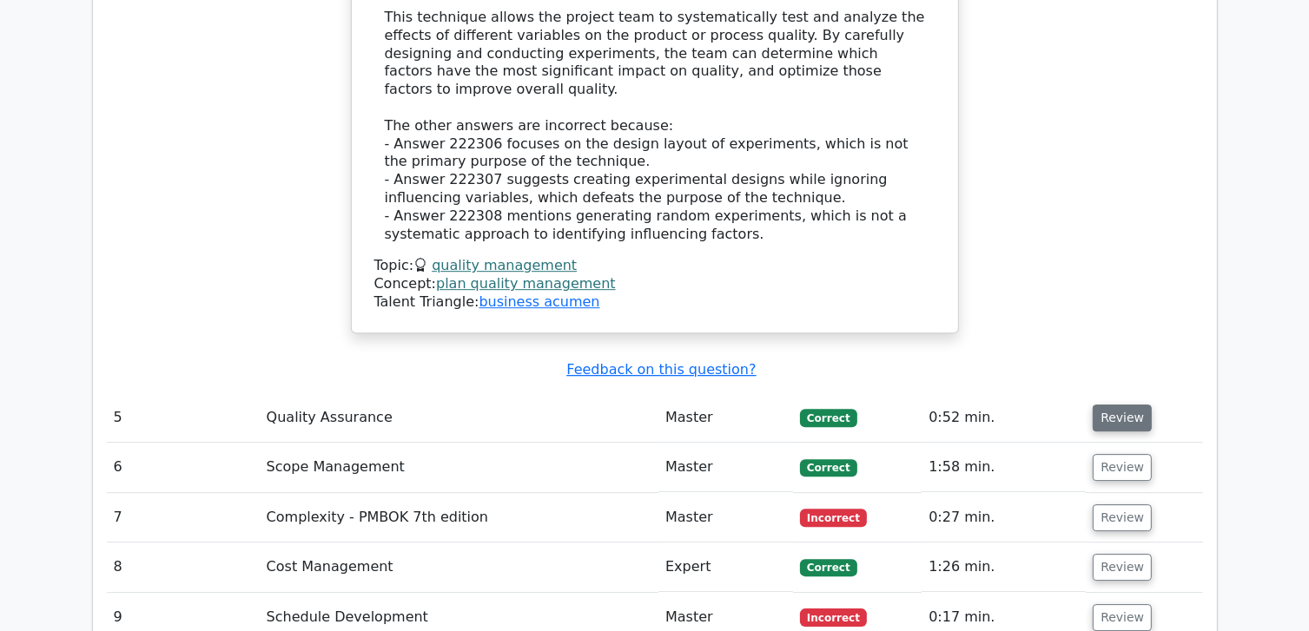
click at [1131, 405] on button "Review" at bounding box center [1122, 418] width 59 height 27
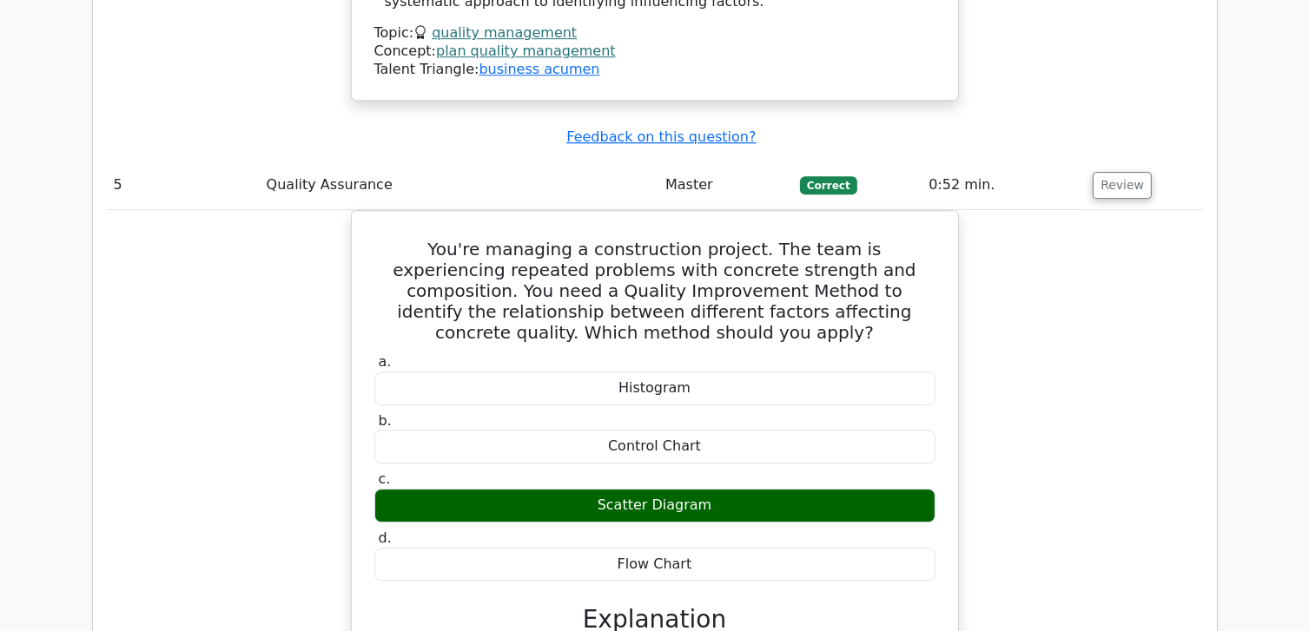
scroll to position [5384, 0]
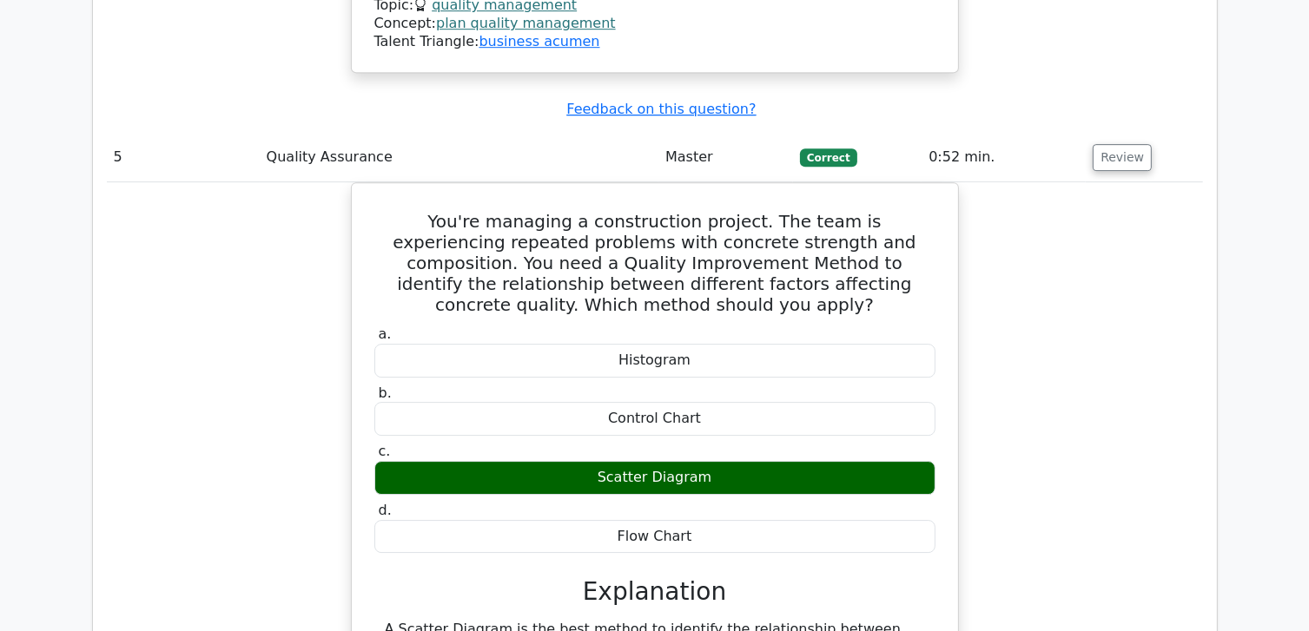
drag, startPoint x: 1035, startPoint y: 313, endPoint x: 1067, endPoint y: 255, distance: 65.7
click at [1067, 255] on div "You're managing a construction project. The team is experiencing repeated probl…" at bounding box center [655, 556] width 1096 height 748
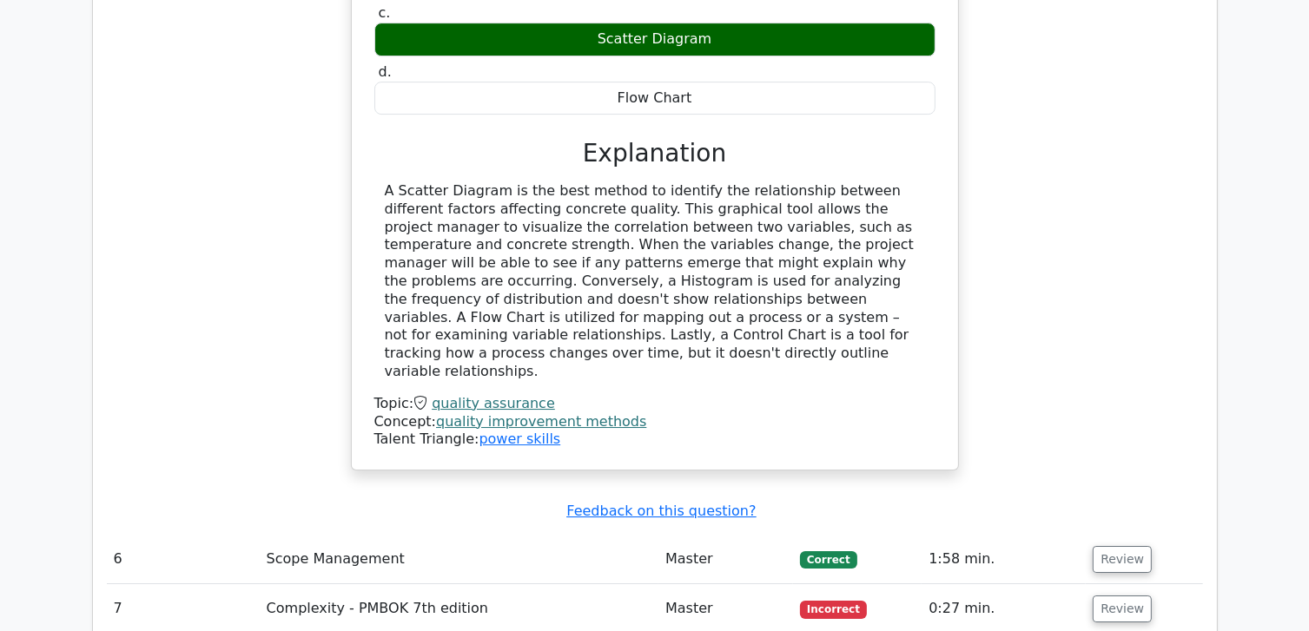
scroll to position [5906, 0]
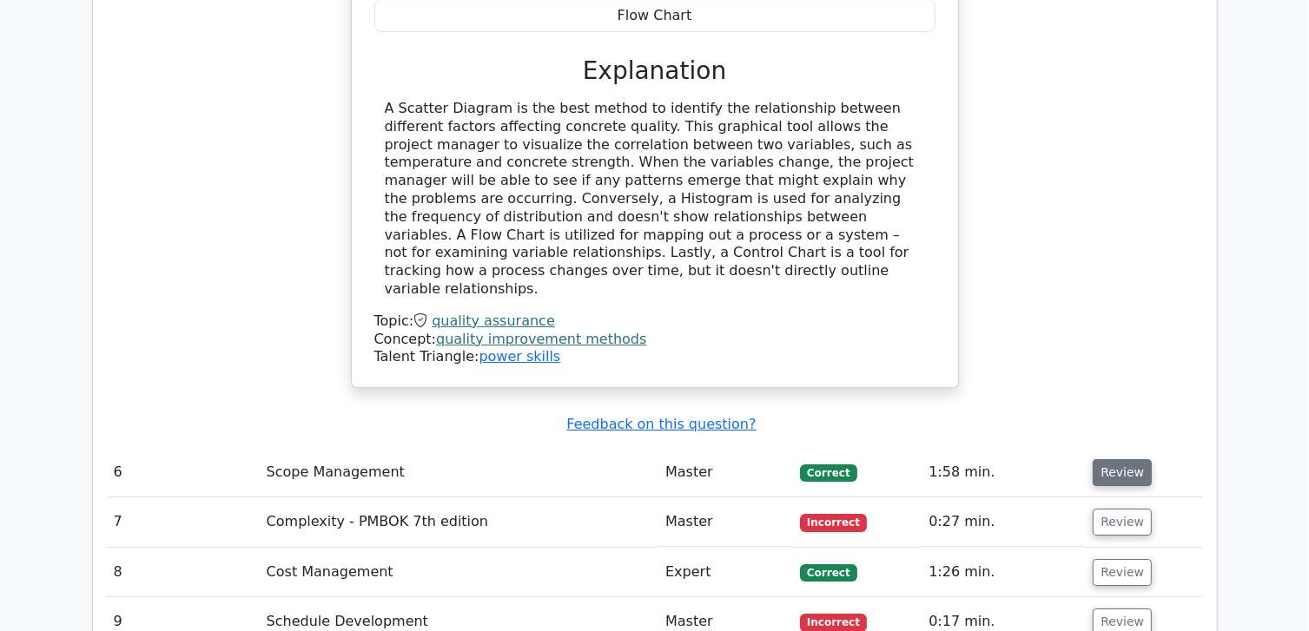
click at [1121, 459] on button "Review" at bounding box center [1122, 472] width 59 height 27
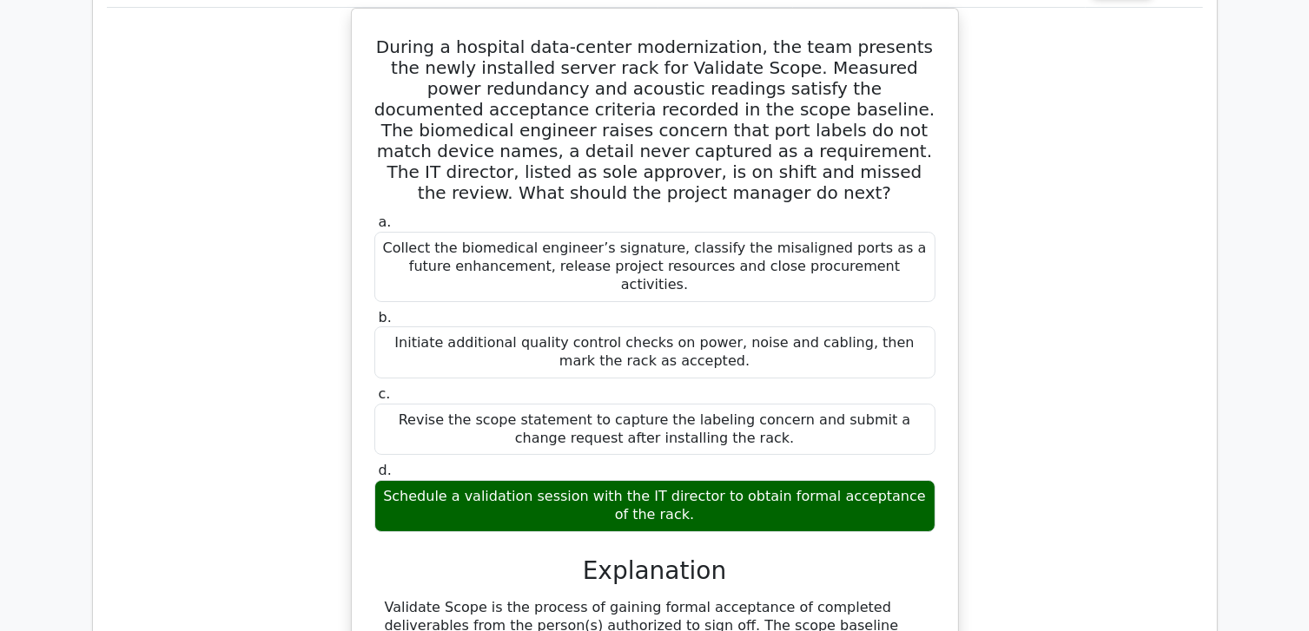
scroll to position [6427, 0]
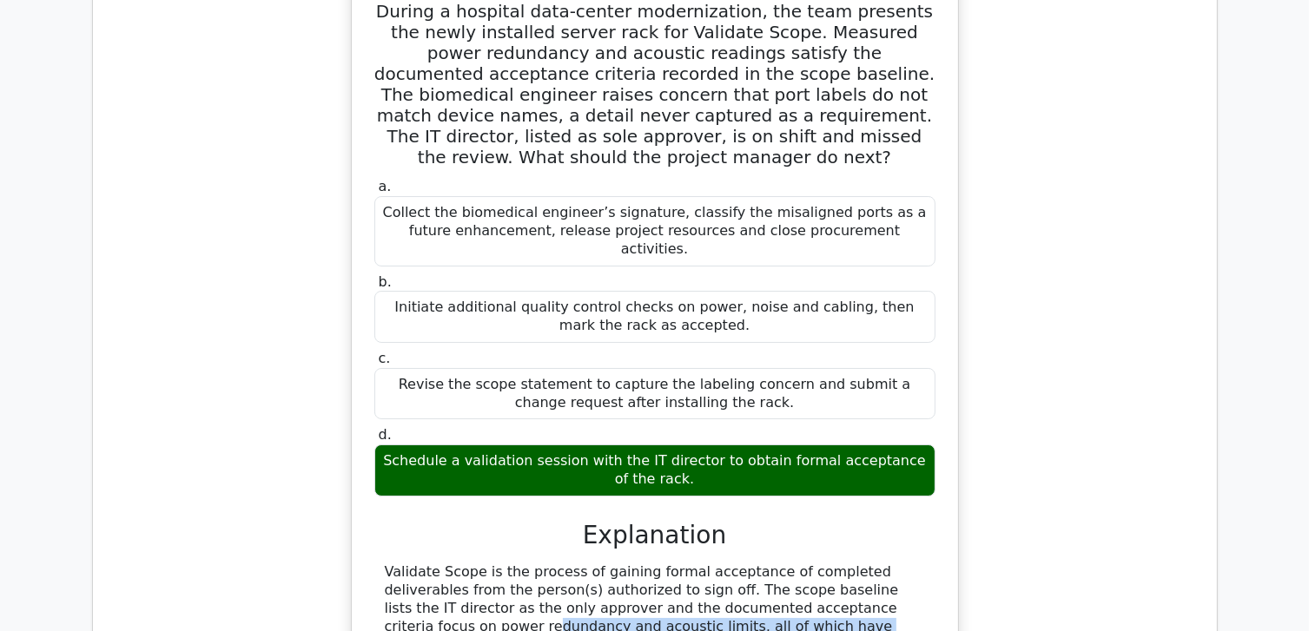
drag, startPoint x: 739, startPoint y: 376, endPoint x: 808, endPoint y: 398, distance: 72.0
drag, startPoint x: 510, startPoint y: 413, endPoint x: 846, endPoint y: 443, distance: 337.5
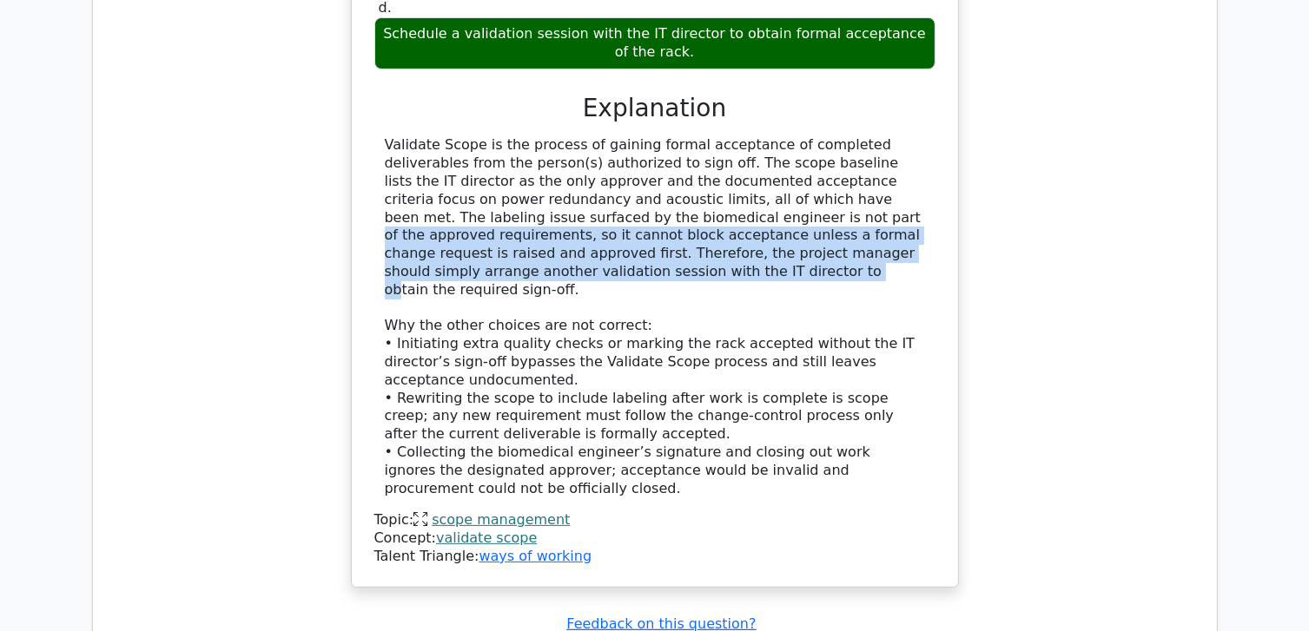
scroll to position [6861, 0]
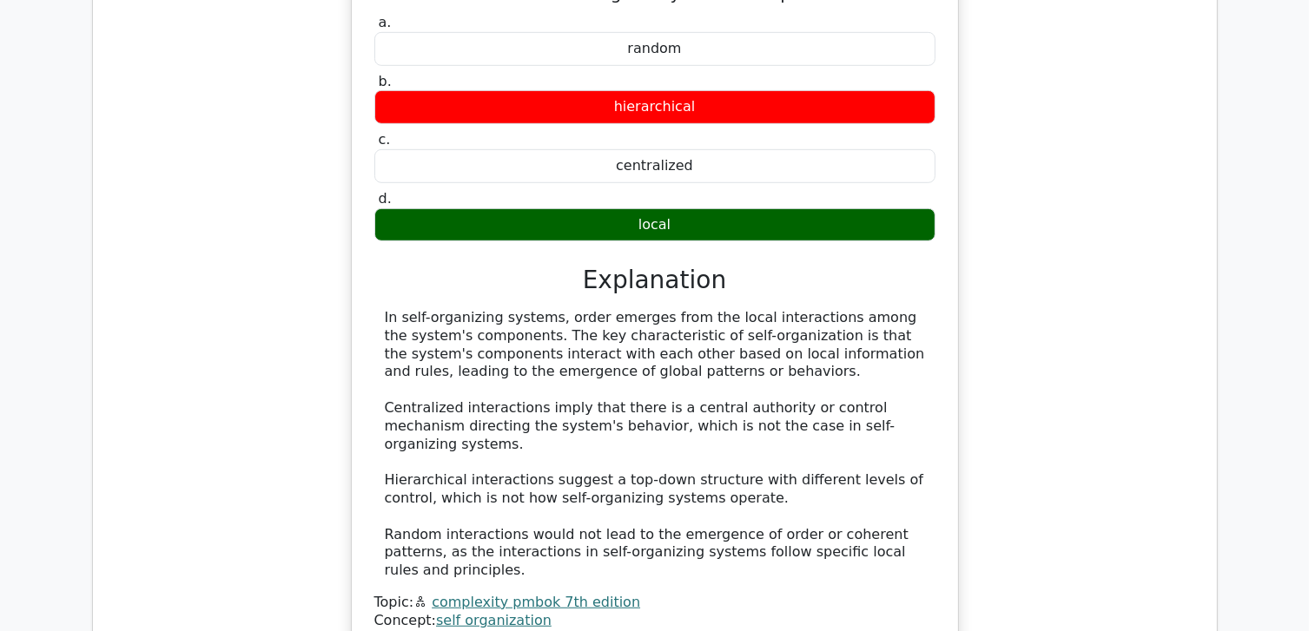
scroll to position [7729, 0]
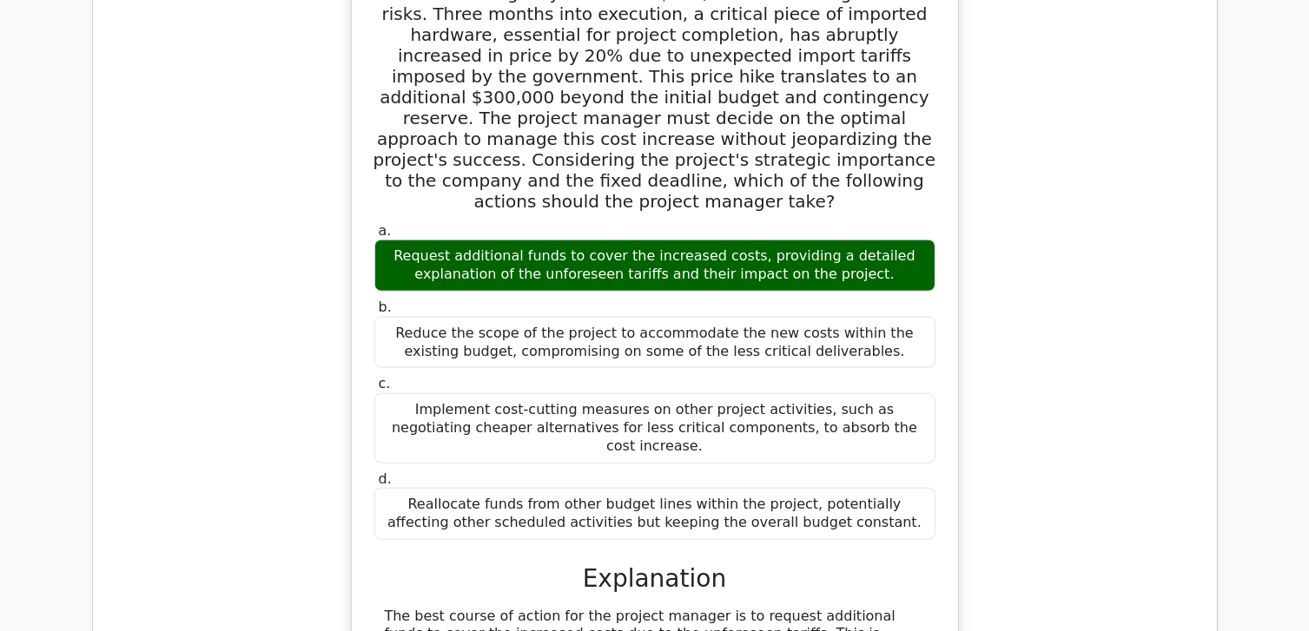
scroll to position [8598, 0]
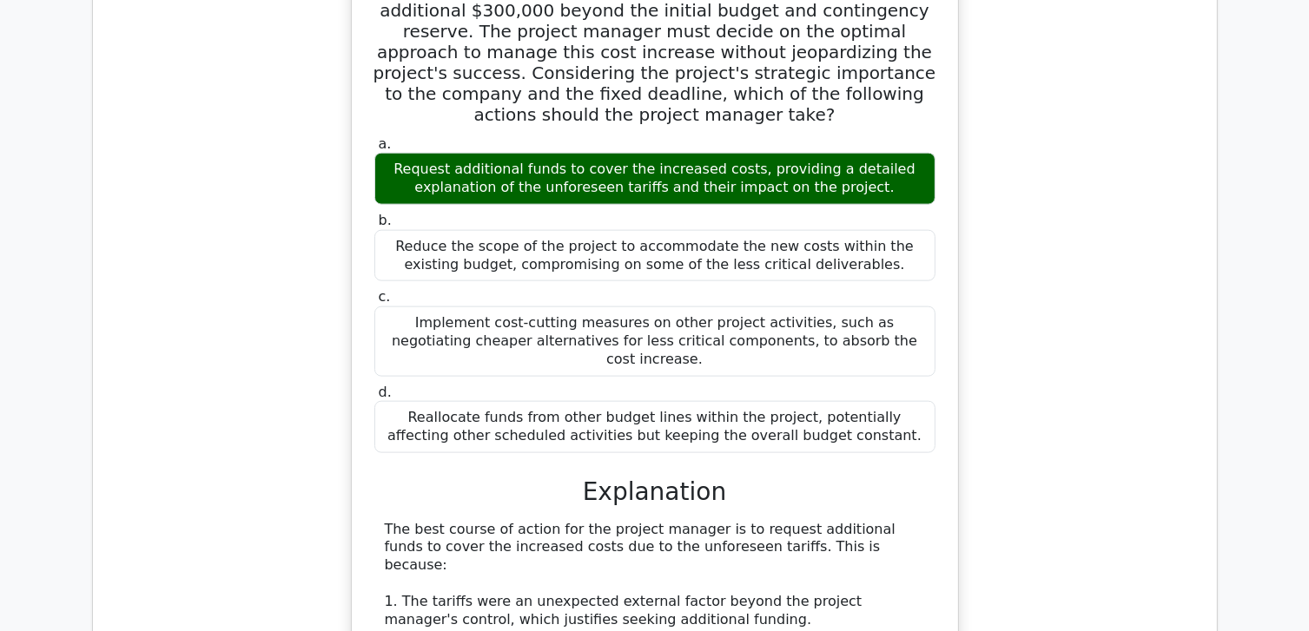
drag, startPoint x: 1045, startPoint y: 391, endPoint x: 994, endPoint y: 461, distance: 86.5
click at [994, 461] on div "The project manager for a technology upgrade initiative in a multinational corp…" at bounding box center [655, 417] width 1096 height 1225
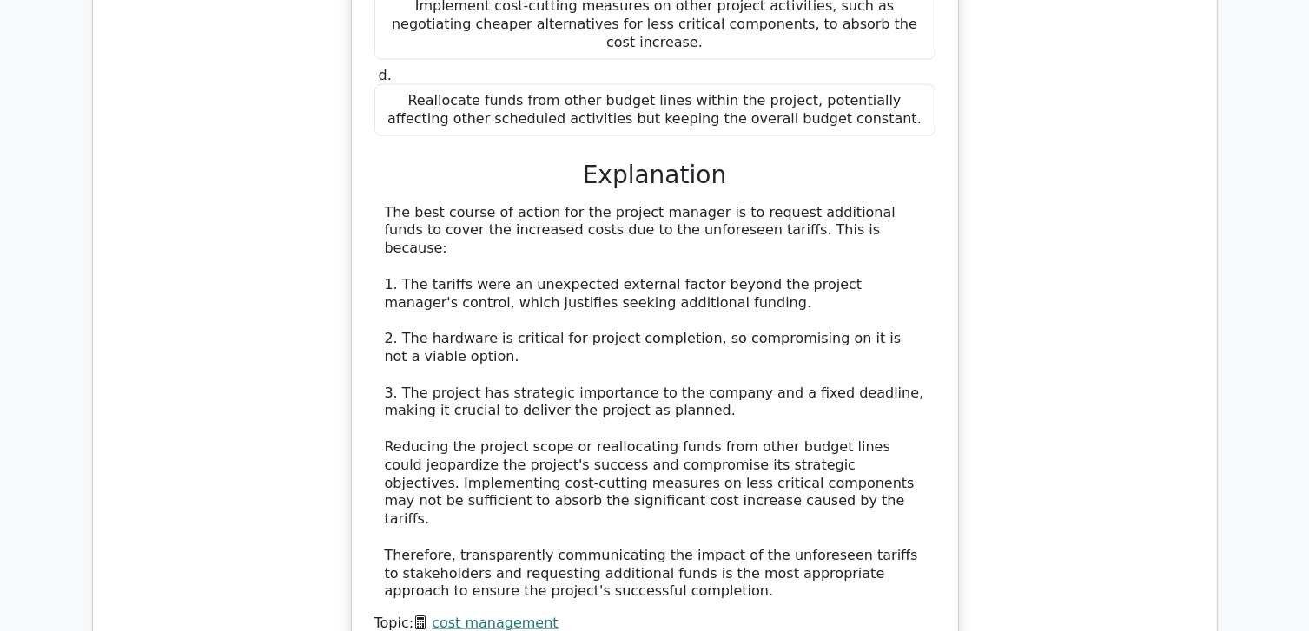
scroll to position [8945, 0]
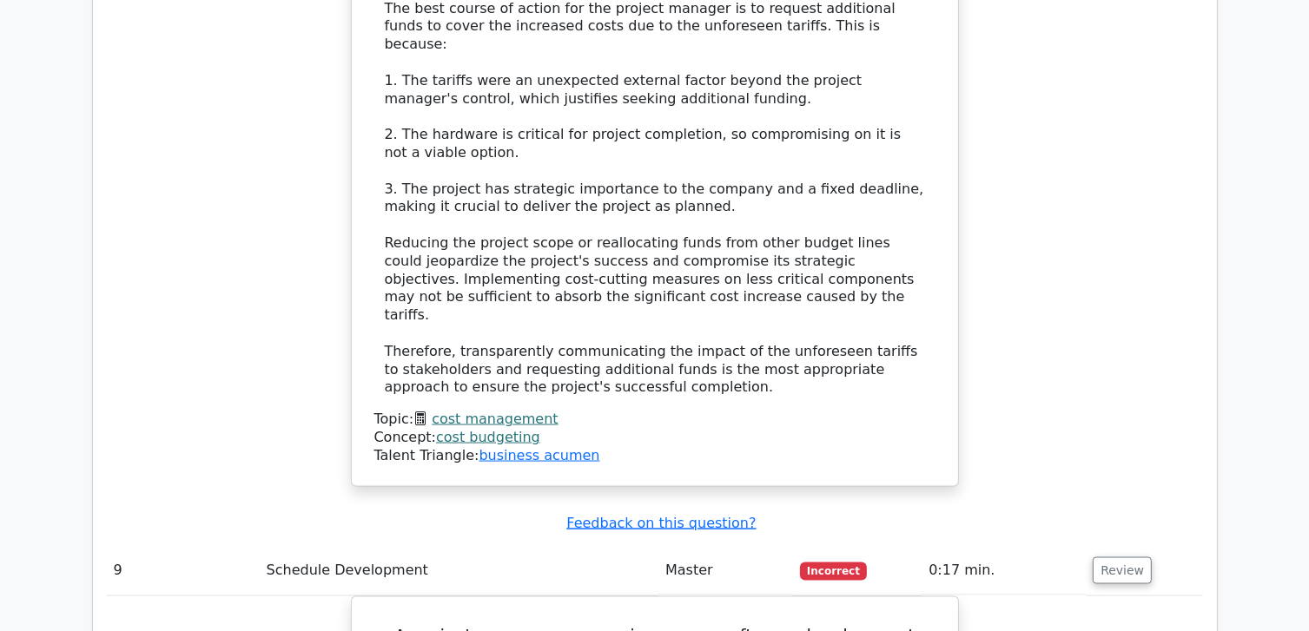
scroll to position [9206, 0]
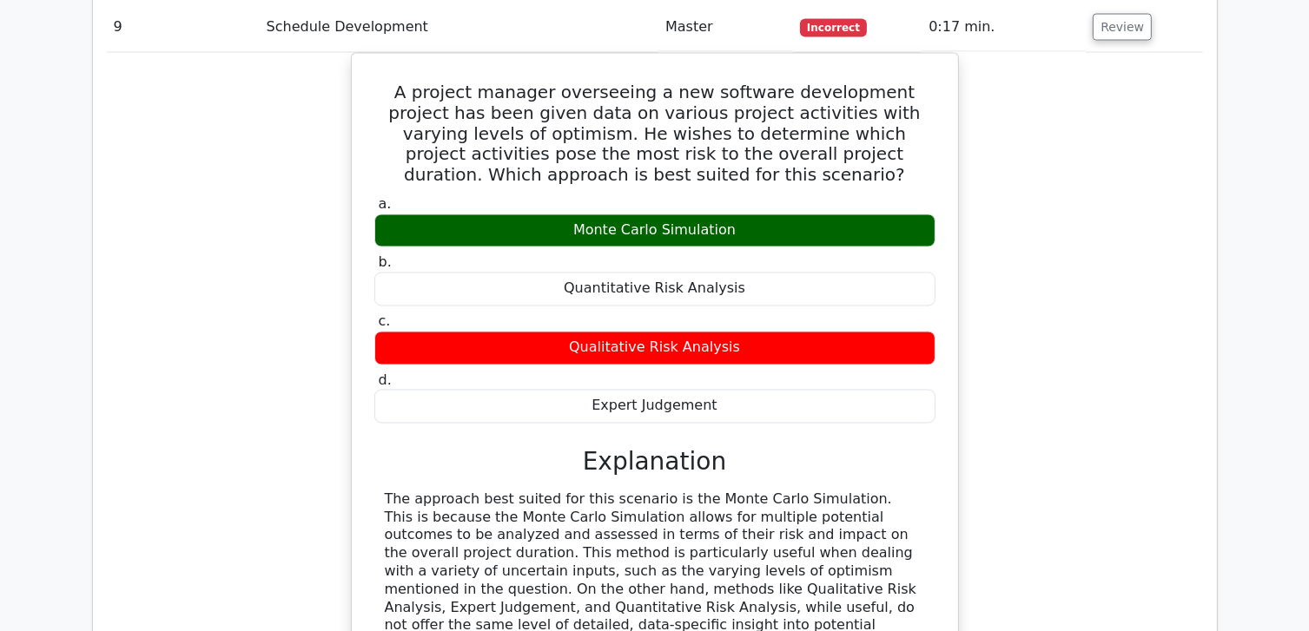
scroll to position [9727, 0]
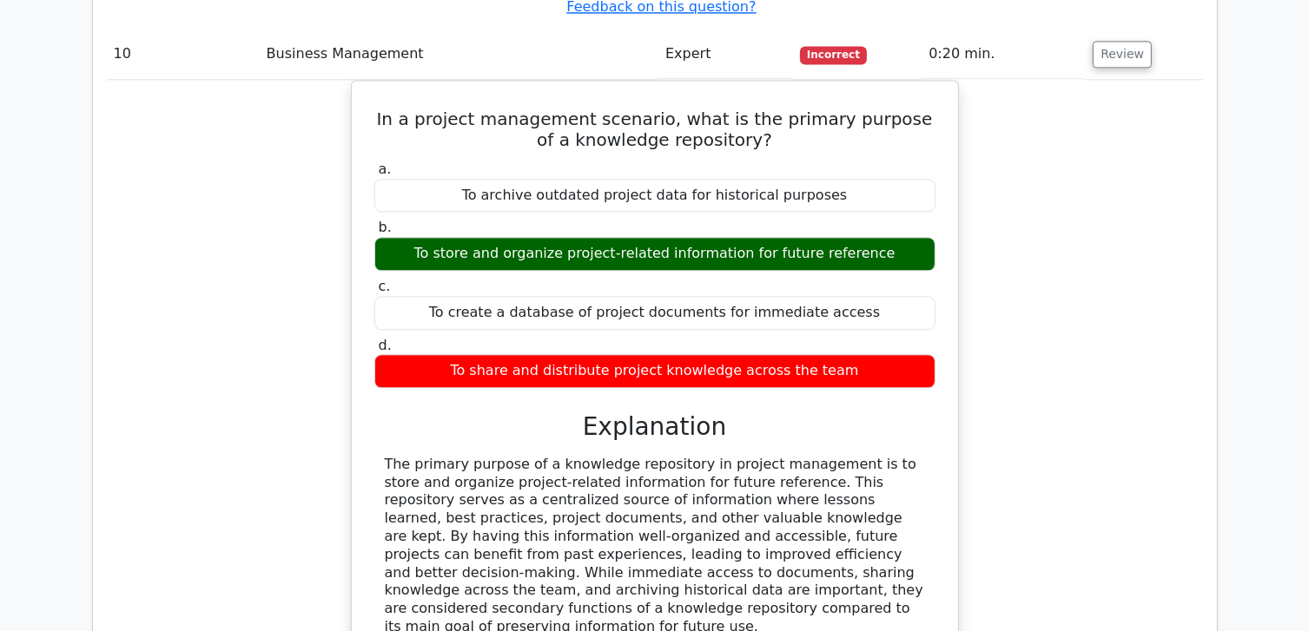
scroll to position [10595, 0]
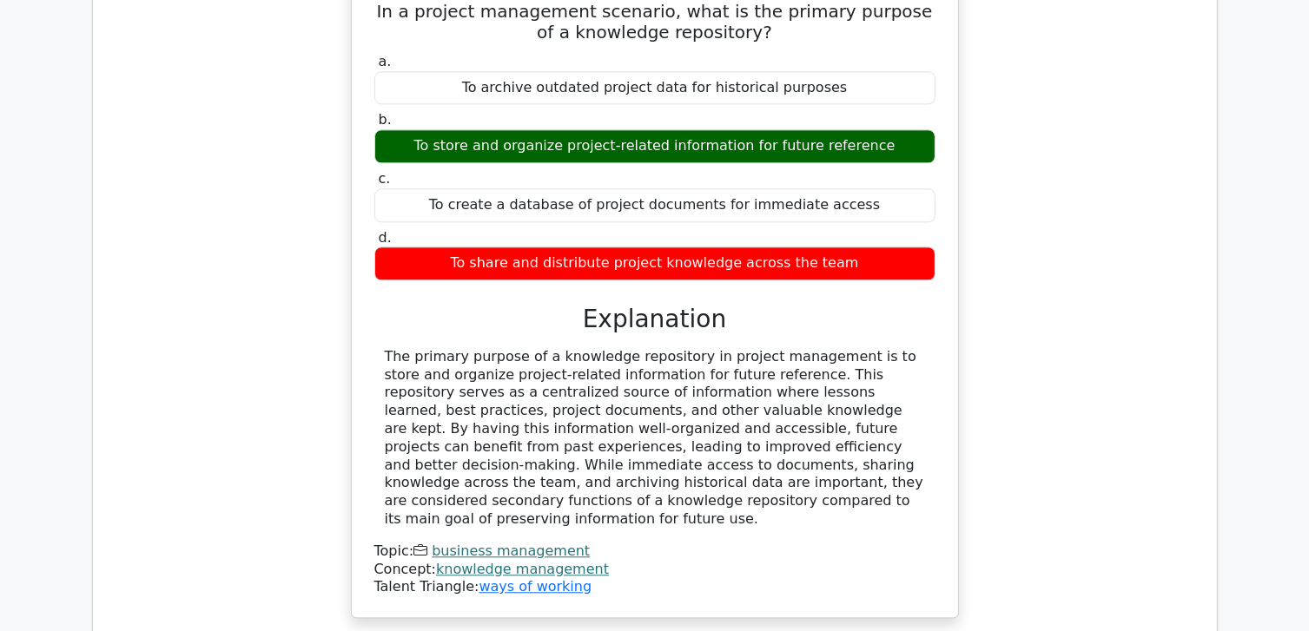
scroll to position [10508, 0]
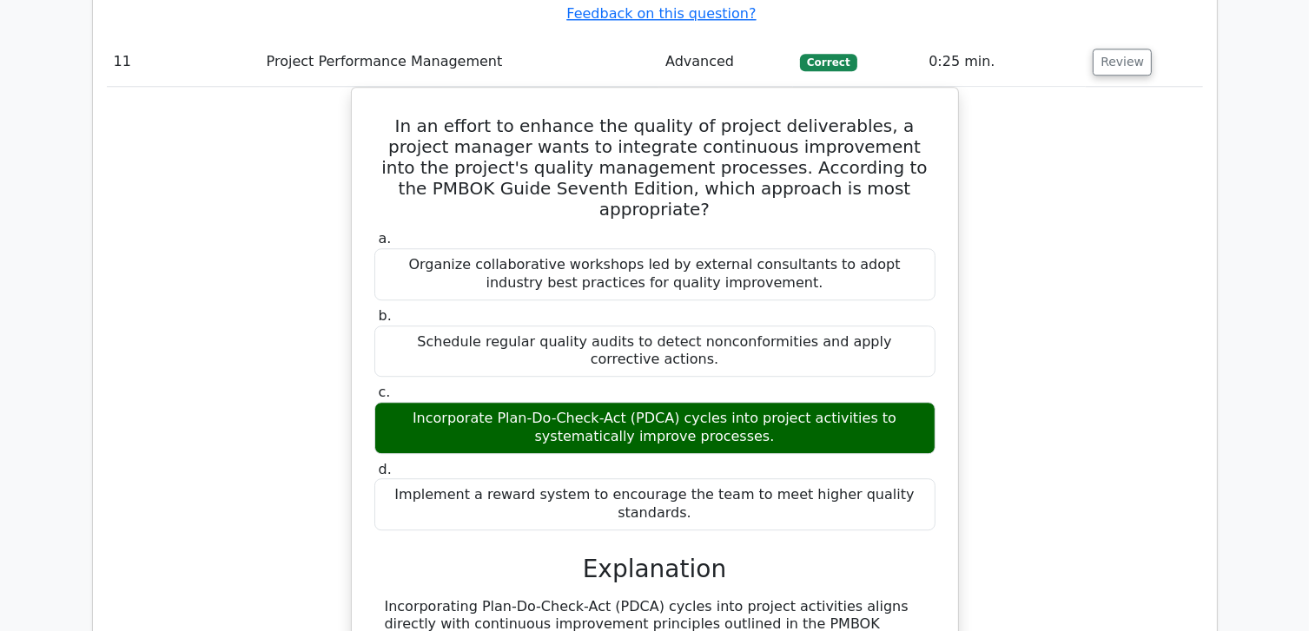
scroll to position [11290, 0]
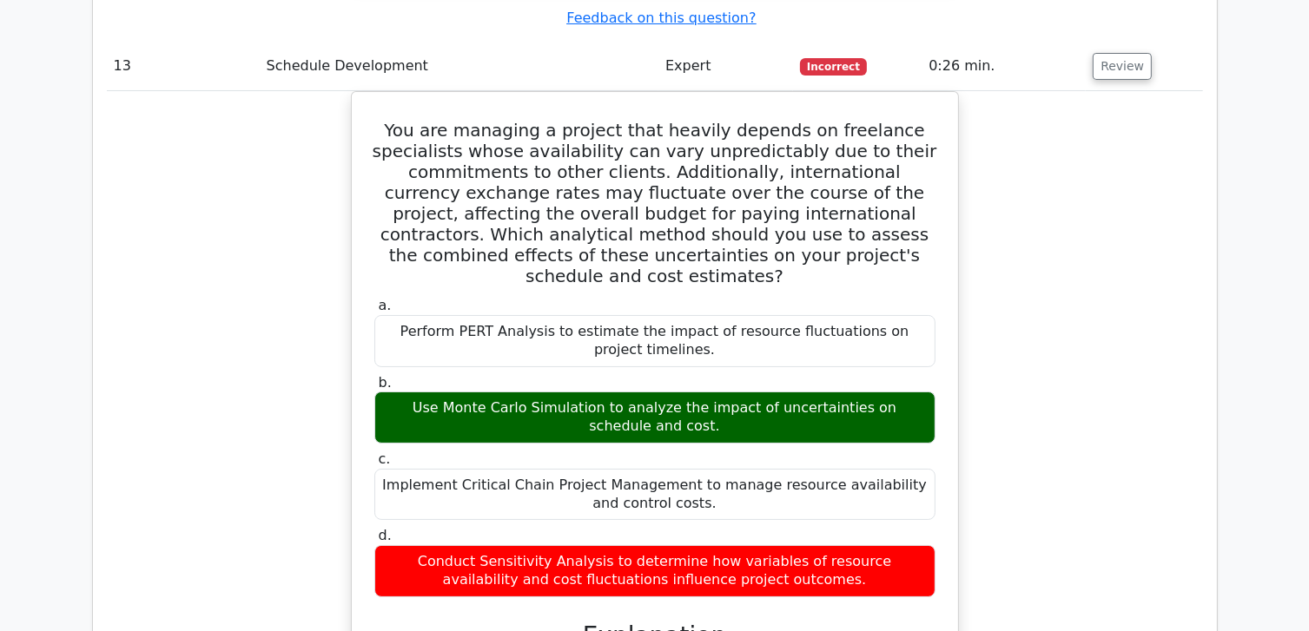
scroll to position [13201, 0]
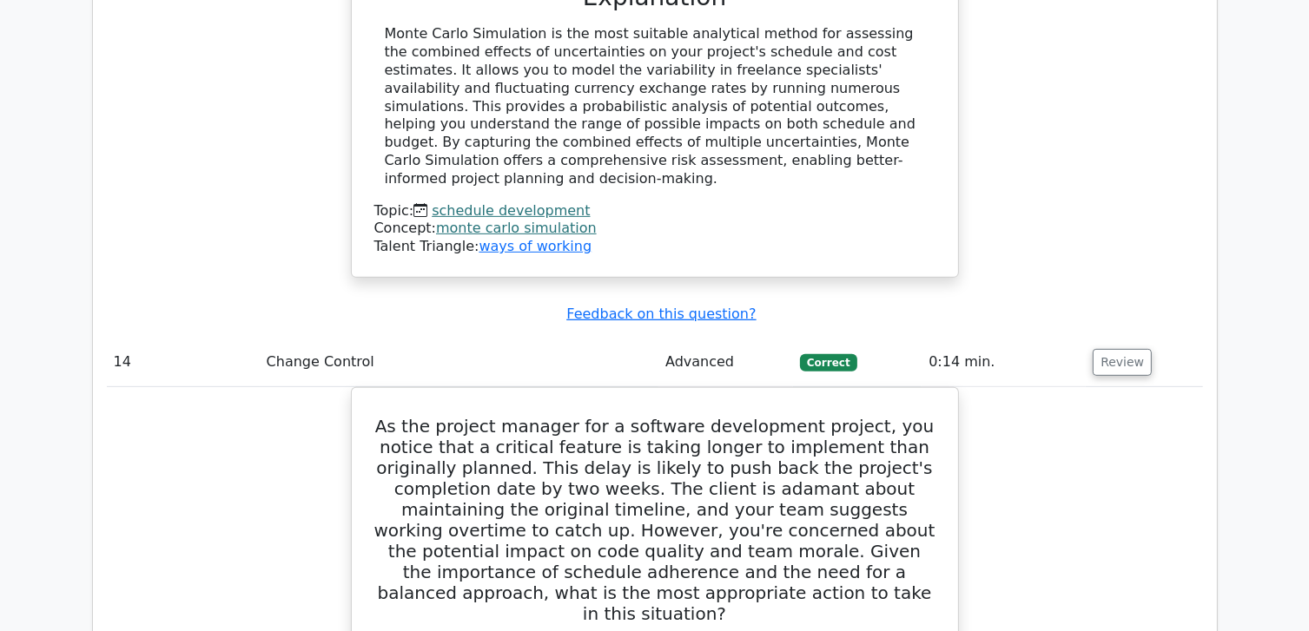
scroll to position [13895, 0]
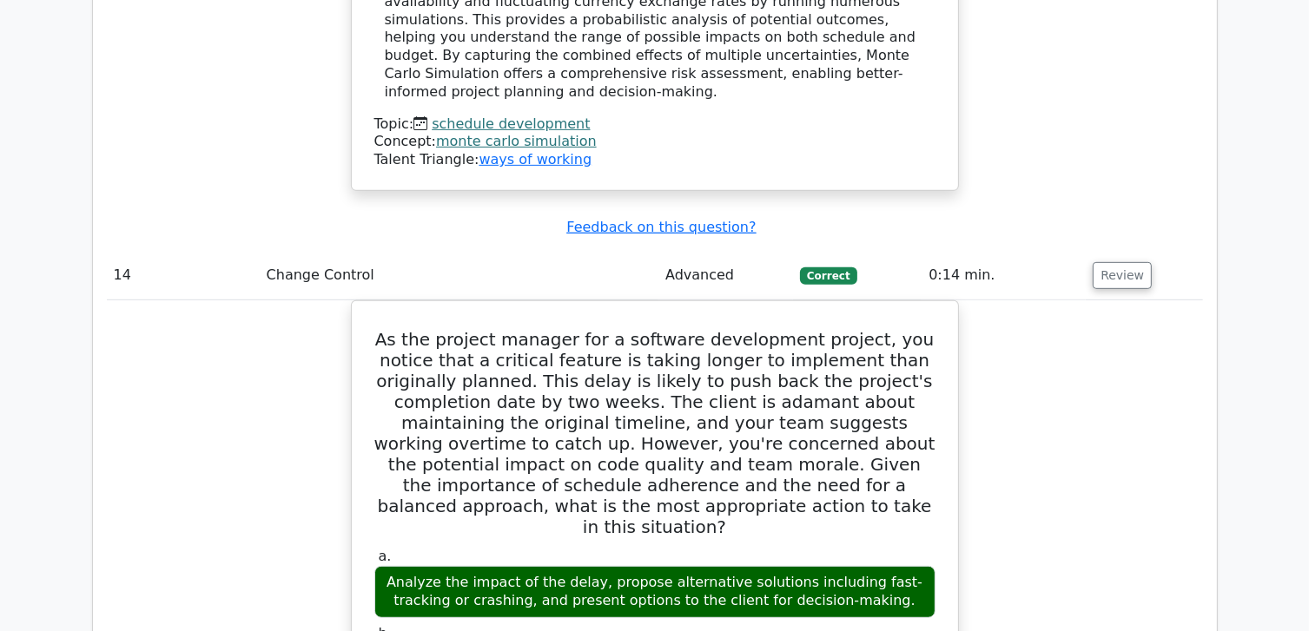
drag, startPoint x: 1119, startPoint y: 370, endPoint x: 1189, endPoint y: 448, distance: 104.6
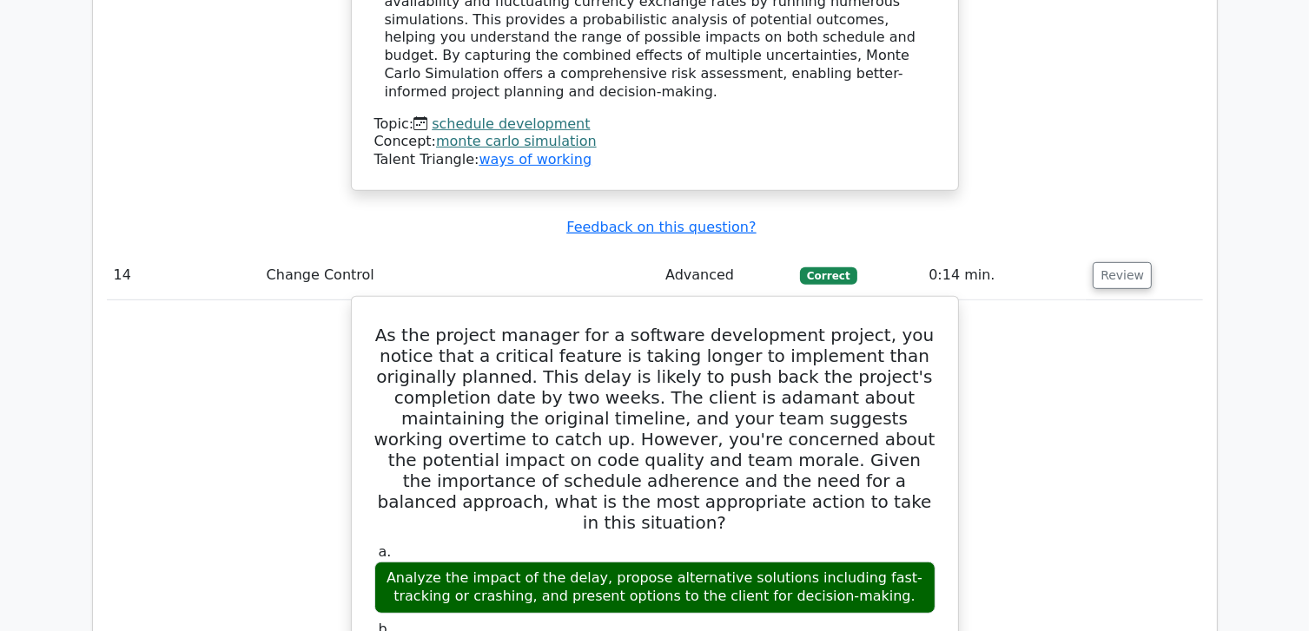
drag, startPoint x: 500, startPoint y: 380, endPoint x: 654, endPoint y: 388, distance: 153.9
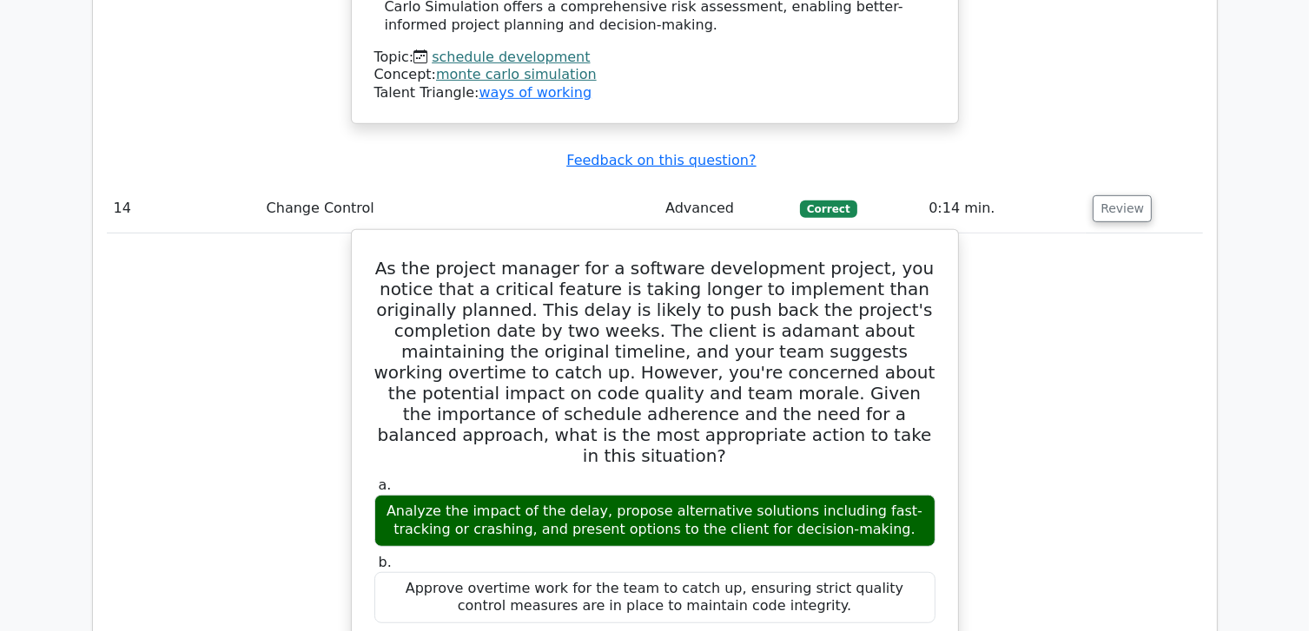
scroll to position [13982, 0]
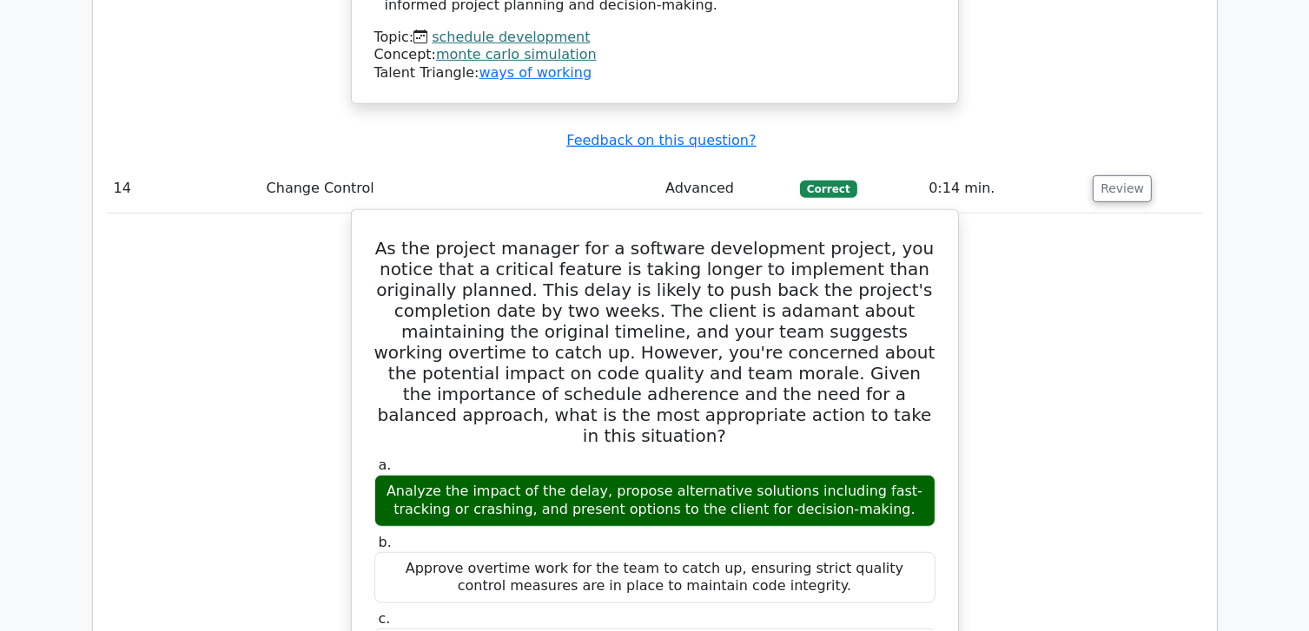
drag, startPoint x: 559, startPoint y: 362, endPoint x: 691, endPoint y: 360, distance: 132.0
drag, startPoint x: 478, startPoint y: 386, endPoint x: 775, endPoint y: 415, distance: 298.4
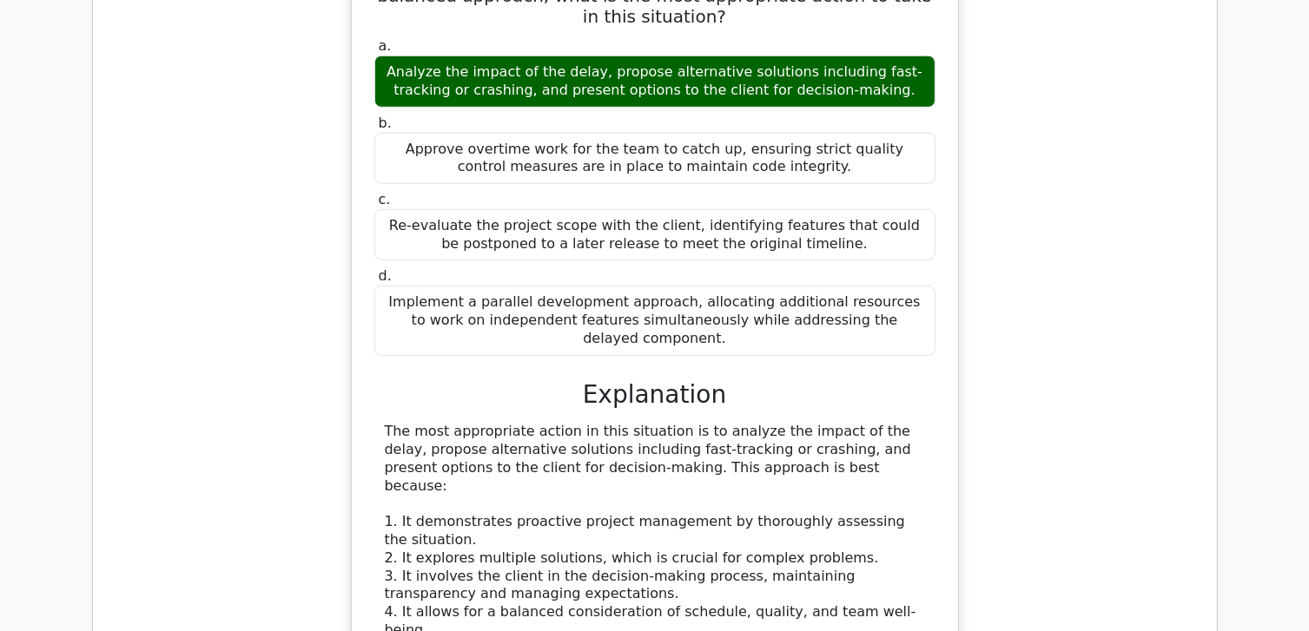
scroll to position [14416, 0]
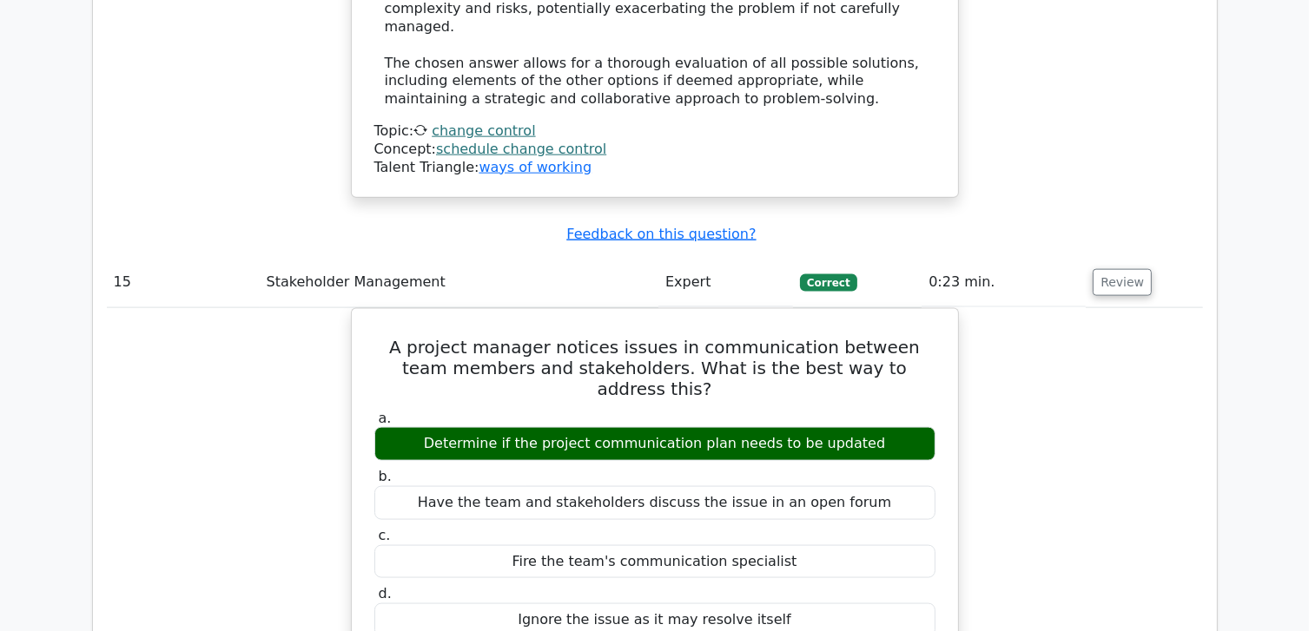
scroll to position [15372, 0]
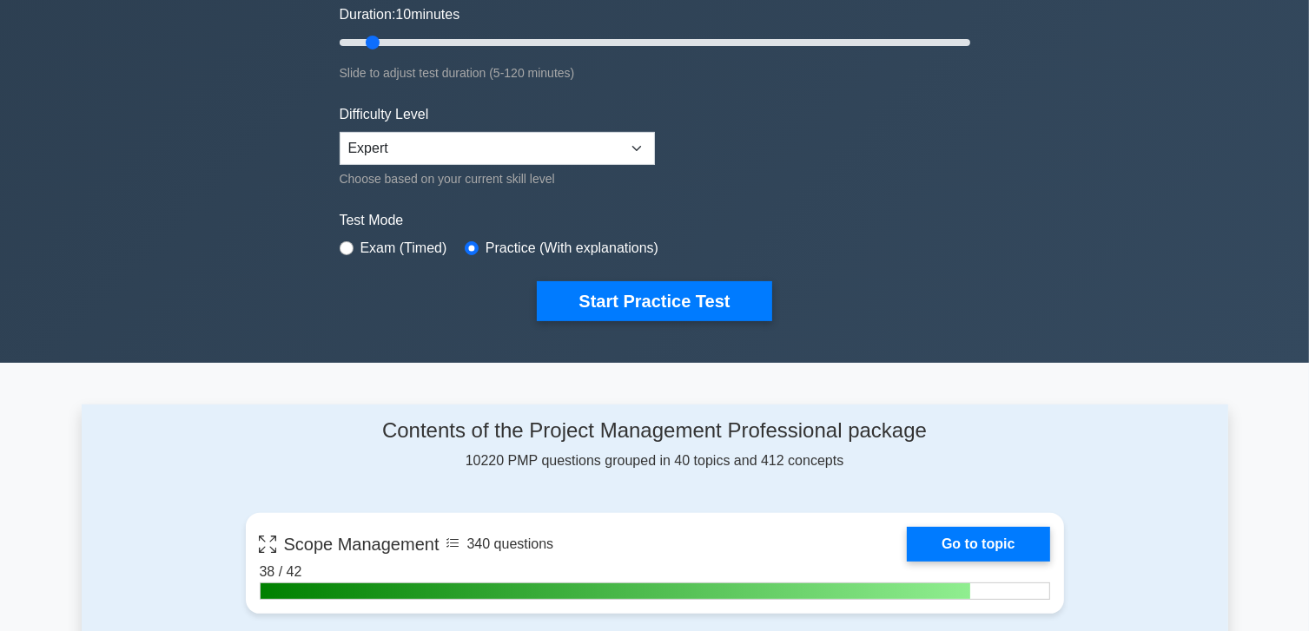
scroll to position [87, 0]
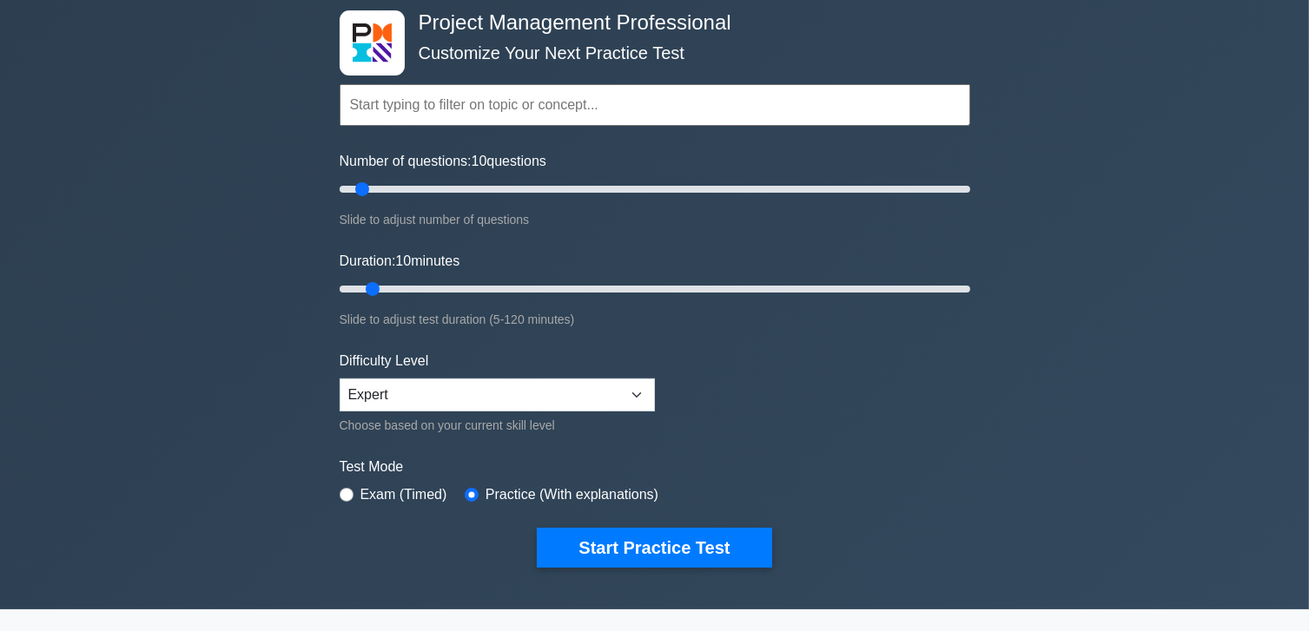
click at [553, 112] on input "text" at bounding box center [655, 105] width 631 height 42
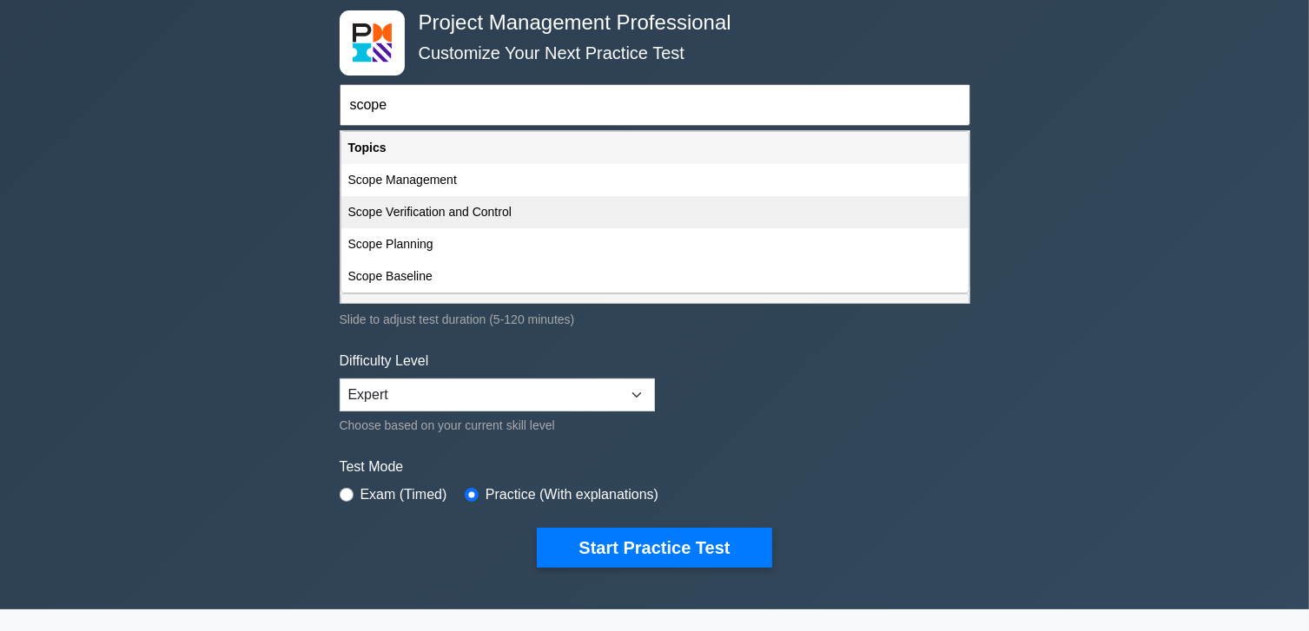
click at [526, 200] on div "Scope Verification and Control" at bounding box center [654, 212] width 627 height 32
type input "Scope Verification and Control"
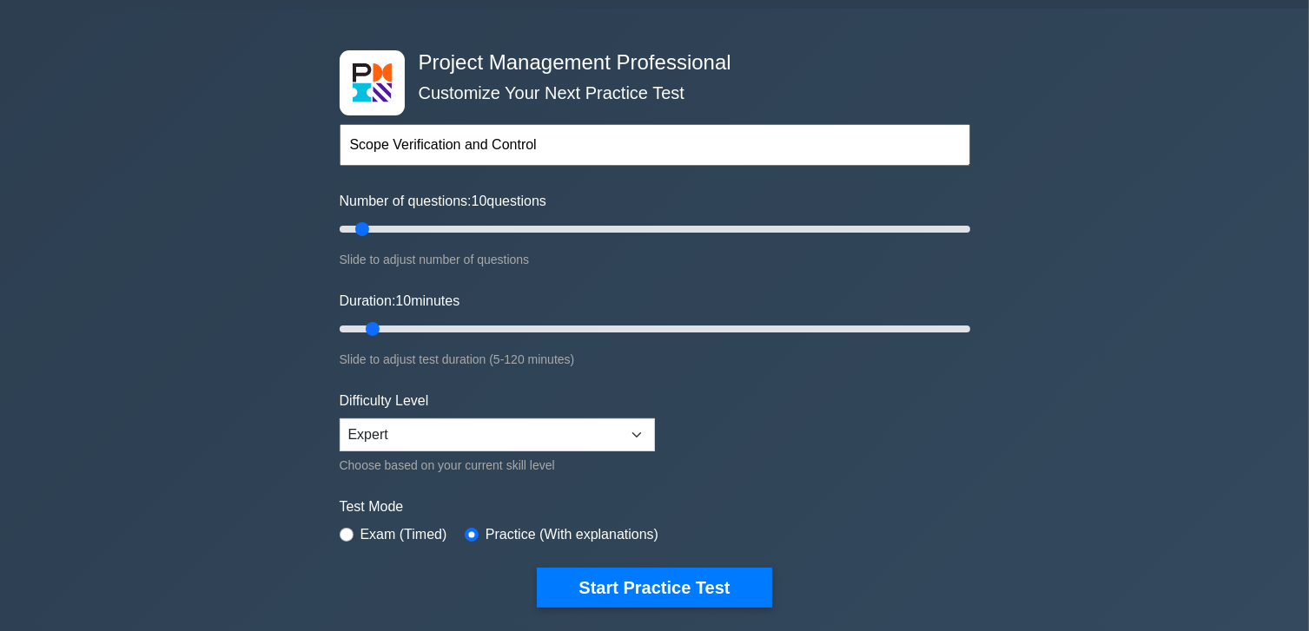
scroll to position [174, 0]
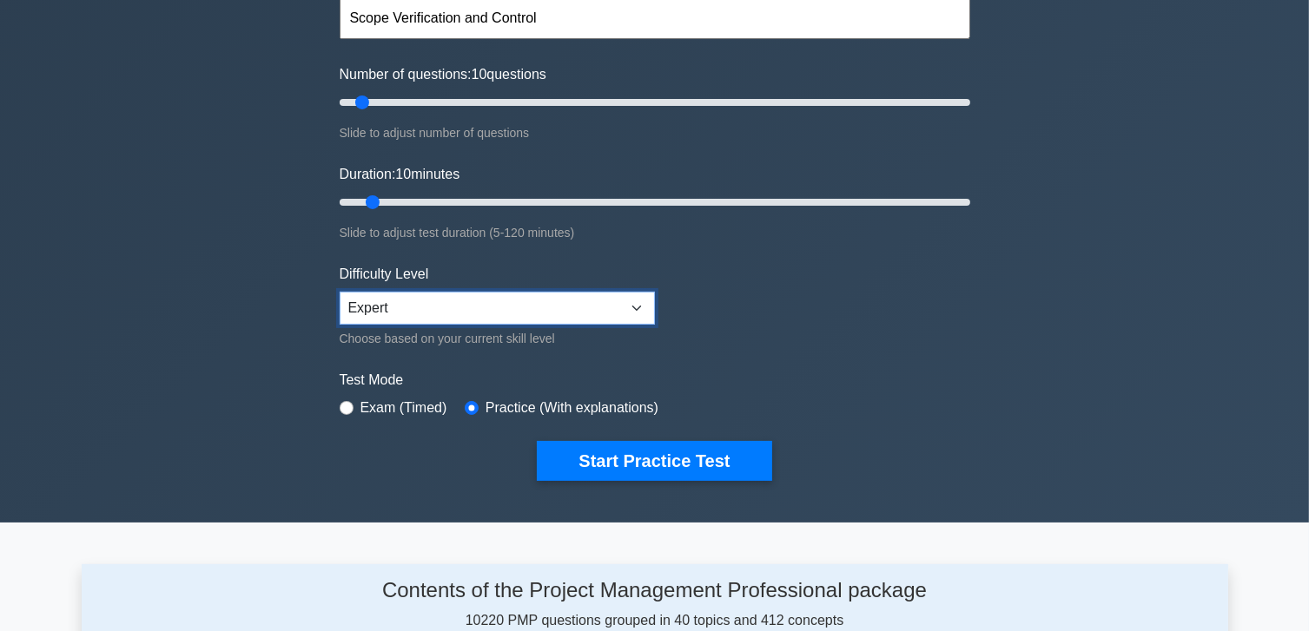
click at [511, 297] on select "Beginner Intermediate Expert" at bounding box center [497, 308] width 315 height 33
click at [340, 292] on select "Beginner Intermediate Expert" at bounding box center [497, 308] width 315 height 33
click at [490, 312] on select "Beginner Intermediate Expert" at bounding box center [497, 308] width 315 height 33
click at [340, 292] on select "Beginner Intermediate Expert" at bounding box center [497, 308] width 315 height 33
click at [492, 310] on select "Beginner Intermediate Expert" at bounding box center [497, 308] width 315 height 33
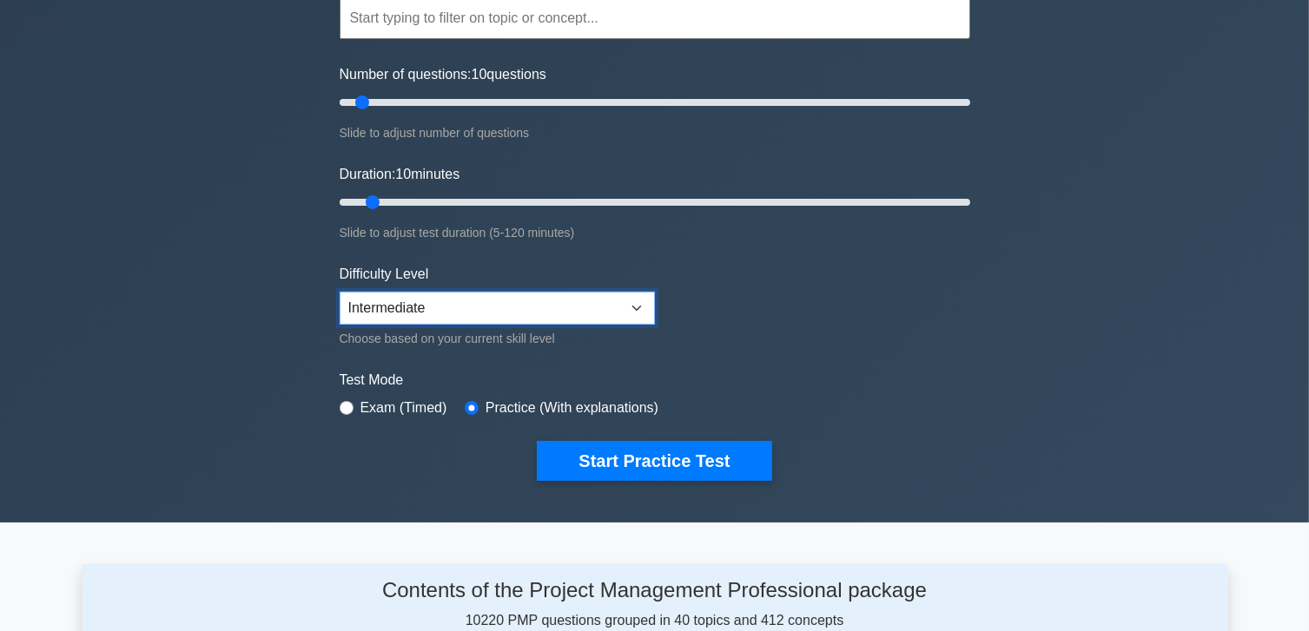
select select "expert"
click at [340, 292] on select "Beginner Intermediate Expert" at bounding box center [497, 308] width 315 height 33
click at [754, 326] on form "Topics Scope Management Time Management Cost Management Quality Management Risk…" at bounding box center [655, 212] width 631 height 537
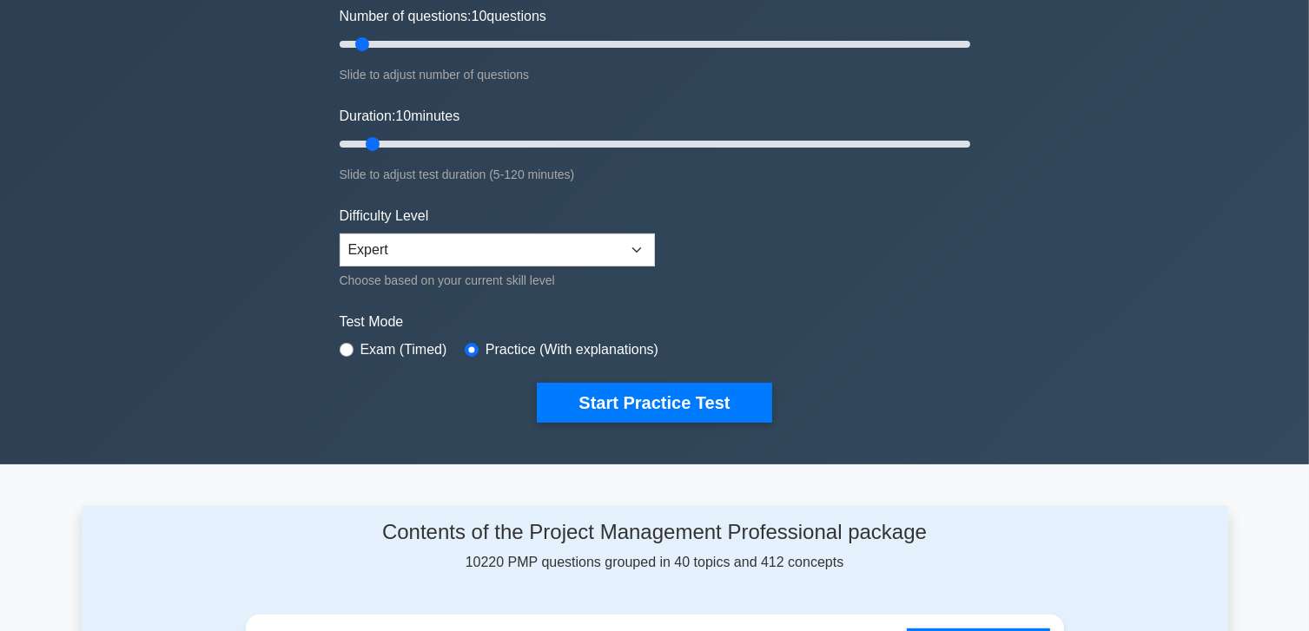
scroll to position [261, 0]
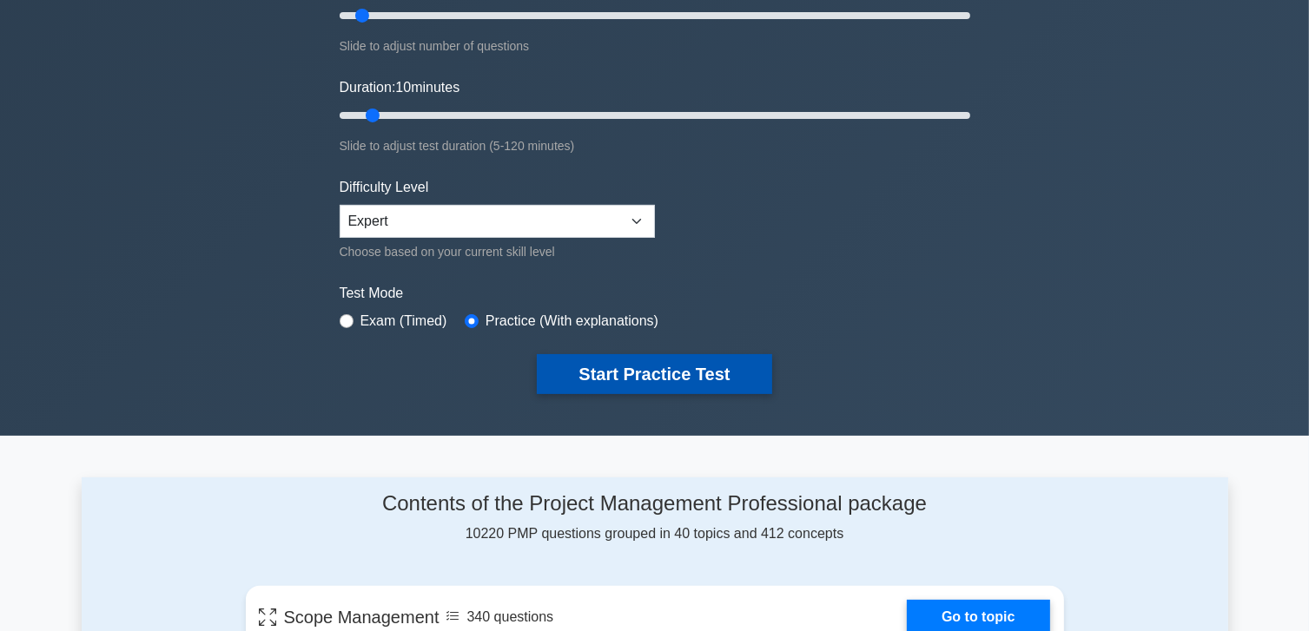
click at [639, 377] on button "Start Practice Test" at bounding box center [654, 374] width 234 height 40
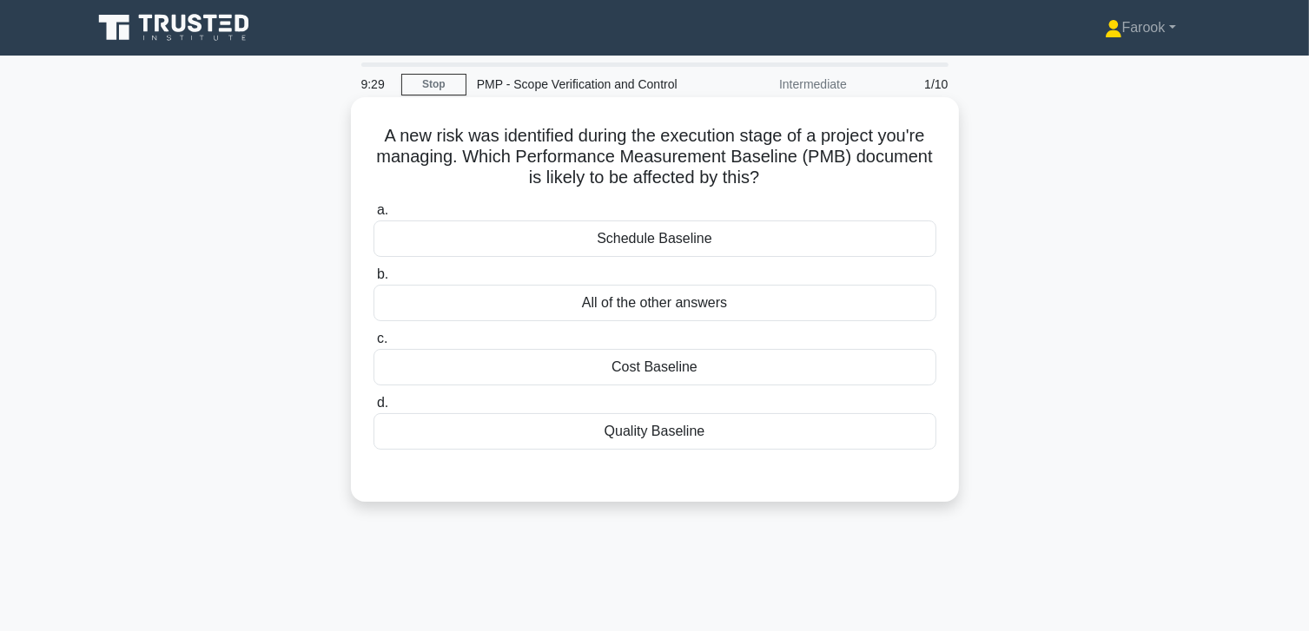
click at [723, 302] on div "All of the other answers" at bounding box center [654, 303] width 563 height 36
click at [373, 281] on input "b. All of the other answers" at bounding box center [373, 274] width 0 height 11
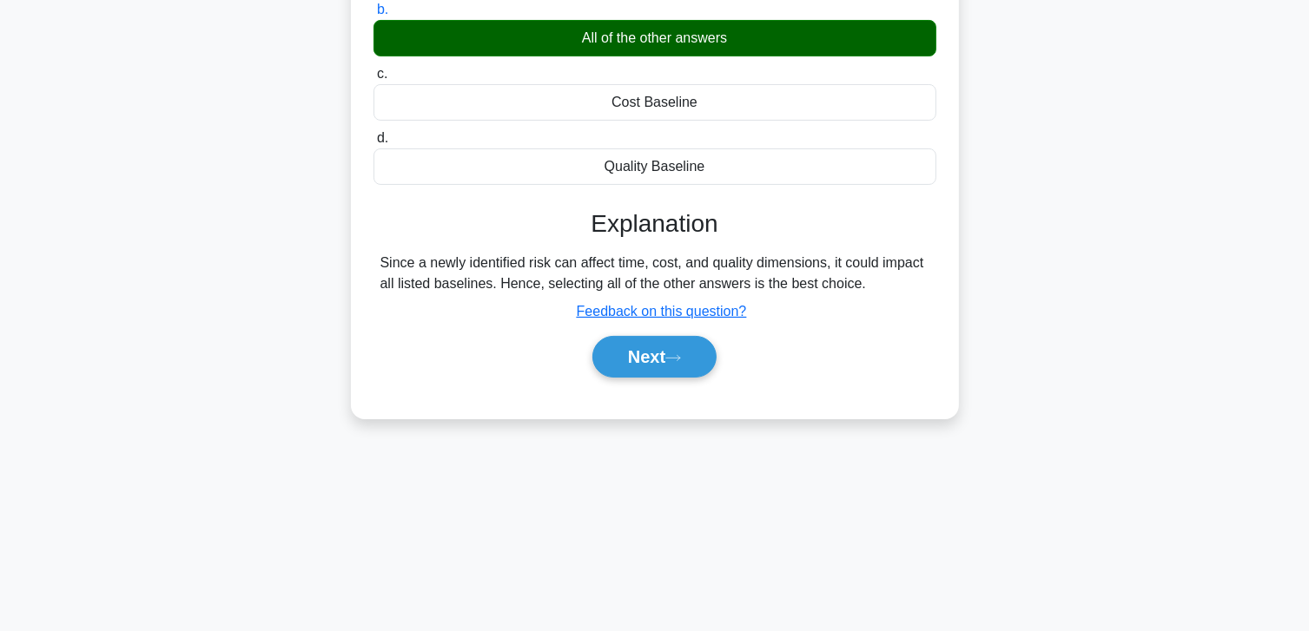
scroll to position [307, 0]
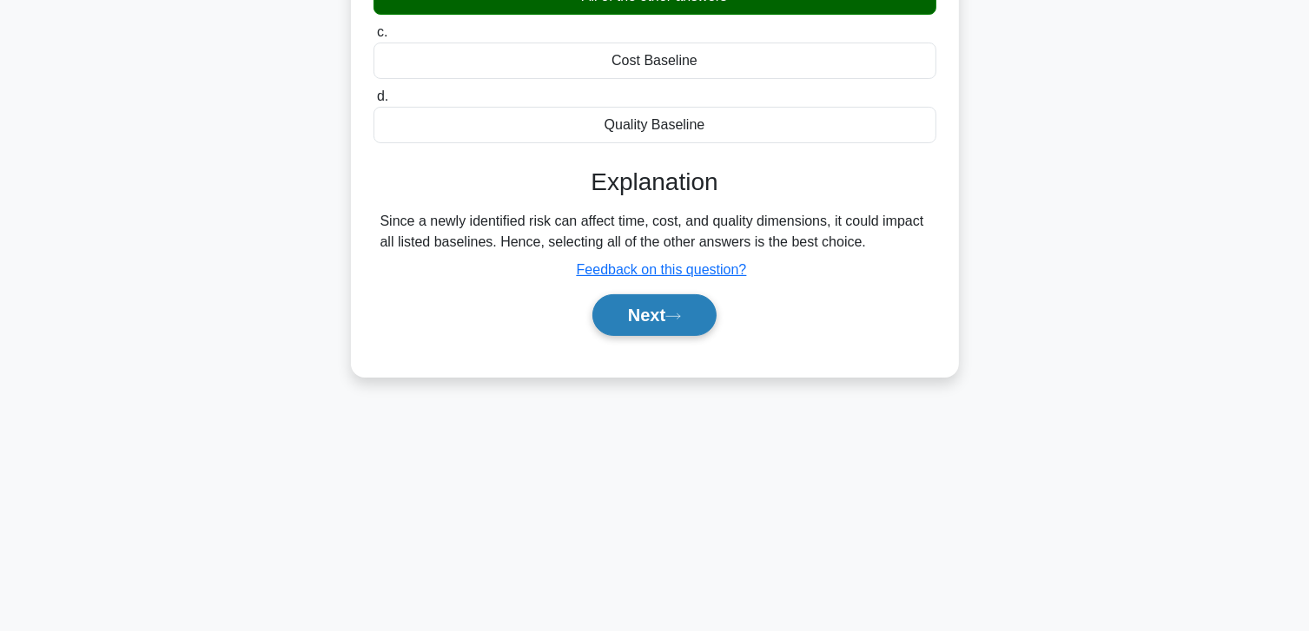
click at [664, 318] on button "Next" at bounding box center [654, 315] width 124 height 42
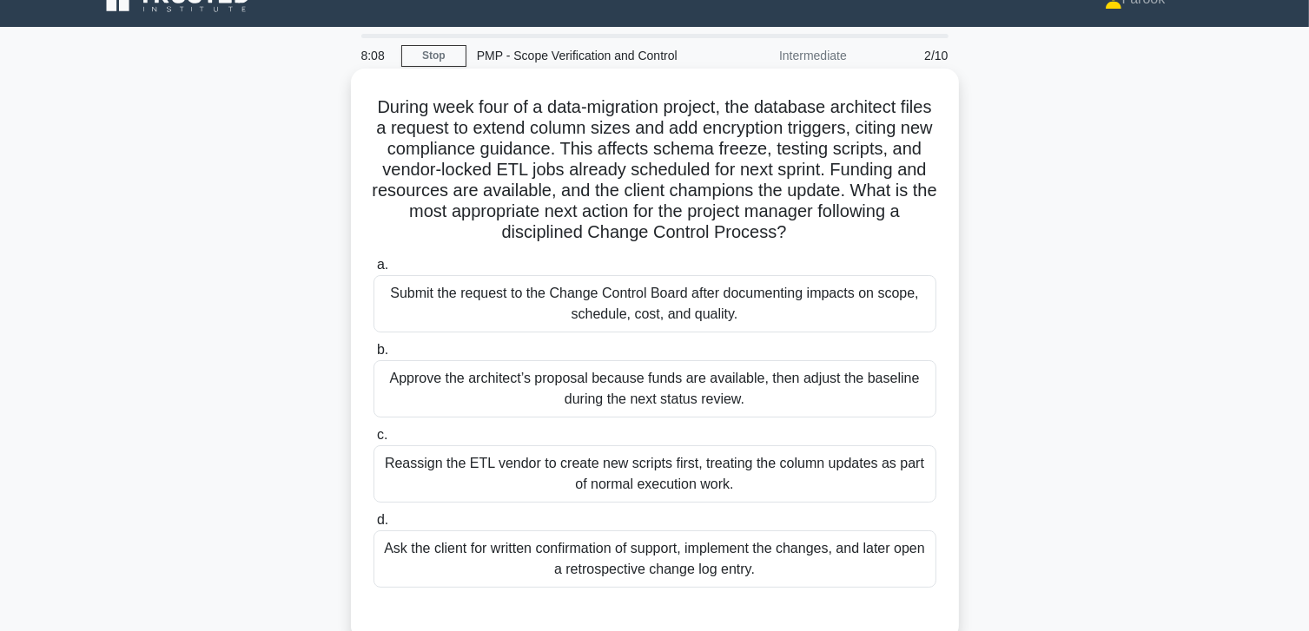
scroll to position [0, 0]
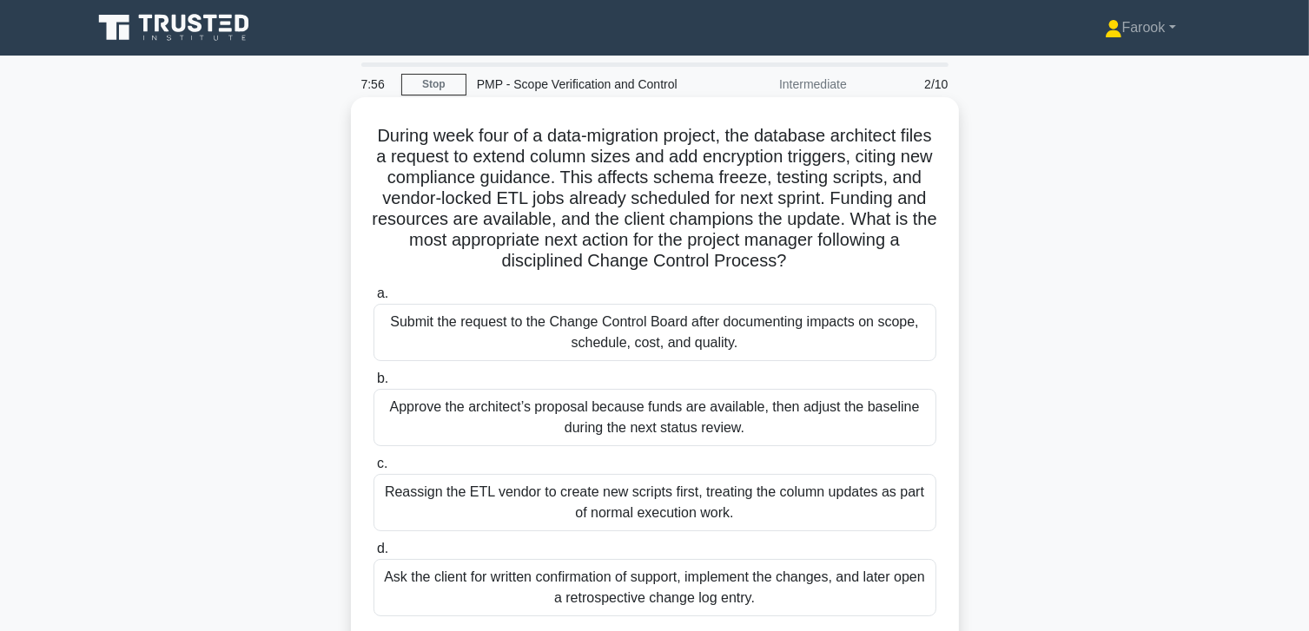
click at [592, 359] on div "Submit the request to the Change Control Board after documenting impacts on sco…" at bounding box center [654, 332] width 563 height 57
click at [373, 300] on input "a. Submit the request to the Change Control Board after documenting impacts on …" at bounding box center [373, 293] width 0 height 11
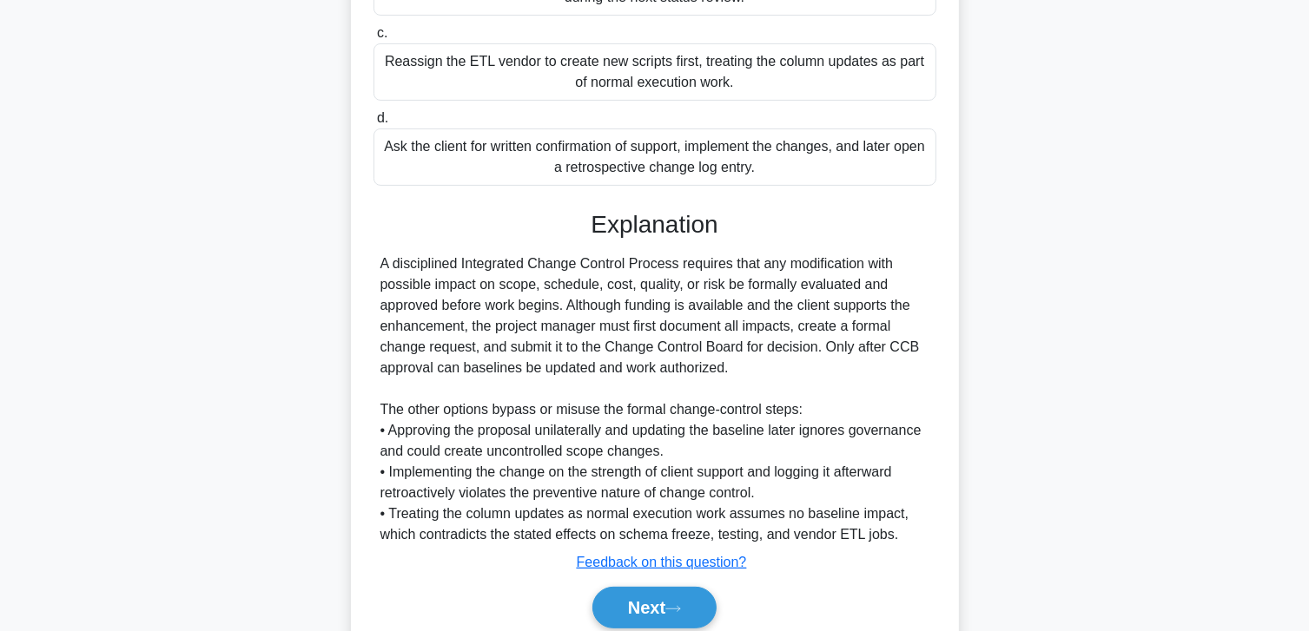
scroll to position [500, 0]
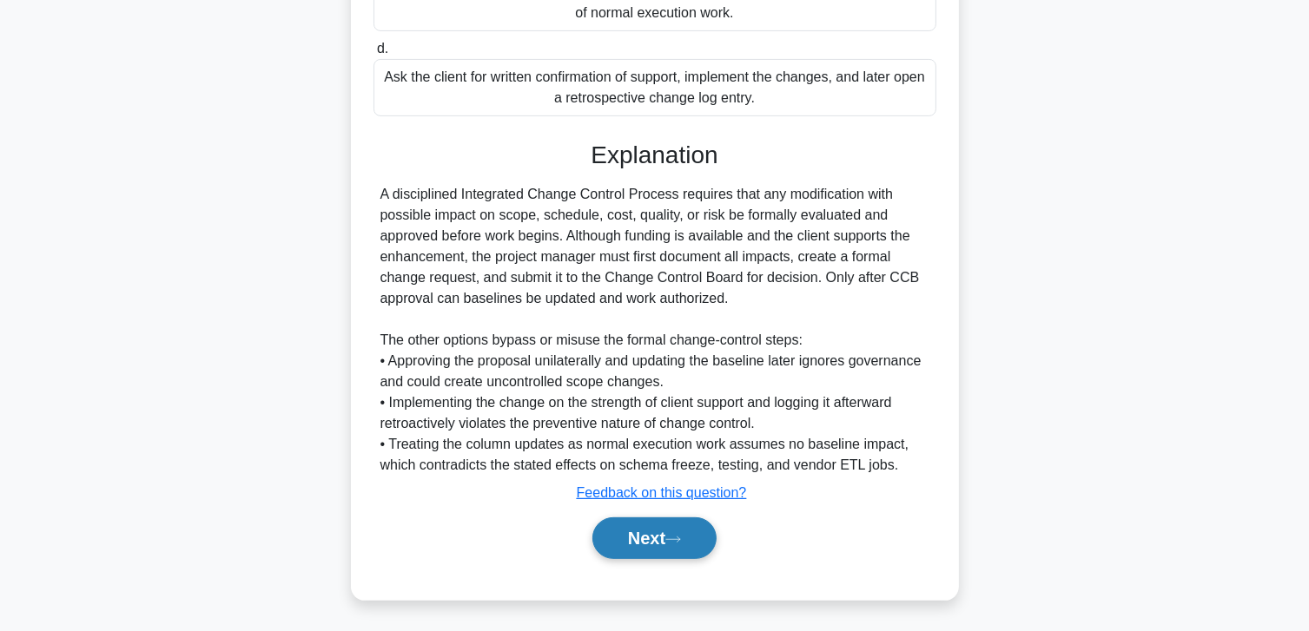
click at [653, 520] on button "Next" at bounding box center [654, 539] width 124 height 42
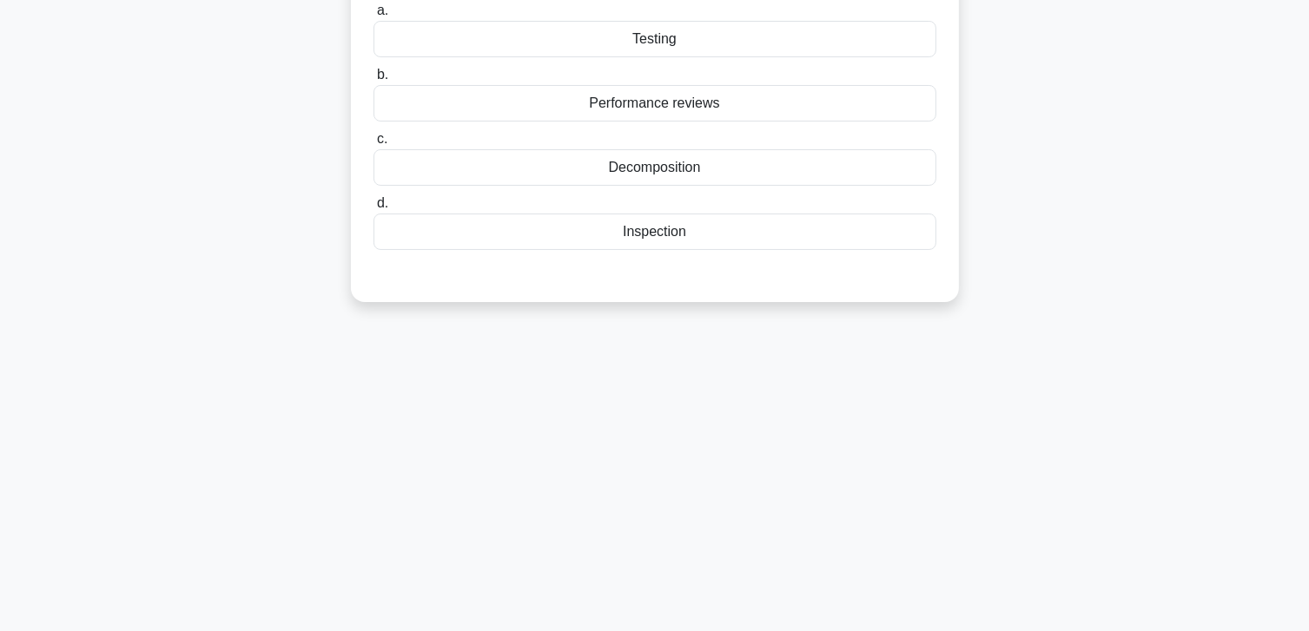
scroll to position [0, 0]
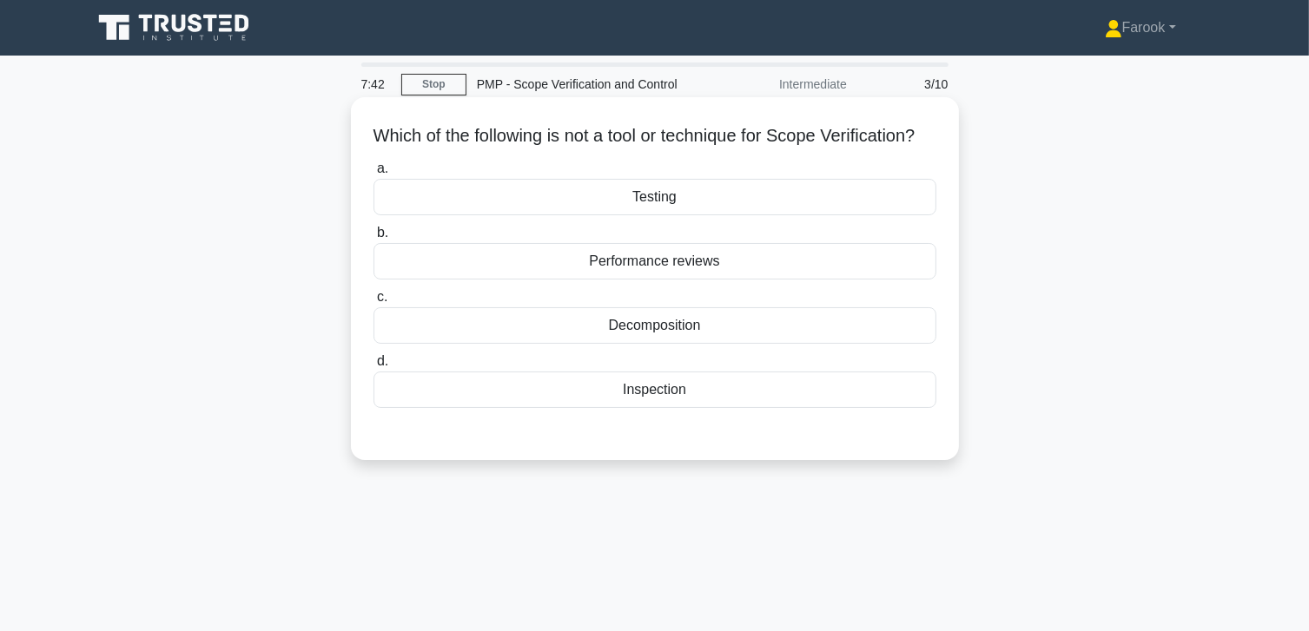
click at [675, 344] on div "Decomposition" at bounding box center [654, 325] width 563 height 36
click at [373, 303] on input "c. Decomposition" at bounding box center [373, 297] width 0 height 11
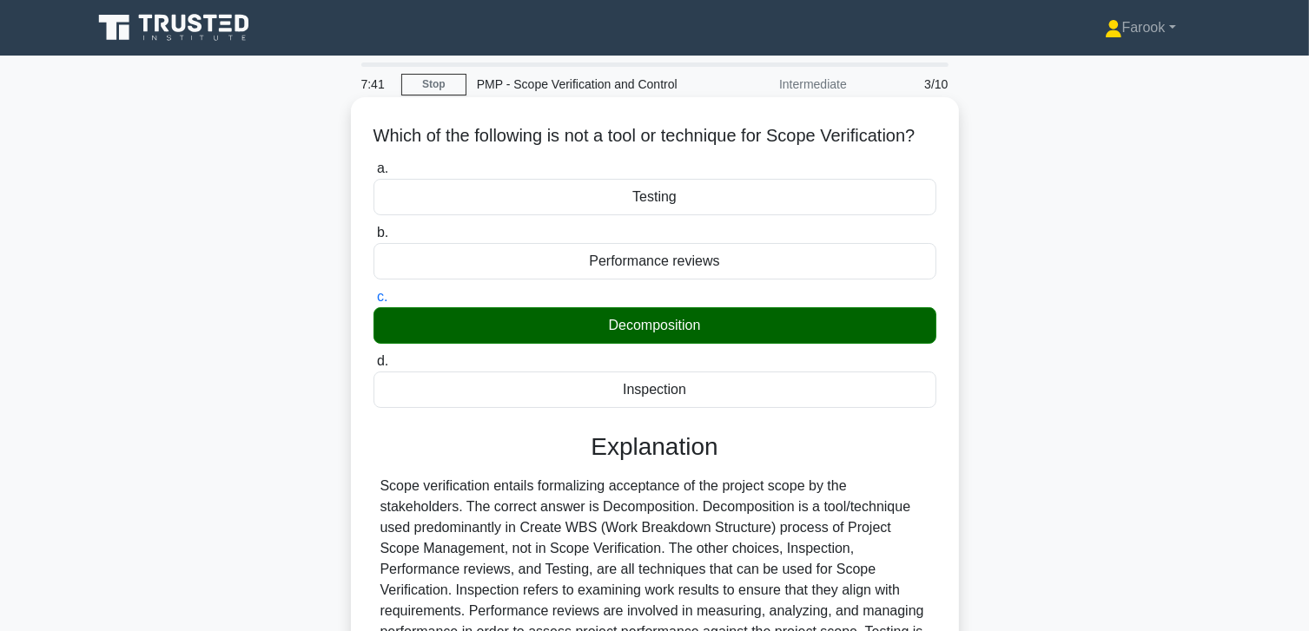
scroll to position [307, 0]
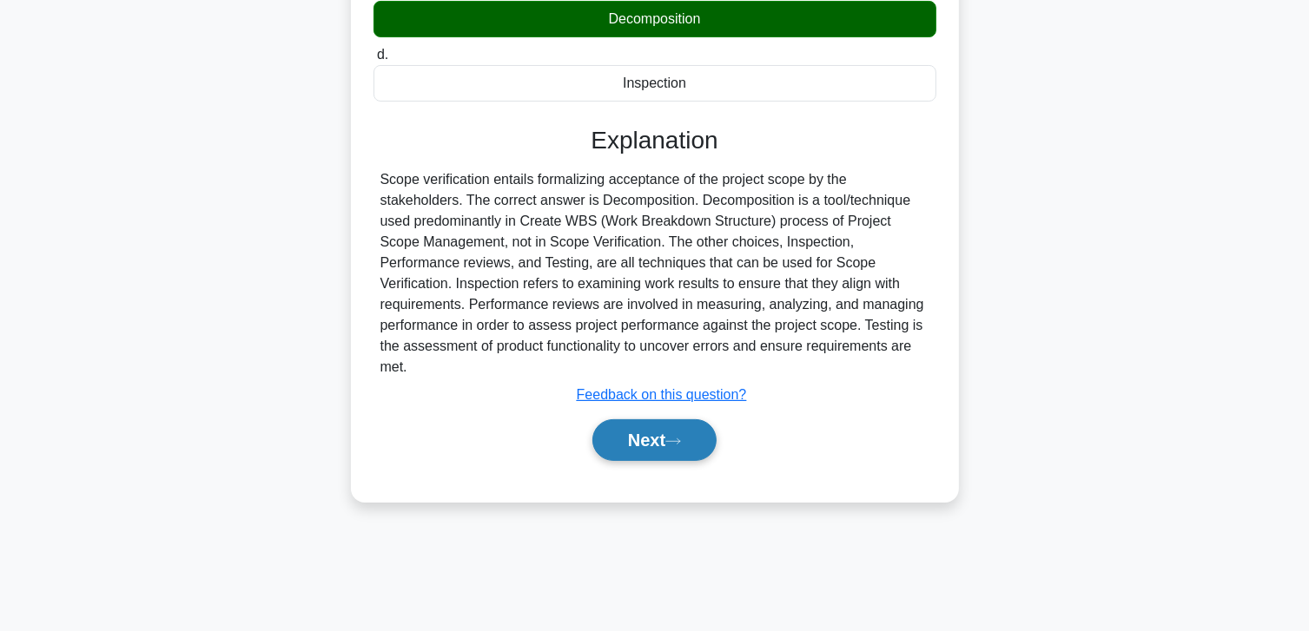
click at [641, 432] on button "Next" at bounding box center [654, 440] width 124 height 42
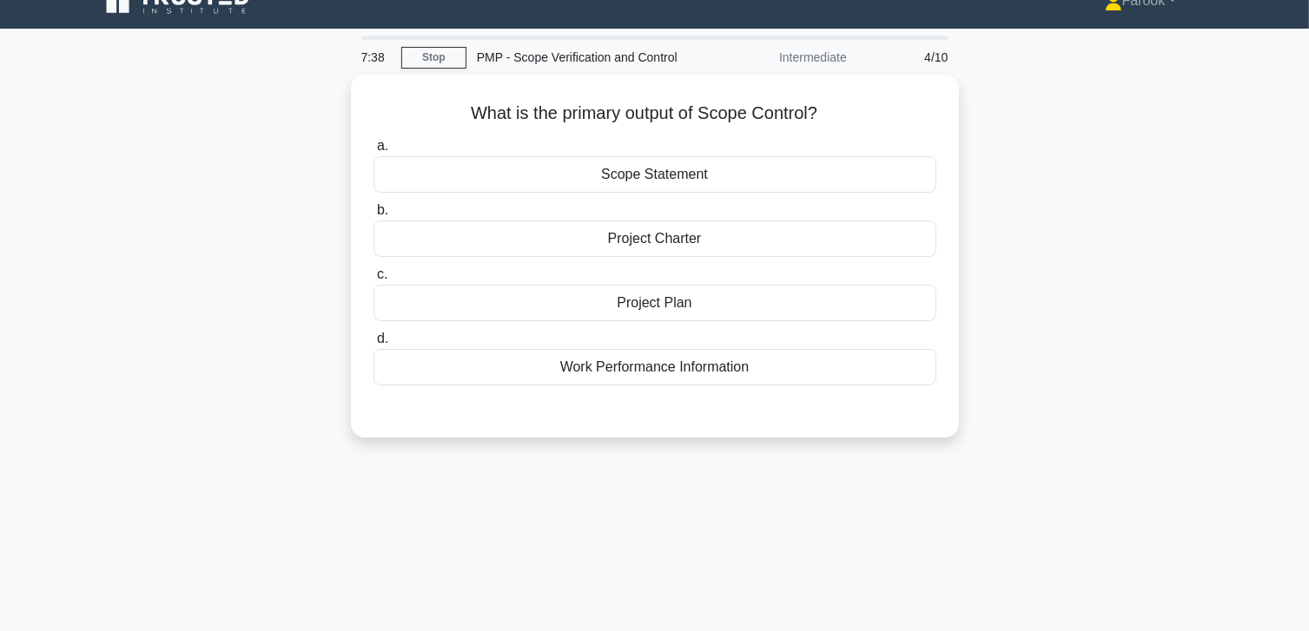
scroll to position [0, 0]
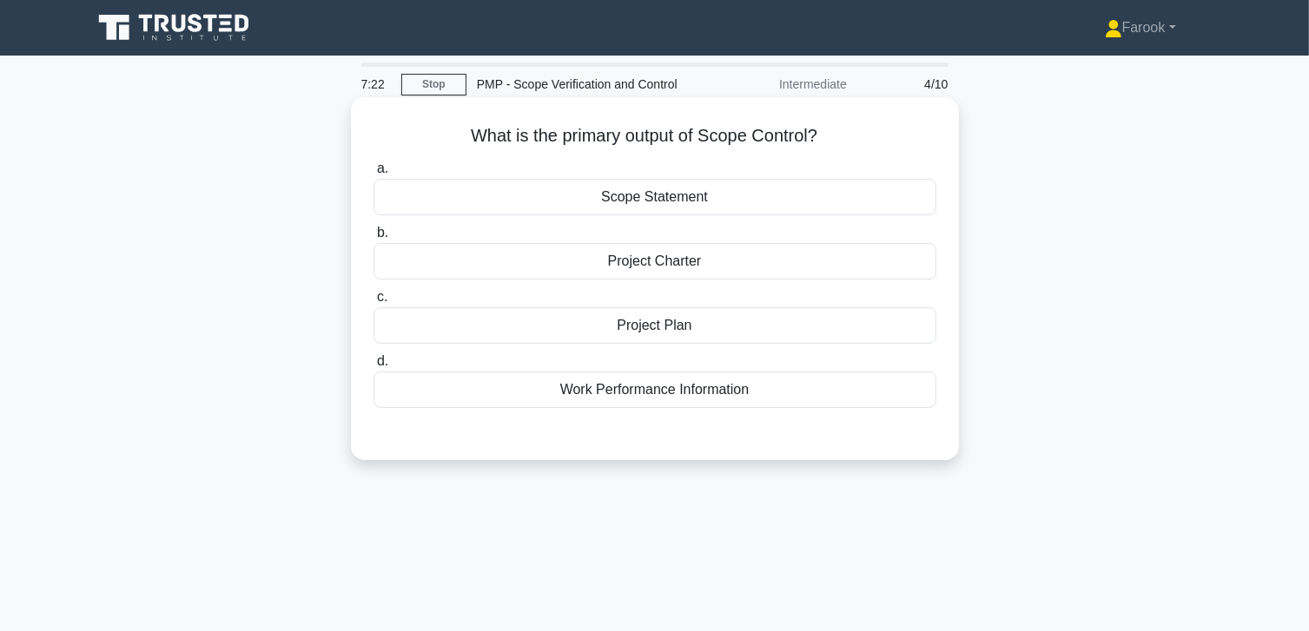
click at [617, 395] on div "Work Performance Information" at bounding box center [654, 390] width 563 height 36
click at [373, 367] on input "d. Work Performance Information" at bounding box center [373, 361] width 0 height 11
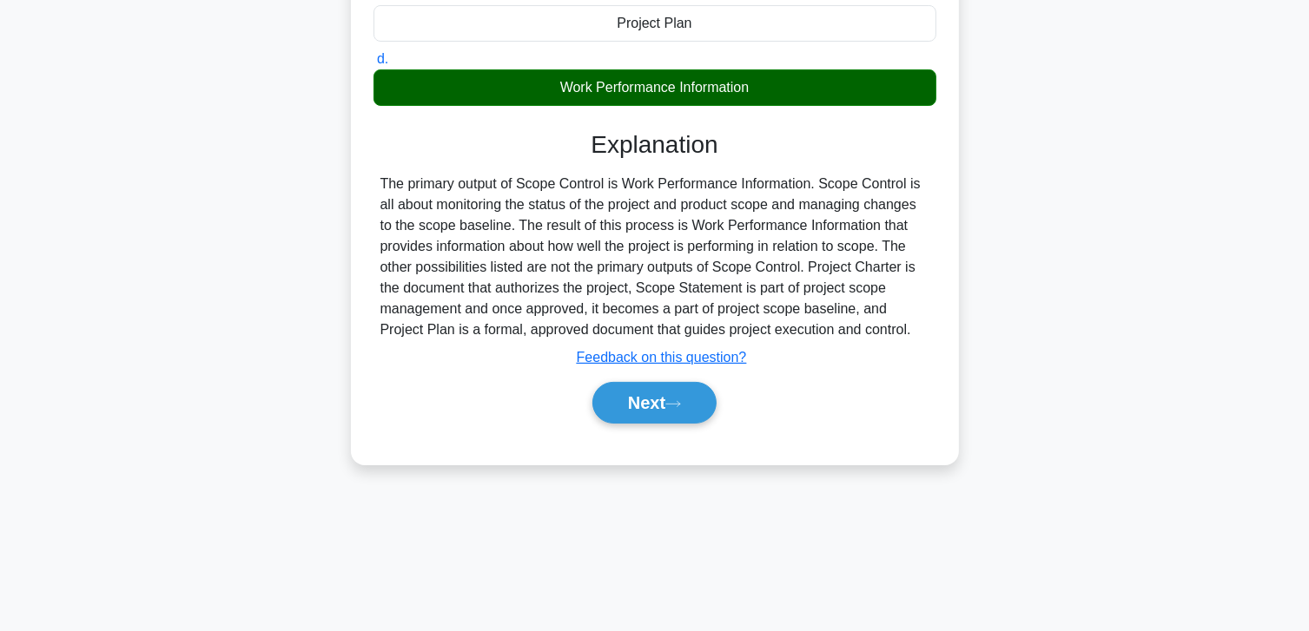
scroll to position [307, 0]
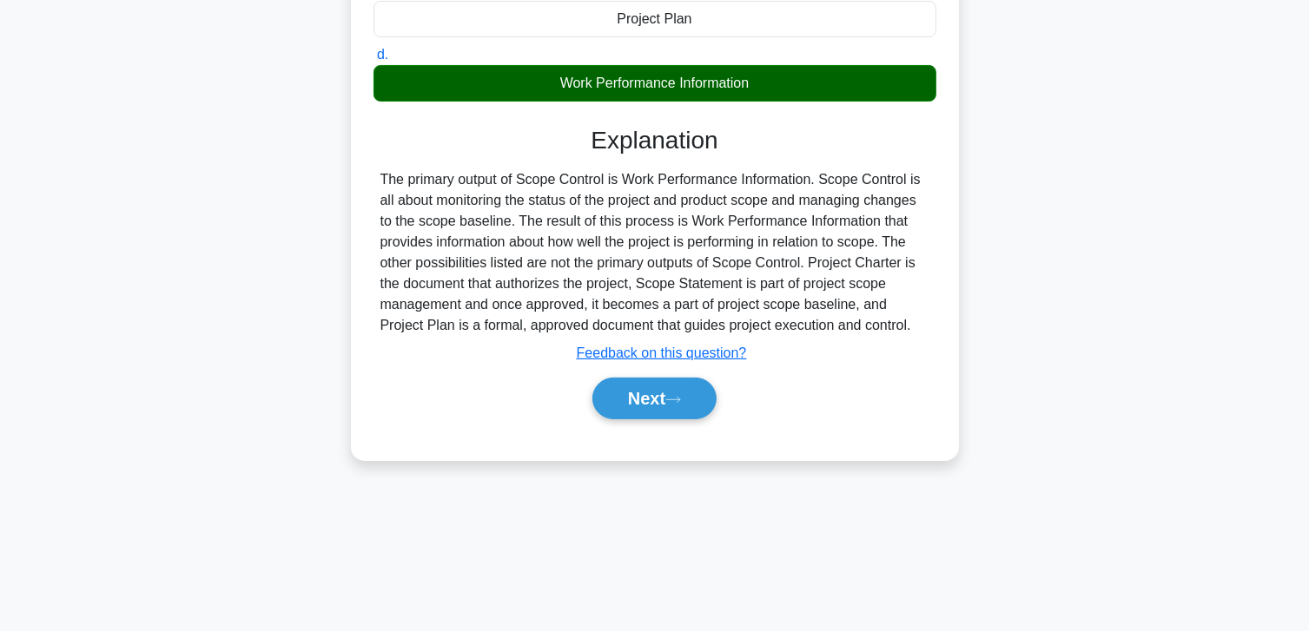
click at [617, 395] on button "Next" at bounding box center [654, 399] width 124 height 42
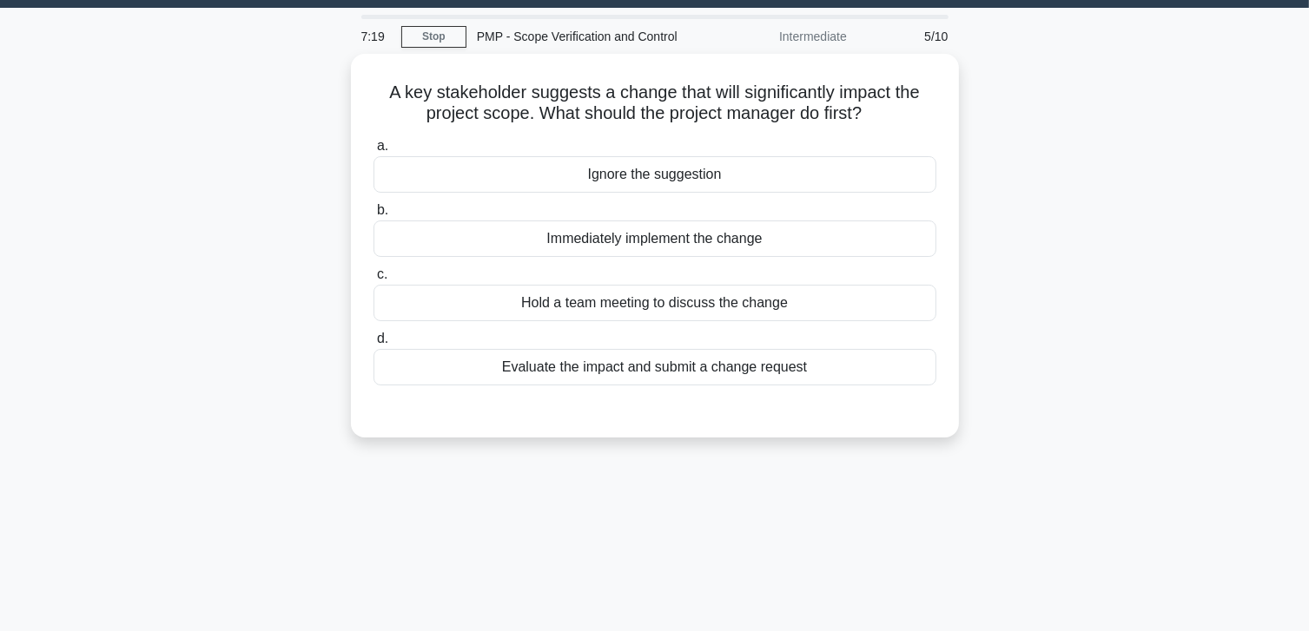
scroll to position [46, 0]
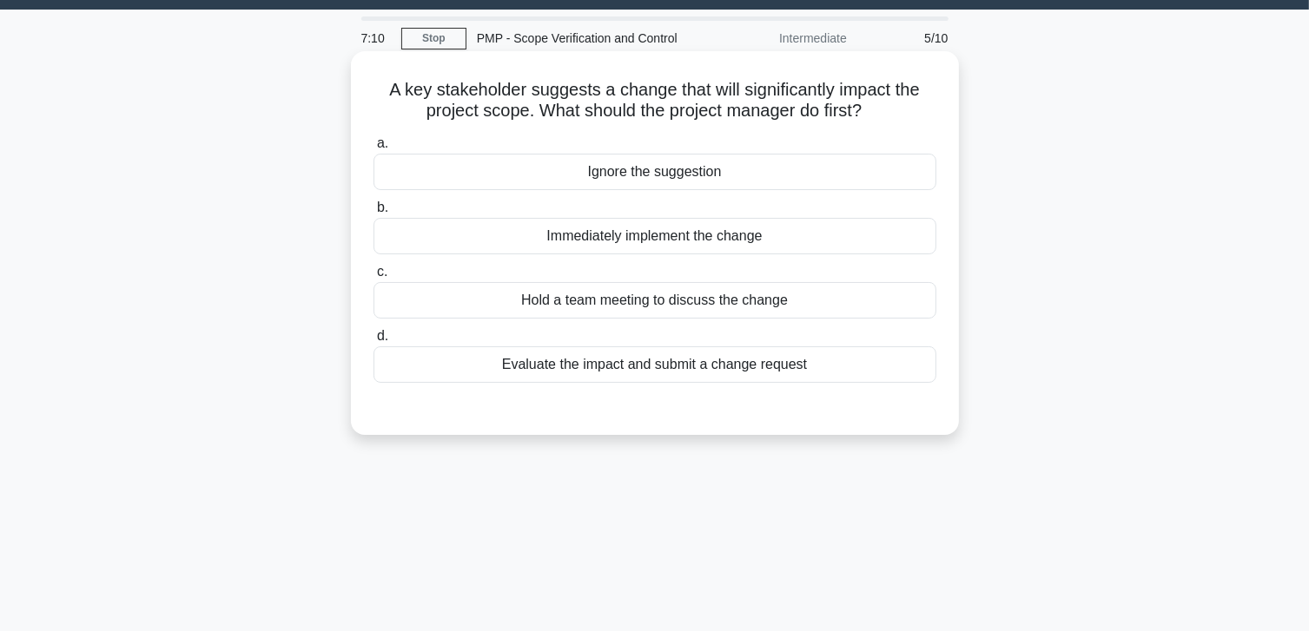
click at [616, 366] on div "Evaluate the impact and submit a change request" at bounding box center [654, 365] width 563 height 36
click at [373, 342] on input "d. Evaluate the impact and submit a change request" at bounding box center [373, 336] width 0 height 11
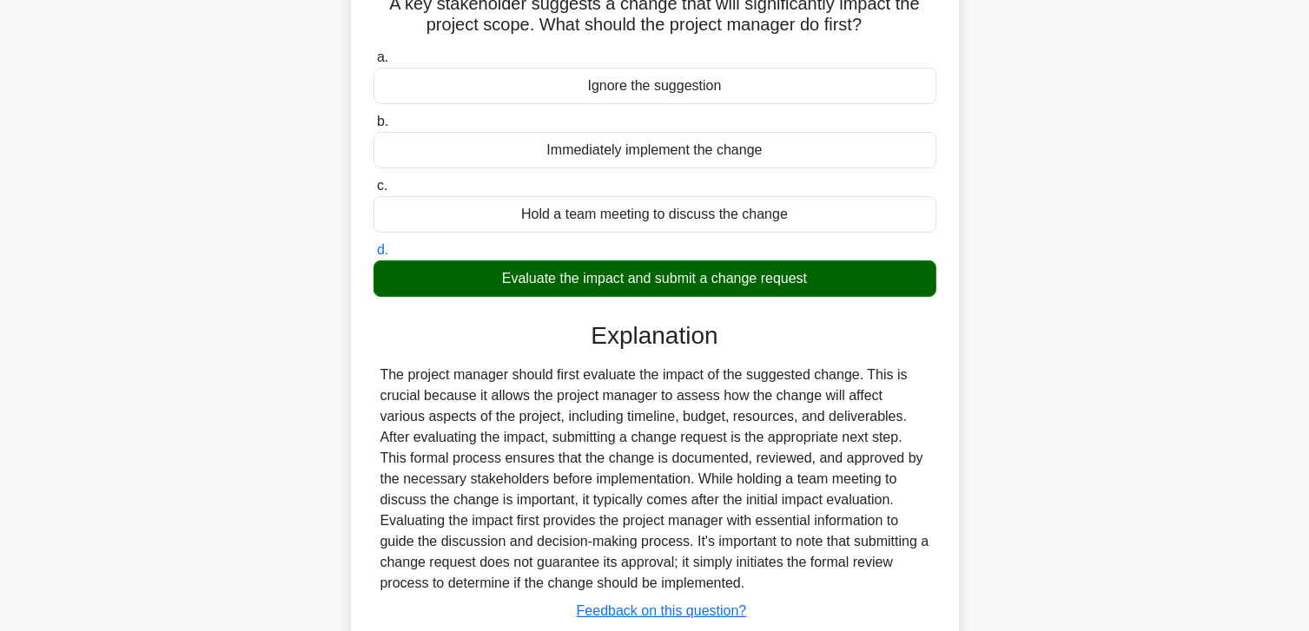
scroll to position [307, 0]
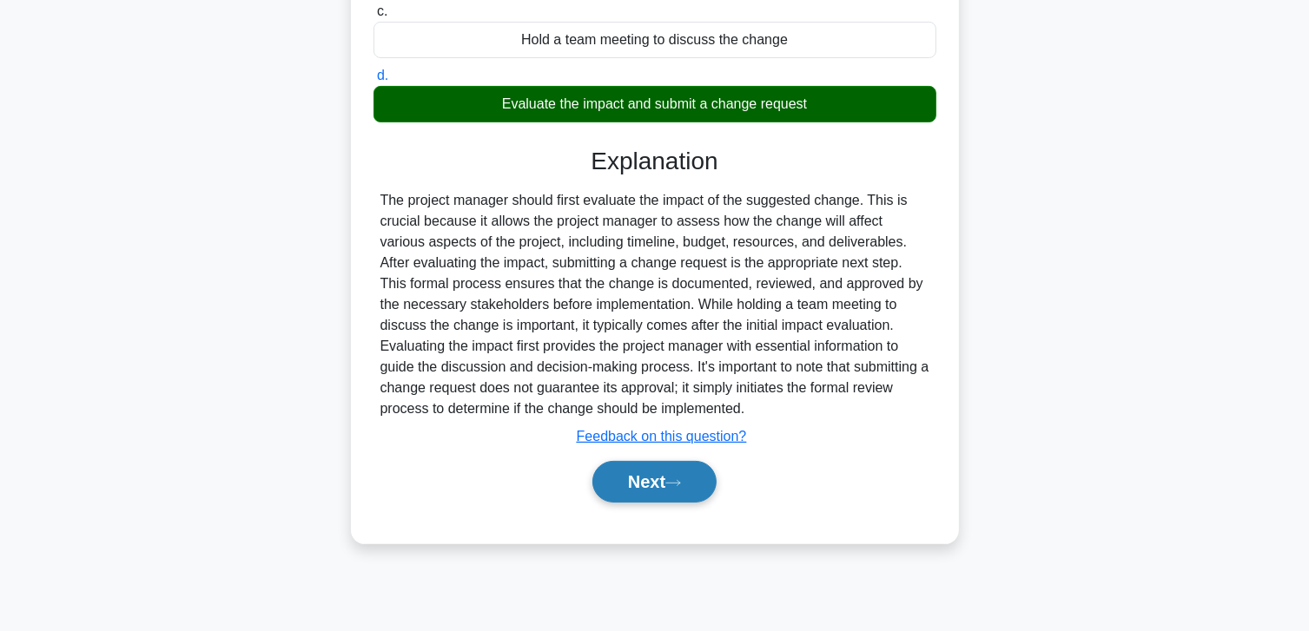
click at [623, 471] on button "Next" at bounding box center [654, 482] width 124 height 42
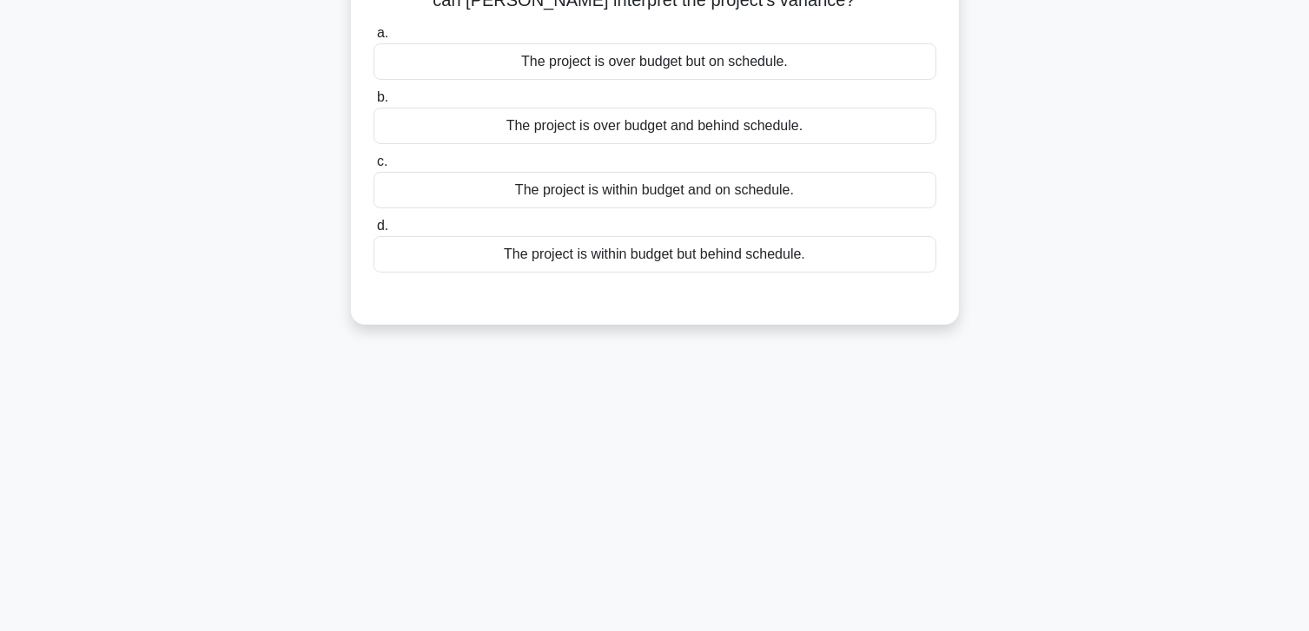
scroll to position [46, 0]
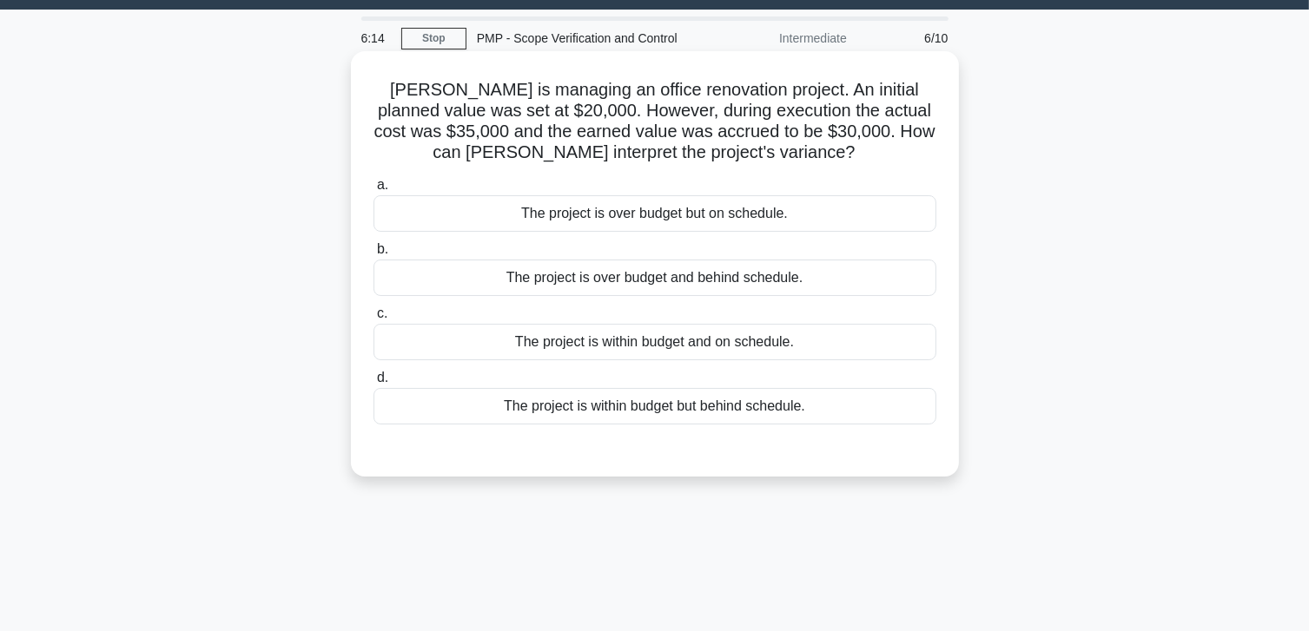
click at [766, 221] on div "The project is over budget but on schedule." at bounding box center [654, 213] width 563 height 36
click at [373, 191] on input "a. The project is over budget but on schedule." at bounding box center [373, 185] width 0 height 11
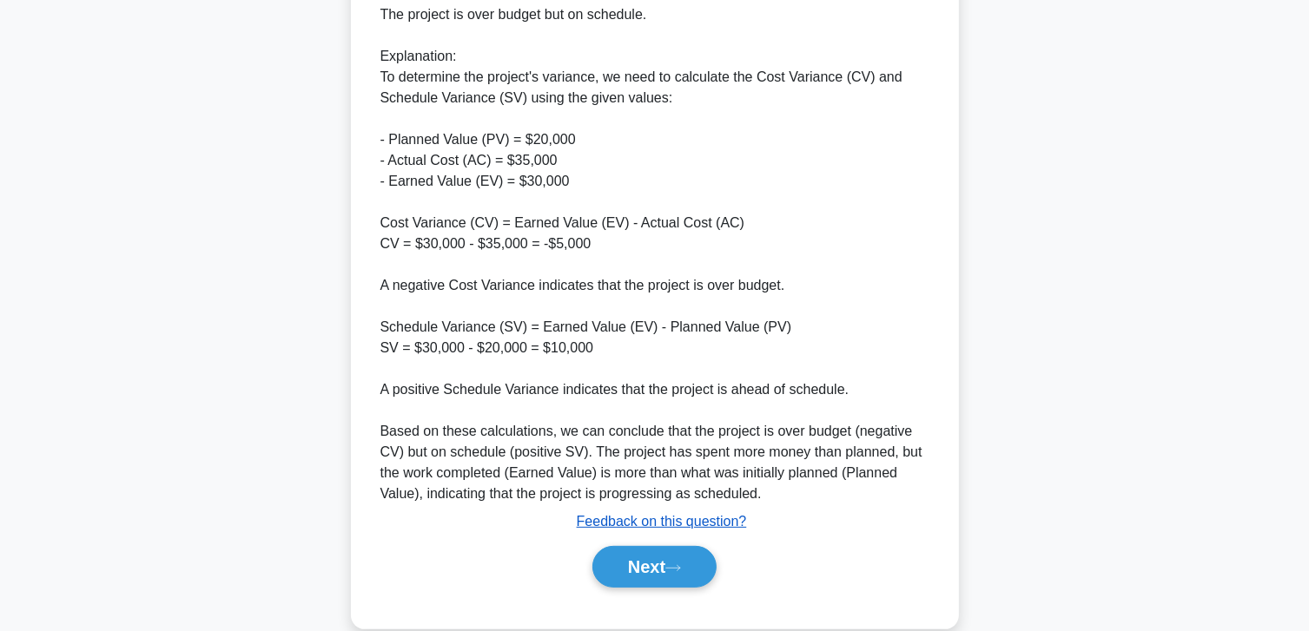
scroll to position [563, 0]
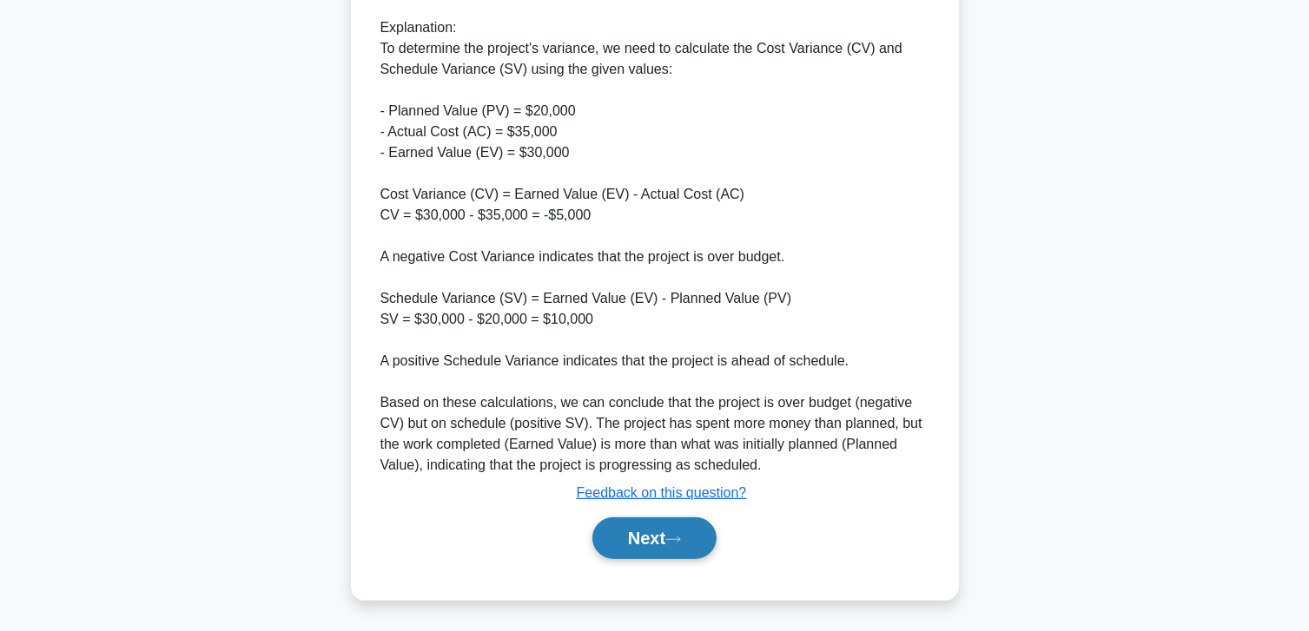
click at [637, 530] on button "Next" at bounding box center [654, 539] width 124 height 42
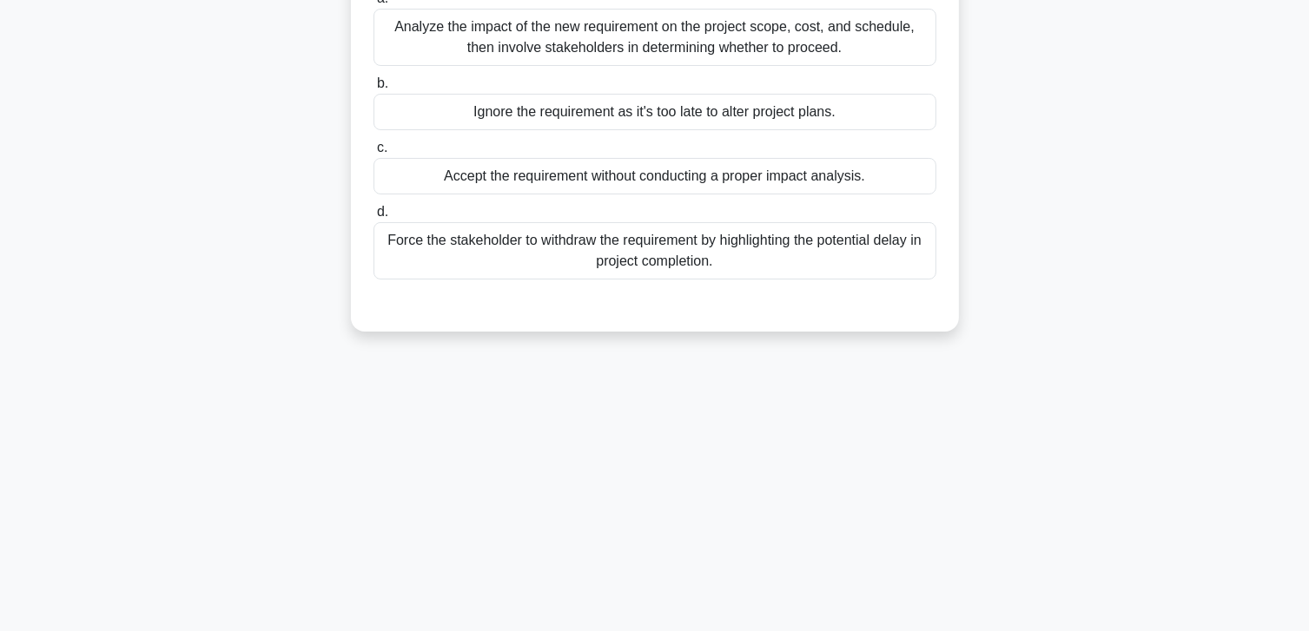
scroll to position [46, 0]
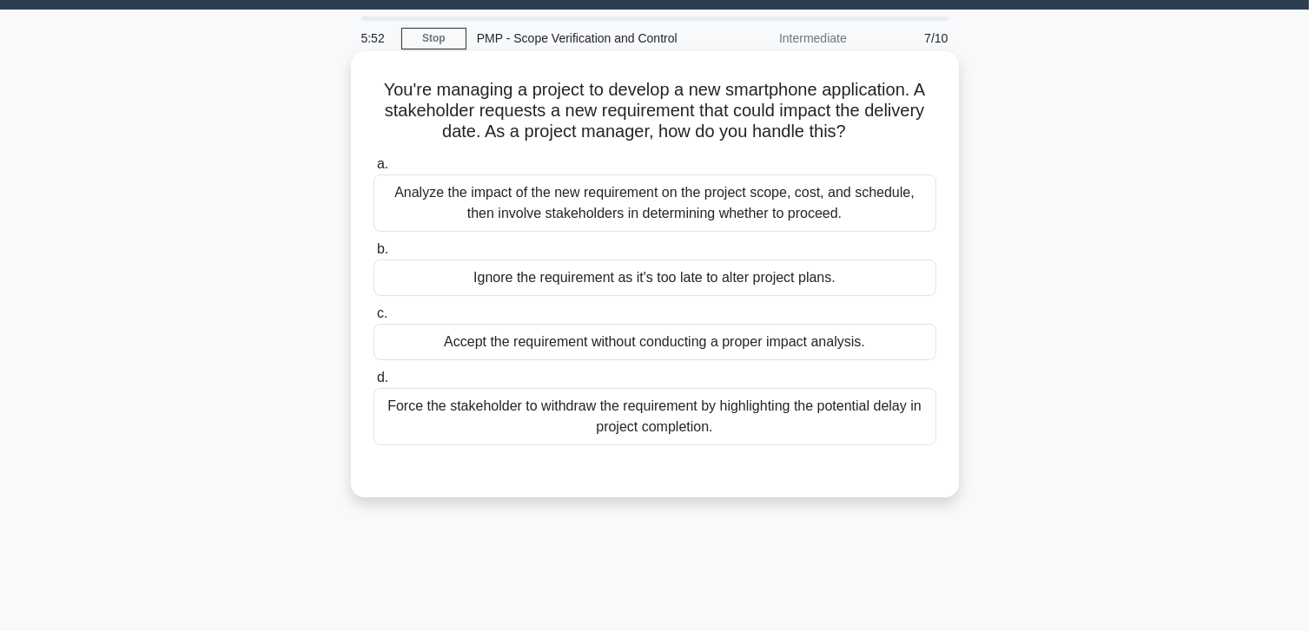
click at [697, 213] on div "Analyze the impact of the new requirement on the project scope, cost, and sched…" at bounding box center [654, 203] width 563 height 57
click at [373, 170] on input "a. Analyze the impact of the new requirement on the project scope, cost, and sc…" at bounding box center [373, 164] width 0 height 11
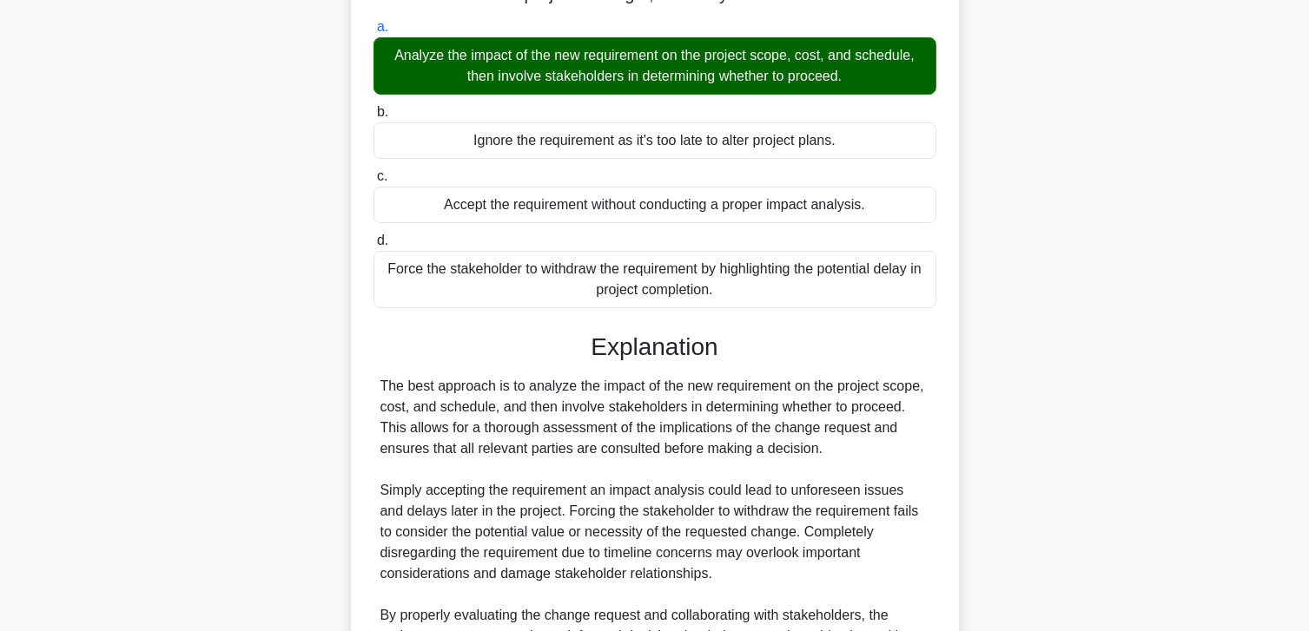
scroll to position [375, 0]
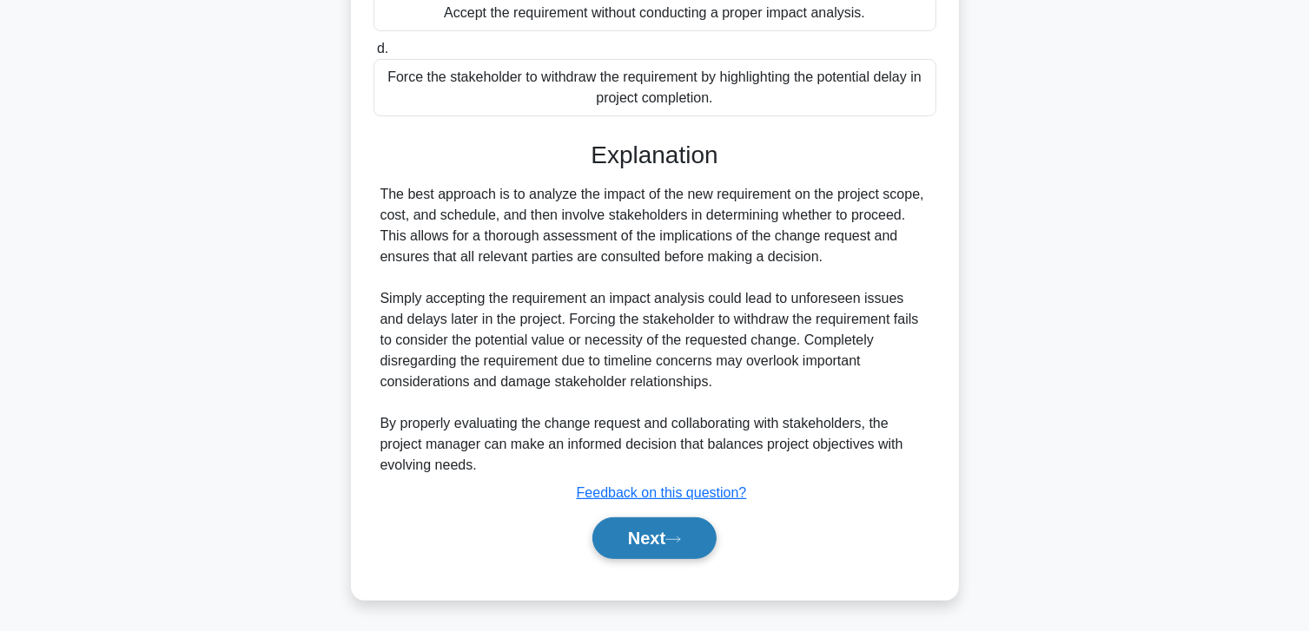
click at [620, 531] on button "Next" at bounding box center [654, 539] width 124 height 42
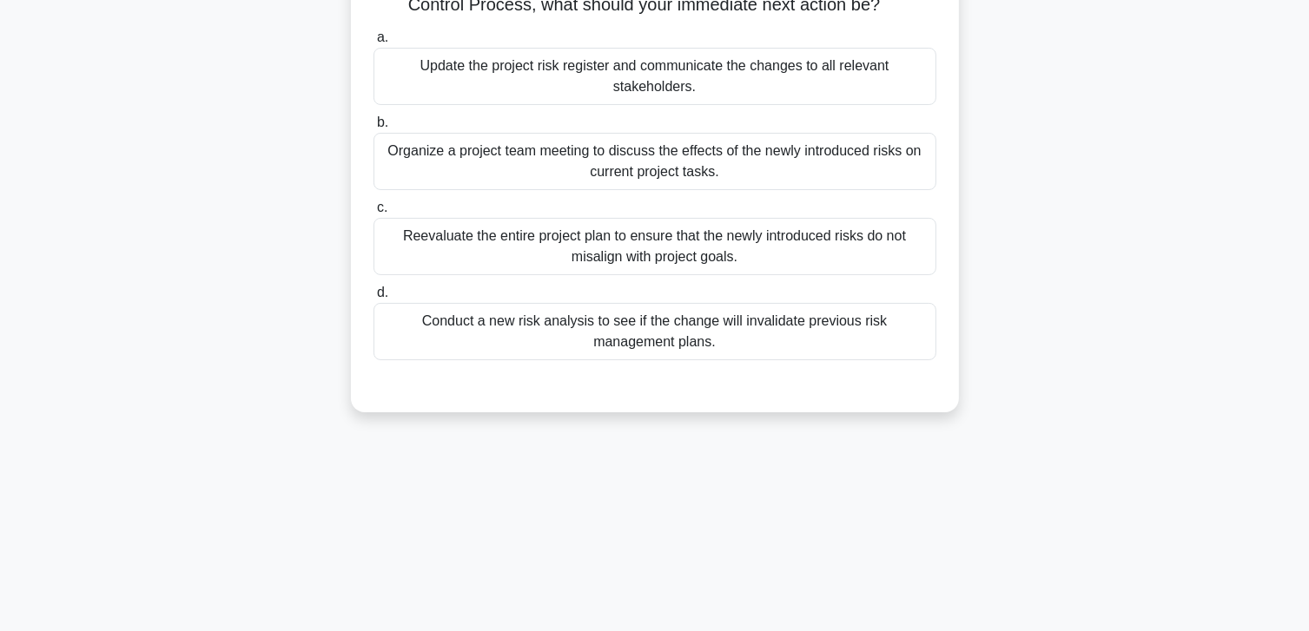
scroll to position [46, 0]
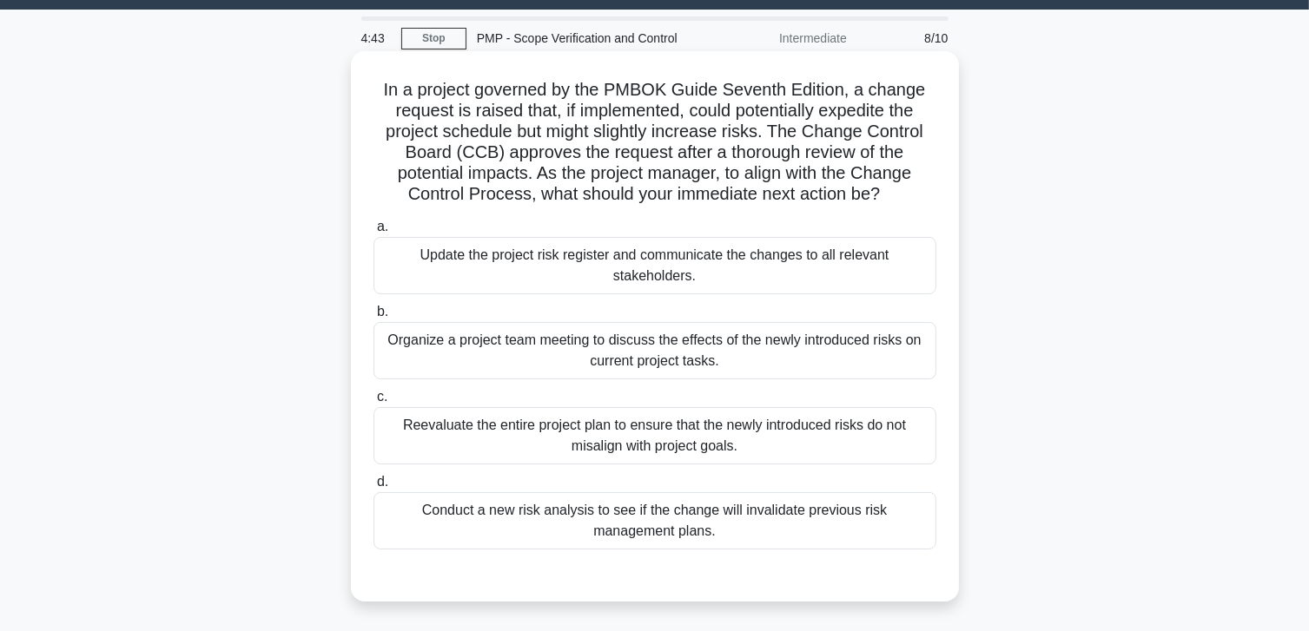
click at [650, 248] on div "Update the project risk register and communicate the changes to all relevant st…" at bounding box center [654, 265] width 563 height 57
click at [373, 233] on input "a. Update the project risk register and communicate the changes to all relevant…" at bounding box center [373, 226] width 0 height 11
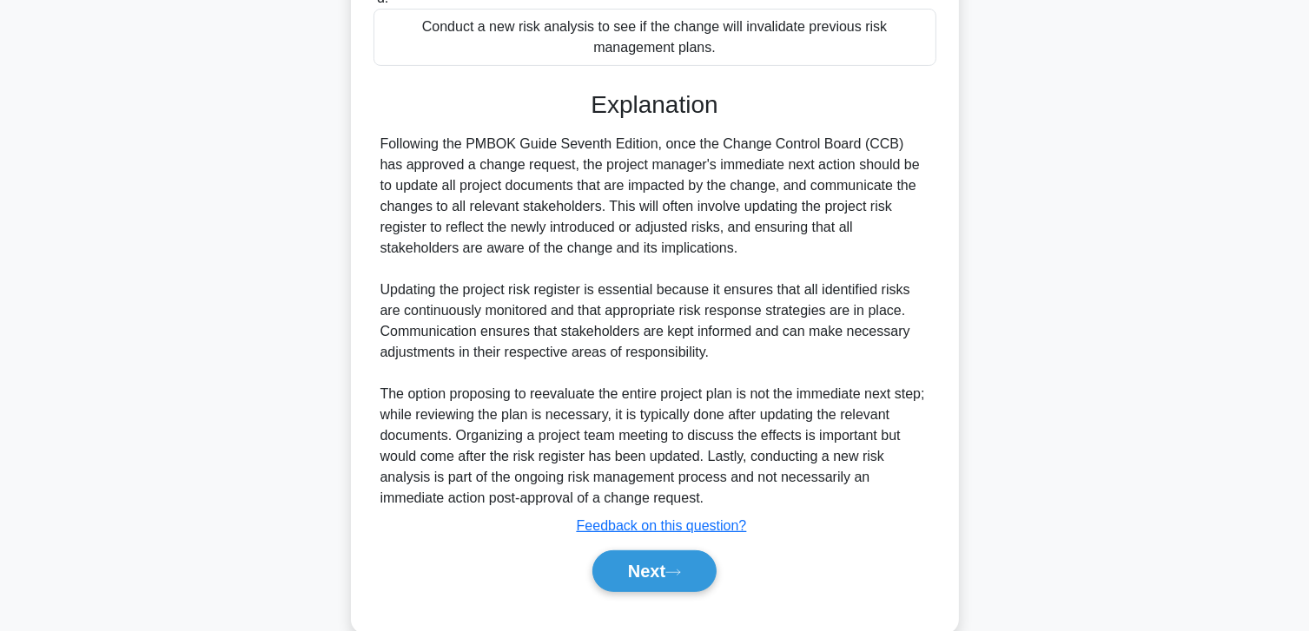
scroll to position [563, 0]
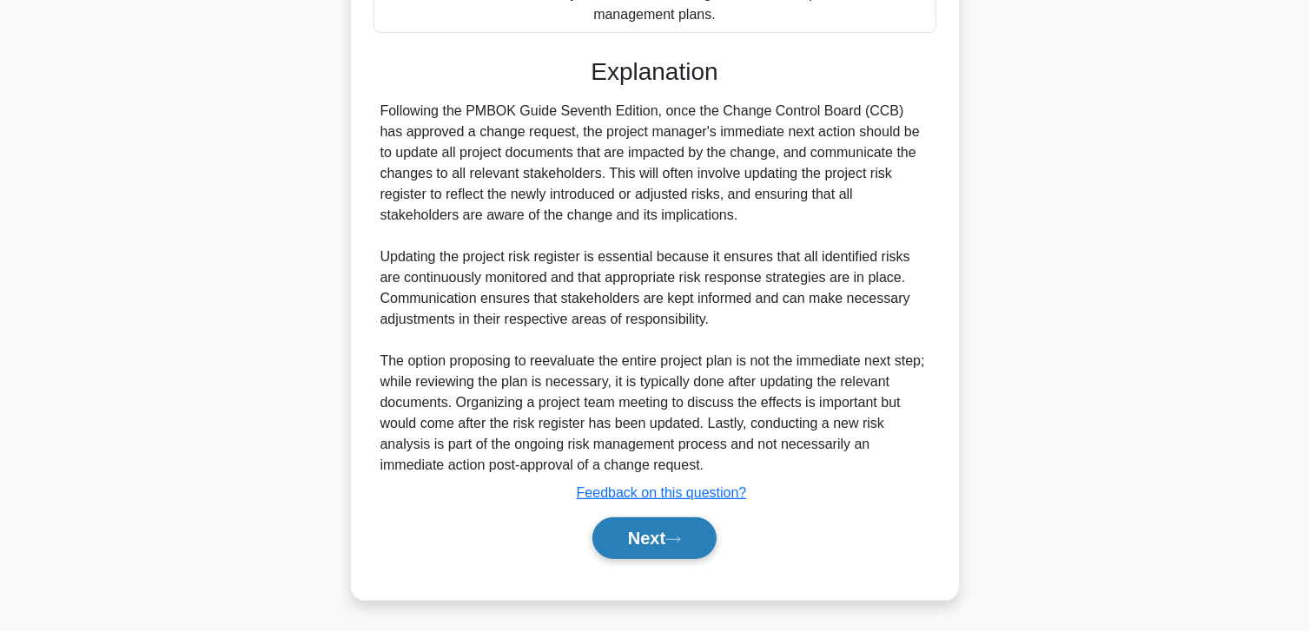
click at [667, 538] on button "Next" at bounding box center [654, 539] width 124 height 42
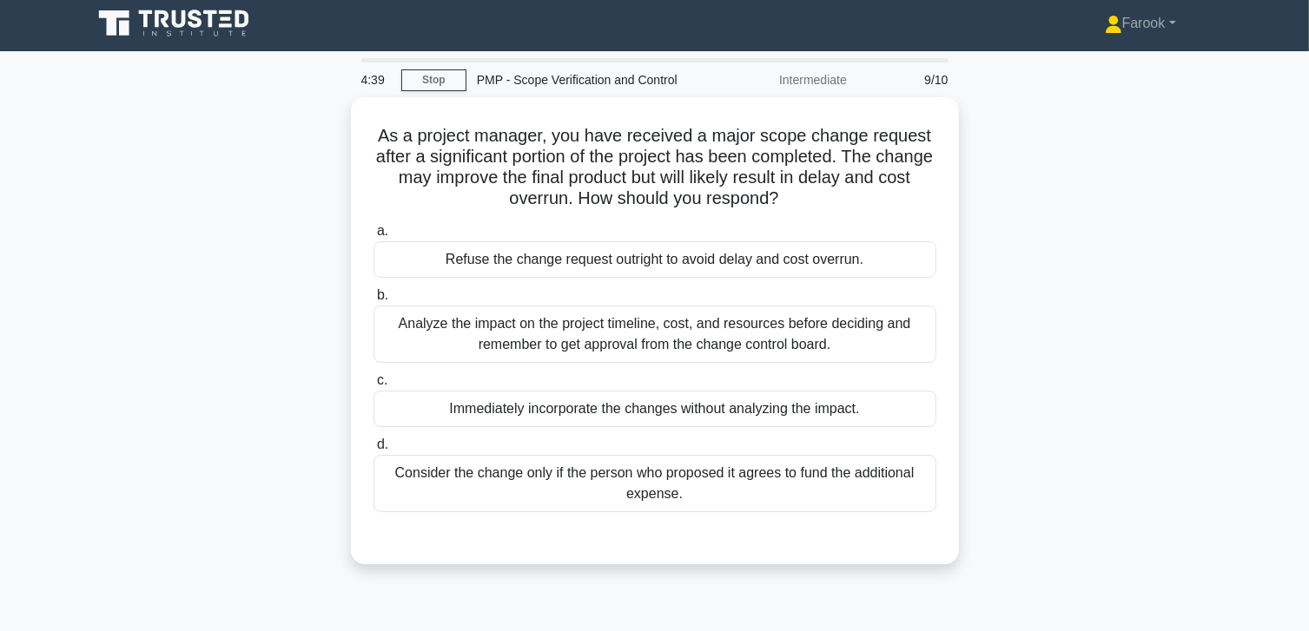
scroll to position [0, 0]
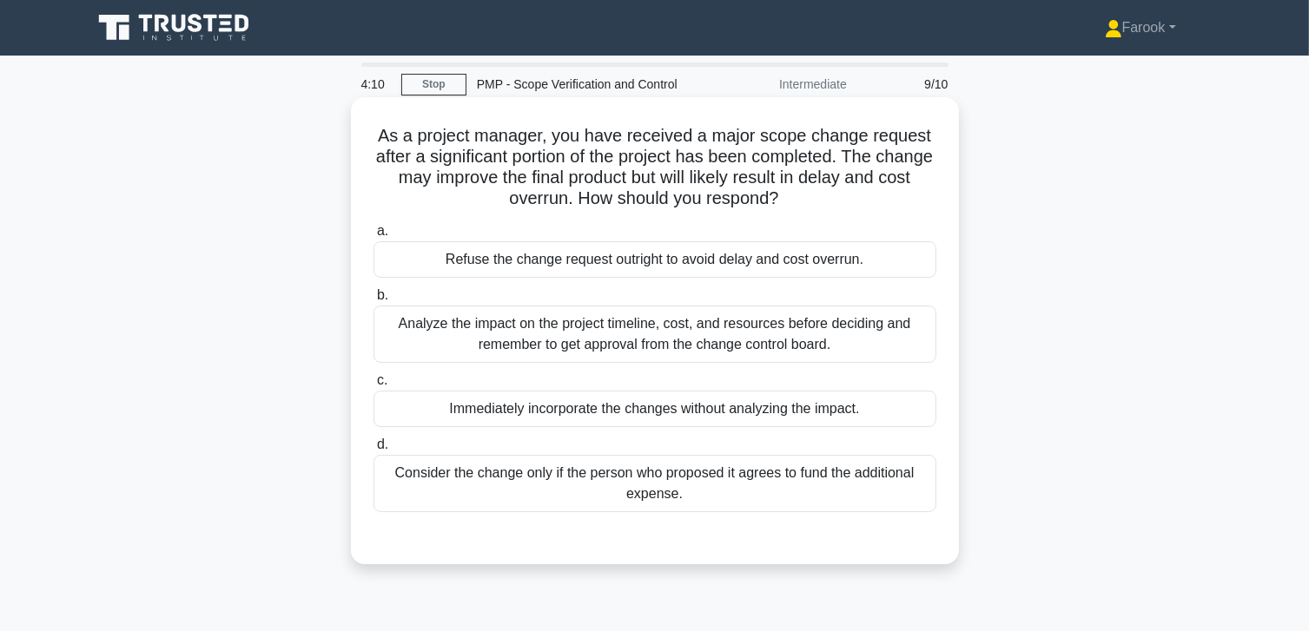
click at [790, 341] on div "Analyze the impact on the project timeline, cost, and resources before deciding…" at bounding box center [654, 334] width 563 height 57
click at [373, 301] on input "b. Analyze the impact on the project timeline, cost, and resources before decid…" at bounding box center [373, 295] width 0 height 11
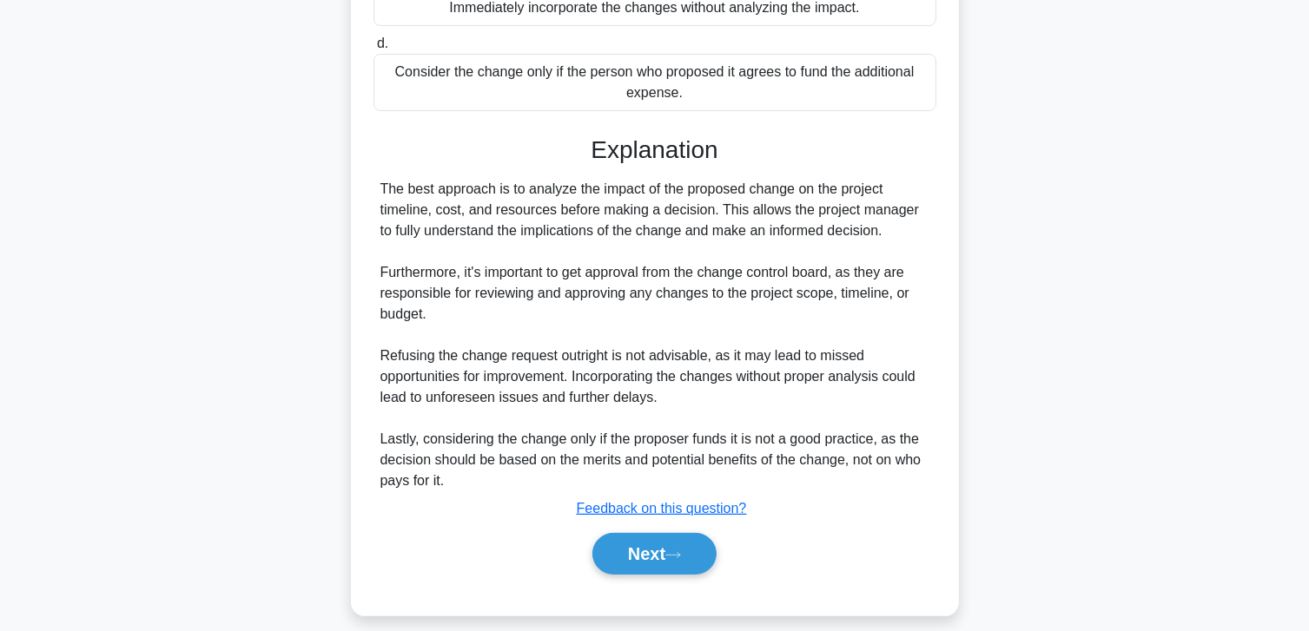
scroll to position [417, 0]
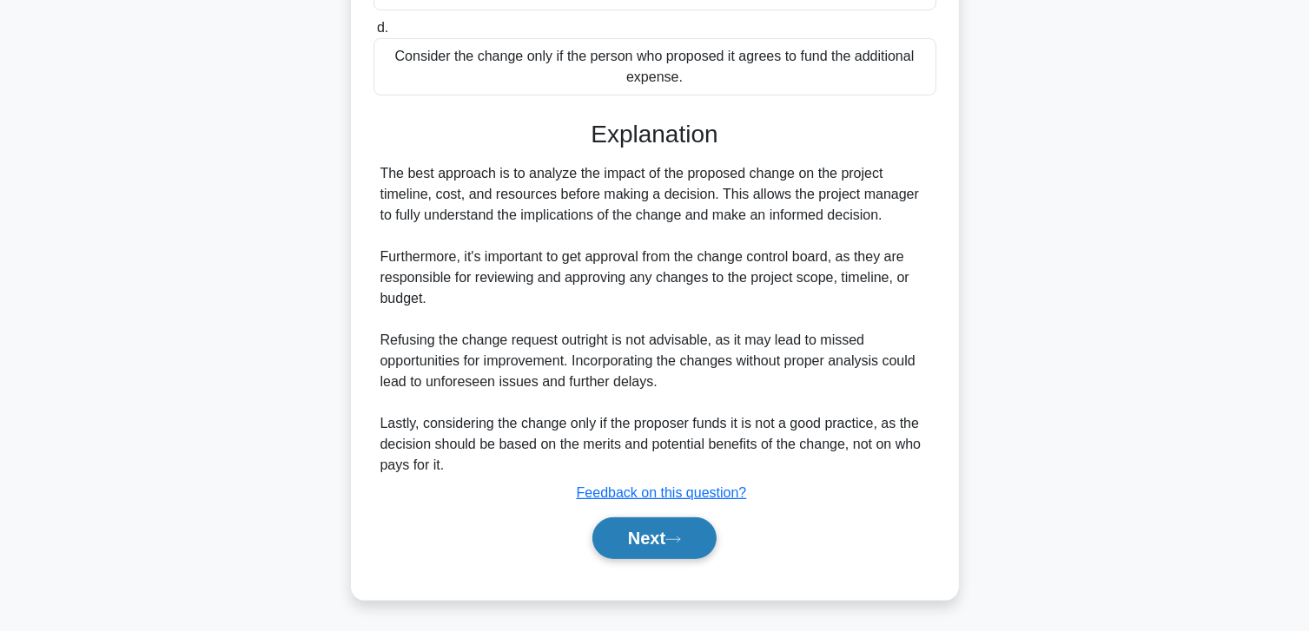
click at [611, 540] on button "Next" at bounding box center [654, 539] width 124 height 42
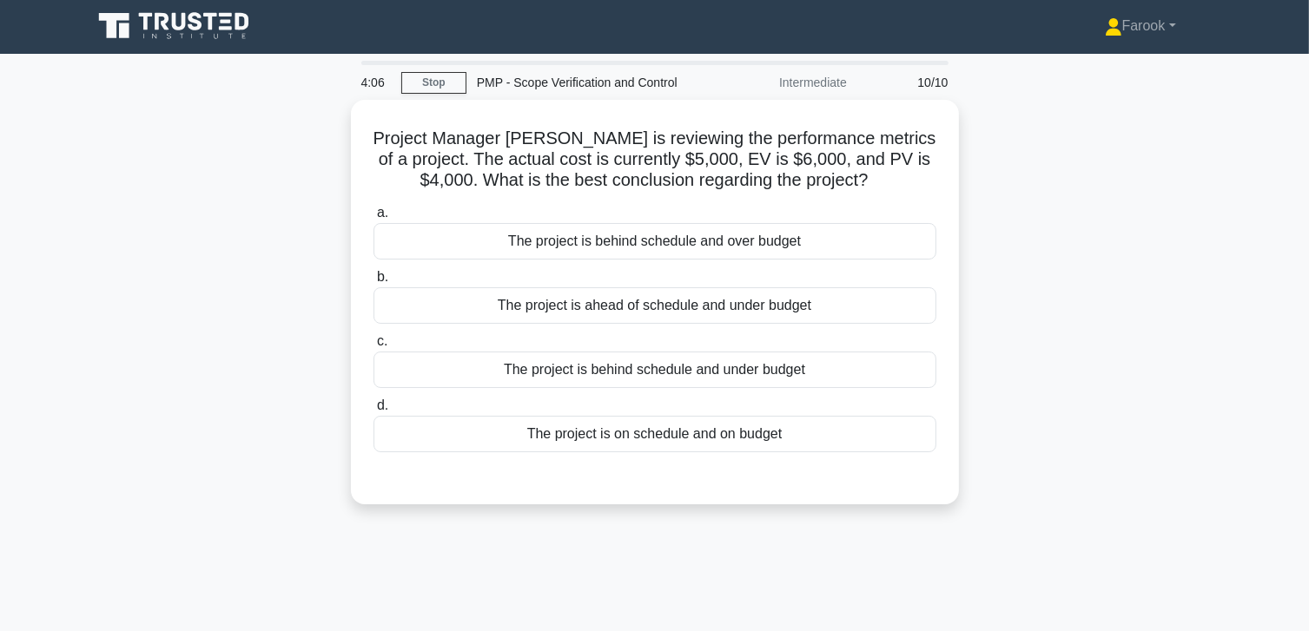
scroll to position [0, 0]
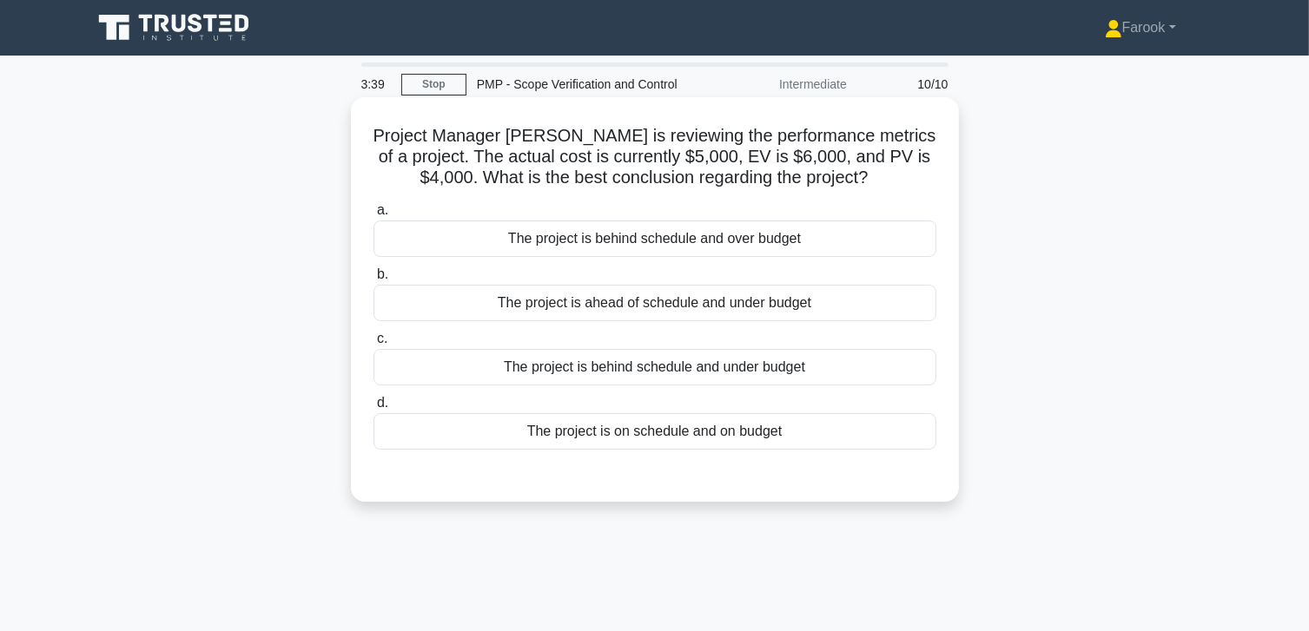
click at [566, 295] on div "The project is ahead of schedule and under budget" at bounding box center [654, 303] width 563 height 36
click at [373, 281] on input "b. The project is ahead of schedule and under budget" at bounding box center [373, 274] width 0 height 11
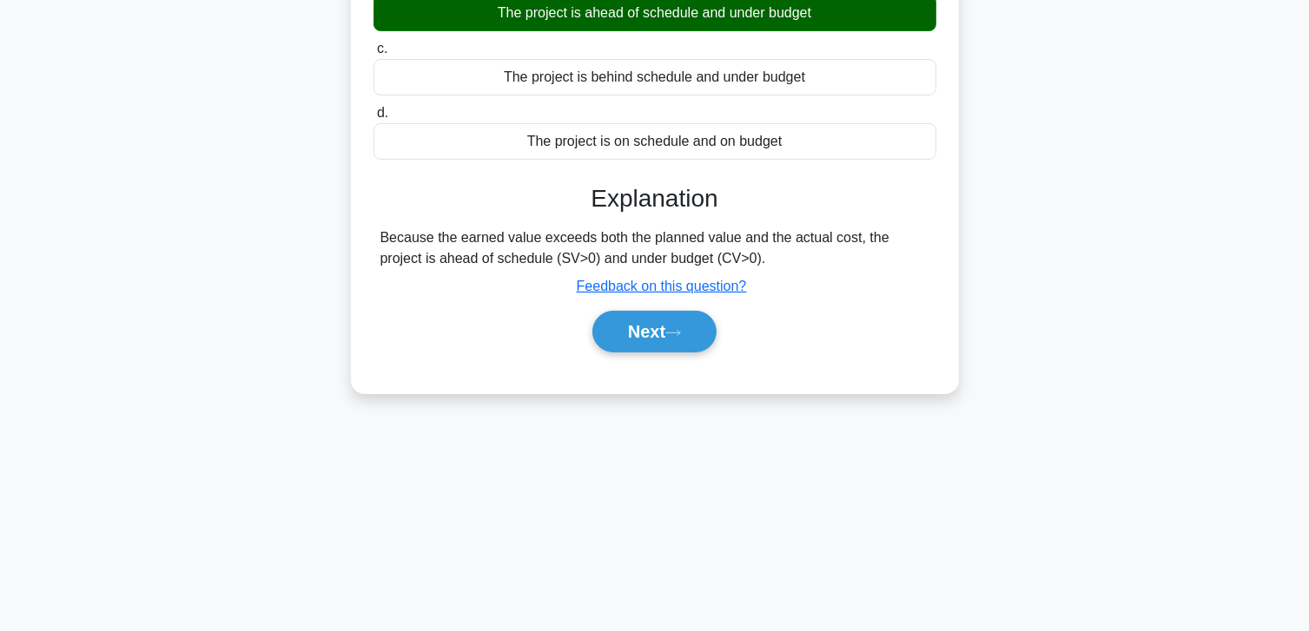
scroll to position [307, 0]
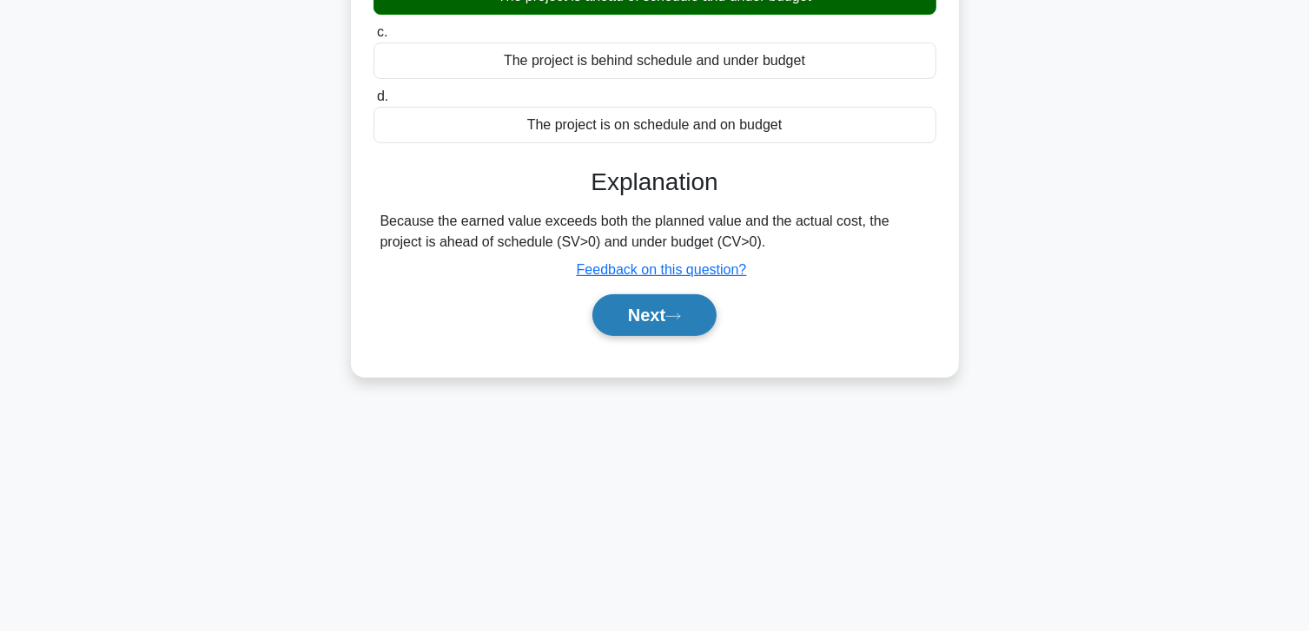
click at [642, 321] on button "Next" at bounding box center [654, 315] width 124 height 42
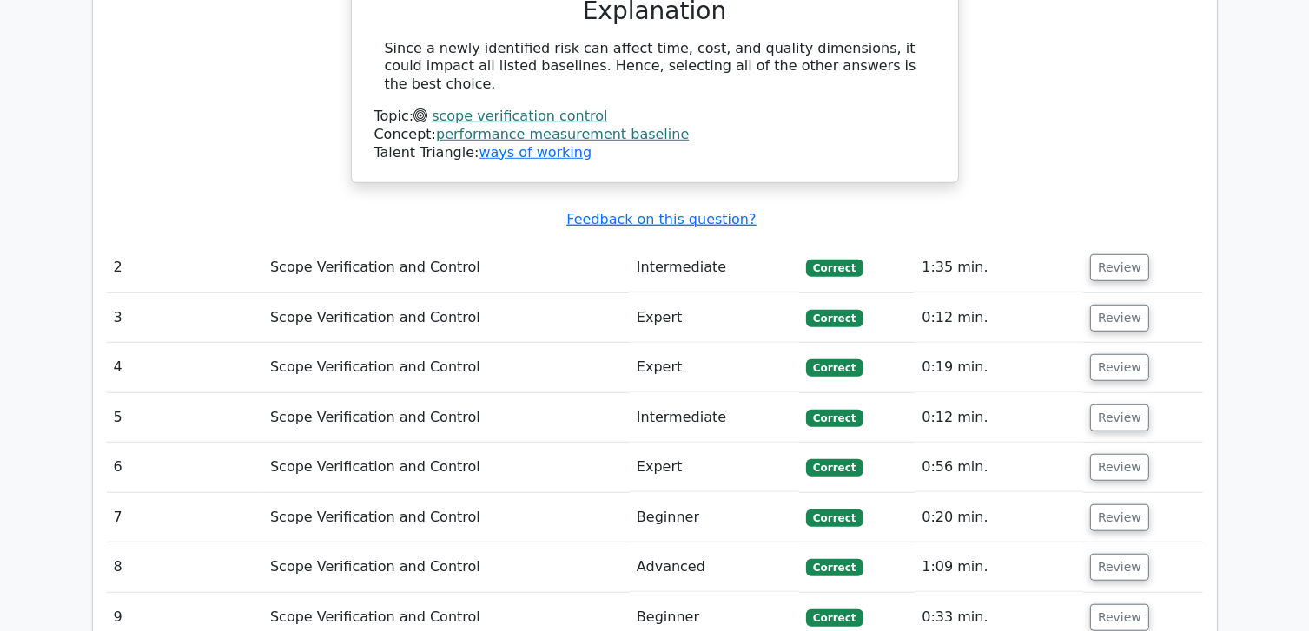
scroll to position [1303, 0]
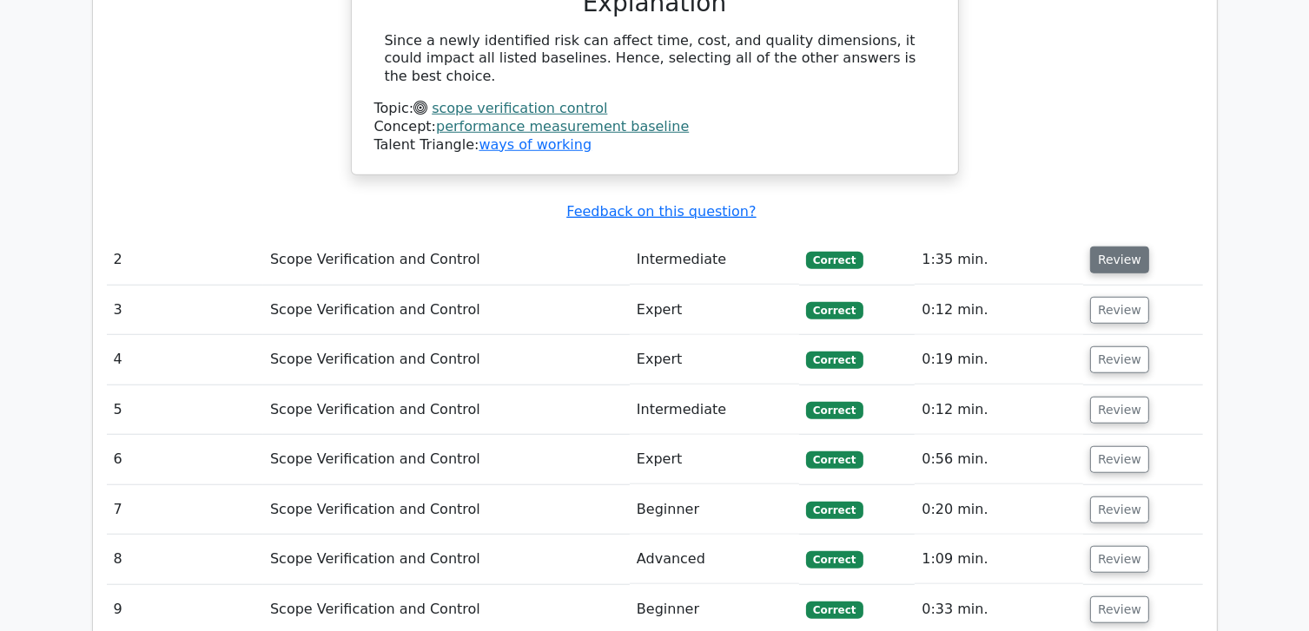
click at [1111, 247] on button "Review" at bounding box center [1119, 260] width 59 height 27
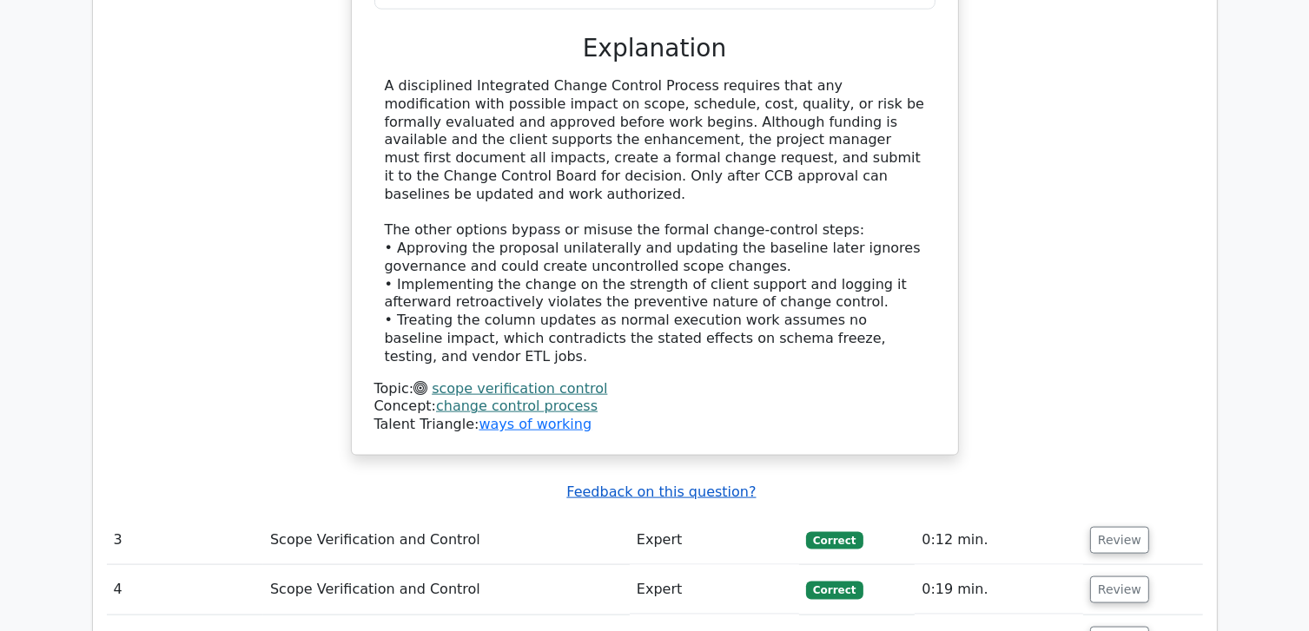
scroll to position [2171, 0]
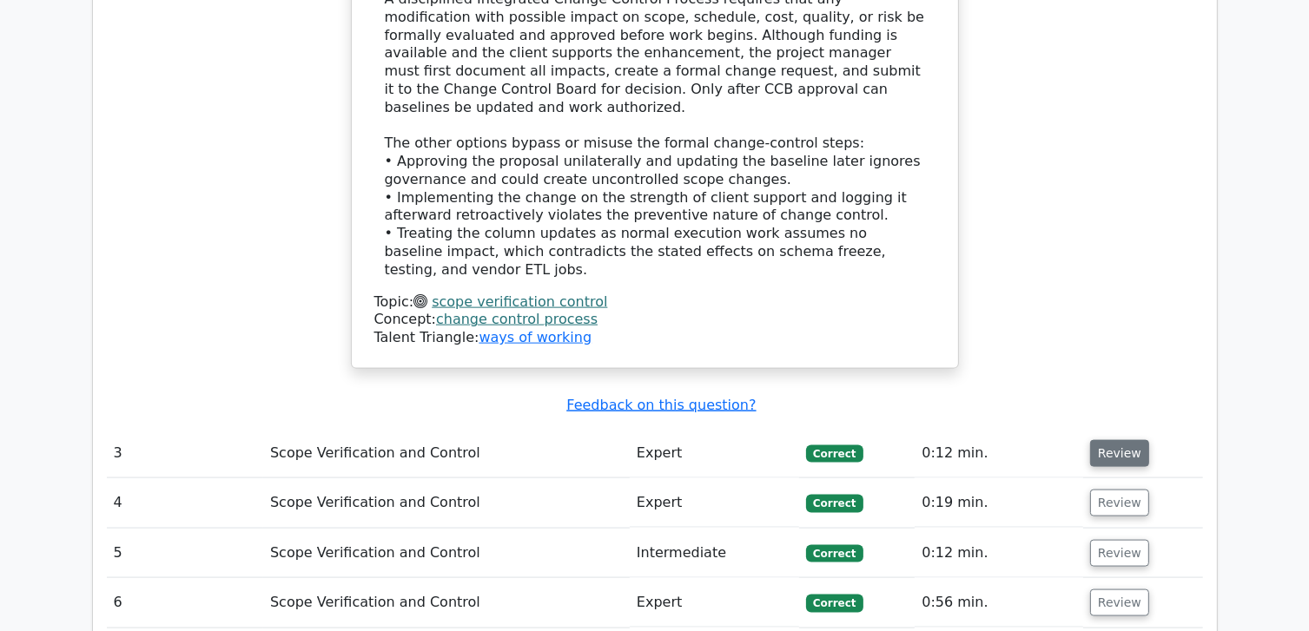
click at [1091, 440] on button "Review" at bounding box center [1119, 453] width 59 height 27
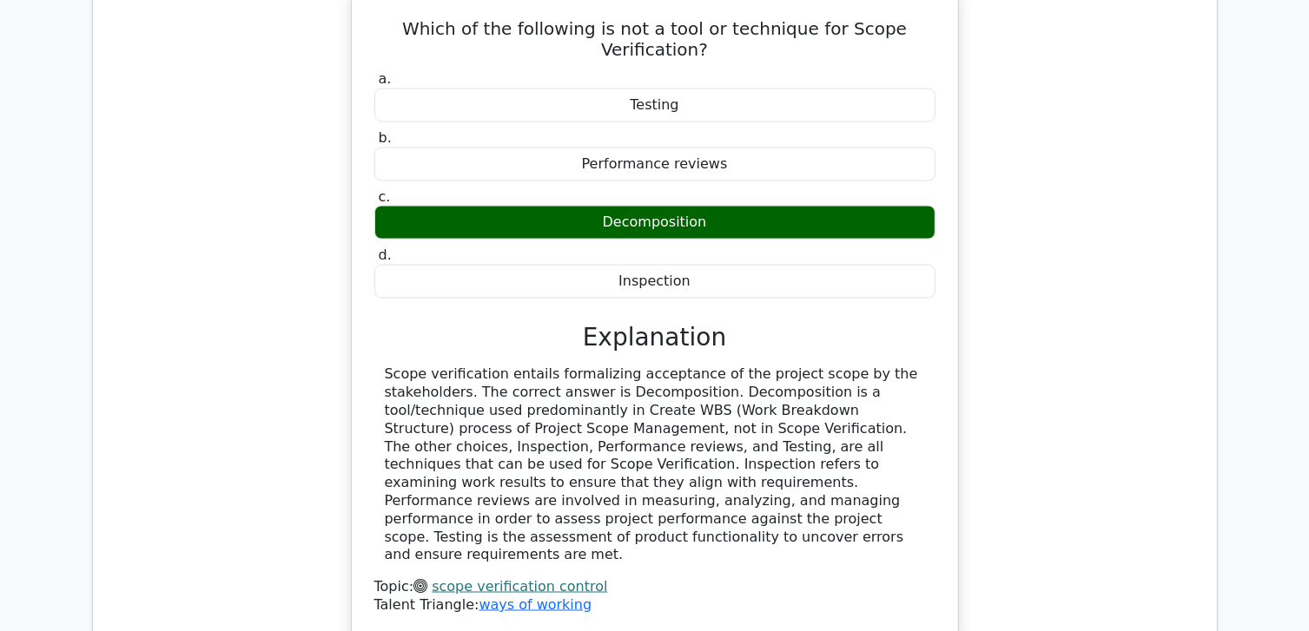
scroll to position [2692, 0]
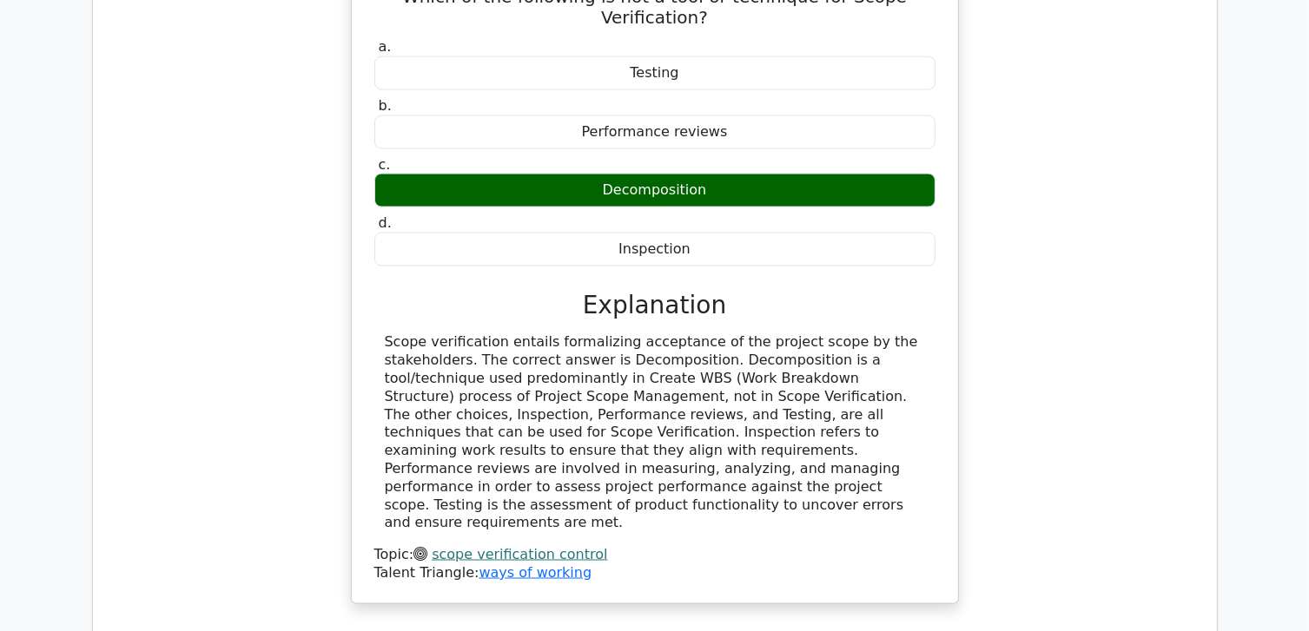
drag, startPoint x: 386, startPoint y: 77, endPoint x: 1013, endPoint y: 109, distance: 628.7
click at [1013, 109] on div "Which of the following is not a tool or technique for Scope Verification? a. Te…" at bounding box center [655, 290] width 1096 height 667
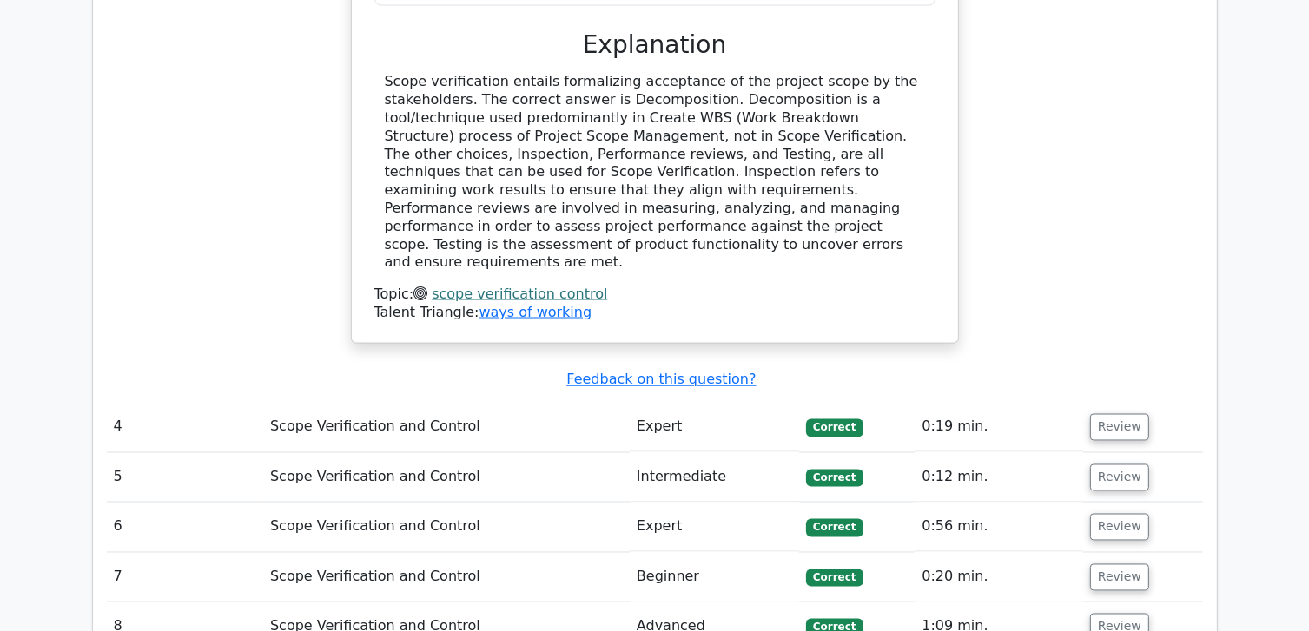
scroll to position [3040, 0]
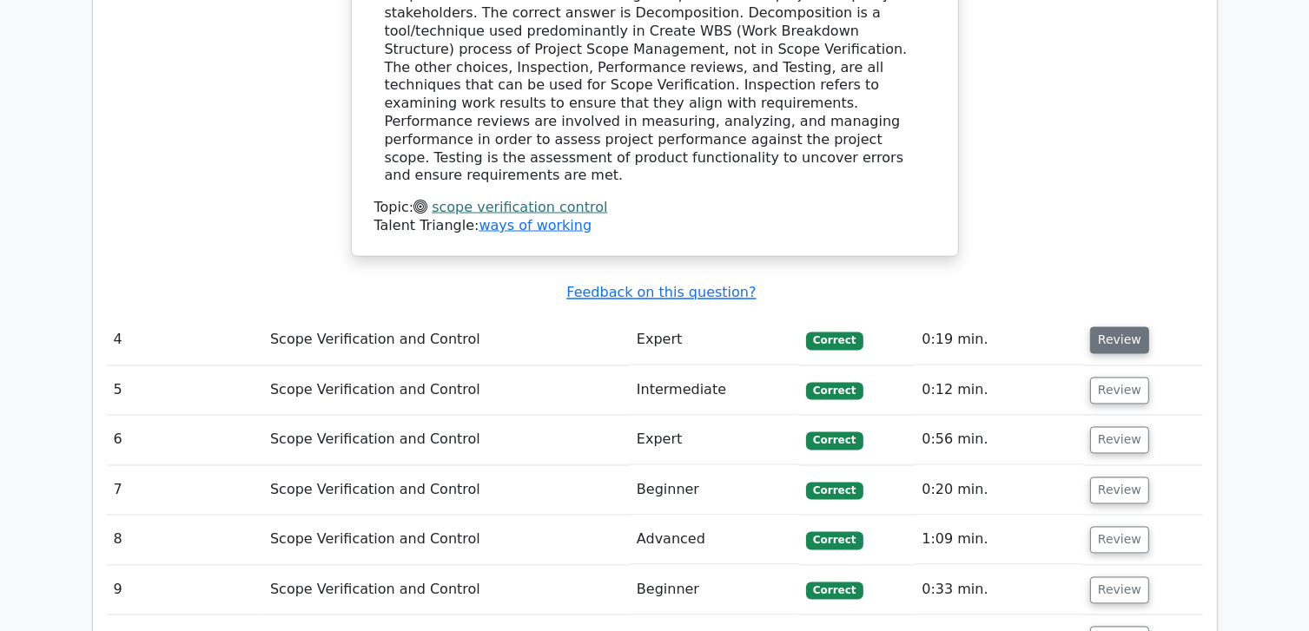
click at [1131, 327] on button "Review" at bounding box center [1119, 340] width 59 height 27
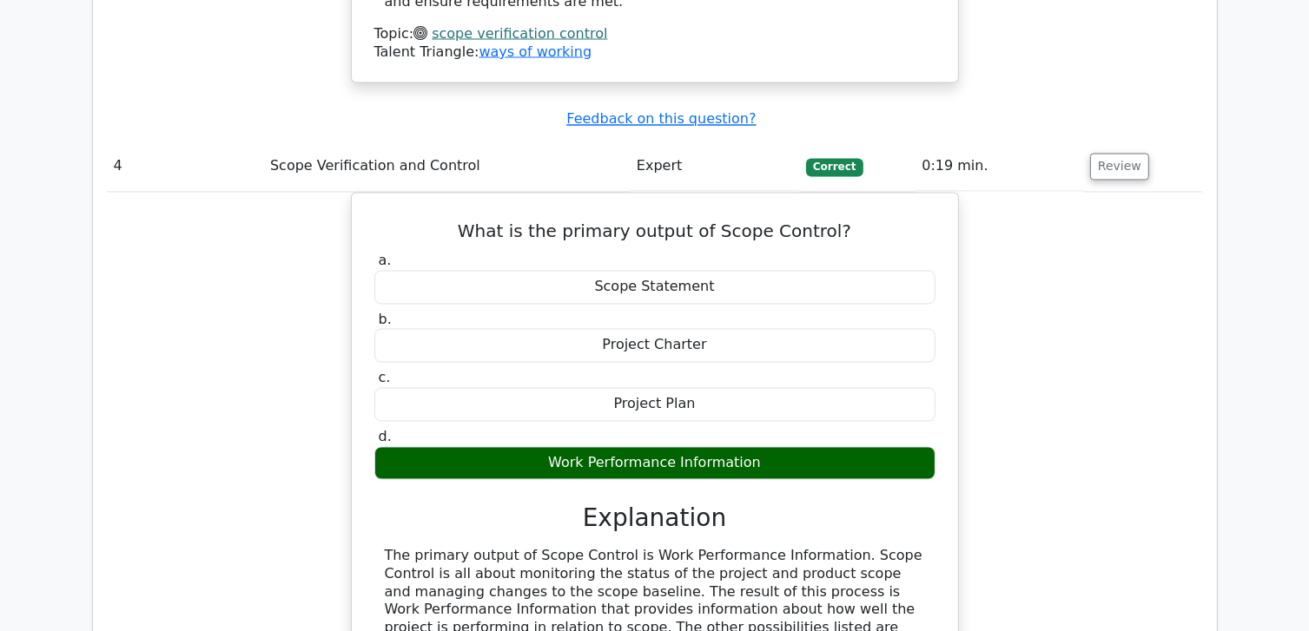
scroll to position [3300, 0]
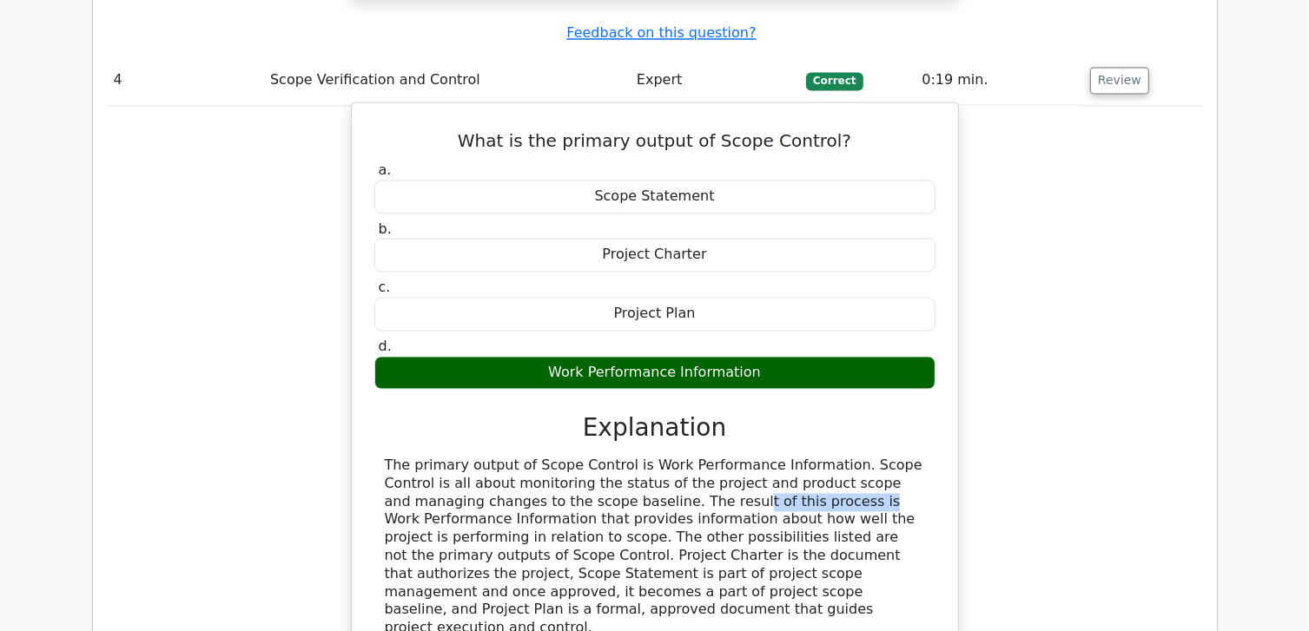
drag, startPoint x: 531, startPoint y: 382, endPoint x: 649, endPoint y: 374, distance: 118.4
click at [649, 457] on div "The primary output of Scope Control is Work Performance Information. Scope Cont…" at bounding box center [655, 547] width 540 height 181
drag, startPoint x: 649, startPoint y: 374, endPoint x: 650, endPoint y: 383, distance: 8.7
click at [650, 457] on div "The primary output of Scope Control is Work Performance Information. Scope Cont…" at bounding box center [655, 547] width 540 height 181
click at [667, 457] on div "The primary output of Scope Control is Work Performance Information. Scope Cont…" at bounding box center [655, 547] width 540 height 181
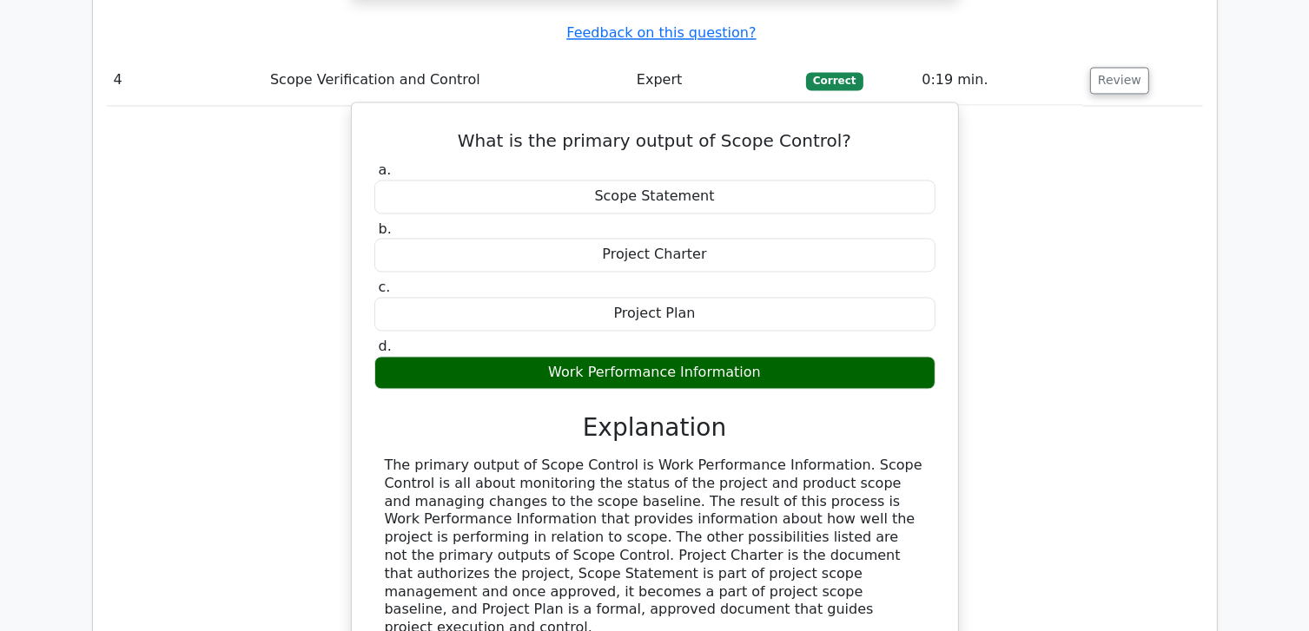
click at [767, 457] on div "The primary output of Scope Control is Work Performance Information. Scope Cont…" at bounding box center [655, 547] width 540 height 181
click at [445, 457] on div "The primary output of Scope Control is Work Performance Information. Scope Cont…" at bounding box center [655, 547] width 540 height 181
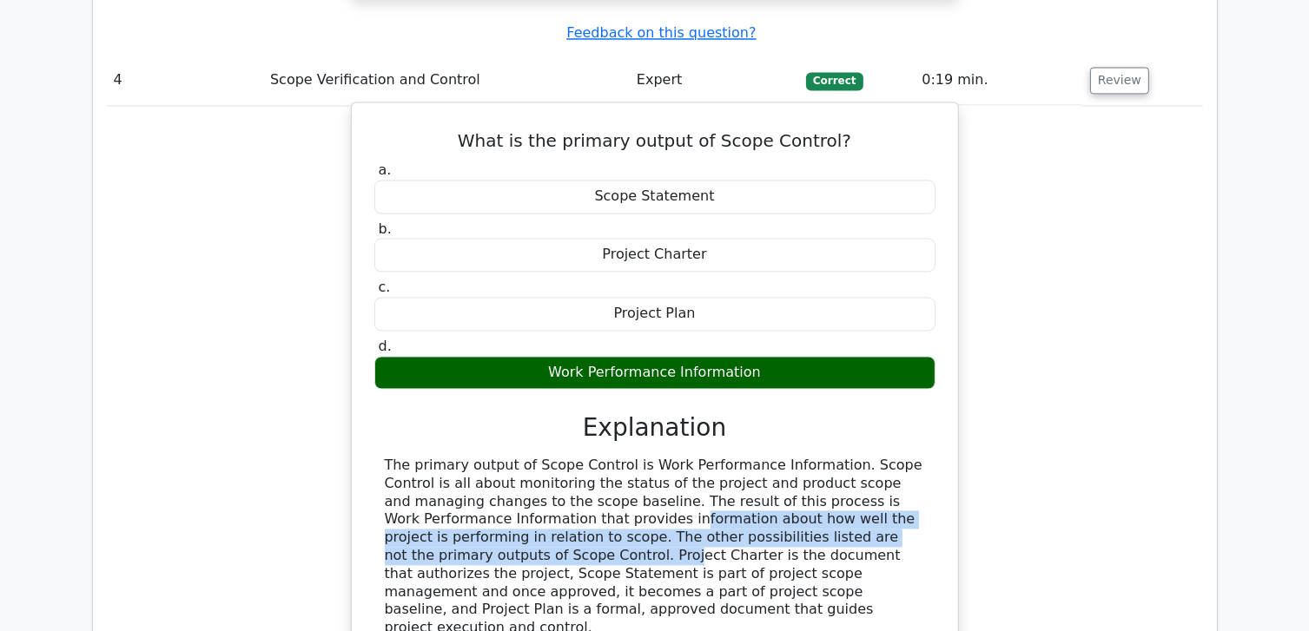
drag, startPoint x: 456, startPoint y: 398, endPoint x: 873, endPoint y: 410, distance: 417.0
click at [873, 457] on div "The primary output of Scope Control is Work Performance Information. Scope Cont…" at bounding box center [655, 547] width 540 height 181
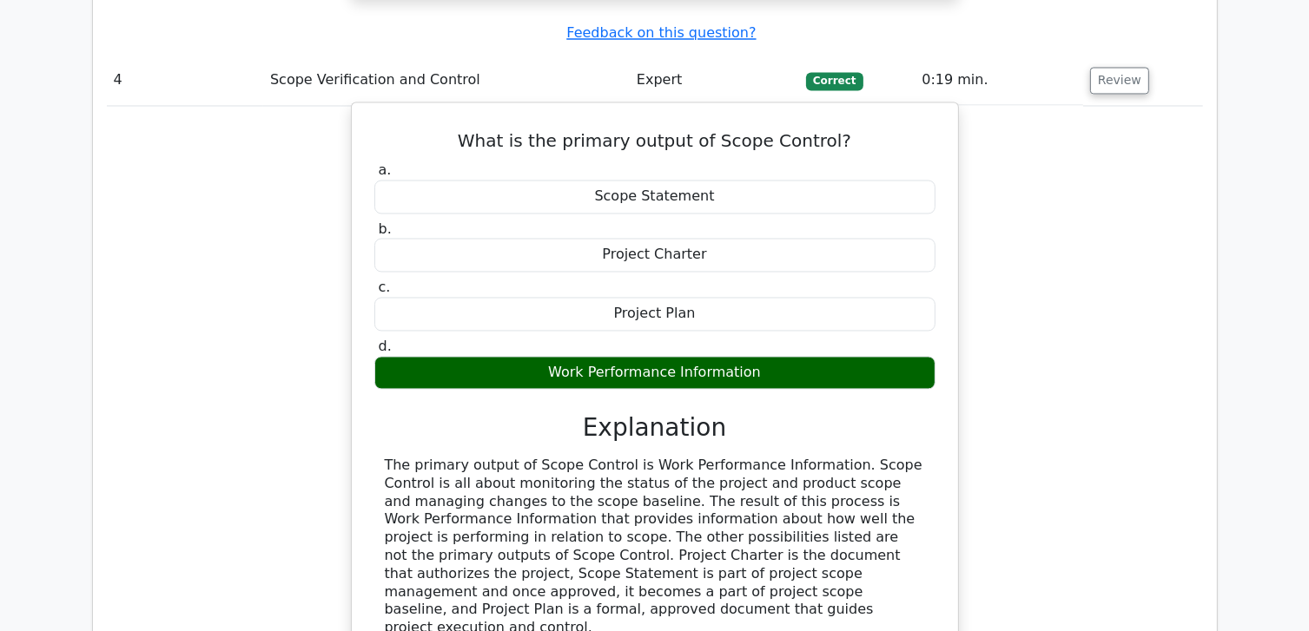
drag, startPoint x: 873, startPoint y: 410, endPoint x: 792, endPoint y: 427, distance: 82.6
click at [792, 457] on div "The primary output of Scope Control is Work Performance Information. Scope Cont…" at bounding box center [655, 547] width 540 height 181
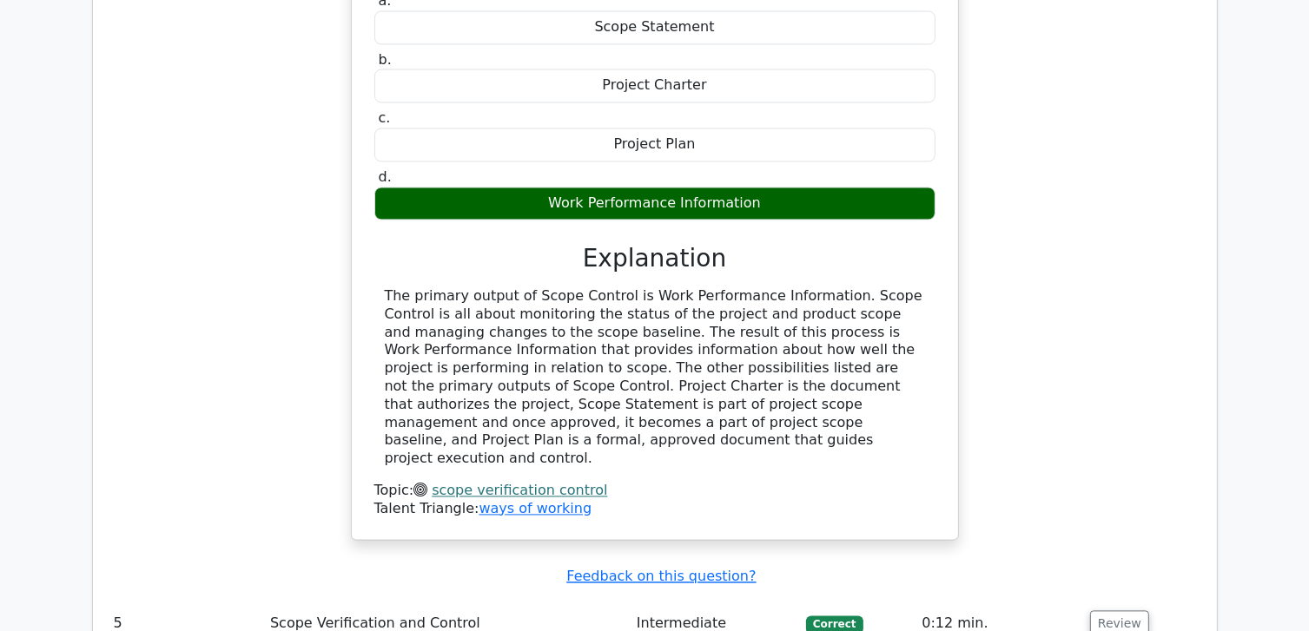
scroll to position [3561, 0]
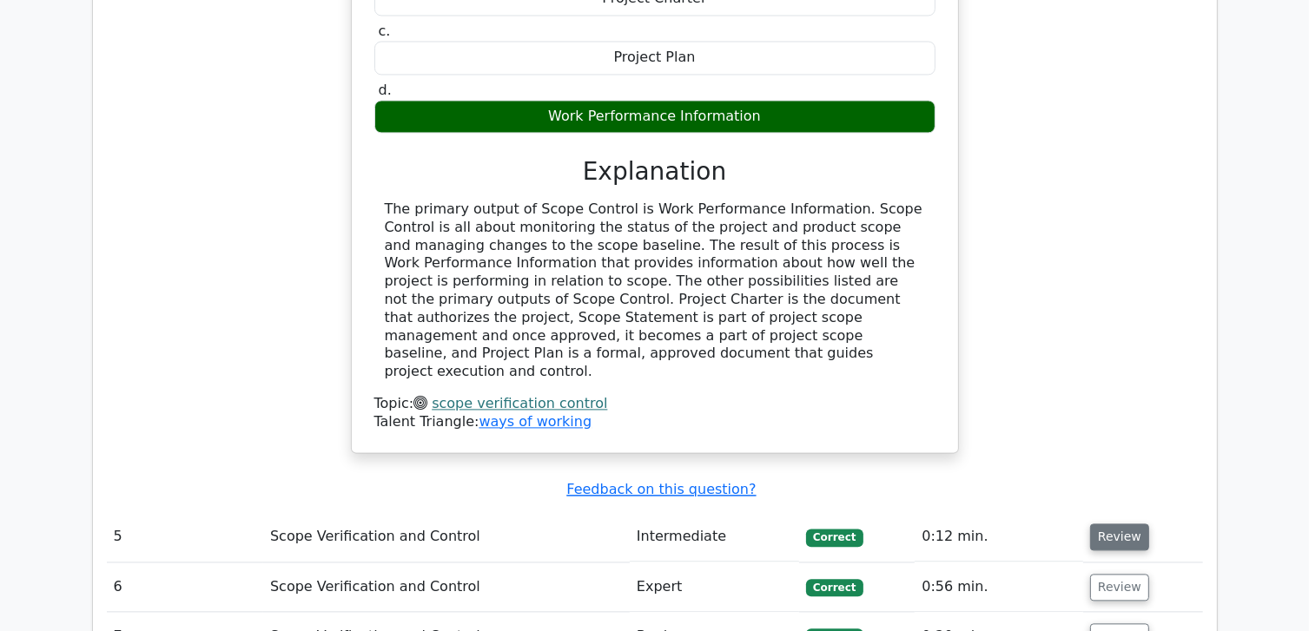
click at [1099, 524] on button "Review" at bounding box center [1119, 537] width 59 height 27
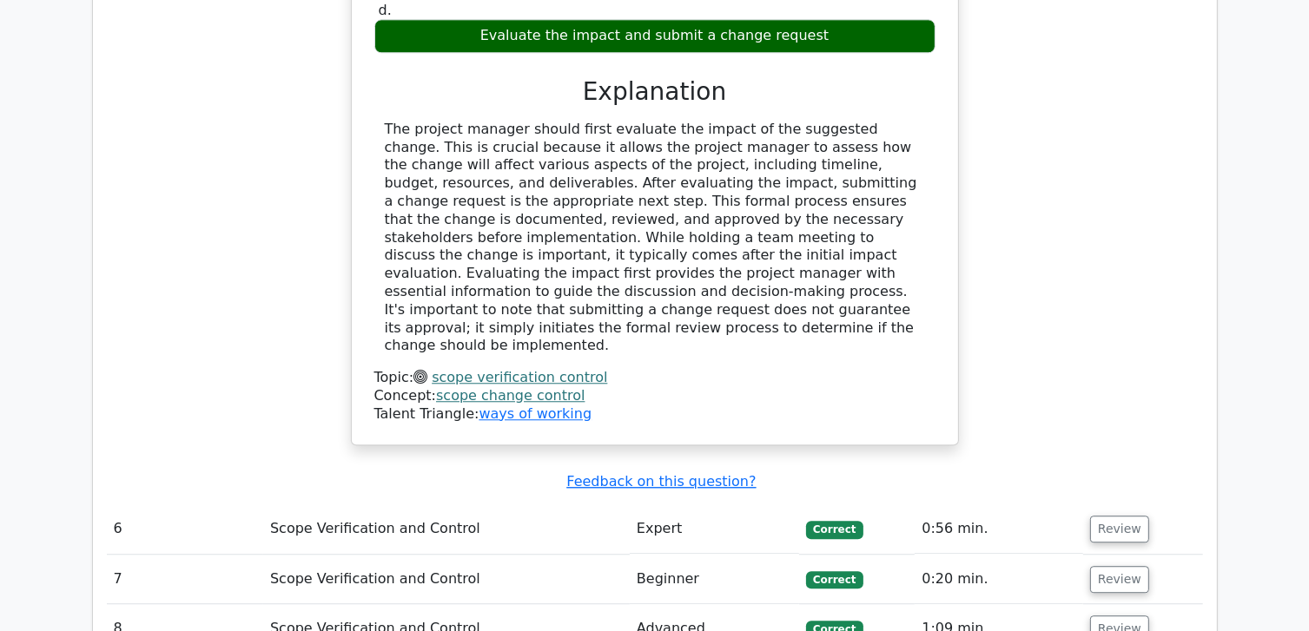
scroll to position [4516, 0]
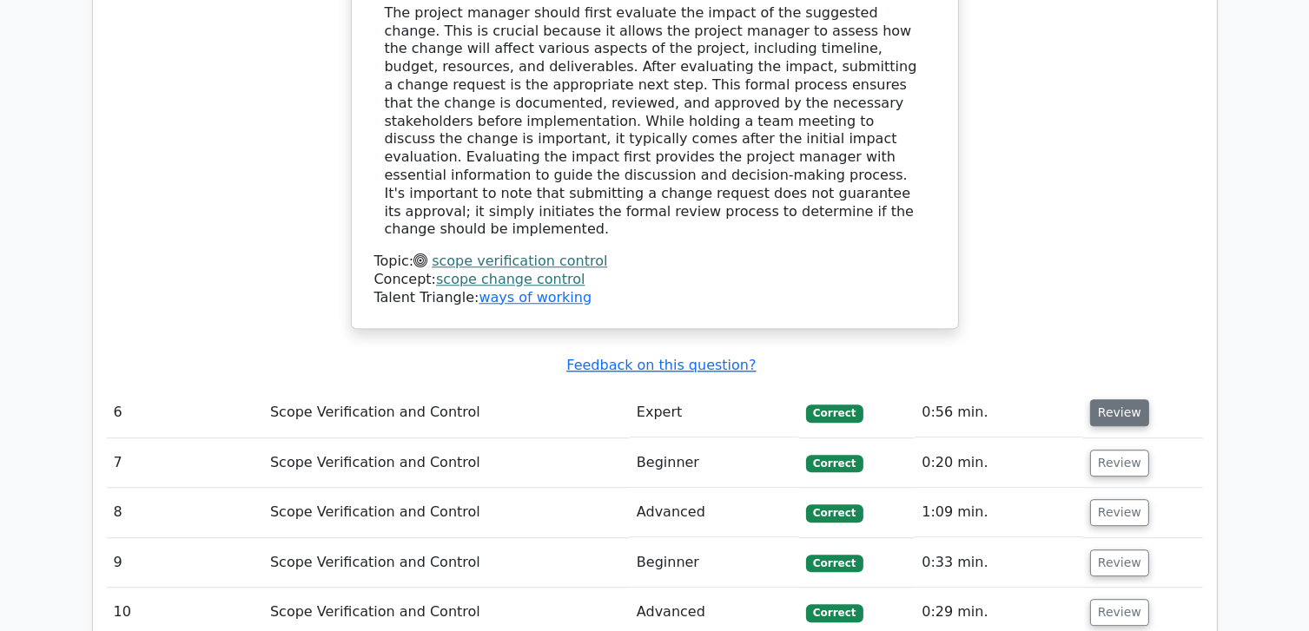
click at [1104, 399] on button "Review" at bounding box center [1119, 412] width 59 height 27
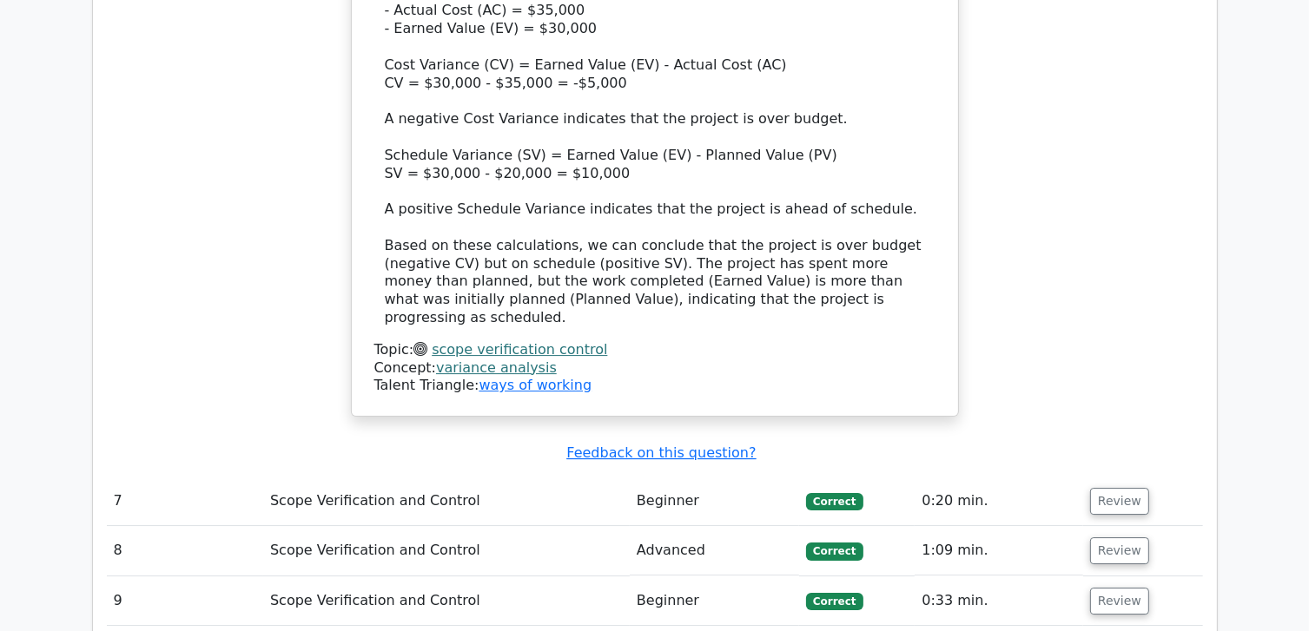
scroll to position [5558, 0]
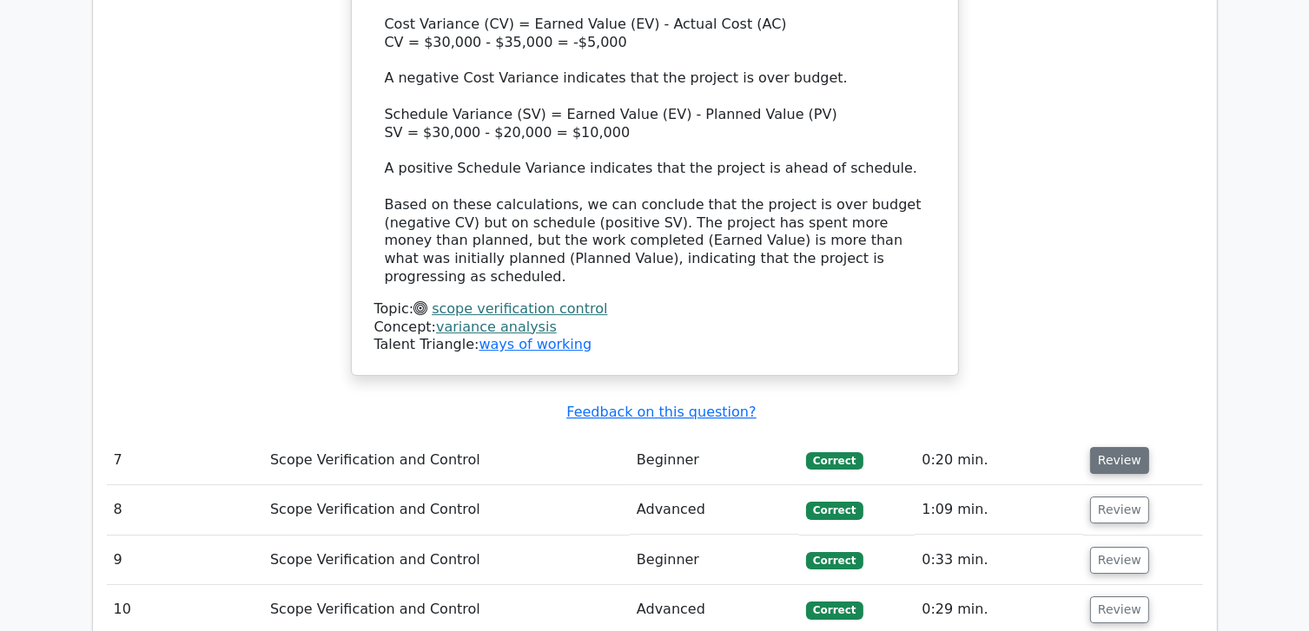
click at [1103, 447] on button "Review" at bounding box center [1119, 460] width 59 height 27
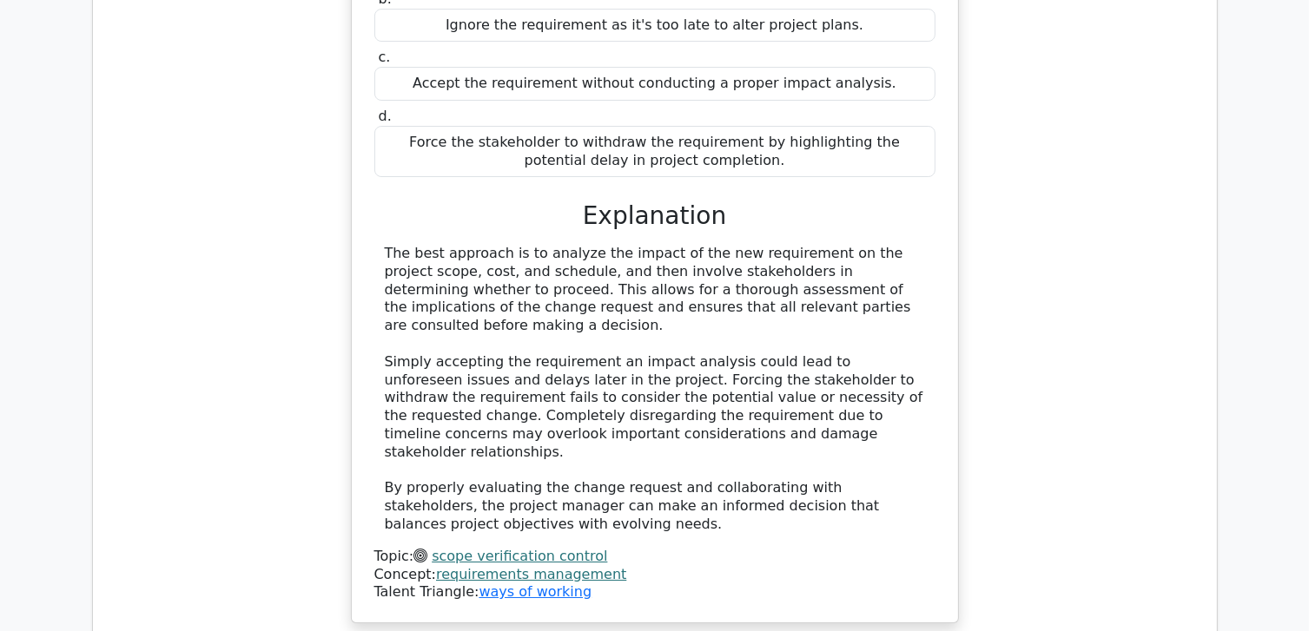
scroll to position [6340, 0]
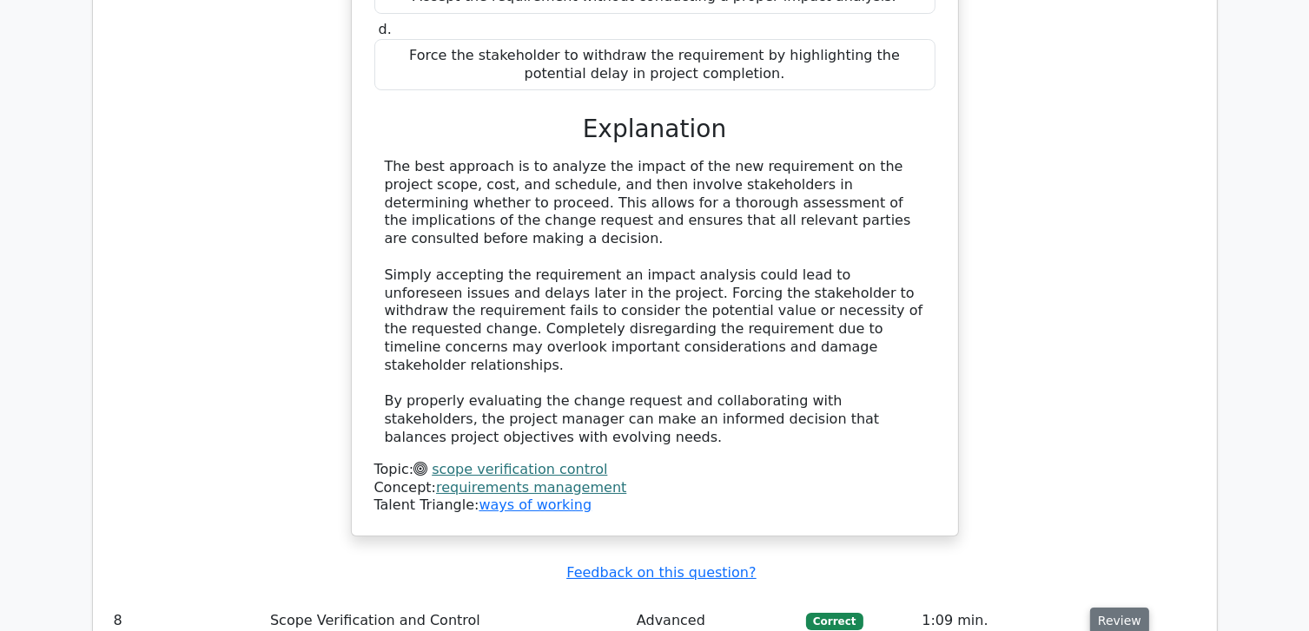
click at [1091, 608] on button "Review" at bounding box center [1119, 621] width 59 height 27
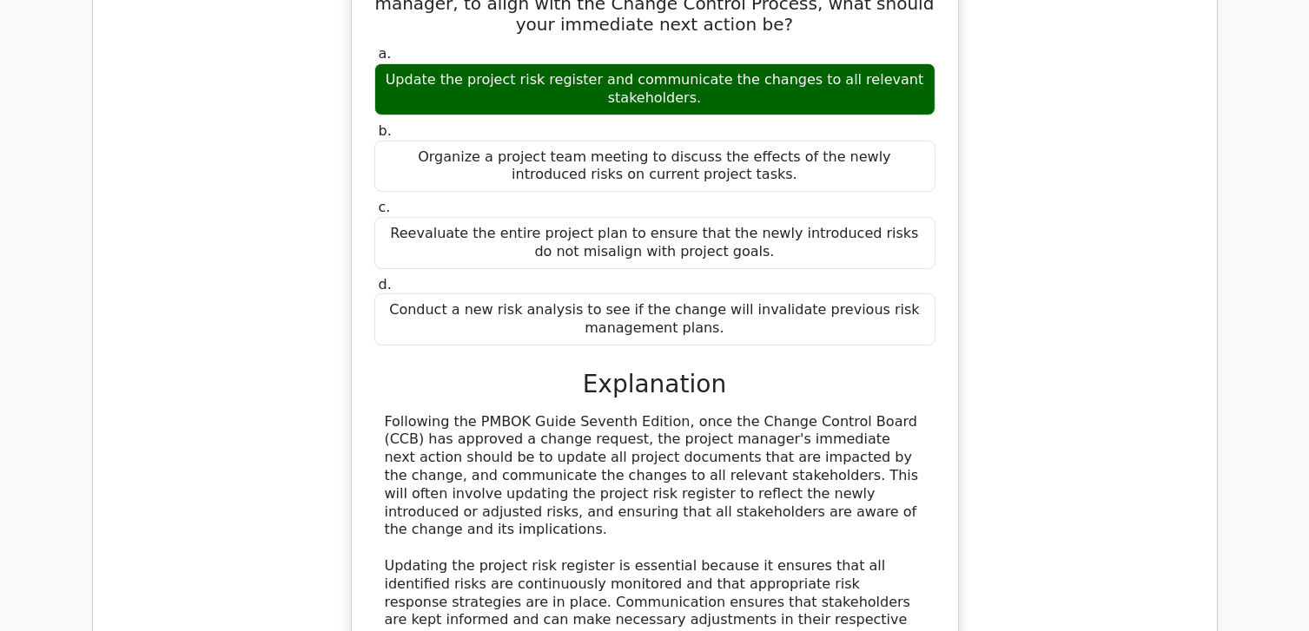
scroll to position [7208, 0]
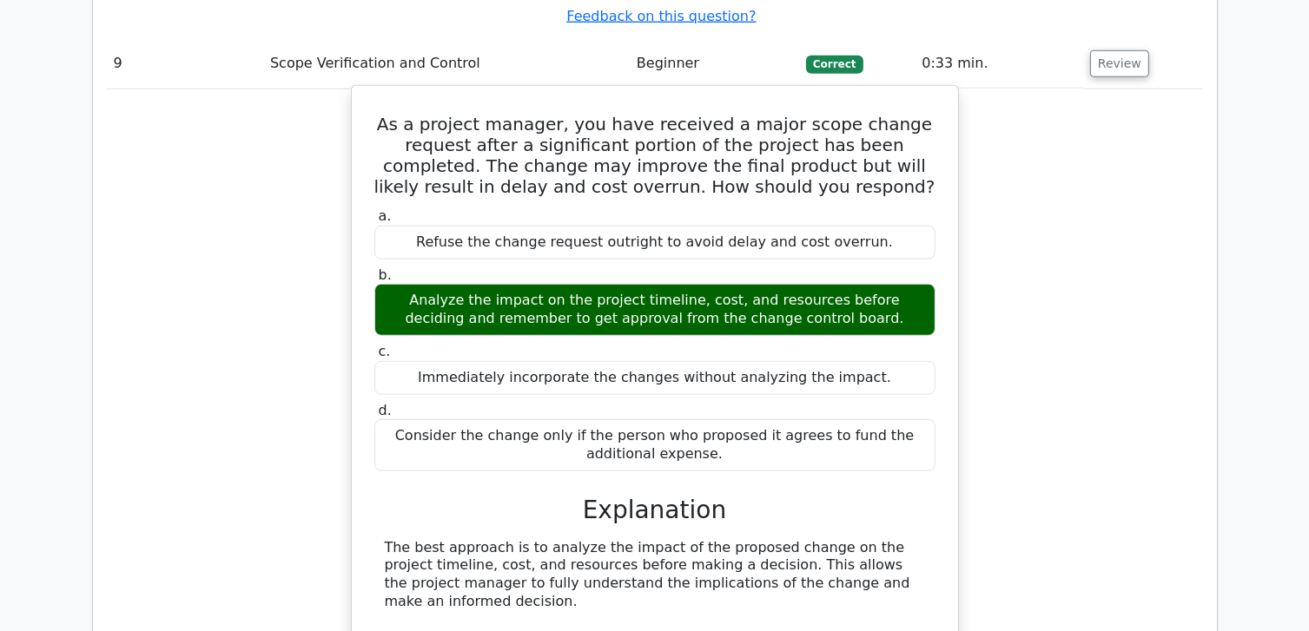
scroll to position [8164, 0]
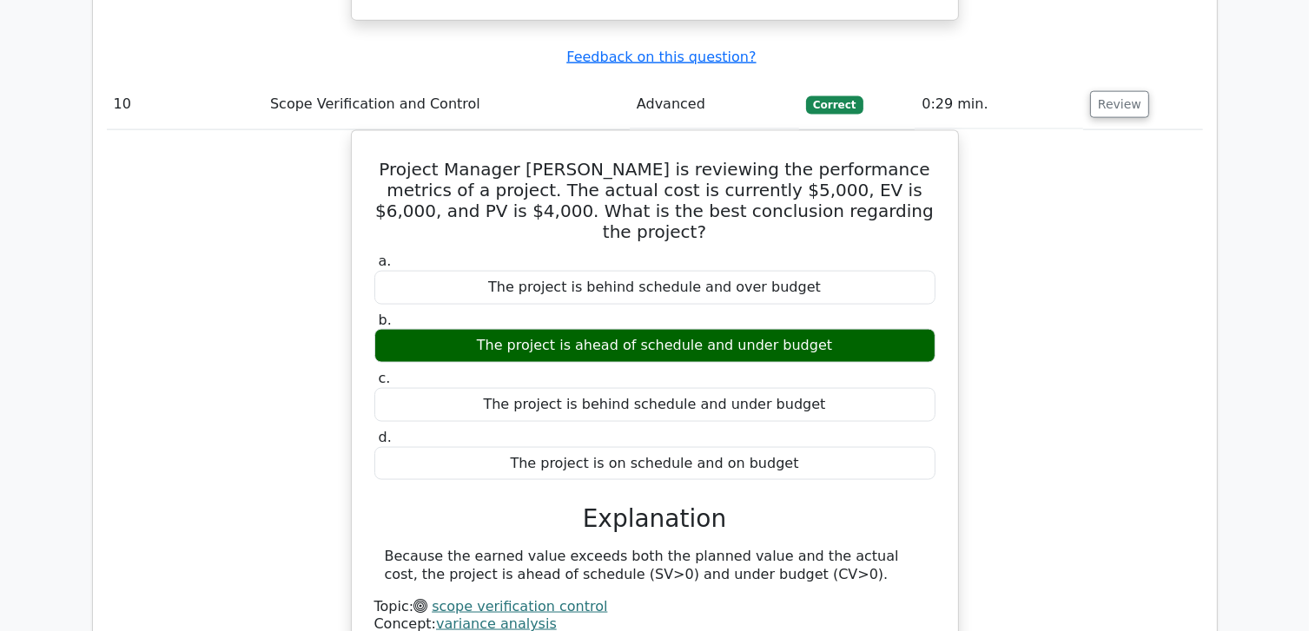
scroll to position [9001, 0]
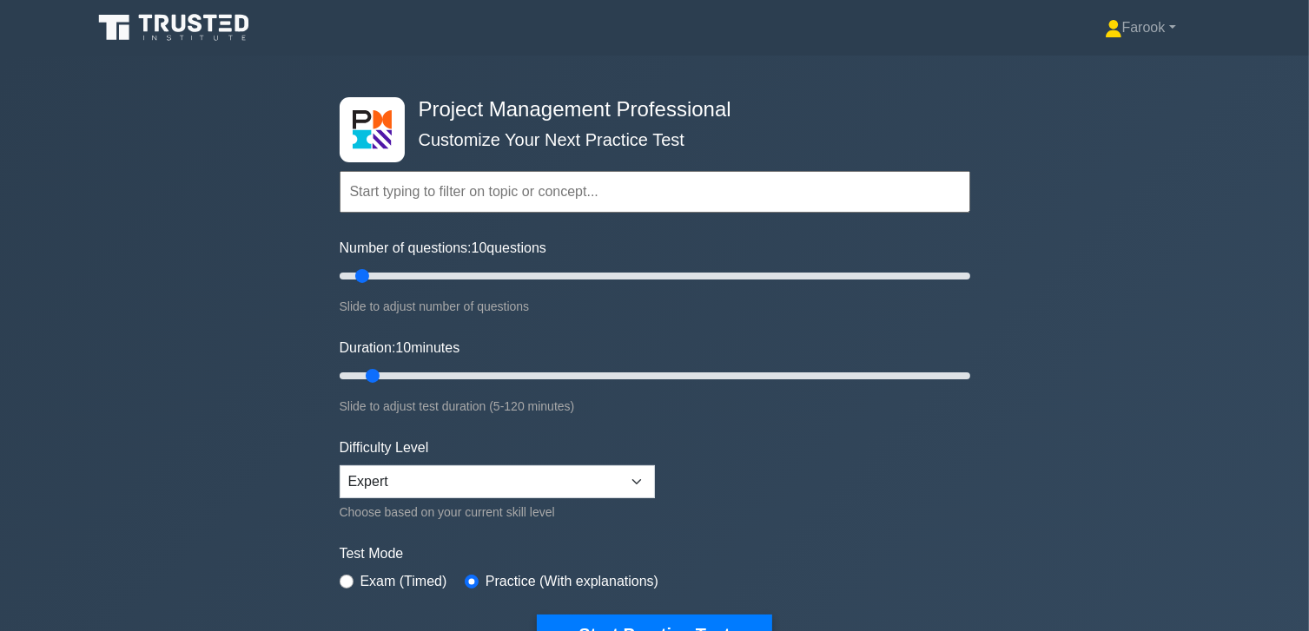
click at [563, 203] on input "text" at bounding box center [655, 192] width 631 height 42
click at [498, 202] on input "text" at bounding box center [655, 192] width 631 height 42
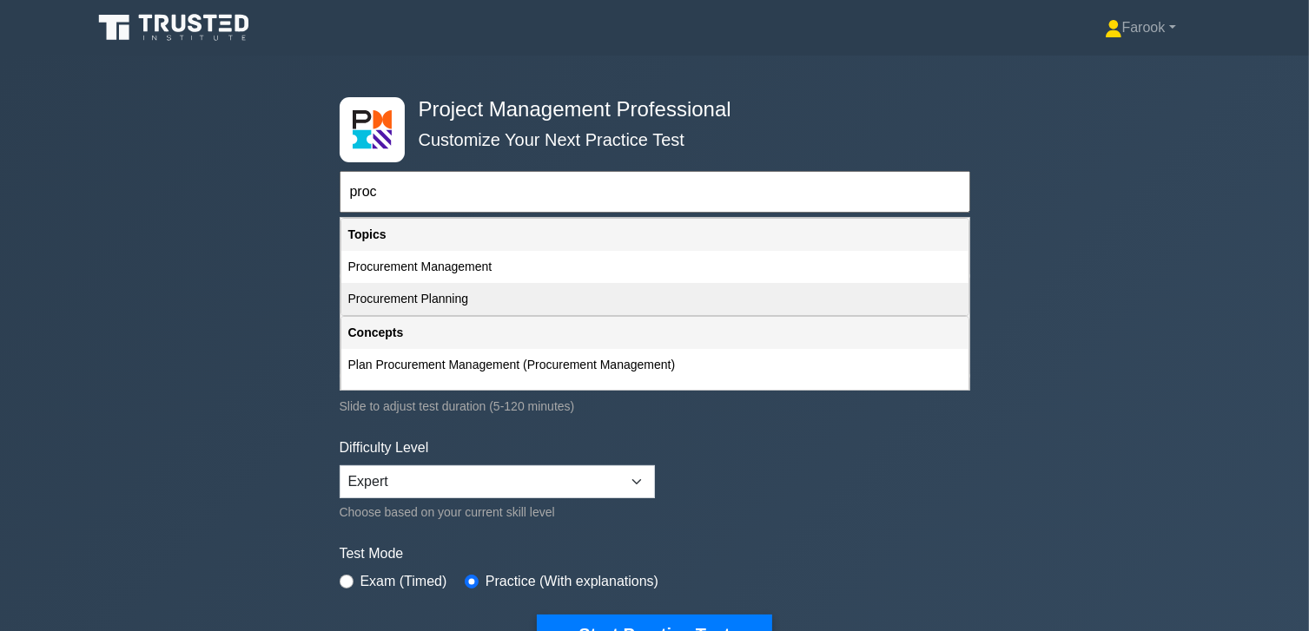
click at [479, 292] on div "Procurement Planning" at bounding box center [654, 299] width 627 height 32
type input "Procurement Planning"
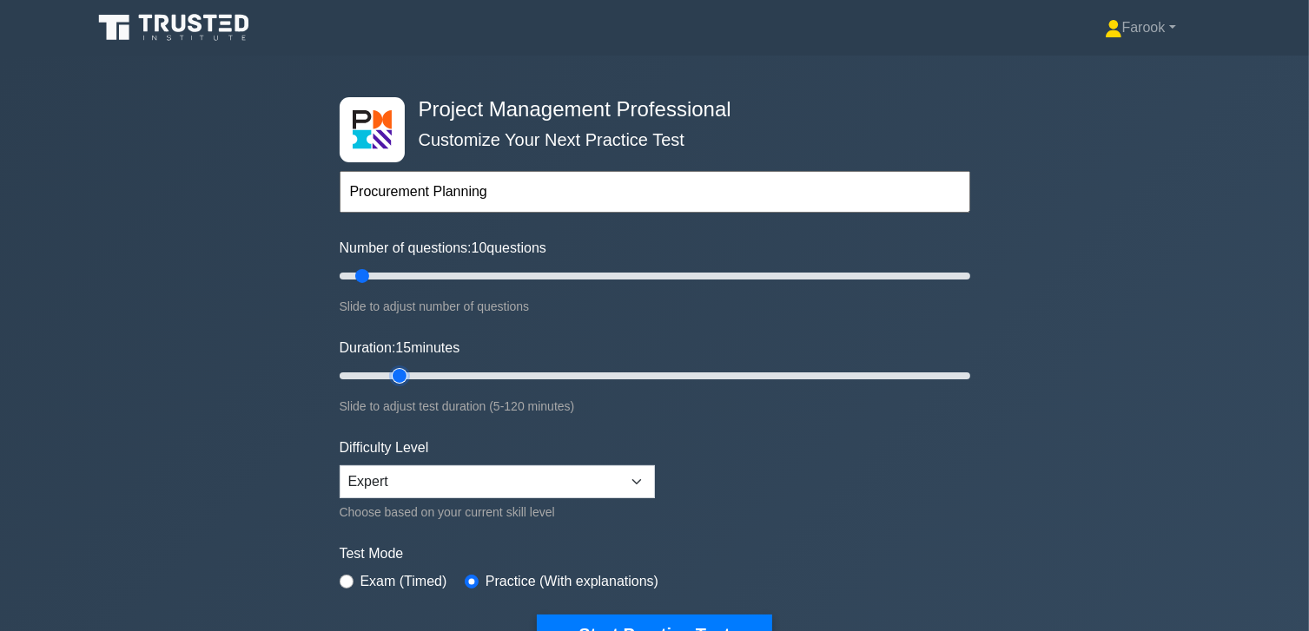
drag, startPoint x: 377, startPoint y: 380, endPoint x: 403, endPoint y: 386, distance: 26.8
type input "15"
click at [403, 386] on input "Duration: 15 minutes" at bounding box center [655, 376] width 631 height 21
drag, startPoint x: 367, startPoint y: 278, endPoint x: 382, endPoint y: 286, distance: 16.7
type input "15"
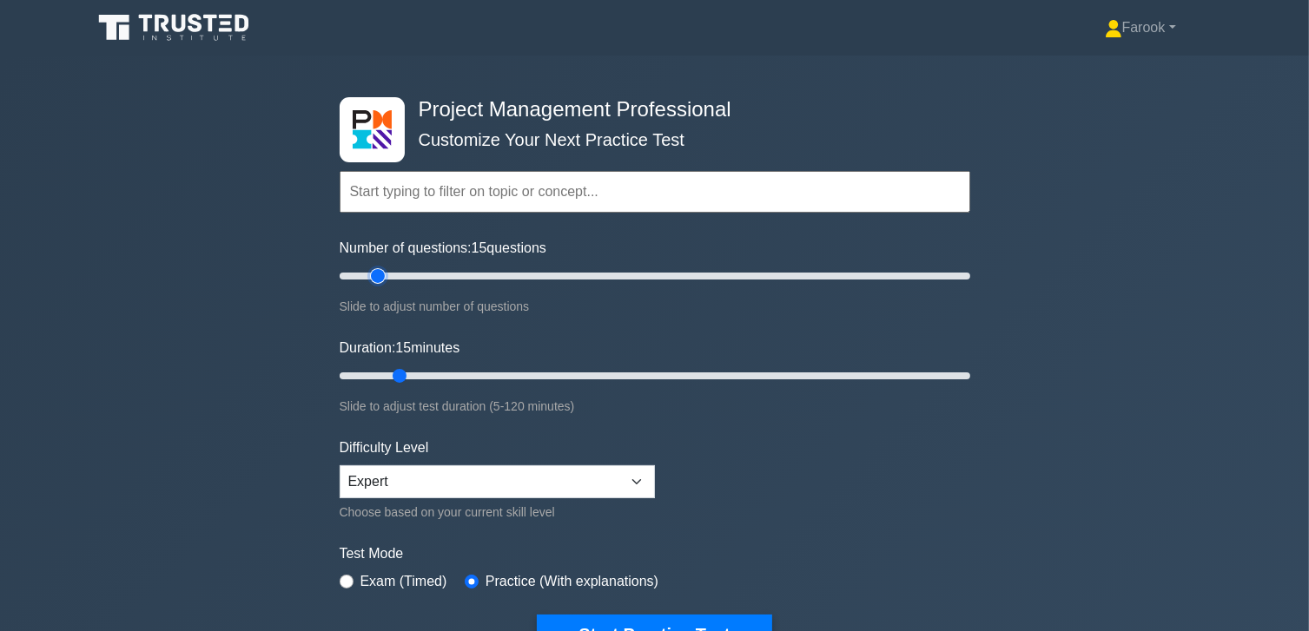
click at [382, 286] on input "Number of questions: 15 questions" at bounding box center [655, 276] width 631 height 21
click at [466, 193] on input "text" at bounding box center [655, 192] width 631 height 42
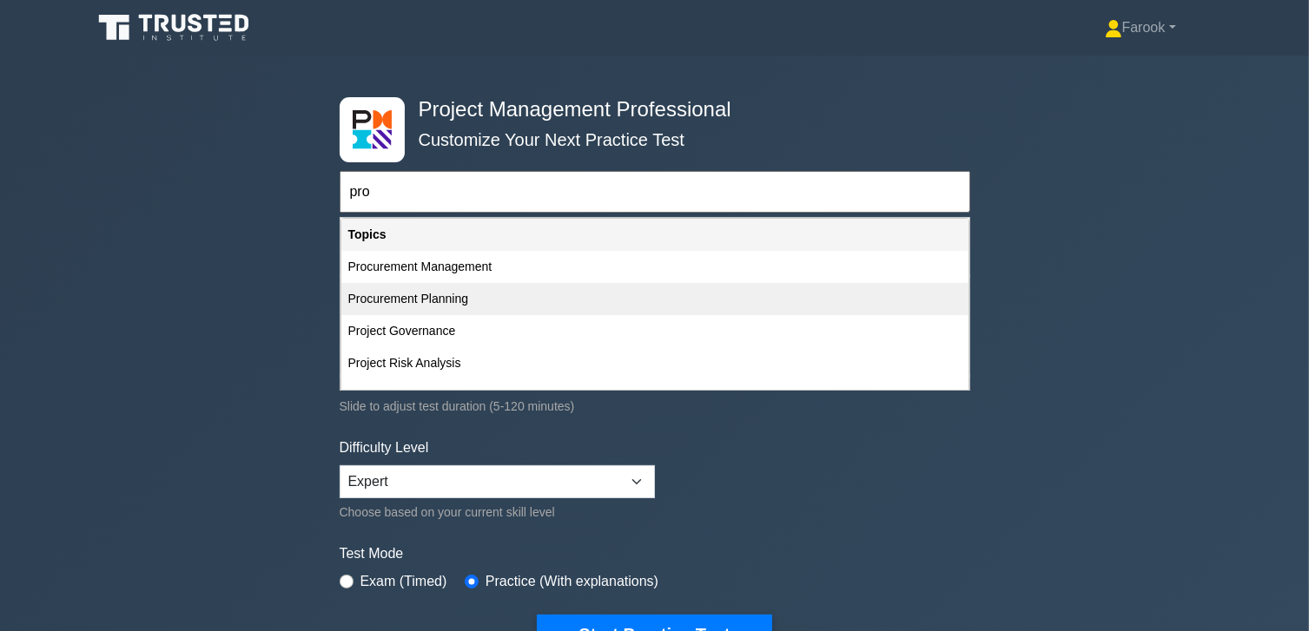
click at [499, 293] on div "Procurement Planning" at bounding box center [654, 299] width 627 height 32
type input "Procurement Planning"
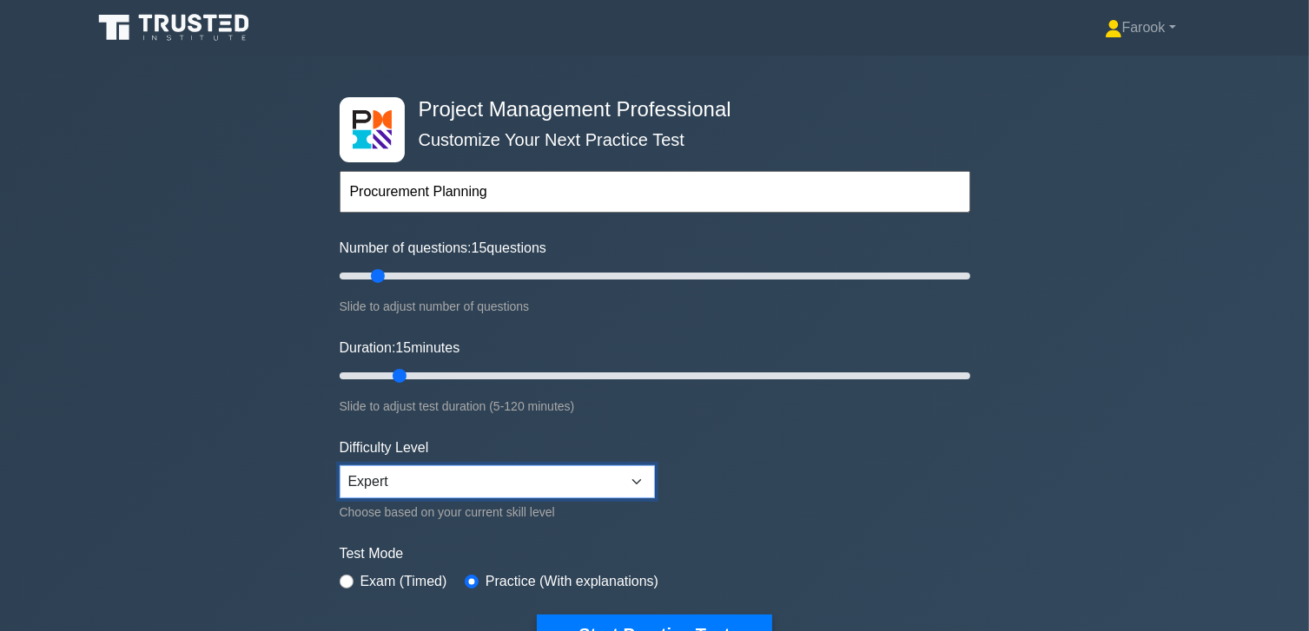
click at [452, 492] on select "Beginner Intermediate Expert" at bounding box center [497, 481] width 315 height 33
click at [340, 465] on select "Beginner Intermediate Expert" at bounding box center [497, 481] width 315 height 33
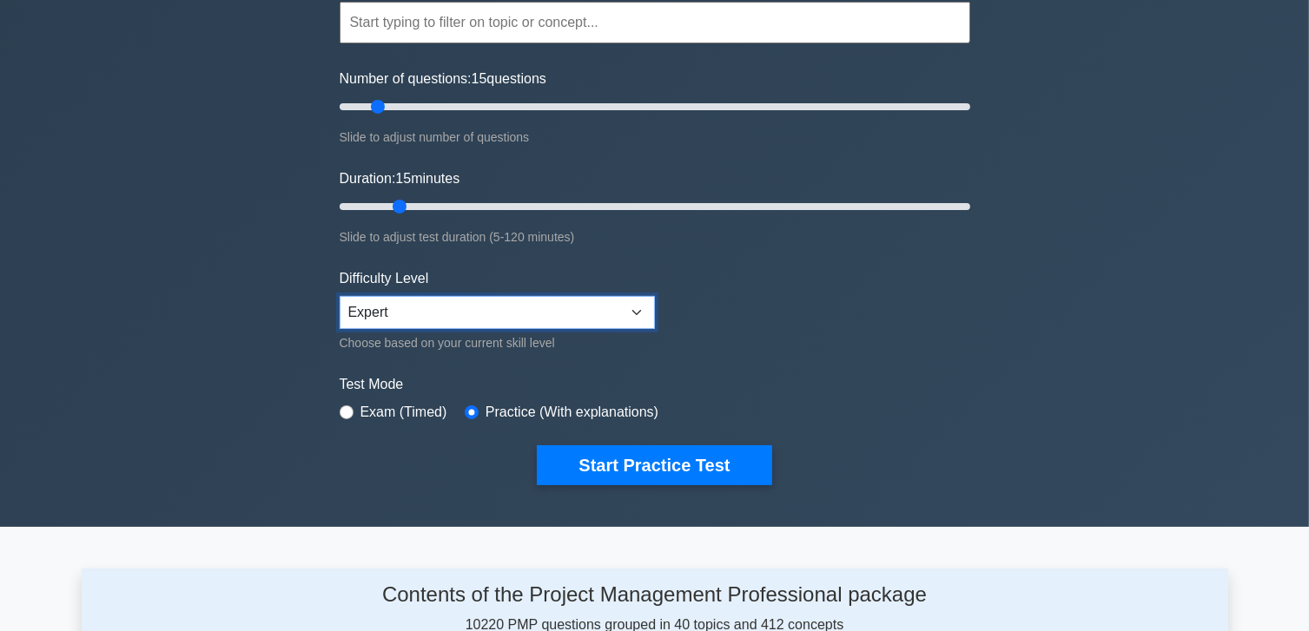
scroll to position [174, 0]
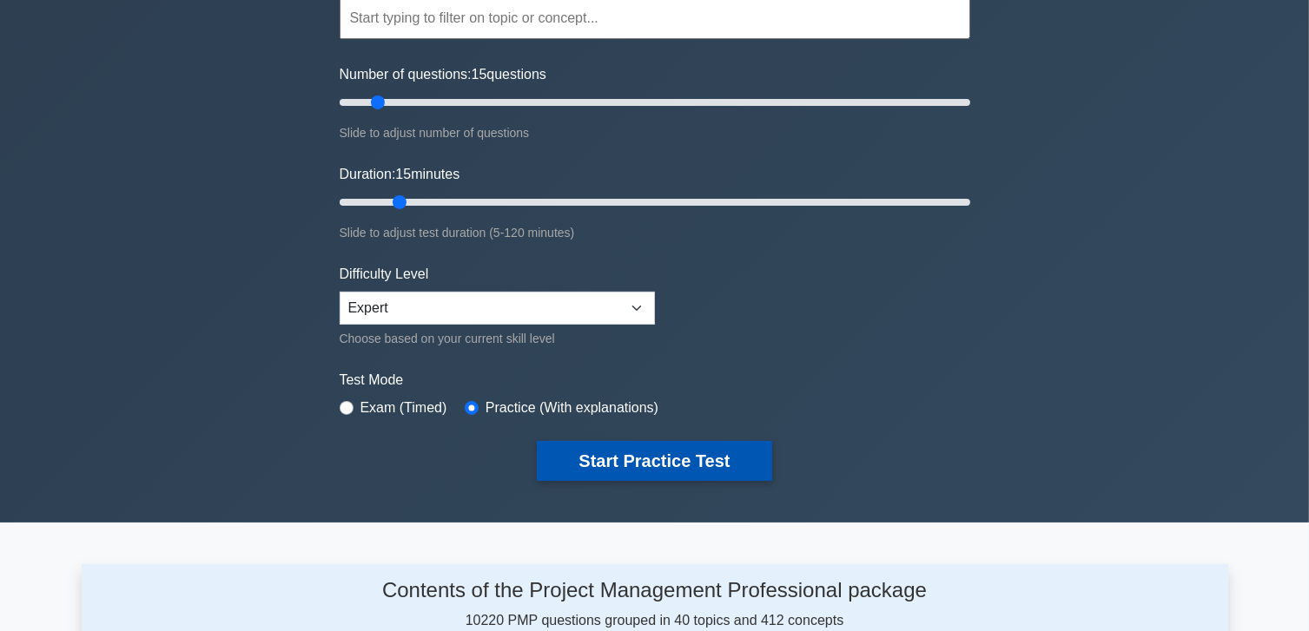
click at [720, 474] on button "Start Practice Test" at bounding box center [654, 461] width 234 height 40
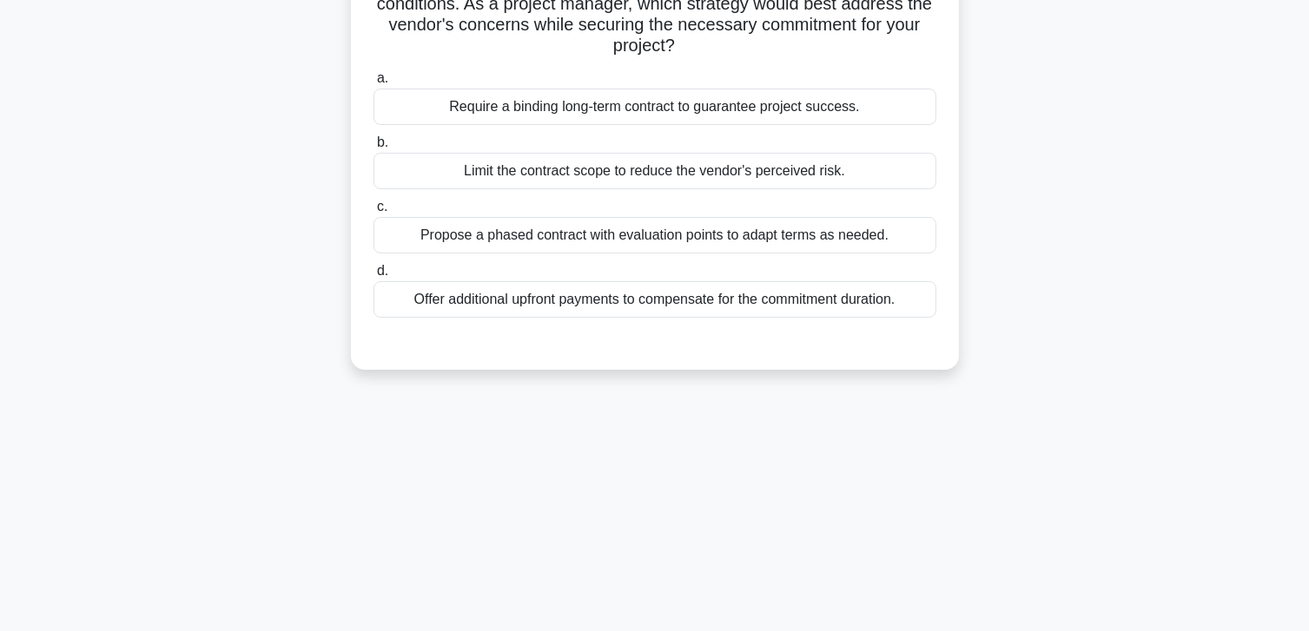
scroll to position [87, 0]
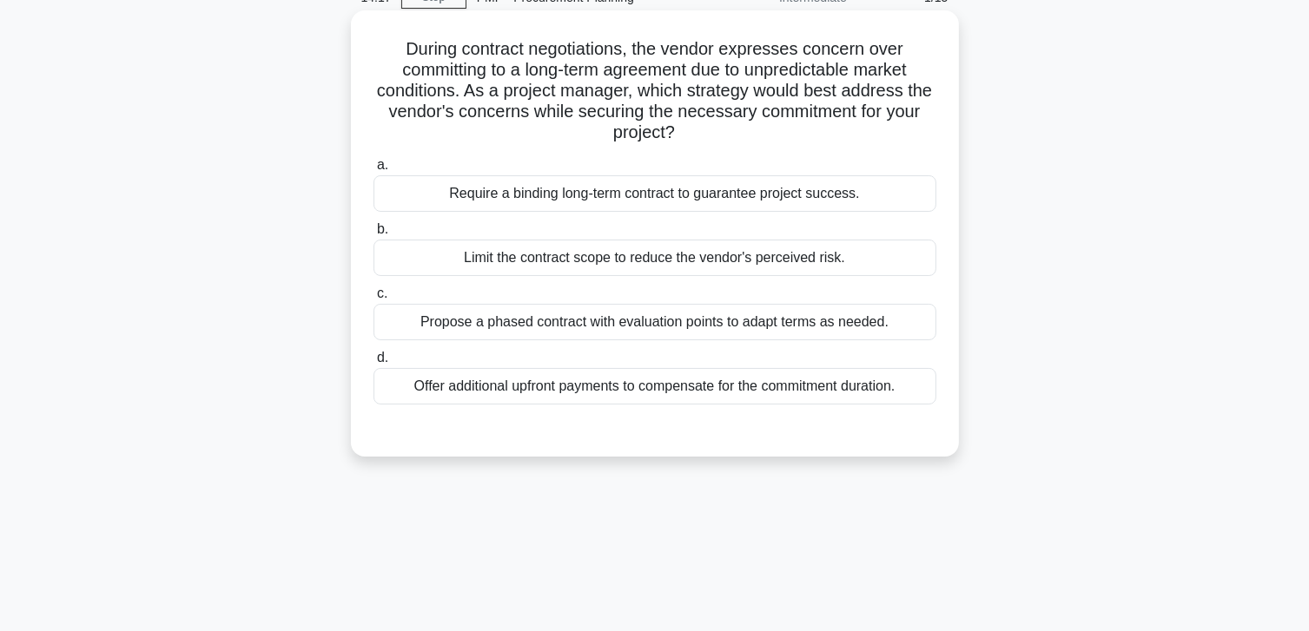
click at [723, 332] on div "Propose a phased contract with evaluation points to adapt terms as needed." at bounding box center [654, 322] width 563 height 36
click at [373, 300] on input "c. Propose a phased contract with evaluation points to adapt terms as needed." at bounding box center [373, 293] width 0 height 11
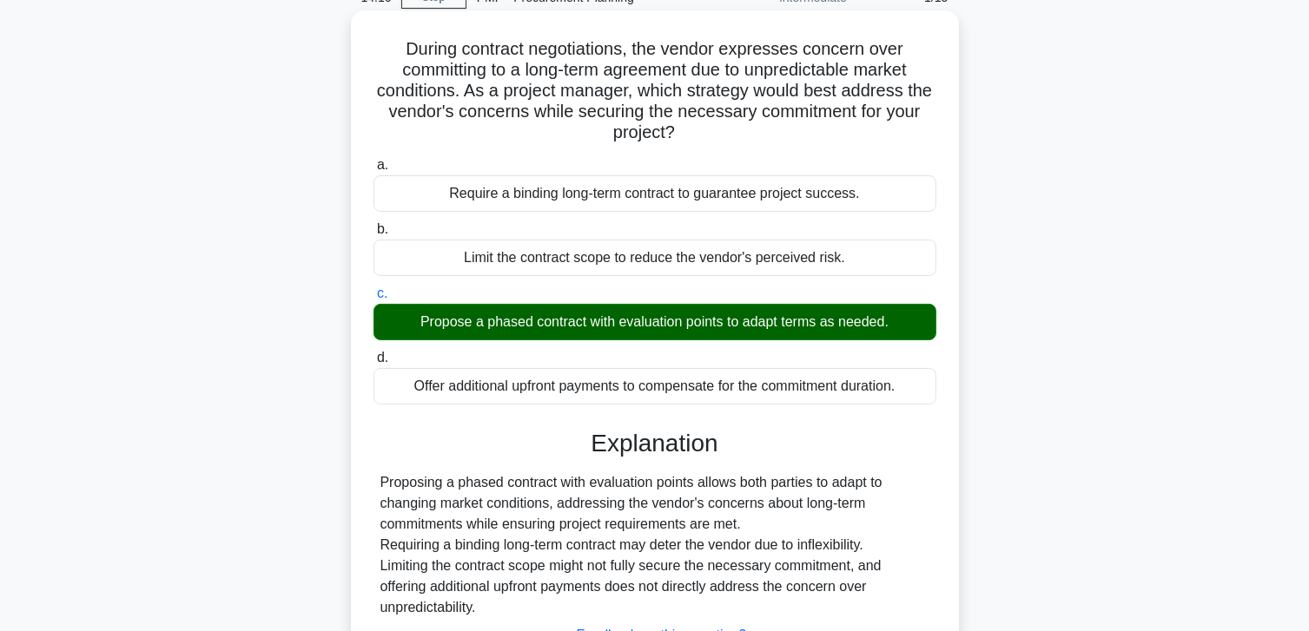
scroll to position [307, 0]
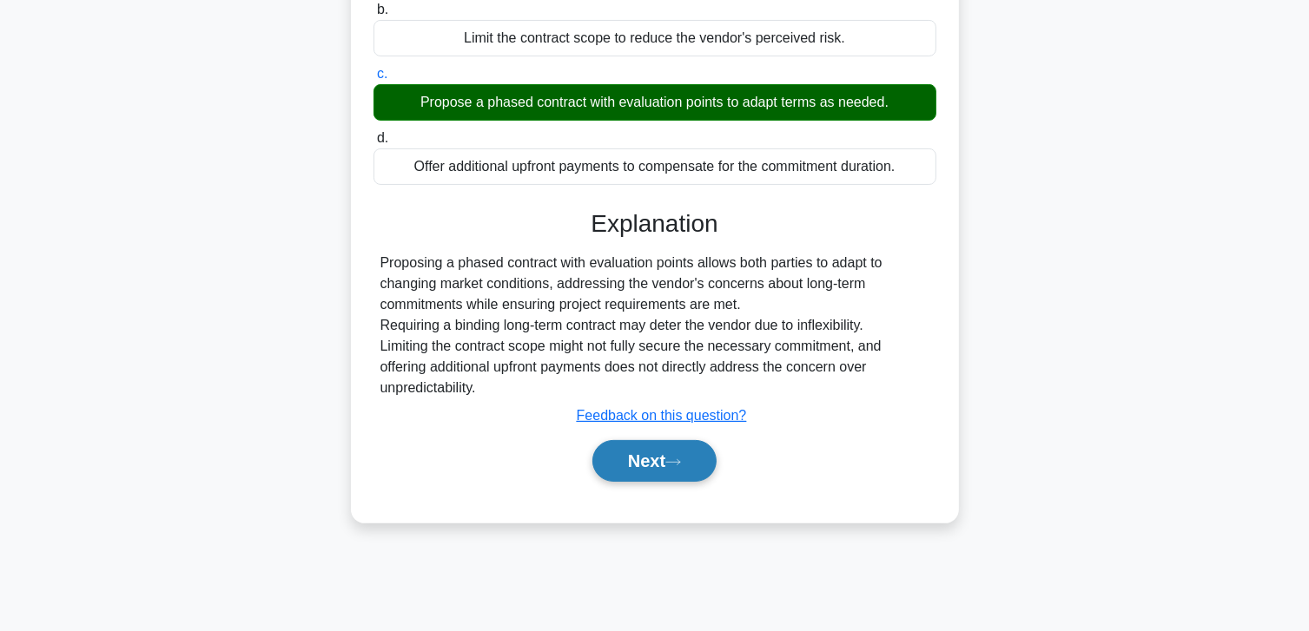
click at [636, 456] on button "Next" at bounding box center [654, 461] width 124 height 42
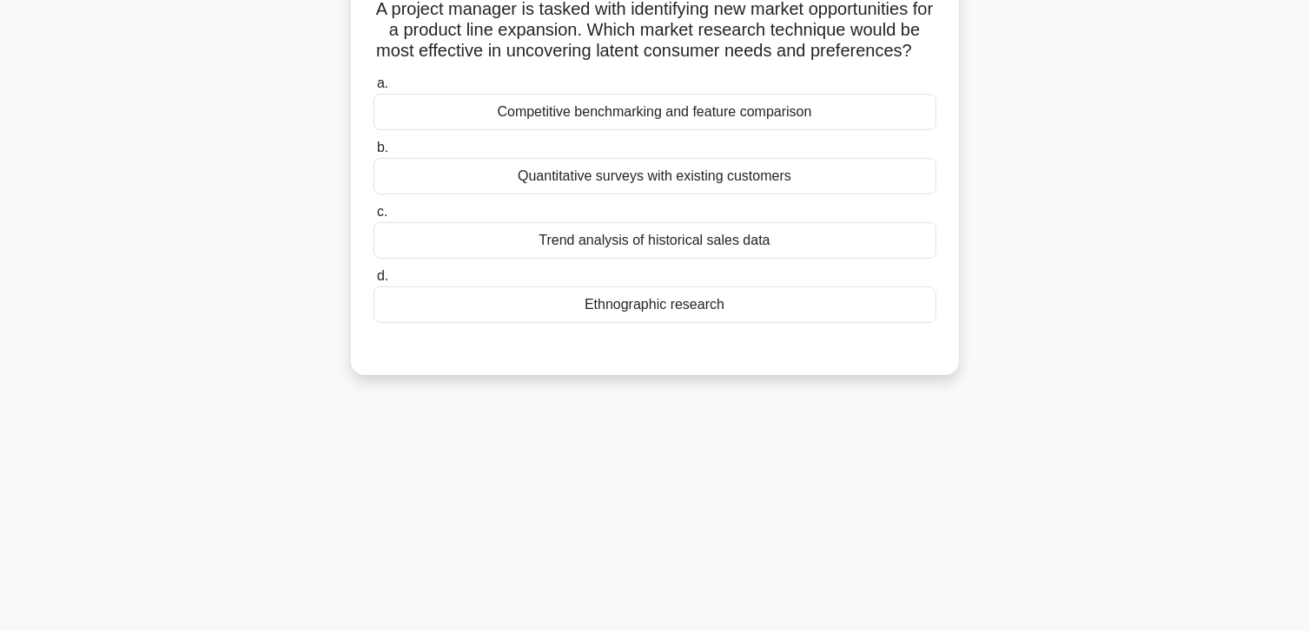
scroll to position [0, 0]
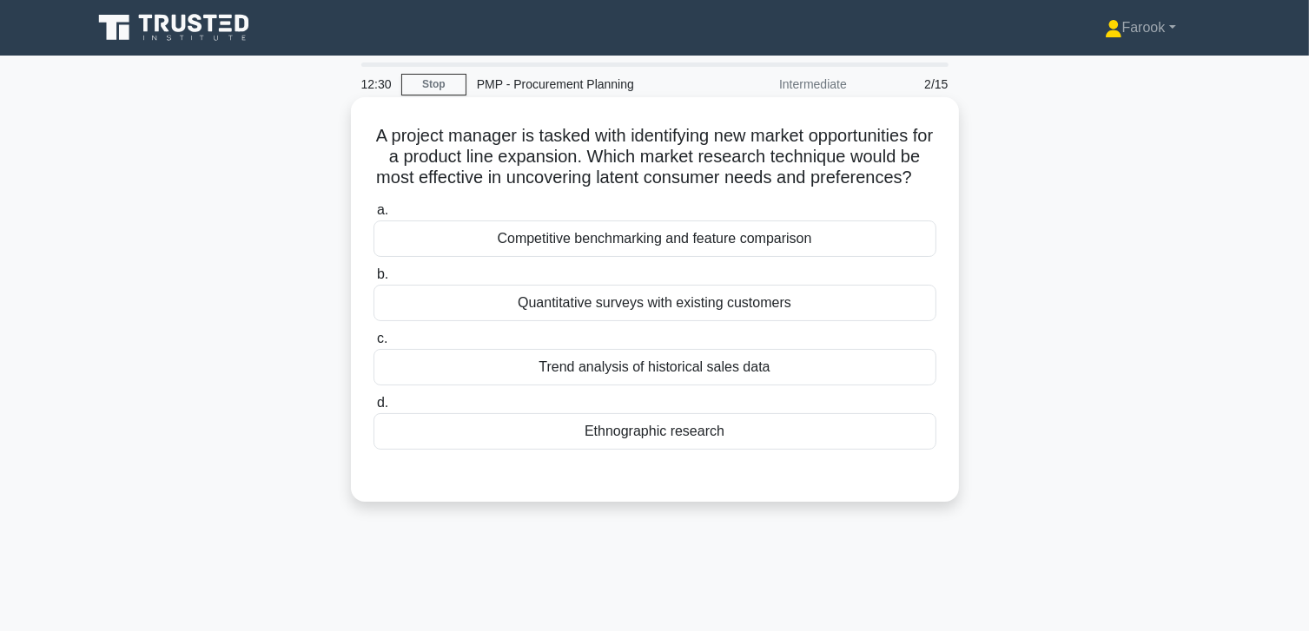
click at [710, 444] on div "Ethnographic research" at bounding box center [654, 431] width 563 height 36
click at [373, 409] on input "d. Ethnographic research" at bounding box center [373, 403] width 0 height 11
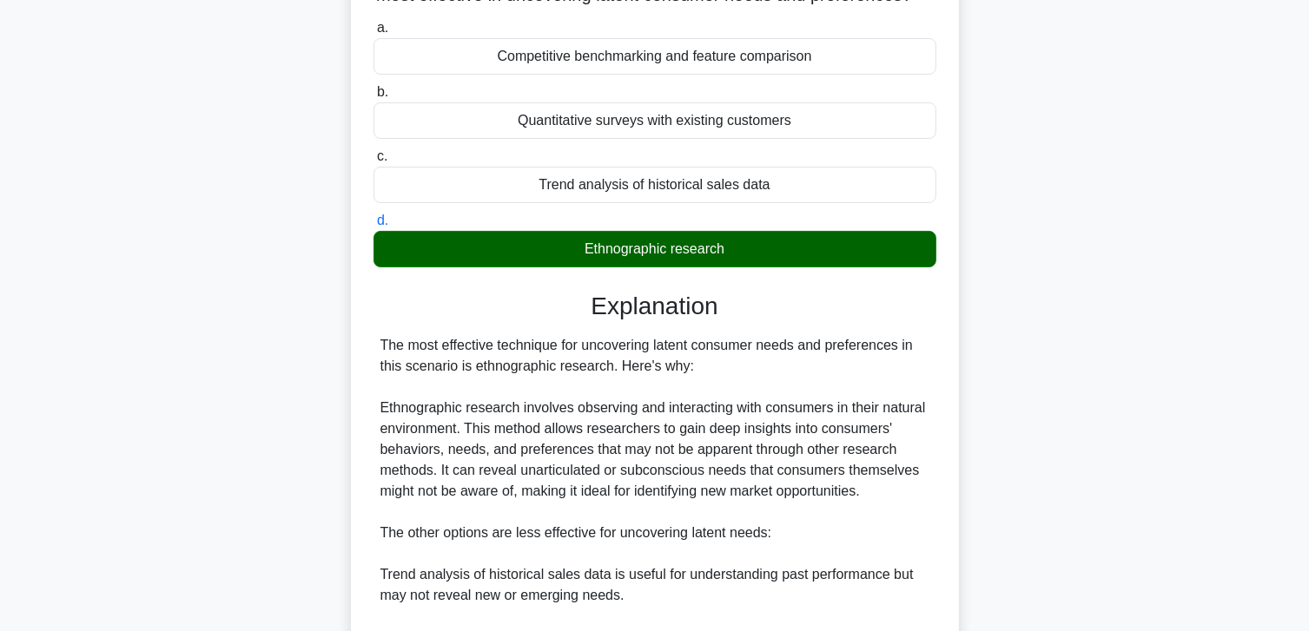
scroll to position [521, 0]
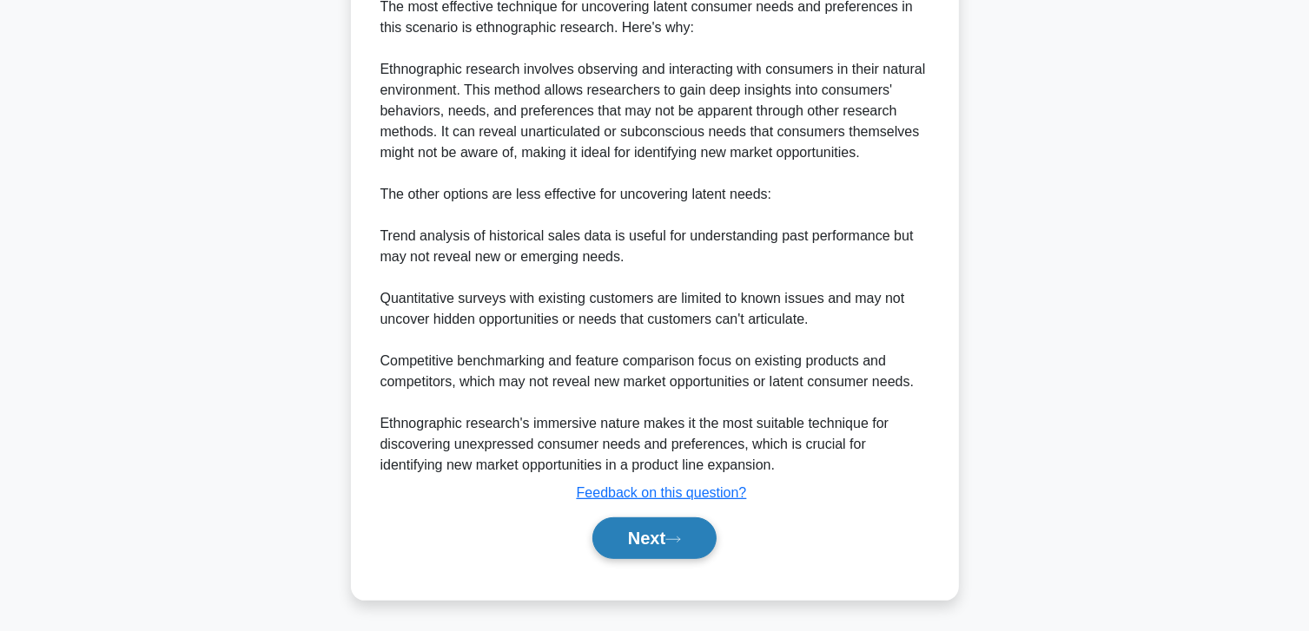
click at [657, 540] on button "Next" at bounding box center [654, 539] width 124 height 42
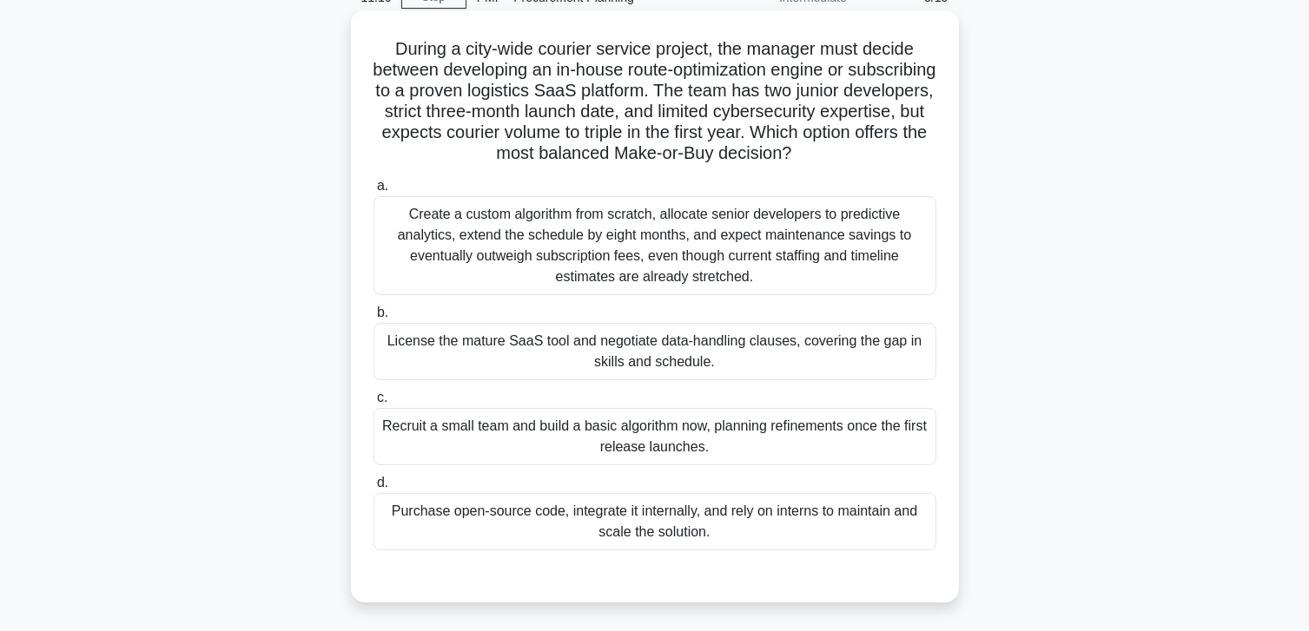
scroll to position [0, 0]
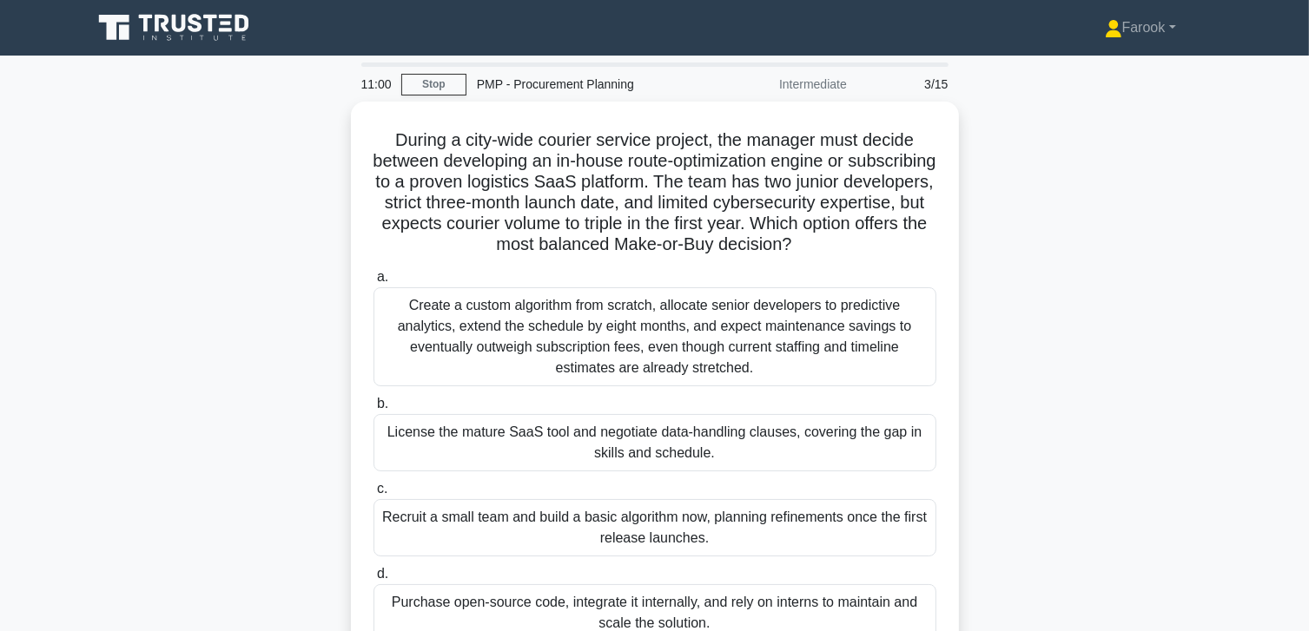
drag, startPoint x: 593, startPoint y: 350, endPoint x: 256, endPoint y: 355, distance: 337.0
drag, startPoint x: 256, startPoint y: 355, endPoint x: 237, endPoint y: 385, distance: 35.2
click at [237, 385] on div "During a city-wide courier service project, the manager must decide between dev…" at bounding box center [655, 408] width 1146 height 613
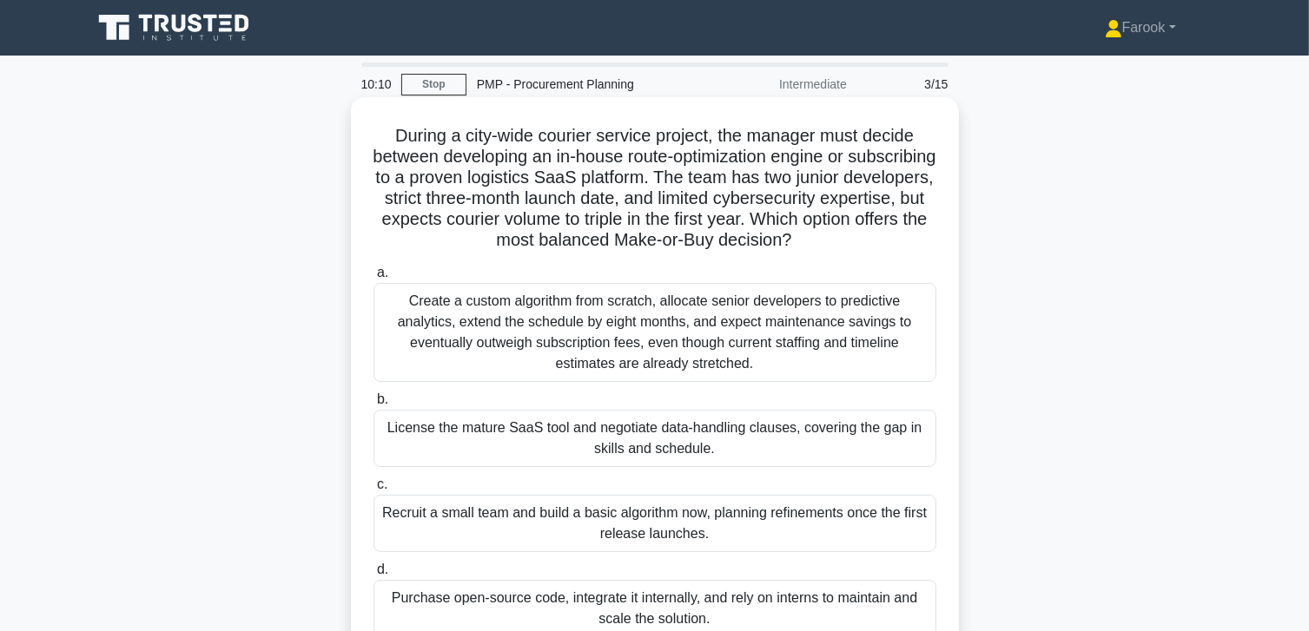
click at [618, 439] on div "License the mature SaaS tool and negotiate data-handling clauses, covering the …" at bounding box center [654, 438] width 563 height 57
click at [373, 406] on input "b. License the mature SaaS tool and negotiate data-handling clauses, covering t…" at bounding box center [373, 399] width 0 height 11
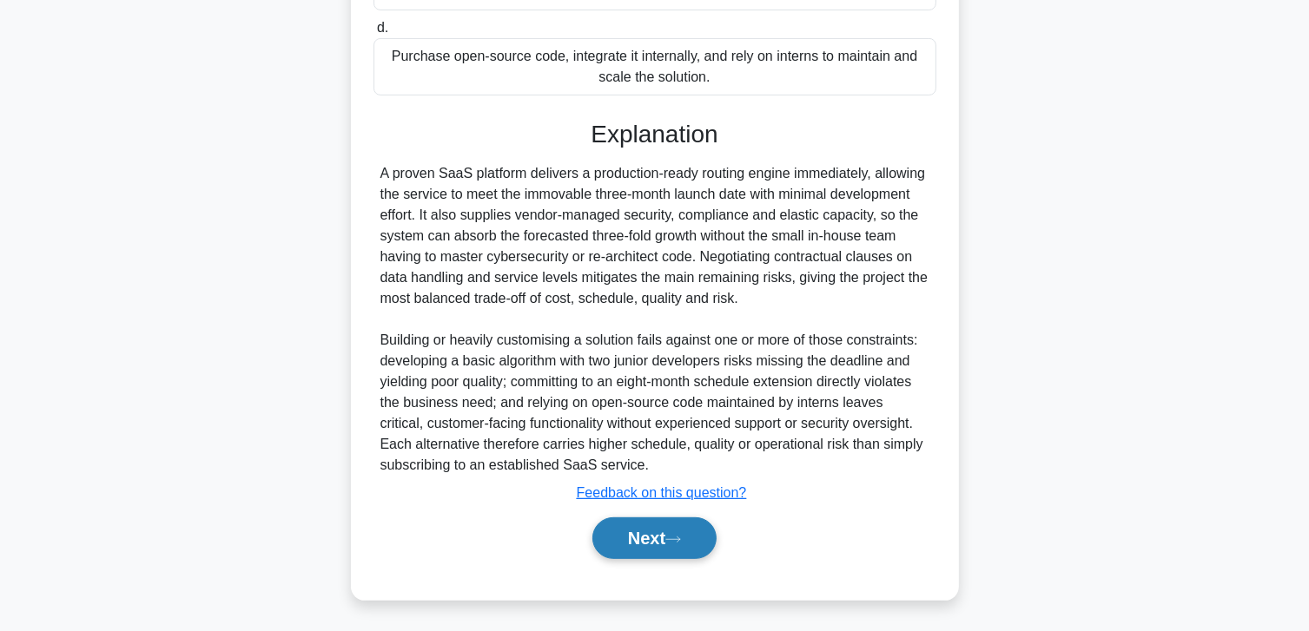
click at [639, 537] on button "Next" at bounding box center [654, 539] width 124 height 42
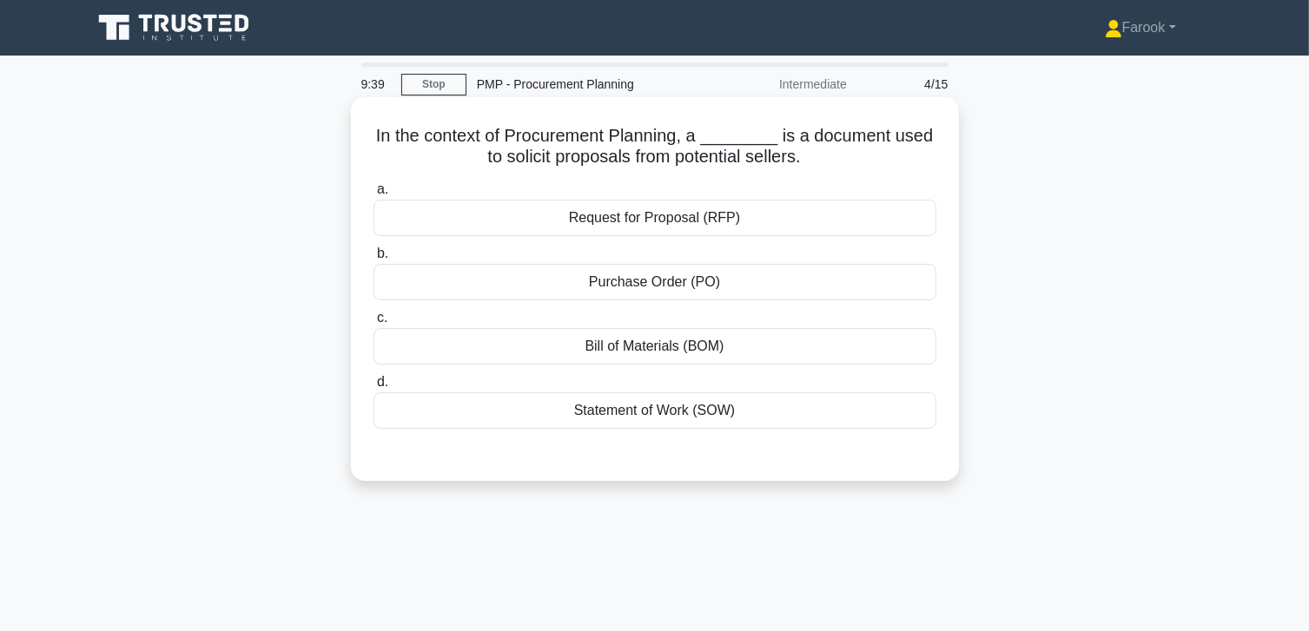
click at [643, 229] on div "Request for Proposal (RFP)" at bounding box center [654, 218] width 563 height 36
click at [373, 195] on input "a. Request for Proposal (RFP)" at bounding box center [373, 189] width 0 height 11
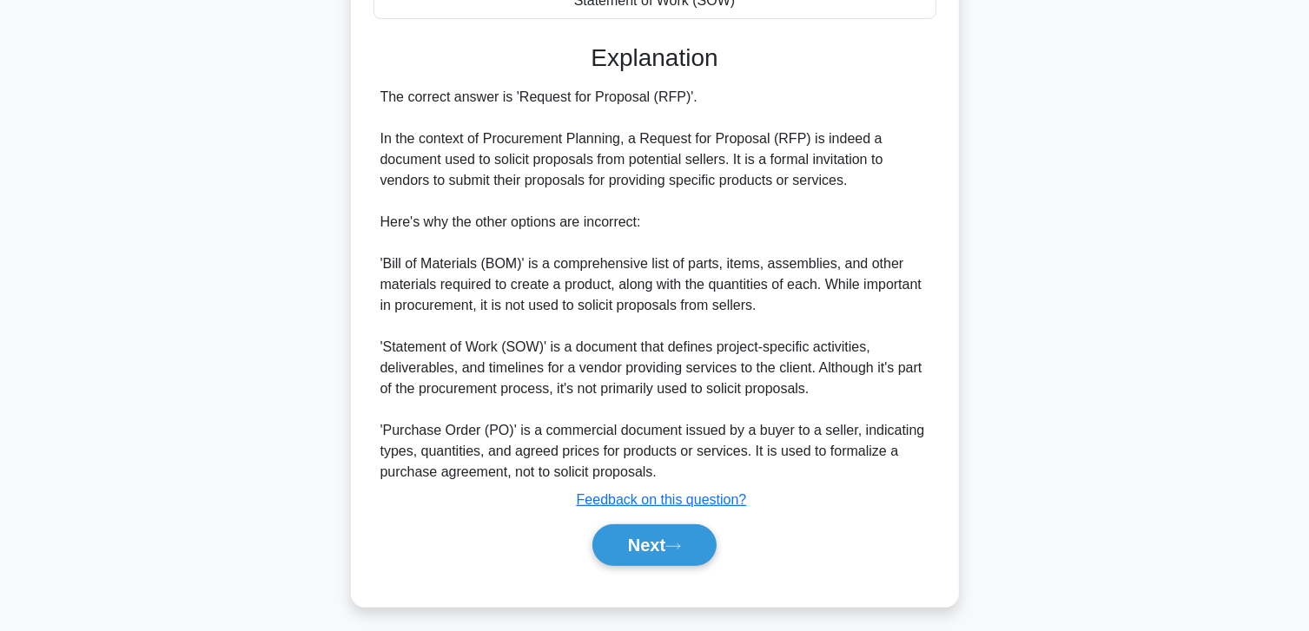
scroll to position [417, 0]
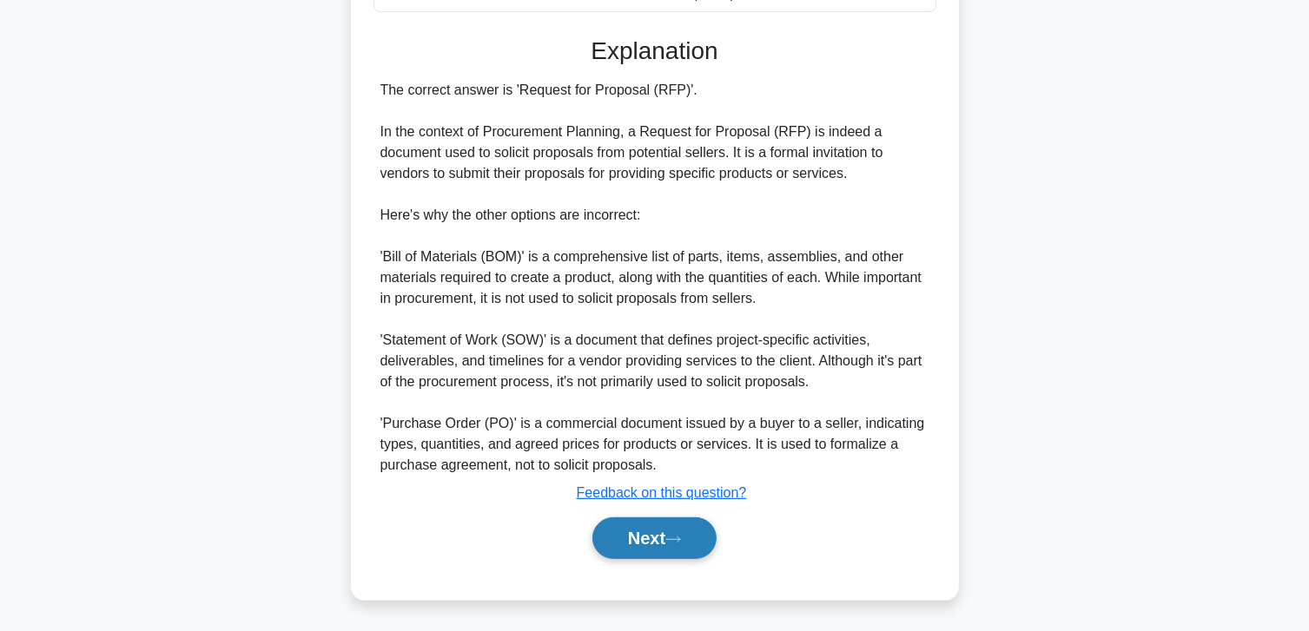
click at [626, 533] on button "Next" at bounding box center [654, 539] width 124 height 42
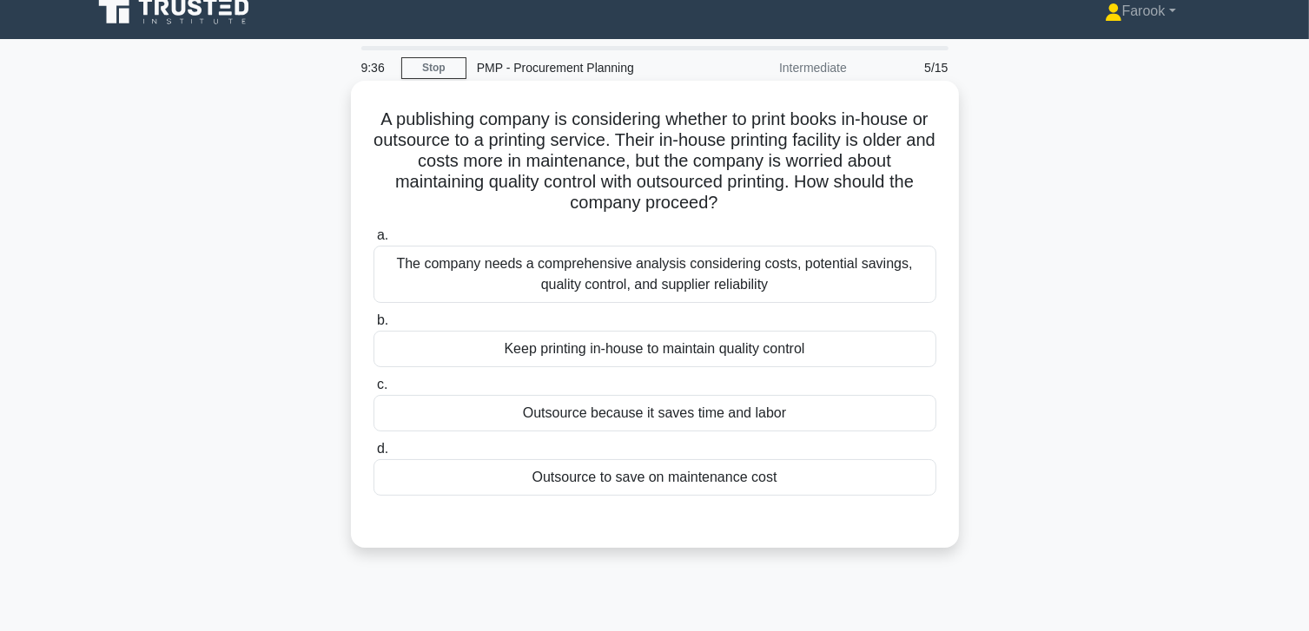
scroll to position [0, 0]
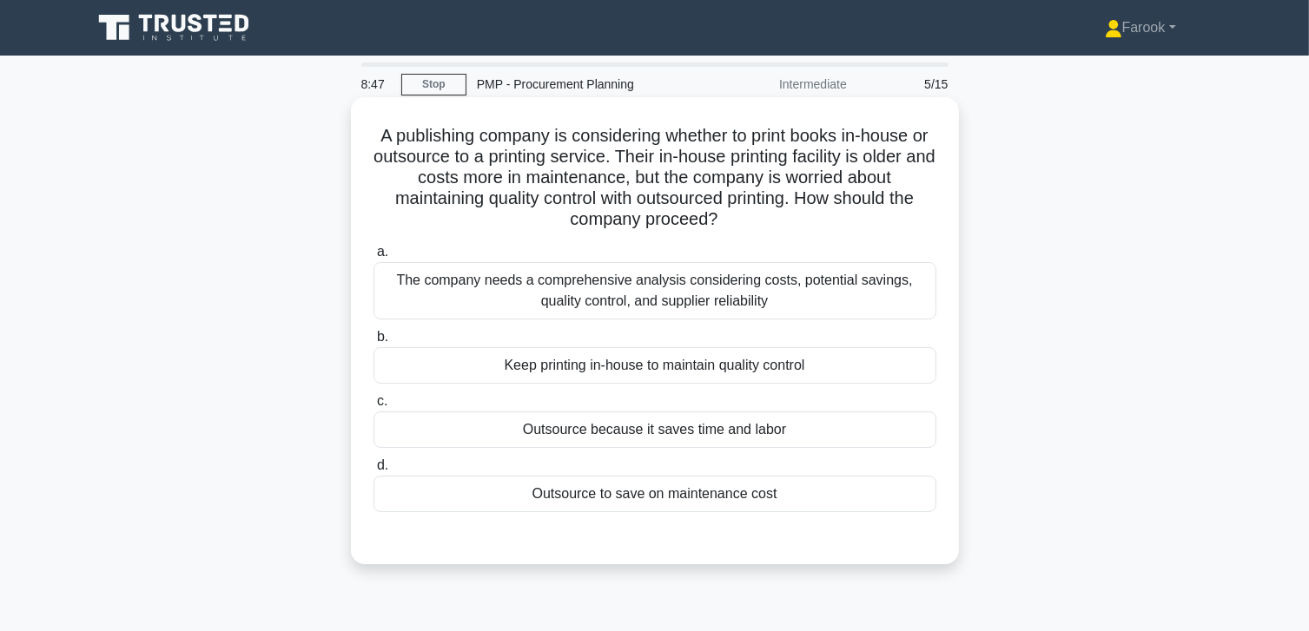
click at [802, 267] on div "The company needs a comprehensive analysis considering costs, potential savings…" at bounding box center [654, 290] width 563 height 57
click at [373, 258] on input "a. The company needs a comprehensive analysis considering costs, potential savi…" at bounding box center [373, 252] width 0 height 11
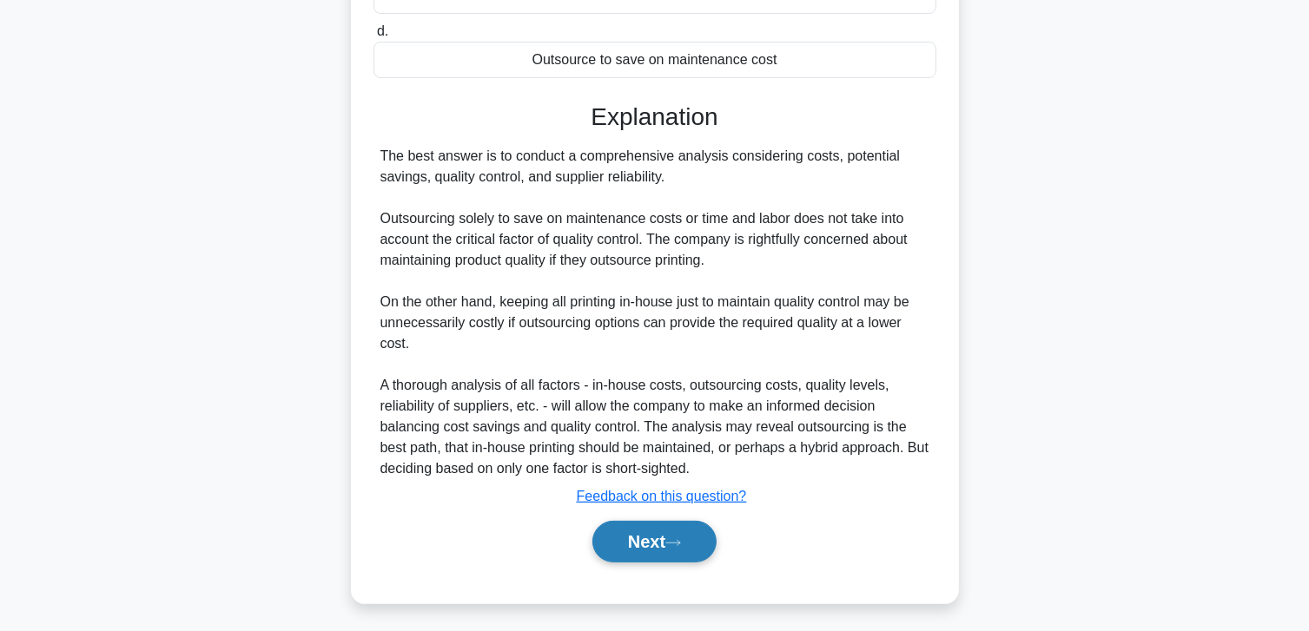
click at [612, 540] on button "Next" at bounding box center [654, 542] width 124 height 42
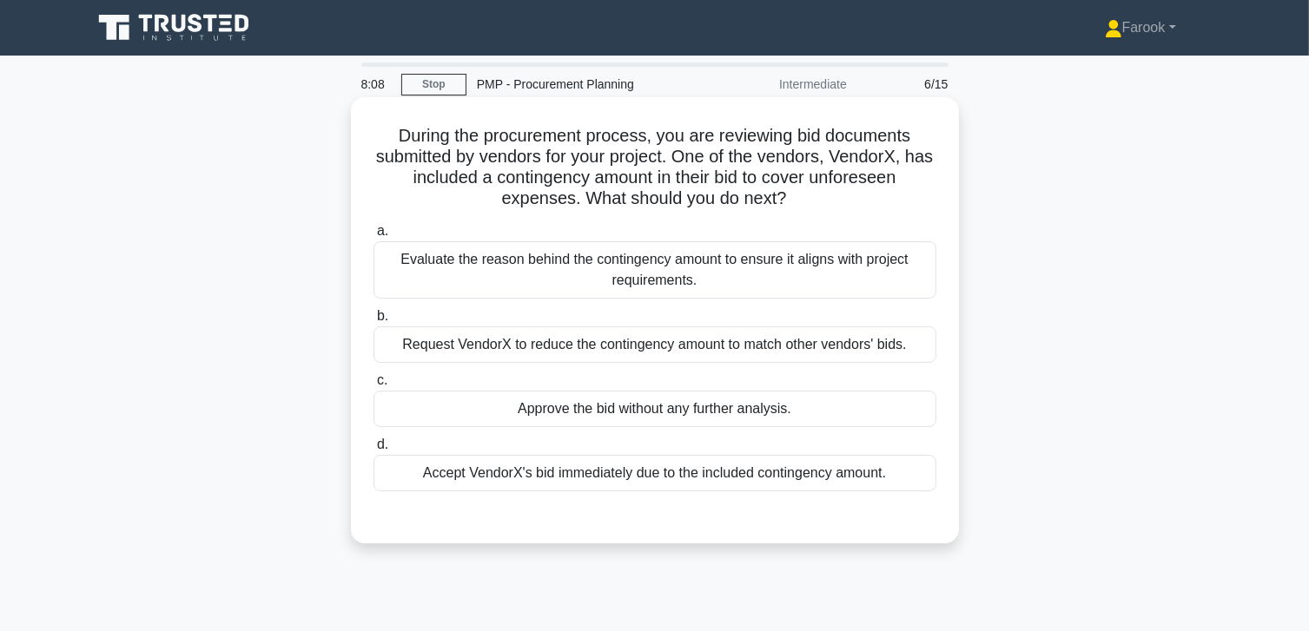
click at [740, 287] on div "Evaluate the reason behind the contingency amount to ensure it aligns with proj…" at bounding box center [654, 269] width 563 height 57
click at [373, 237] on input "a. Evaluate the reason behind the contingency amount to ensure it aligns with p…" at bounding box center [373, 231] width 0 height 11
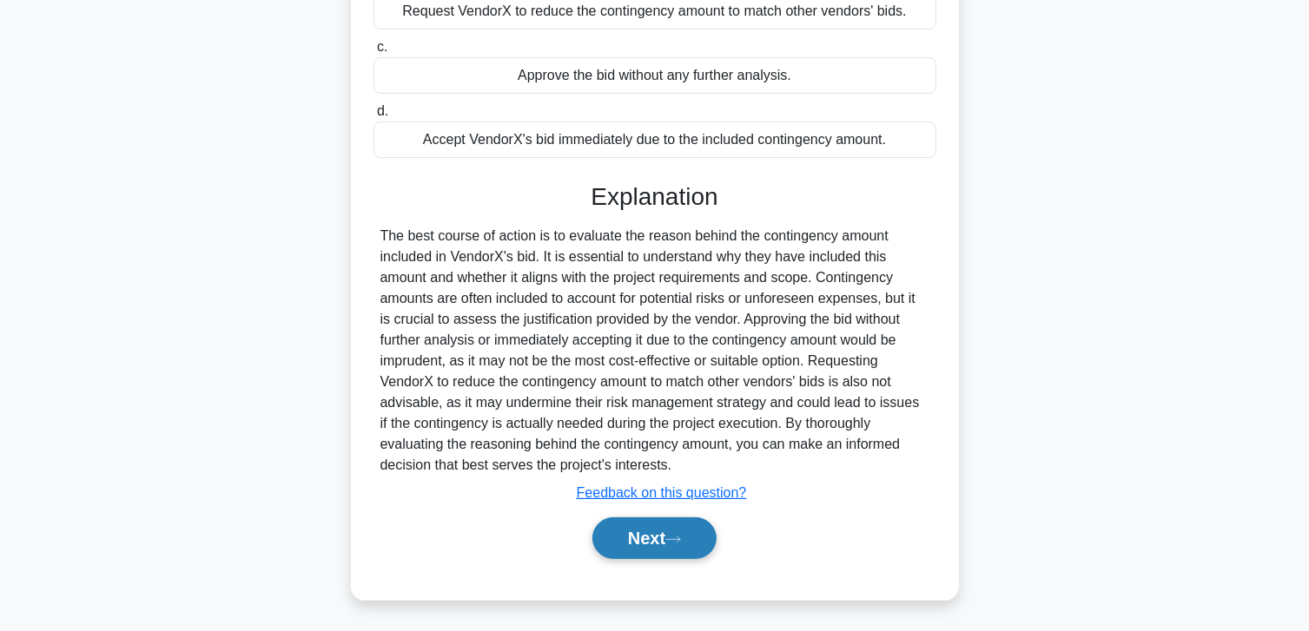
click at [625, 535] on button "Next" at bounding box center [654, 539] width 124 height 42
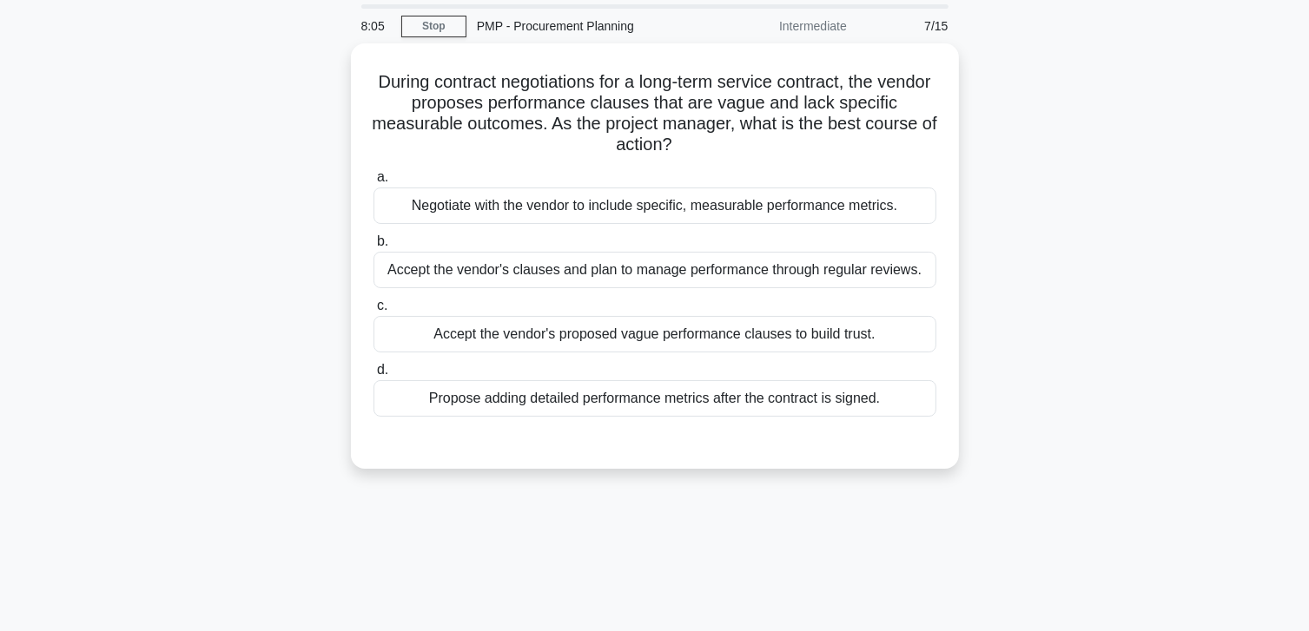
scroll to position [46, 0]
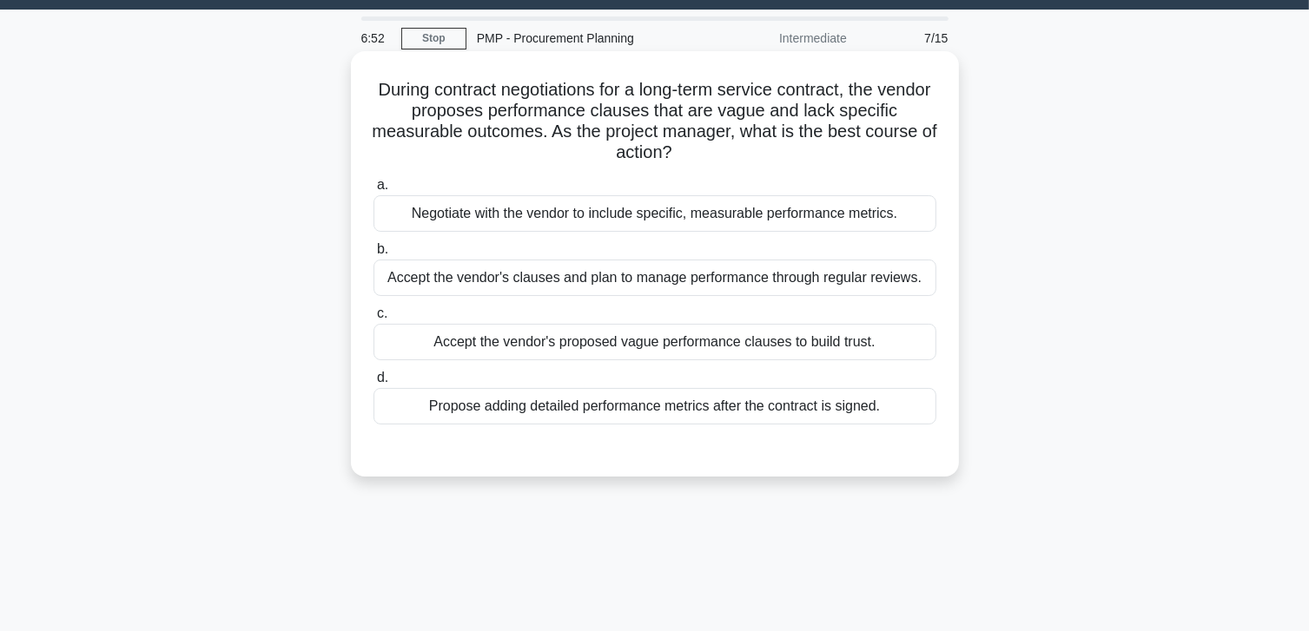
click at [754, 223] on div "Negotiate with the vendor to include specific, measurable performance metrics." at bounding box center [654, 213] width 563 height 36
click at [373, 191] on input "a. Negotiate with the vendor to include specific, measurable performance metric…" at bounding box center [373, 185] width 0 height 11
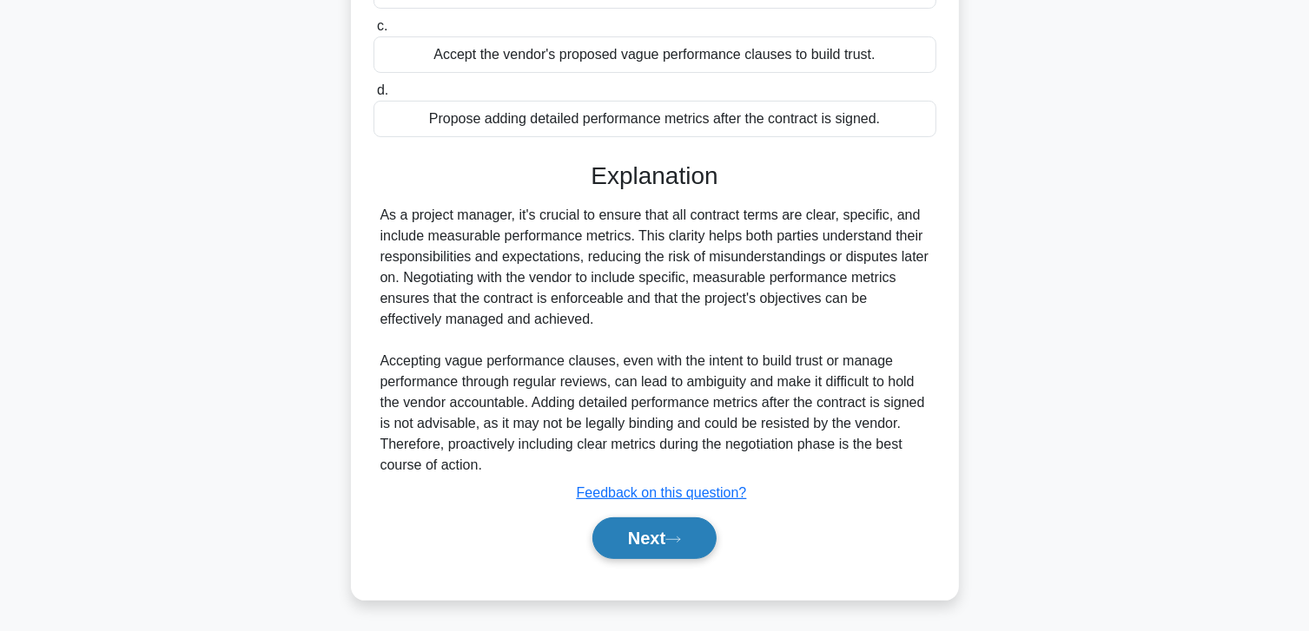
click at [639, 526] on button "Next" at bounding box center [654, 539] width 124 height 42
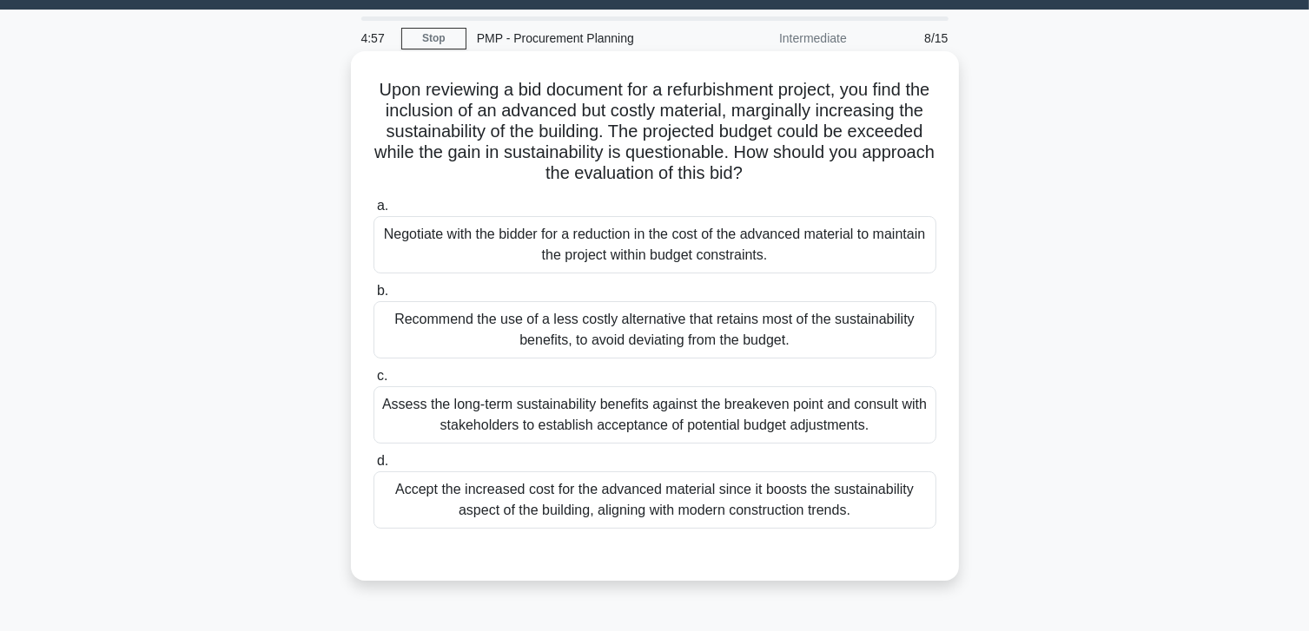
click at [736, 412] on div "Assess the long-term sustainability benefits against the breakeven point and co…" at bounding box center [654, 414] width 563 height 57
click at [373, 382] on input "c. Assess the long-term sustainability benefits against the breakeven point and…" at bounding box center [373, 376] width 0 height 11
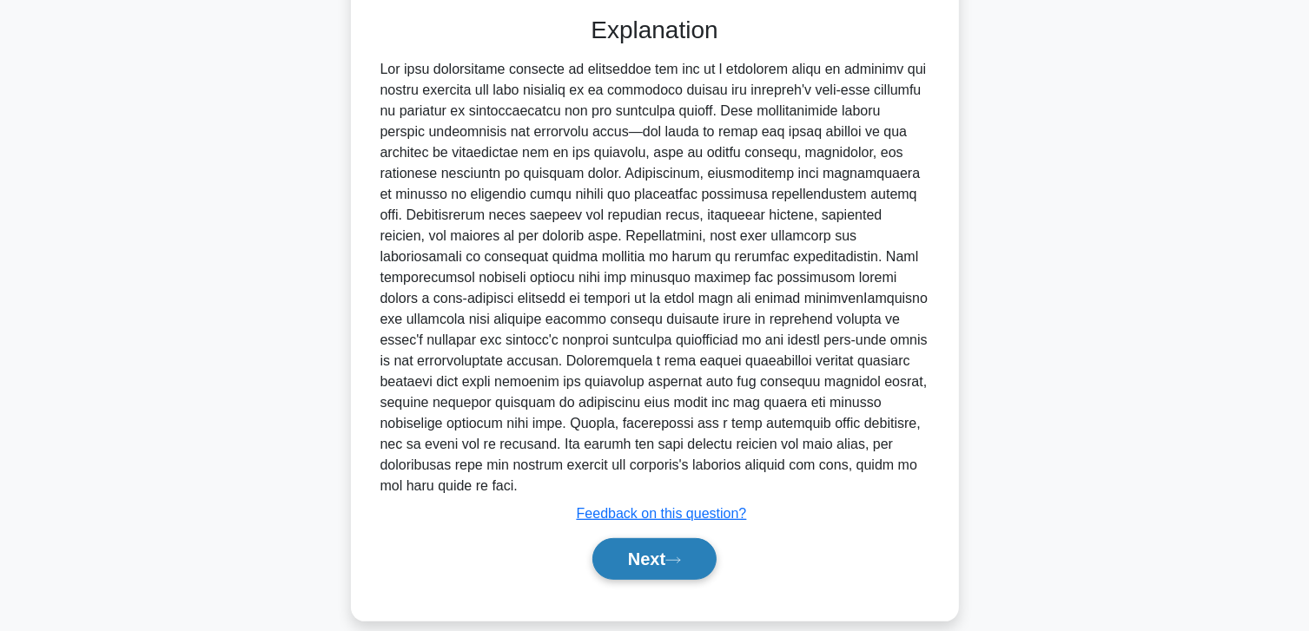
click at [634, 538] on button "Next" at bounding box center [654, 559] width 124 height 42
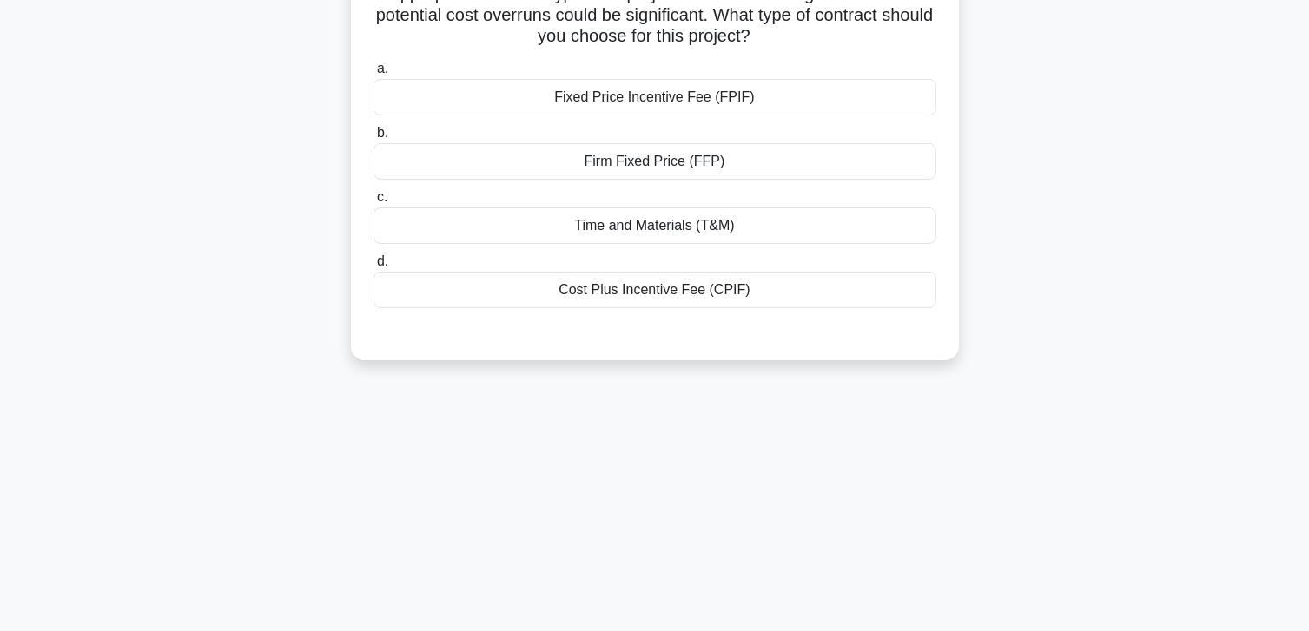
scroll to position [0, 0]
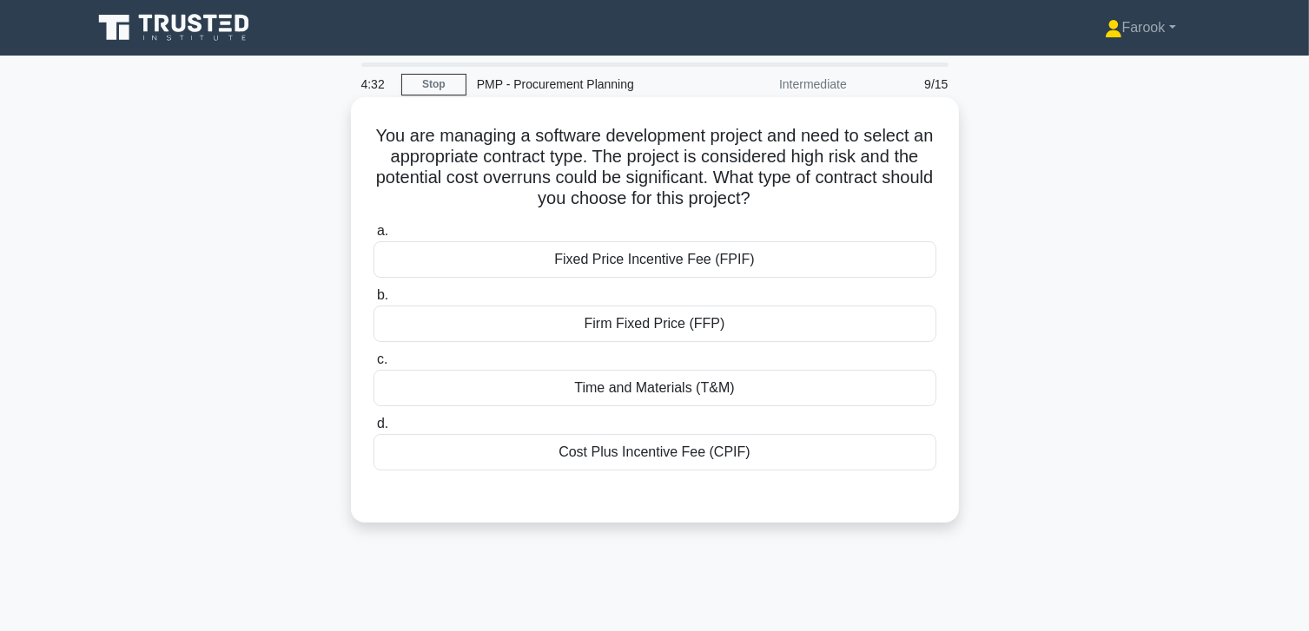
click at [597, 328] on div "Firm Fixed Price (FFP)" at bounding box center [654, 324] width 563 height 36
click at [373, 301] on input "b. Firm Fixed Price (FFP)" at bounding box center [373, 295] width 0 height 11
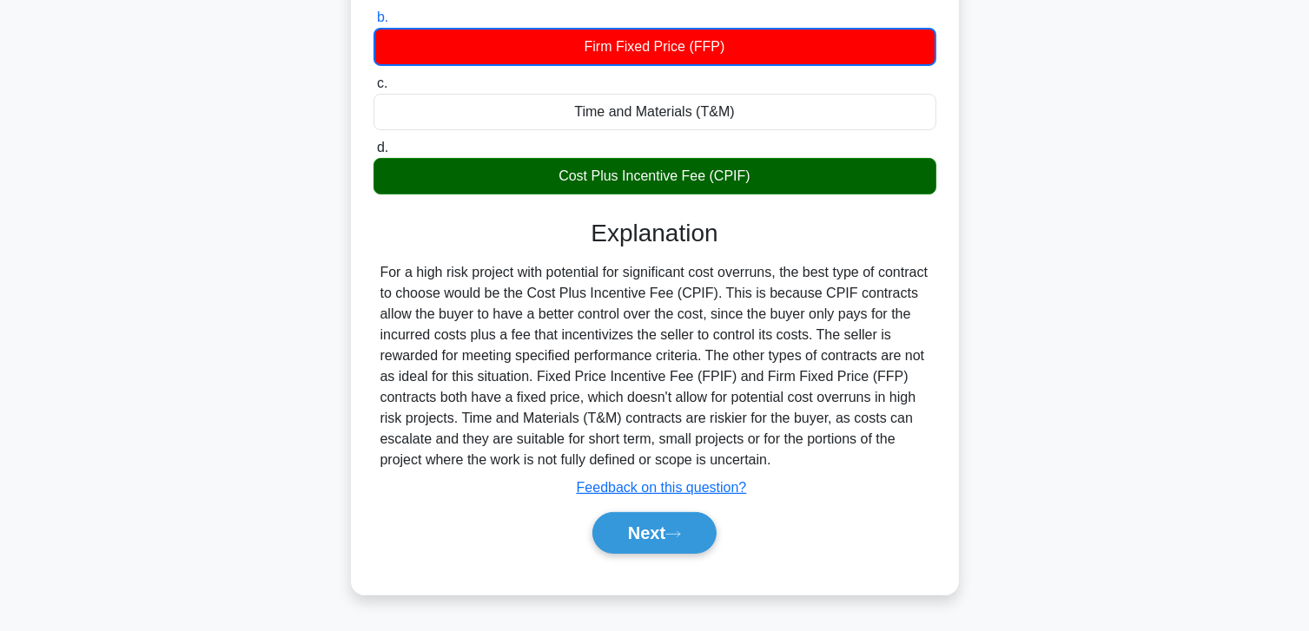
scroll to position [307, 0]
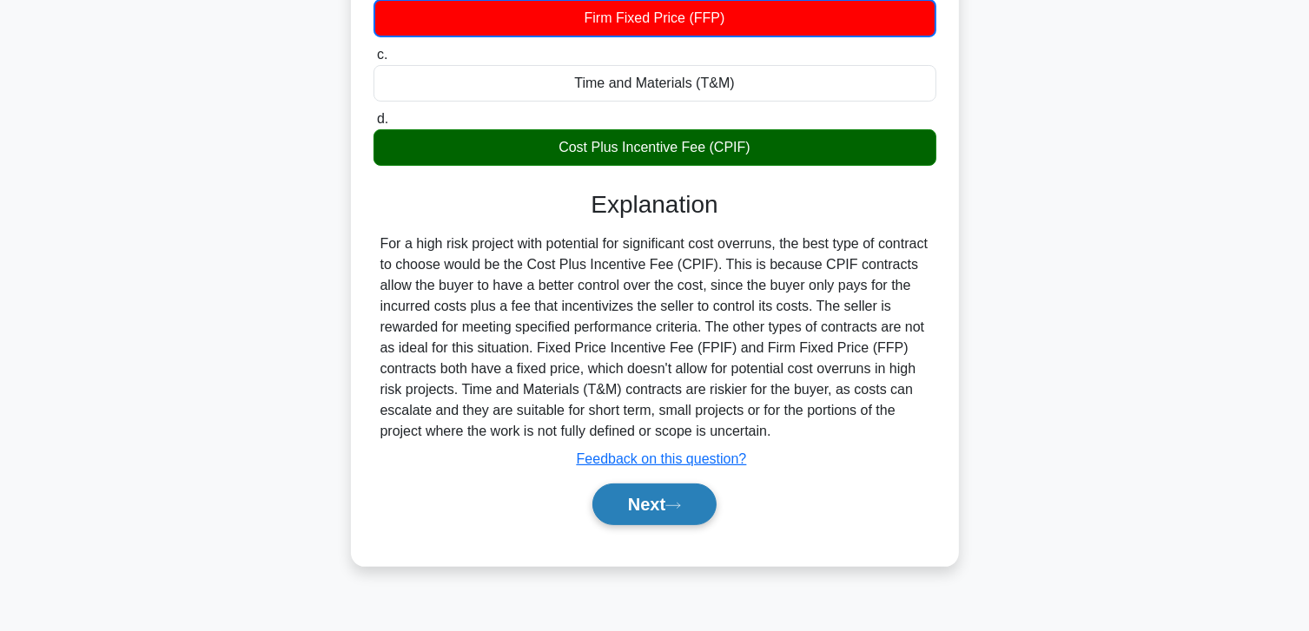
click at [669, 516] on button "Next" at bounding box center [654, 505] width 124 height 42
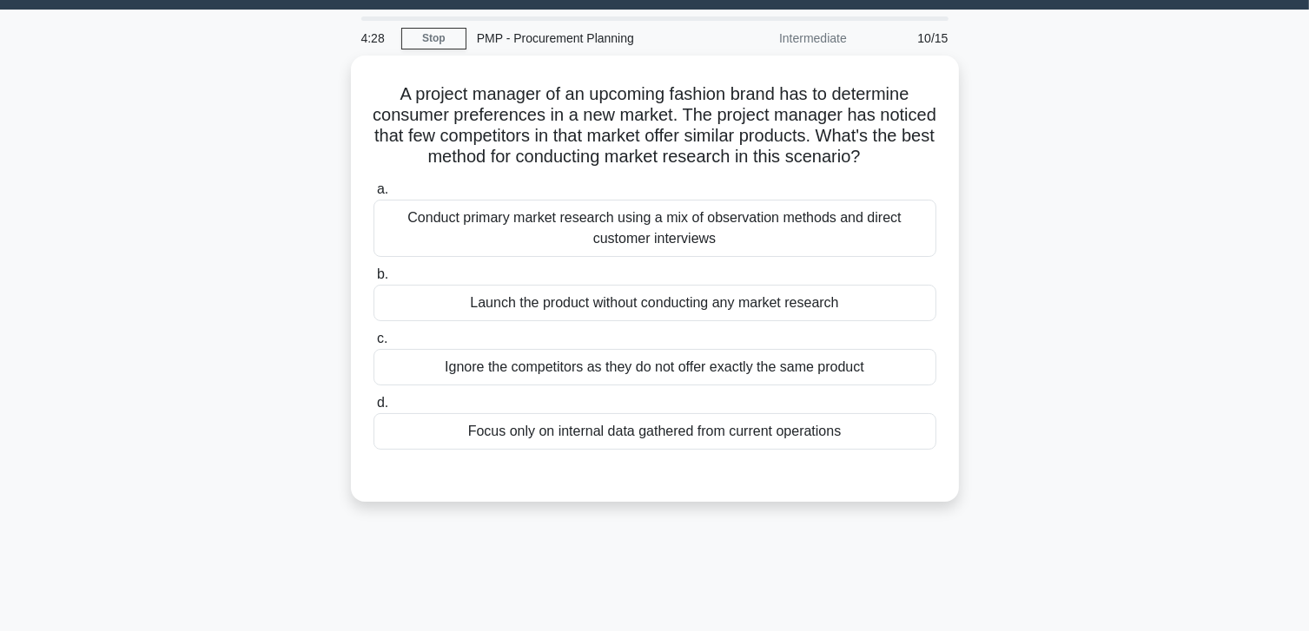
scroll to position [0, 0]
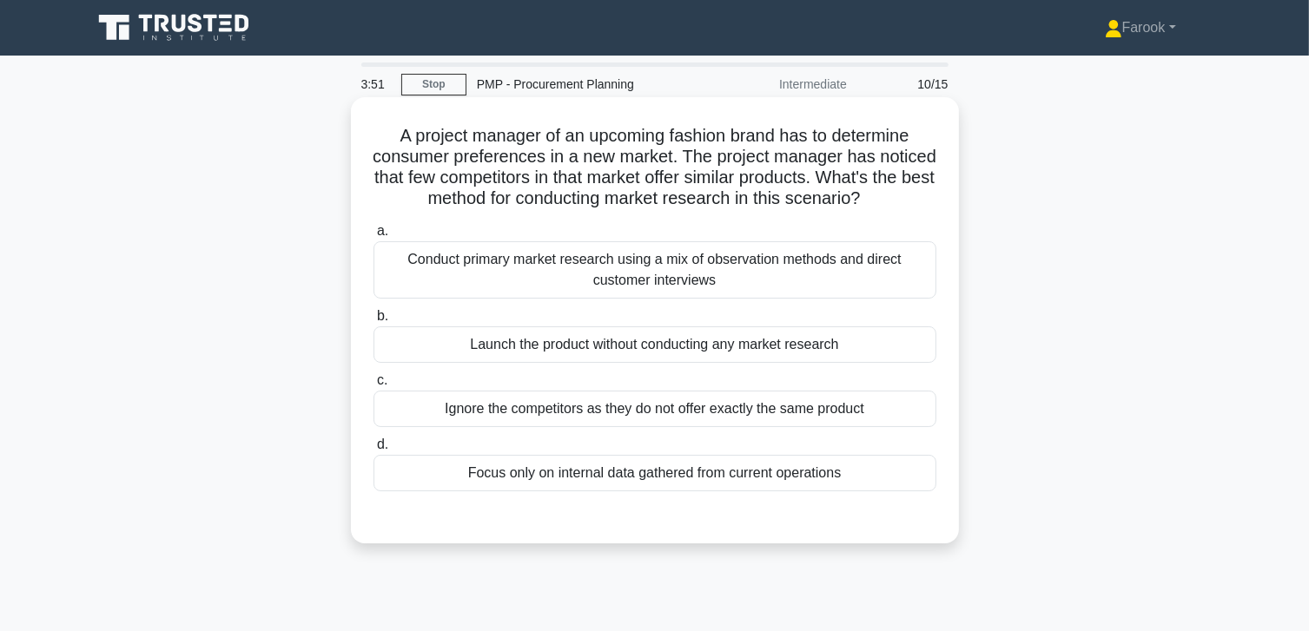
click at [677, 299] on div "Conduct primary market research using a mix of observation methods and direct c…" at bounding box center [654, 269] width 563 height 57
click at [373, 237] on input "a. Conduct primary market research using a mix of observation methods and direc…" at bounding box center [373, 231] width 0 height 11
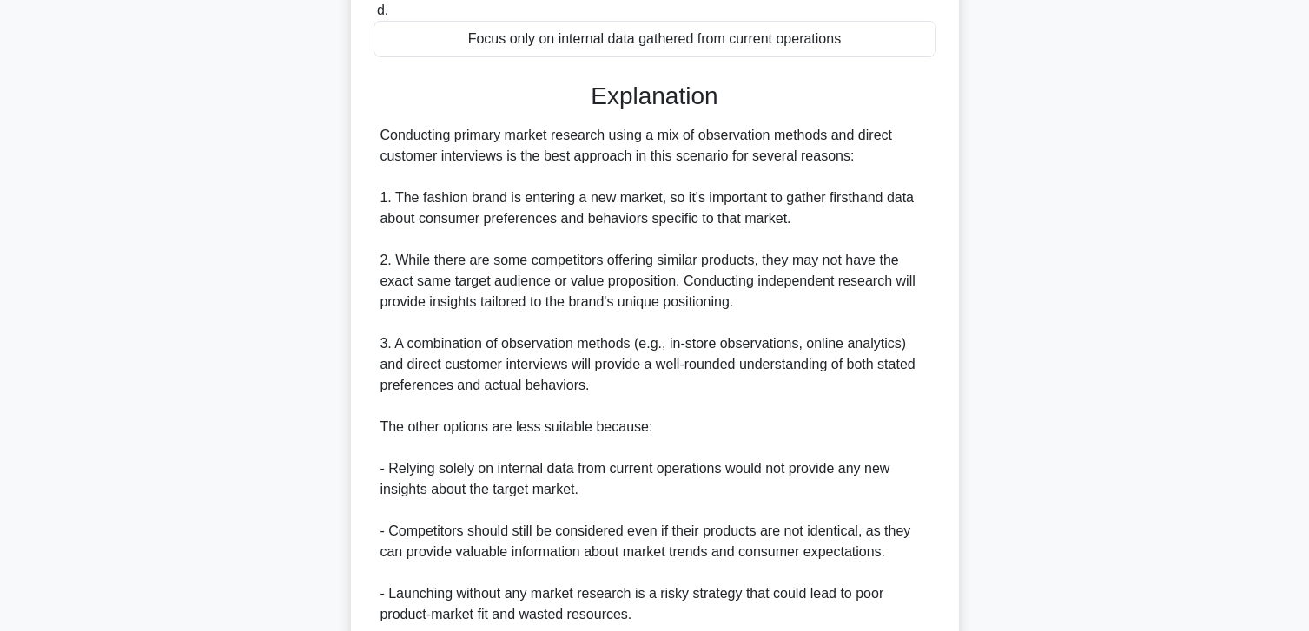
scroll to position [604, 0]
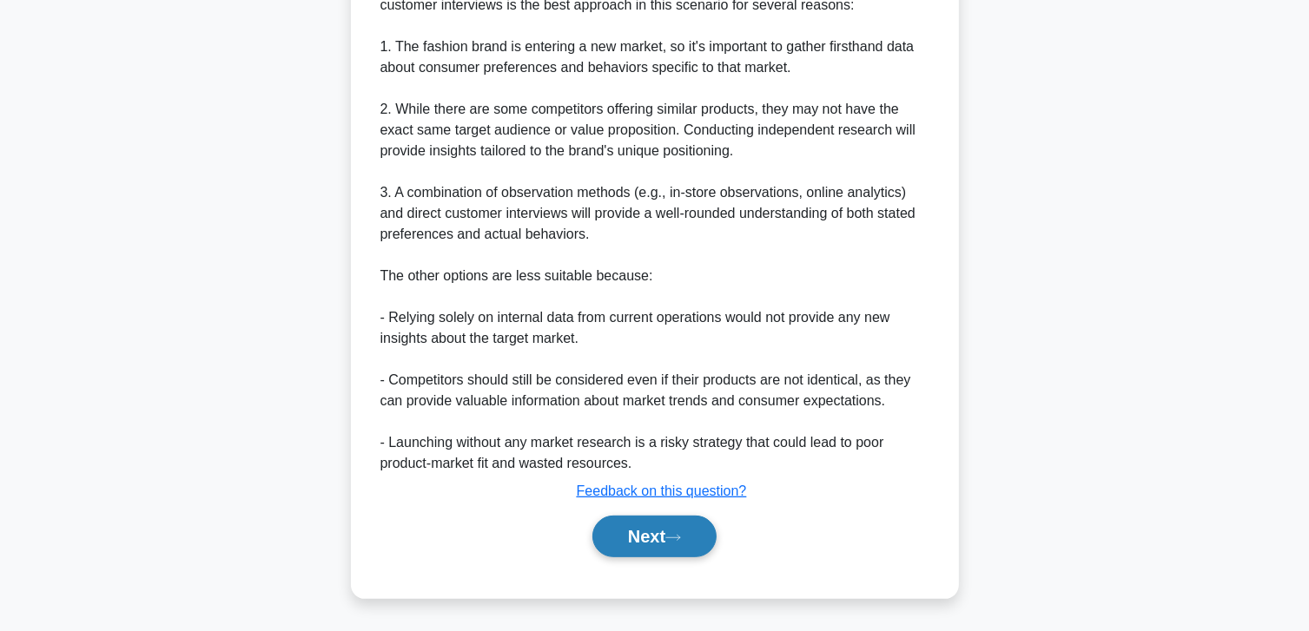
click at [672, 547] on button "Next" at bounding box center [654, 537] width 124 height 42
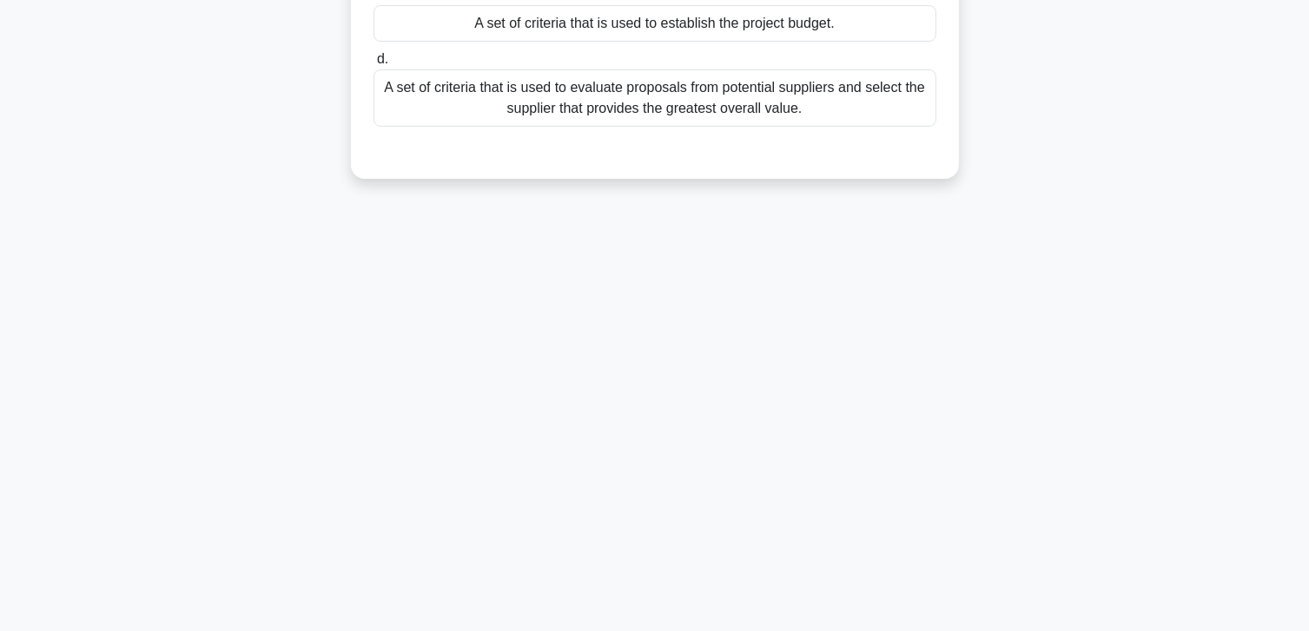
scroll to position [0, 0]
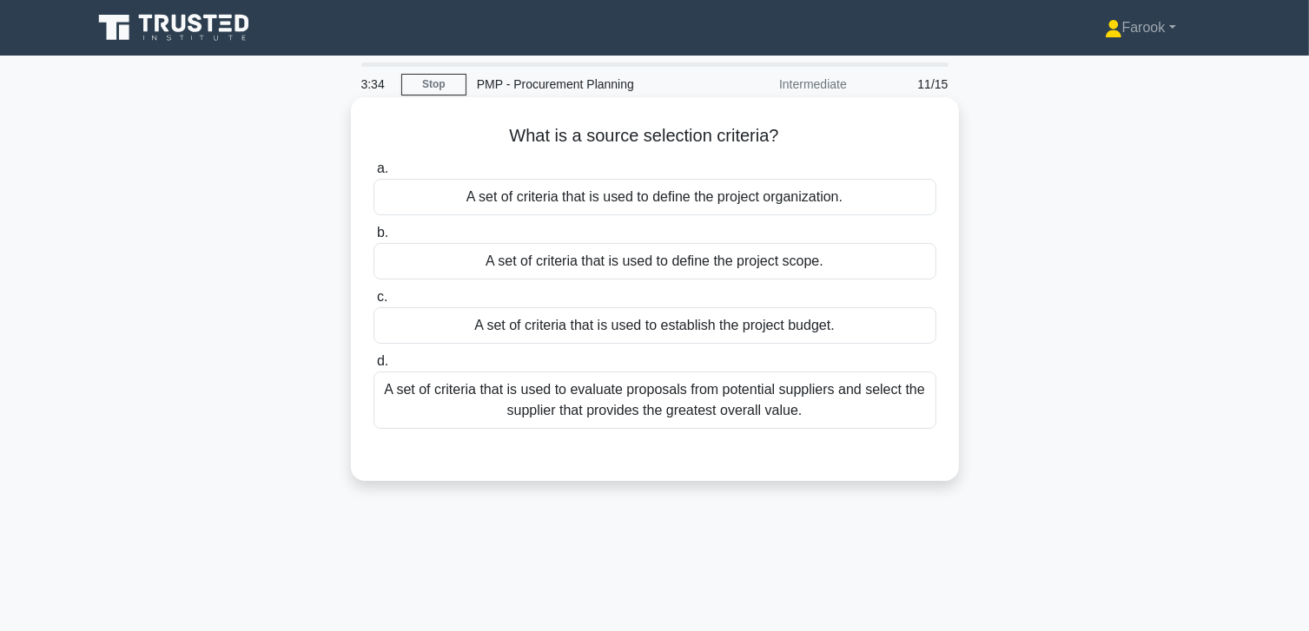
click at [726, 405] on div "A set of criteria that is used to evaluate proposals from potential suppliers a…" at bounding box center [654, 400] width 563 height 57
click at [373, 367] on input "d. A set of criteria that is used to evaluate proposals from potential supplier…" at bounding box center [373, 361] width 0 height 11
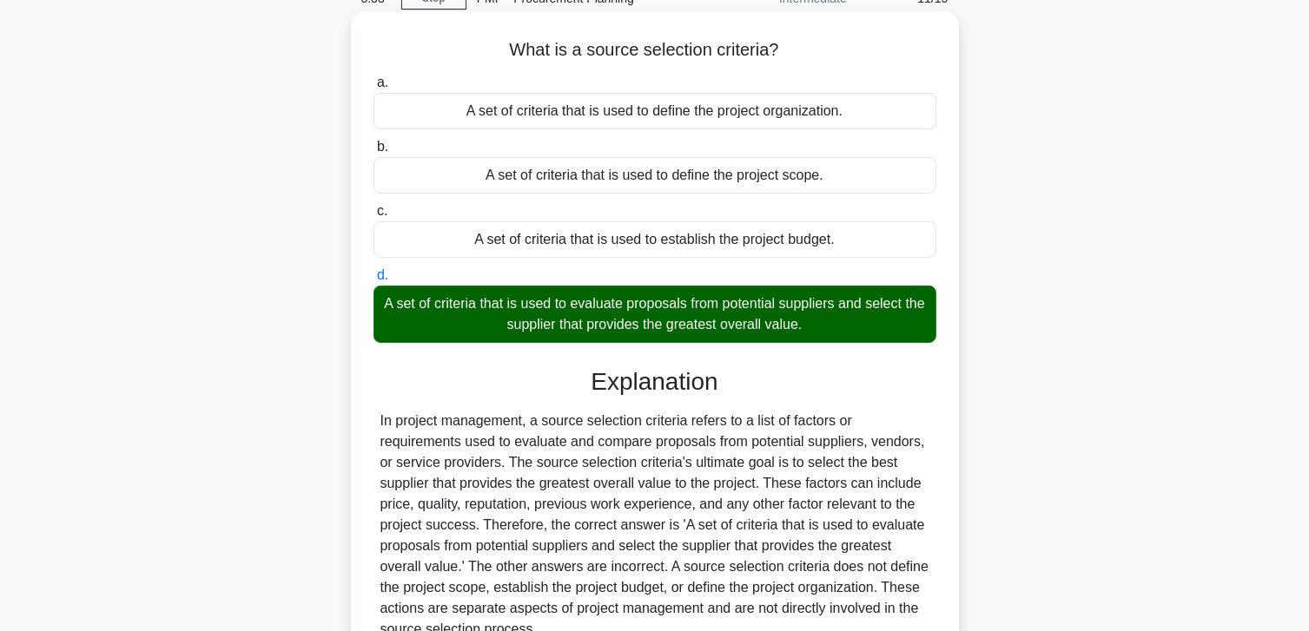
scroll to position [261, 0]
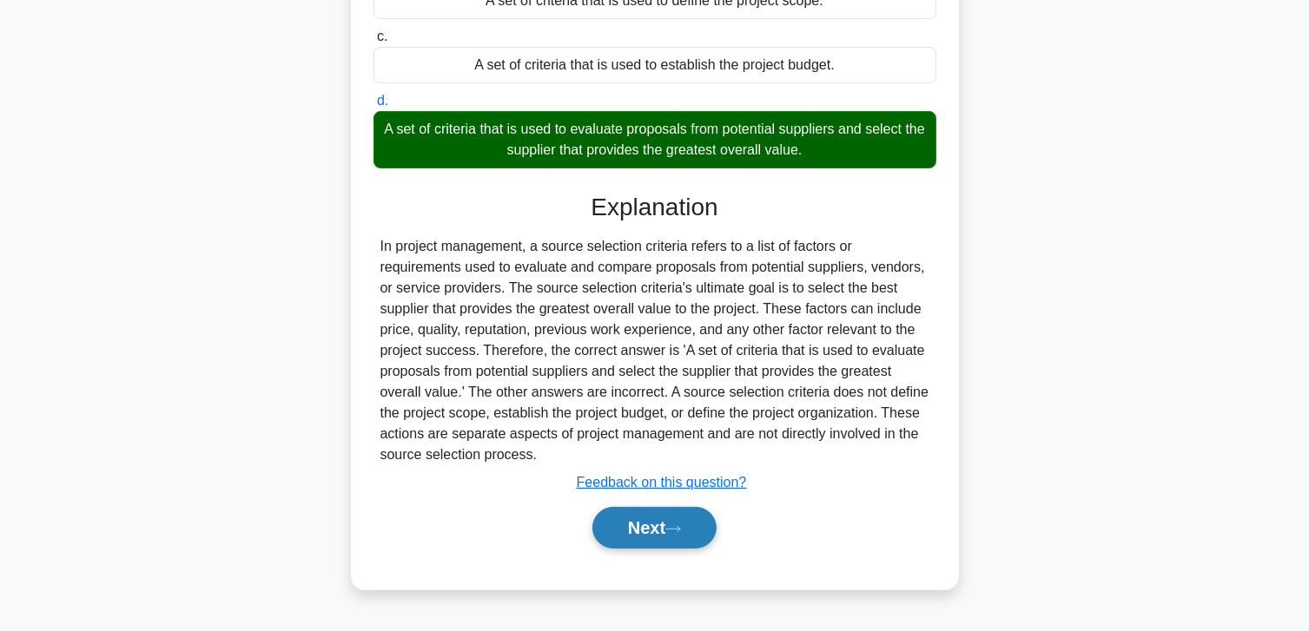
click at [650, 519] on button "Next" at bounding box center [654, 528] width 124 height 42
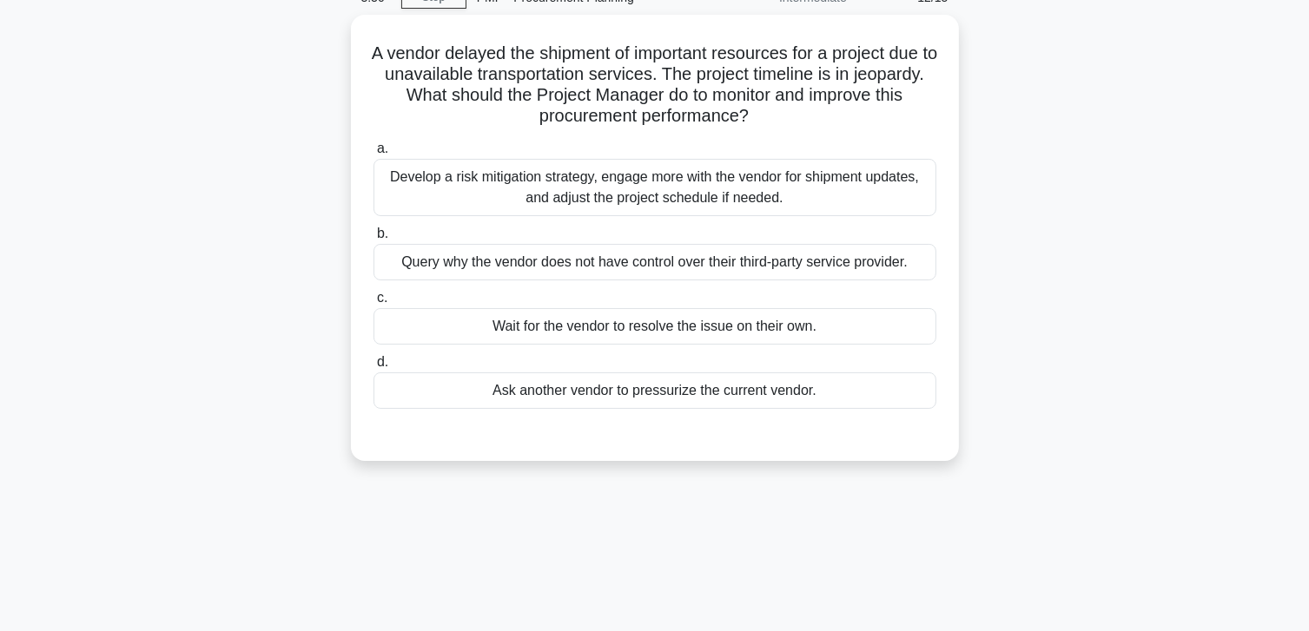
scroll to position [0, 0]
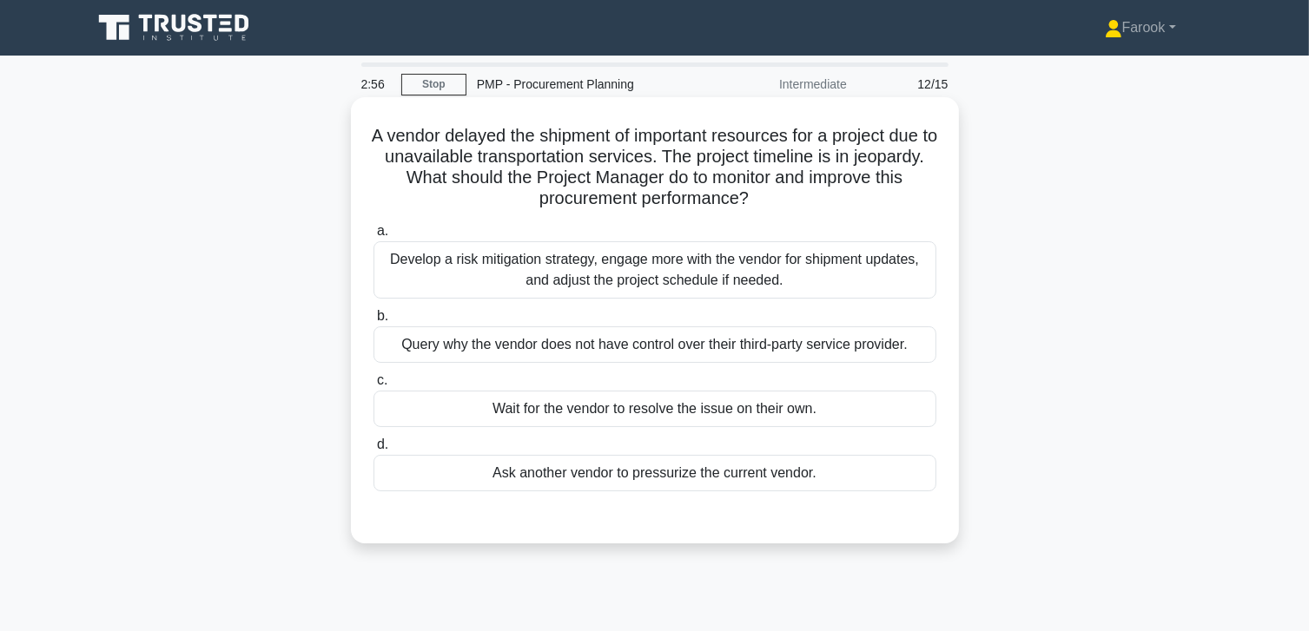
click at [716, 278] on div "Develop a risk mitigation strategy, engage more with the vendor for shipment up…" at bounding box center [654, 269] width 563 height 57
click at [373, 237] on input "a. Develop a risk mitigation strategy, engage more with the vendor for shipment…" at bounding box center [373, 231] width 0 height 11
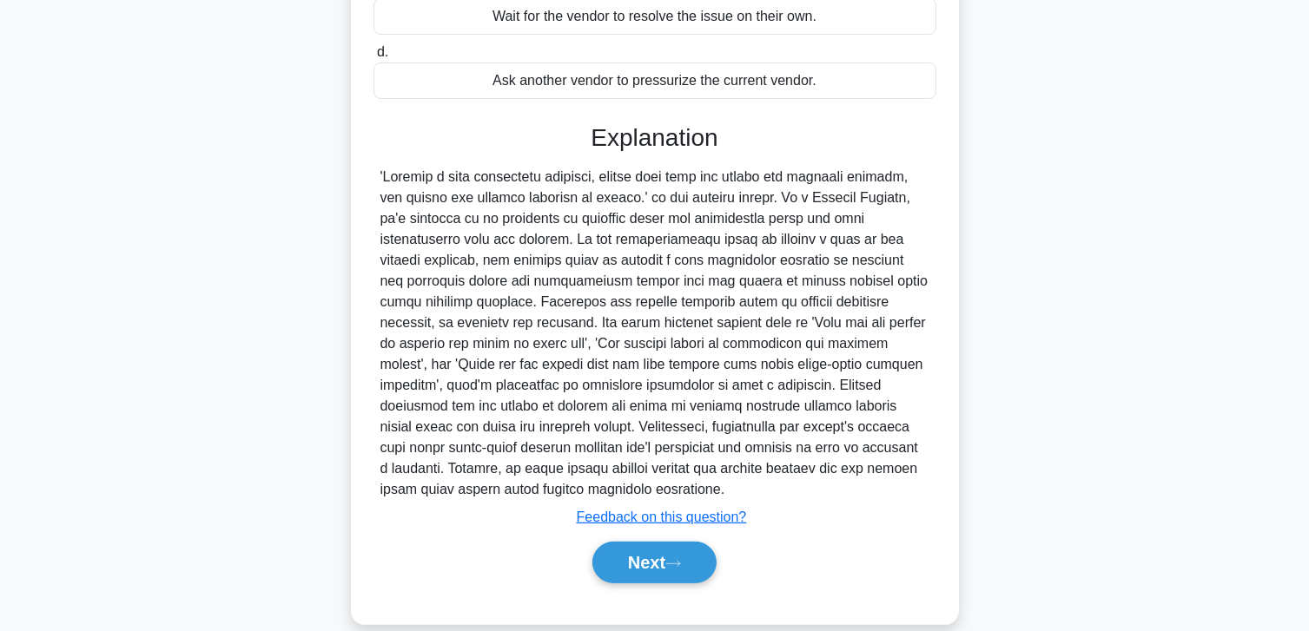
scroll to position [417, 0]
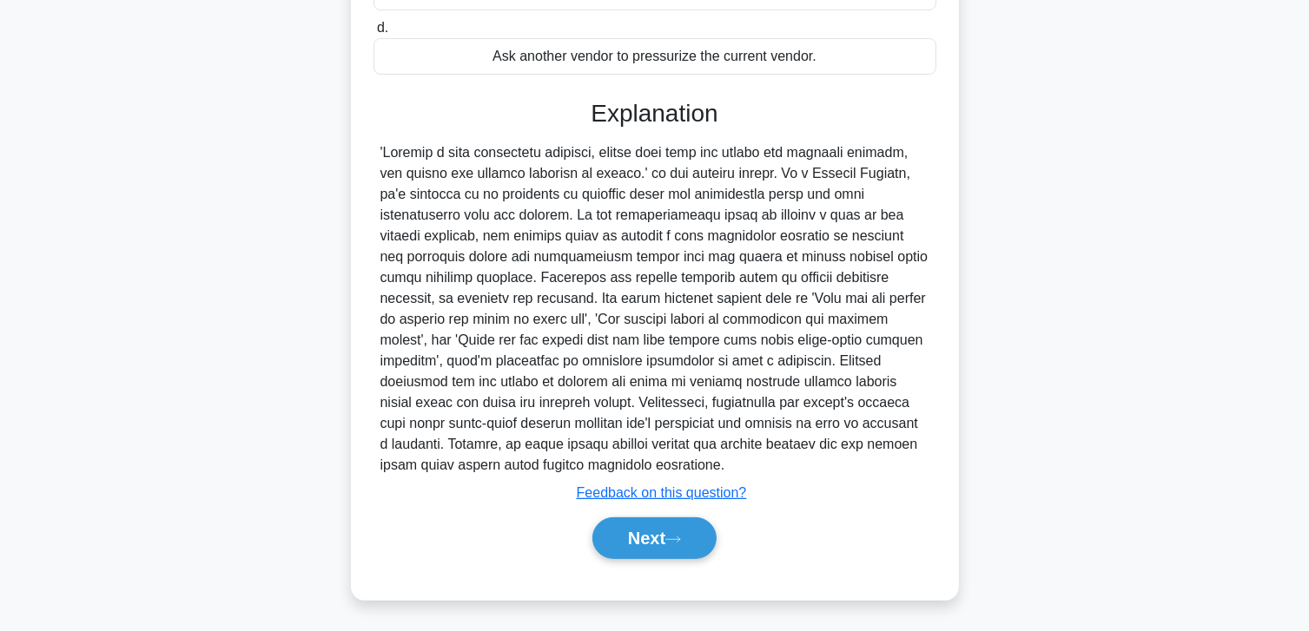
click at [653, 558] on div "Next" at bounding box center [654, 539] width 563 height 56
click at [657, 550] on button "Next" at bounding box center [654, 539] width 124 height 42
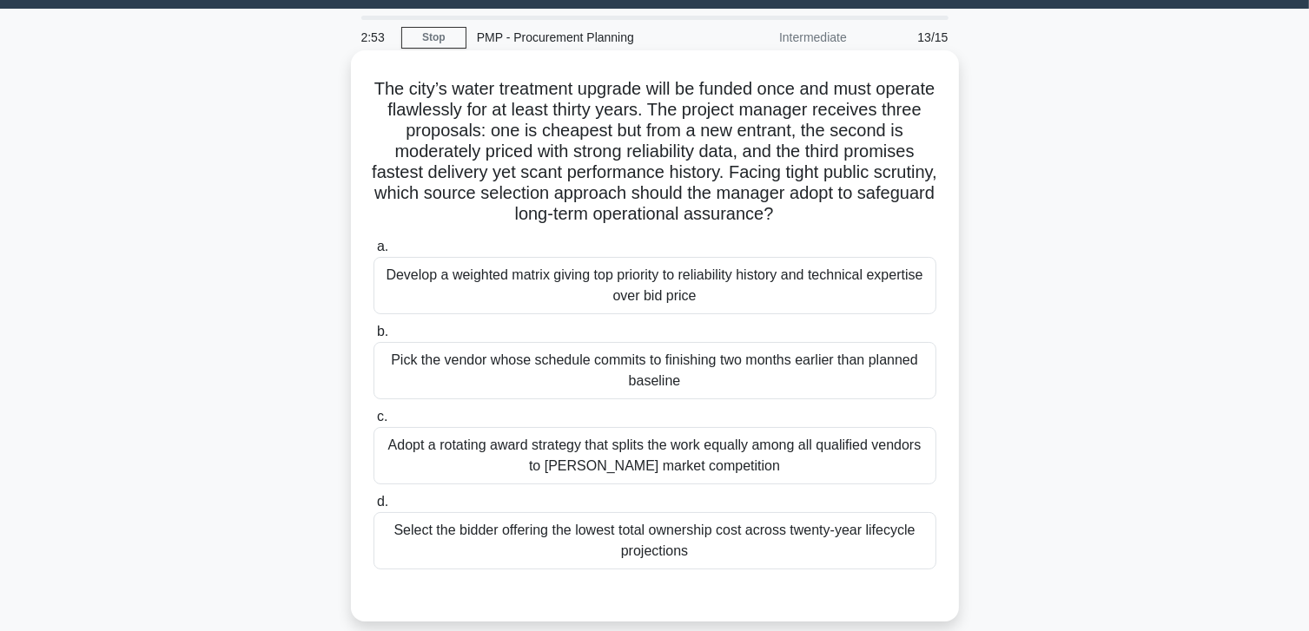
scroll to position [46, 0]
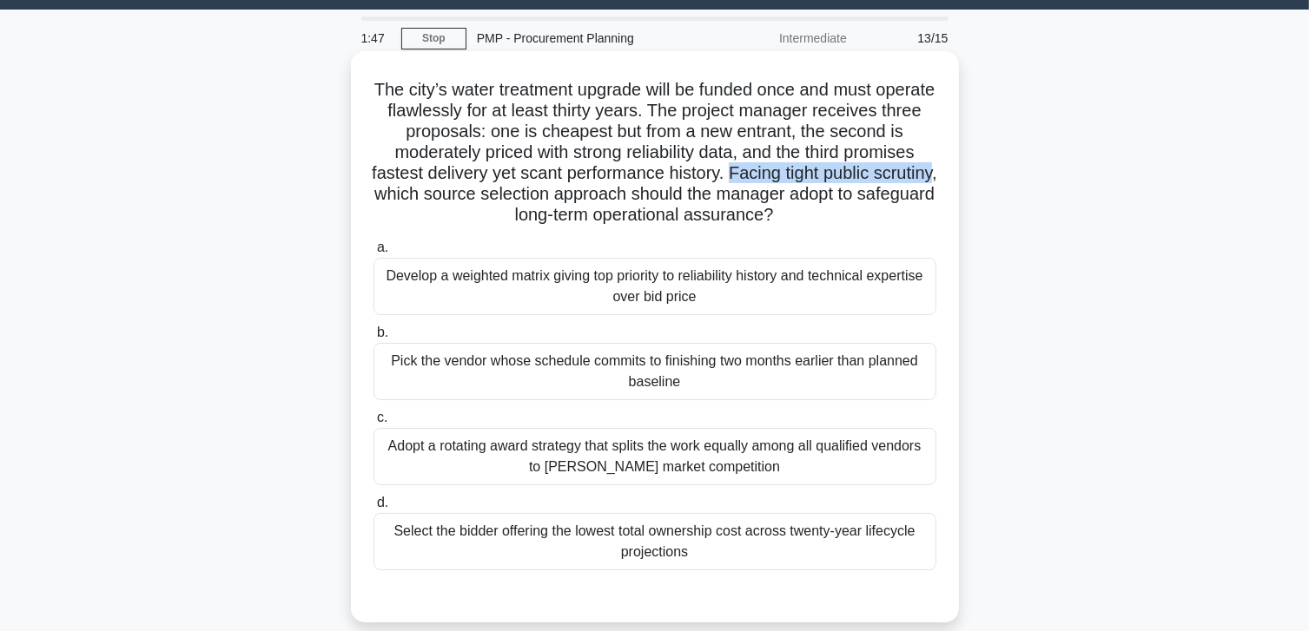
drag, startPoint x: 775, startPoint y: 169, endPoint x: 431, endPoint y: 200, distance: 345.3
click at [431, 200] on h5 "The city’s water treatment upgrade will be funded once and must operate flawles…" at bounding box center [655, 153] width 566 height 148
copy h5 "Facing tight public scrutiny"
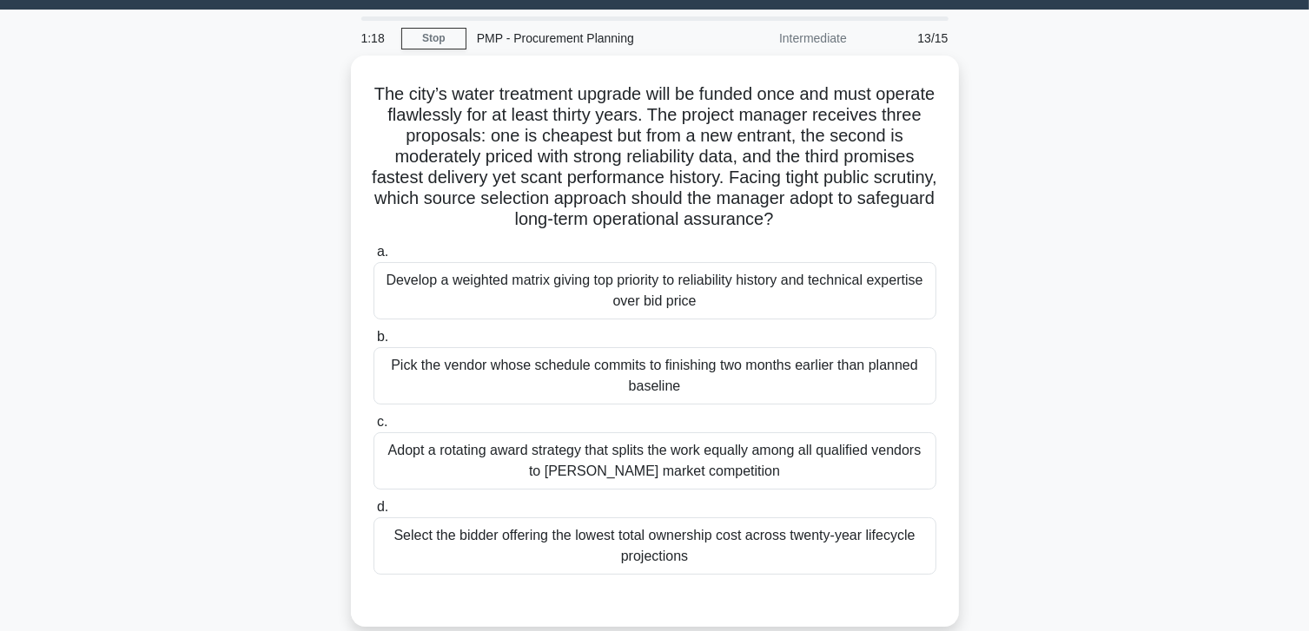
click at [1183, 213] on div "The city’s water treatment upgrade will be funded once and must operate flawles…" at bounding box center [655, 352] width 1146 height 592
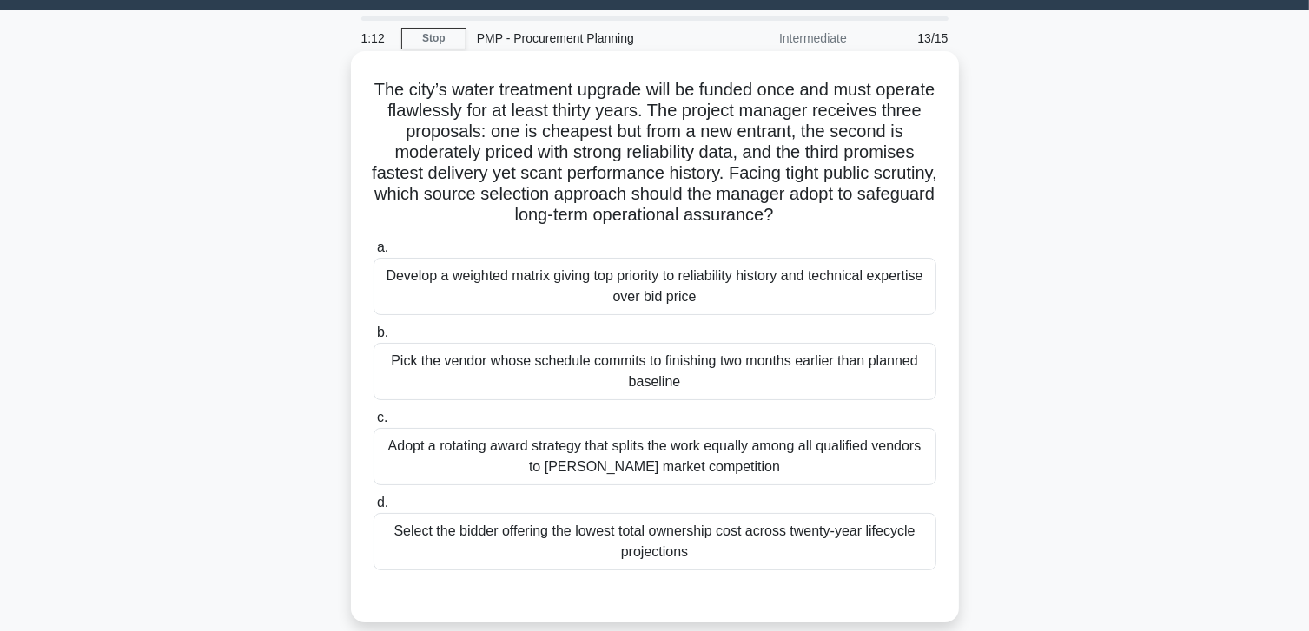
click at [716, 296] on div "Develop a weighted matrix giving top priority to reliability history and techni…" at bounding box center [654, 286] width 563 height 57
click at [373, 254] on input "a. Develop a weighted matrix giving top priority to reliability history and tec…" at bounding box center [373, 247] width 0 height 11
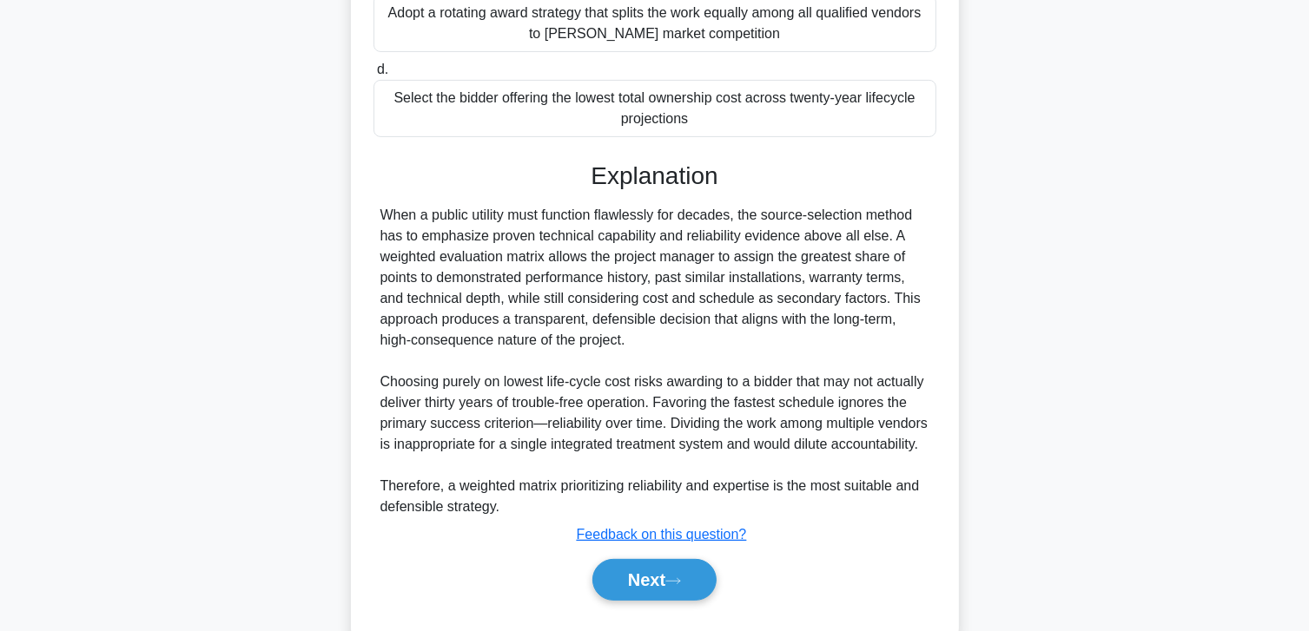
scroll to position [480, 0]
click at [646, 600] on button "Next" at bounding box center [654, 579] width 124 height 42
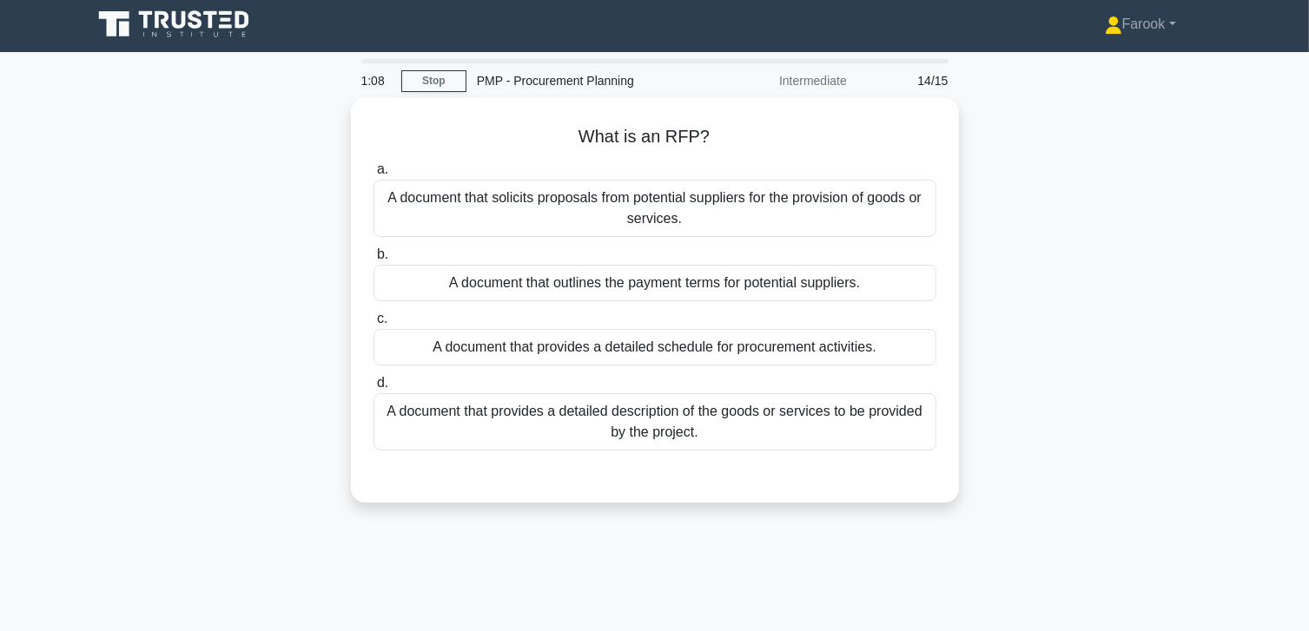
scroll to position [0, 0]
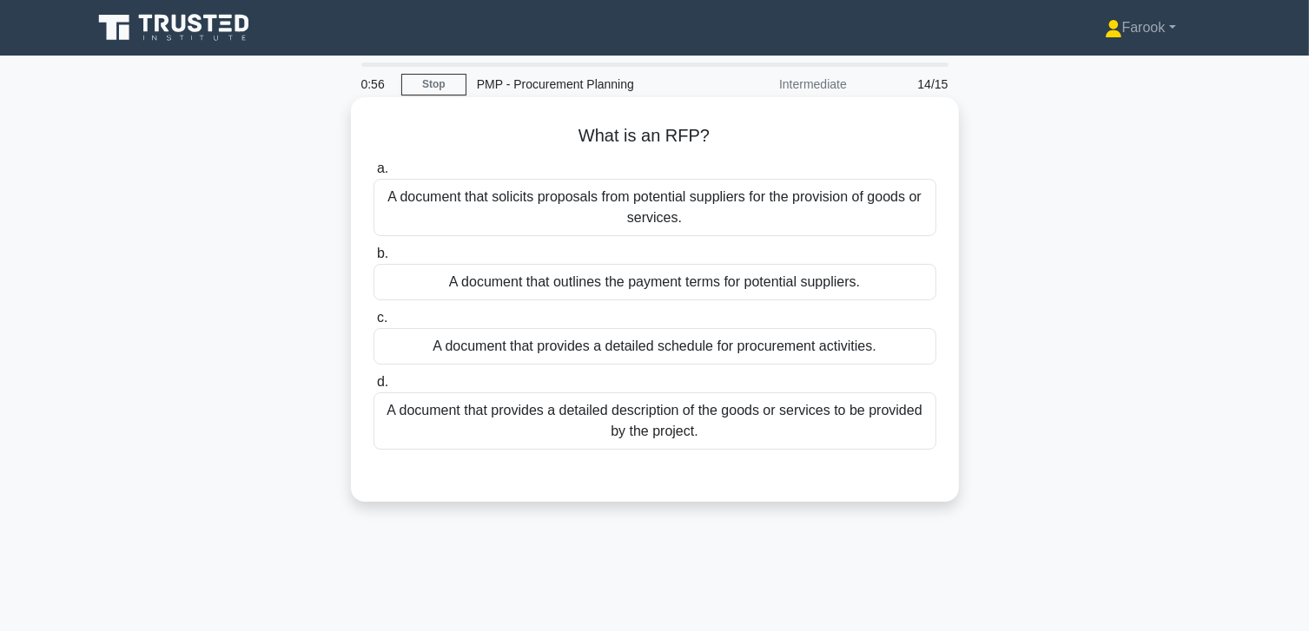
click at [723, 207] on div "A document that solicits proposals from potential suppliers for the provision o…" at bounding box center [654, 207] width 563 height 57
click at [373, 175] on input "a. A document that solicits proposals from potential suppliers for the provisio…" at bounding box center [373, 168] width 0 height 11
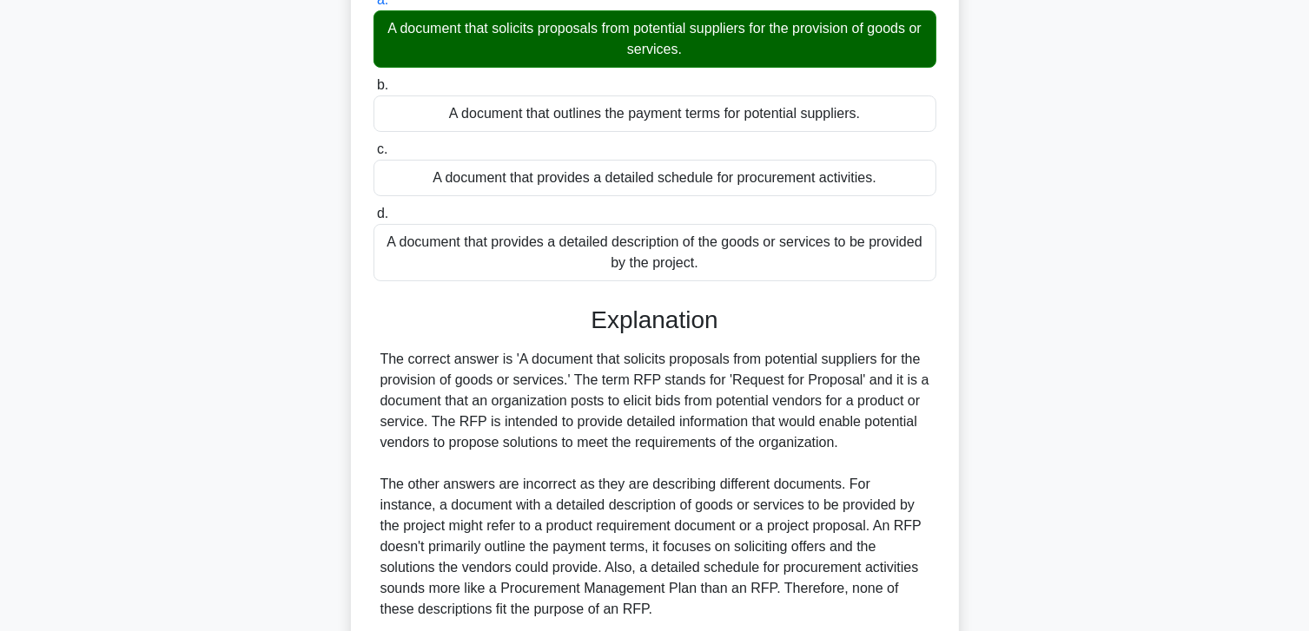
scroll to position [313, 0]
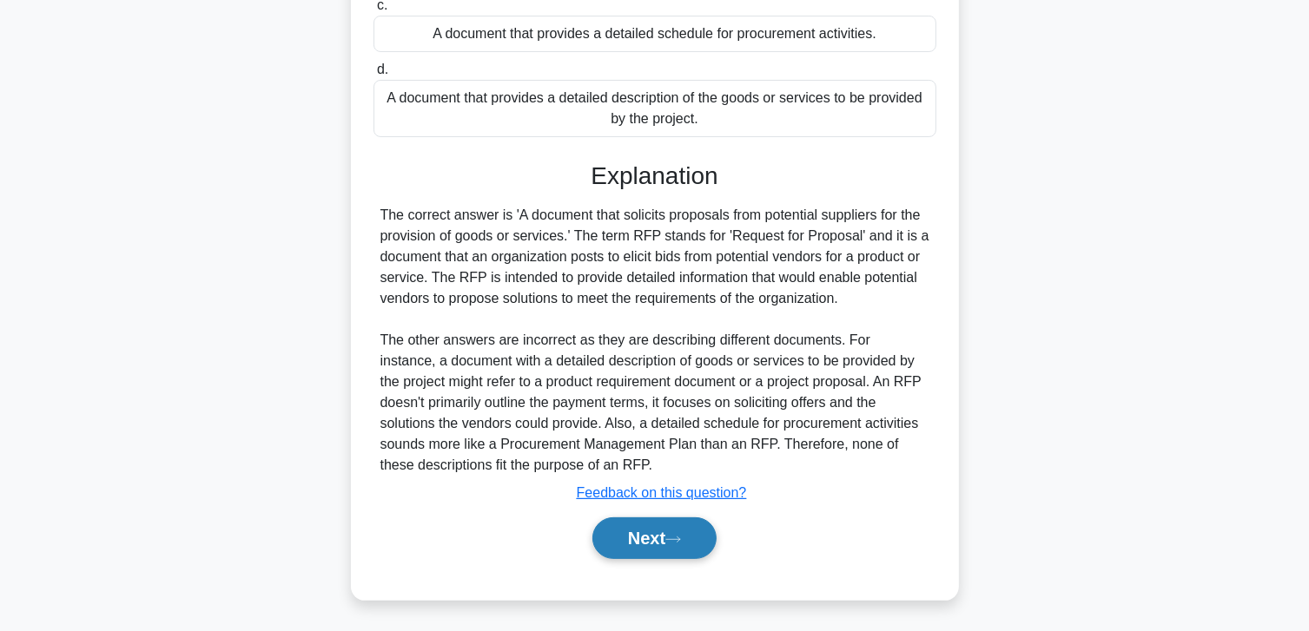
click at [653, 531] on button "Next" at bounding box center [654, 539] width 124 height 42
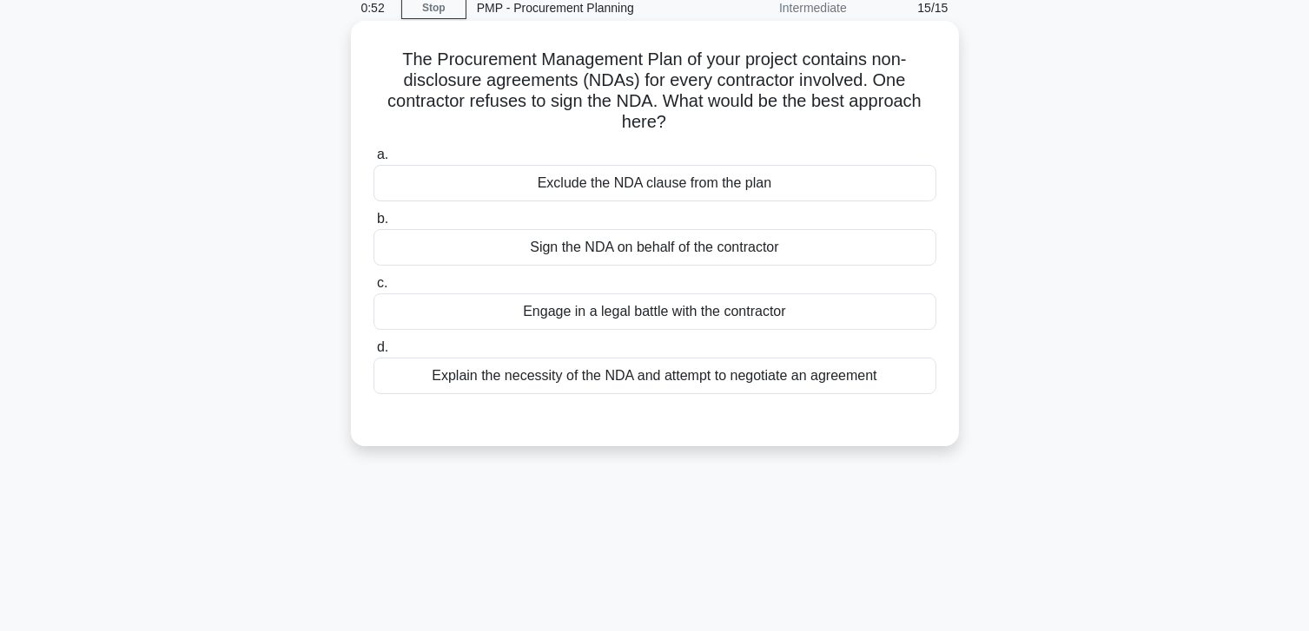
scroll to position [46, 0]
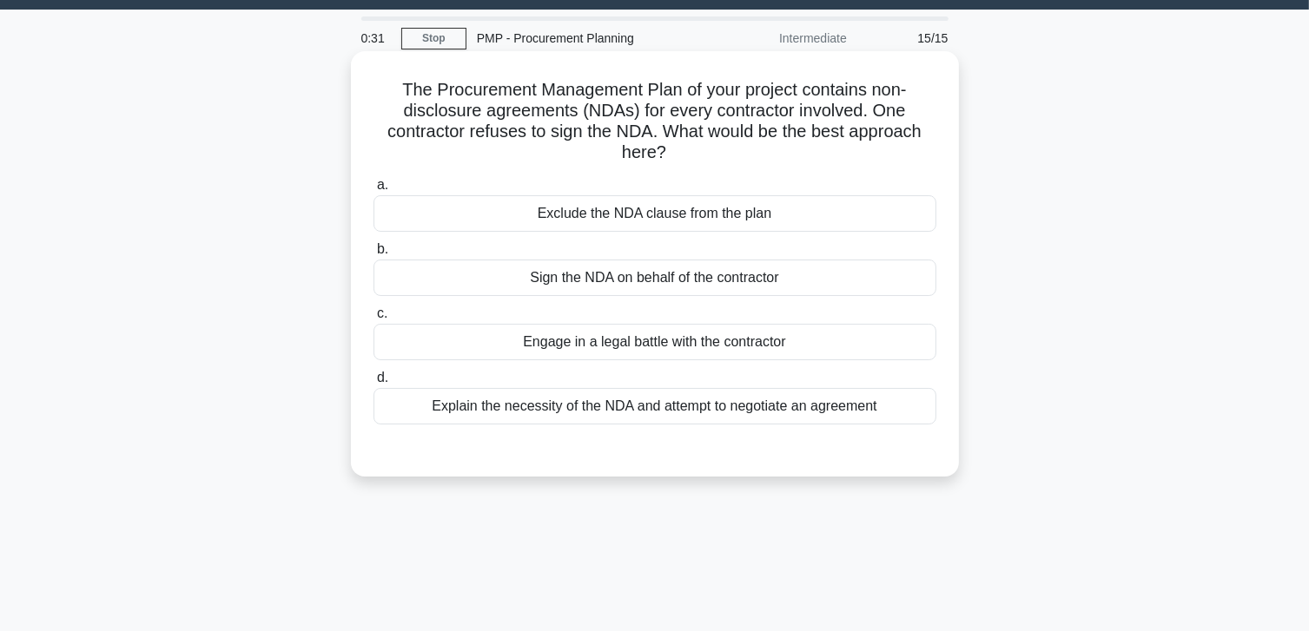
click at [720, 406] on div "Explain the necessity of the NDA and attempt to negotiate an agreement" at bounding box center [654, 406] width 563 height 36
click at [373, 384] on input "d. Explain the necessity of the NDA and attempt to negotiate an agreement" at bounding box center [373, 378] width 0 height 11
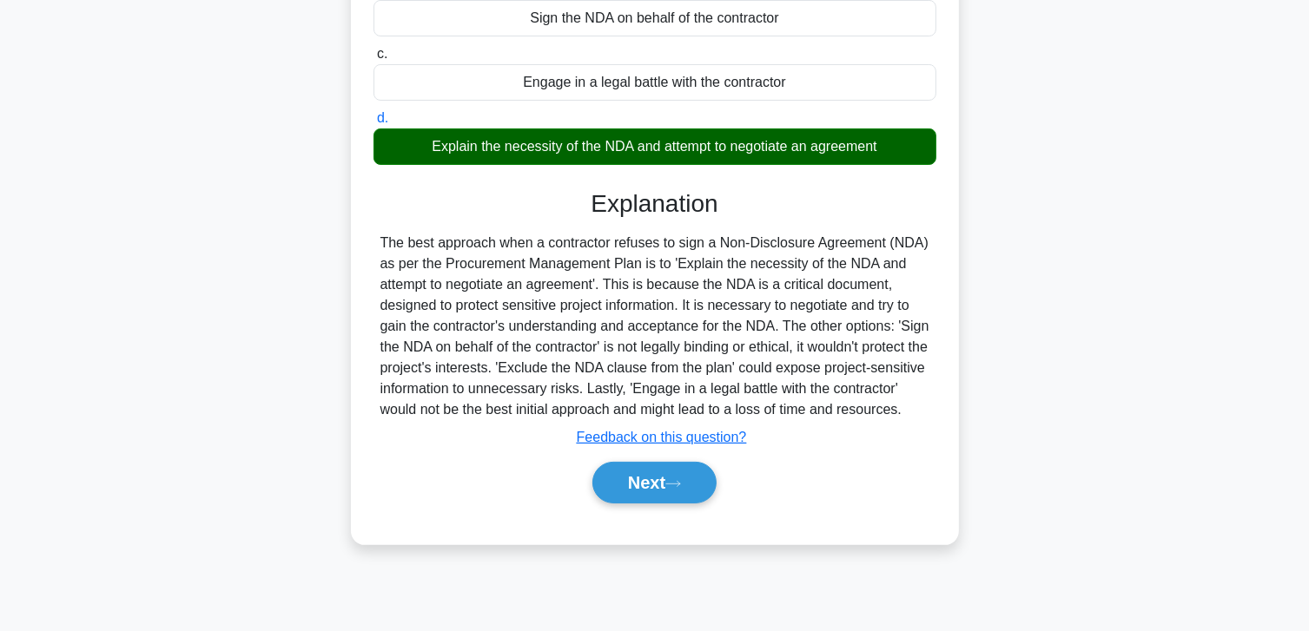
scroll to position [307, 0]
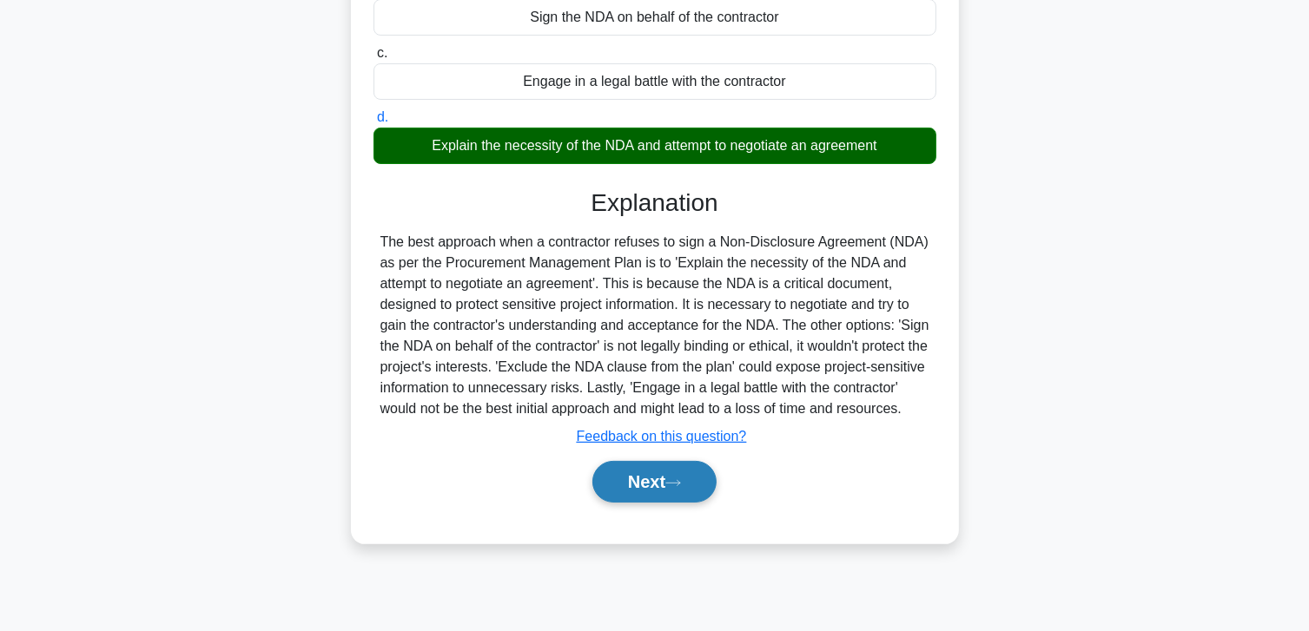
click at [642, 503] on button "Next" at bounding box center [654, 482] width 124 height 42
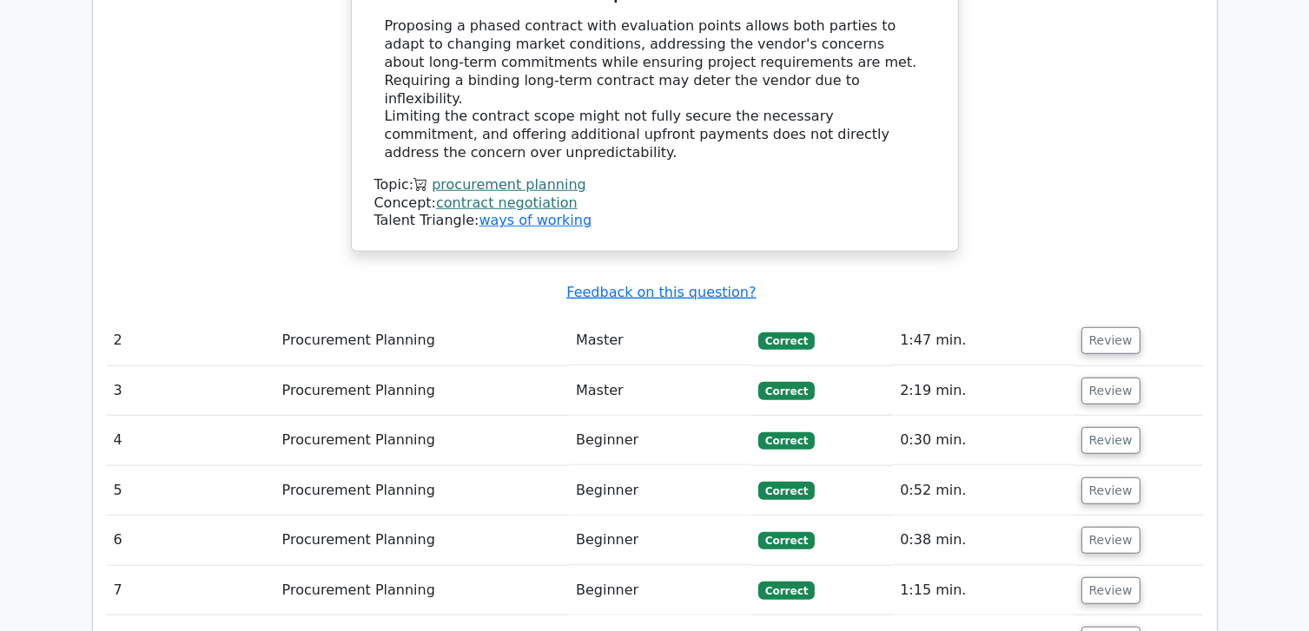
scroll to position [1390, 0]
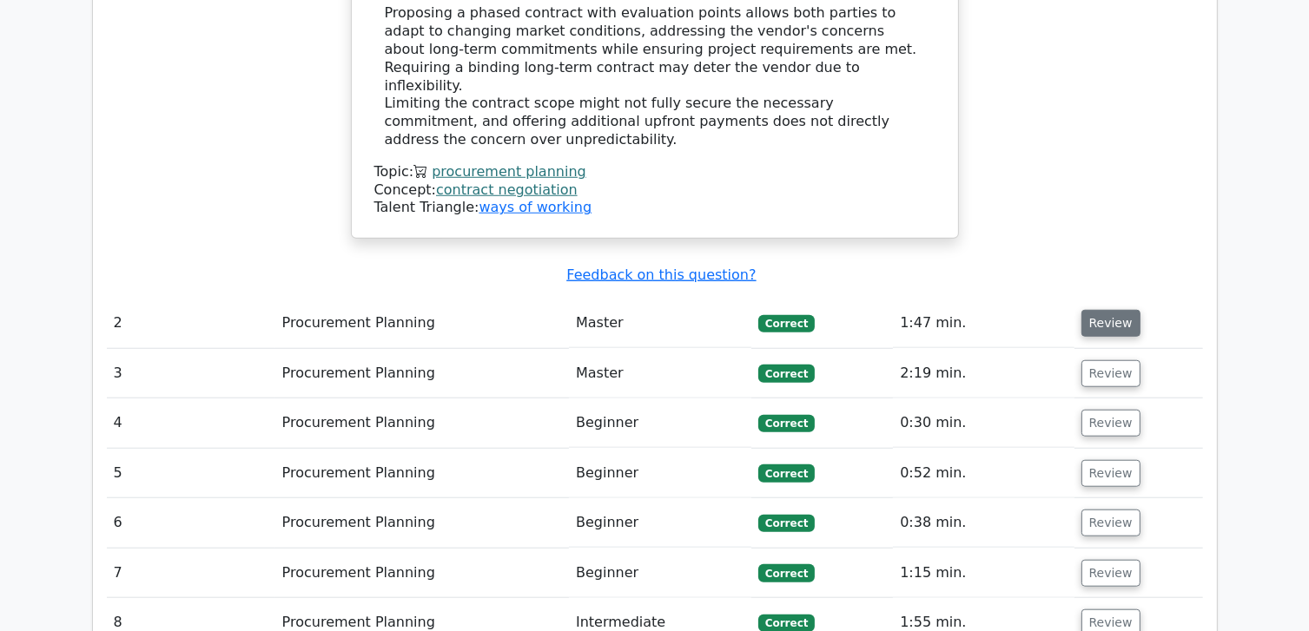
click at [1119, 310] on button "Review" at bounding box center [1110, 323] width 59 height 27
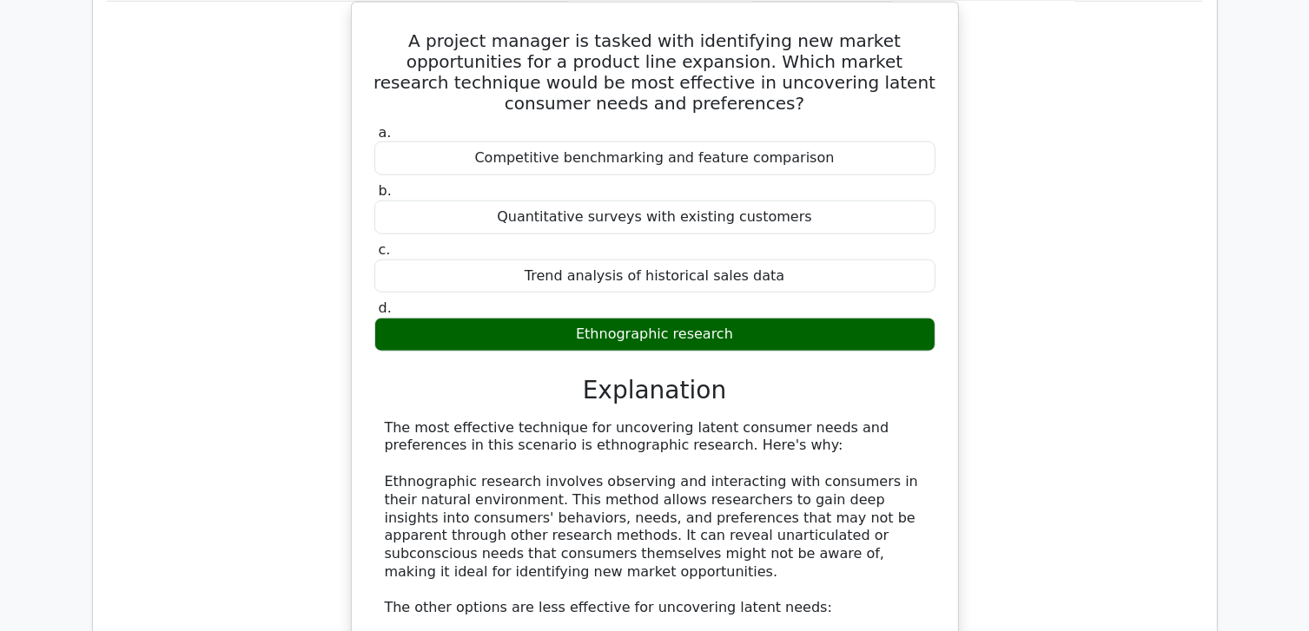
scroll to position [1824, 0]
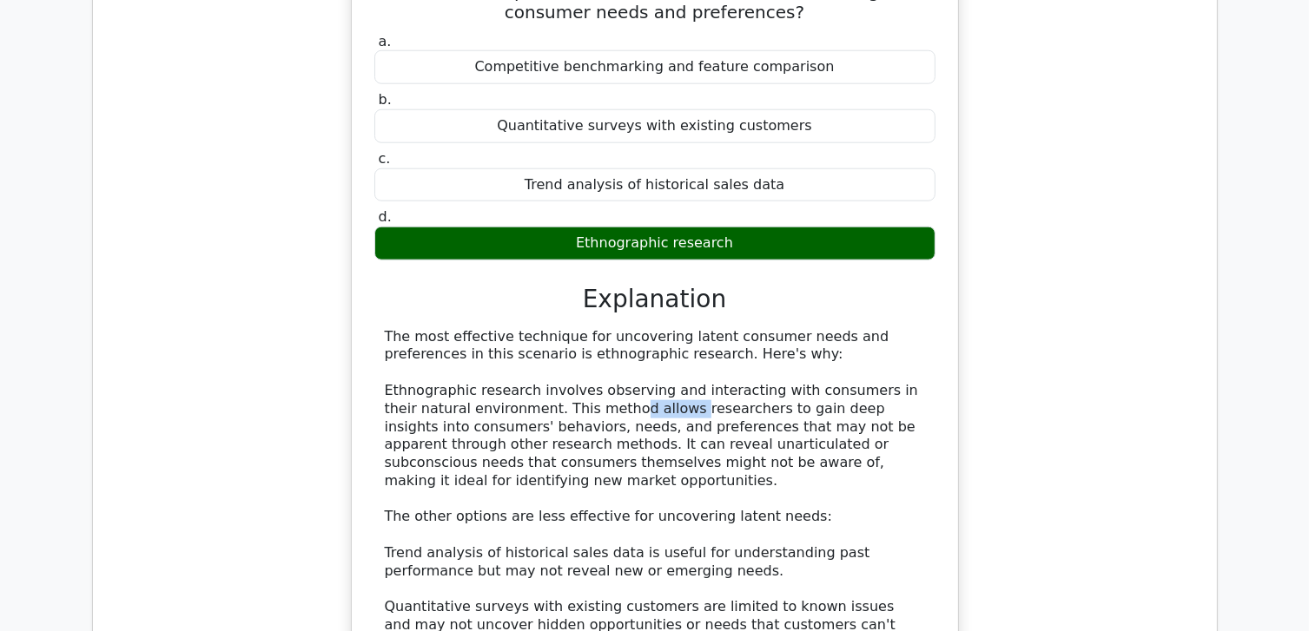
drag, startPoint x: 580, startPoint y: 363, endPoint x: 642, endPoint y: 367, distance: 61.8
click at [642, 367] on div "The most effective technique for uncovering latent consumer needs and preferenc…" at bounding box center [655, 572] width 540 height 488
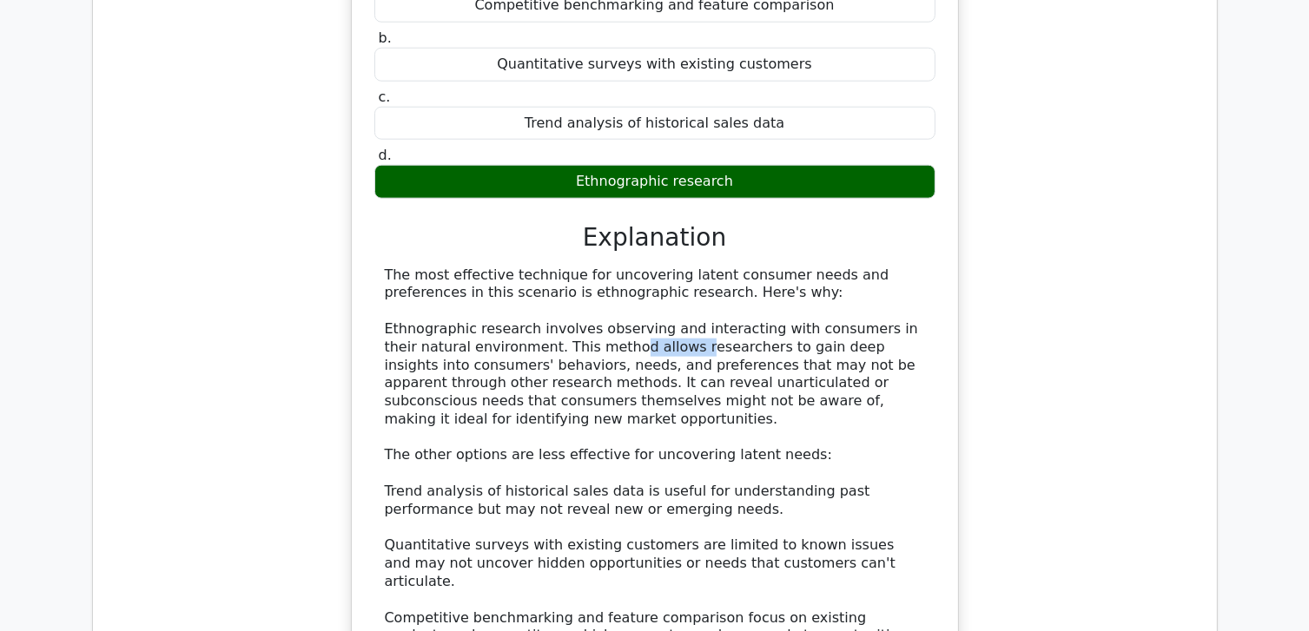
scroll to position [1911, 0]
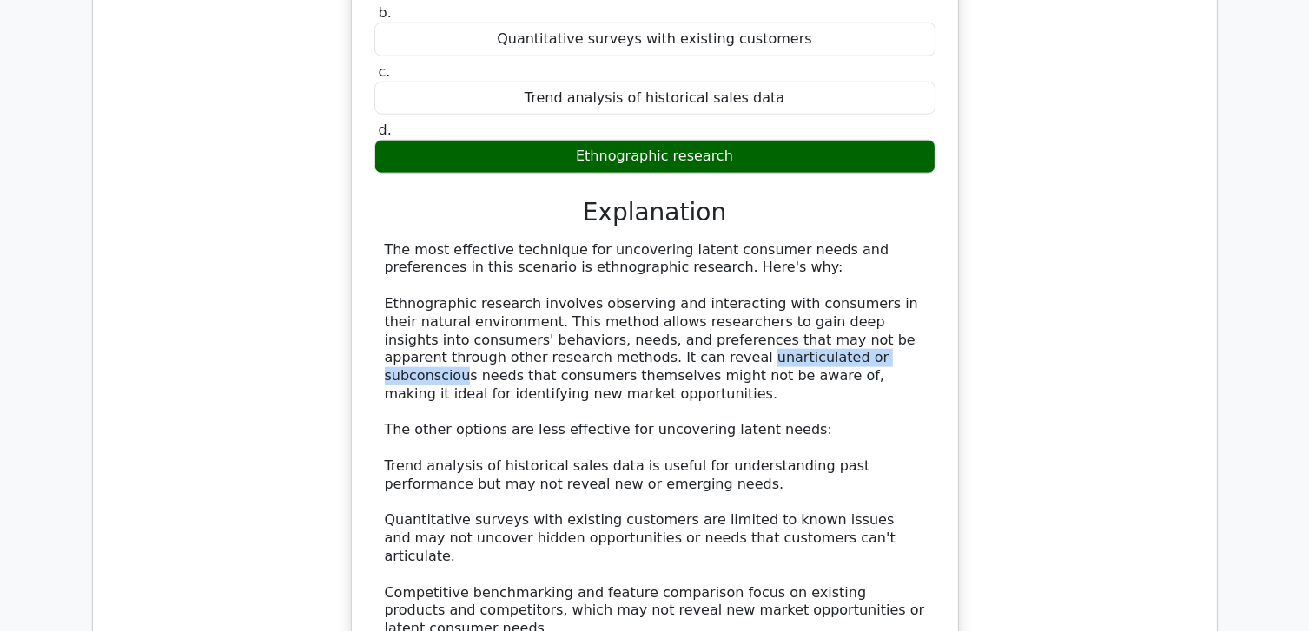
drag, startPoint x: 756, startPoint y: 316, endPoint x: 580, endPoint y: 314, distance: 176.3
click at [580, 314] on div "The most effective technique for uncovering latent consumer needs and preferenc…" at bounding box center [655, 485] width 540 height 488
copy div "unarticulated or subconsciou"
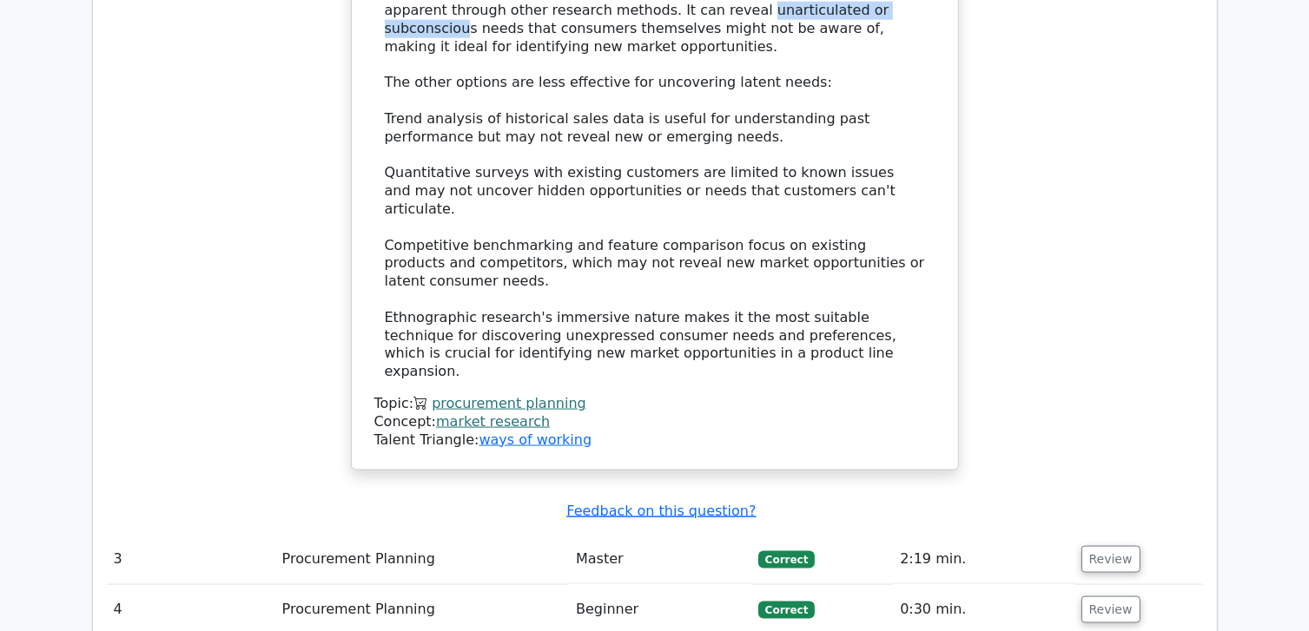
scroll to position [2345, 0]
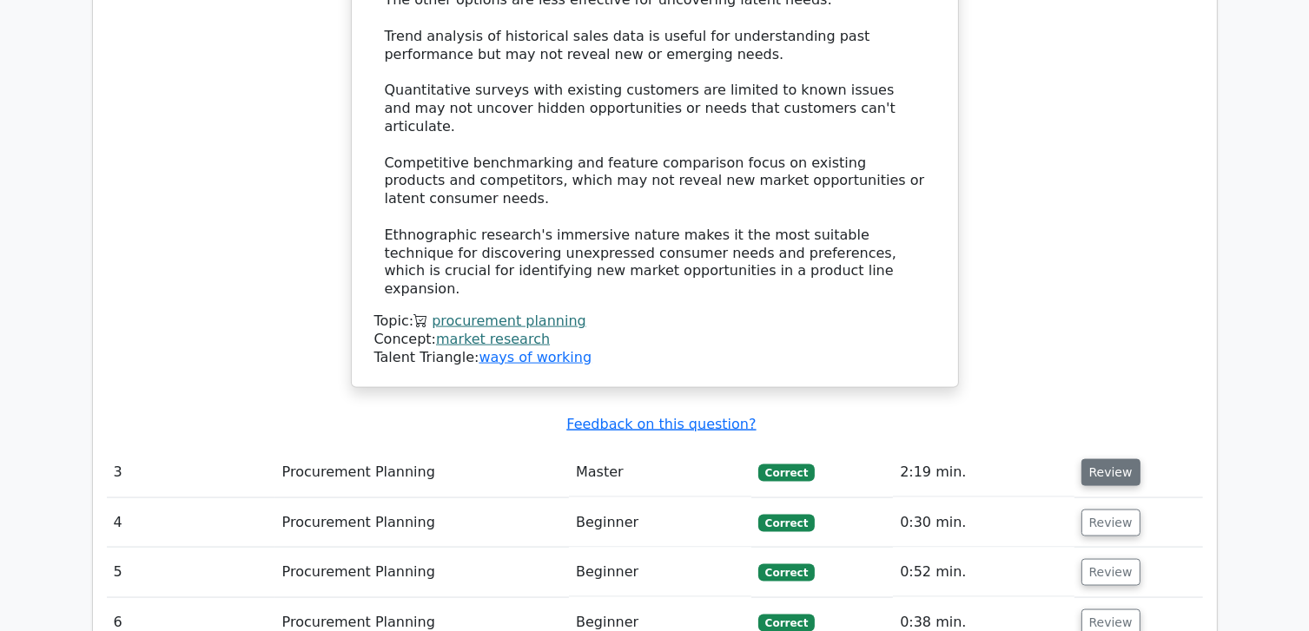
click at [1108, 459] on button "Review" at bounding box center [1110, 472] width 59 height 27
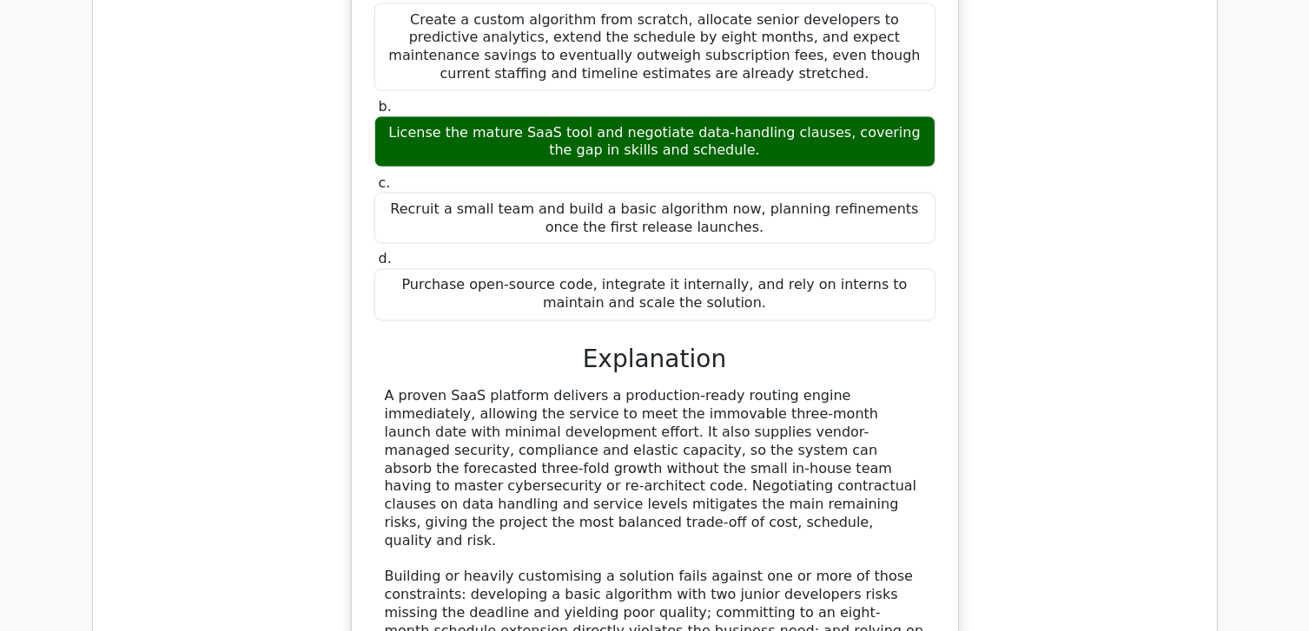
scroll to position [3040, 0]
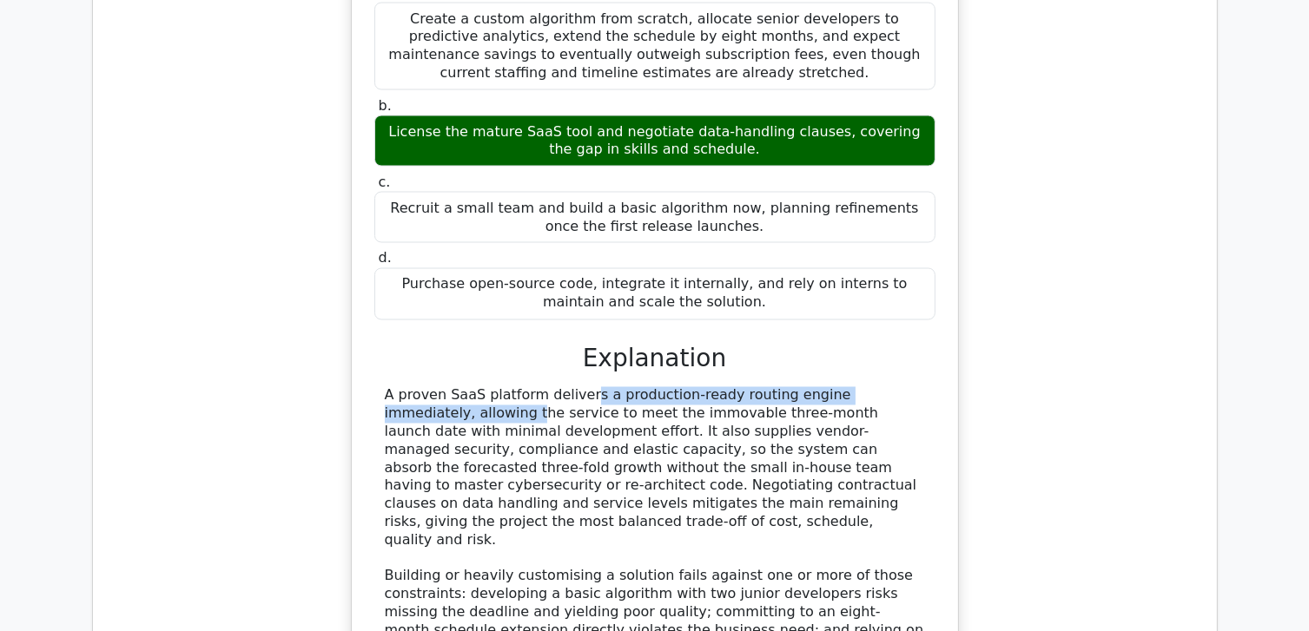
drag, startPoint x: 470, startPoint y: 273, endPoint x: 846, endPoint y: 270, distance: 376.1
click at [846, 387] on div "A proven SaaS platform delivers a production-ready routing engine immediately, …" at bounding box center [655, 549] width 540 height 325
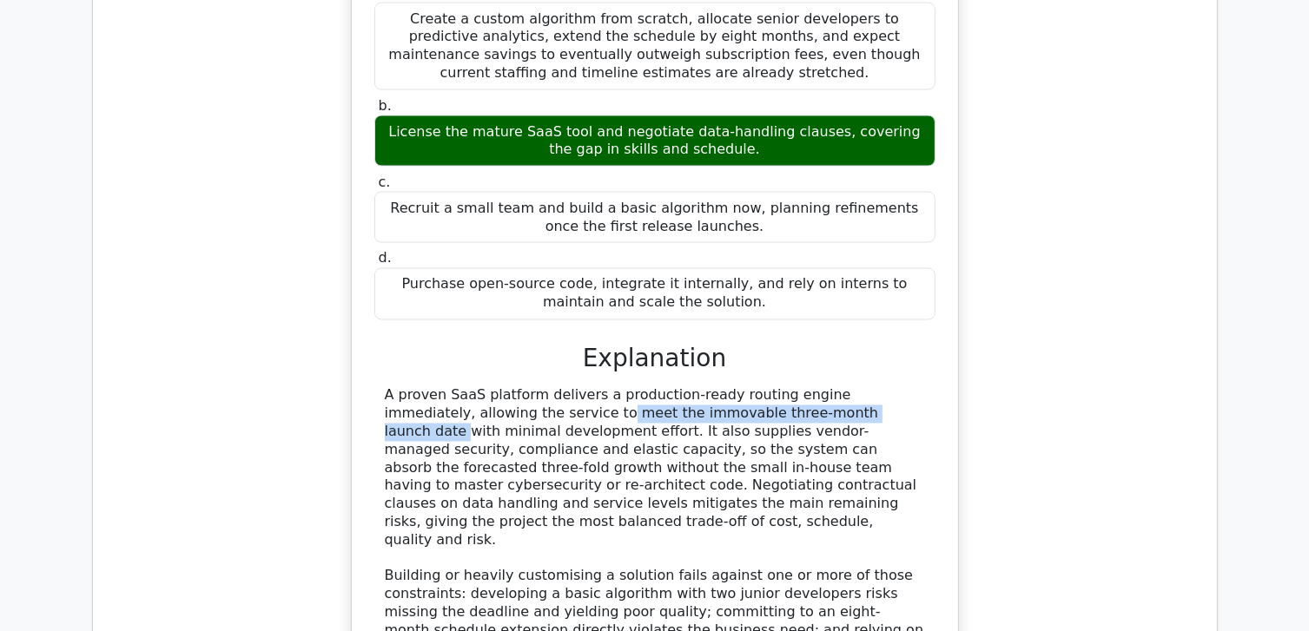
drag, startPoint x: 419, startPoint y: 297, endPoint x: 705, endPoint y: 298, distance: 285.7
click at [705, 387] on div "A proven SaaS platform delivers a production-ready routing engine immediately, …" at bounding box center [655, 549] width 540 height 325
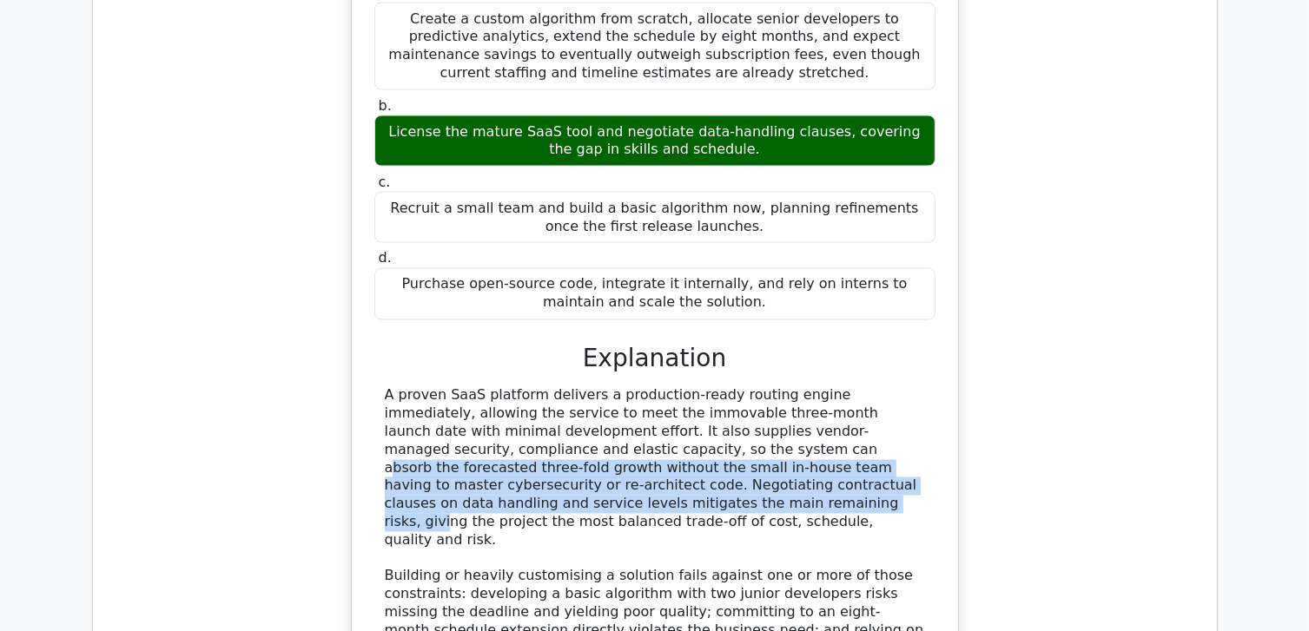
drag, startPoint x: 454, startPoint y: 333, endPoint x: 870, endPoint y: 376, distance: 418.2
click at [870, 387] on div "A proven SaaS platform delivers a production-ready routing engine immediately, …" at bounding box center [655, 549] width 540 height 325
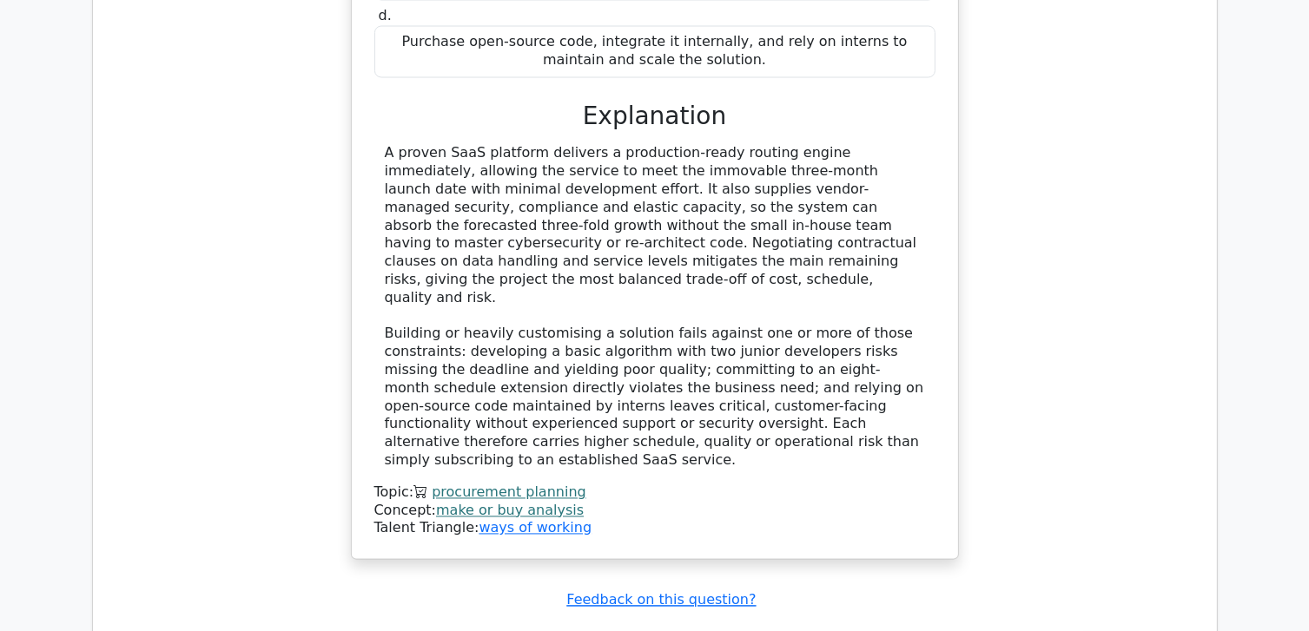
scroll to position [3300, 0]
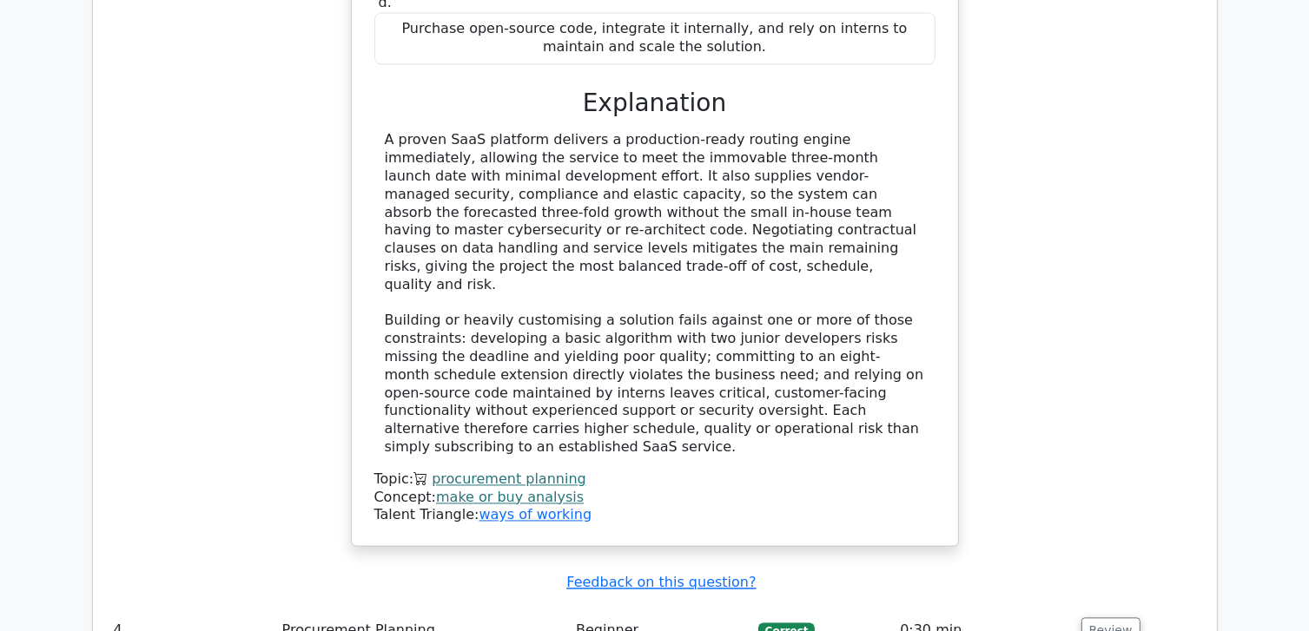
drag, startPoint x: 802, startPoint y: 391, endPoint x: 1122, endPoint y: 474, distance: 330.3
click at [1122, 606] on td "Review" at bounding box center [1138, 631] width 129 height 50
click at [1118, 617] on button "Review" at bounding box center [1110, 630] width 59 height 27
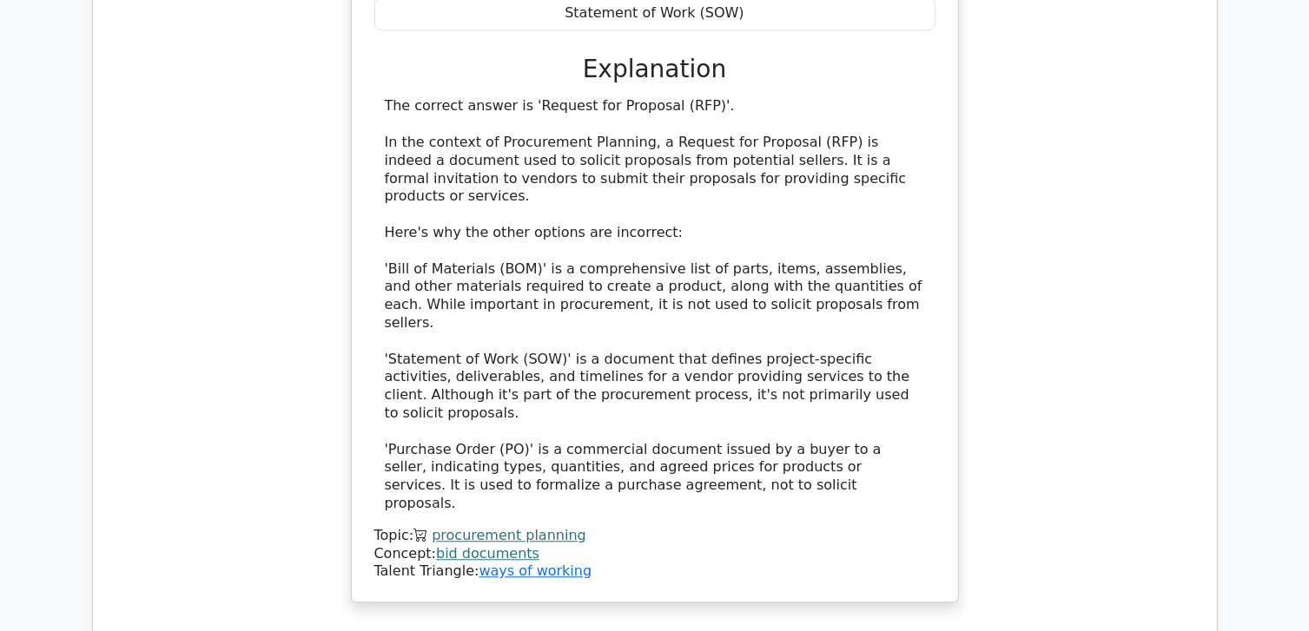
scroll to position [4342, 0]
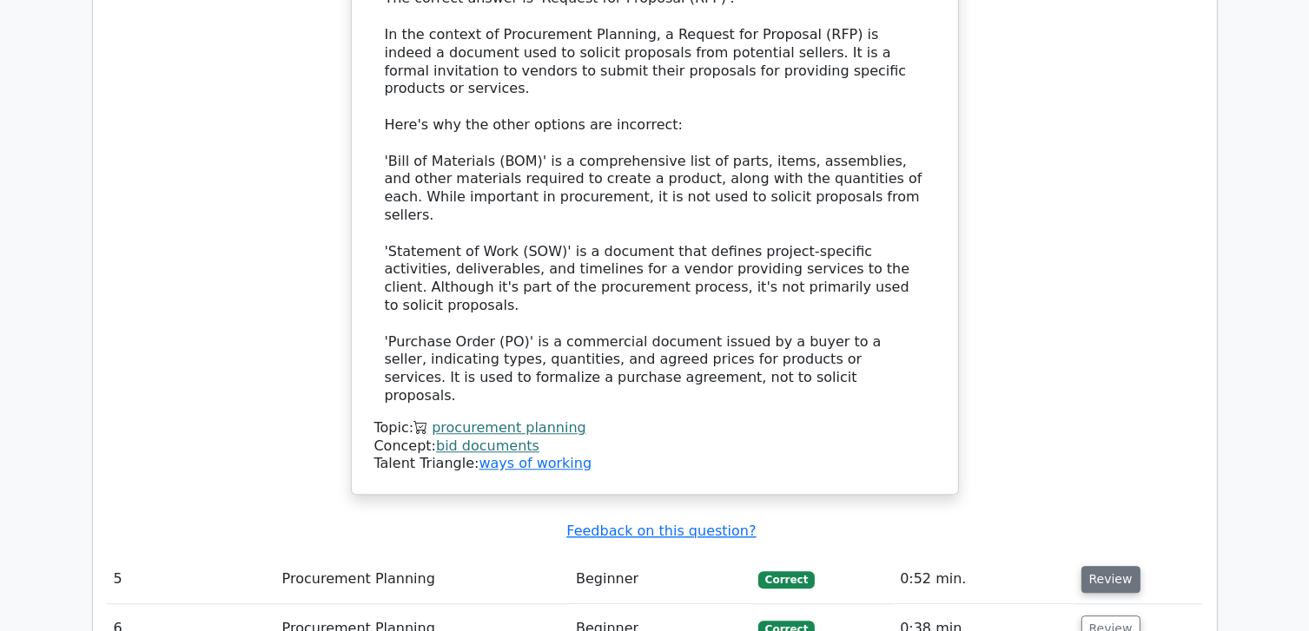
click at [1091, 566] on button "Review" at bounding box center [1110, 579] width 59 height 27
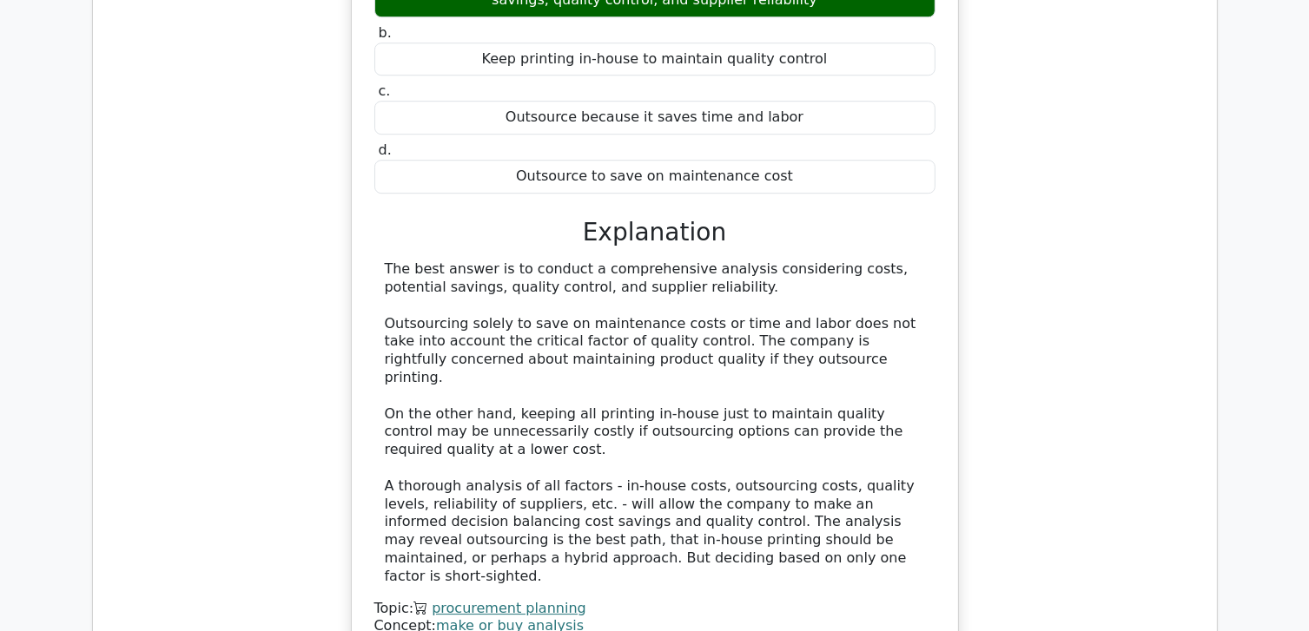
scroll to position [5298, 0]
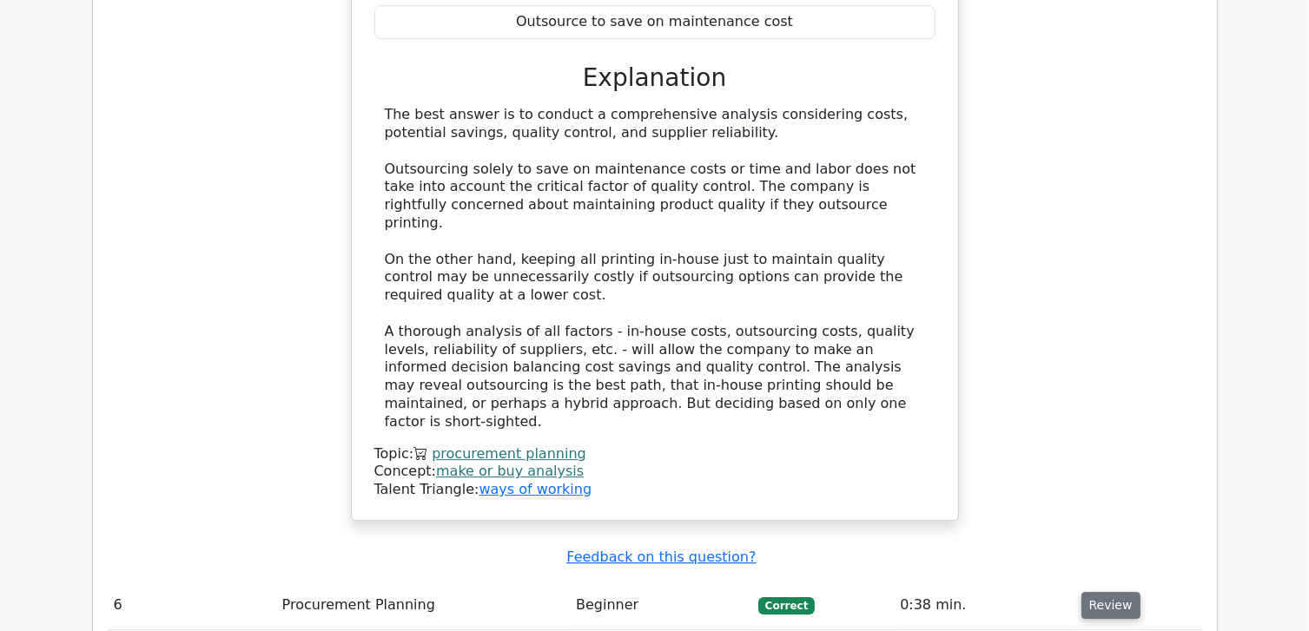
click at [1103, 592] on button "Review" at bounding box center [1110, 605] width 59 height 27
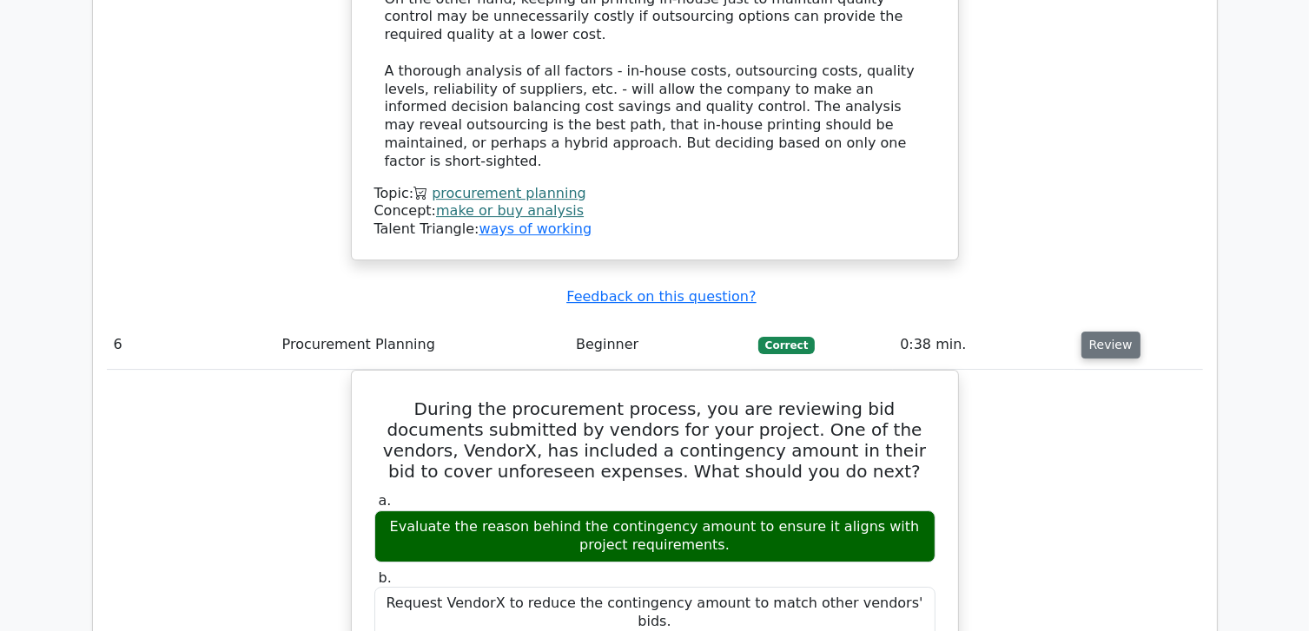
scroll to position [5645, 0]
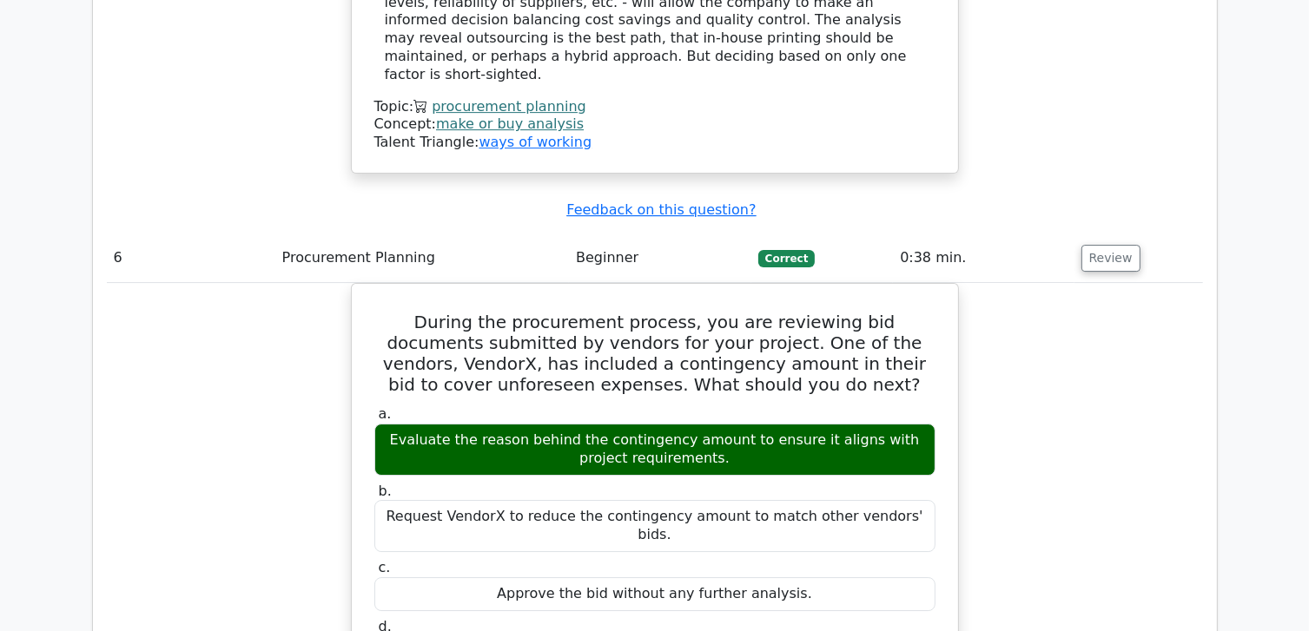
drag, startPoint x: 1086, startPoint y: 327, endPoint x: 1000, endPoint y: 368, distance: 96.0
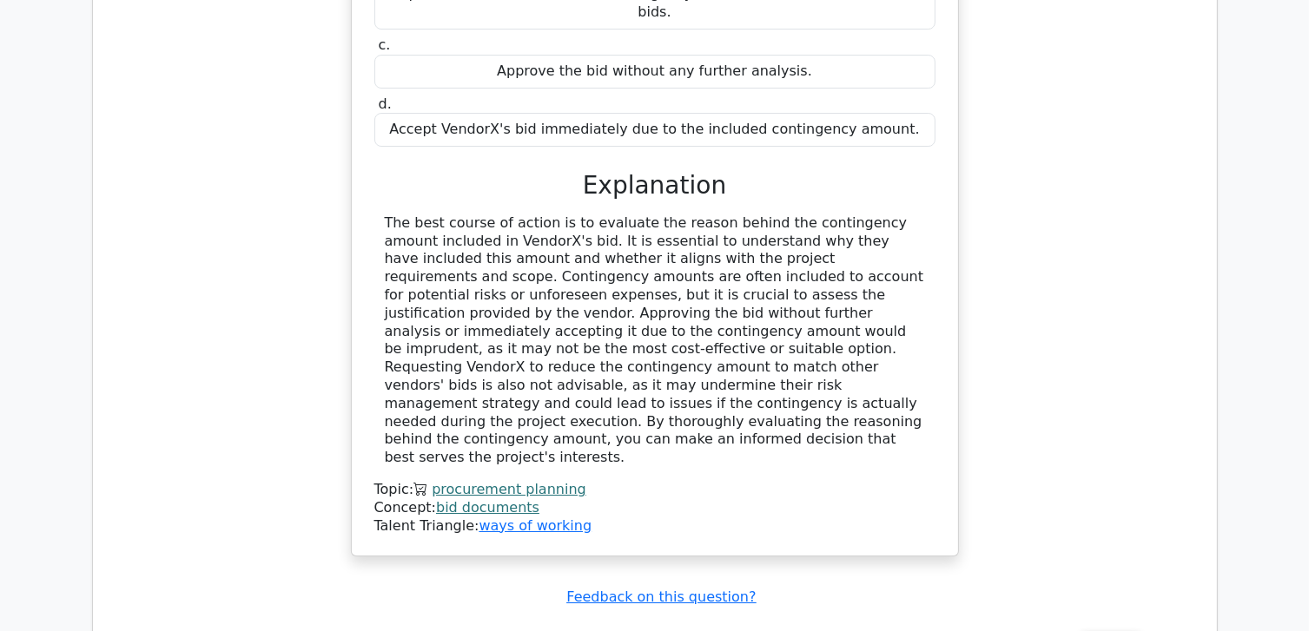
scroll to position [6166, 0]
click at [1116, 630] on button "Review" at bounding box center [1110, 643] width 59 height 27
drag, startPoint x: 1116, startPoint y: 311, endPoint x: 1018, endPoint y: 203, distance: 145.7
click at [1018, 203] on div "During the procurement process, you are reviewing bid documents submitted by ve…" at bounding box center [655, 170] width 1096 height 817
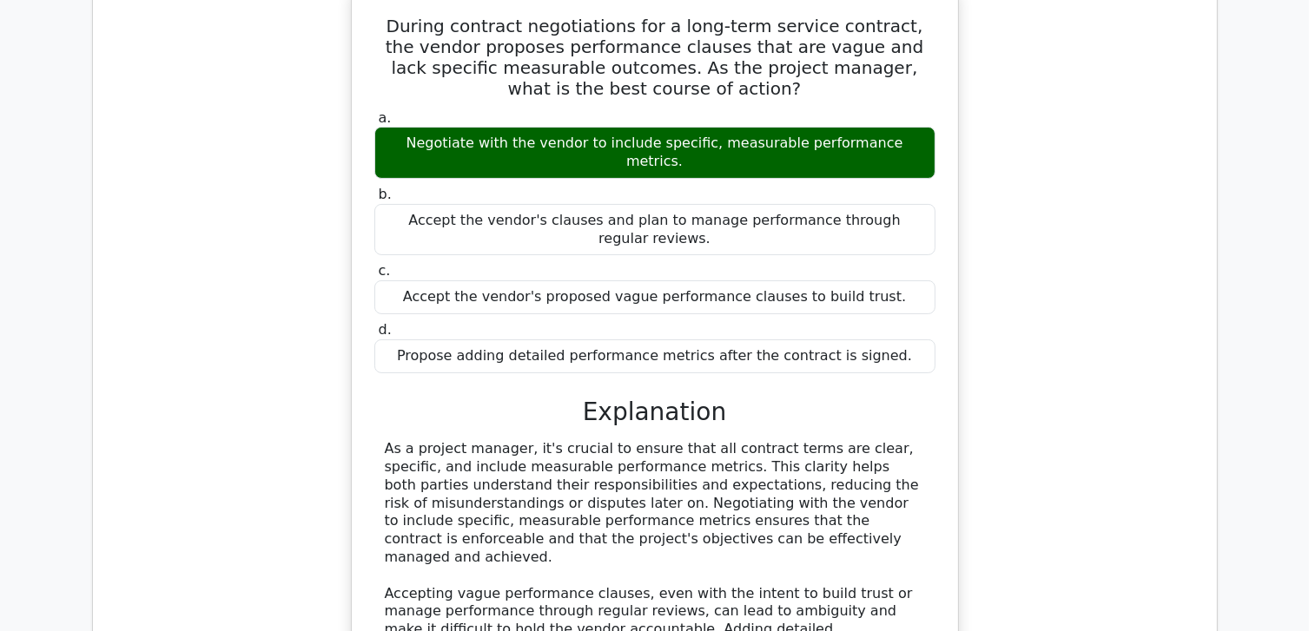
scroll to position [6948, 0]
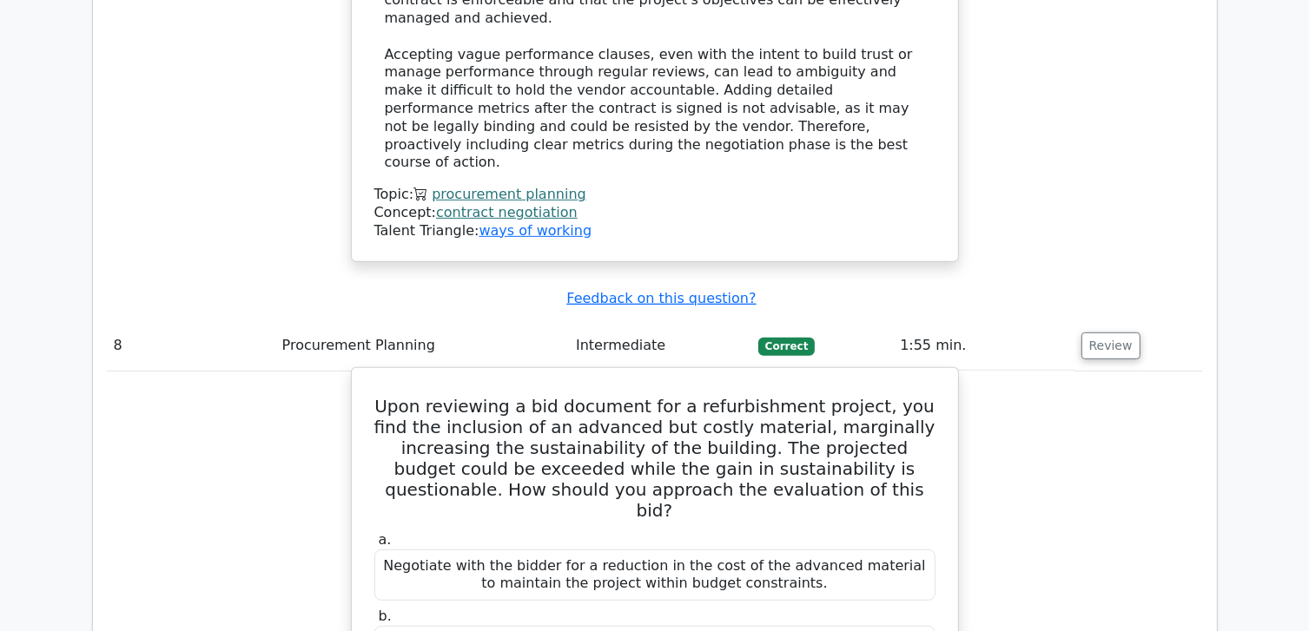
scroll to position [7469, 0]
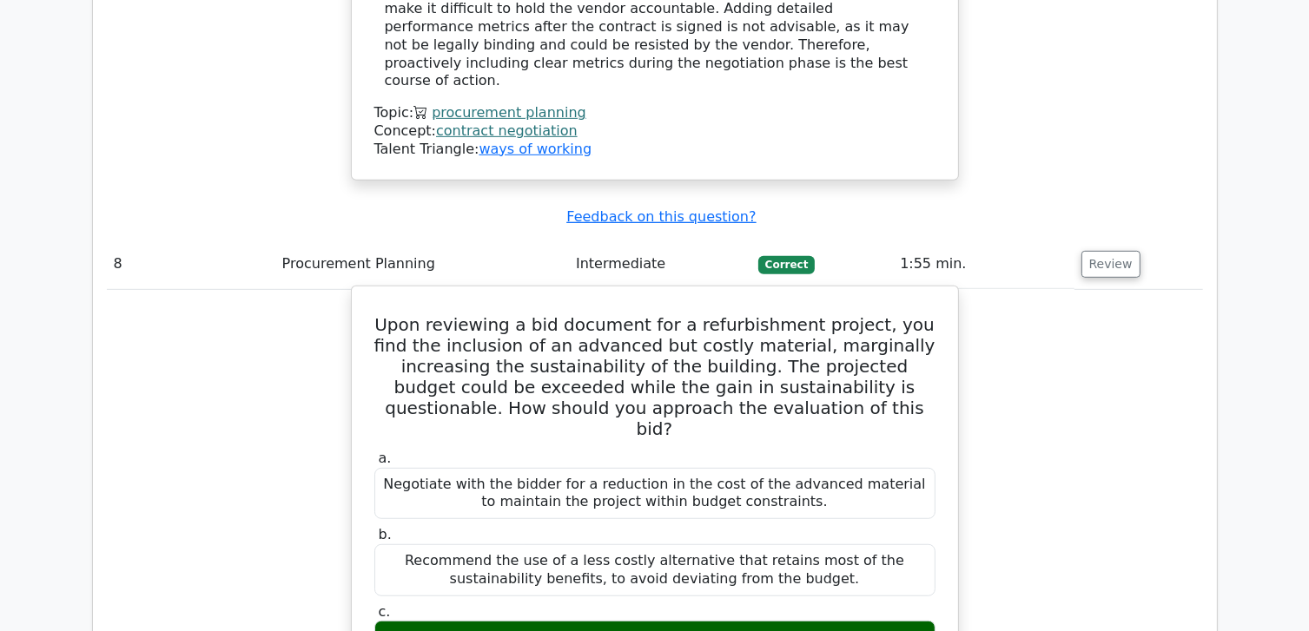
drag, startPoint x: 596, startPoint y: 394, endPoint x: 775, endPoint y: 314, distance: 195.9
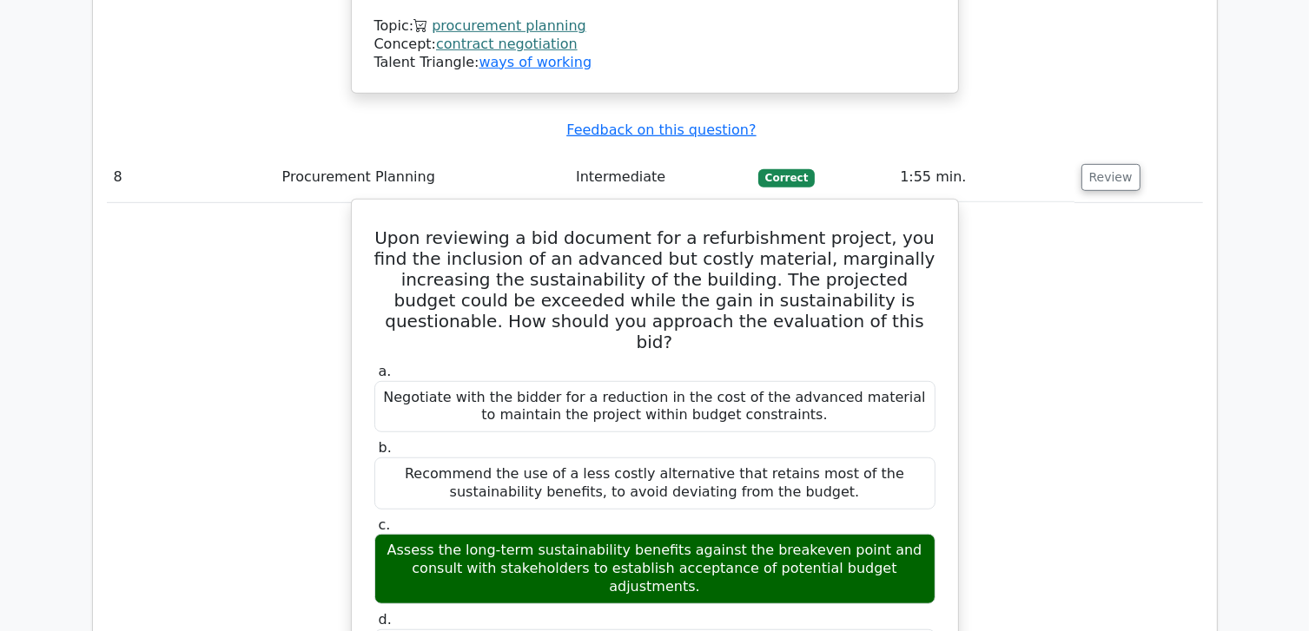
drag, startPoint x: 615, startPoint y: 363, endPoint x: 685, endPoint y: 360, distance: 70.4
drag, startPoint x: 643, startPoint y: 356, endPoint x: 741, endPoint y: 353, distance: 98.2
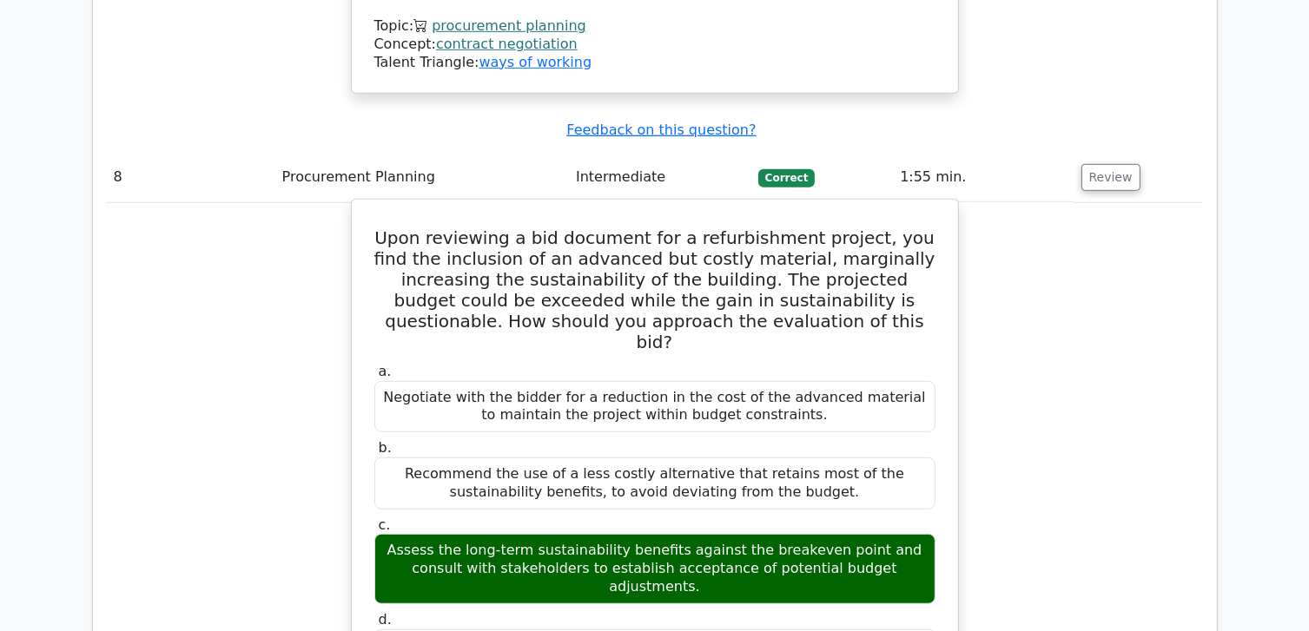
scroll to position [7642, 0]
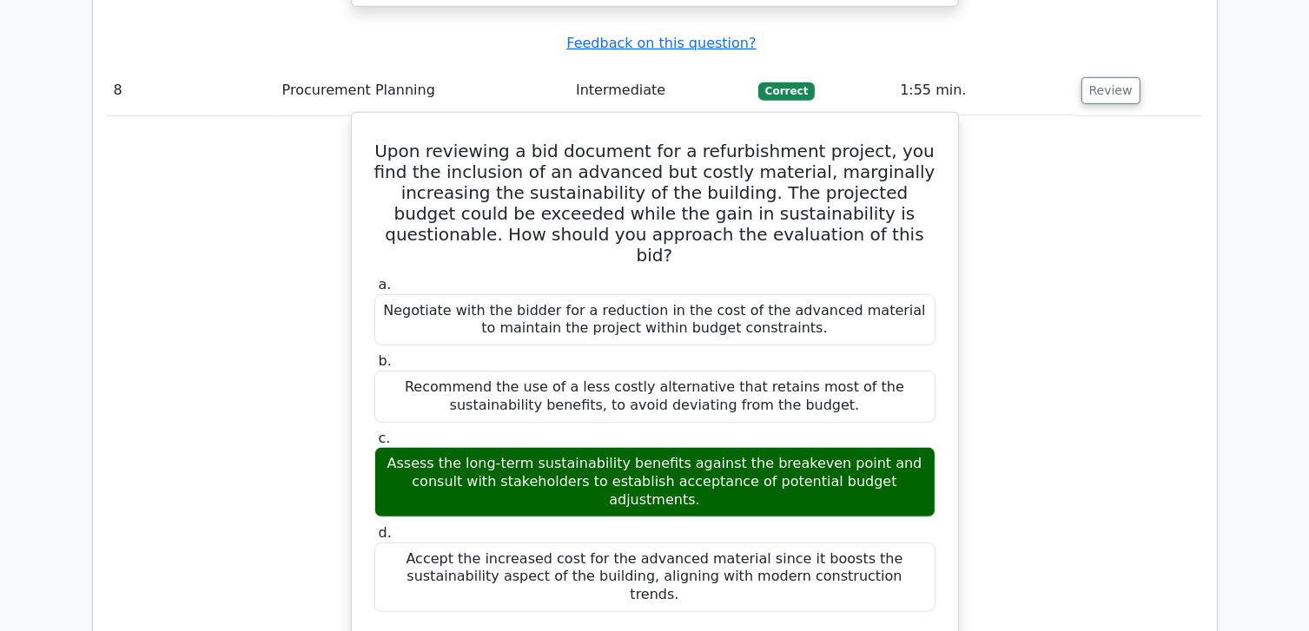
drag, startPoint x: 670, startPoint y: 267, endPoint x: 812, endPoint y: 273, distance: 141.7
drag, startPoint x: 415, startPoint y: 284, endPoint x: 627, endPoint y: 279, distance: 212.0
drag, startPoint x: 455, startPoint y: 325, endPoint x: 585, endPoint y: 320, distance: 130.4
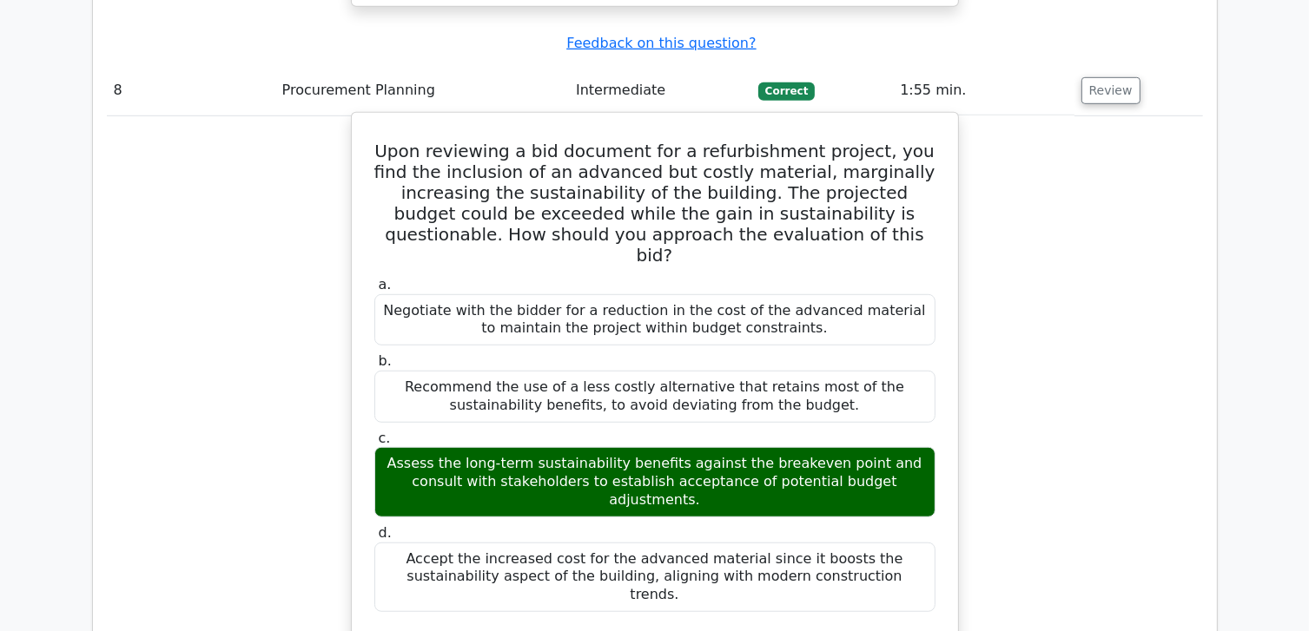
drag, startPoint x: 439, startPoint y: 340, endPoint x: 660, endPoint y: 360, distance: 221.5
drag, startPoint x: 660, startPoint y: 360, endPoint x: 610, endPoint y: 361, distance: 50.4
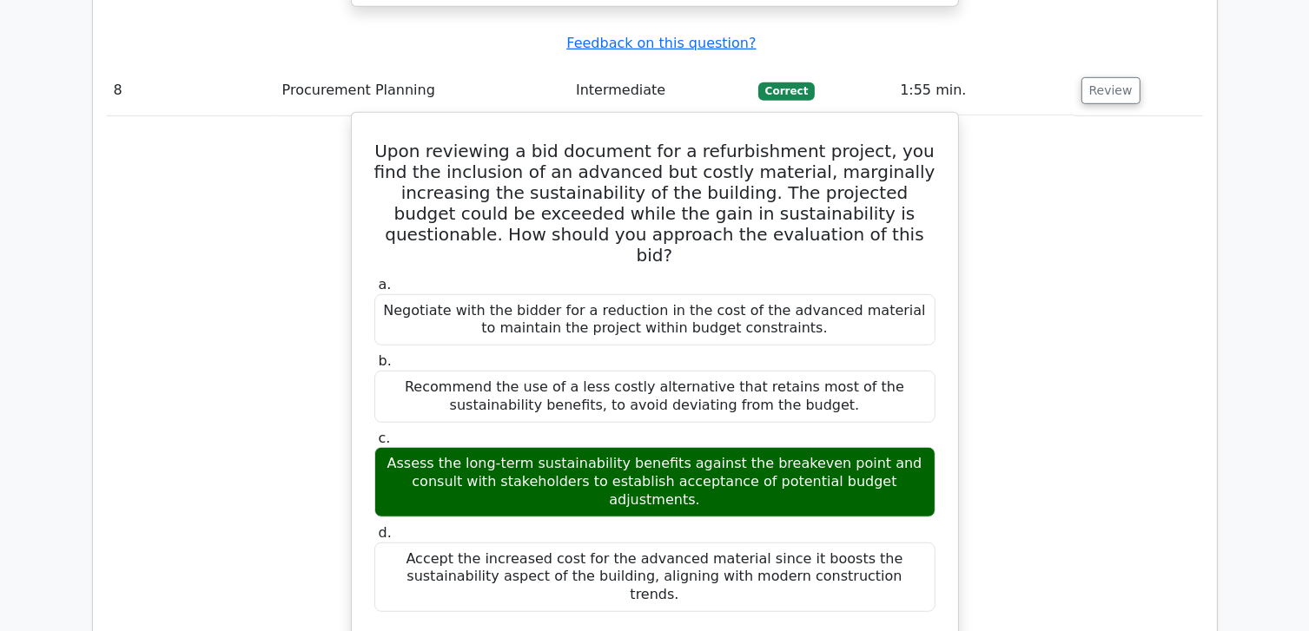
drag, startPoint x: 464, startPoint y: 379, endPoint x: 761, endPoint y: 387, distance: 297.1
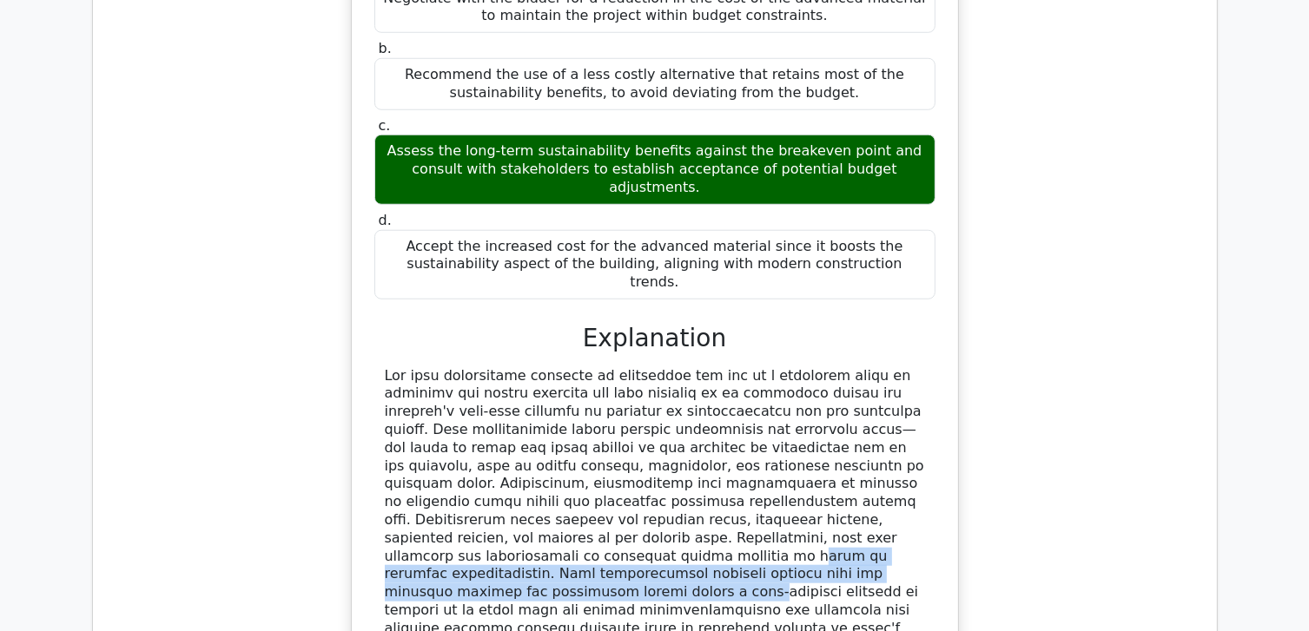
scroll to position [7990, 0]
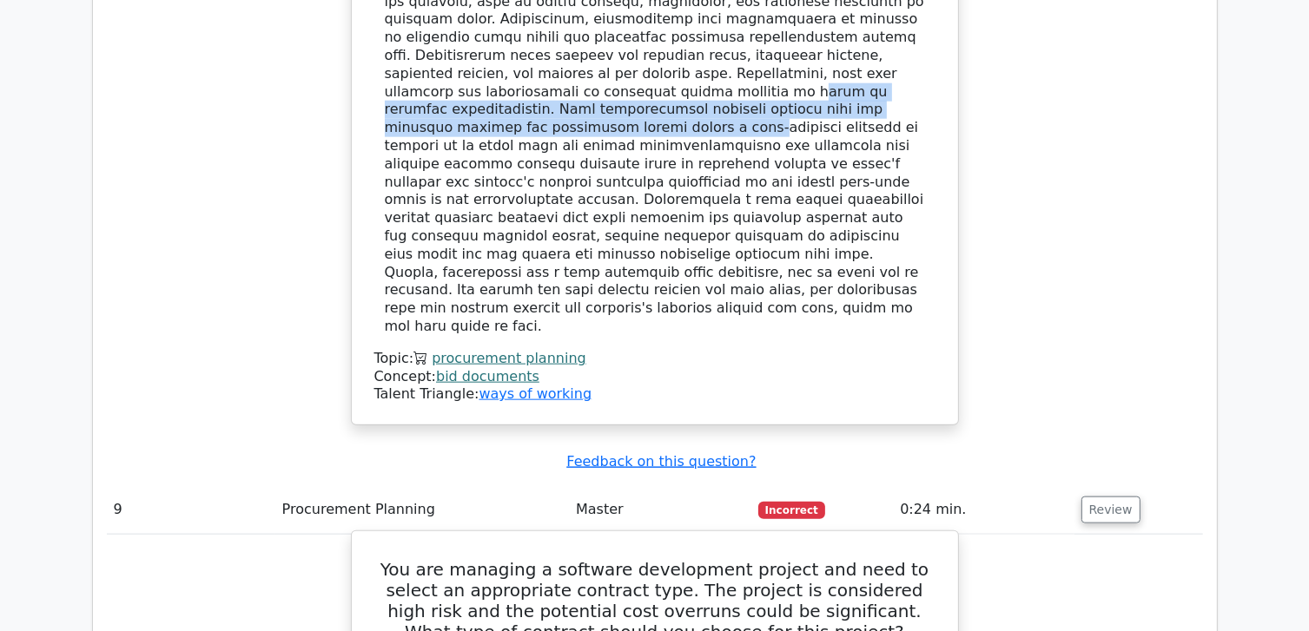
scroll to position [8511, 0]
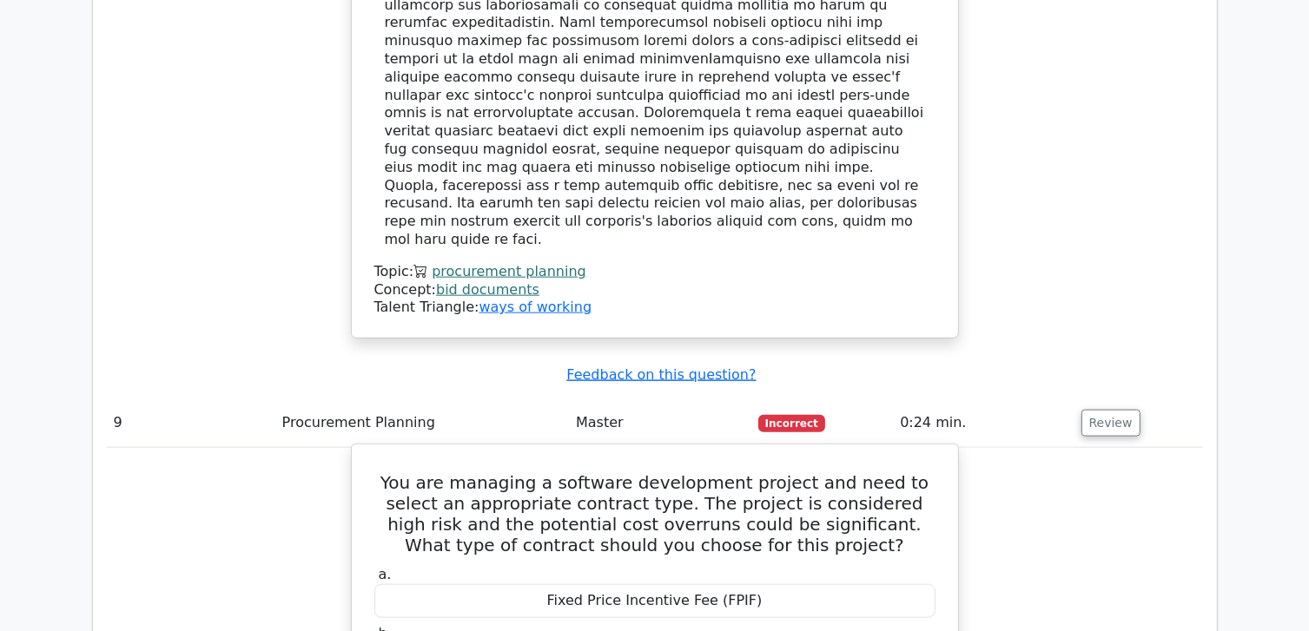
drag, startPoint x: 438, startPoint y: 384, endPoint x: 764, endPoint y: 405, distance: 327.2
drag, startPoint x: 764, startPoint y: 405, endPoint x: 764, endPoint y: 429, distance: 24.3
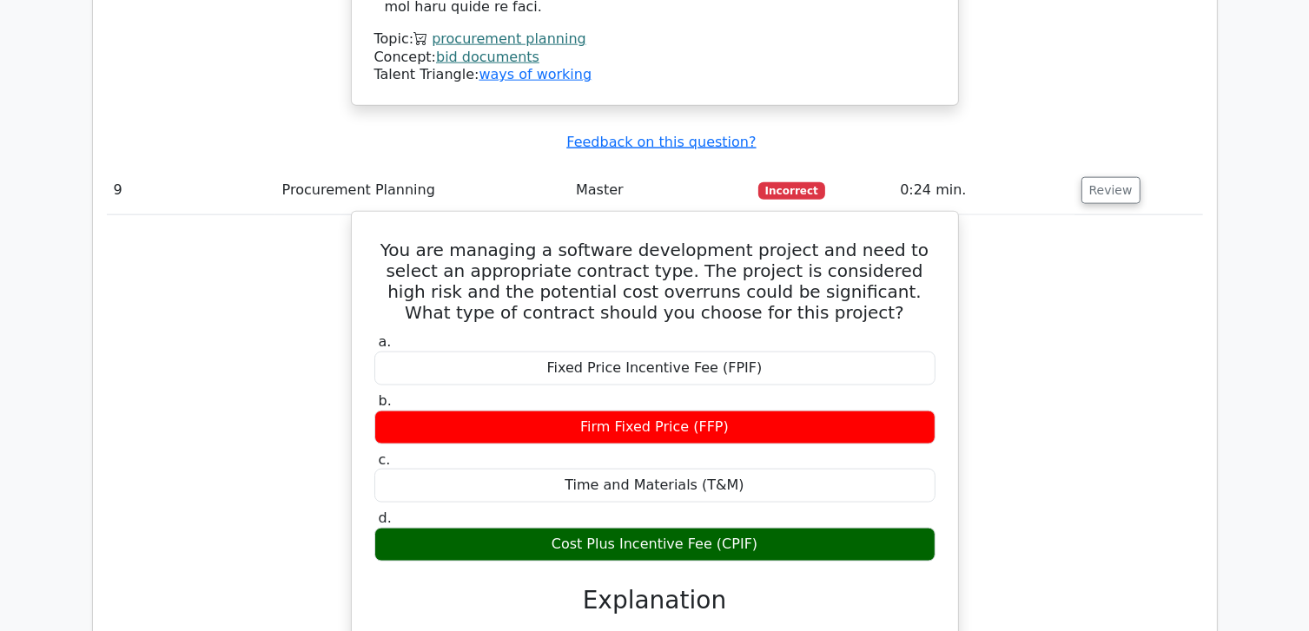
scroll to position [8771, 0]
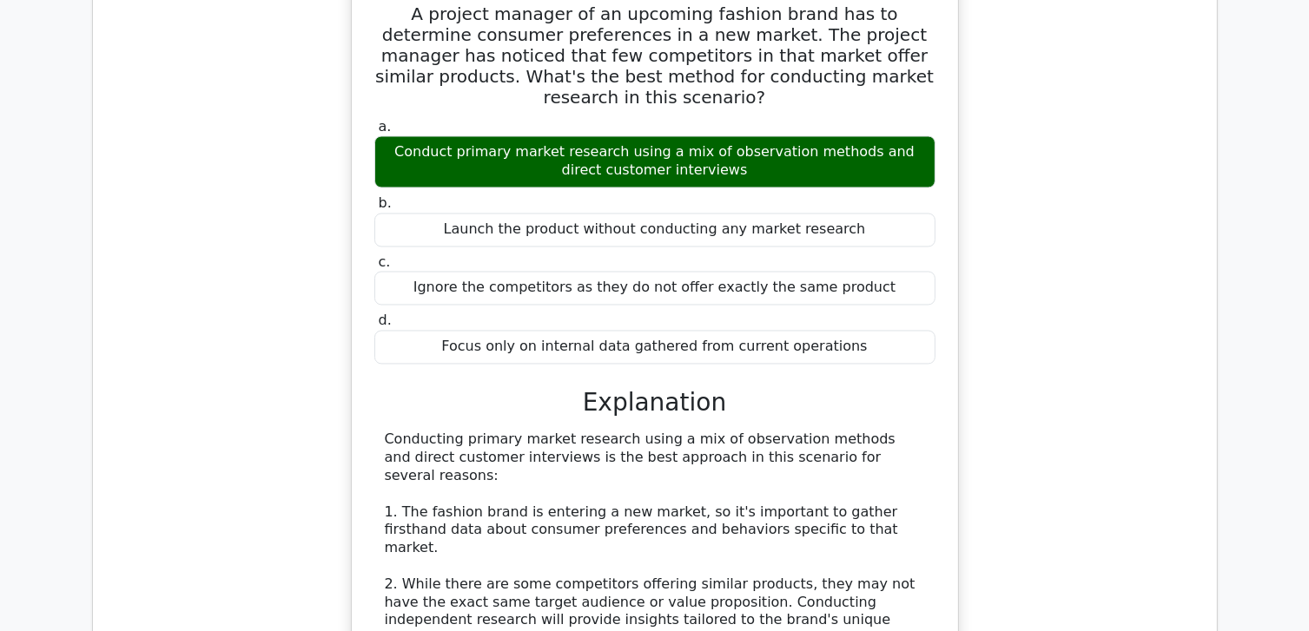
scroll to position [9900, 0]
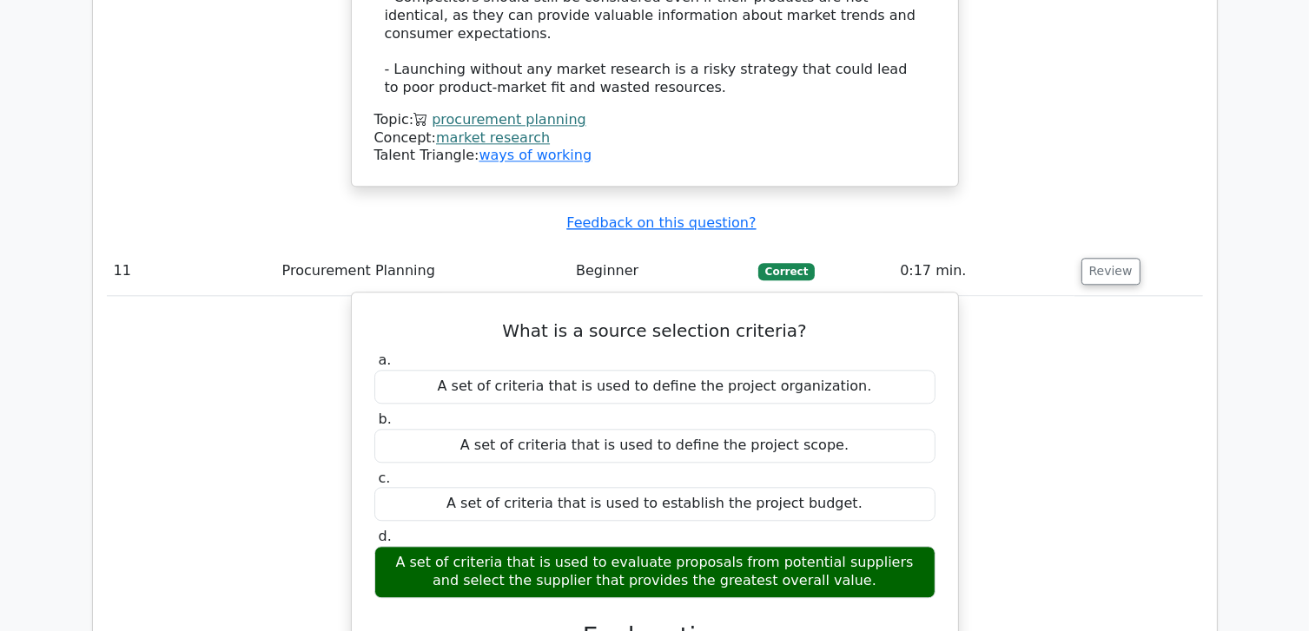
scroll to position [10769, 0]
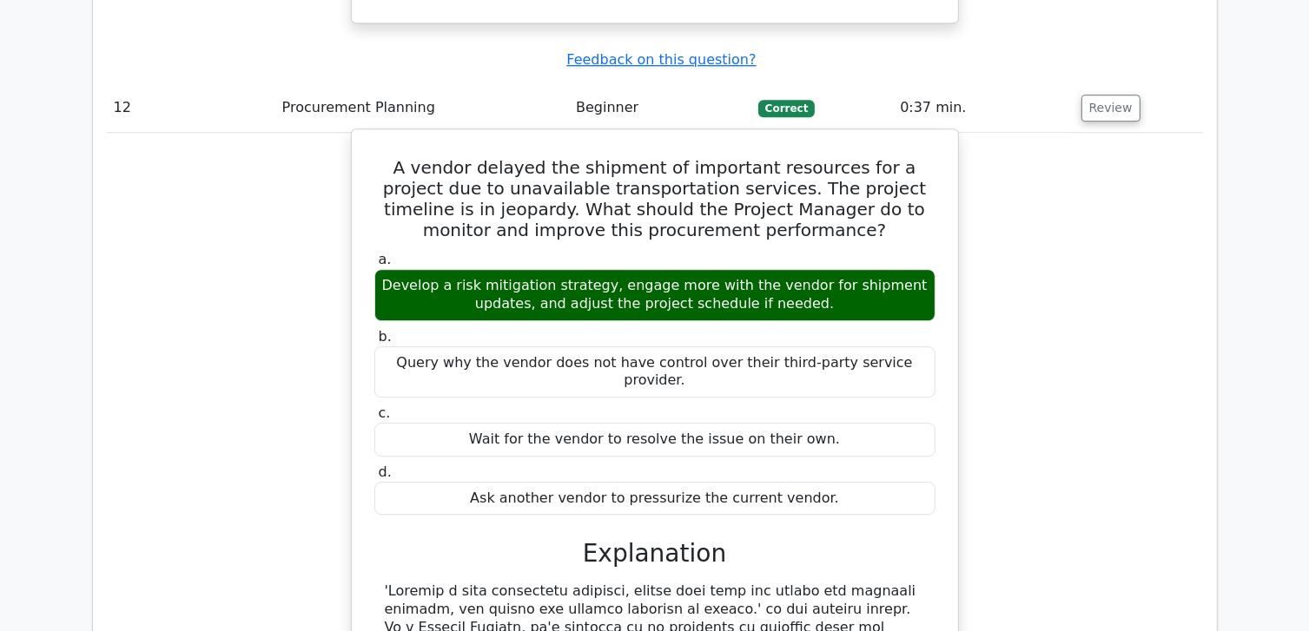
scroll to position [11637, 0]
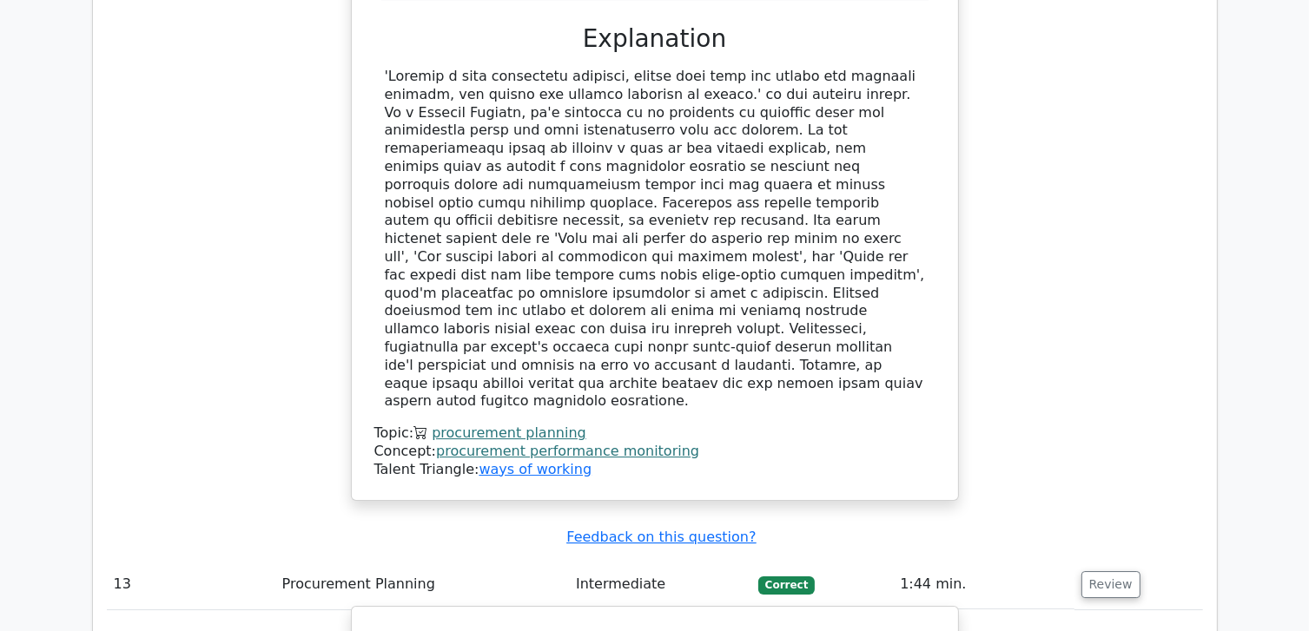
scroll to position [12158, 0]
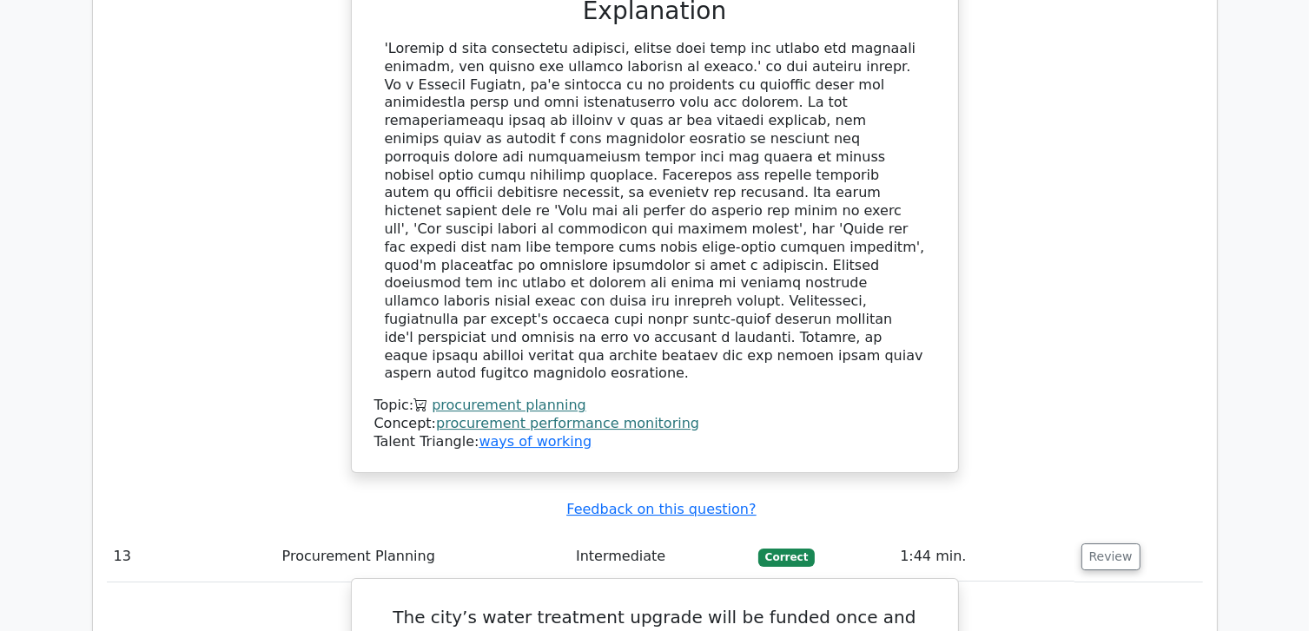
drag, startPoint x: 486, startPoint y: 369, endPoint x: 820, endPoint y: 387, distance: 334.0
drag, startPoint x: 793, startPoint y: 388, endPoint x: 895, endPoint y: 391, distance: 101.6
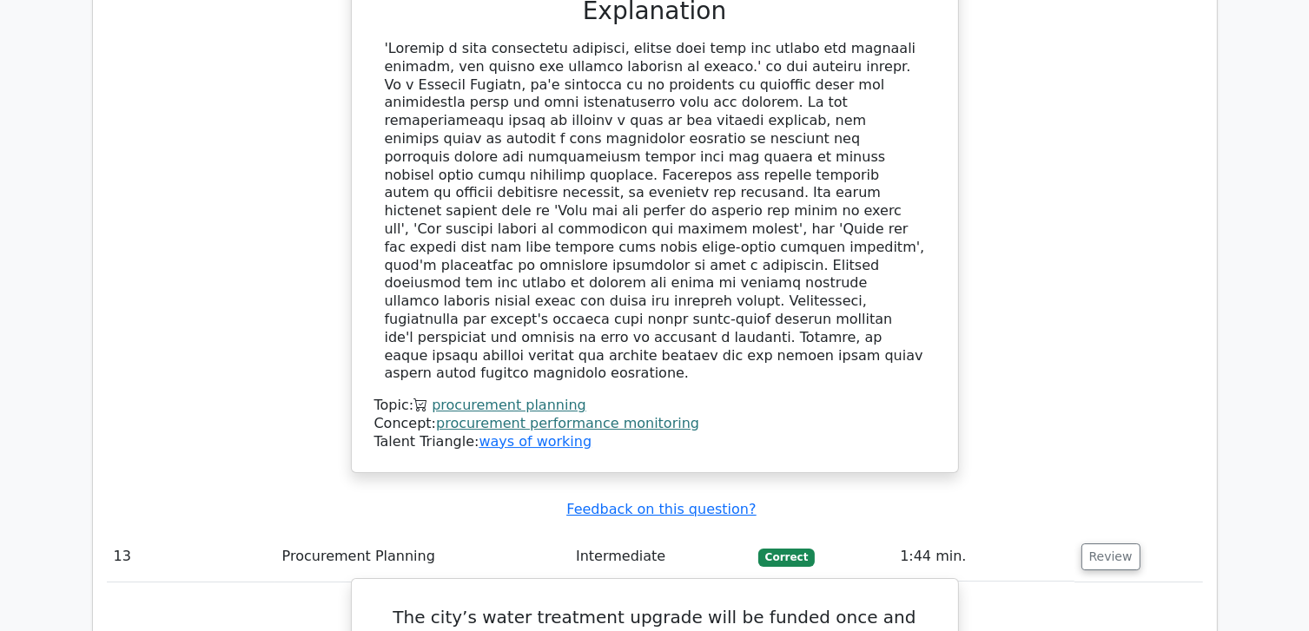
drag, startPoint x: 895, startPoint y: 391, endPoint x: 848, endPoint y: 399, distance: 47.7
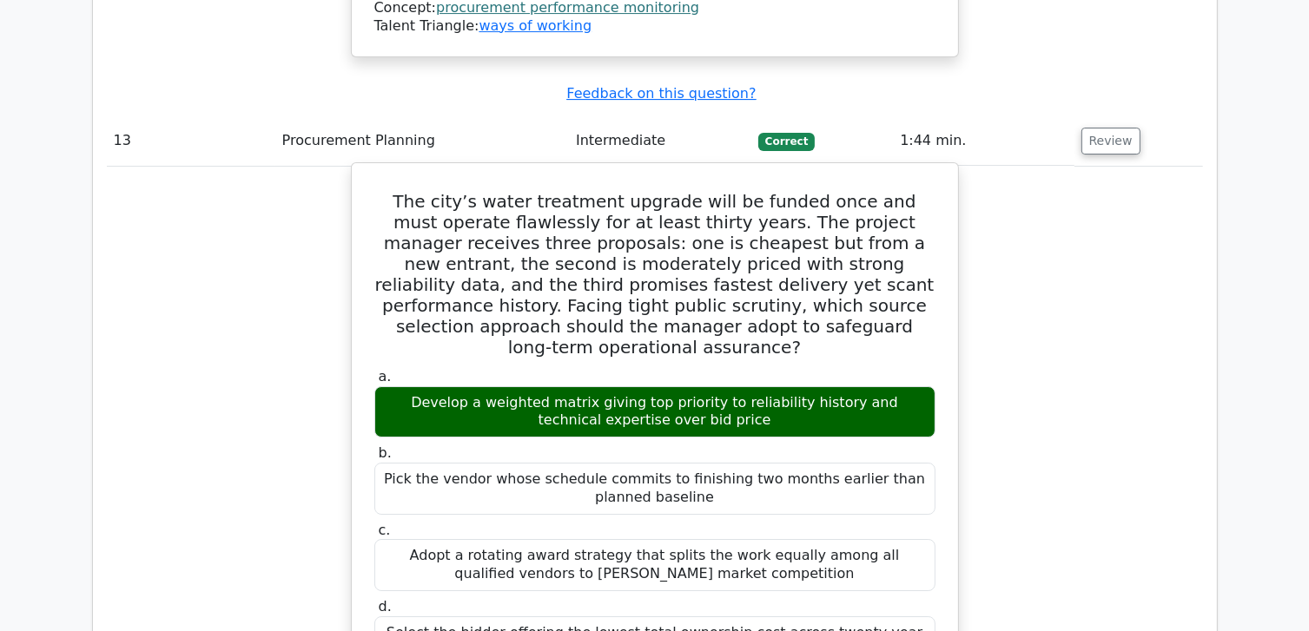
scroll to position [12593, 0]
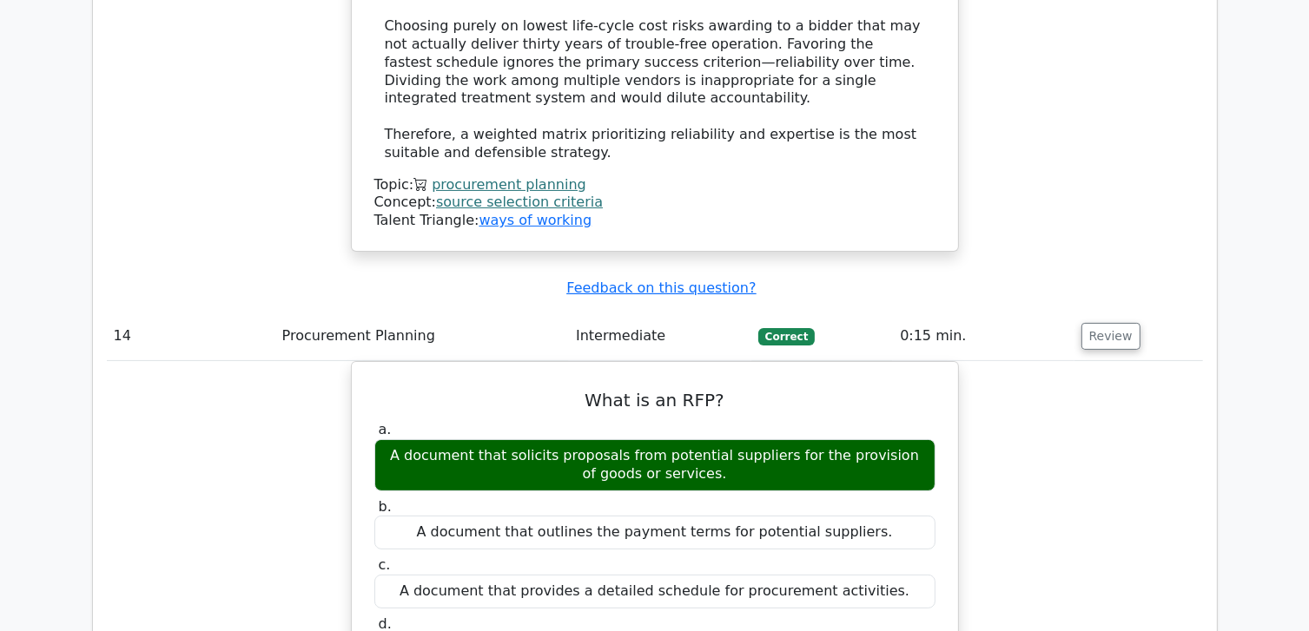
scroll to position [13461, 0]
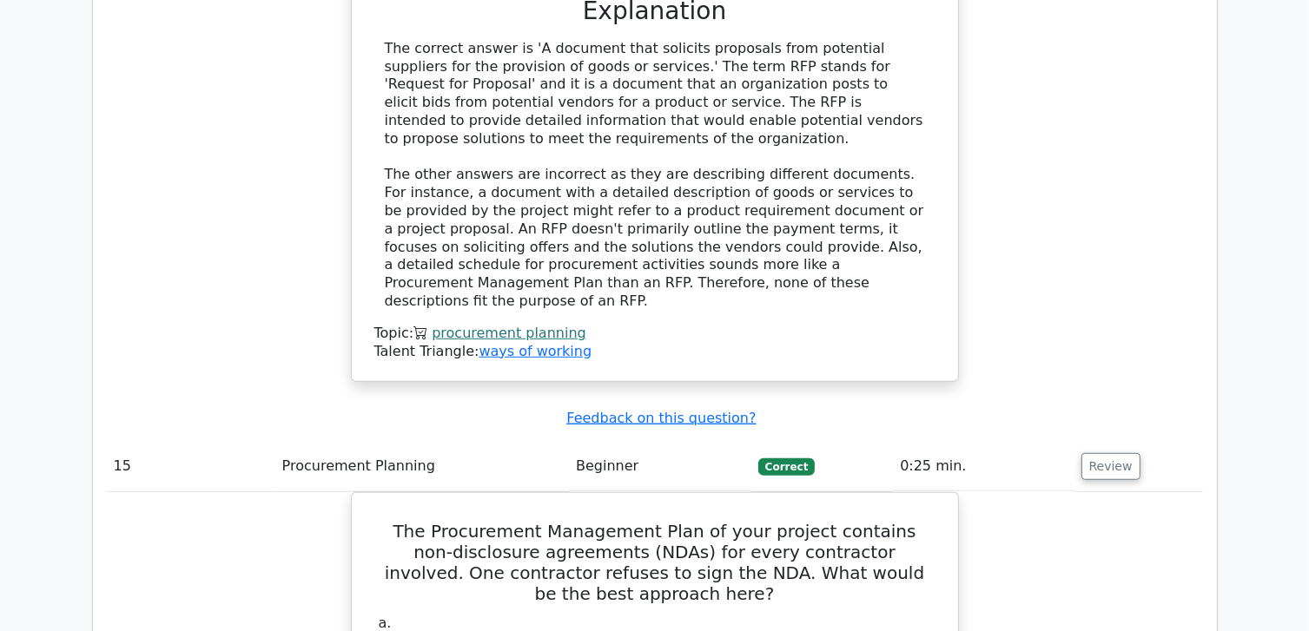
scroll to position [14330, 0]
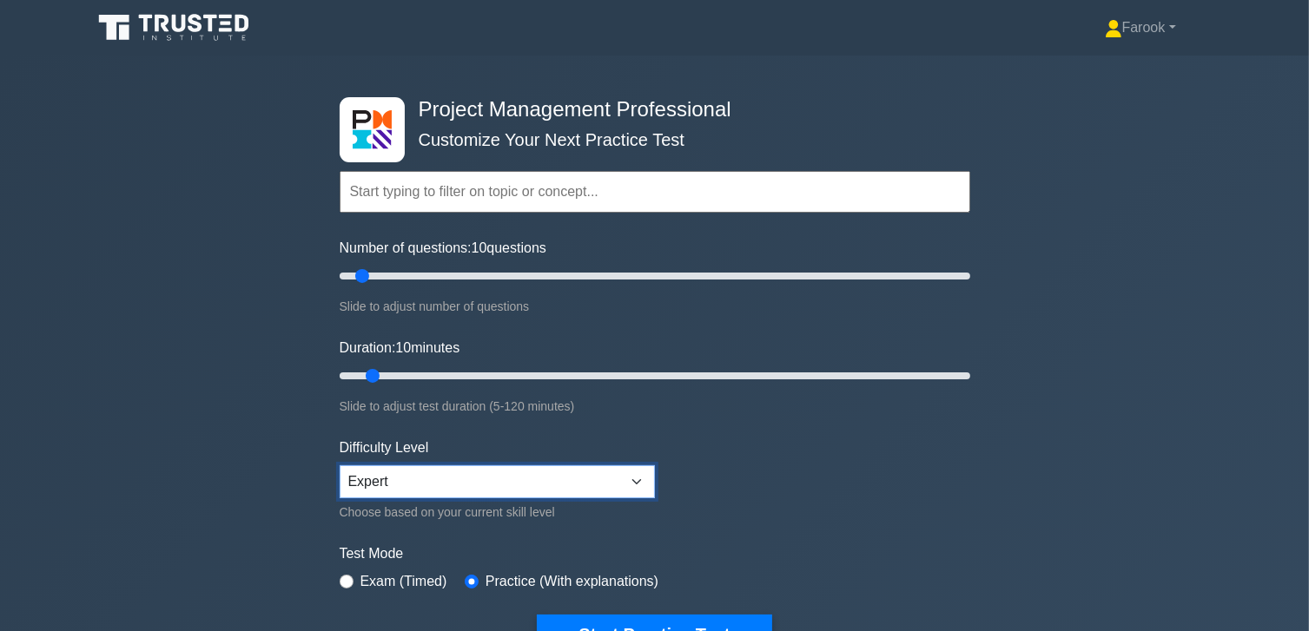
click at [399, 479] on select "Beginner Intermediate Expert" at bounding box center [497, 481] width 315 height 33
click at [340, 465] on select "Beginner Intermediate Expert" at bounding box center [497, 481] width 315 height 33
drag, startPoint x: 373, startPoint y: 373, endPoint x: 393, endPoint y: 380, distance: 20.0
type input "15"
click at [393, 380] on input "Duration: 15 minutes" at bounding box center [655, 376] width 631 height 21
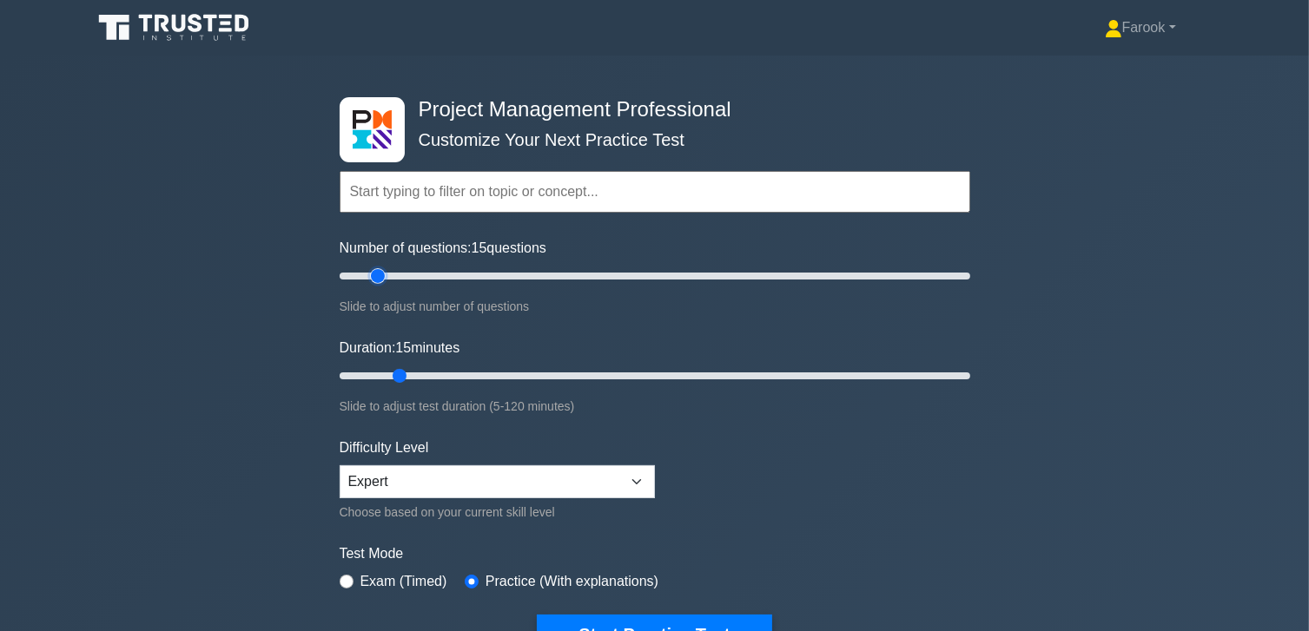
drag, startPoint x: 360, startPoint y: 274, endPoint x: 381, endPoint y: 286, distance: 24.9
type input "15"
click at [381, 286] on input "Number of questions: 15 questions" at bounding box center [655, 276] width 631 height 21
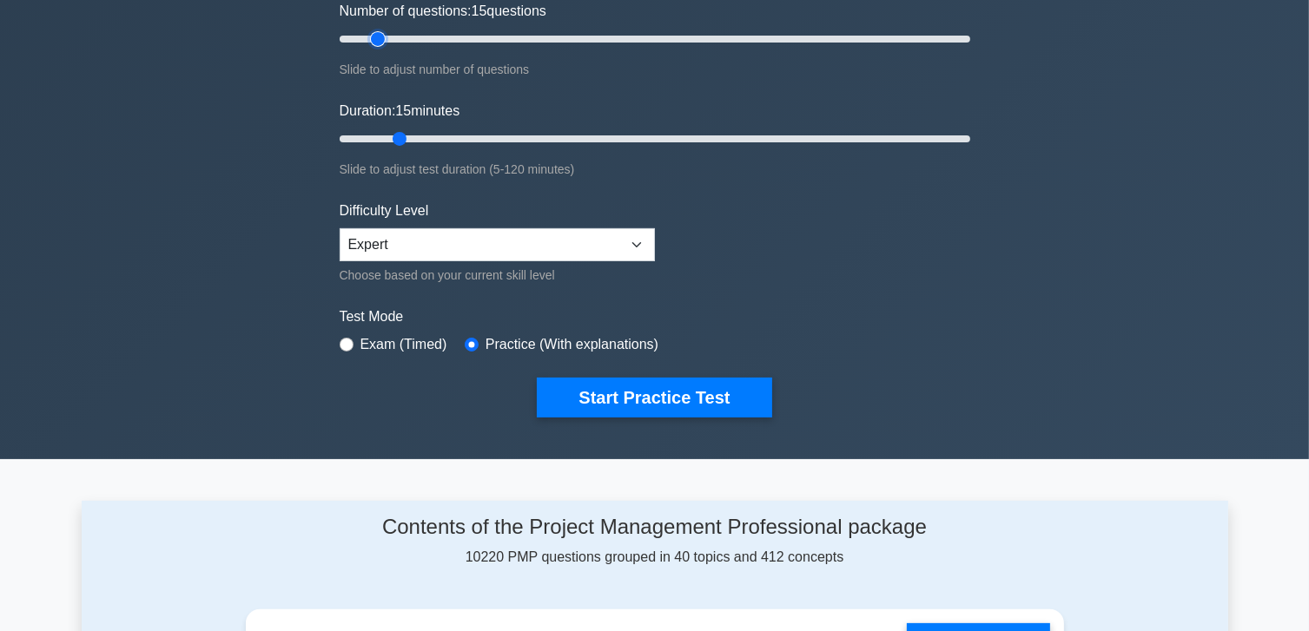
scroll to position [261, 0]
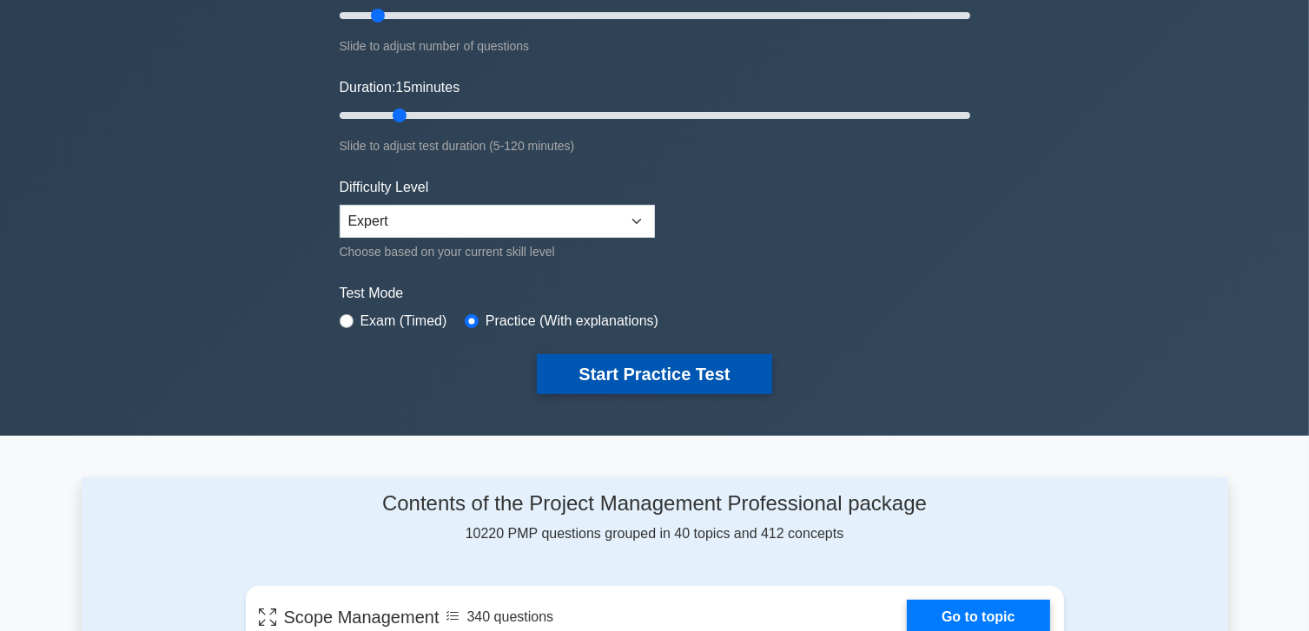
click at [677, 366] on button "Start Practice Test" at bounding box center [654, 374] width 234 height 40
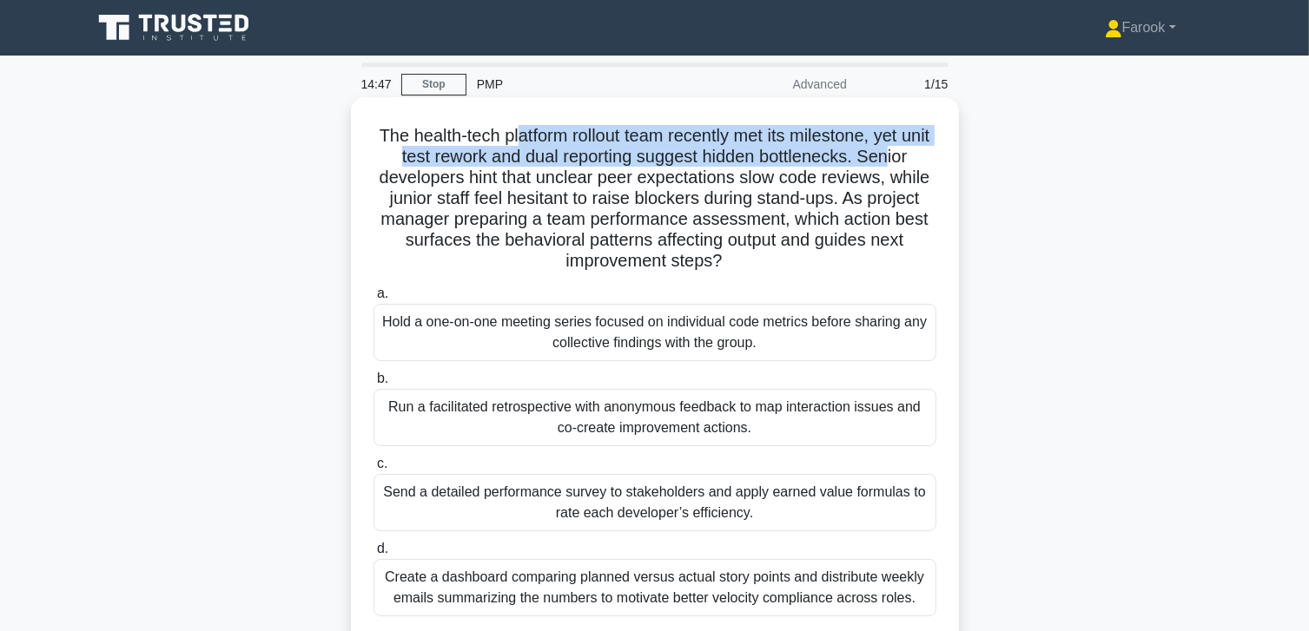
drag, startPoint x: 556, startPoint y: 142, endPoint x: 909, endPoint y: 148, distance: 353.5
click at [909, 148] on h5 "The health-tech platform rollout team recently met its milestone, yet unit test…" at bounding box center [655, 199] width 566 height 148
click at [434, 157] on h5 "The health-tech platform rollout team recently met its milestone, yet unit test…" at bounding box center [655, 199] width 566 height 148
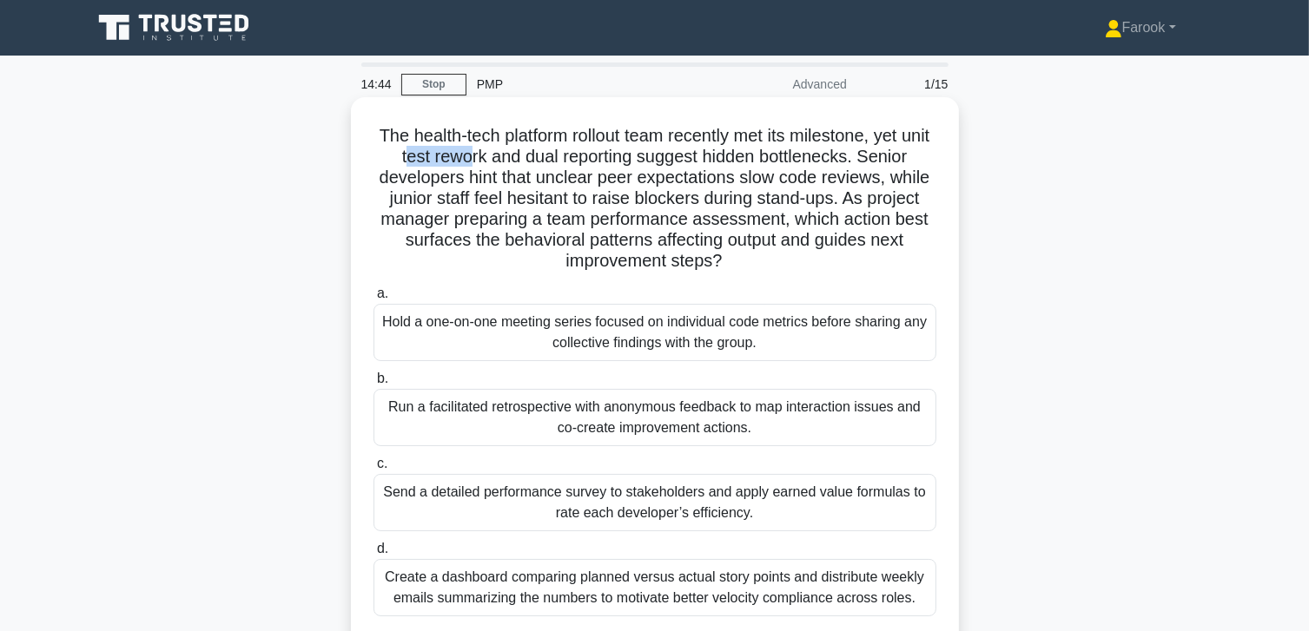
drag, startPoint x: 419, startPoint y: 158, endPoint x: 484, endPoint y: 162, distance: 64.4
click at [484, 162] on h5 "The health-tech platform rollout team recently met its milestone, yet unit test…" at bounding box center [655, 199] width 566 height 148
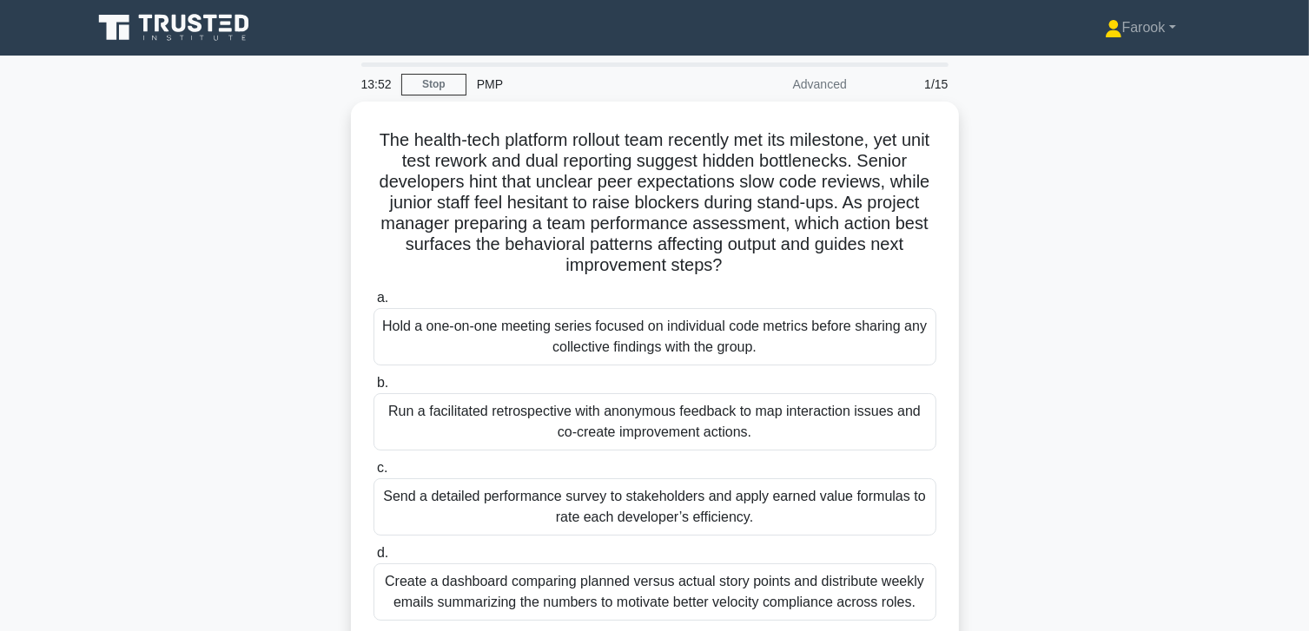
click at [118, 297] on div "The health-tech platform rollout team recently met its milestone, yet unit test…" at bounding box center [655, 398] width 1146 height 592
drag, startPoint x: 149, startPoint y: 278, endPoint x: 118, endPoint y: 215, distance: 69.9
click at [118, 215] on div "The health-tech platform rollout team recently met its milestone, yet unit test…" at bounding box center [655, 398] width 1146 height 592
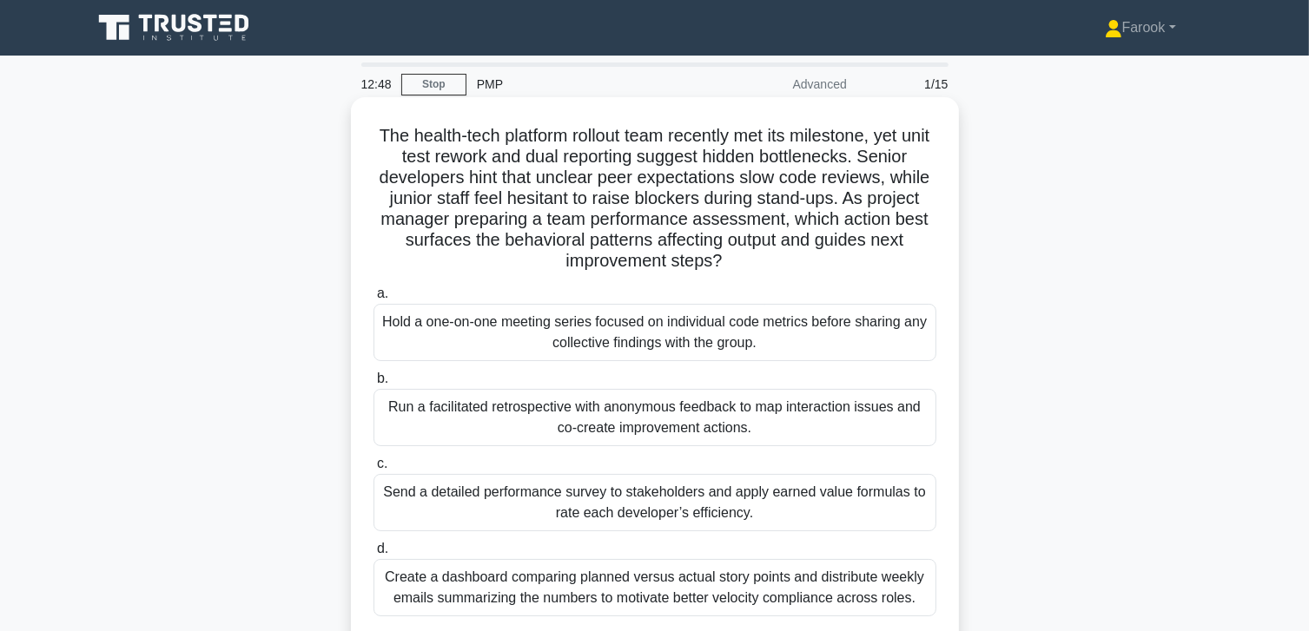
click at [685, 411] on div "Run a facilitated retrospective with anonymous feedback to map interaction issu…" at bounding box center [654, 417] width 563 height 57
click at [373, 385] on input "b. Run a facilitated retrospective with anonymous feedback to map interaction i…" at bounding box center [373, 378] width 0 height 11
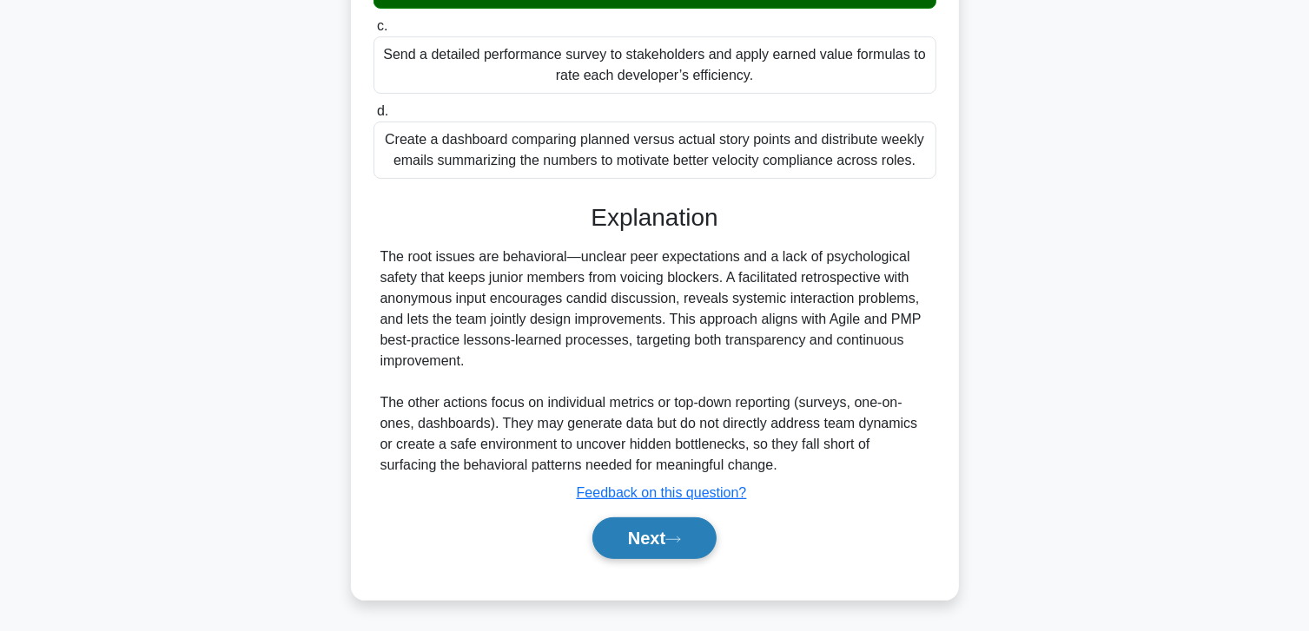
click at [653, 519] on button "Next" at bounding box center [654, 539] width 124 height 42
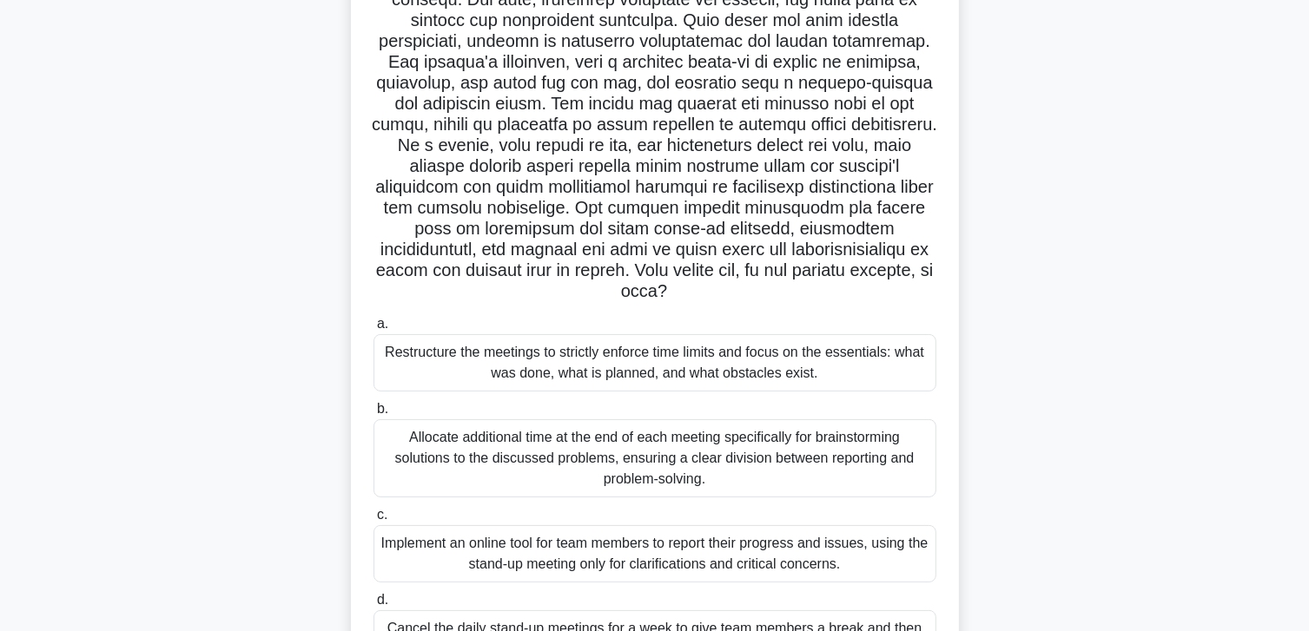
scroll to position [261, 0]
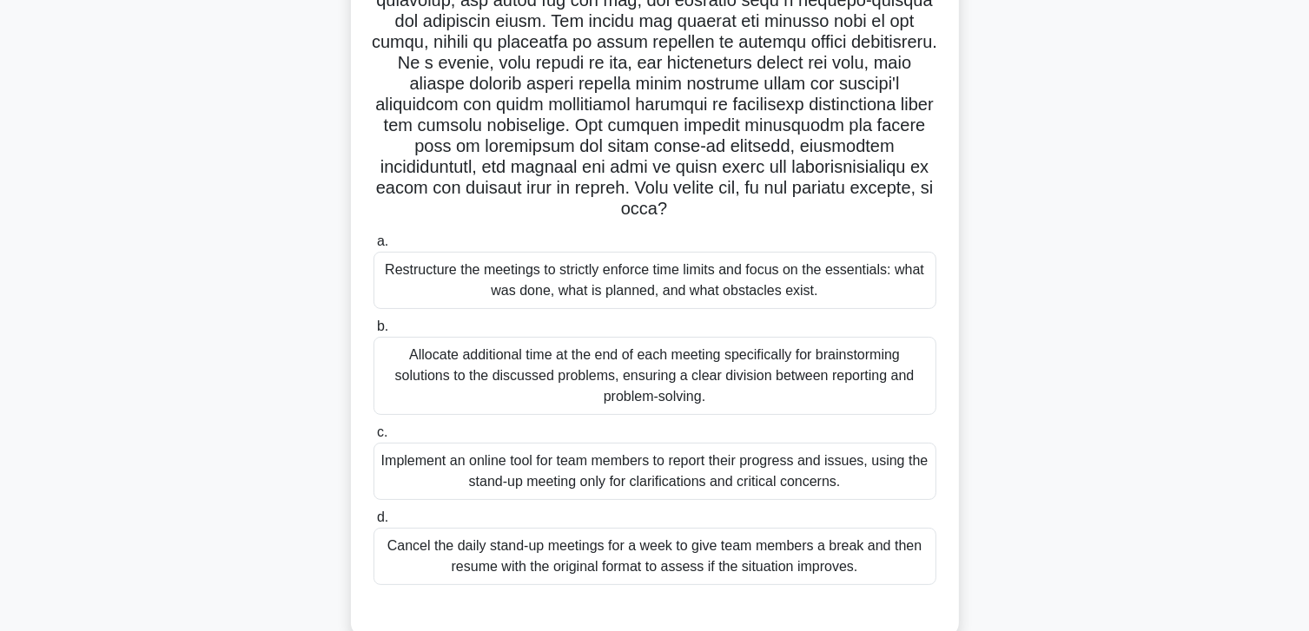
click at [769, 299] on div "Restructure the meetings to strictly enforce time limits and focus on the essen…" at bounding box center [654, 280] width 563 height 57
click at [373, 248] on input "a. Restructure the meetings to strictly enforce time limits and focus on the es…" at bounding box center [373, 241] width 0 height 11
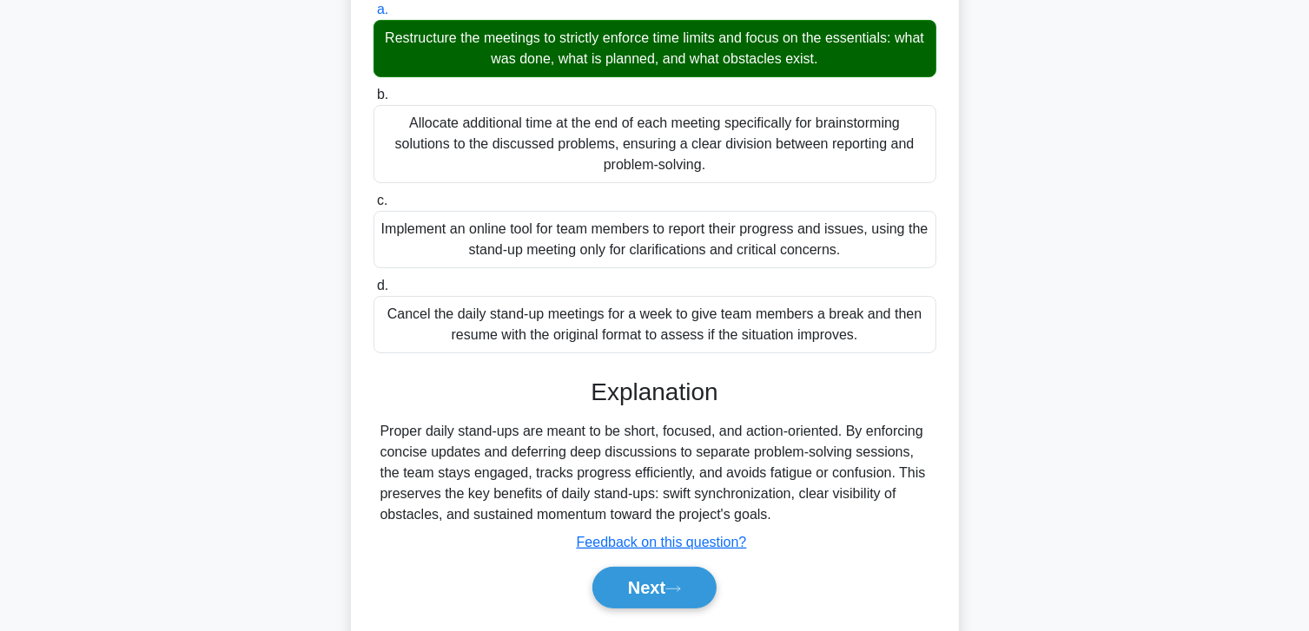
scroll to position [542, 0]
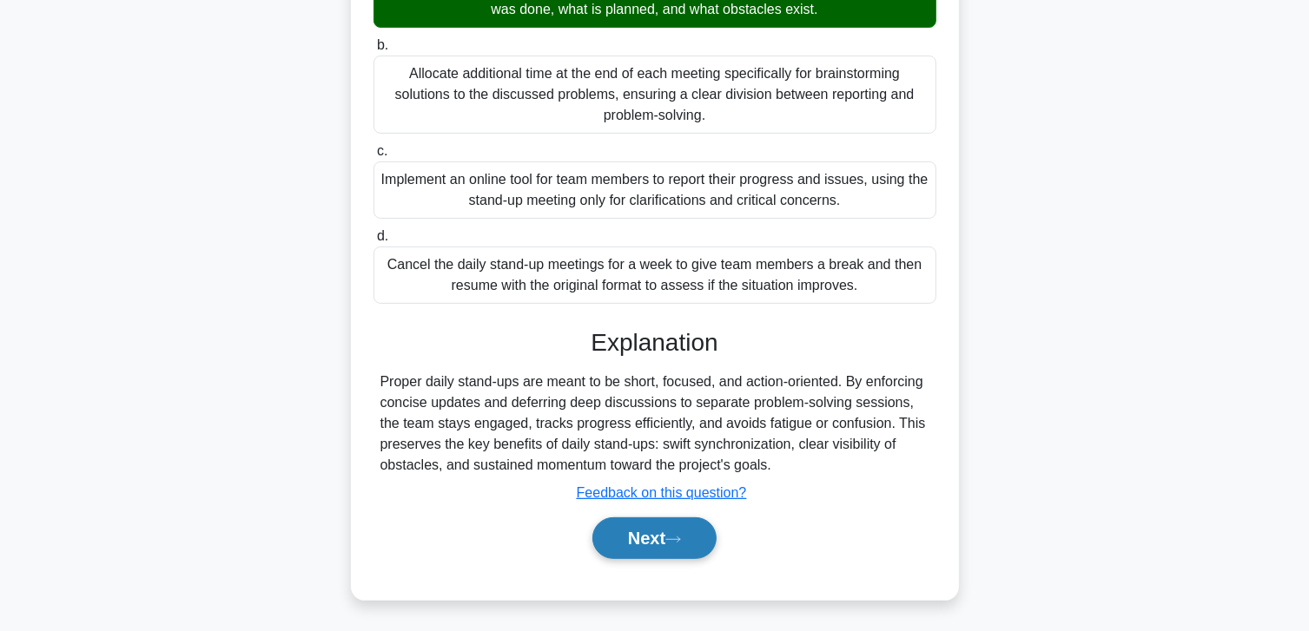
click at [658, 551] on button "Next" at bounding box center [654, 539] width 124 height 42
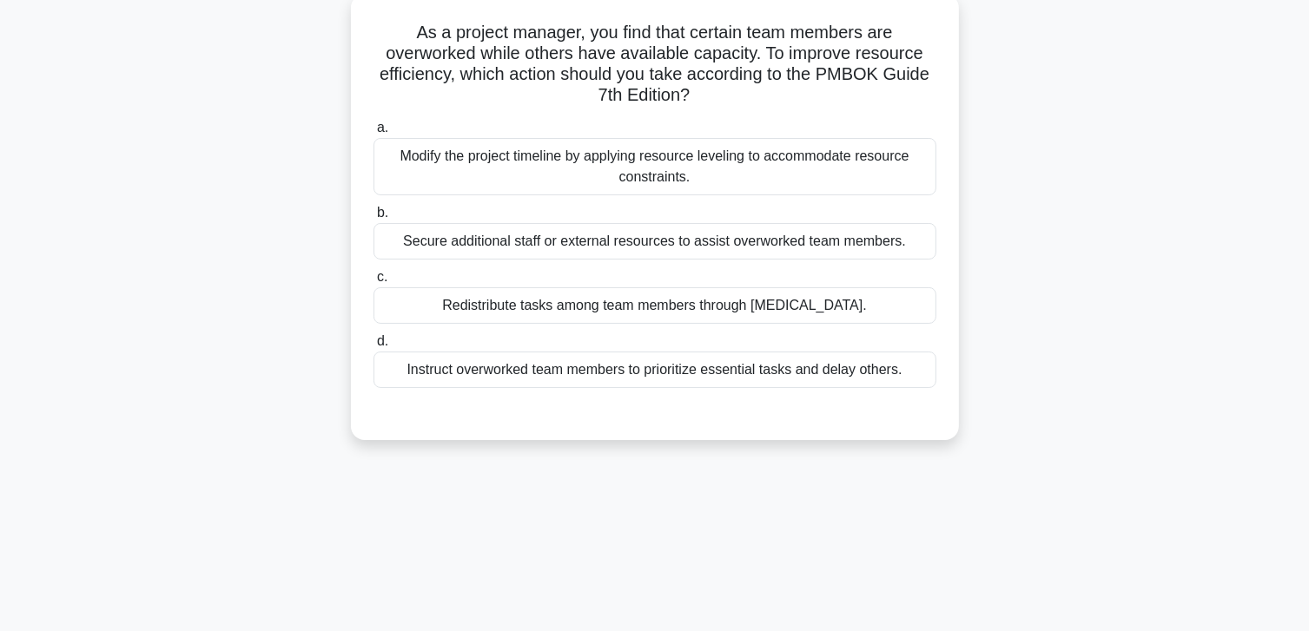
scroll to position [0, 0]
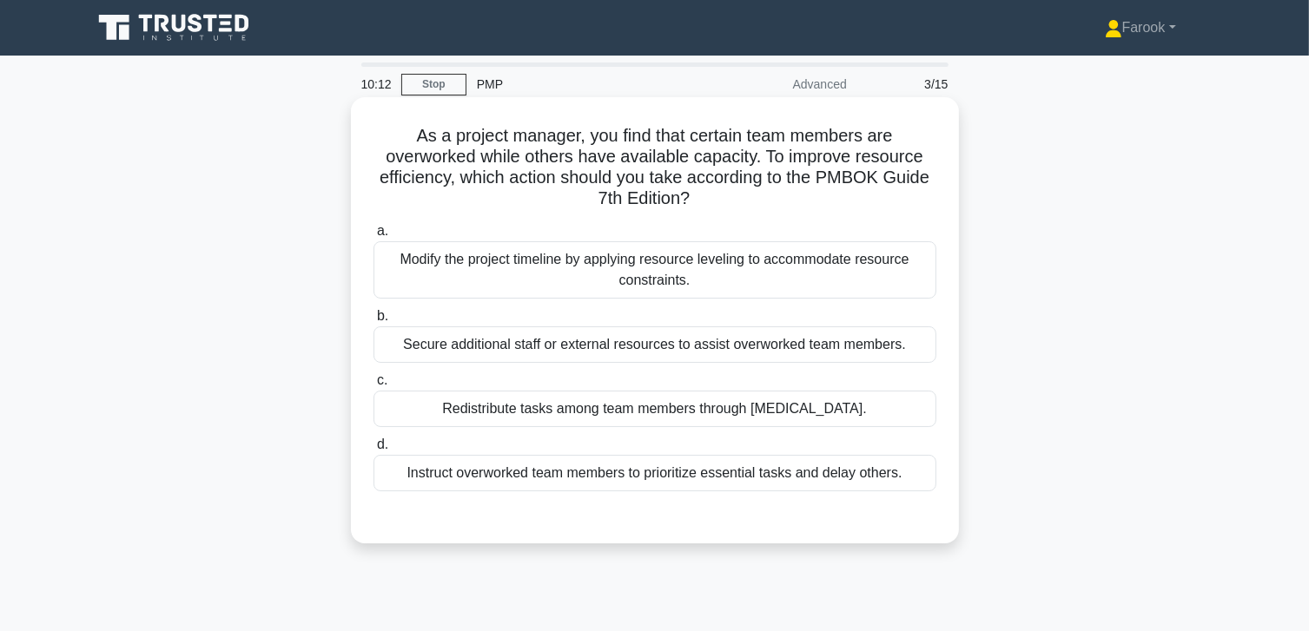
click at [573, 291] on div "Modify the project timeline by applying resource leveling to accommodate resour…" at bounding box center [654, 269] width 563 height 57
click at [373, 237] on input "a. Modify the project timeline by applying resource leveling to accommodate res…" at bounding box center [373, 231] width 0 height 11
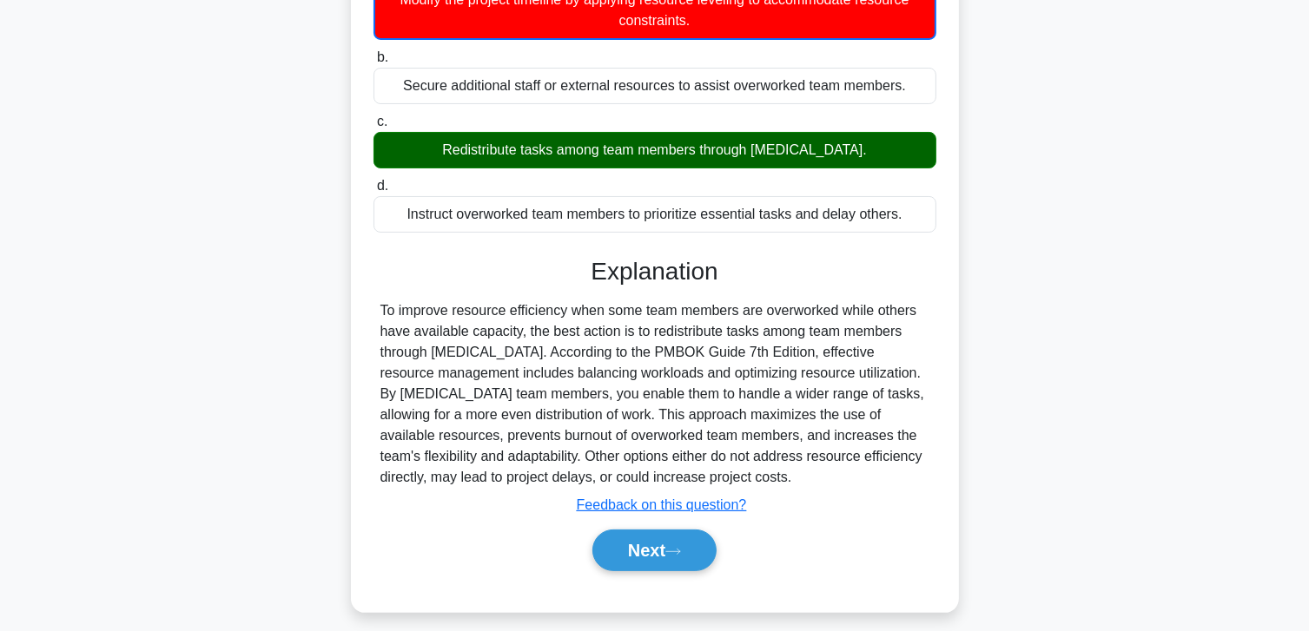
scroll to position [307, 0]
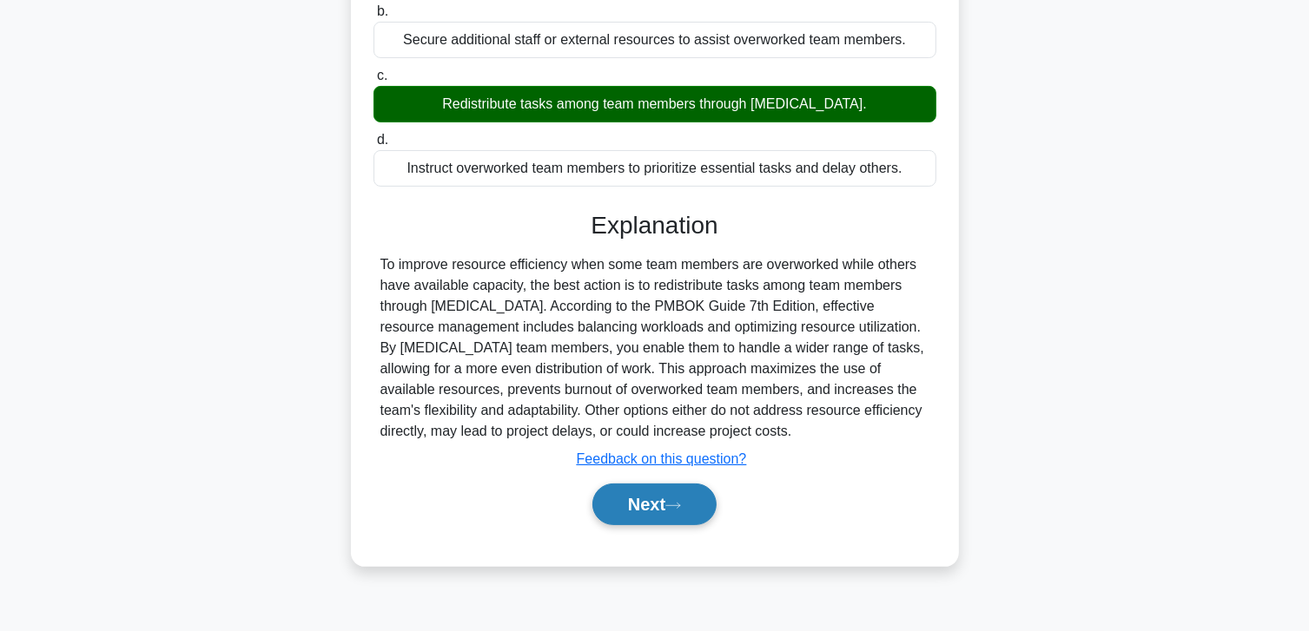
click at [647, 498] on button "Next" at bounding box center [654, 505] width 124 height 42
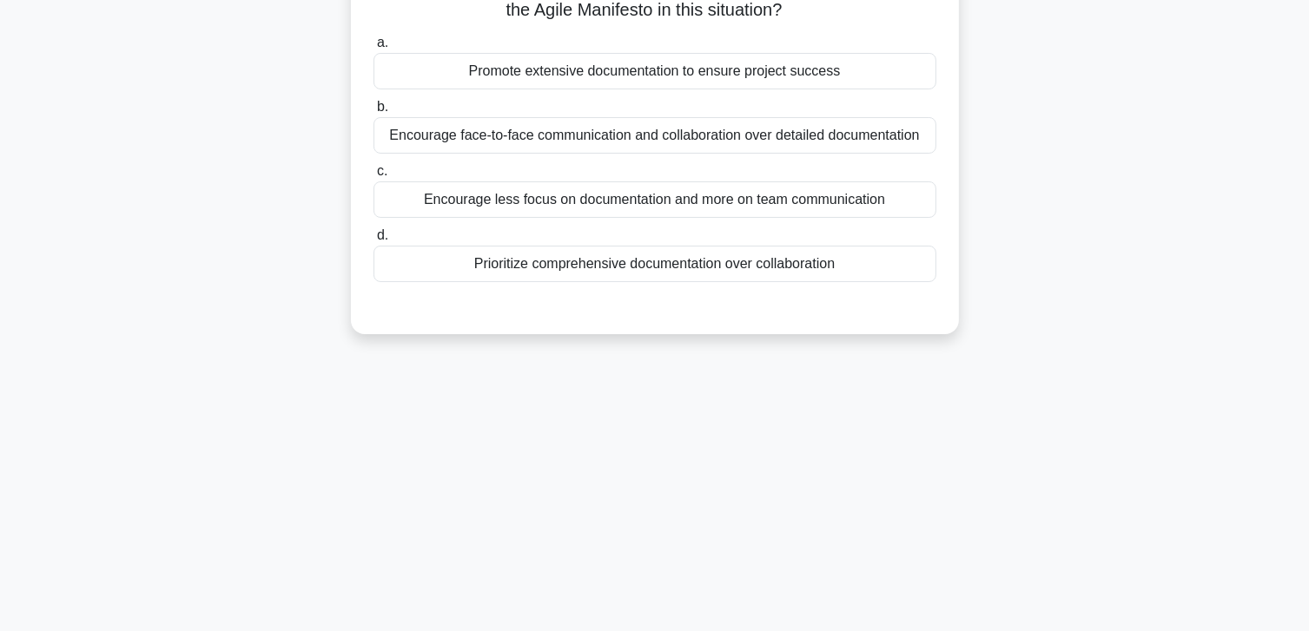
scroll to position [0, 0]
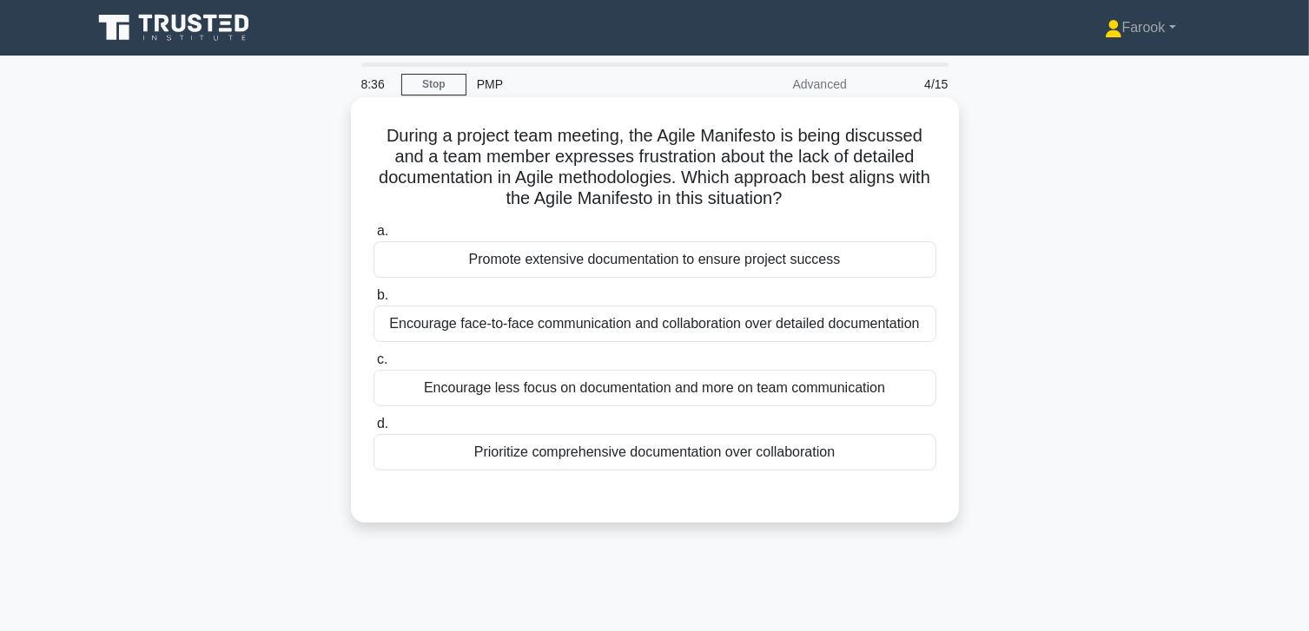
click at [698, 391] on div "Encourage less focus on documentation and more on team communication" at bounding box center [654, 388] width 563 height 36
click at [373, 366] on input "c. Encourage less focus on documentation and more on team communication" at bounding box center [373, 359] width 0 height 11
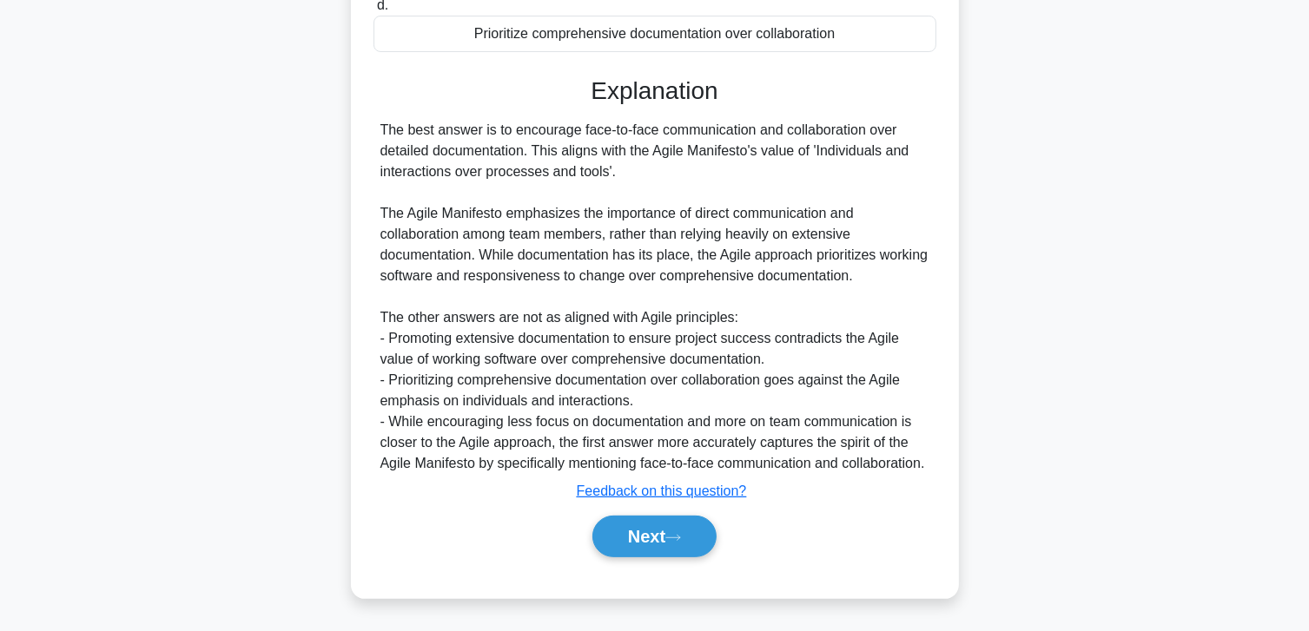
scroll to position [460, 0]
click at [631, 527] on button "Next" at bounding box center [654, 537] width 124 height 42
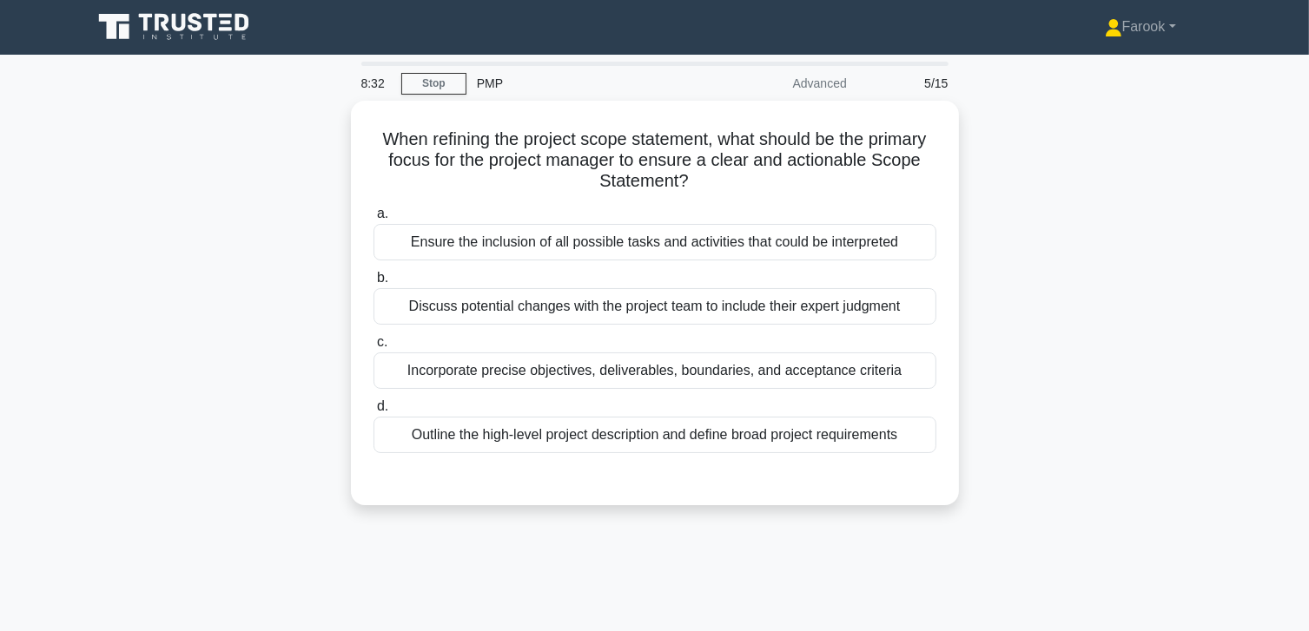
scroll to position [0, 0]
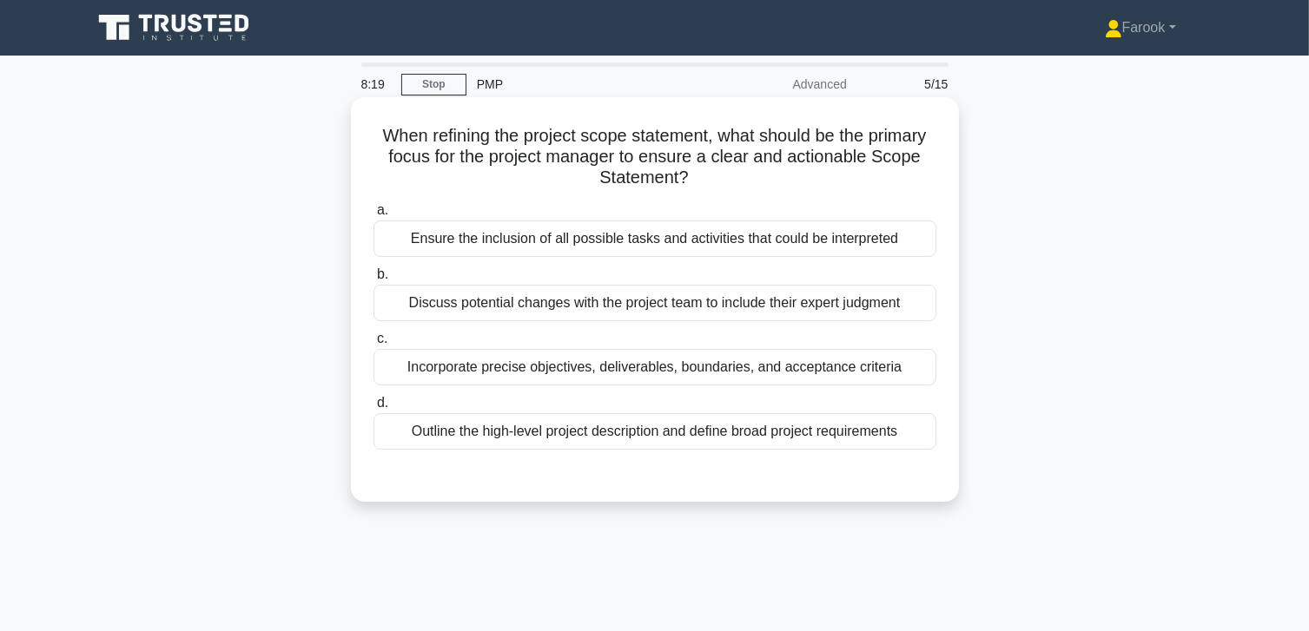
click at [559, 373] on div "Incorporate precise objectives, deliverables, boundaries, and acceptance criter…" at bounding box center [654, 367] width 563 height 36
click at [373, 345] on input "c. Incorporate precise objectives, deliverables, boundaries, and acceptance cri…" at bounding box center [373, 338] width 0 height 11
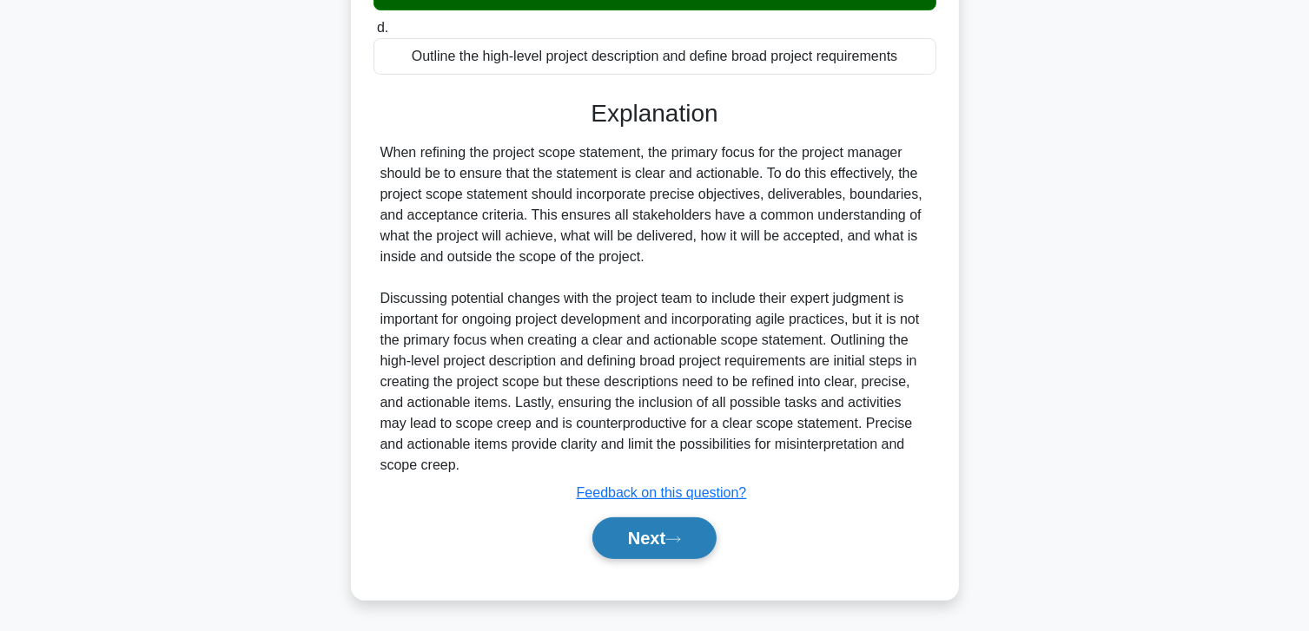
click at [642, 548] on button "Next" at bounding box center [654, 539] width 124 height 42
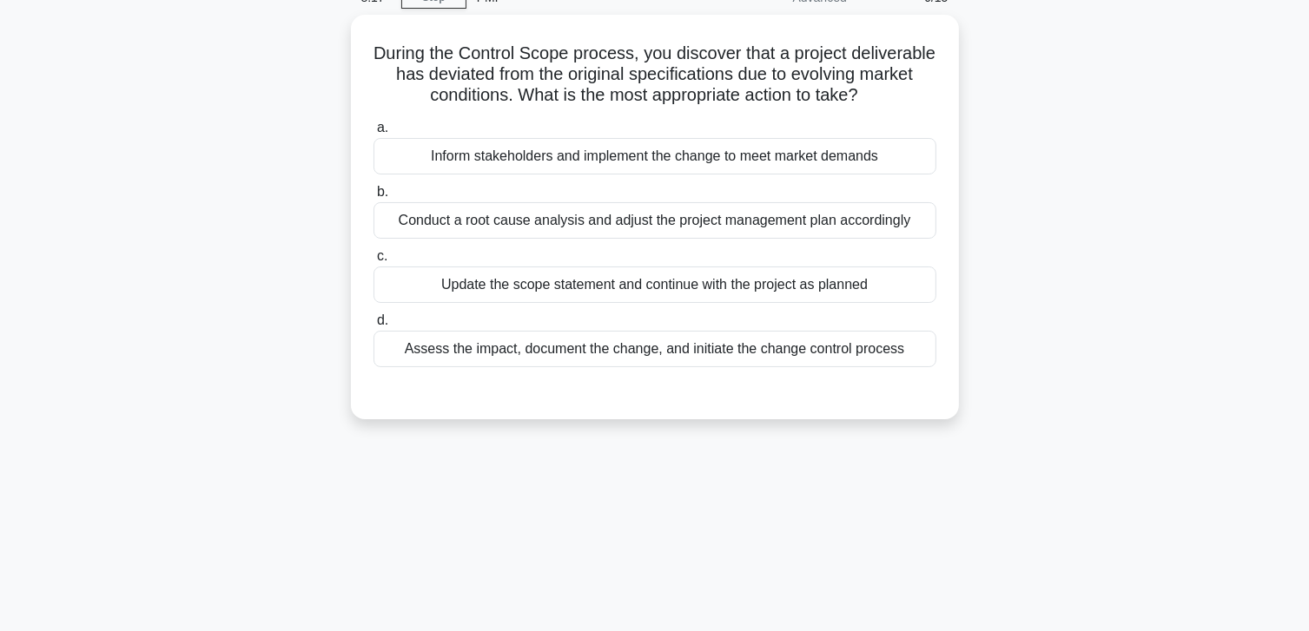
scroll to position [46, 0]
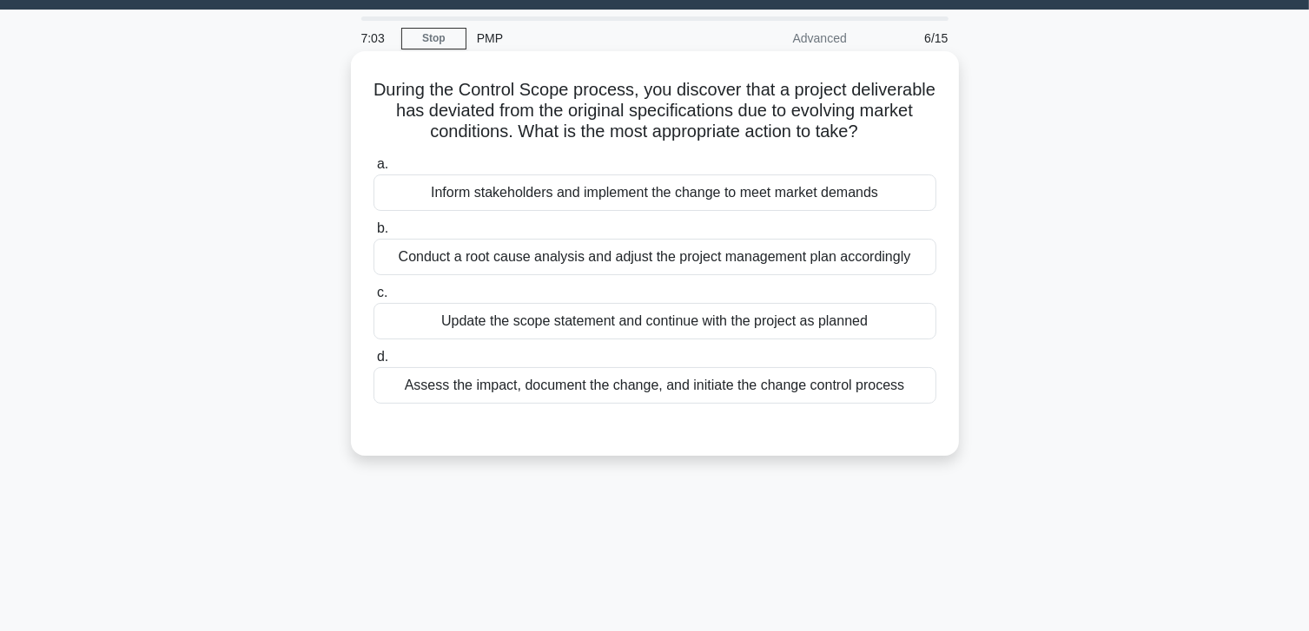
click at [662, 275] on div "Conduct a root cause analysis and adjust the project management plan accordingly" at bounding box center [654, 257] width 563 height 36
click at [373, 234] on input "b. Conduct a root cause analysis and adjust the project management plan accordi…" at bounding box center [373, 228] width 0 height 11
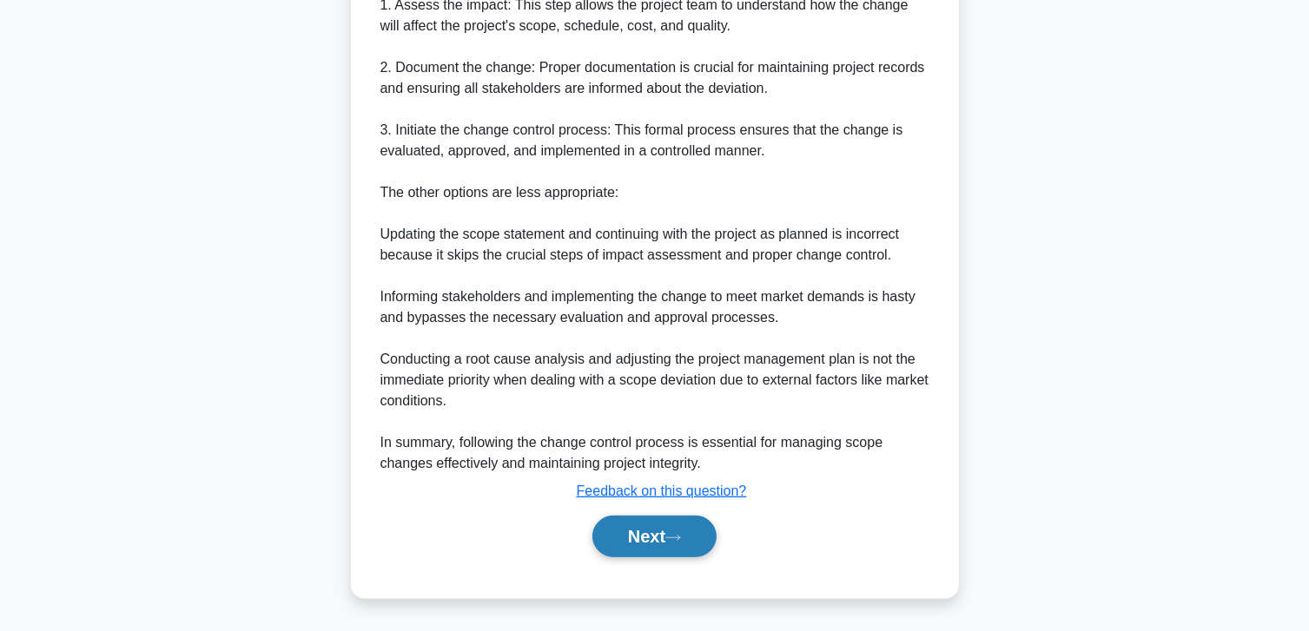
click at [643, 546] on button "Next" at bounding box center [654, 537] width 124 height 42
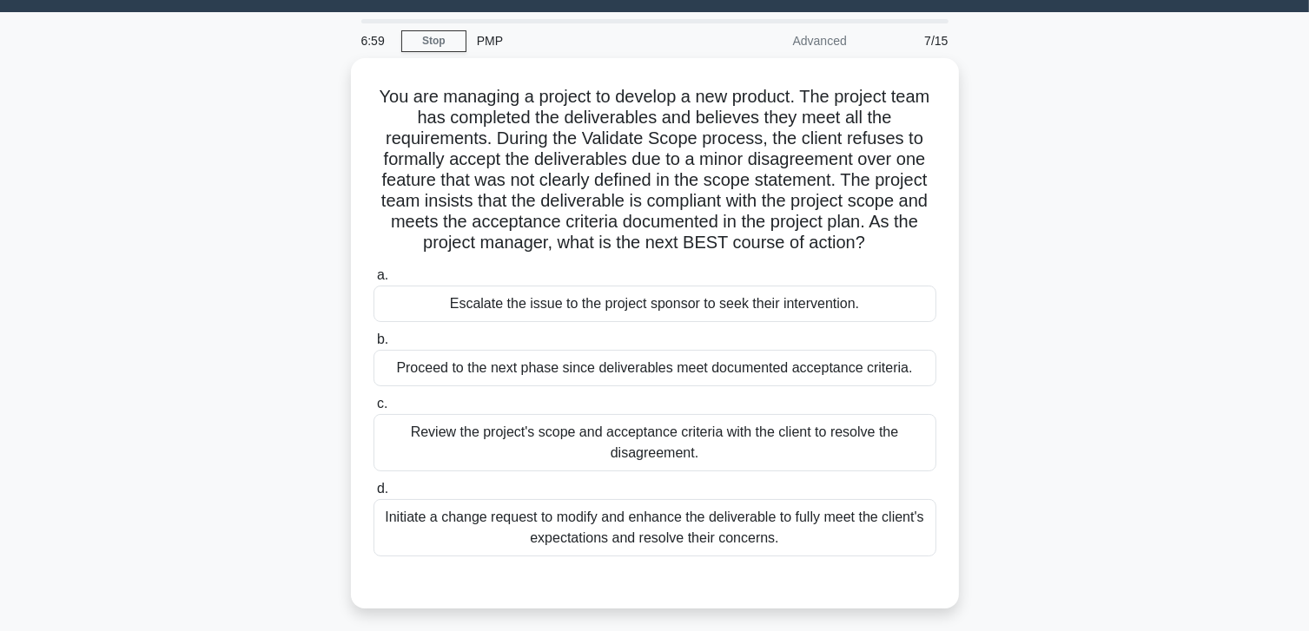
scroll to position [0, 0]
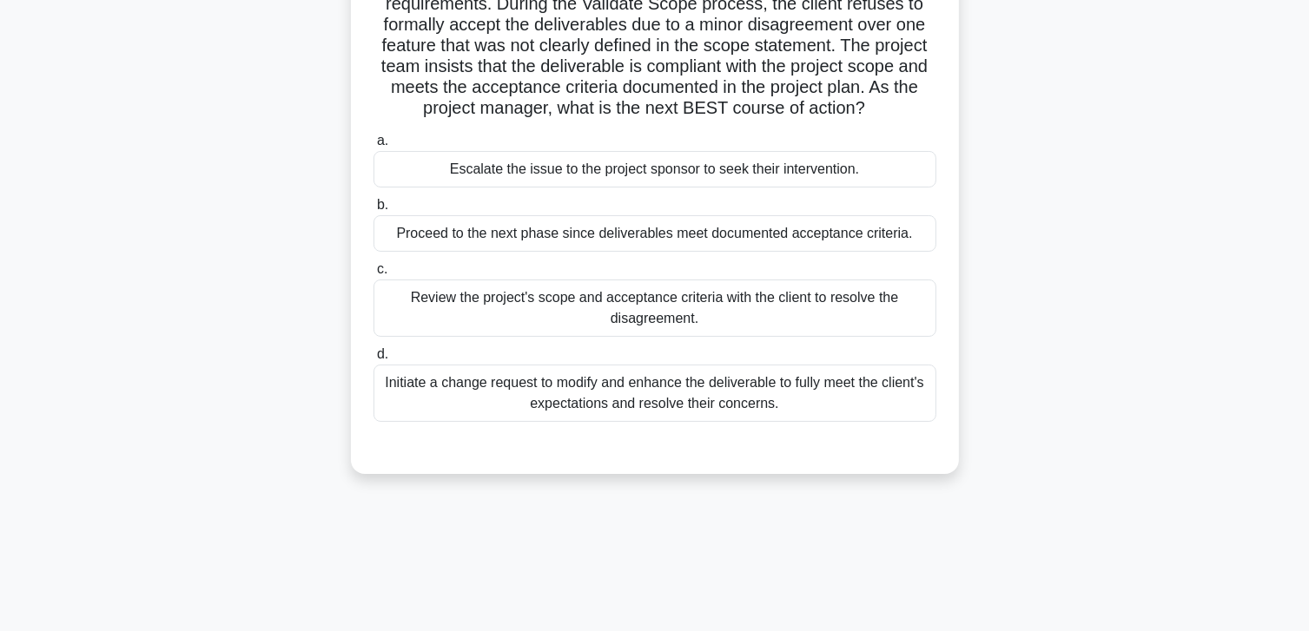
click at [636, 307] on div "Review the project's scope and acceptance criteria with the client to resolve t…" at bounding box center [654, 308] width 563 height 57
click at [373, 275] on input "c. Review the project's scope and acceptance criteria with the client to resolv…" at bounding box center [373, 269] width 0 height 11
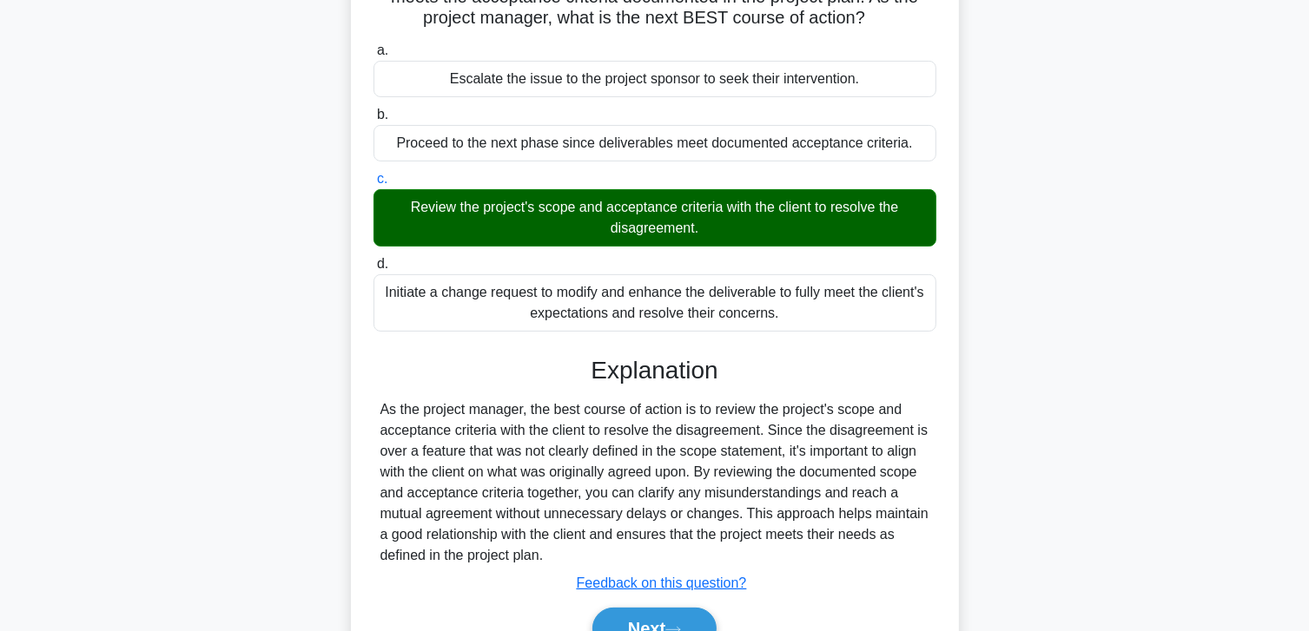
scroll to position [354, 0]
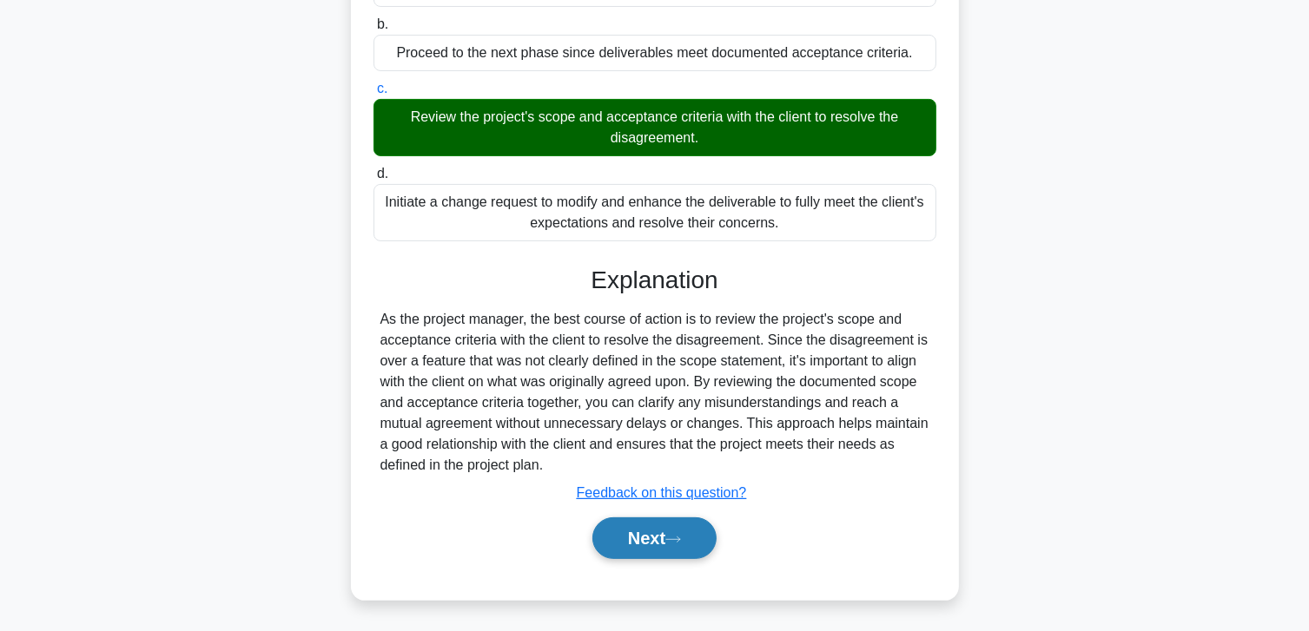
click at [639, 529] on button "Next" at bounding box center [654, 539] width 124 height 42
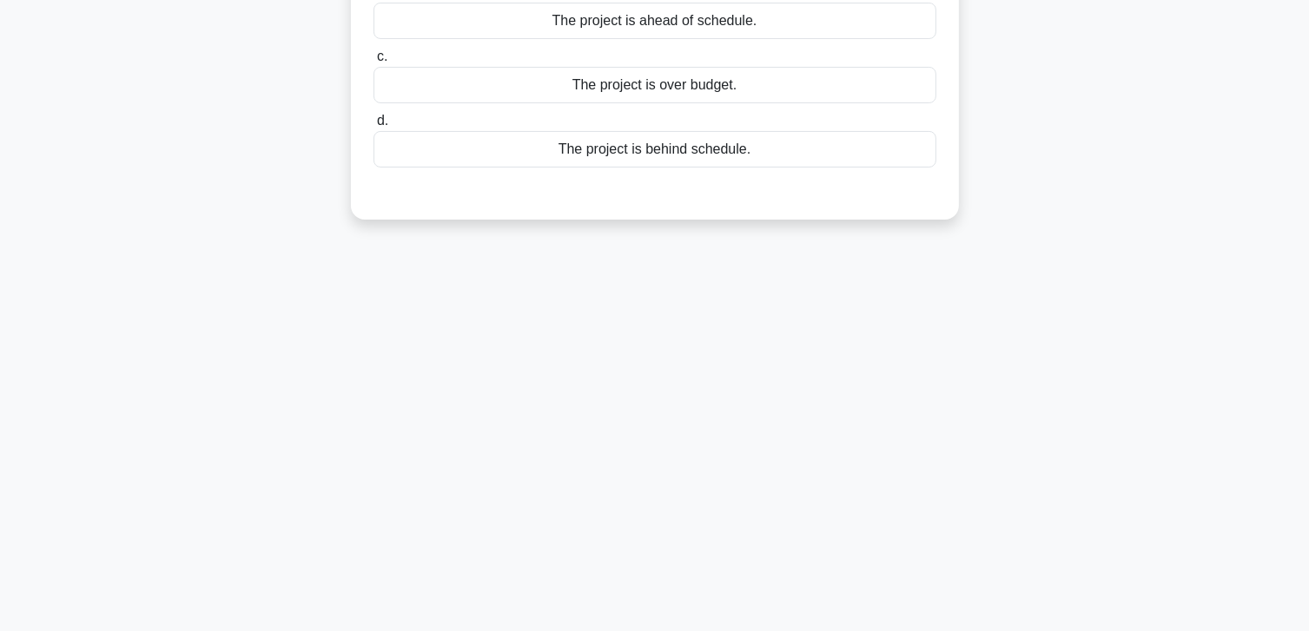
scroll to position [0, 0]
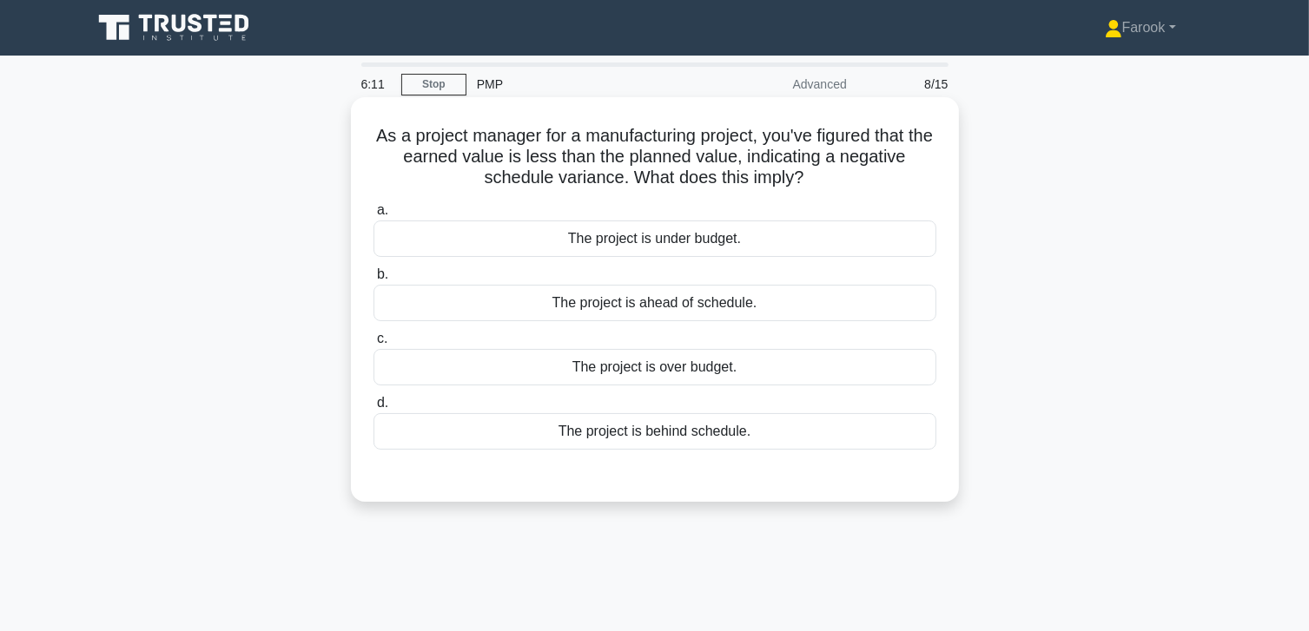
click at [718, 441] on div "The project is behind schedule." at bounding box center [654, 431] width 563 height 36
click at [373, 409] on input "d. The project is behind schedule." at bounding box center [373, 403] width 0 height 11
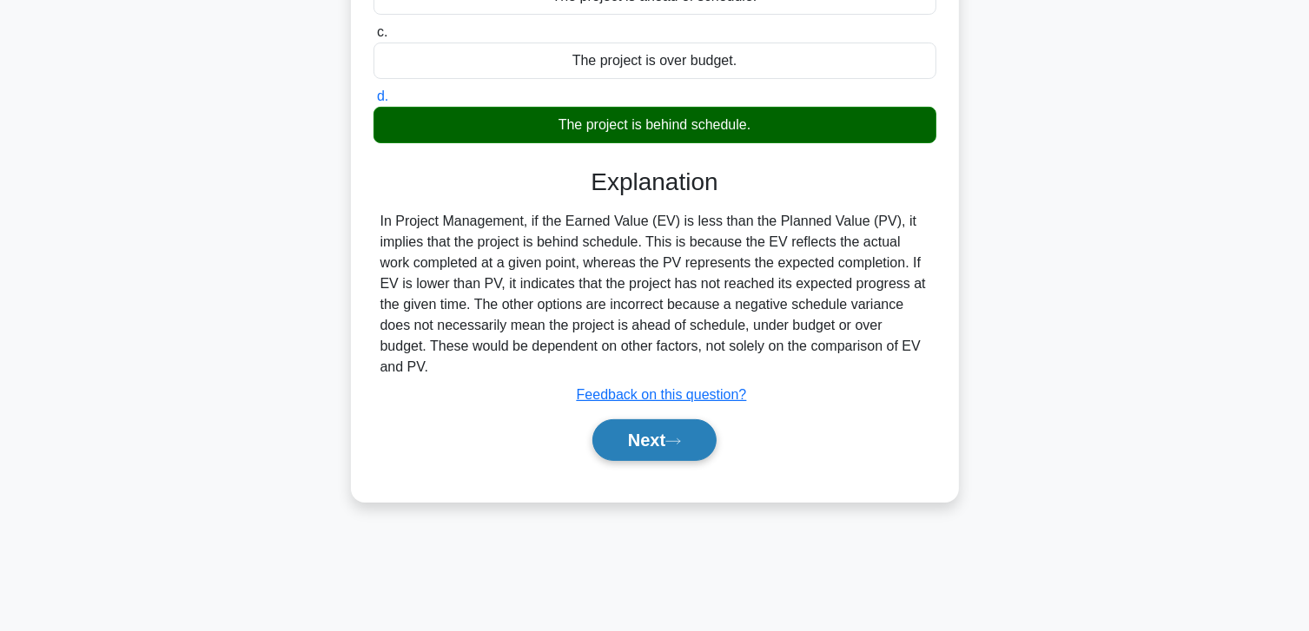
click at [639, 419] on button "Next" at bounding box center [654, 440] width 124 height 42
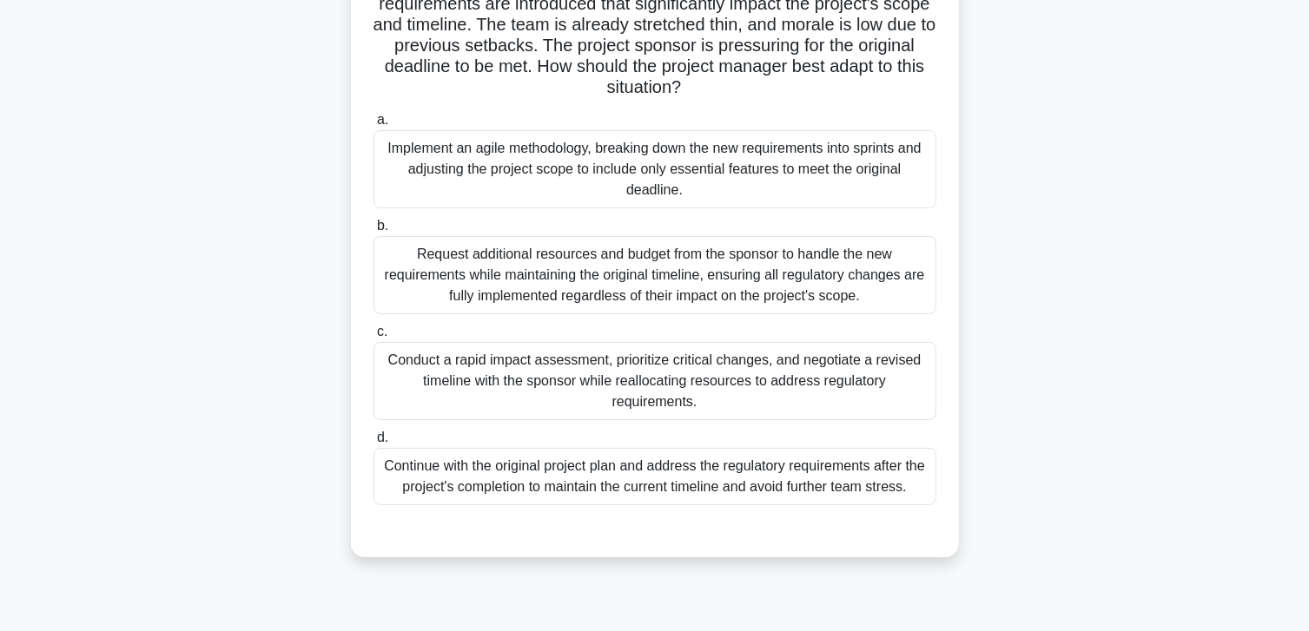
scroll to position [87, 0]
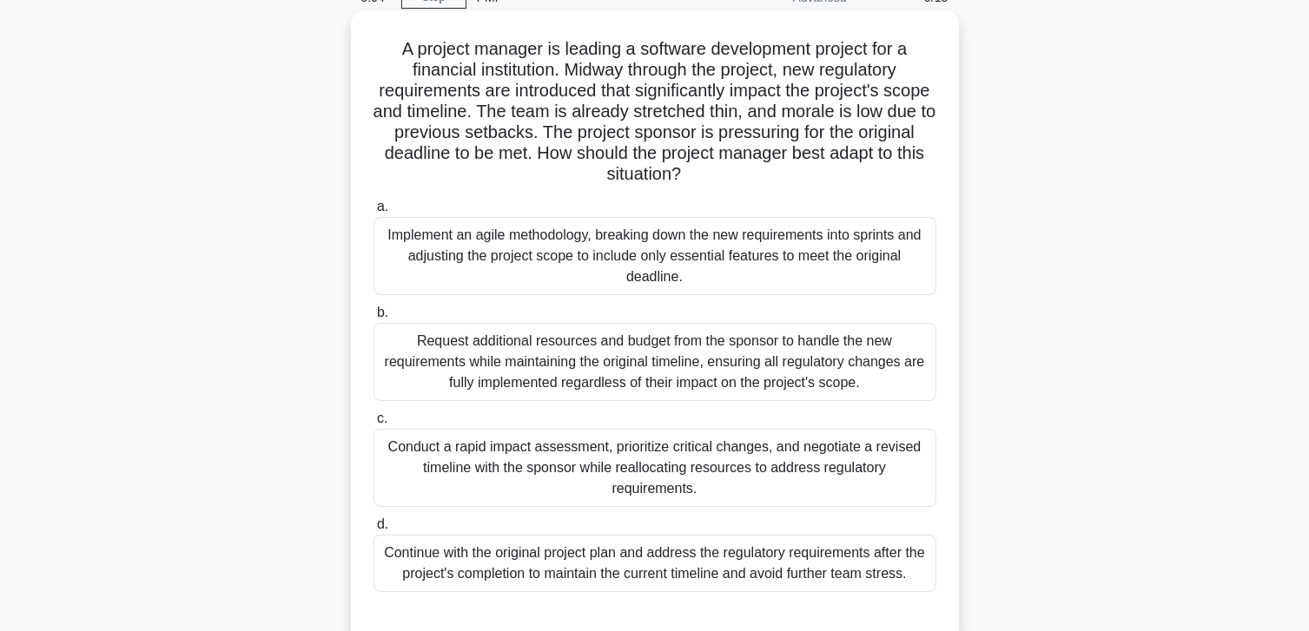
click at [773, 435] on div "Conduct a rapid impact assessment, prioritize critical changes, and negotiate a…" at bounding box center [654, 468] width 563 height 78
click at [373, 425] on input "c. Conduct a rapid impact assessment, prioritize critical changes, and negotiat…" at bounding box center [373, 418] width 0 height 11
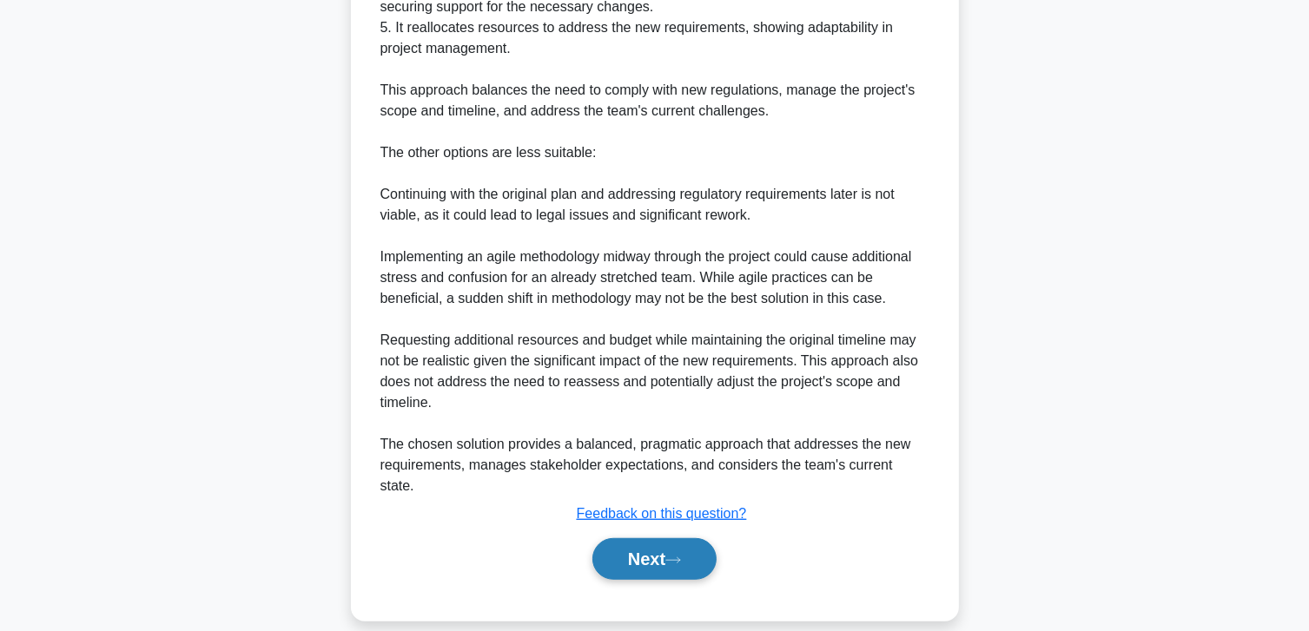
click at [649, 538] on button "Next" at bounding box center [654, 559] width 124 height 42
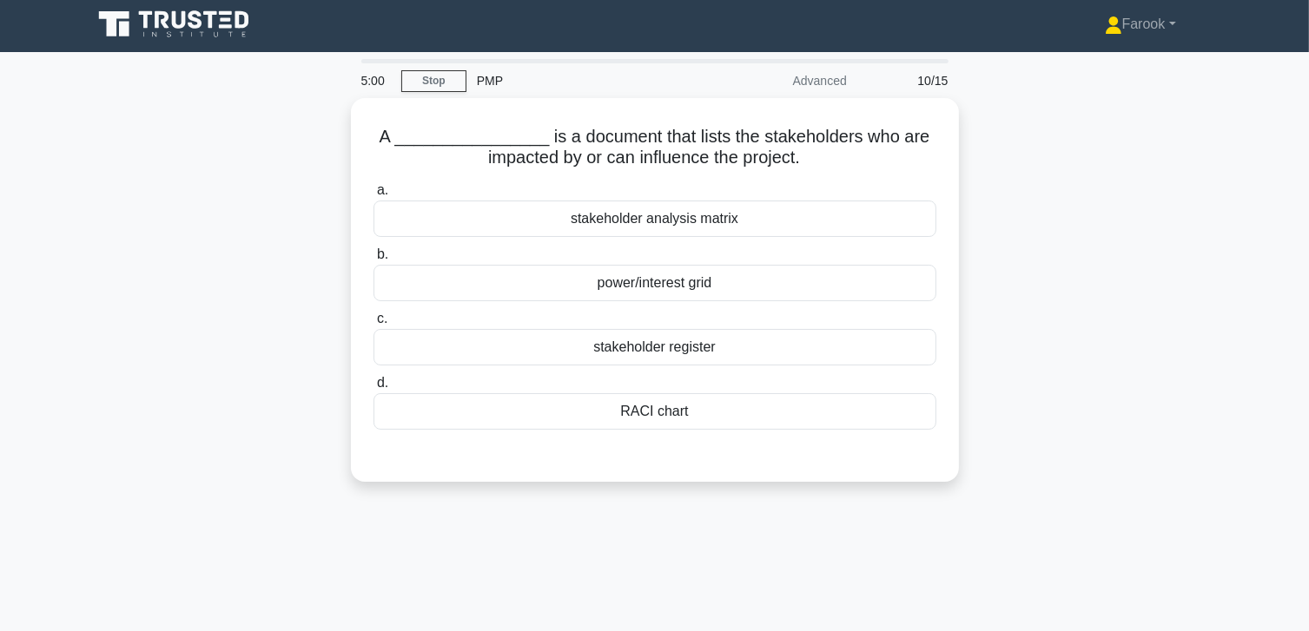
scroll to position [0, 0]
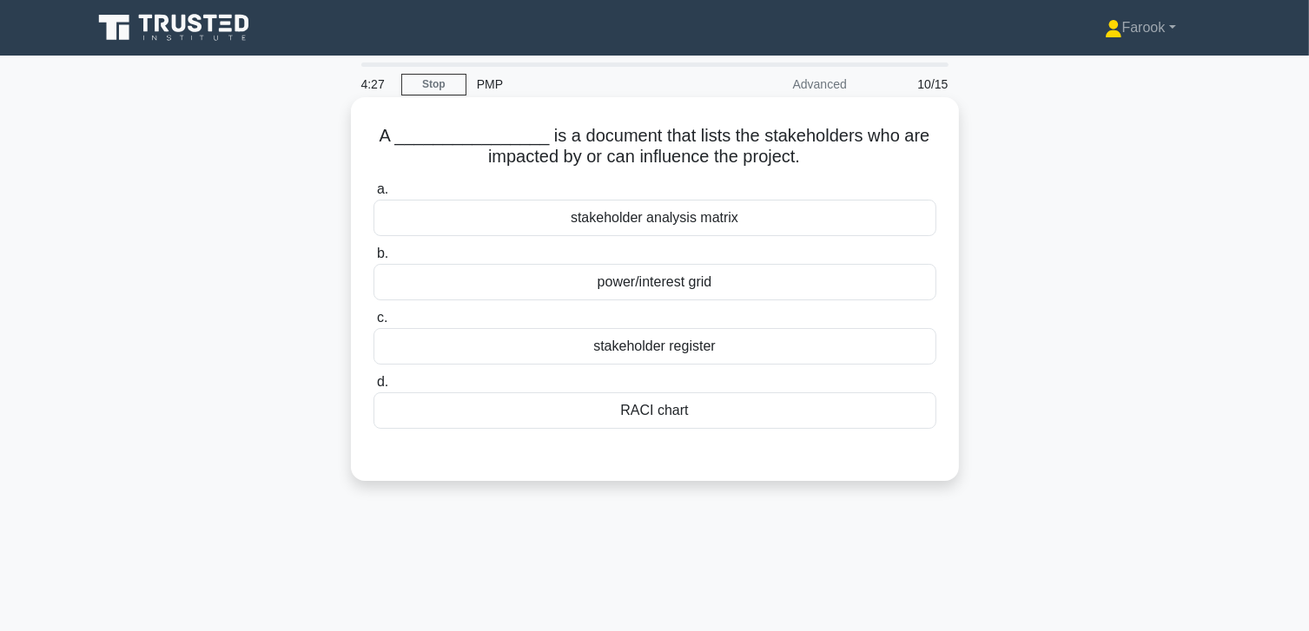
click at [710, 245] on label "b. power/interest grid" at bounding box center [654, 271] width 563 height 57
click at [373, 248] on input "b. power/interest grid" at bounding box center [373, 253] width 0 height 11
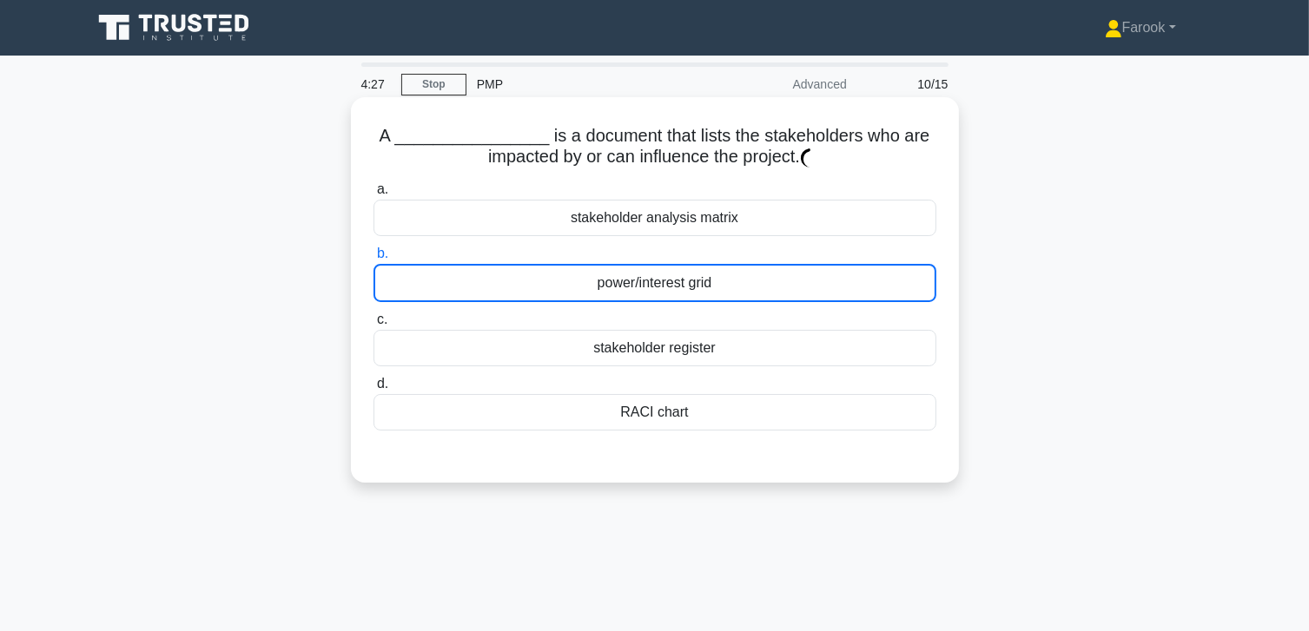
click at [710, 241] on div "a. stakeholder analysis matrix b. power/interest grid c." at bounding box center [655, 304] width 584 height 259
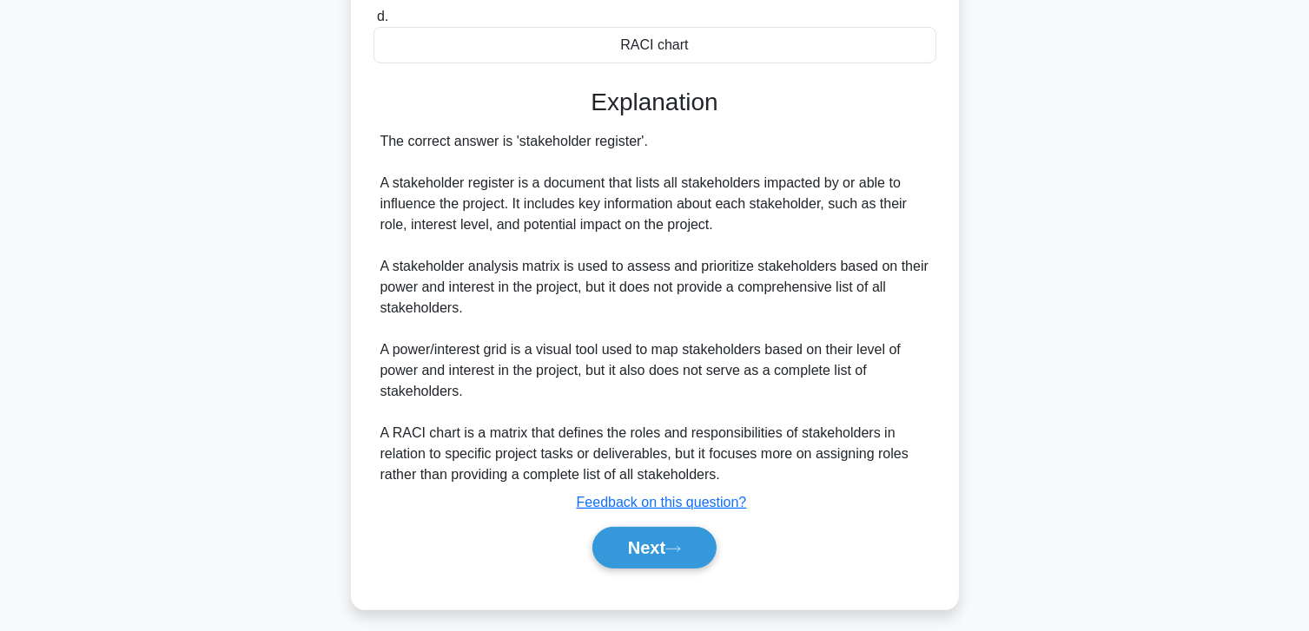
scroll to position [377, 0]
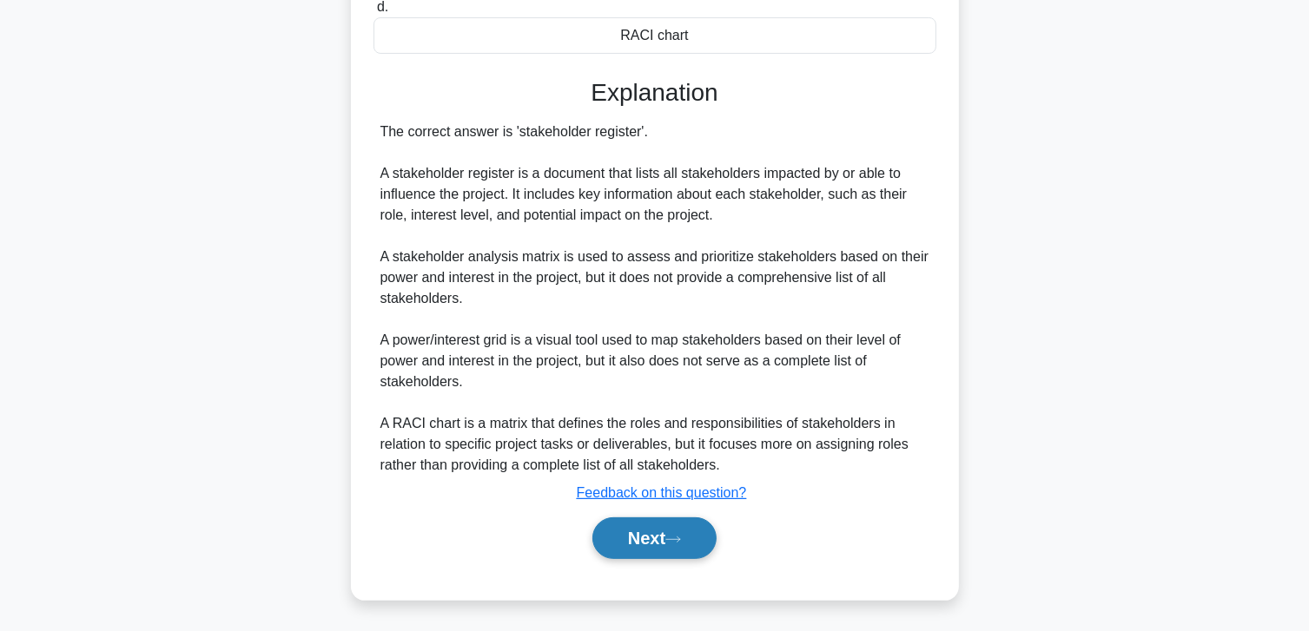
click at [647, 522] on button "Next" at bounding box center [654, 539] width 124 height 42
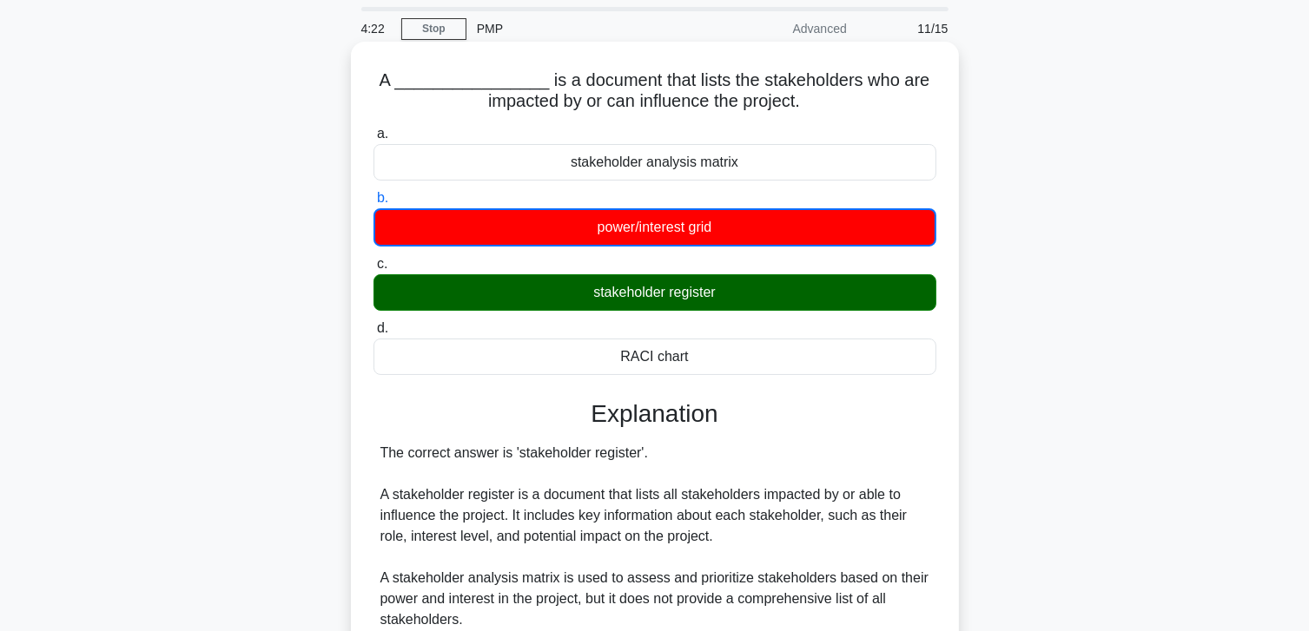
scroll to position [0, 0]
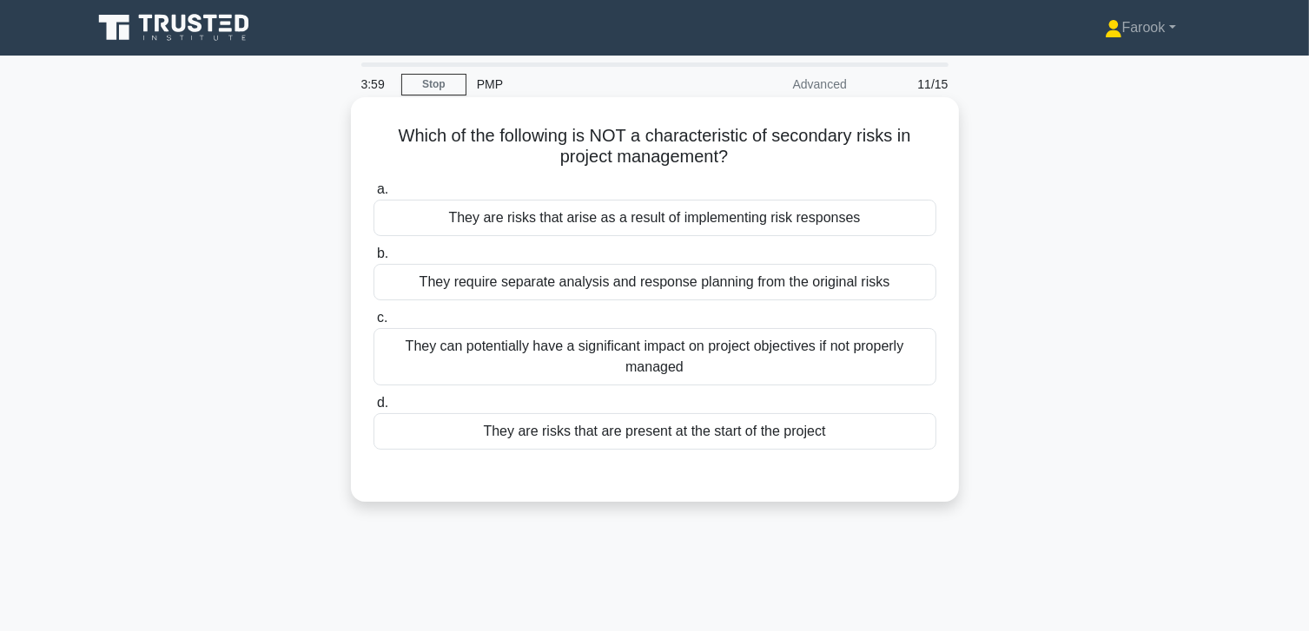
click at [663, 431] on div "They are risks that are present at the start of the project" at bounding box center [654, 431] width 563 height 36
click at [373, 409] on input "d. They are risks that are present at the start of the project" at bounding box center [373, 403] width 0 height 11
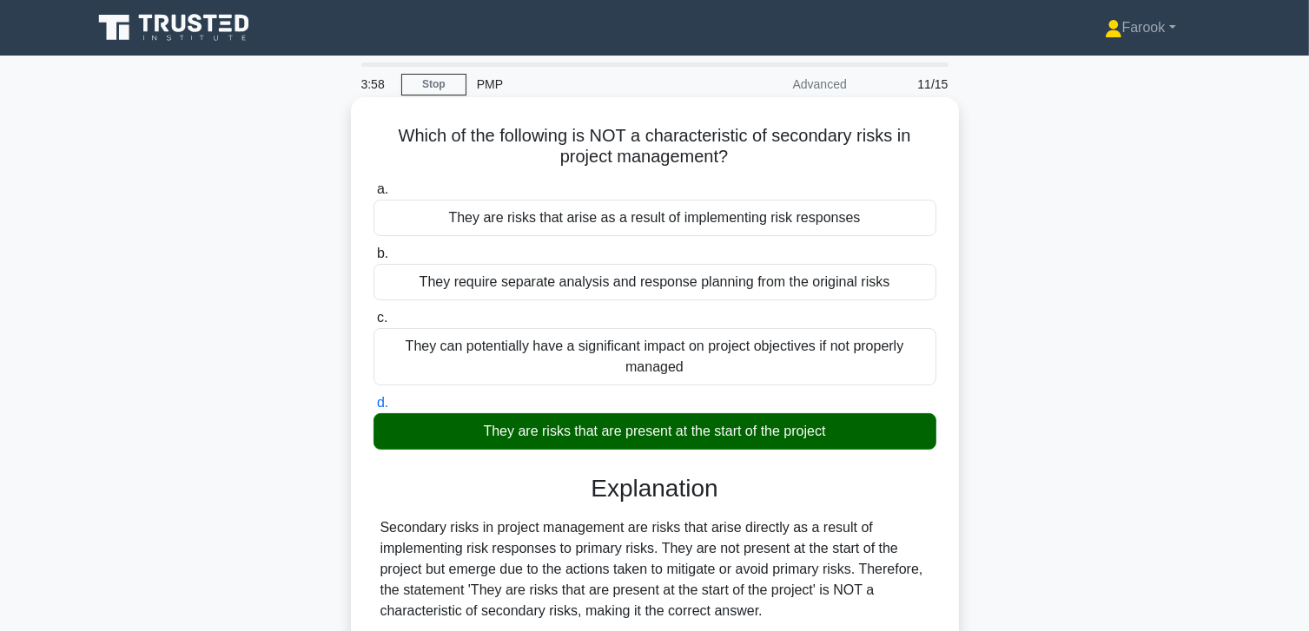
scroll to position [307, 0]
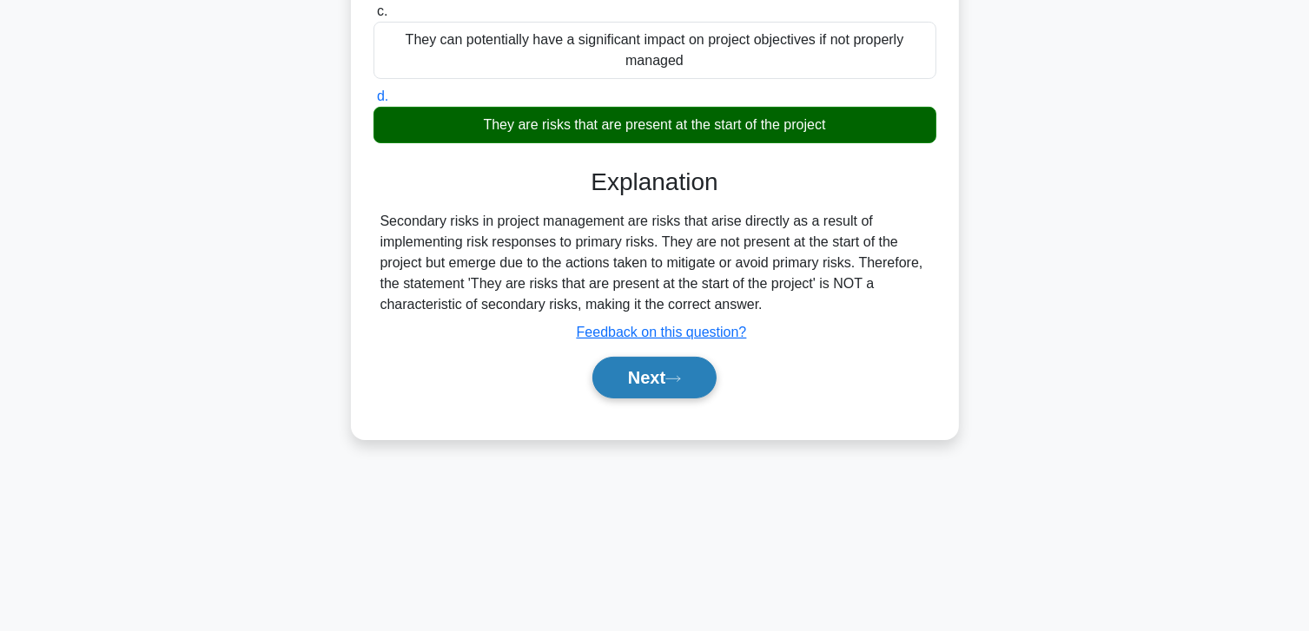
click at [625, 394] on button "Next" at bounding box center [654, 378] width 124 height 42
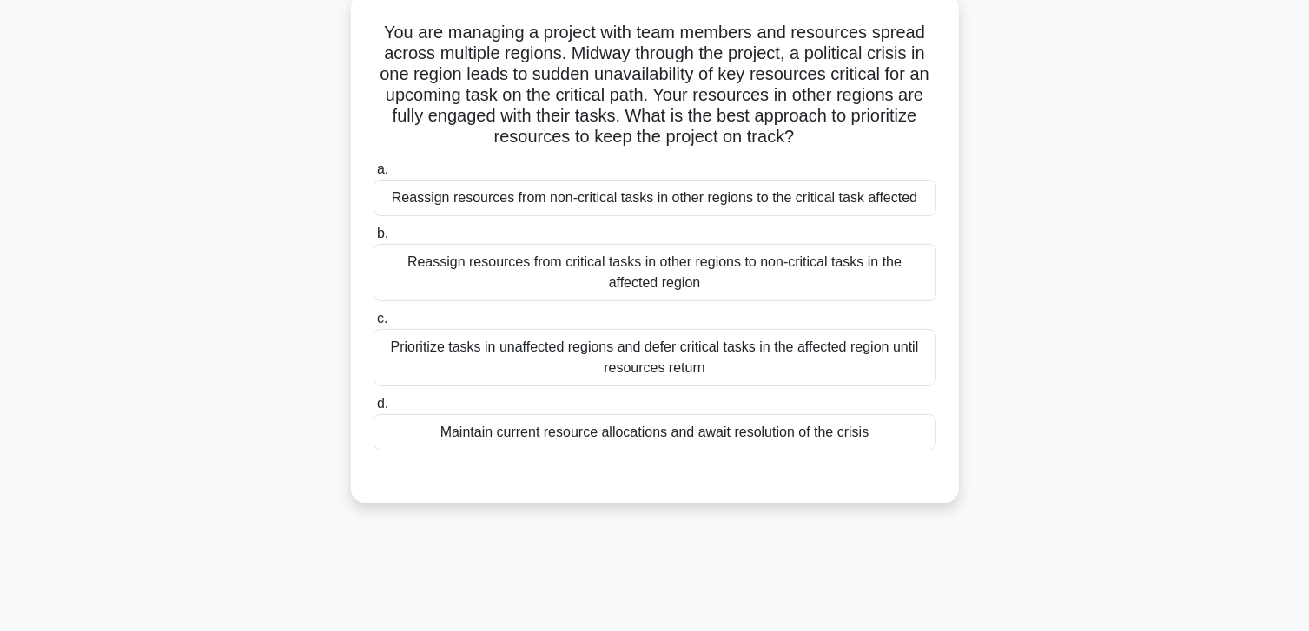
scroll to position [46, 0]
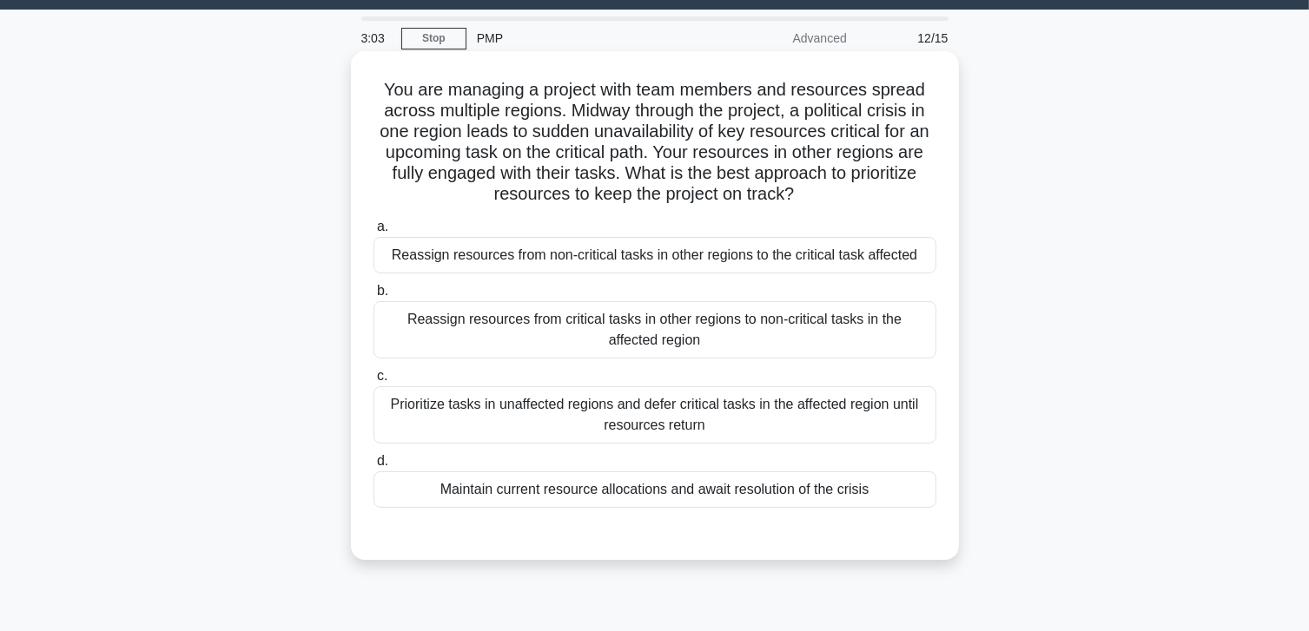
click at [625, 245] on div "Reassign resources from non-critical tasks in other regions to the critical tas…" at bounding box center [654, 255] width 563 height 36
click at [373, 233] on input "a. Reassign resources from non-critical tasks in other regions to the critical …" at bounding box center [373, 226] width 0 height 11
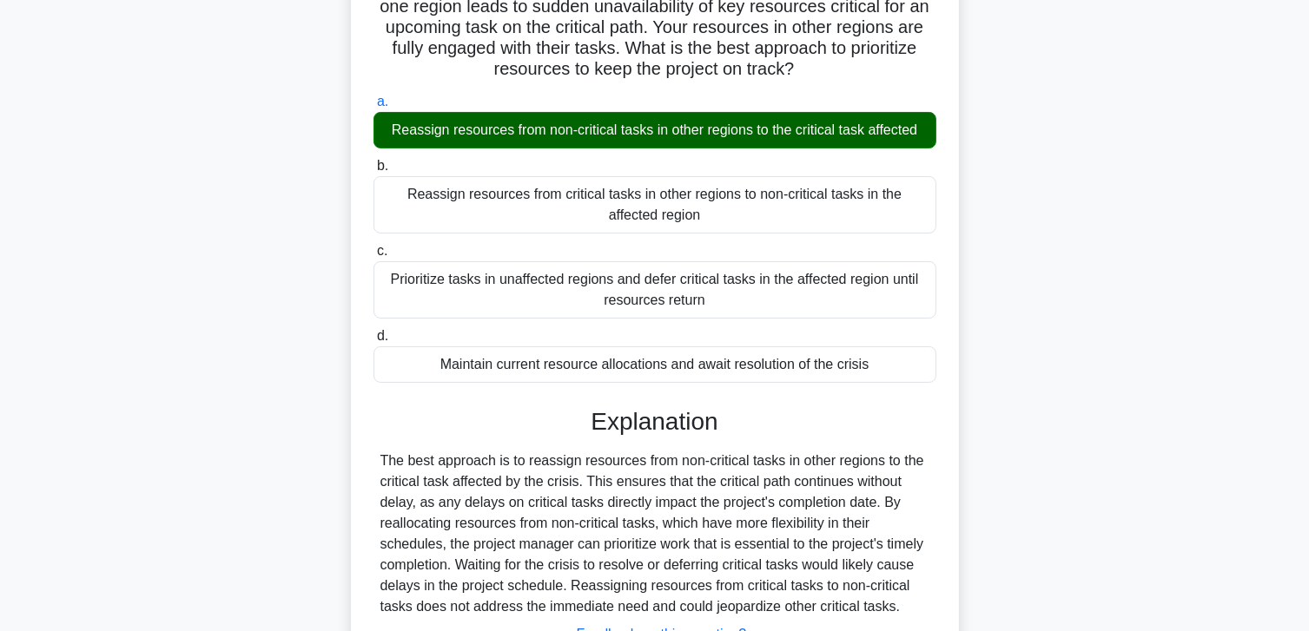
scroll to position [313, 0]
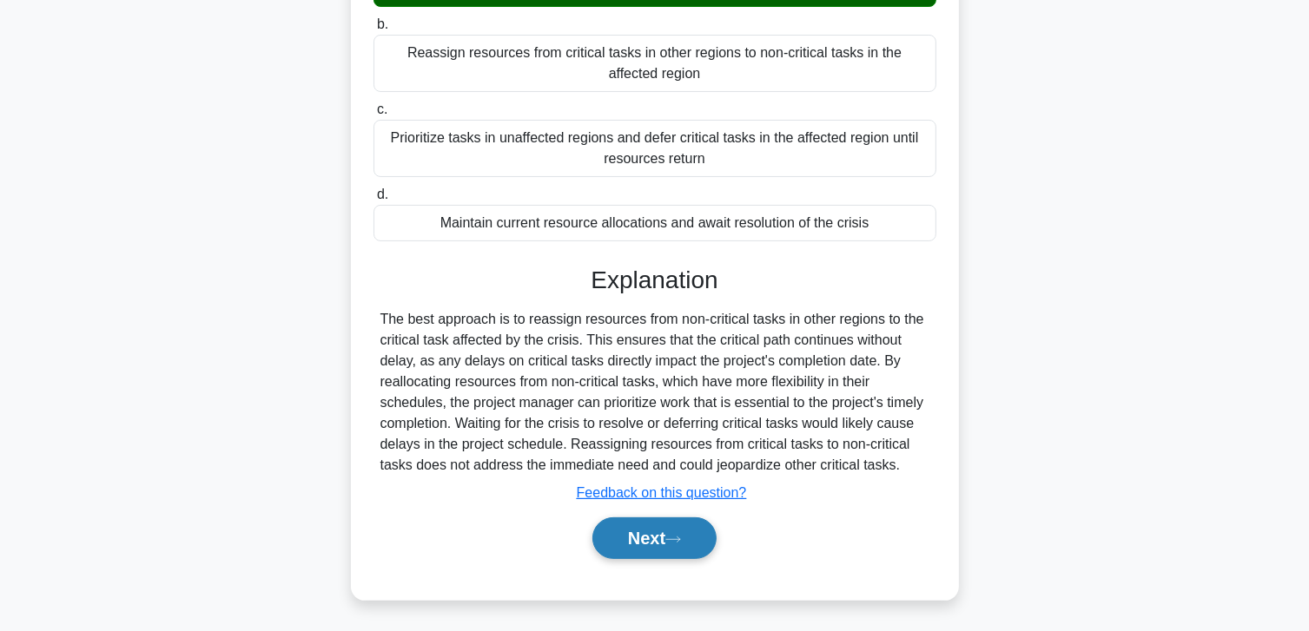
click at [646, 531] on button "Next" at bounding box center [654, 539] width 124 height 42
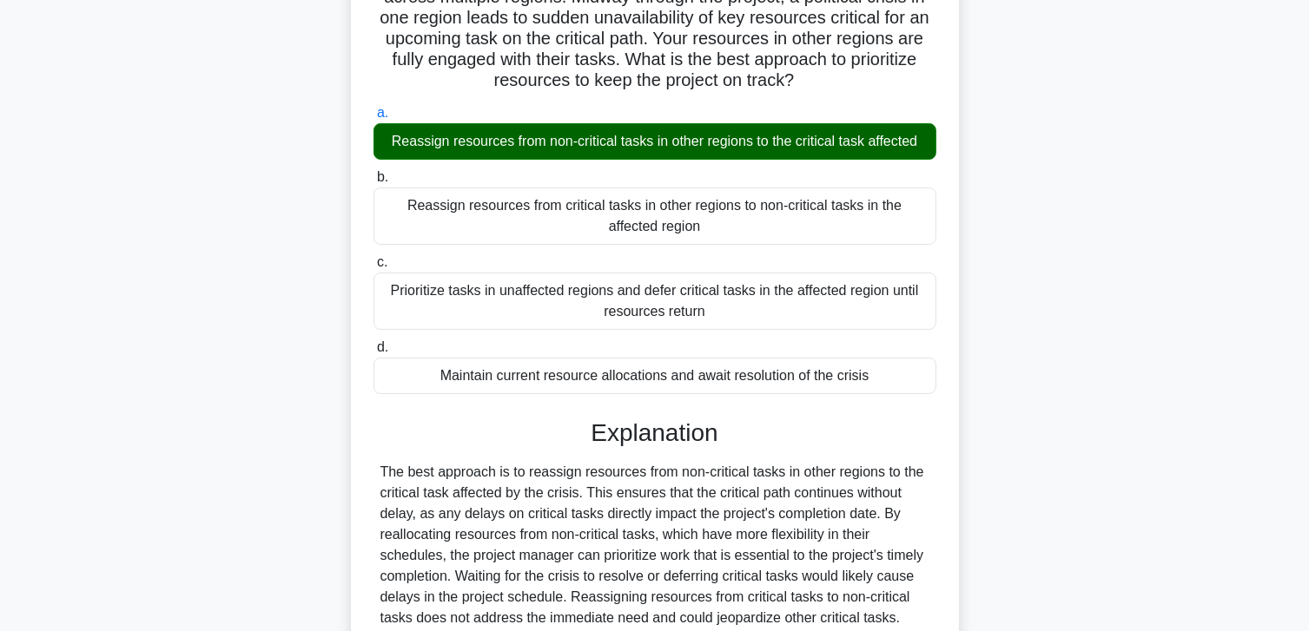
scroll to position [0, 0]
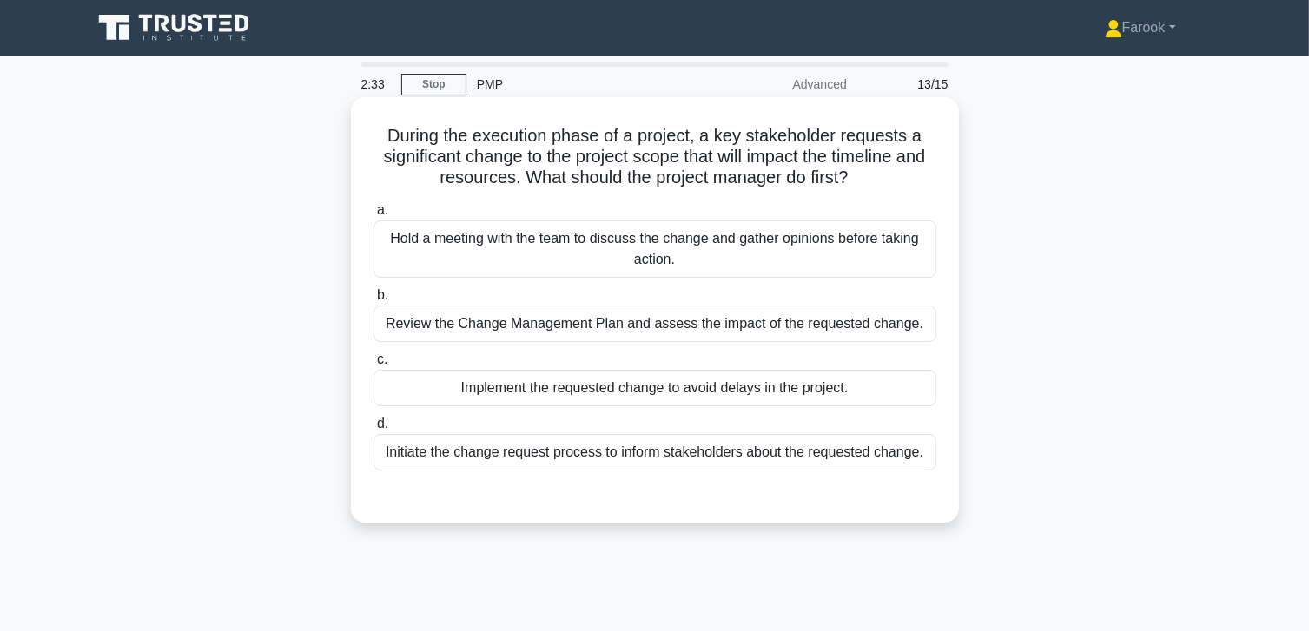
click at [549, 319] on div "Review the Change Management Plan and assess the impact of the requested change." at bounding box center [654, 324] width 563 height 36
click at [373, 301] on input "b. Review the Change Management Plan and assess the impact of the requested cha…" at bounding box center [373, 295] width 0 height 11
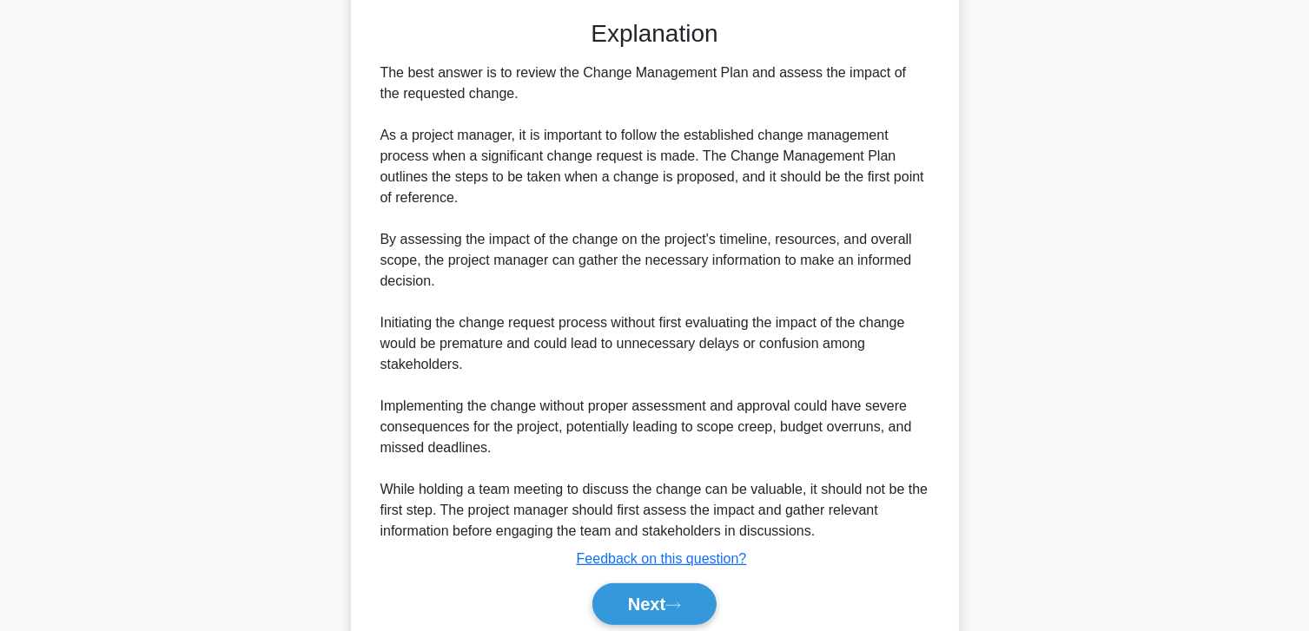
scroll to position [542, 0]
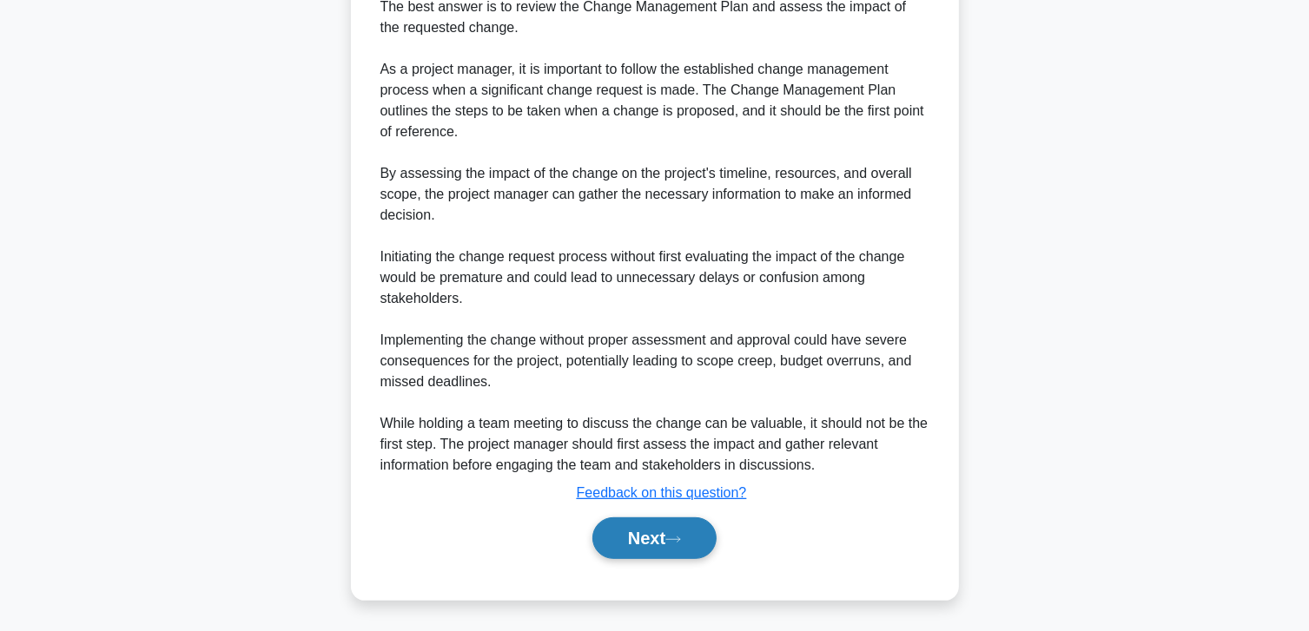
click at [650, 520] on button "Next" at bounding box center [654, 539] width 124 height 42
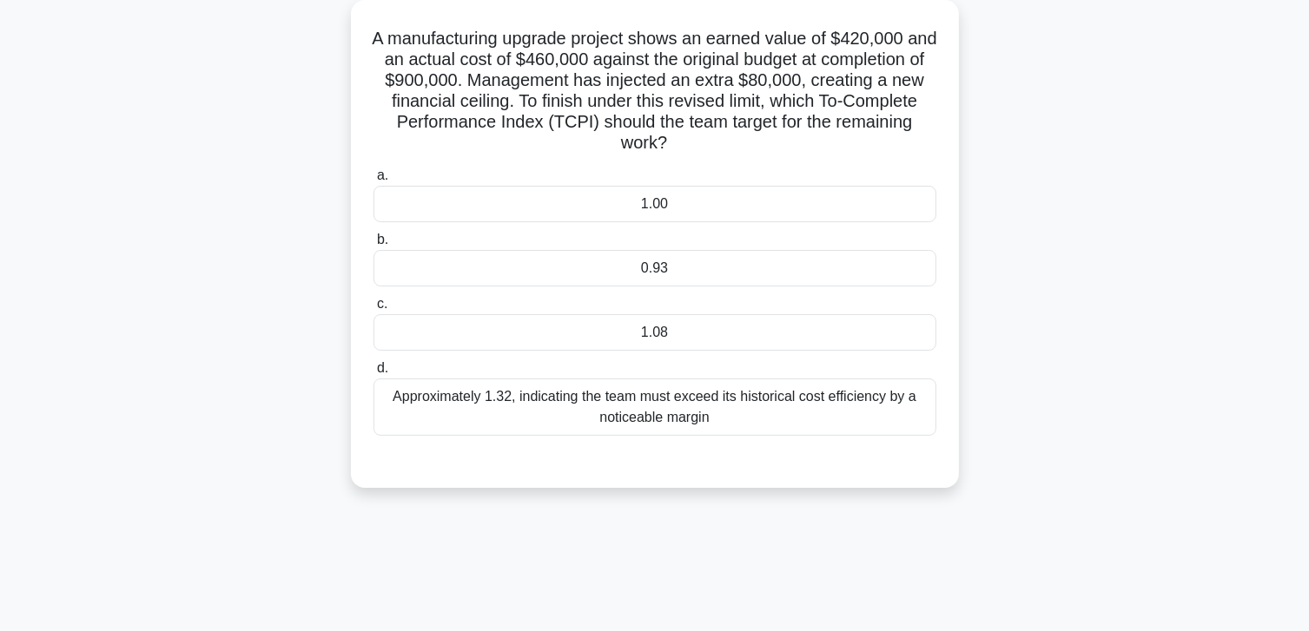
scroll to position [0, 0]
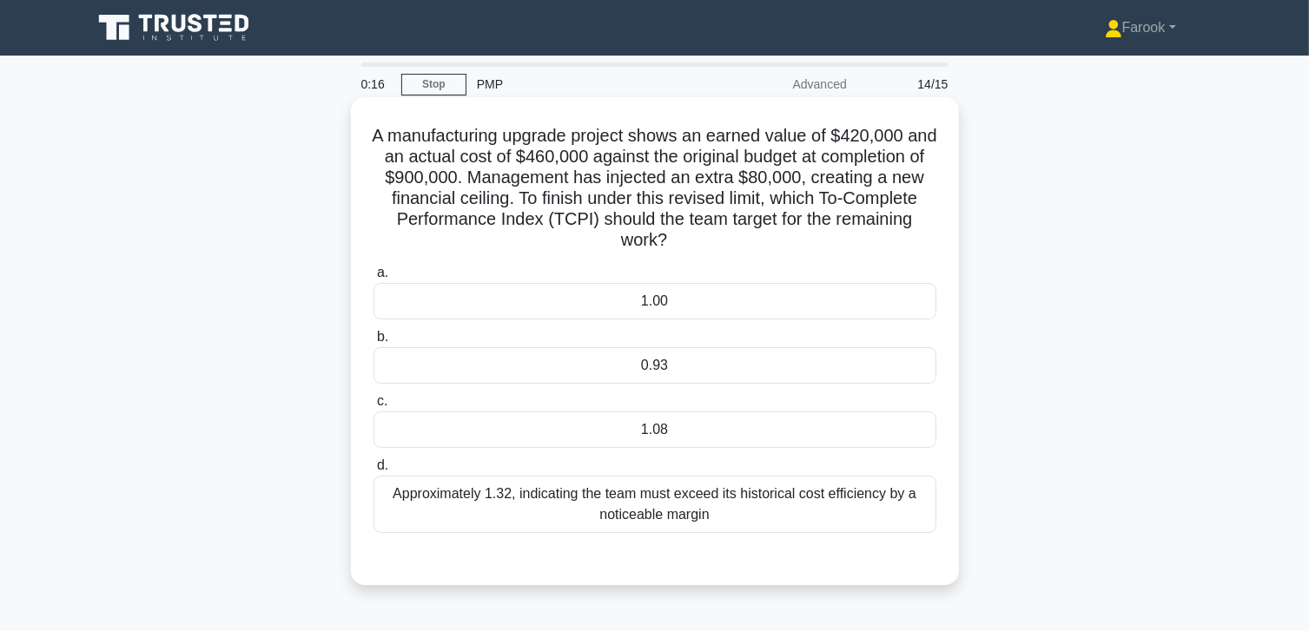
click at [775, 439] on div "1.08" at bounding box center [654, 430] width 563 height 36
click at [373, 407] on input "c. 1.08" at bounding box center [373, 401] width 0 height 11
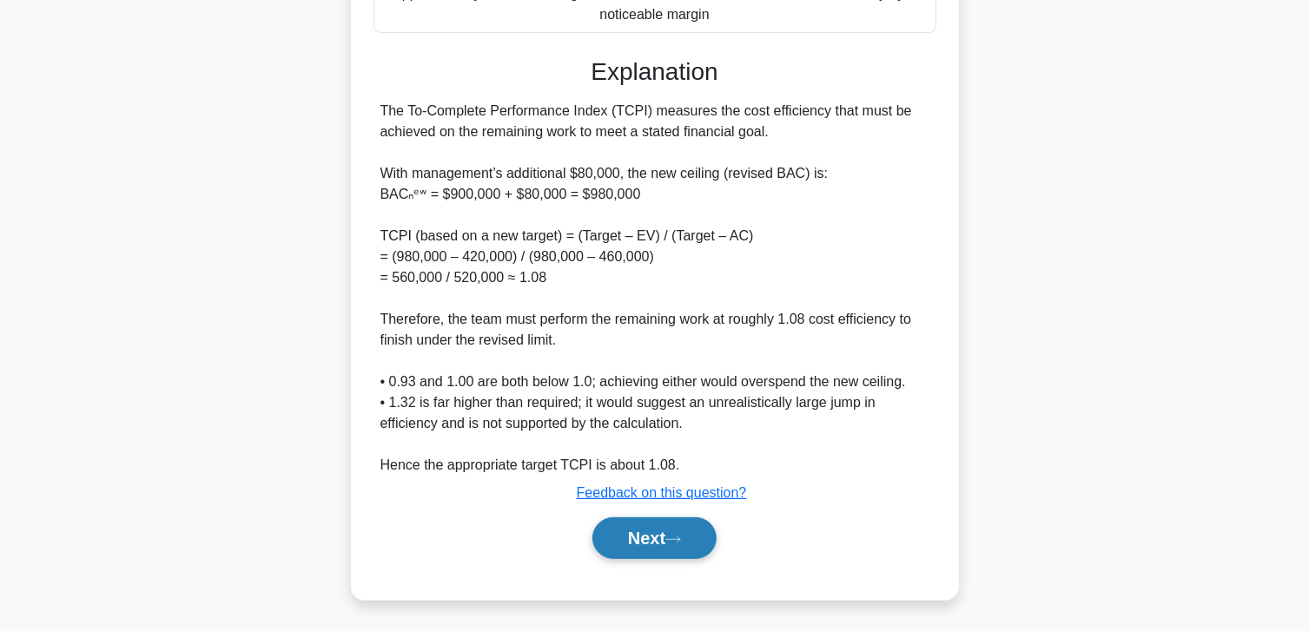
click at [638, 542] on button "Next" at bounding box center [654, 539] width 124 height 42
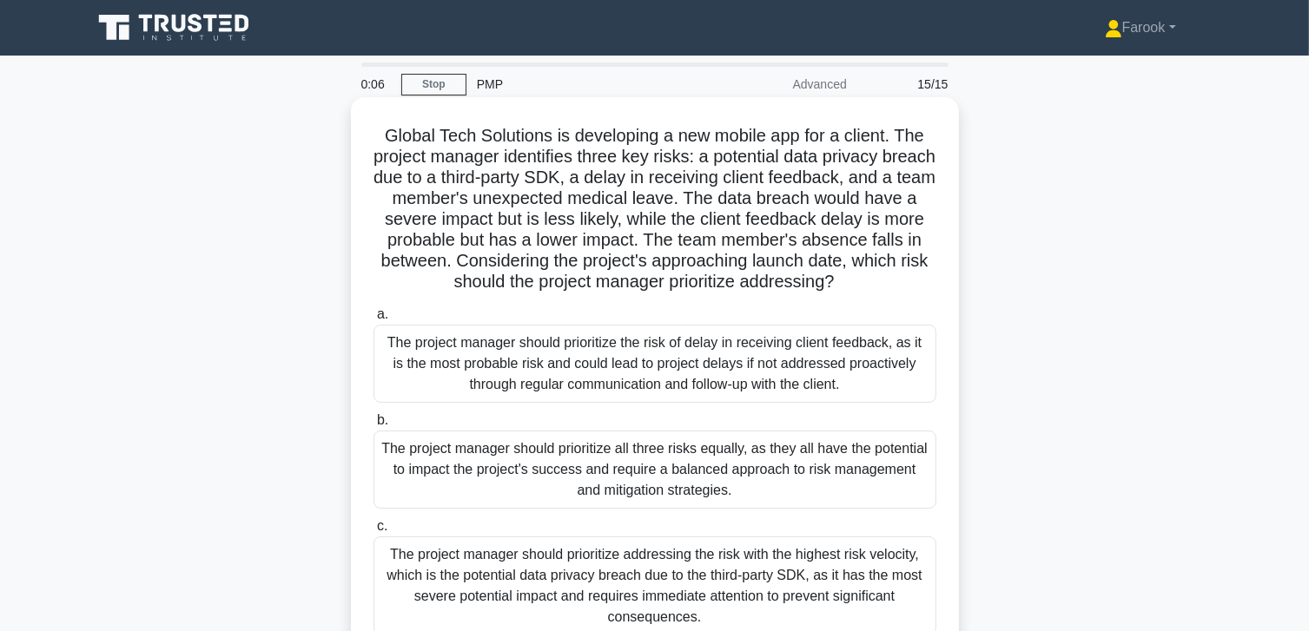
scroll to position [87, 0]
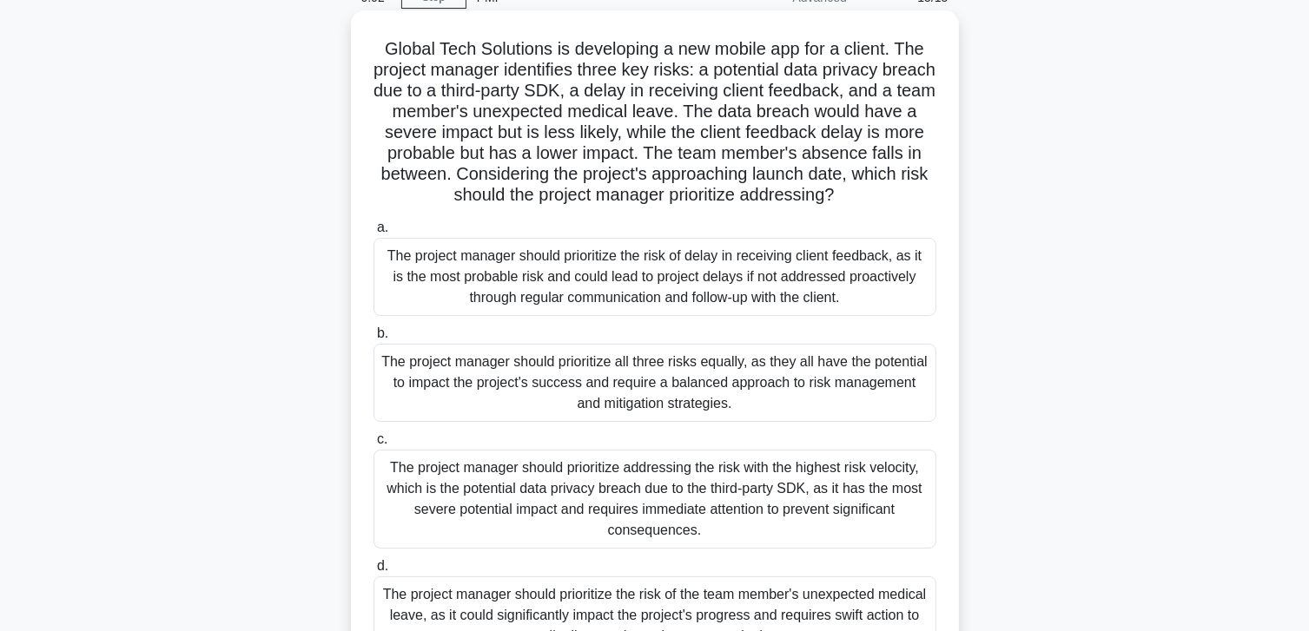
click at [674, 238] on label "a. The project manager should prioritize the risk of delay in receiving client …" at bounding box center [654, 266] width 563 height 99
click at [373, 234] on input "a. The project manager should prioritize the risk of delay in receiving client …" at bounding box center [373, 227] width 0 height 11
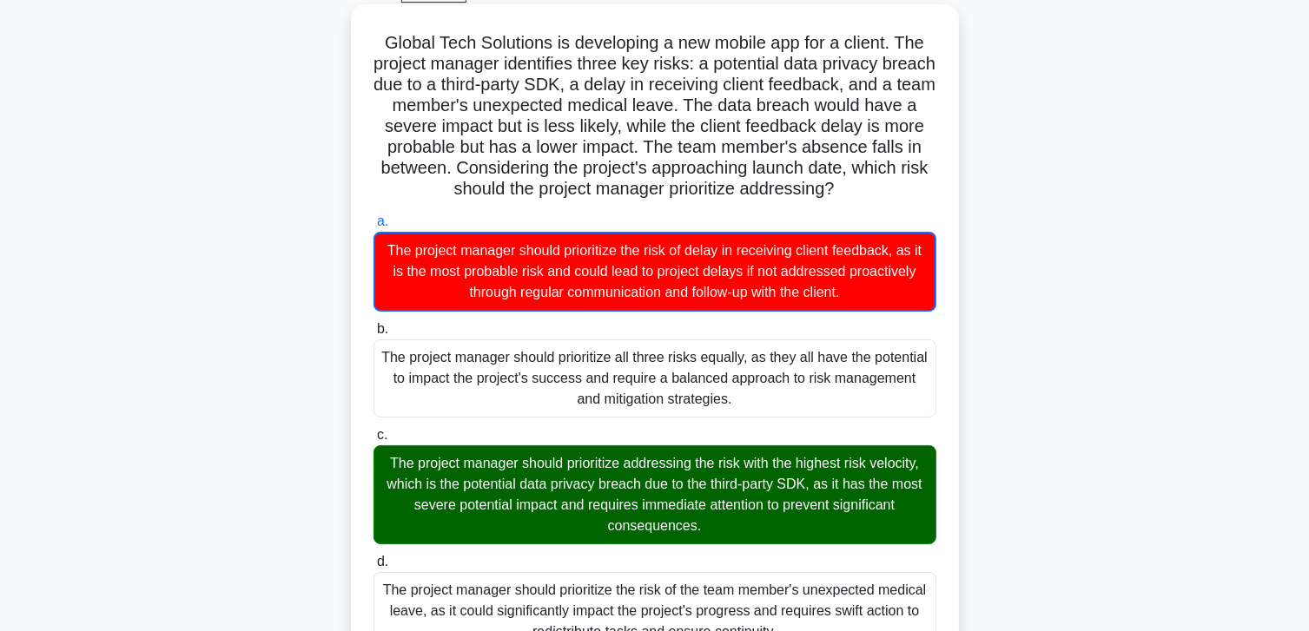
scroll to position [19, 0]
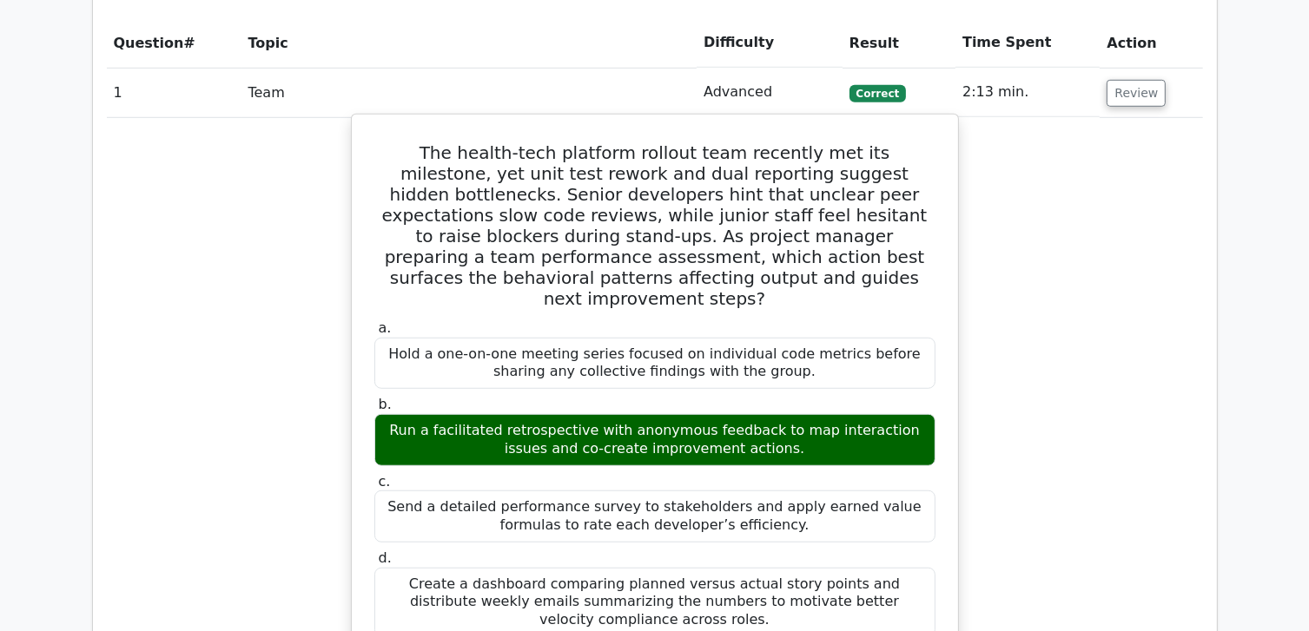
scroll to position [1216, 0]
